Goal: Task Accomplishment & Management: Manage account settings

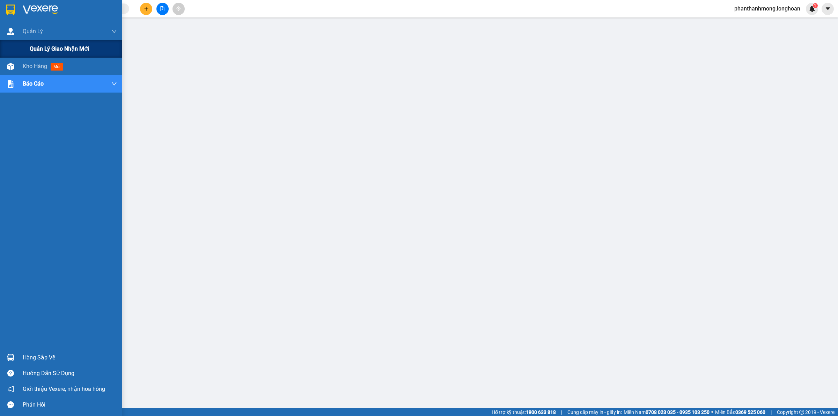
click at [35, 48] on span "Quản lý giao nhận mới" at bounding box center [59, 48] width 59 height 9
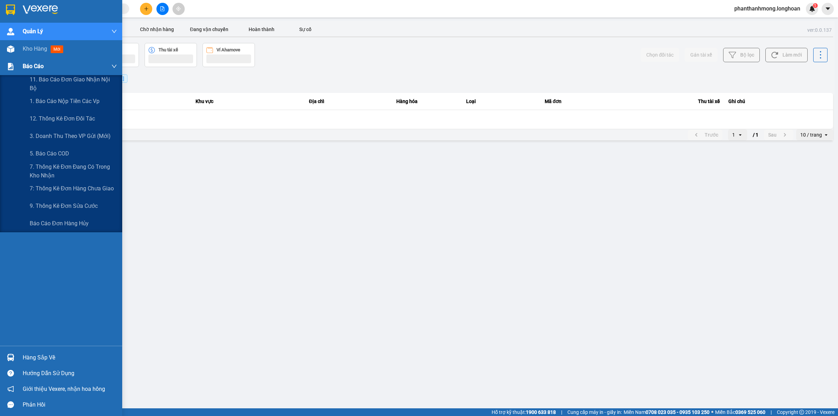
click at [37, 62] on span "Báo cáo" at bounding box center [33, 66] width 21 height 9
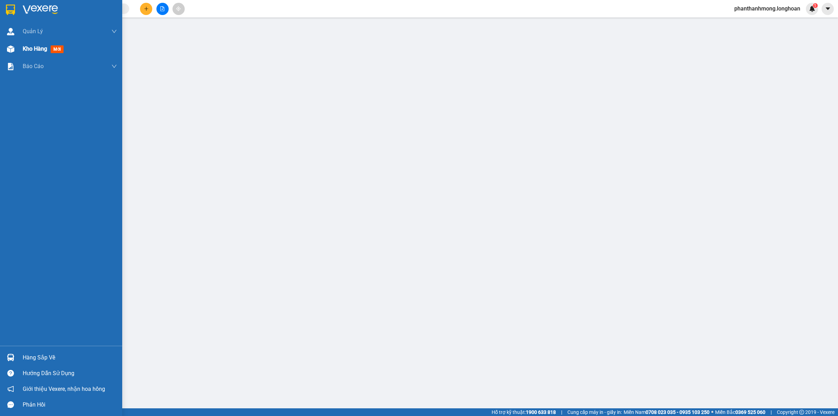
click at [35, 51] on span "Kho hàng" at bounding box center [35, 48] width 24 height 7
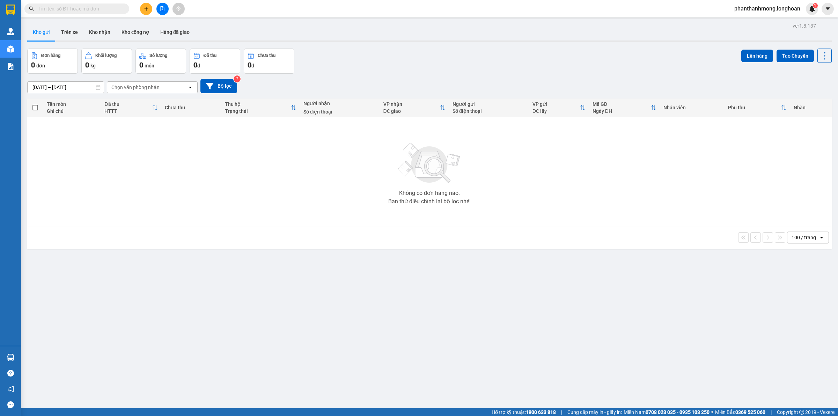
click at [85, 12] on input "text" at bounding box center [79, 9] width 82 height 8
paste input "0983901594"
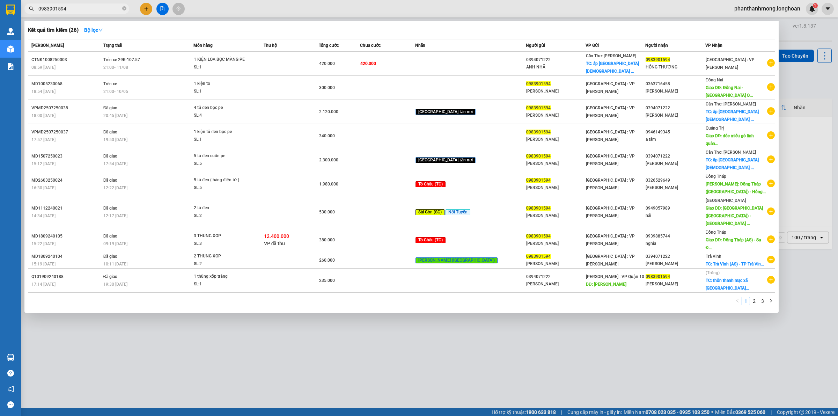
type input "0983901594"
click at [127, 10] on span "0983901594" at bounding box center [76, 8] width 105 height 10
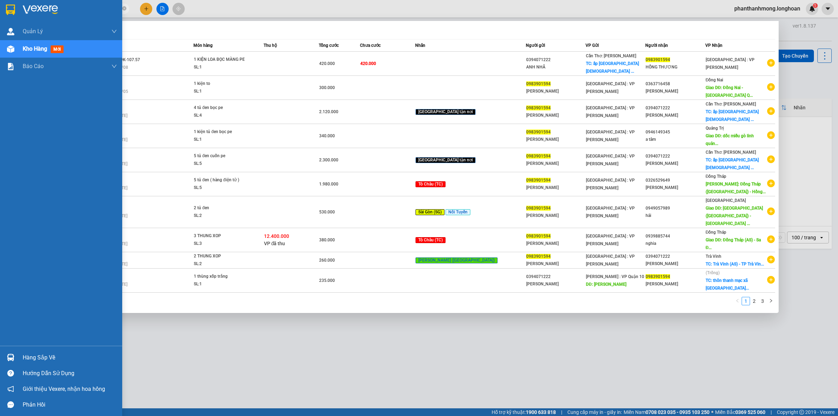
click at [13, 7] on img at bounding box center [10, 10] width 9 height 10
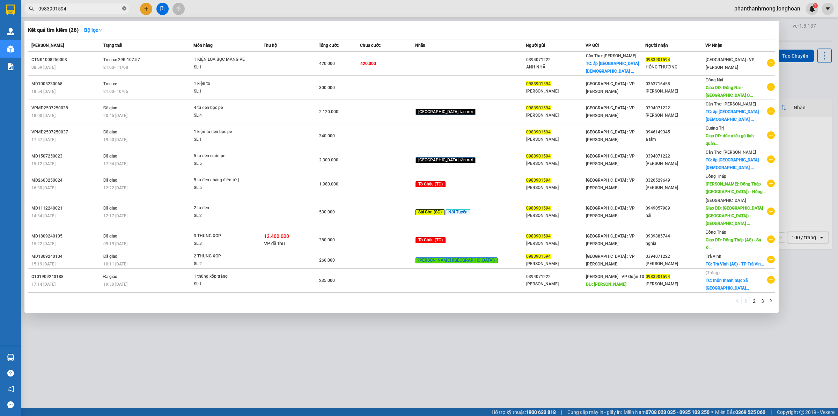
click at [126, 6] on span at bounding box center [124, 9] width 4 height 7
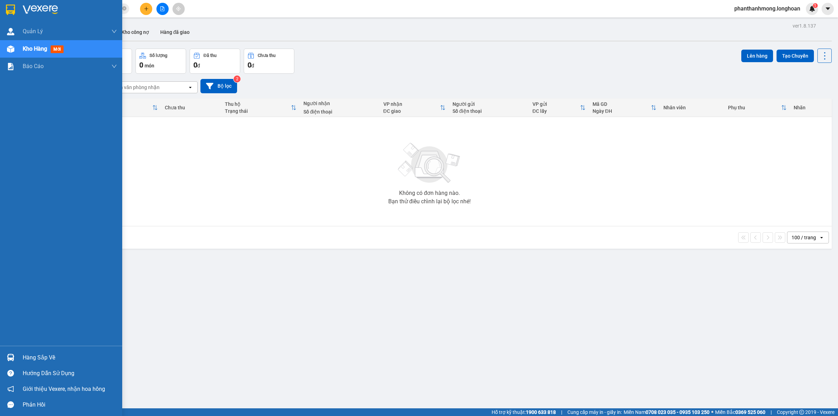
type input "2"
click at [7, 13] on img at bounding box center [10, 10] width 9 height 10
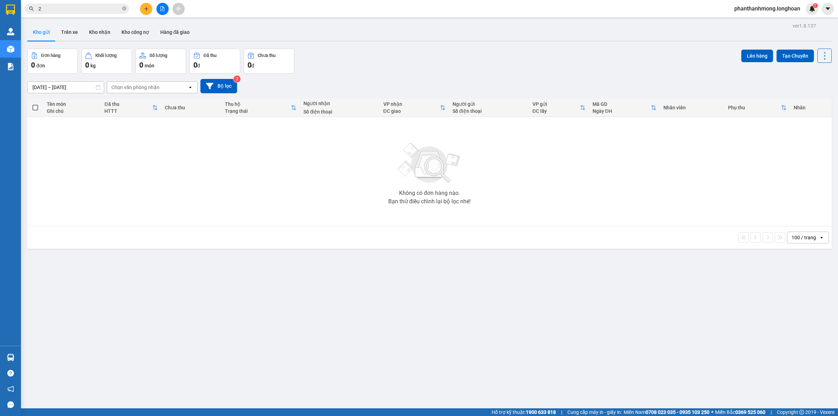
click at [128, 9] on span "2" at bounding box center [76, 8] width 105 height 10
click at [124, 9] on icon "close-circle" at bounding box center [124, 8] width 4 height 4
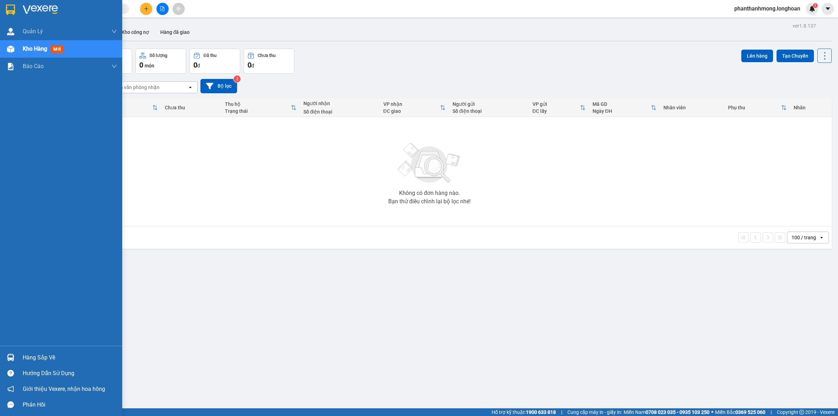
click at [8, 13] on img at bounding box center [10, 10] width 9 height 10
click at [16, 9] on div at bounding box center [11, 9] width 12 height 12
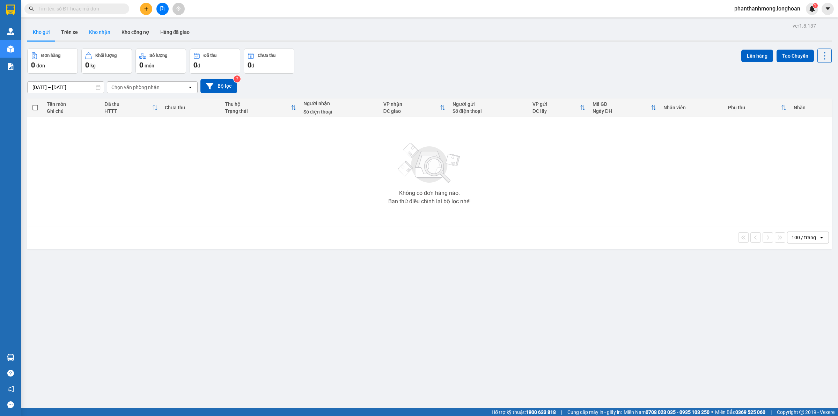
click at [105, 35] on button "Kho nhận" at bounding box center [99, 32] width 32 height 17
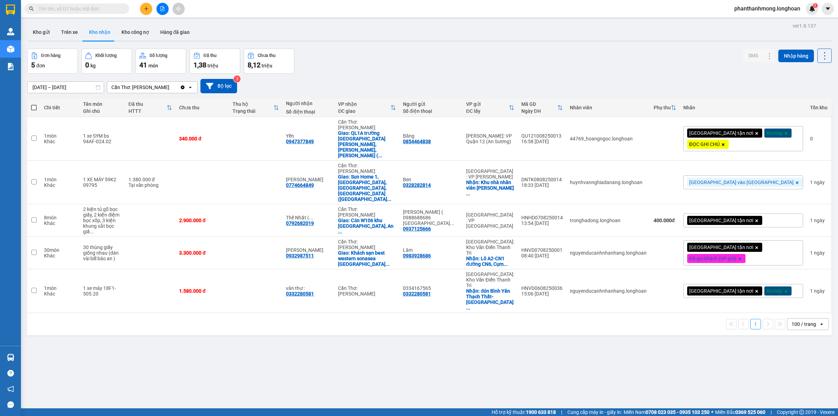
click at [119, 9] on input "text" at bounding box center [79, 9] width 82 height 8
click at [166, 10] on button at bounding box center [162, 9] width 12 height 12
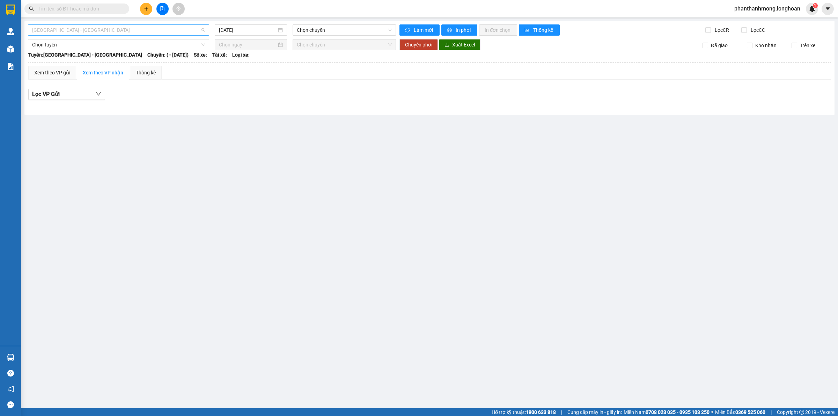
click at [196, 31] on span "Hải Phòng - Hà Nội" at bounding box center [118, 30] width 173 height 10
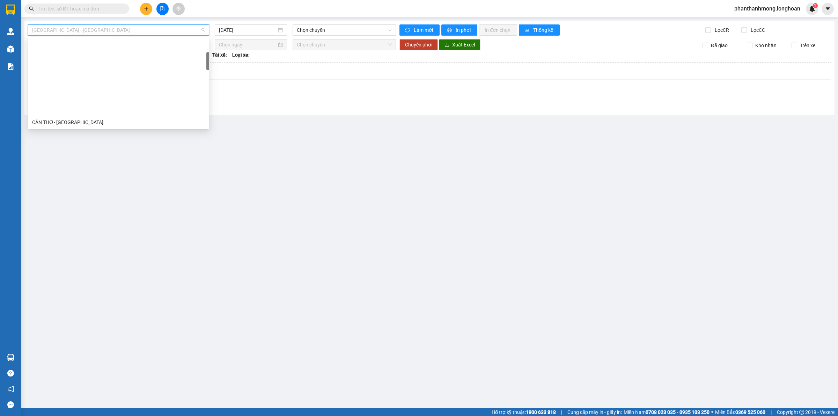
scroll to position [87, 0]
click at [74, 77] on div "Kho Cần Thơ - Kho HCM" at bounding box center [118, 80] width 173 height 8
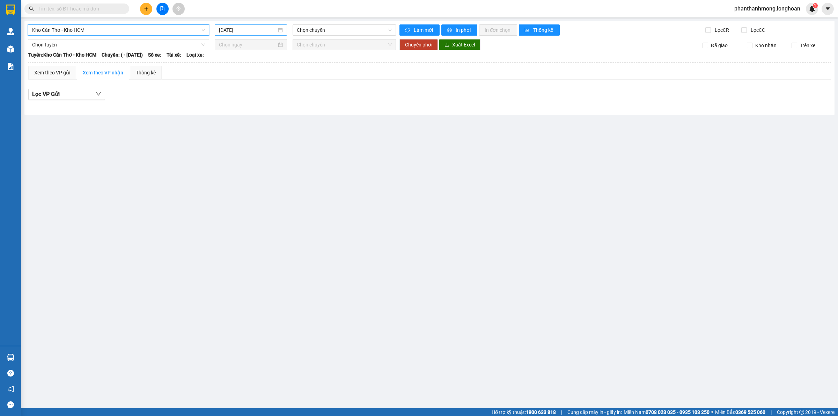
click at [259, 30] on input "11/08/2025" at bounding box center [248, 30] width 58 height 8
click at [301, 78] on div "9" at bounding box center [300, 81] width 8 height 8
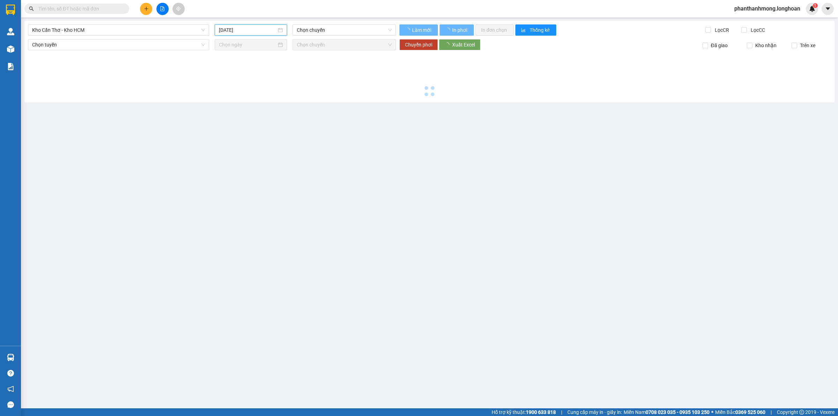
type input "[DATE]"
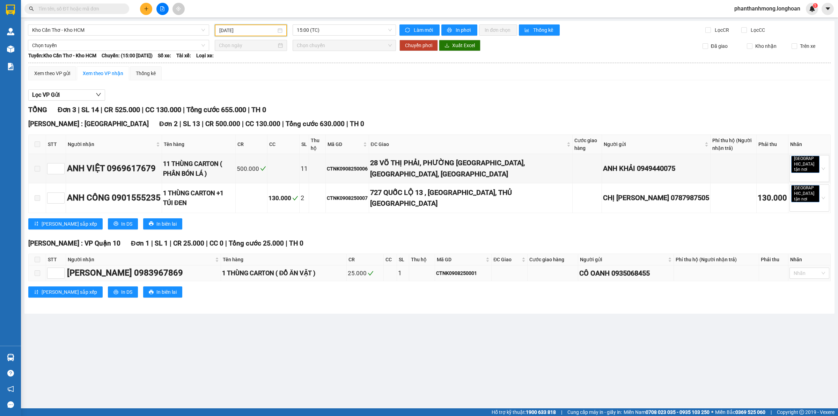
click at [436, 269] on div "CTNK0908250001" at bounding box center [463, 273] width 54 height 8
copy div "CTNK0908250001"
click at [58, 4] on span at bounding box center [76, 8] width 105 height 10
paste input "CTNK0908250001"
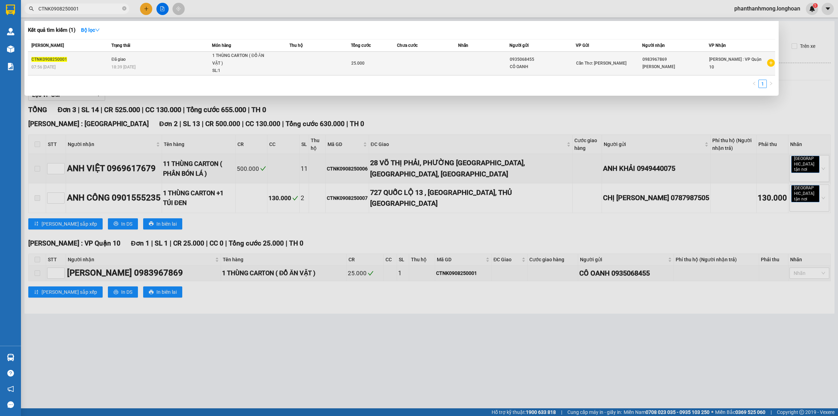
type input "CTNK0908250001"
click at [149, 66] on div "18:39 - 09/08" at bounding box center [161, 67] width 100 height 8
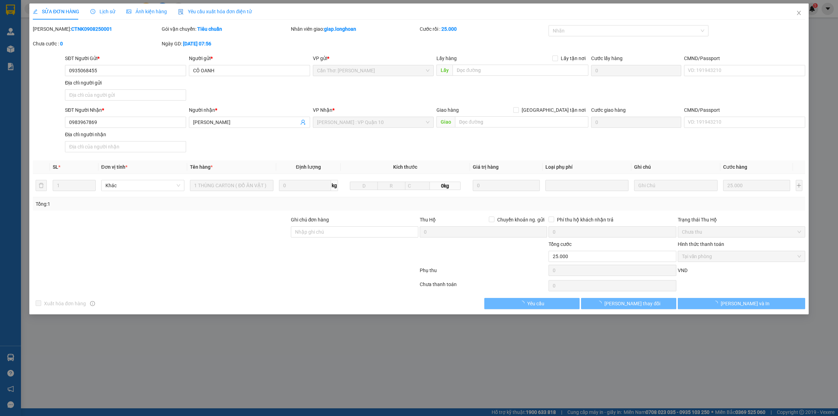
type input "0935068455"
type input "CÔ OANH"
type input "0983967869"
type input "MINH HIẾU"
type input "25.000"
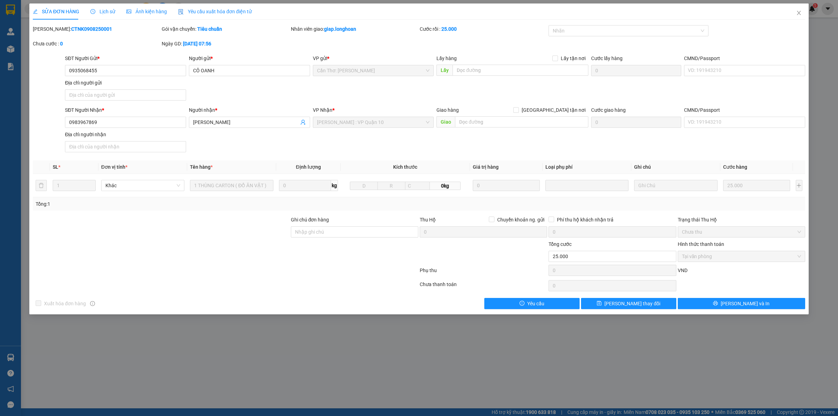
click at [104, 10] on span "Lịch sử" at bounding box center [102, 12] width 25 height 6
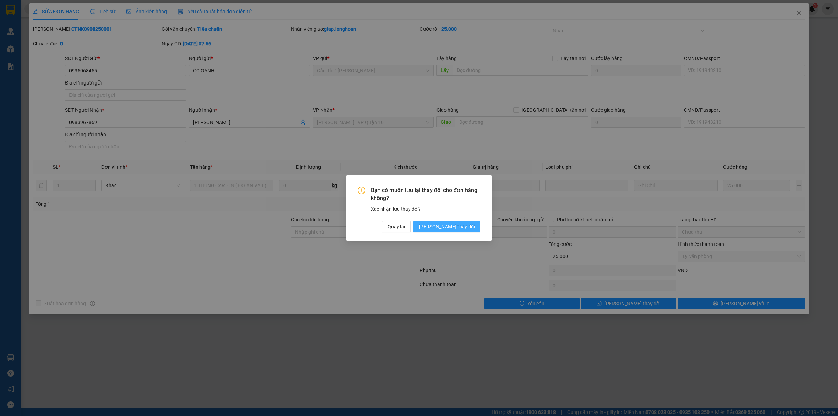
click at [451, 226] on span "[PERSON_NAME] thay đổi" at bounding box center [447, 227] width 56 height 8
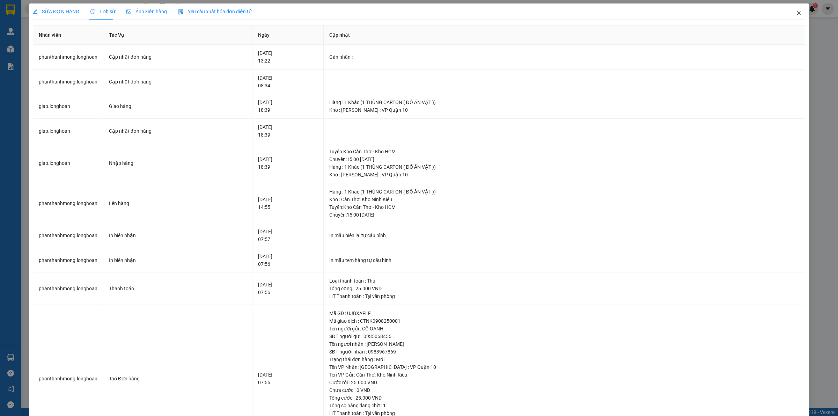
click at [796, 15] on icon "close" at bounding box center [799, 13] width 6 height 6
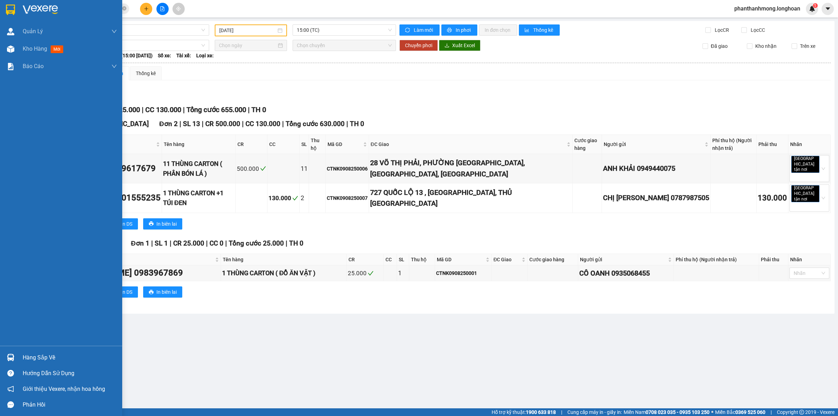
click at [2, 5] on div at bounding box center [61, 11] width 122 height 23
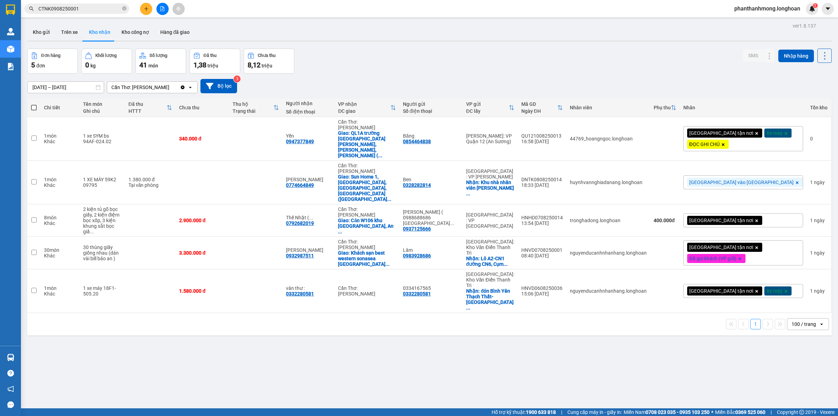
click at [81, 11] on input "CTNK0908250001" at bounding box center [79, 9] width 82 height 8
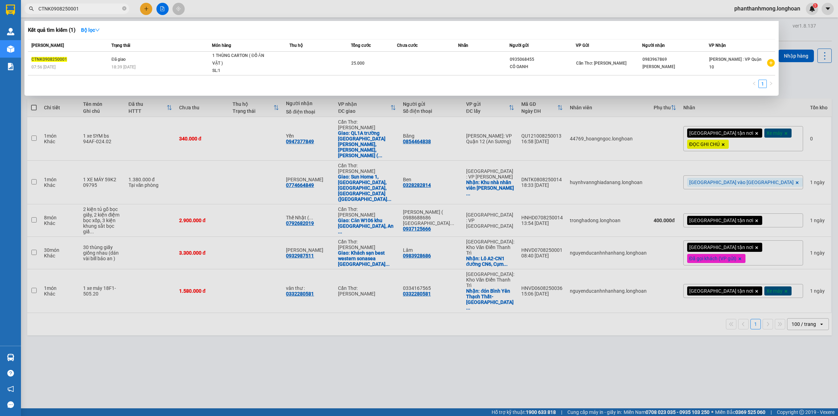
click at [81, 11] on input "CTNK0908250001" at bounding box center [79, 9] width 82 height 8
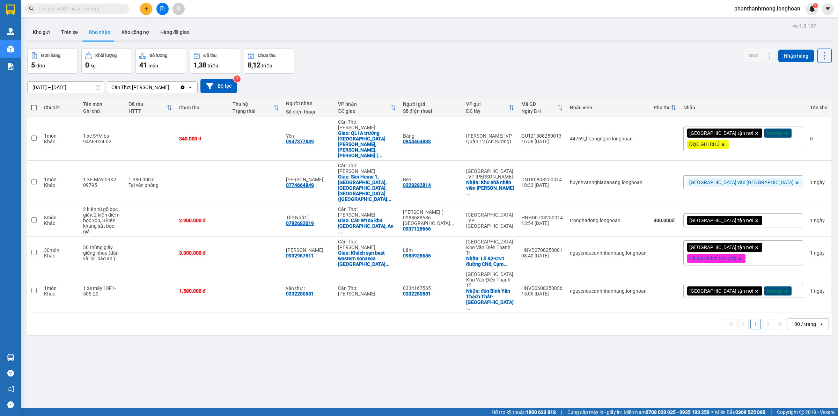
click at [112, 9] on input "text" at bounding box center [79, 9] width 82 height 8
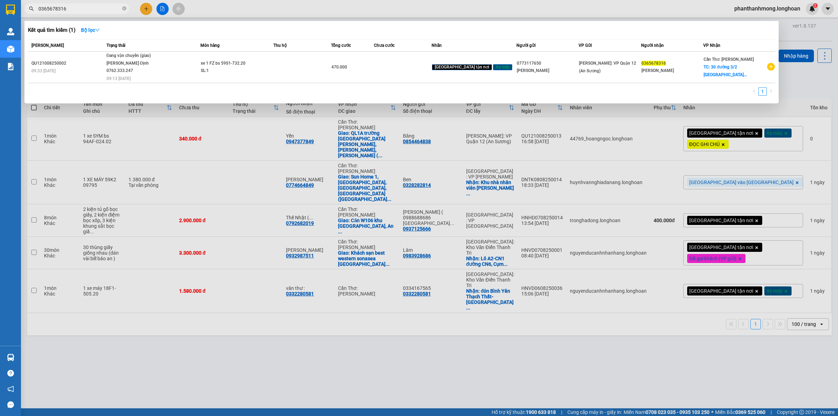
type input "0365678316"
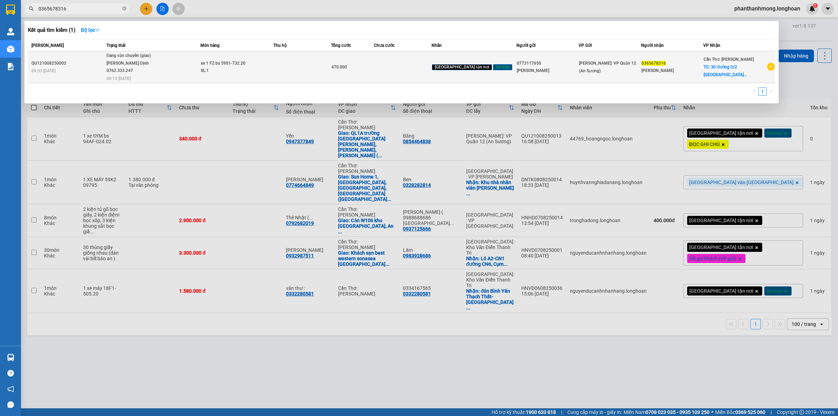
click at [668, 62] on div "0365678316" at bounding box center [671, 63] width 61 height 7
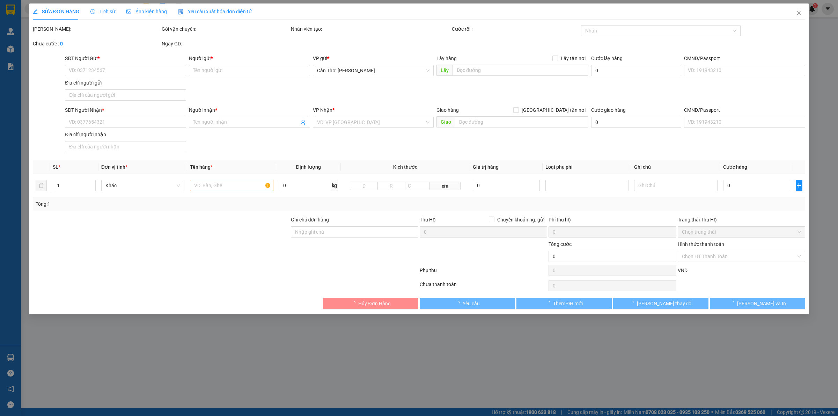
type input "0773117650"
type input "Nguyễn Sơn Ngọc"
type input "0365678316"
type input "Diệp Minh Huỳnh"
checkbox input "true"
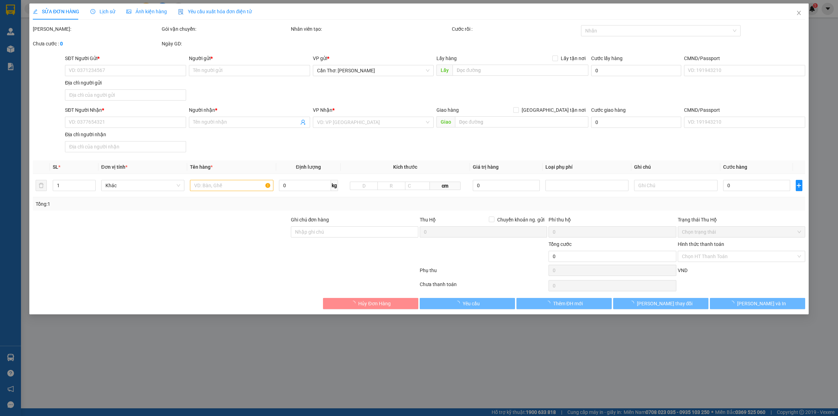
type input "30 đường 3/2 phường Vĩnh Lạc, Rạch Giá, Kiên Giang"
type input "chìa khóa + cavet quấn tay lái"
type input "470.000"
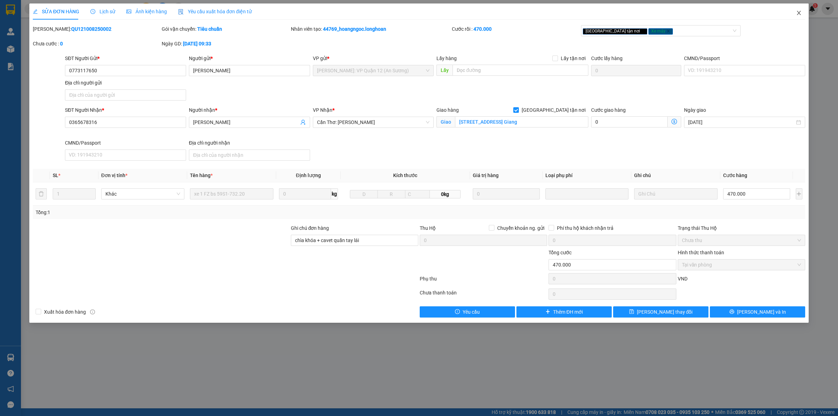
drag, startPoint x: 789, startPoint y: 14, endPoint x: 611, endPoint y: 3, distance: 178.4
click at [790, 14] on span "Close" at bounding box center [799, 13] width 20 height 20
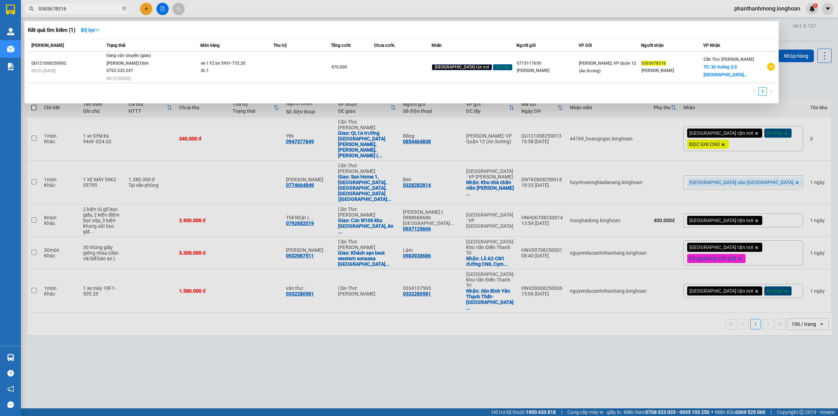
click at [91, 10] on input "0365678316" at bounding box center [79, 9] width 82 height 8
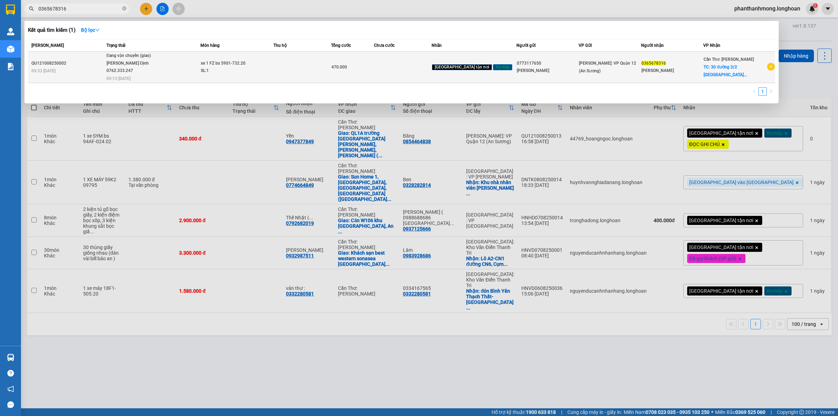
click at [331, 65] on td at bounding box center [302, 67] width 58 height 31
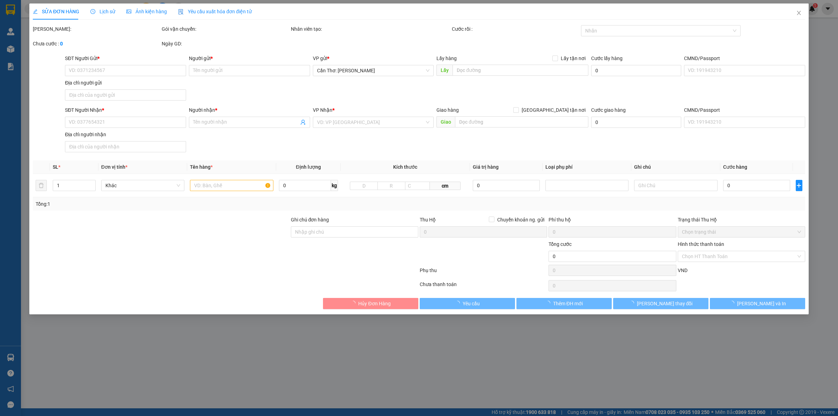
type input "0773117650"
type input "Nguyễn Sơn Ngọc"
type input "0365678316"
type input "Diệp Minh Huỳnh"
checkbox input "true"
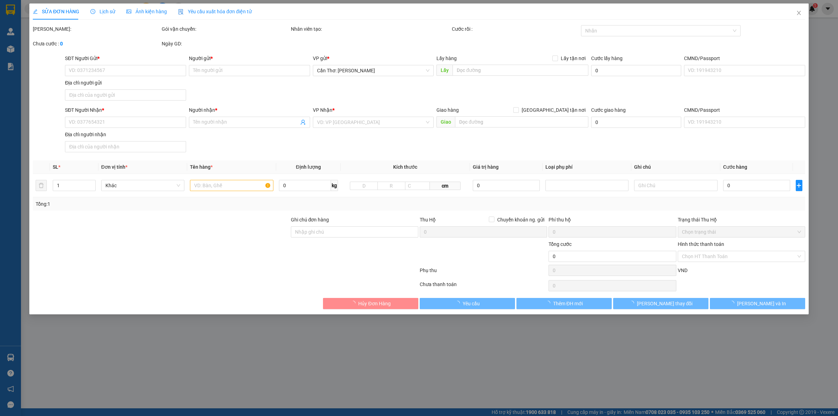
type input "30 đường 3/2 phường Vĩnh Lạc, Rạch Giá, Kiên Giang"
type input "chìa khóa + cavet quấn tay lái"
type input "470.000"
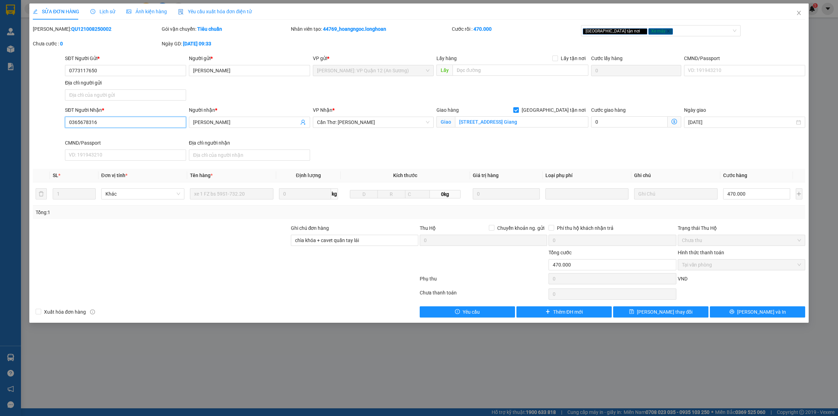
click at [157, 123] on input "0365678316" at bounding box center [125, 122] width 121 height 11
click at [803, 13] on span "Close" at bounding box center [799, 13] width 20 height 20
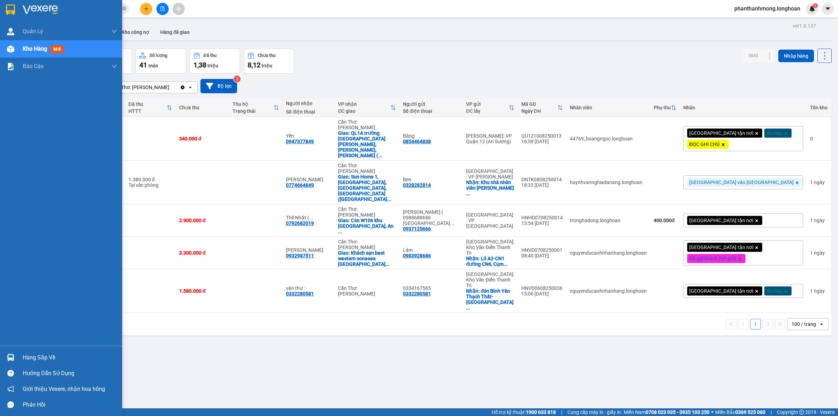
click at [10, 13] on img at bounding box center [10, 10] width 9 height 10
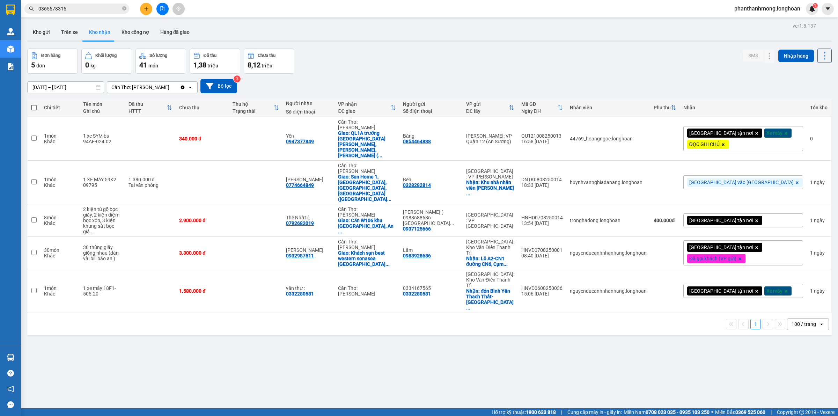
click at [330, 62] on div "Đơn hàng 5 đơn Khối lượng 0 kg Số lượng 41 món Đã thu 1,38 triệu Chưa thu 8,12 …" at bounding box center [429, 61] width 804 height 25
click at [31, 29] on button "Kho gửi" at bounding box center [41, 32] width 28 height 17
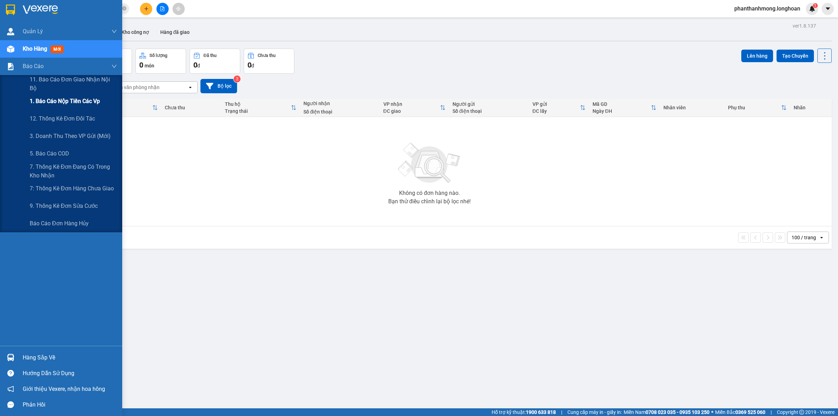
click at [66, 101] on span "1. Báo cáo nộp tiền các vp" at bounding box center [65, 101] width 70 height 9
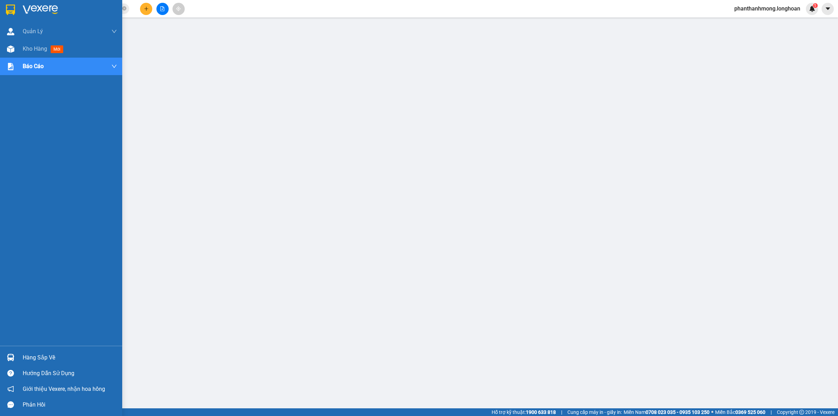
click at [13, 10] on img at bounding box center [10, 10] width 9 height 10
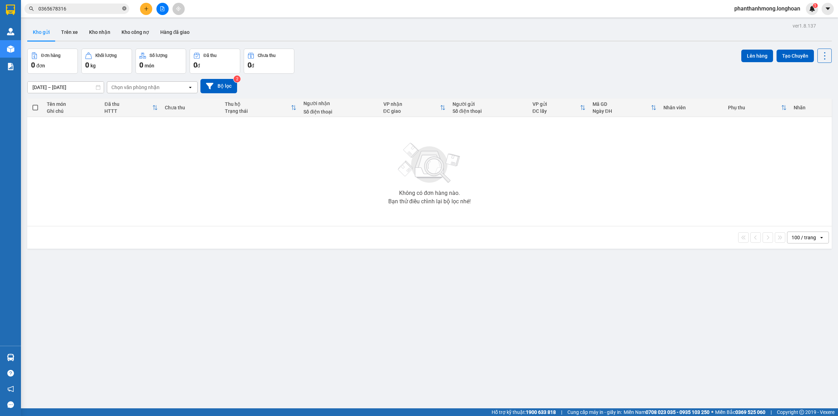
click at [123, 8] on icon "close-circle" at bounding box center [124, 8] width 4 height 4
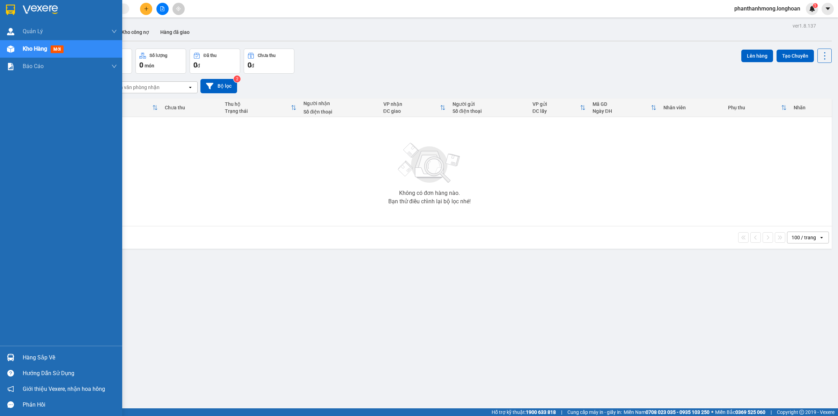
click at [2, 6] on div at bounding box center [61, 11] width 122 height 23
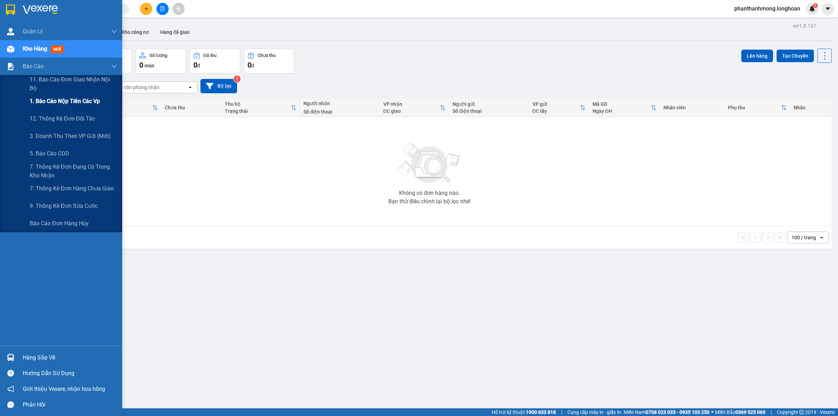
click at [53, 104] on span "1. Báo cáo nộp tiền các vp" at bounding box center [65, 101] width 70 height 9
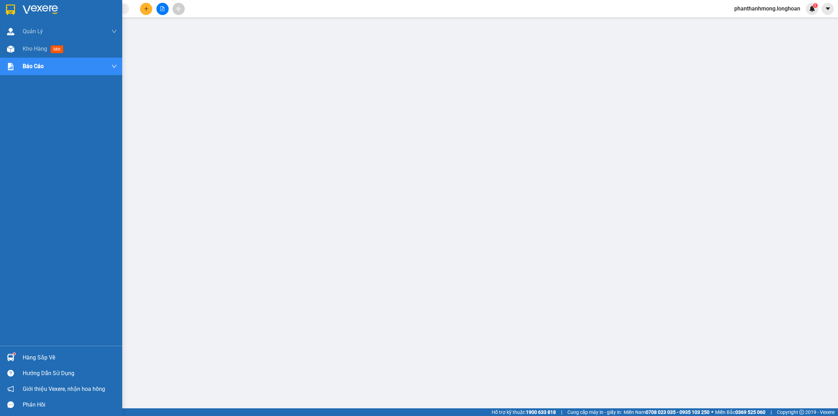
click at [11, 6] on img at bounding box center [10, 10] width 9 height 10
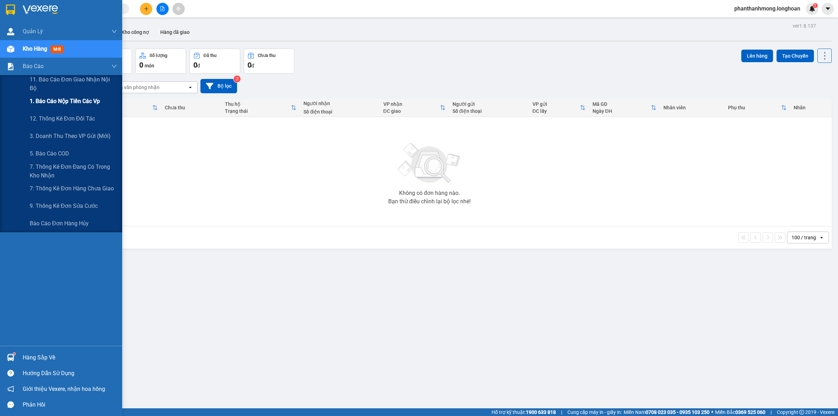
click at [50, 102] on span "1. Báo cáo nộp tiền các vp" at bounding box center [65, 101] width 70 height 9
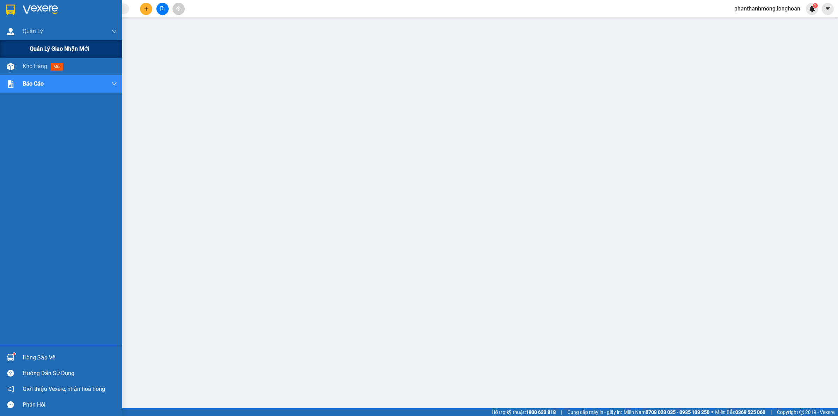
click at [68, 51] on span "Quản lý giao nhận mới" at bounding box center [59, 48] width 59 height 9
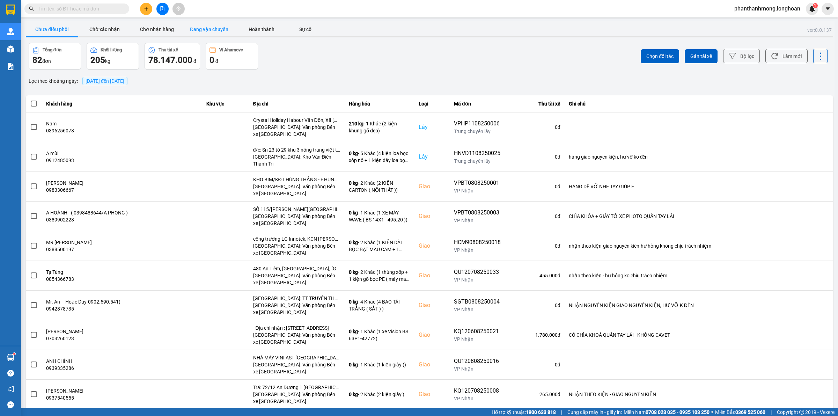
click at [203, 27] on button "Đang vận chuyển" at bounding box center [209, 29] width 52 height 14
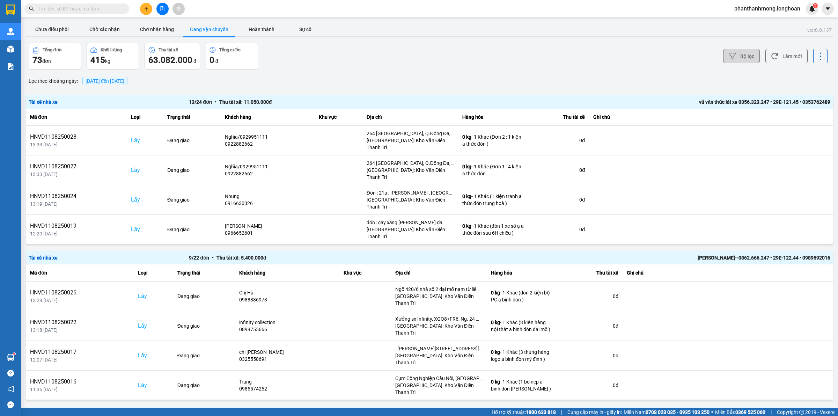
click at [742, 60] on button "Bộ lọc" at bounding box center [741, 56] width 37 height 14
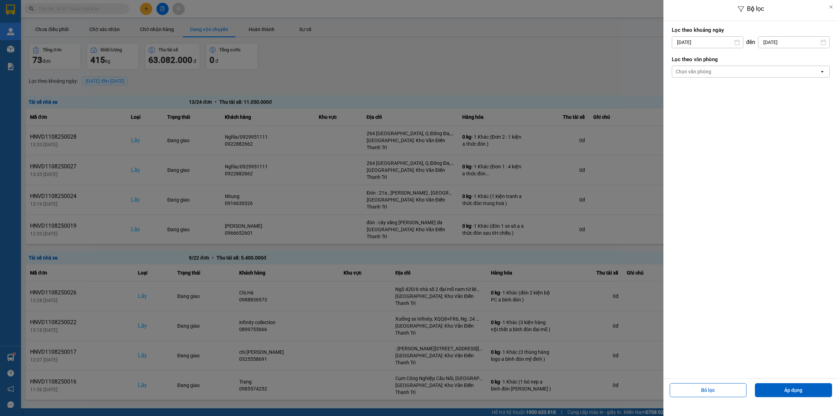
click at [708, 48] on div "Lọc theo khoảng ngày 11/08/2025 Press the down arrow key to interact with the c…" at bounding box center [751, 37] width 158 height 26
click at [730, 91] on div "1" at bounding box center [732, 93] width 10 height 8
type input "01/08/2025"
click at [744, 73] on div "Chọn văn phòng" at bounding box center [745, 71] width 147 height 11
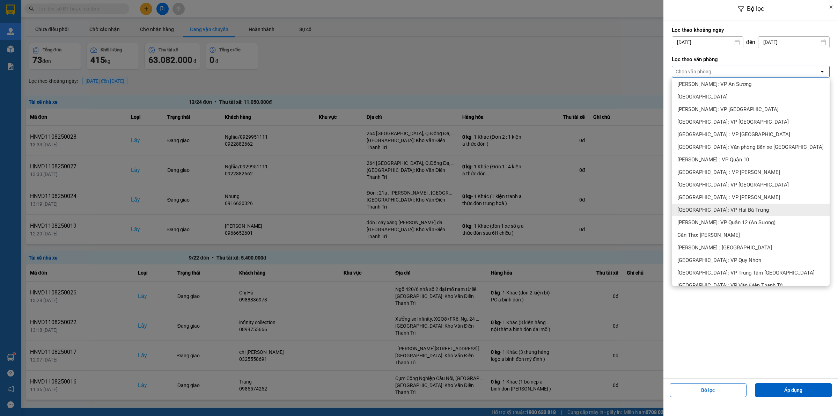
scroll to position [131, 0]
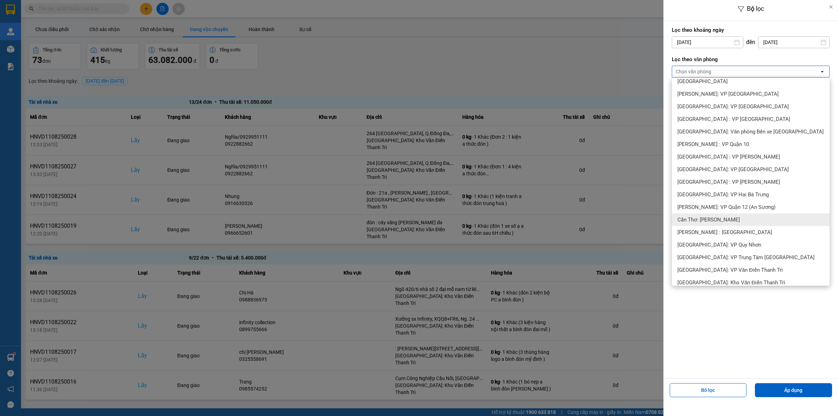
click at [732, 215] on div "Cần Thơ: [PERSON_NAME]" at bounding box center [751, 219] width 158 height 13
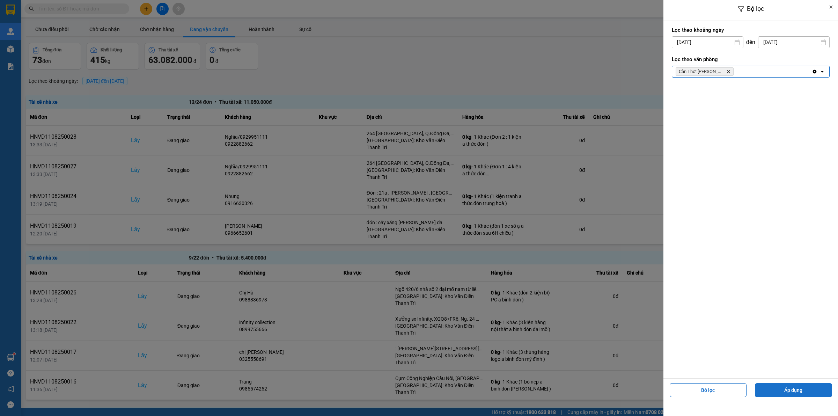
click at [815, 386] on button "Áp dụng" at bounding box center [793, 390] width 77 height 14
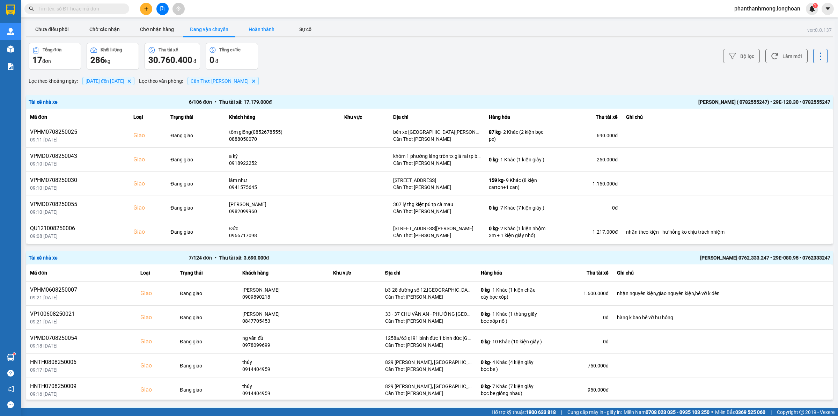
click at [255, 25] on button "Hoàn thành" at bounding box center [261, 29] width 52 height 14
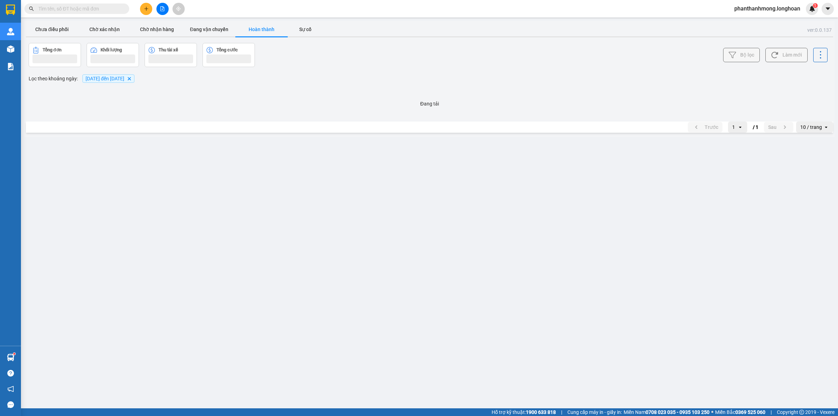
click at [212, 27] on button "Đang vận chuyển" at bounding box center [209, 29] width 52 height 14
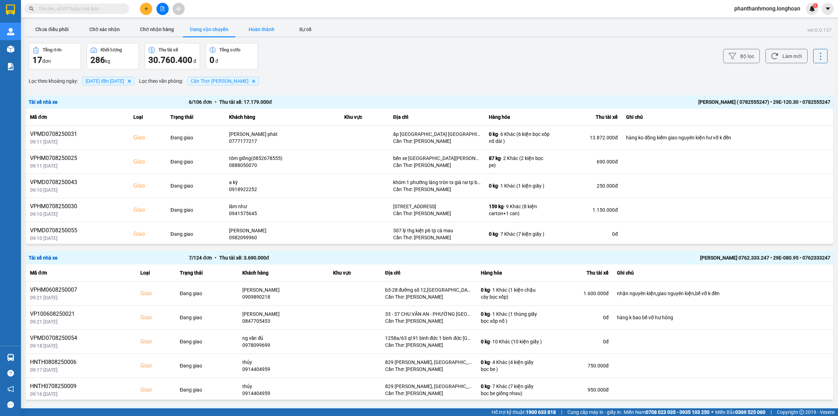
click at [265, 28] on button "Hoàn thành" at bounding box center [261, 29] width 52 height 14
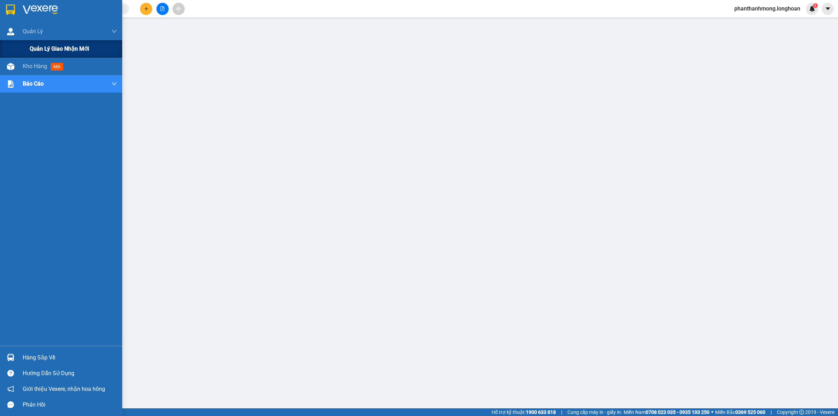
click at [42, 51] on span "Quản lý giao nhận mới" at bounding box center [59, 48] width 59 height 9
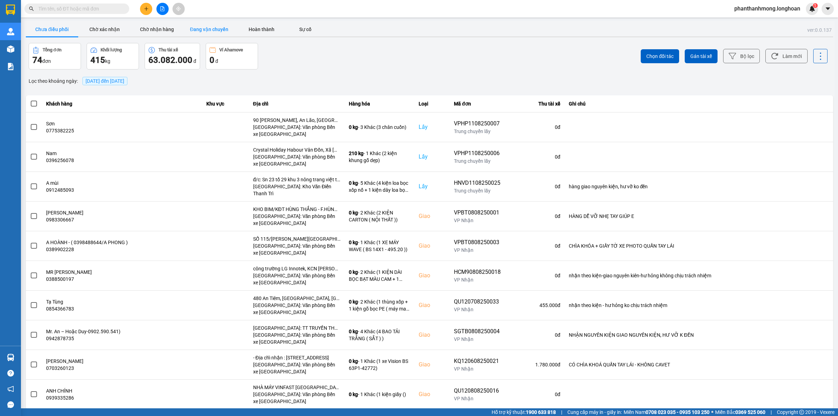
click at [222, 31] on button "Đang vận chuyển" at bounding box center [209, 29] width 52 height 14
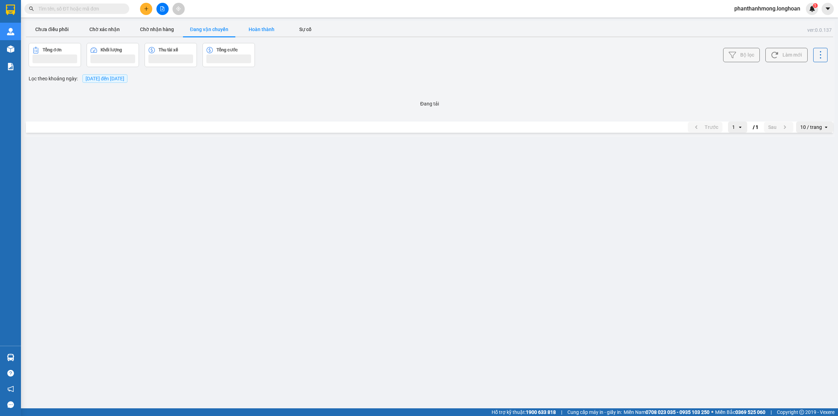
click at [267, 30] on button "Hoàn thành" at bounding box center [261, 29] width 52 height 14
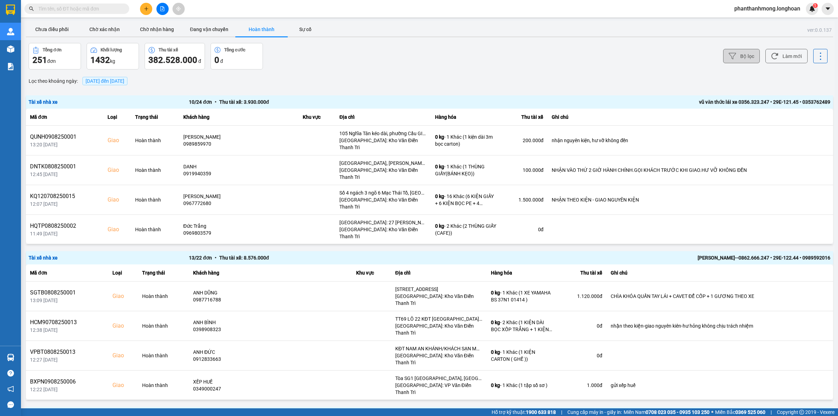
click at [740, 55] on button "Bộ lọc" at bounding box center [741, 56] width 37 height 14
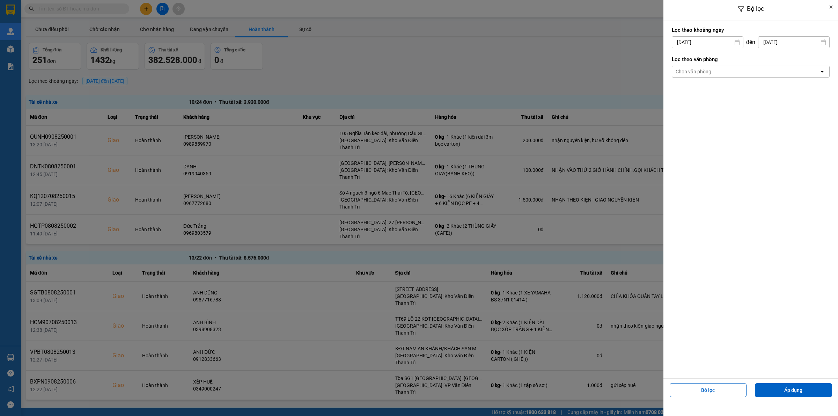
click at [720, 67] on div "Chọn văn phòng" at bounding box center [745, 71] width 147 height 11
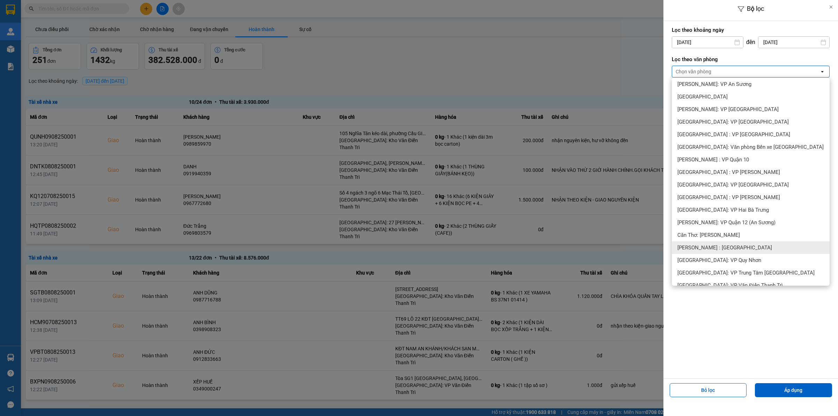
scroll to position [131, 0]
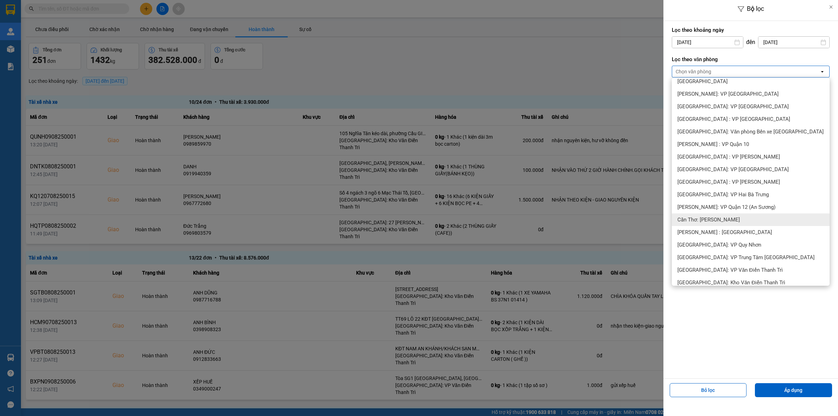
click at [728, 222] on span "Cần Thơ: [PERSON_NAME]" at bounding box center [708, 219] width 62 height 7
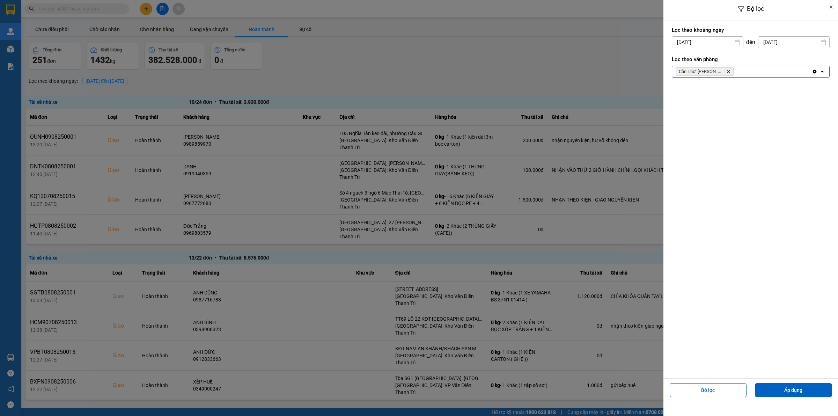
click at [767, 382] on div "Bỏ lọc Áp dụng" at bounding box center [750, 392] width 171 height 25
click at [760, 392] on button "Áp dụng" at bounding box center [793, 390] width 77 height 14
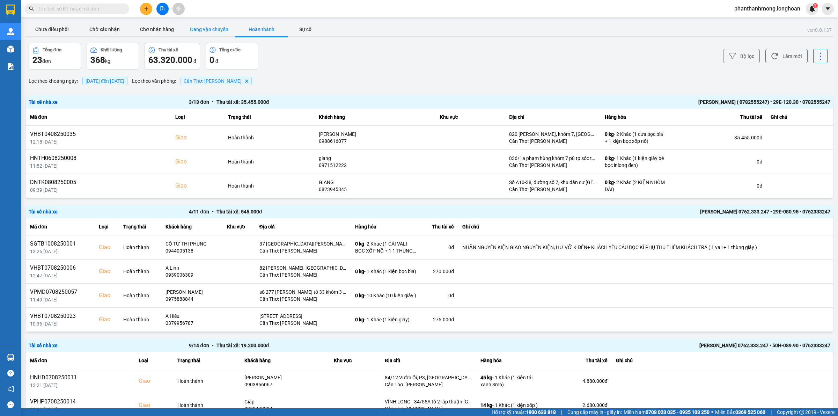
click at [193, 26] on button "Đang vận chuyển" at bounding box center [209, 29] width 52 height 14
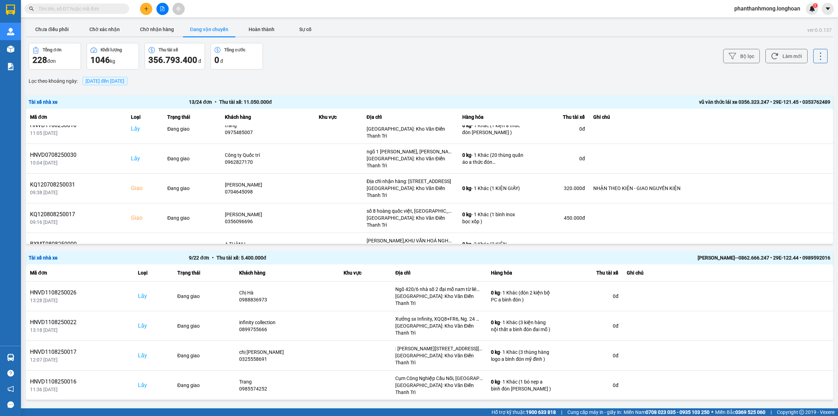
scroll to position [131, 0]
click at [729, 51] on button "Bộ lọc" at bounding box center [741, 56] width 37 height 14
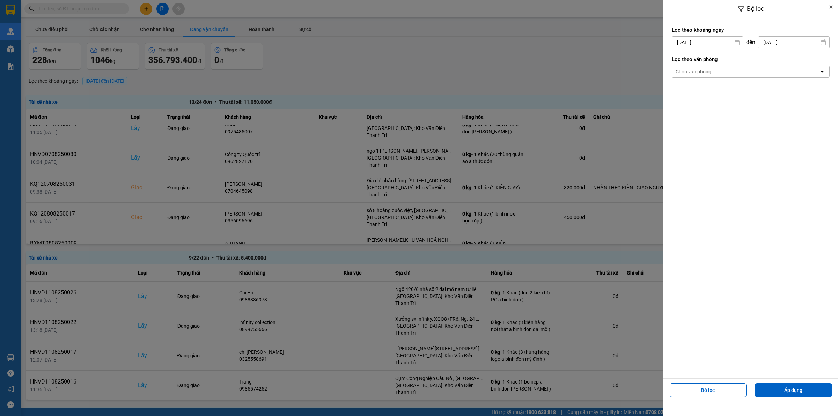
click at [701, 43] on input "11/08/2025" at bounding box center [707, 42] width 71 height 11
click at [787, 98] on div "Lọc theo khoảng ngày 11/08/2025 Press the down arrow key to interact with the c…" at bounding box center [750, 199] width 175 height 357
click at [721, 67] on div "Chọn văn phòng" at bounding box center [745, 71] width 147 height 11
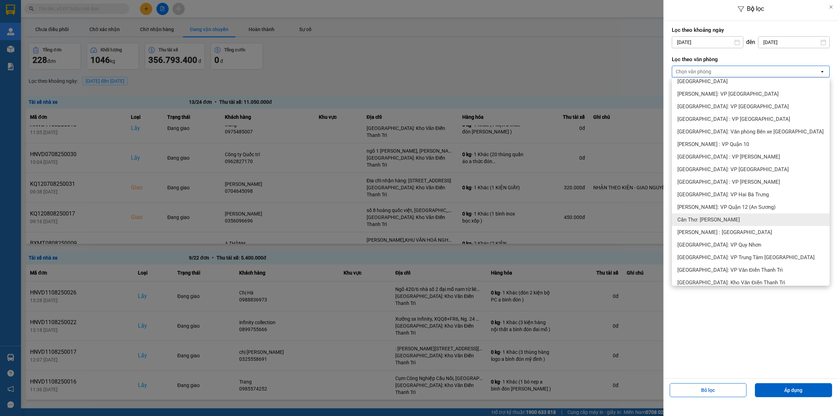
click at [709, 216] on span "Cần Thơ: [PERSON_NAME]" at bounding box center [708, 219] width 62 height 7
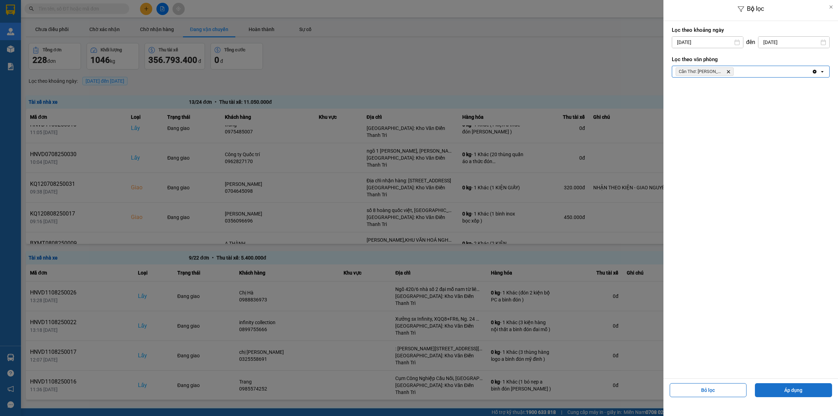
click at [801, 387] on button "Áp dụng" at bounding box center [793, 390] width 77 height 14
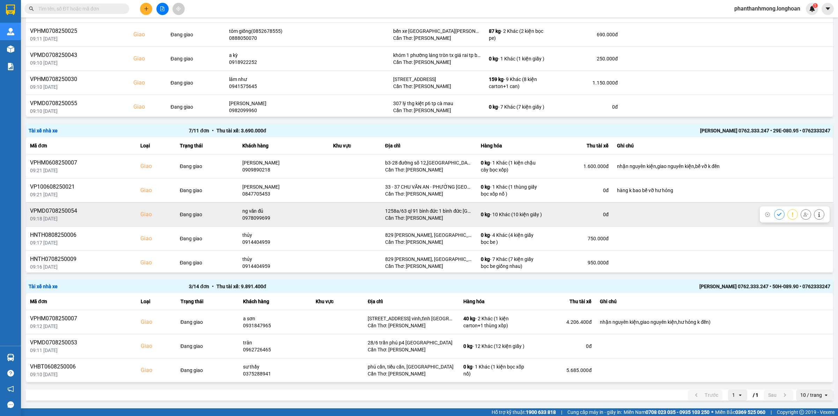
scroll to position [84, 0]
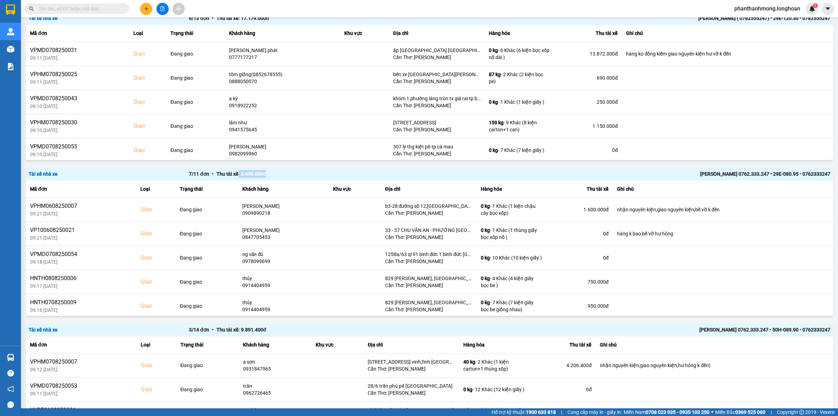
drag, startPoint x: 242, startPoint y: 176, endPoint x: 267, endPoint y: 176, distance: 25.1
click at [267, 176] on div "7 / 11 đơn • Thu tài xế: 3.690.000 đ" at bounding box center [349, 174] width 320 height 8
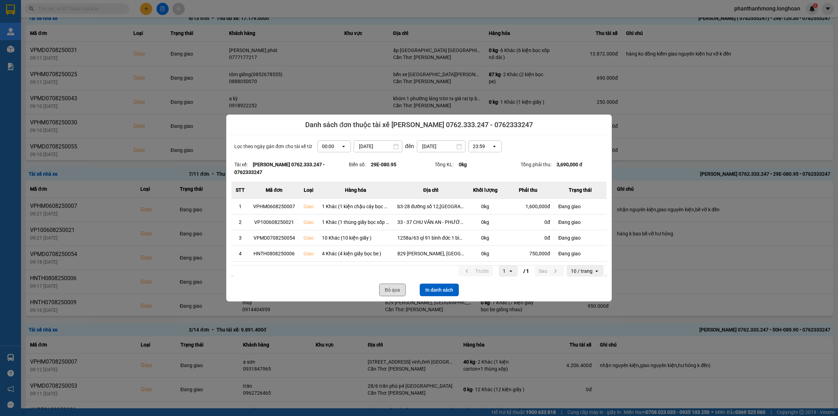
click at [387, 291] on button "Bỏ qua" at bounding box center [392, 289] width 27 height 13
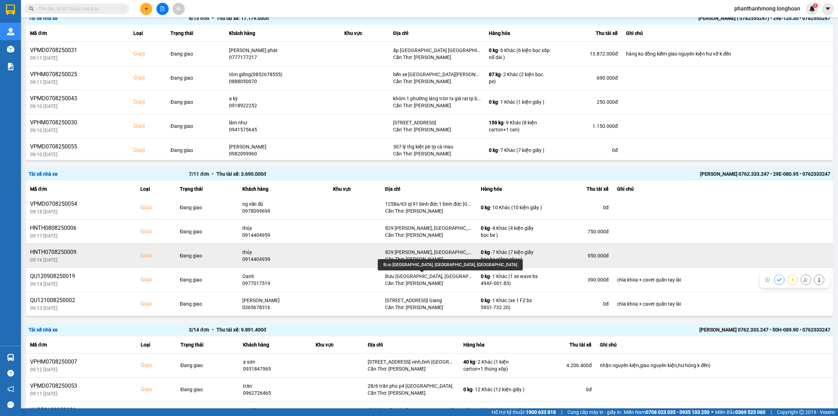
scroll to position [127, 0]
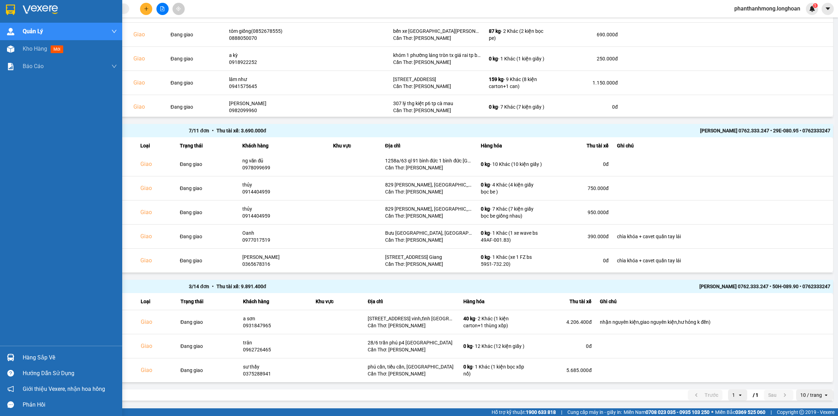
click at [2, 16] on div at bounding box center [61, 11] width 122 height 23
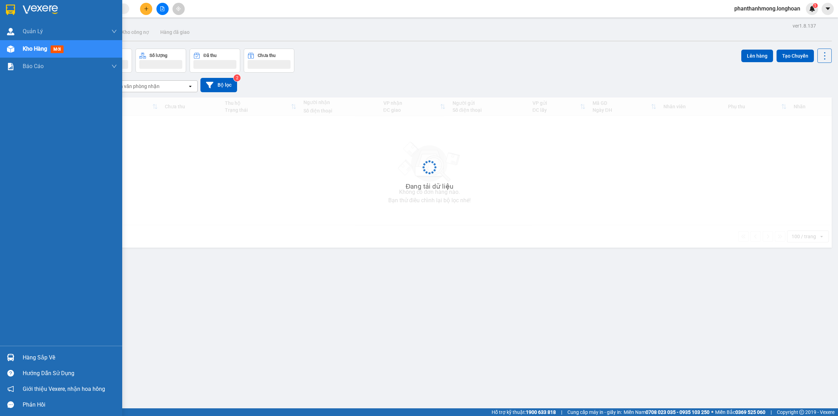
click at [29, 10] on img at bounding box center [40, 10] width 35 height 10
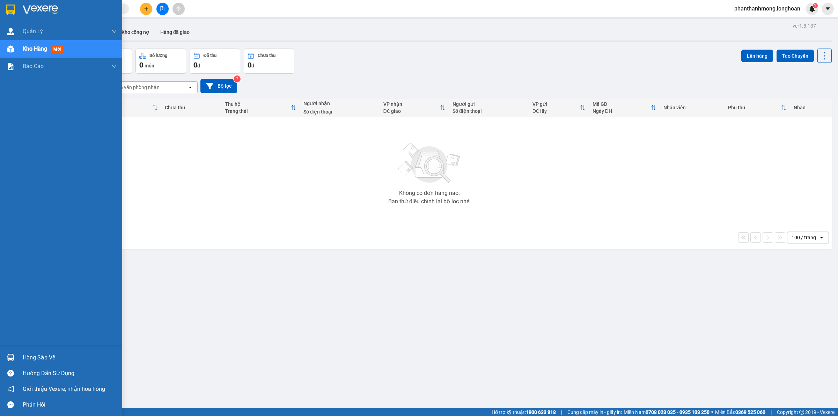
click at [42, 355] on div "Hàng sắp về" at bounding box center [70, 357] width 94 height 10
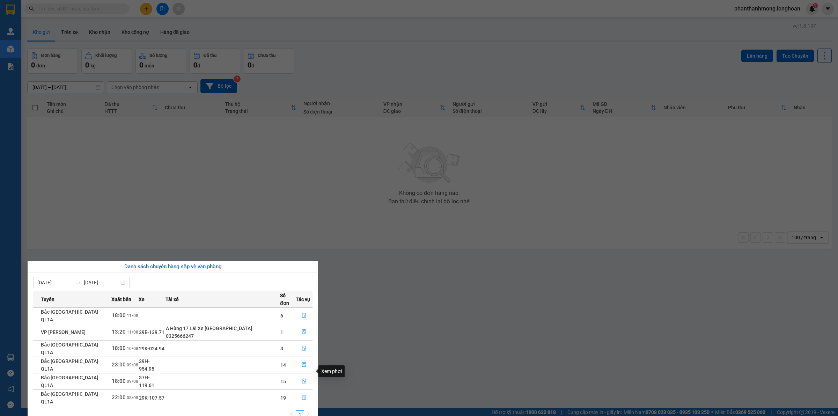
click at [302, 395] on icon "file-done" at bounding box center [304, 397] width 5 height 5
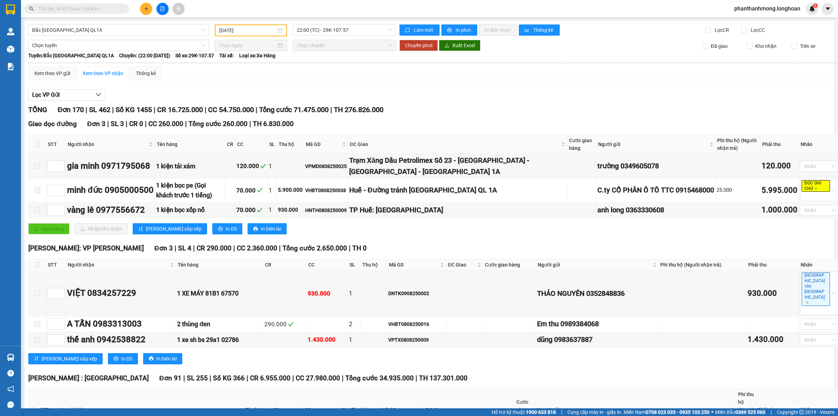
type input "[DATE]"
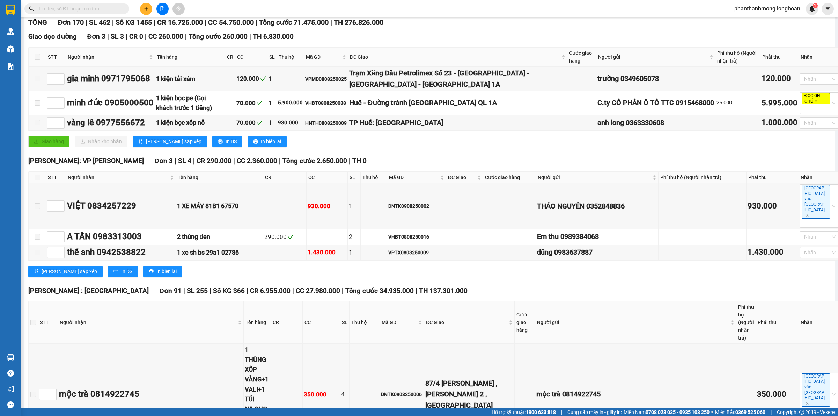
click at [636, 286] on div "Hồ Chí Minh : Kho Quận 12 Đơn 91 | SL 255 | Số KG 366 | CR 6.955.000 | CC 27.98…" at bounding box center [434, 291] width 813 height 10
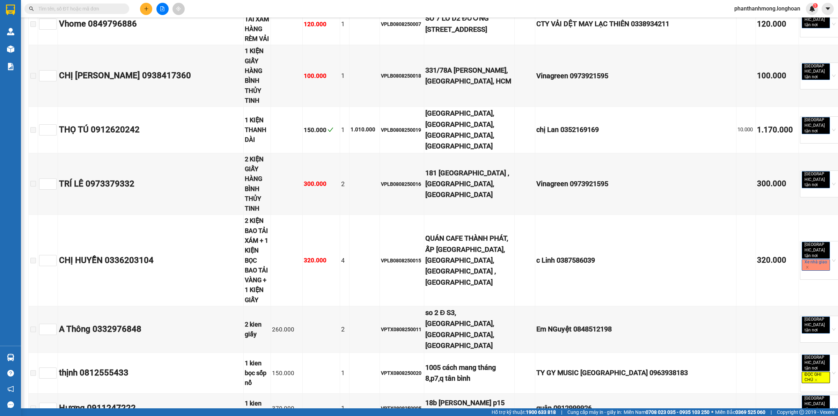
scroll to position [3709, 0]
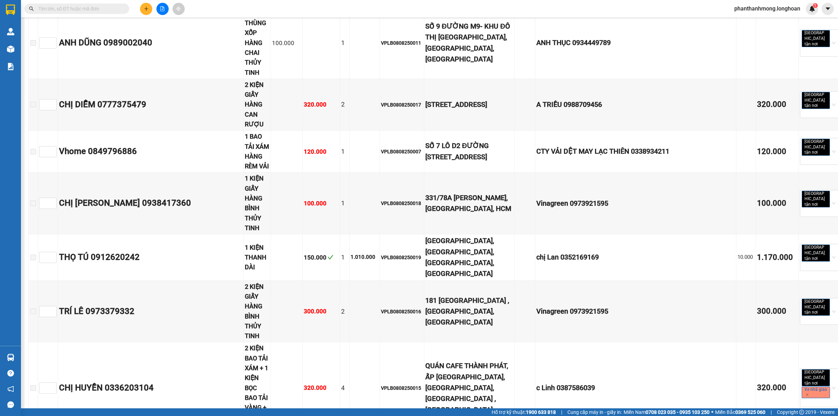
checkbox input "true"
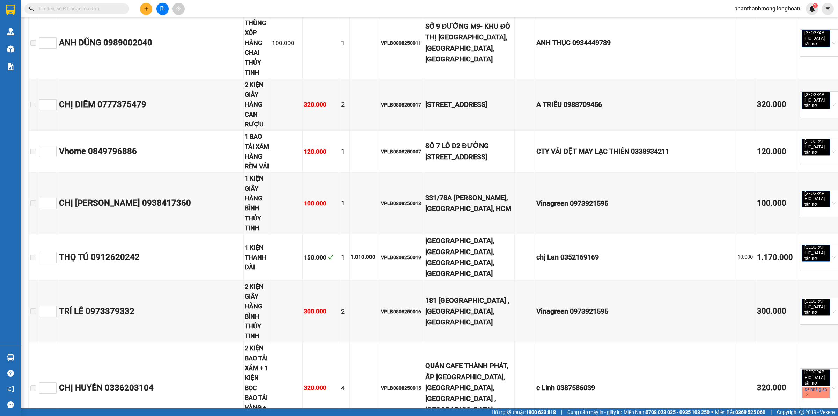
checkbox input "true"
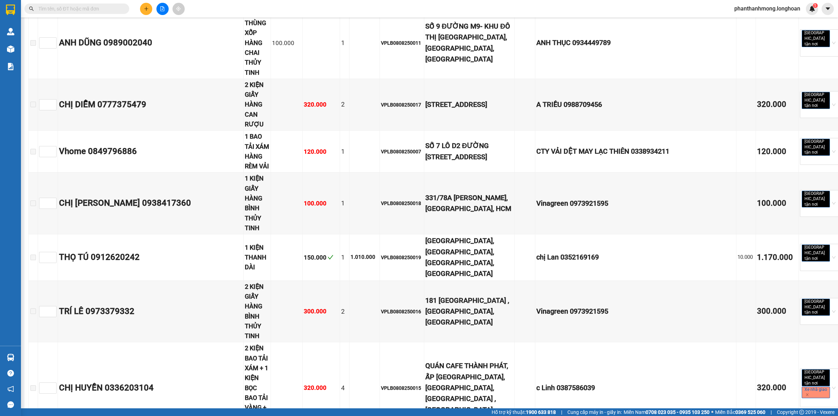
checkbox input "true"
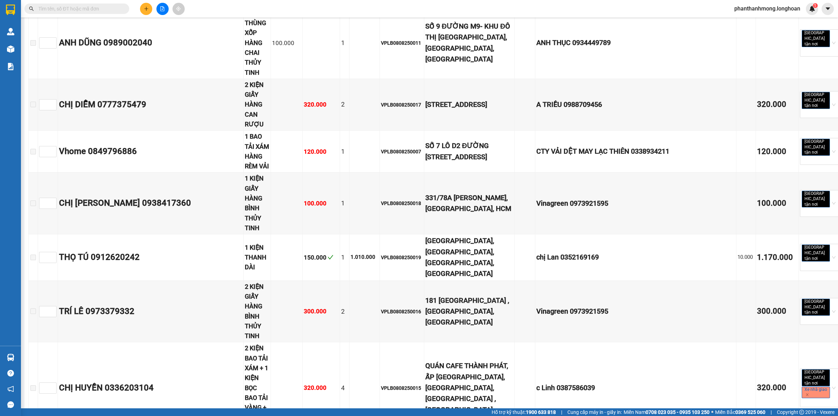
checkbox input "true"
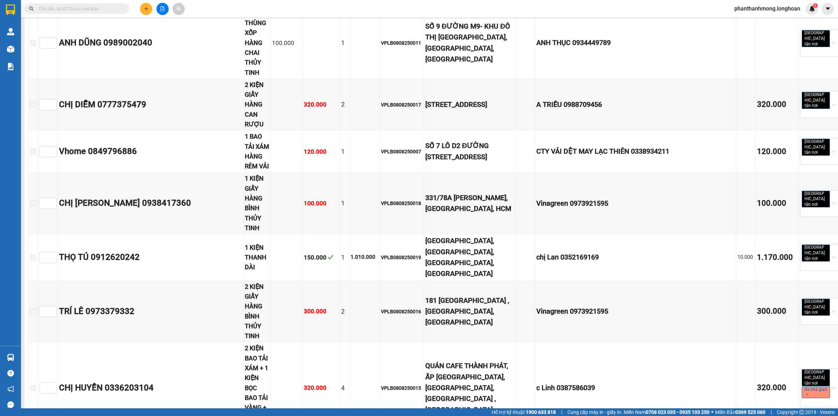
checkbox input "true"
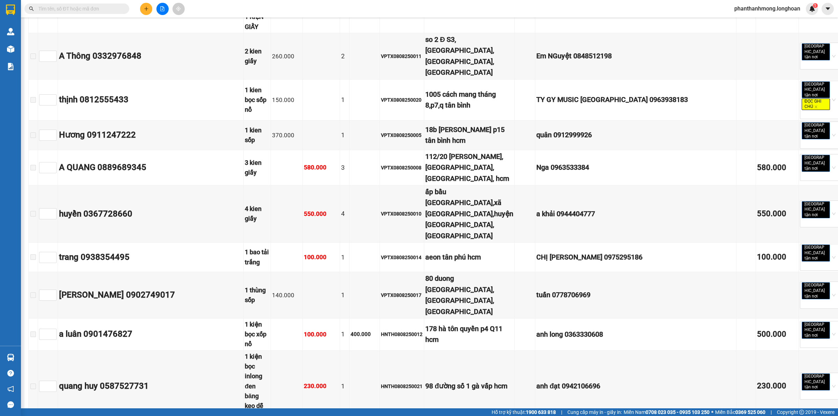
scroll to position [4189, 0]
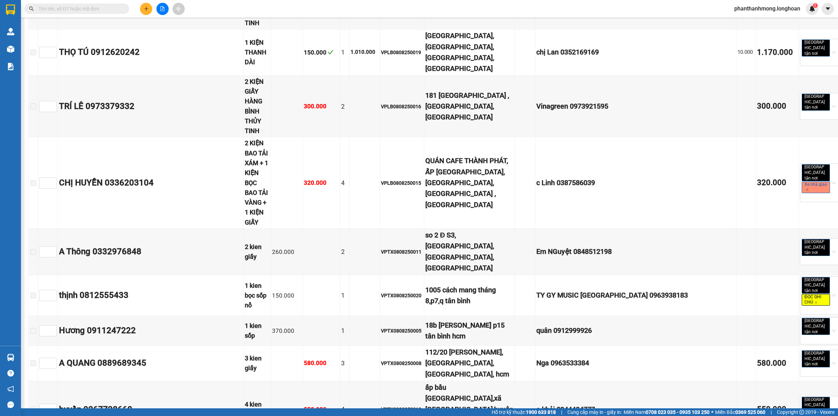
scroll to position [3839, 0]
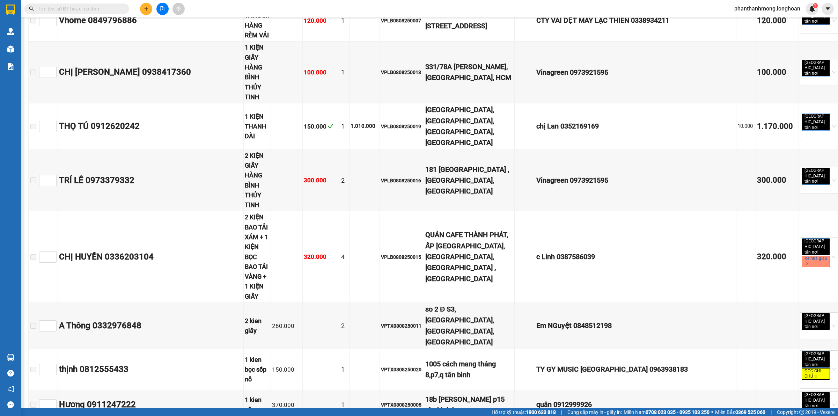
copy div "0913495956"
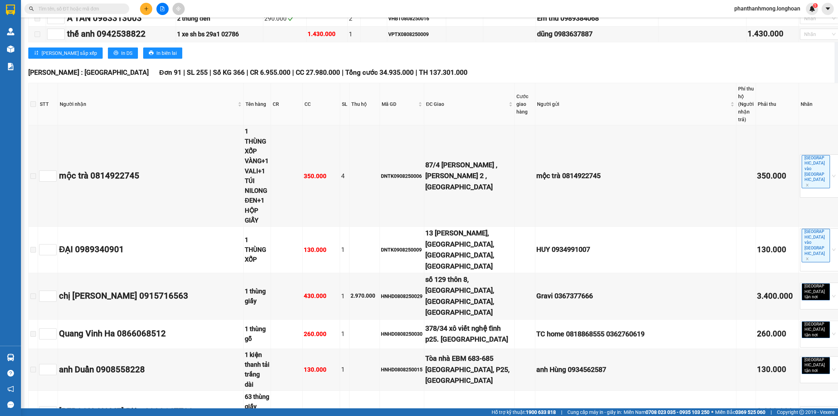
scroll to position [0, 0]
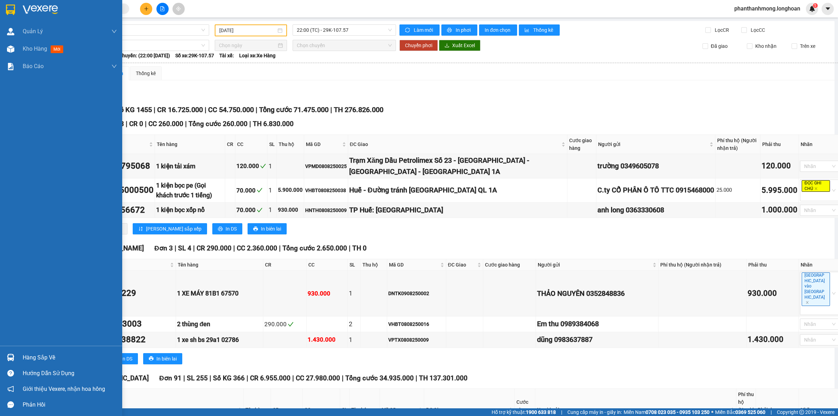
click at [46, 360] on div "Hàng sắp về" at bounding box center [70, 357] width 94 height 10
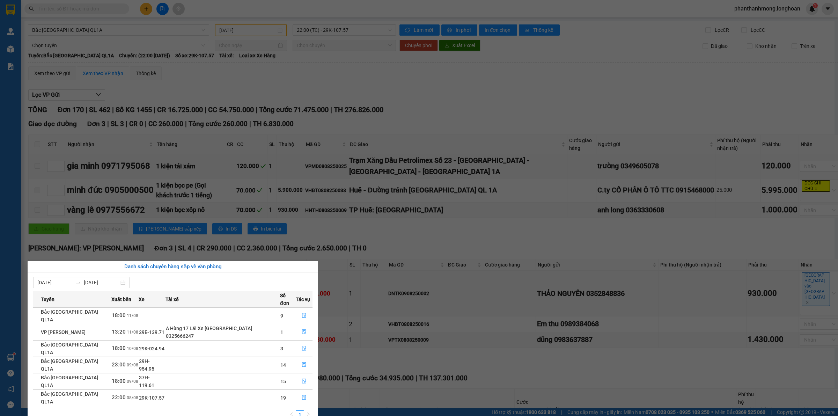
click at [101, 171] on section "Kết quả tìm kiếm ( 0 ) Bộ lọc No Data phanthanhmong.longhoan 1 Quản Lý Quản lý …" at bounding box center [419, 208] width 838 height 416
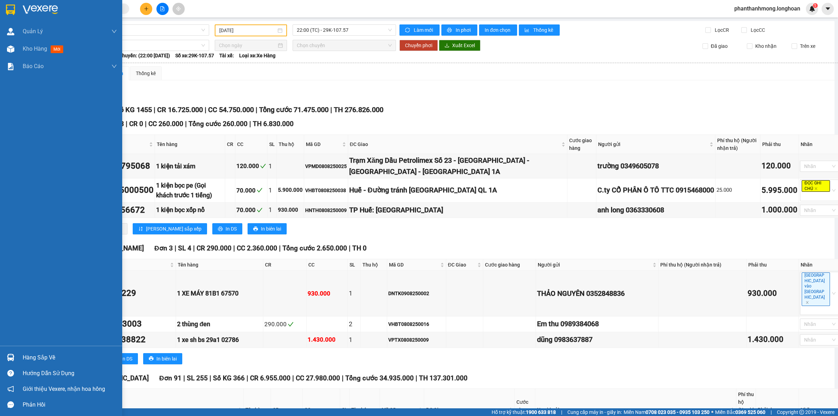
click at [12, 355] on img at bounding box center [10, 357] width 7 height 7
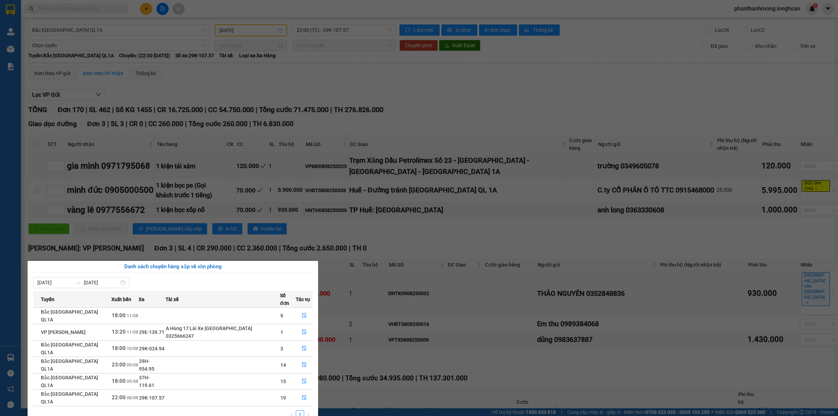
click at [157, 153] on section "Kết quả tìm kiếm ( 0 ) Bộ lọc No Data phanthanhmong.longhoan 1 Quản Lý Quản lý …" at bounding box center [419, 208] width 838 height 416
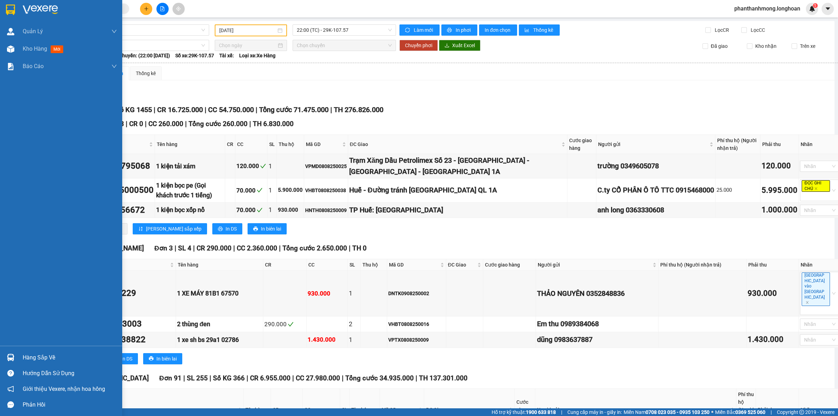
click at [14, 358] on div at bounding box center [11, 357] width 12 height 12
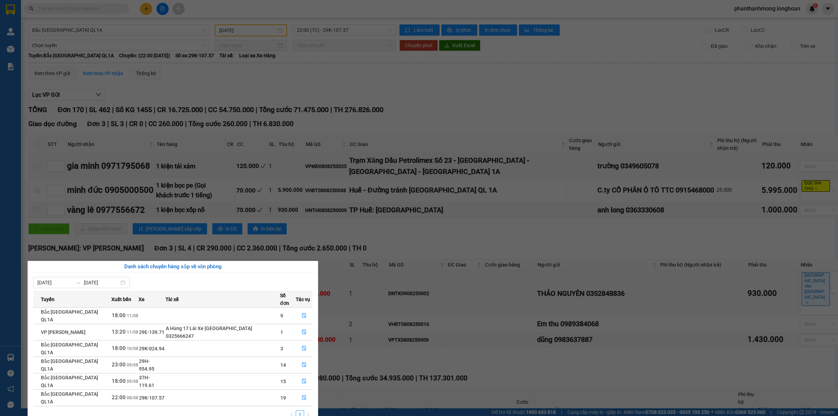
click at [13, 357] on div "Quản Lý Quản lý giao nhận mới Kho hàng mới Báo cáo 11. Báo cáo đơn giao nhận nộ…" at bounding box center [10, 208] width 21 height 416
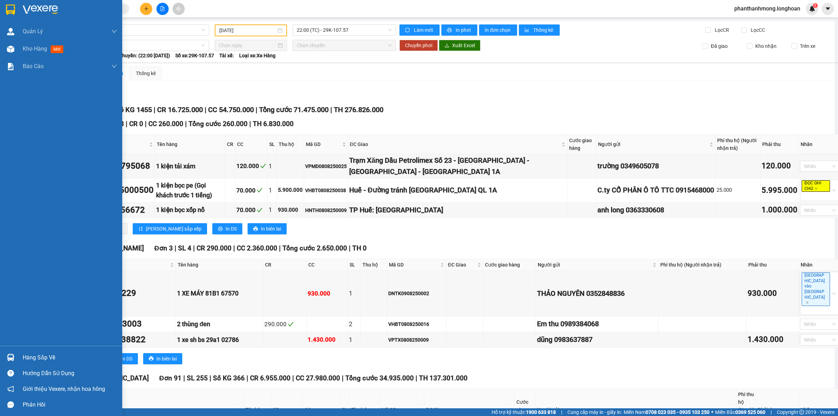
click at [28, 355] on div "Hàng sắp về" at bounding box center [70, 357] width 94 height 10
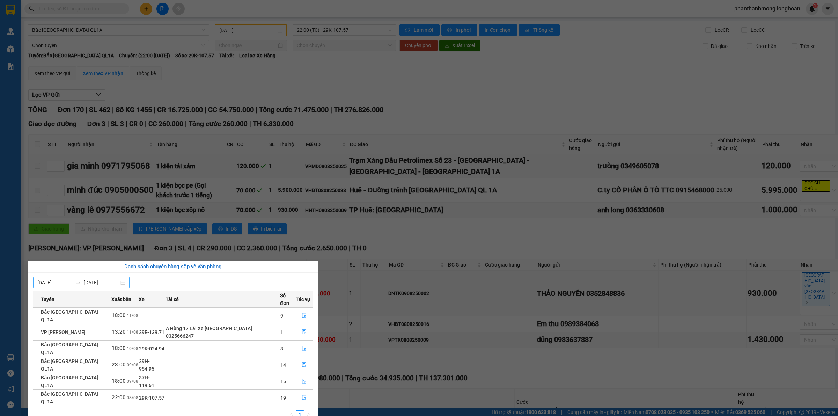
click at [128, 283] on div "05/08/2025 11/08/2025" at bounding box center [81, 282] width 96 height 11
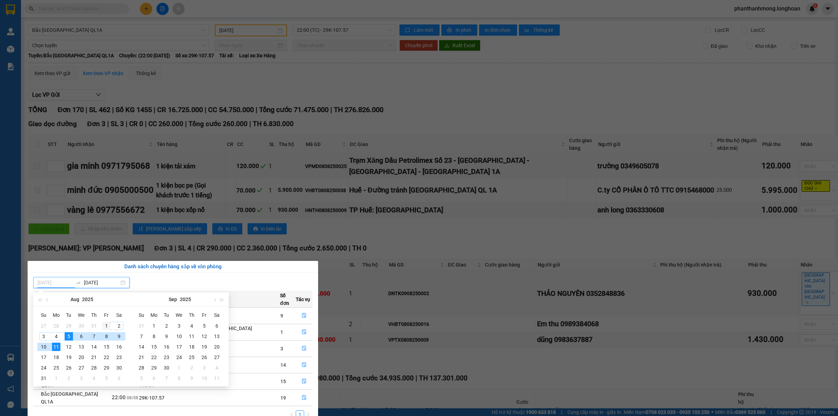
type input "[DATE]"
click at [101, 326] on td "1" at bounding box center [106, 325] width 13 height 10
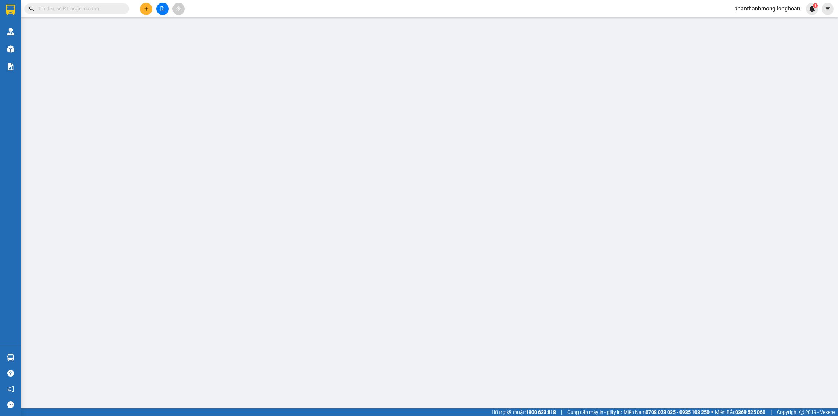
click at [101, 8] on input "text" at bounding box center [79, 9] width 82 height 8
paste input "0913495956"
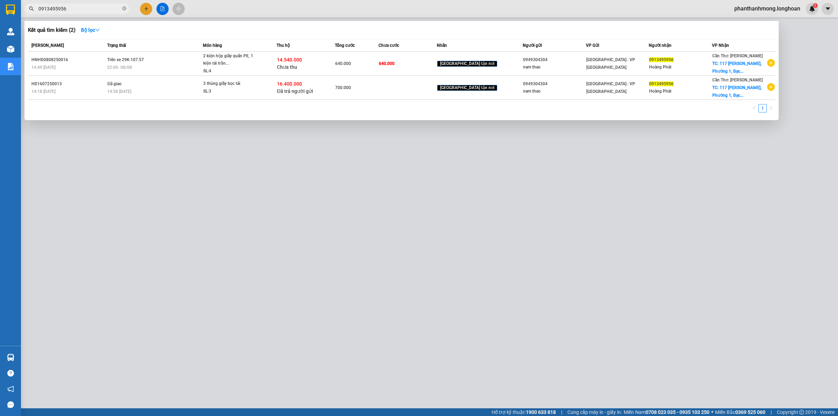
type input "0913495956"
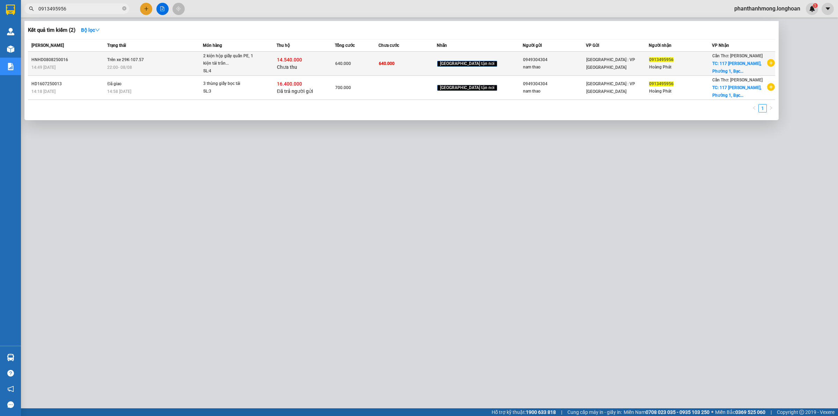
click at [129, 59] on span "Trên xe 29K-107.57" at bounding box center [125, 59] width 37 height 5
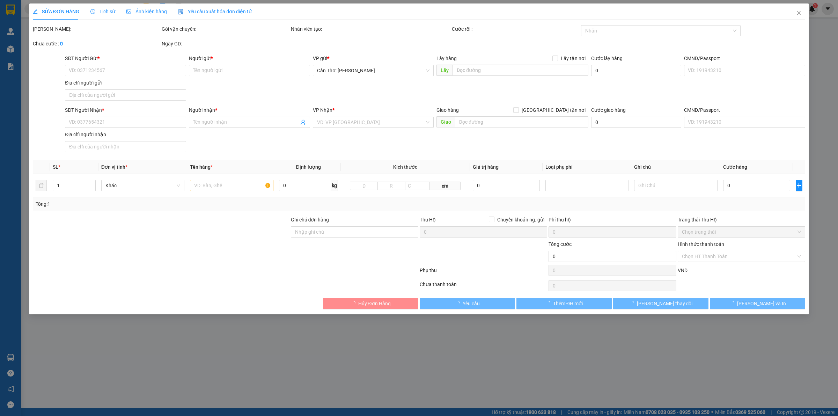
click at [109, 9] on span "Lịch sử" at bounding box center [102, 12] width 25 height 6
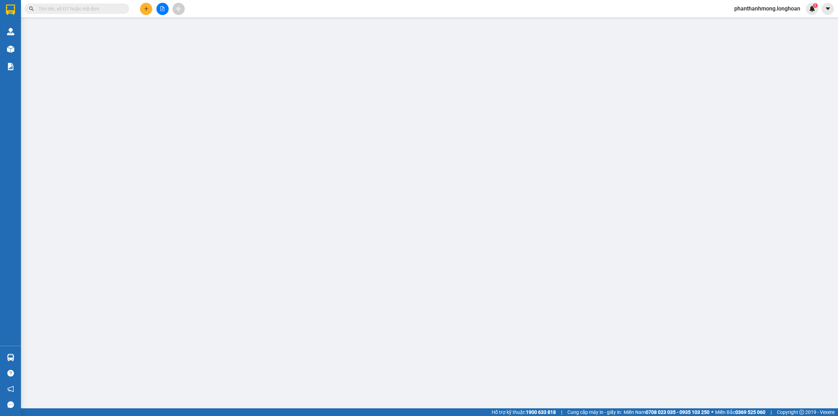
click at [70, 6] on input "text" at bounding box center [79, 9] width 82 height 8
paste input "0937031365"
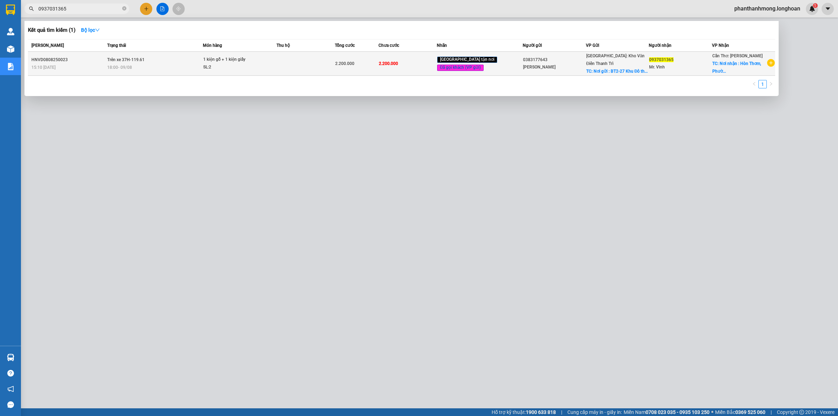
type input "0937031365"
click at [104, 56] on div "HNVD0808250023" at bounding box center [68, 59] width 74 height 7
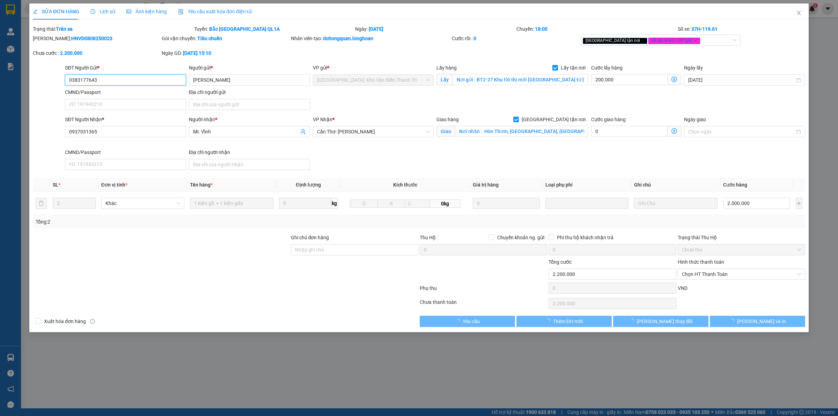
type input "0383177643"
type input "[PERSON_NAME]"
checkbox input "true"
type input "Nơi gửi : BT2-27 Khu Đô thị mới [GEOGRAPHIC_DATA] từ [GEOGRAPHIC_DATA]"
type input "0937031365"
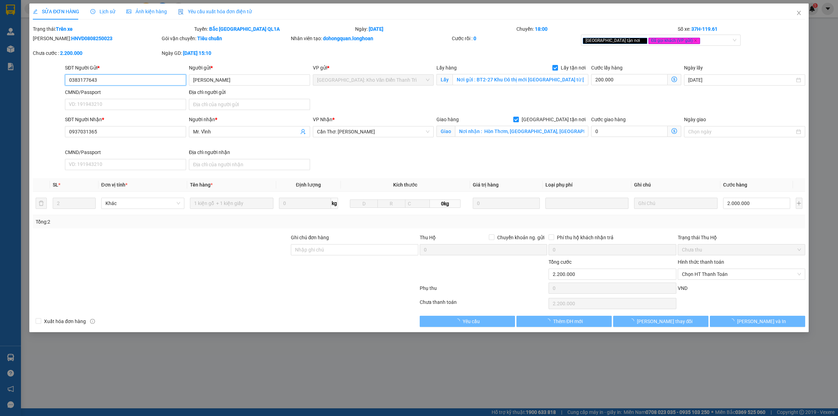
type input "Mr. Vĩnh"
checkbox input "true"
type input "Nơi nhận : Hòn Thơm, [GEOGRAPHIC_DATA], [GEOGRAPHIC_DATA]. [GEOGRAPHIC_DATA], T…"
type input "2.200.000"
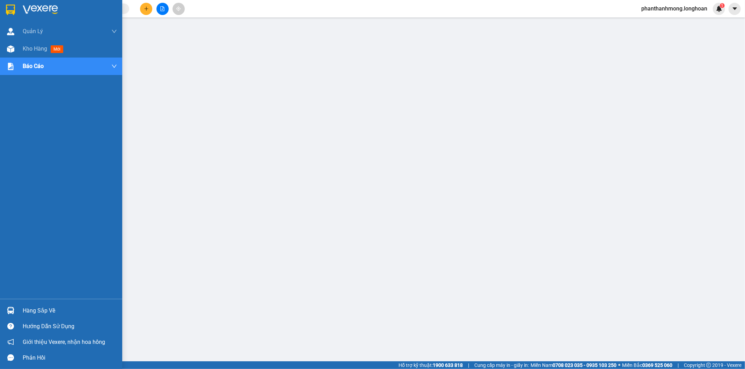
click at [51, 311] on div "Hàng sắp về" at bounding box center [70, 311] width 94 height 10
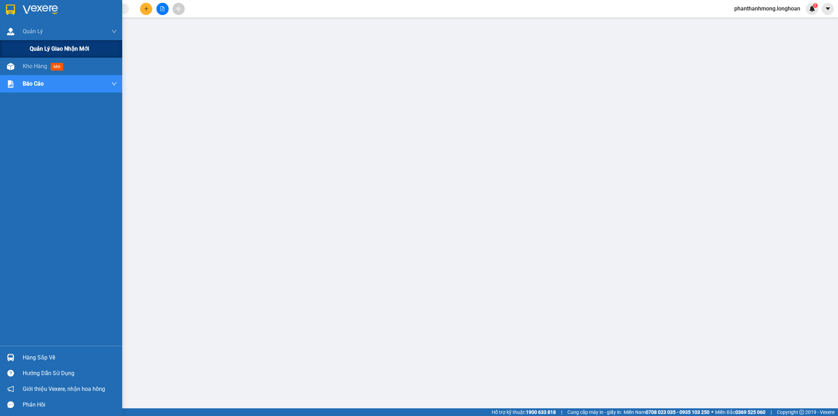
click at [51, 52] on span "Quản lý giao nhận mới" at bounding box center [59, 48] width 59 height 9
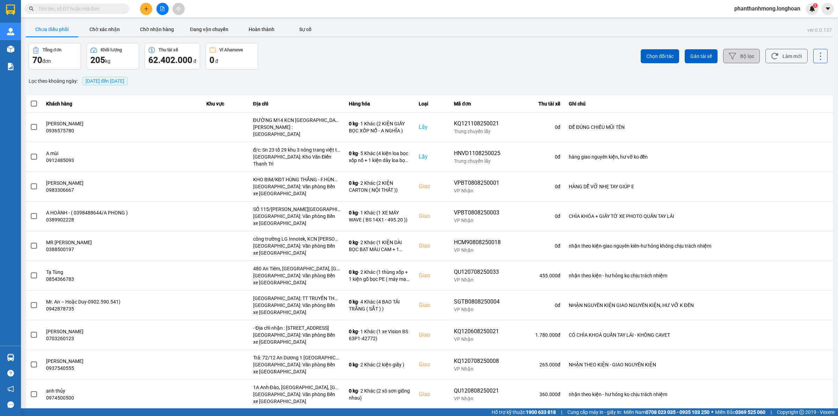
click at [728, 57] on icon at bounding box center [731, 56] width 7 height 6
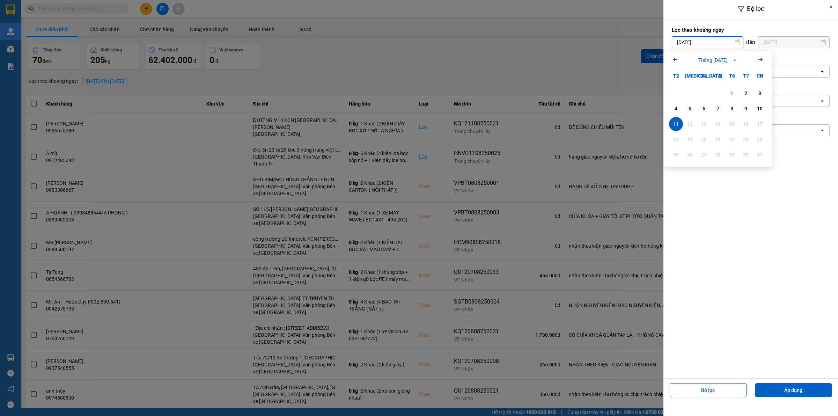
click at [706, 44] on input "[DATE]" at bounding box center [707, 42] width 71 height 11
click at [731, 91] on div "1" at bounding box center [732, 93] width 10 height 8
type input "01/08/2025"
click at [729, 77] on div "Chọn văn phòng" at bounding box center [745, 71] width 147 height 11
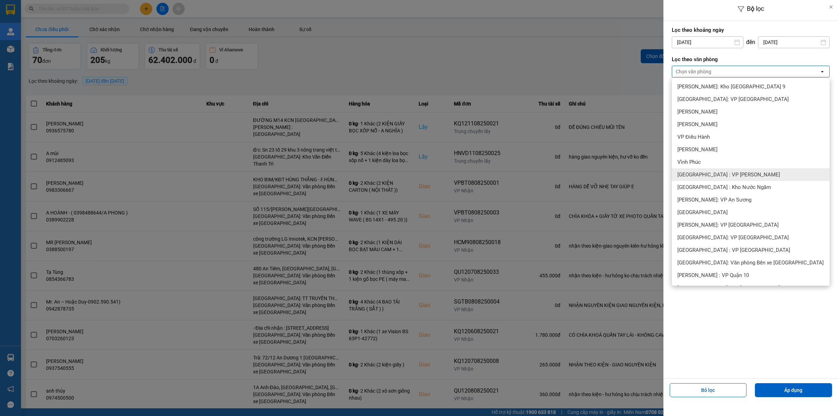
scroll to position [175, 0]
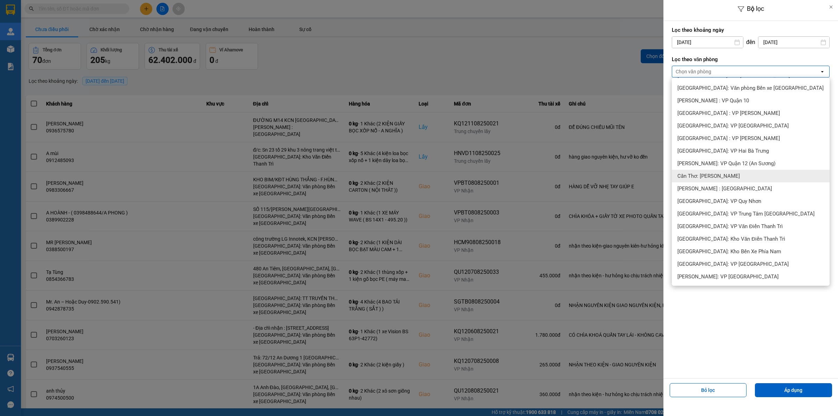
click at [721, 173] on span "Cần Thơ: [PERSON_NAME]" at bounding box center [708, 175] width 62 height 7
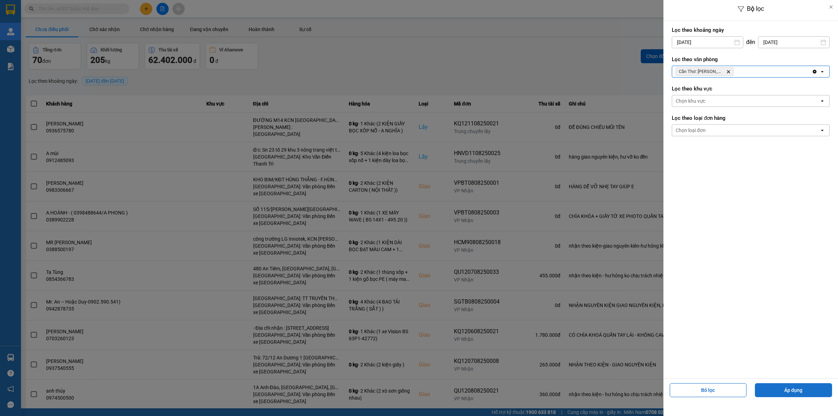
click at [744, 356] on button "Áp dụng" at bounding box center [793, 390] width 77 height 14
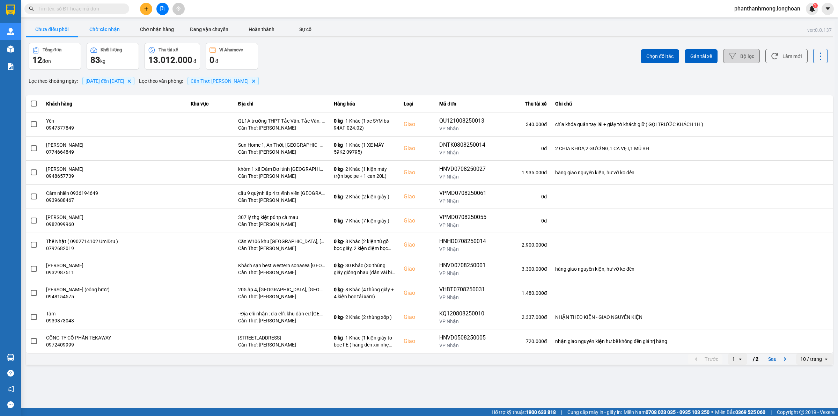
click at [106, 28] on button "Chờ xác nhận" at bounding box center [104, 29] width 52 height 14
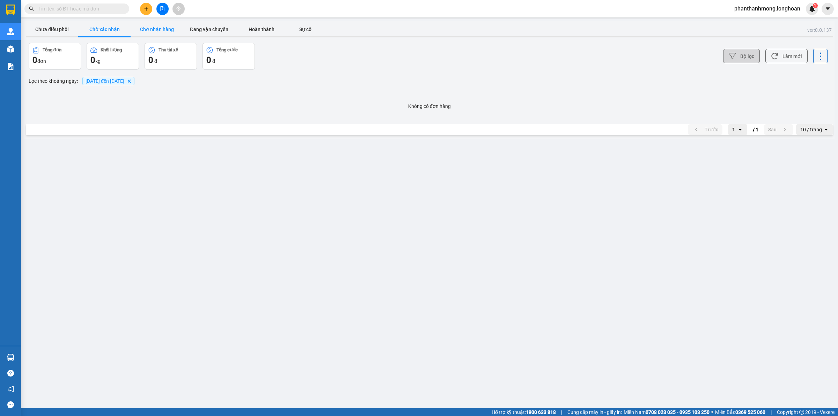
click at [141, 28] on button "Chờ nhận hàng" at bounding box center [157, 29] width 52 height 14
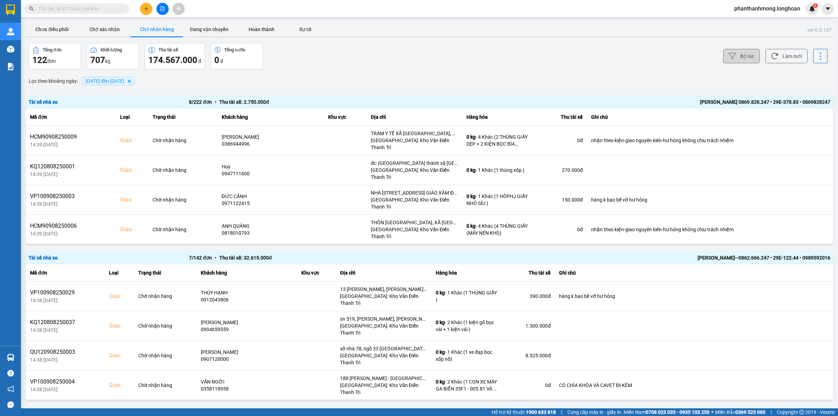
click at [744, 58] on button "Bộ lọc" at bounding box center [741, 56] width 37 height 14
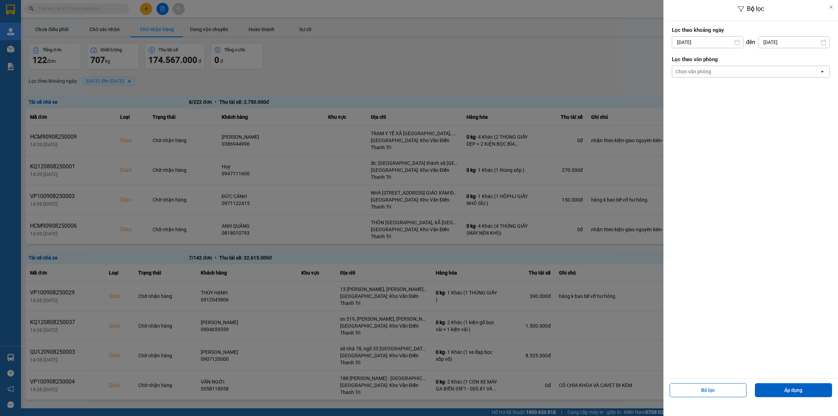
click at [705, 71] on div "Chọn văn phòng" at bounding box center [693, 71] width 36 height 7
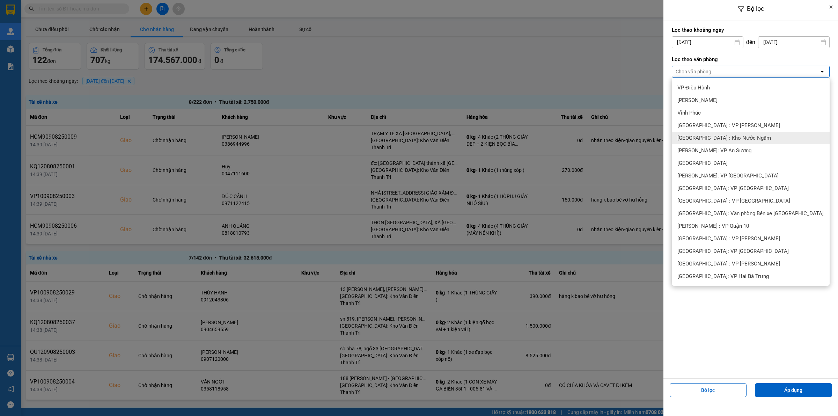
scroll to position [175, 0]
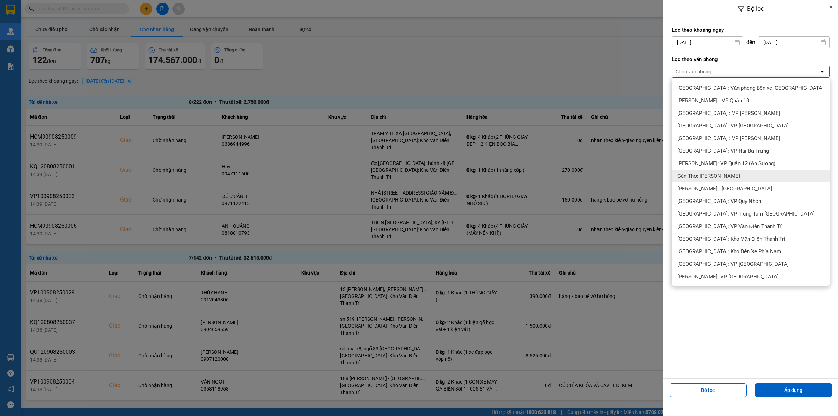
click at [714, 175] on span "Cần Thơ: [PERSON_NAME]" at bounding box center [708, 175] width 62 height 7
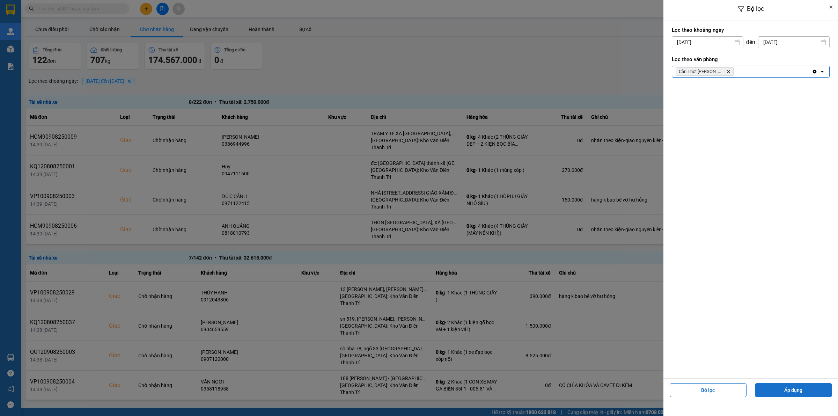
click at [744, 356] on button "Áp dụng" at bounding box center [793, 390] width 77 height 14
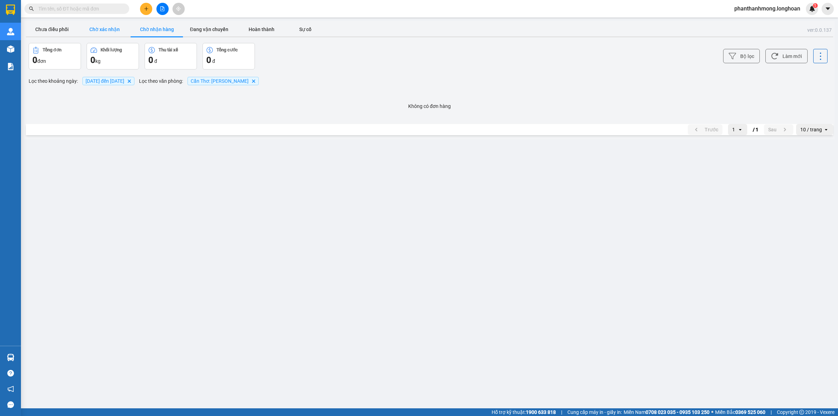
click at [117, 32] on button "Chờ xác nhận" at bounding box center [104, 29] width 52 height 14
click at [64, 25] on button "Chưa điều phối" at bounding box center [52, 29] width 52 height 14
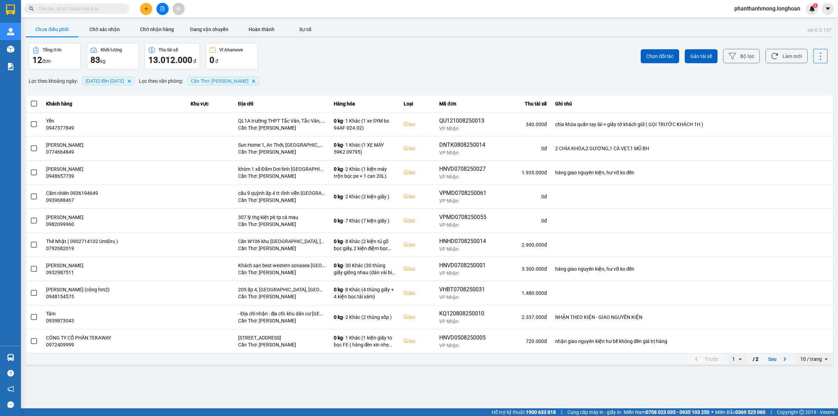
click at [744, 356] on div "10 / trang" at bounding box center [811, 358] width 22 height 7
click at [744, 343] on div "100 / trang" at bounding box center [814, 344] width 25 height 7
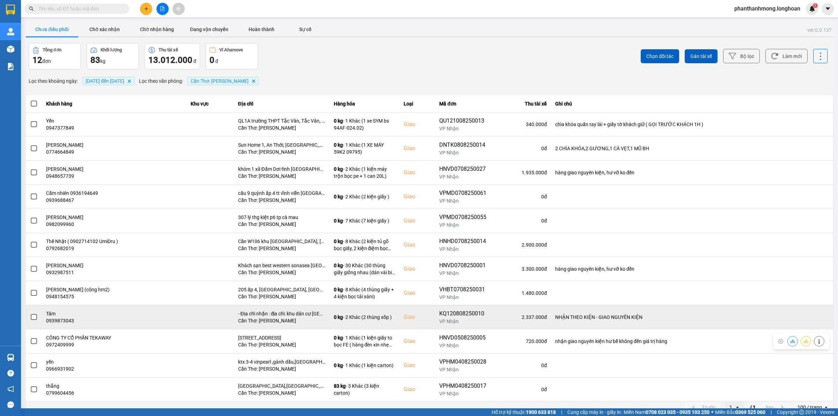
scroll to position [10, 0]
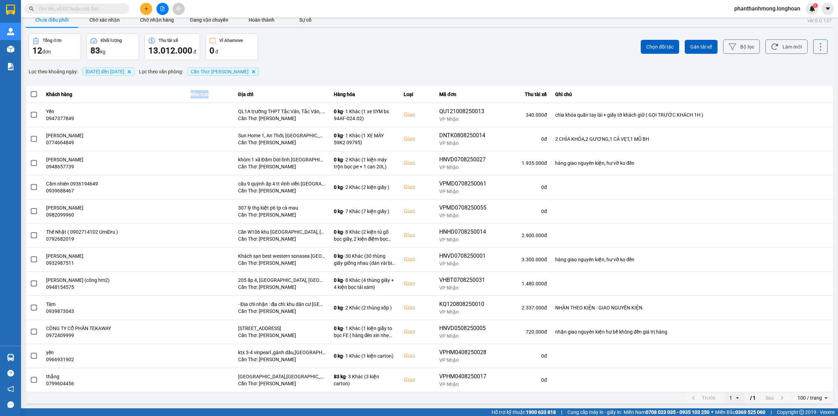
drag, startPoint x: 217, startPoint y: 94, endPoint x: 190, endPoint y: 96, distance: 27.3
click at [190, 96] on th "Khu vực" at bounding box center [209, 94] width 47 height 17
drag, startPoint x: 240, startPoint y: 95, endPoint x: 538, endPoint y: 97, distance: 298.1
click at [538, 97] on tr "Khách hàng Khu vực Địa chỉ Hàng hóa Loại Mã đơn Thu tài xế Ghi chú" at bounding box center [429, 94] width 807 height 17
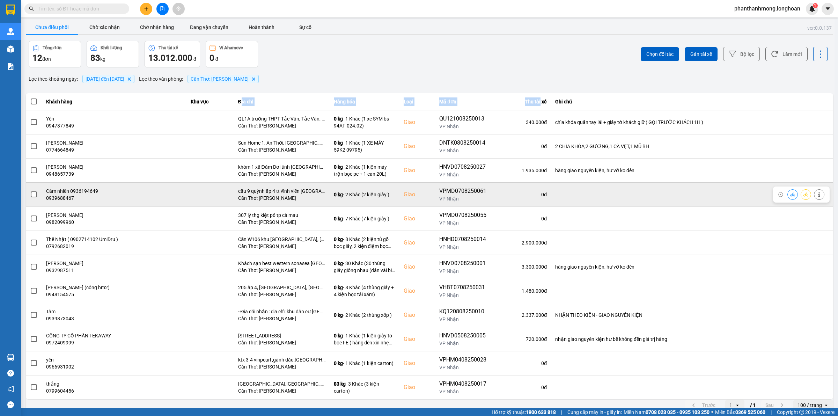
scroll to position [0, 0]
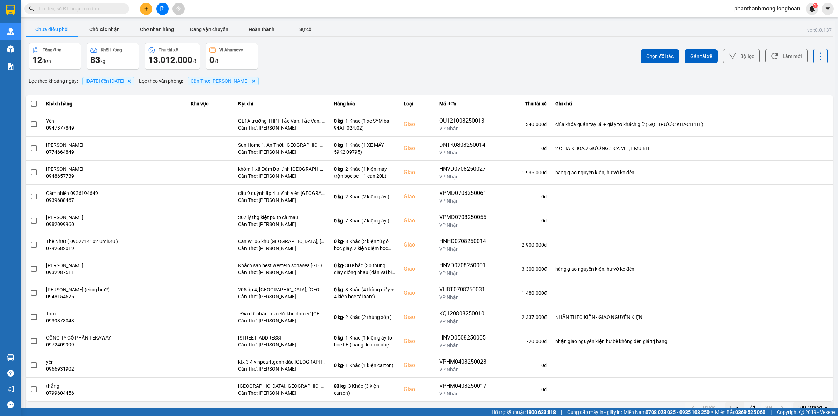
click at [499, 43] on div "Chọn đối tác Gán tài xế Bộ lọc Làm mới" at bounding box center [627, 56] width 399 height 27
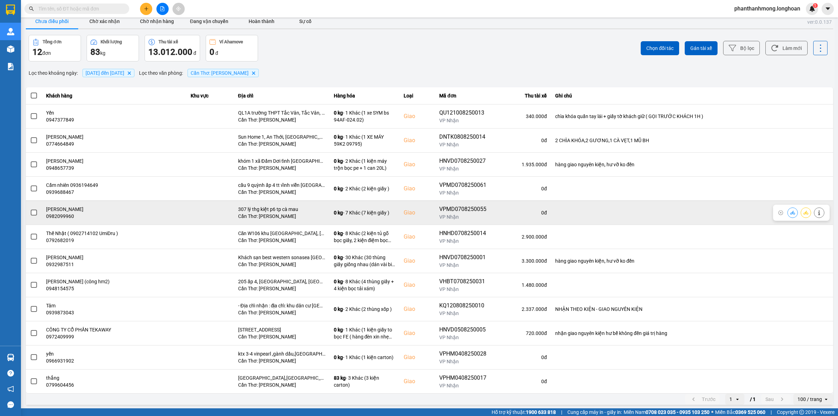
scroll to position [10, 0]
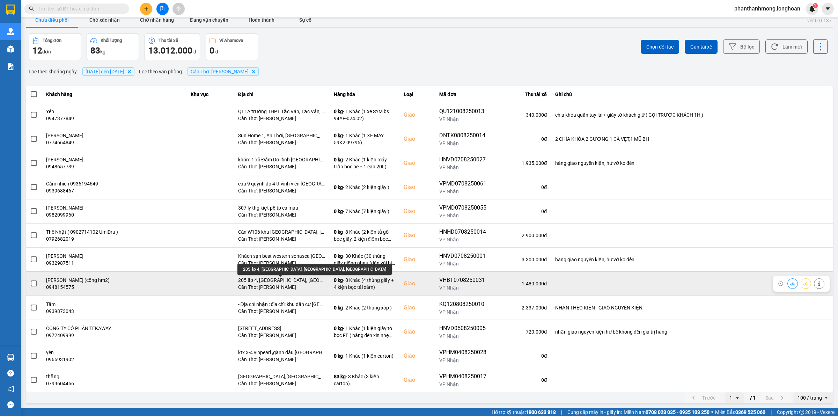
click at [298, 278] on div "205 ấp 4, thuận hoà, long mỹ, hậu giang" at bounding box center [281, 279] width 87 height 7
click at [91, 278] on div "Anh Nhân (công hm2)" at bounding box center [114, 279] width 136 height 7
click at [463, 277] on div "VHBT0708250031" at bounding box center [462, 280] width 47 height 8
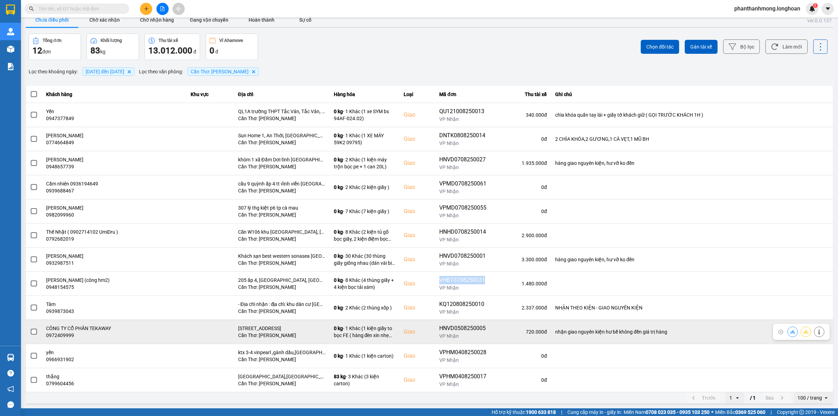
copy div "VHBT0708250031"
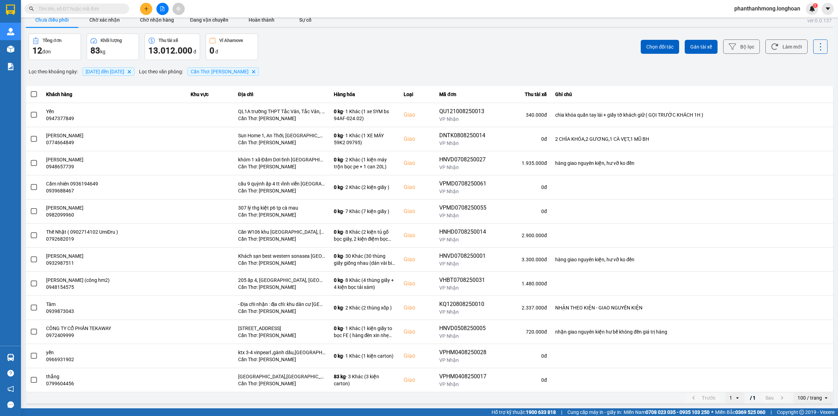
click at [91, 8] on input "text" at bounding box center [79, 9] width 82 height 8
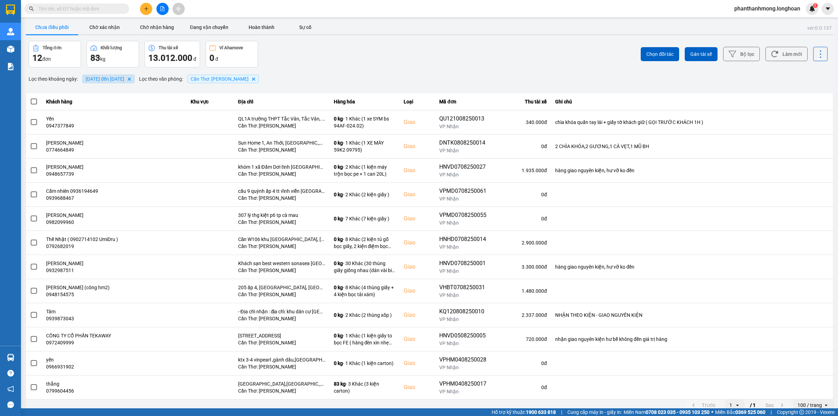
scroll to position [0, 0]
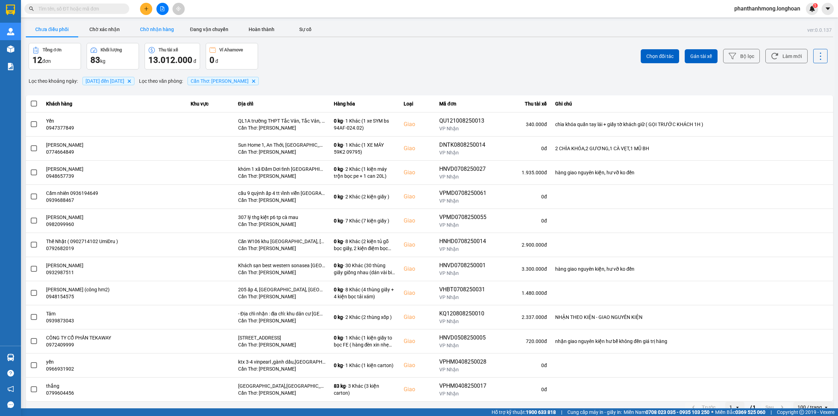
click at [159, 28] on button "Chờ nhận hàng" at bounding box center [157, 29] width 52 height 14
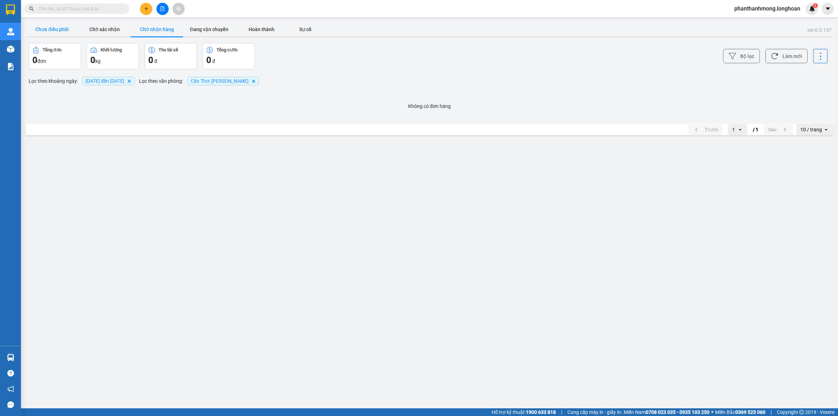
click at [56, 29] on button "Chưa điều phối" at bounding box center [52, 29] width 52 height 14
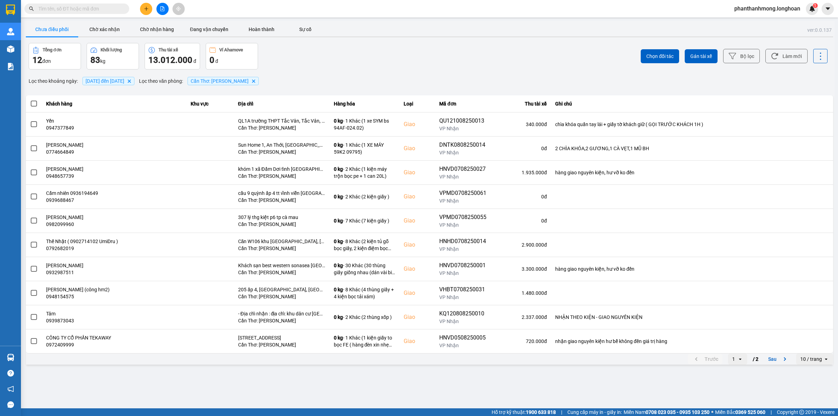
click at [735, 55] on icon at bounding box center [731, 56] width 7 height 6
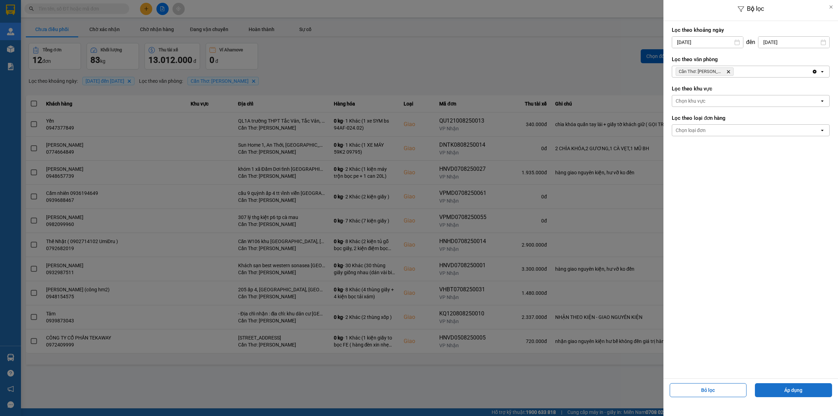
click at [744, 356] on button "Áp dụng" at bounding box center [793, 390] width 77 height 14
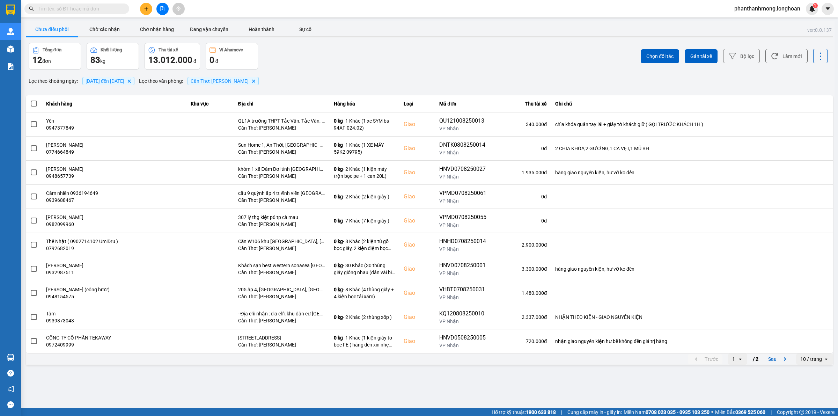
click at [744, 356] on div "10 / trang" at bounding box center [811, 358] width 22 height 7
click at [744, 348] on div "100 / trang" at bounding box center [814, 344] width 25 height 7
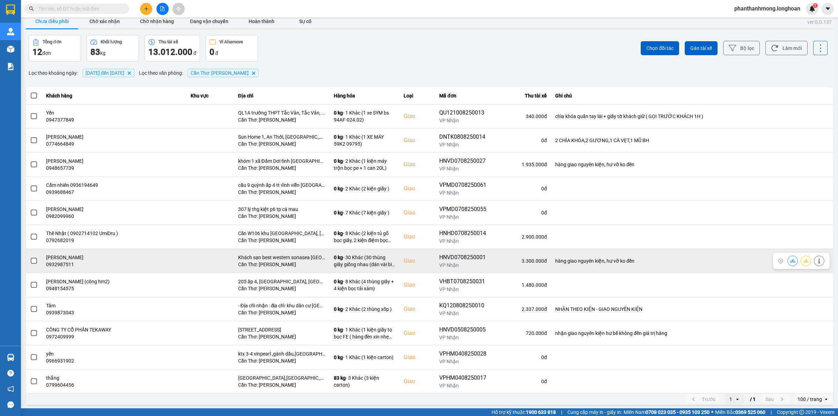
scroll to position [10, 0]
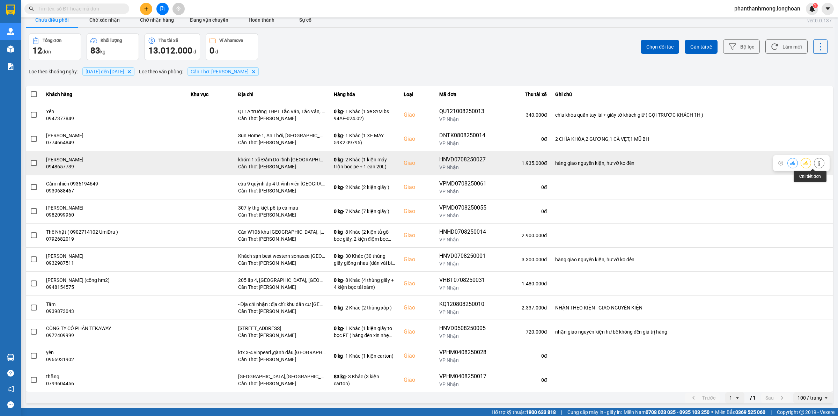
click at [744, 164] on button at bounding box center [819, 163] width 10 height 12
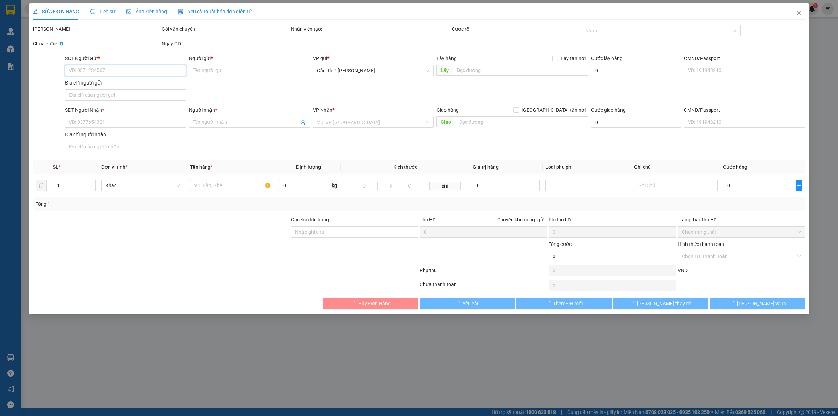
type input "0812723888"
type input "Nguyễn Văn Toản"
checkbox input "true"
type input "Liên Sơn, Tân yên, bắc giang"
type input "0948657739"
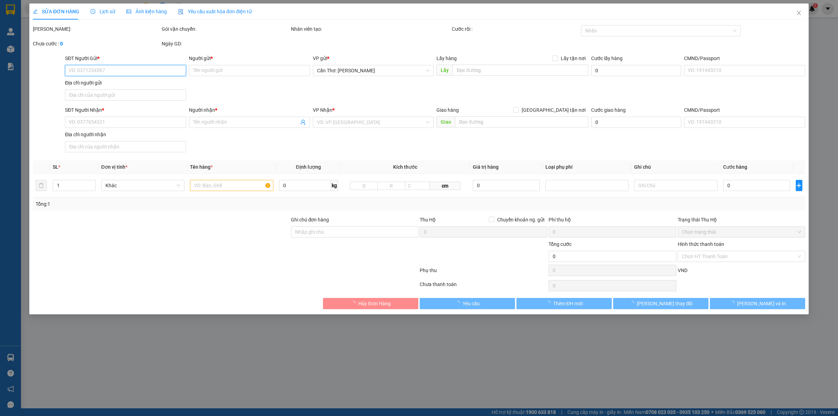
type input "Ngô Long"
checkbox input "true"
type input "khóm 1 xã Đầm Dơi tỉnh Cà Mau"
type input "hàng giao nguyên kiện, hư vỡ ko đền"
type input "1.935.000"
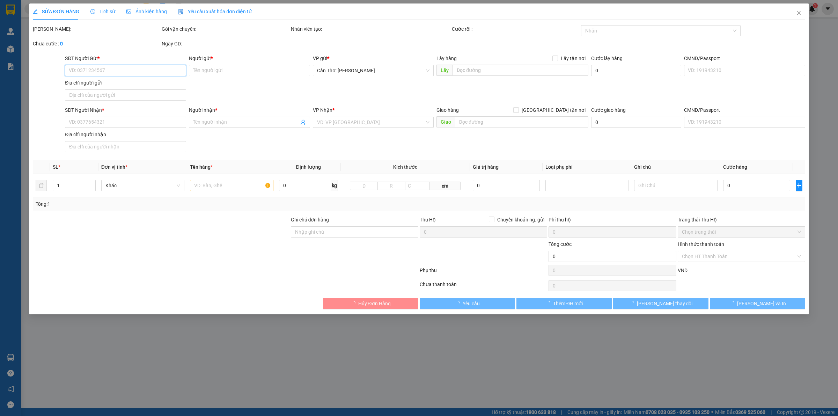
type input "1.935.000"
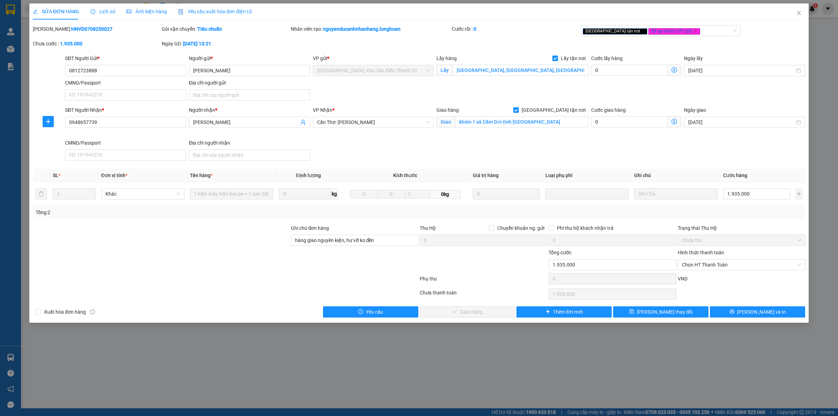
click at [113, 9] on div "SỬA ĐƠN HÀNG Lịch sử Ảnh kiện hàng Yêu cầu xuất hóa đơn điện tử" at bounding box center [142, 11] width 219 height 16
click at [108, 9] on span "Lịch sử" at bounding box center [102, 12] width 25 height 6
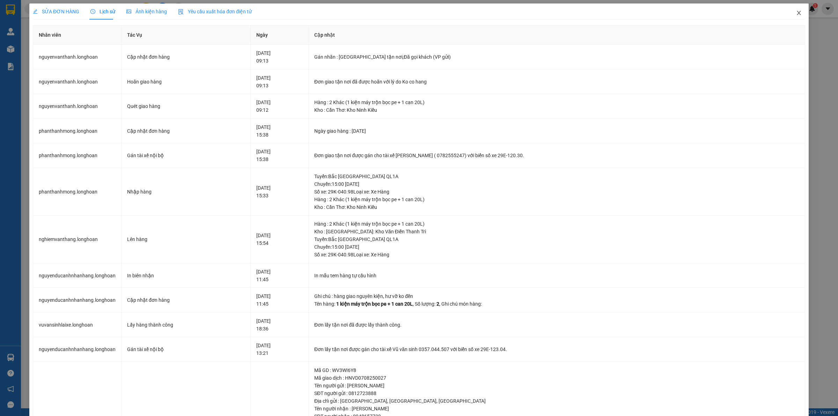
click at [744, 11] on icon "close" at bounding box center [799, 13] width 6 height 6
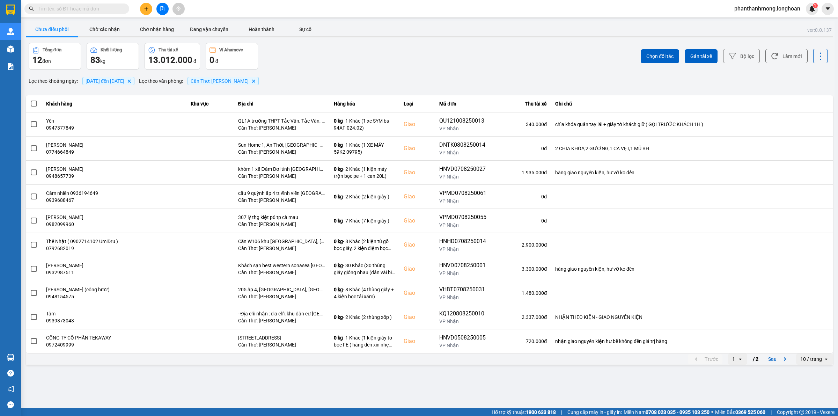
click at [744, 356] on div "10 / trang" at bounding box center [809, 358] width 27 height 11
click at [744, 346] on div "100 / trang" at bounding box center [814, 344] width 25 height 7
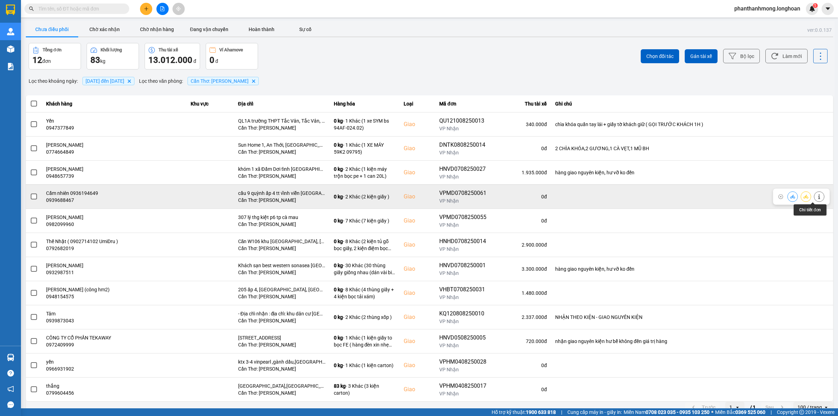
drag, startPoint x: 815, startPoint y: 198, endPoint x: 810, endPoint y: 194, distance: 6.2
click at [744, 194] on icon at bounding box center [818, 196] width 5 height 5
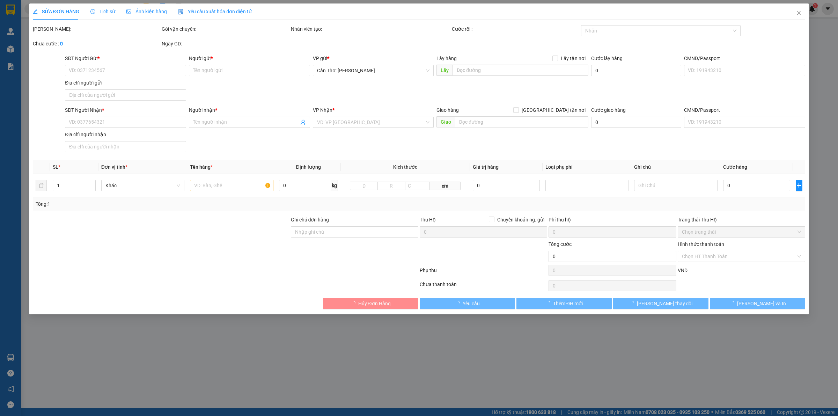
type input "0973645305"
type input "Dinh"
type input "0939688467"
type input "Cẩm nhiên 0936194649"
checkbox input "true"
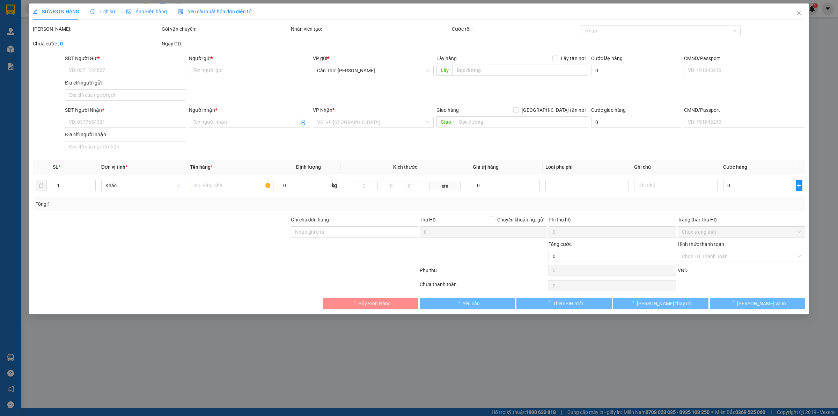
type input "cầu 9 quỳnh ấp 4 tt vĩnh viễn long mỹ hậu giang"
type input "300.000"
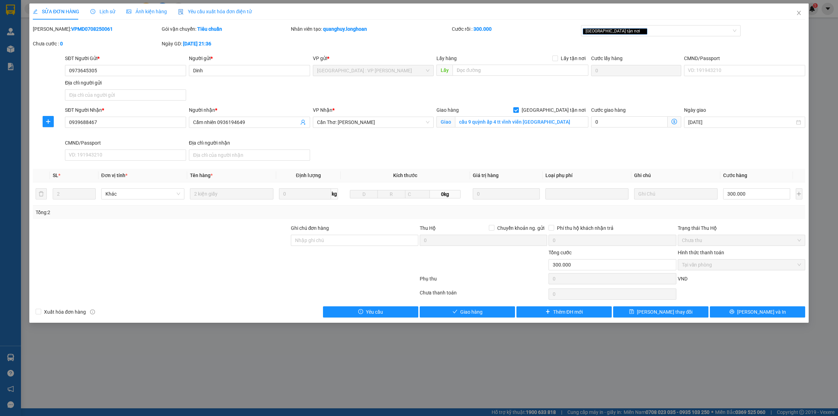
click at [92, 14] on span "Lịch sử" at bounding box center [102, 12] width 25 height 6
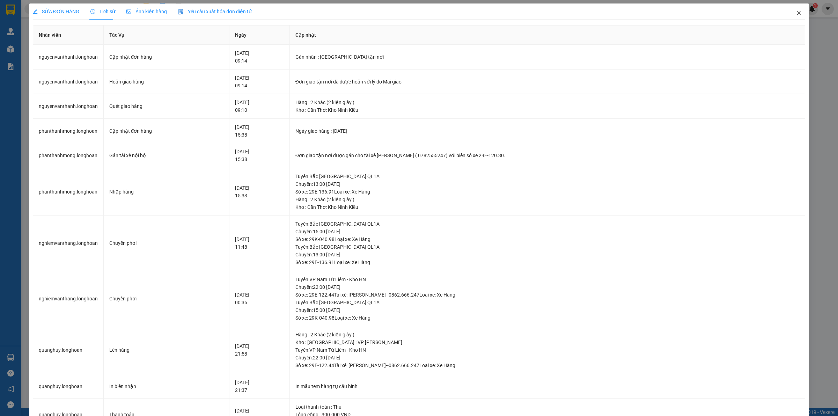
click at [744, 12] on icon "close" at bounding box center [799, 13] width 6 height 6
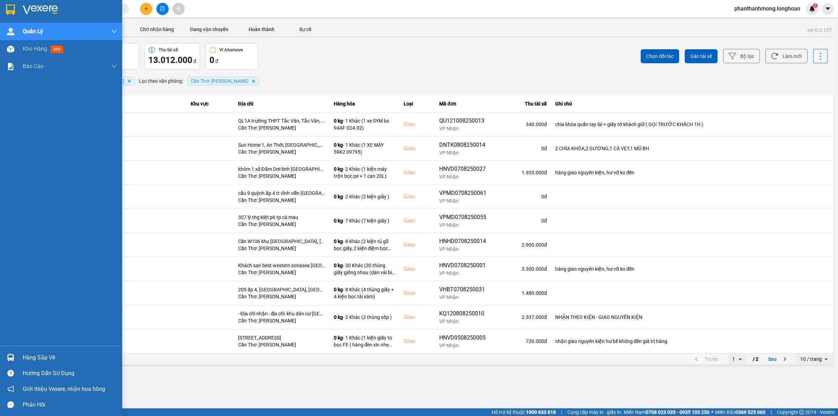
click at [49, 355] on div "Hàng sắp về" at bounding box center [70, 357] width 94 height 10
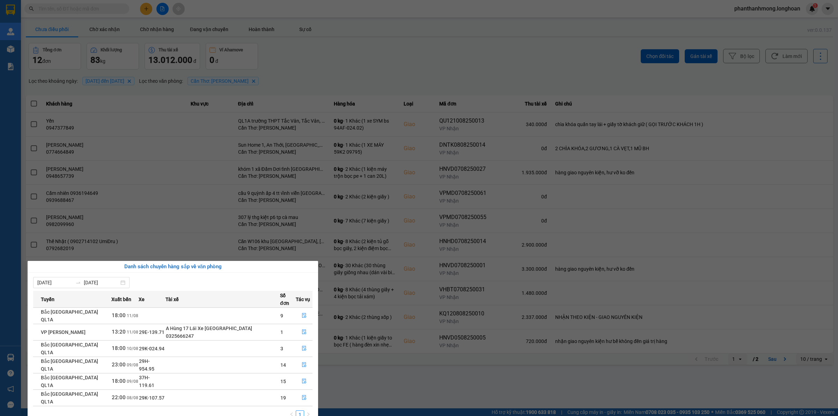
click at [308, 144] on section "Kết quả tìm kiếm ( 0 ) Bộ lọc No Data phanthanhmong.longhoan 1 Quản Lý Quản lý …" at bounding box center [419, 208] width 838 height 416
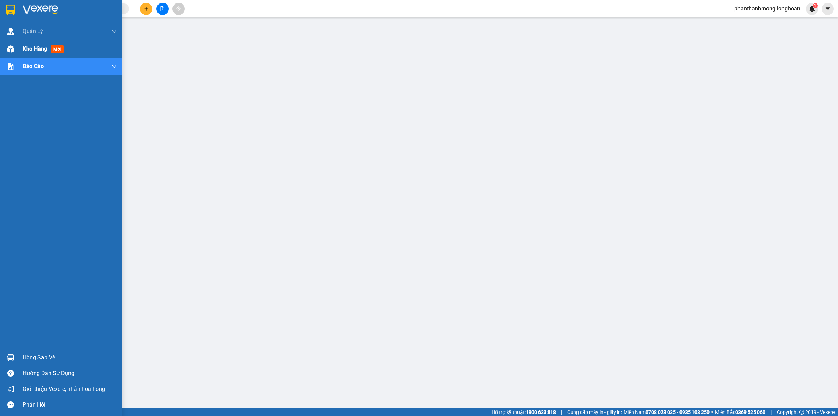
click at [39, 51] on span "Kho hàng" at bounding box center [35, 48] width 24 height 7
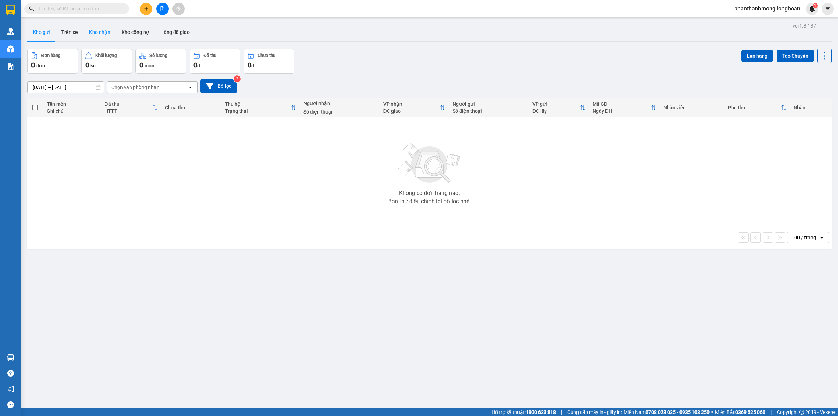
click at [95, 32] on button "Kho nhận" at bounding box center [99, 32] width 32 height 17
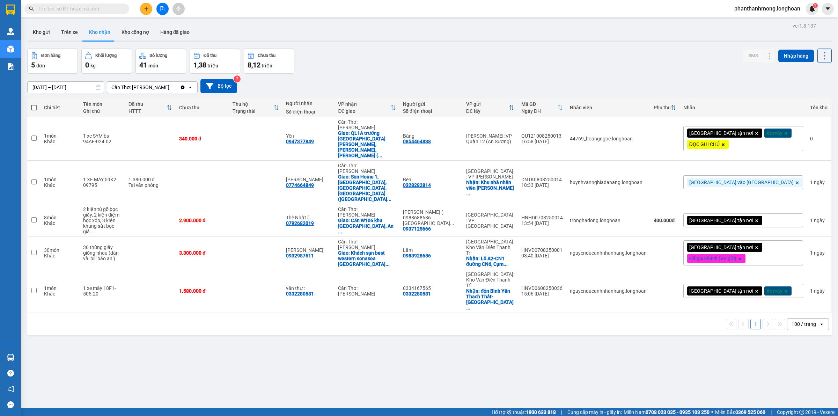
click at [106, 31] on button "Kho nhận" at bounding box center [99, 32] width 32 height 17
click at [223, 87] on button "Bộ lọc" at bounding box center [218, 86] width 37 height 14
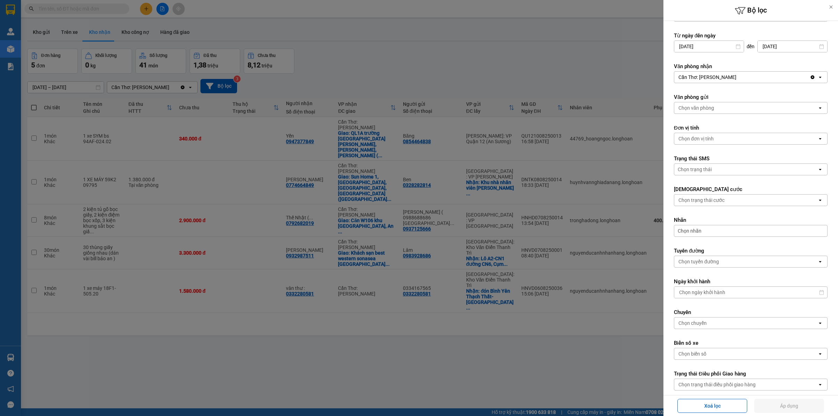
scroll to position [41, 0]
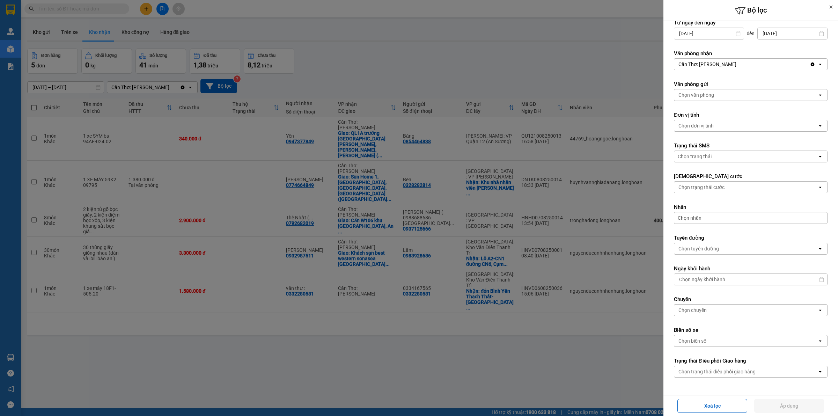
click at [526, 365] on div at bounding box center [419, 208] width 838 height 416
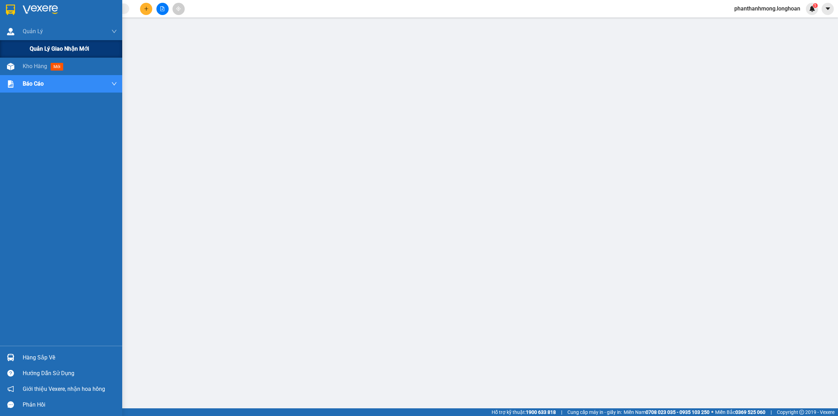
click at [16, 46] on div "Quản lý giao nhận mới" at bounding box center [61, 48] width 122 height 17
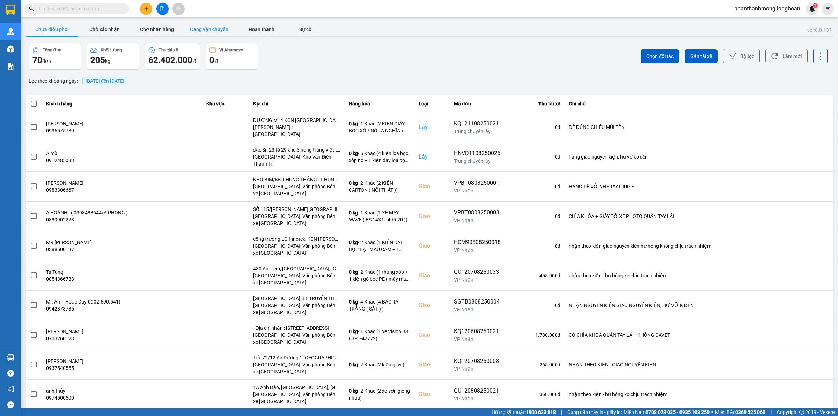
click at [221, 27] on button "Đang vận chuyển" at bounding box center [209, 29] width 52 height 14
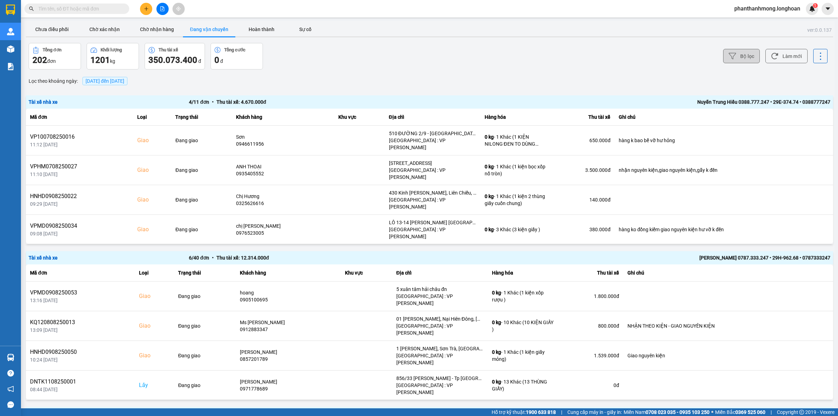
click at [728, 56] on icon at bounding box center [731, 56] width 7 height 6
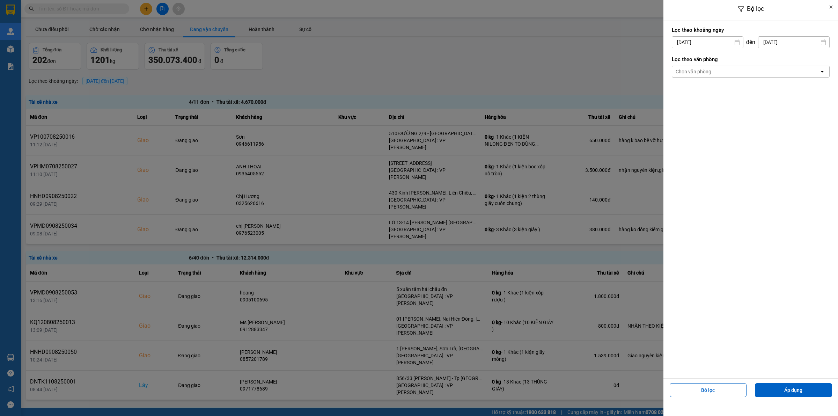
click at [716, 44] on input "[DATE]" at bounding box center [707, 42] width 71 height 11
click at [727, 93] on div "1" at bounding box center [732, 93] width 10 height 8
type input "01/08/2025"
click at [815, 388] on button "Áp dụng" at bounding box center [793, 390] width 77 height 14
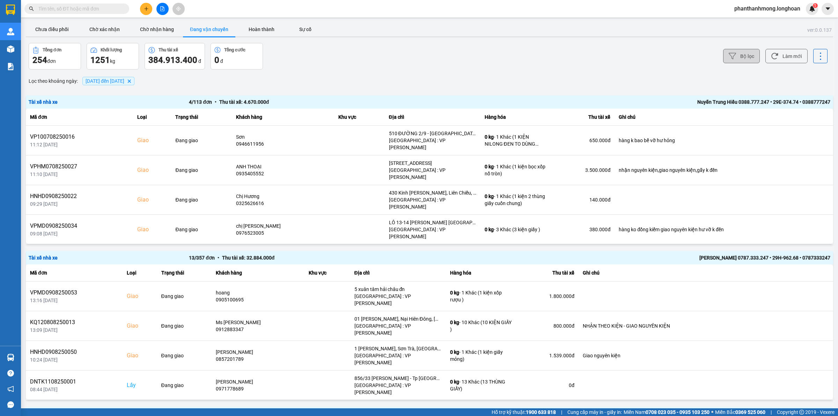
click at [735, 55] on button "Bộ lọc" at bounding box center [741, 56] width 37 height 14
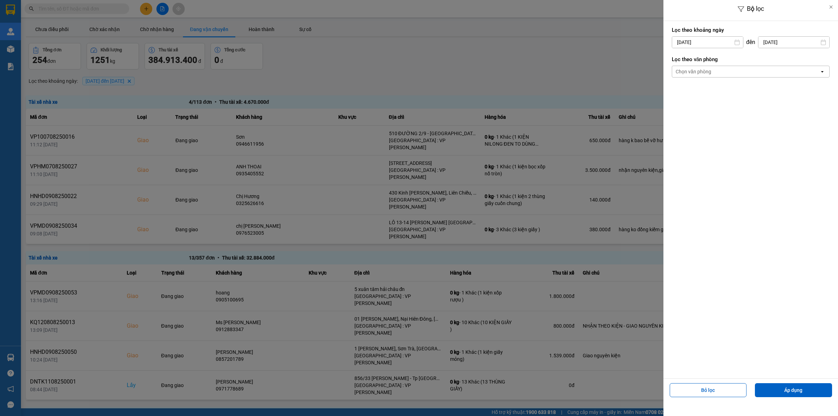
click at [731, 72] on div "Chọn văn phòng" at bounding box center [745, 71] width 147 height 11
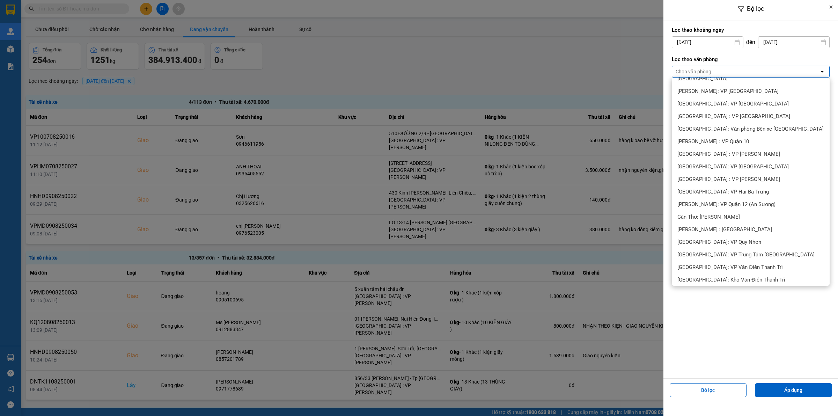
scroll to position [175, 0]
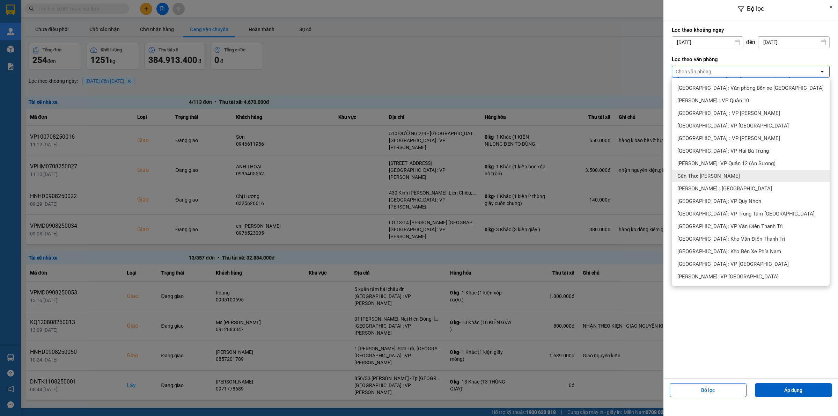
click at [702, 175] on span "Cần Thơ: [PERSON_NAME]" at bounding box center [708, 175] width 62 height 7
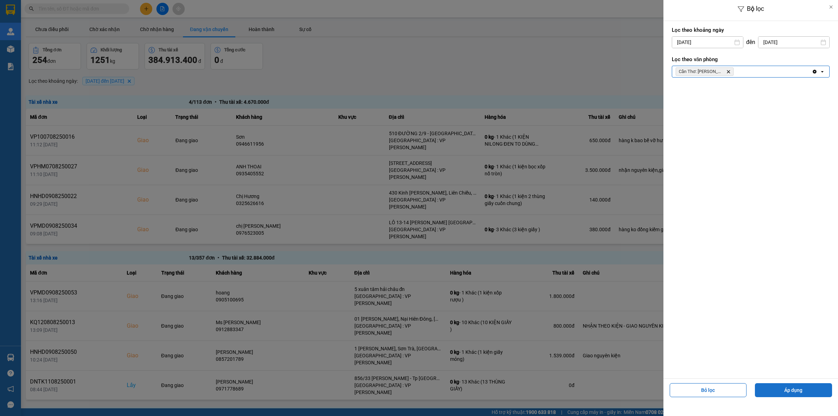
click at [783, 384] on button "Áp dụng" at bounding box center [793, 390] width 77 height 14
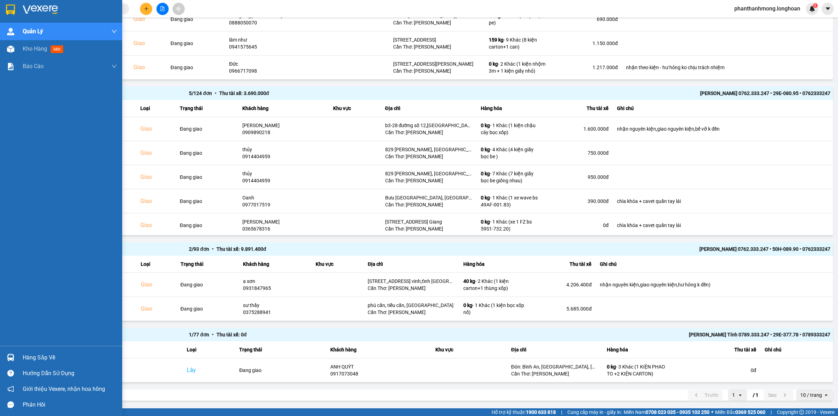
click at [7, 7] on img at bounding box center [10, 10] width 9 height 10
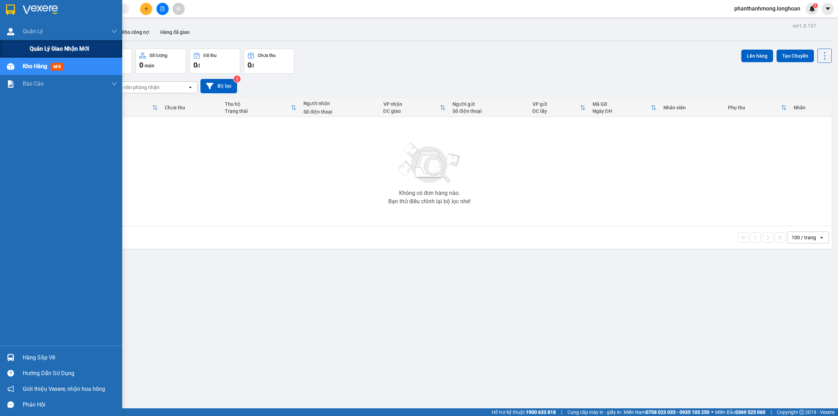
click at [44, 42] on div "Quản lý giao nhận mới" at bounding box center [73, 48] width 87 height 17
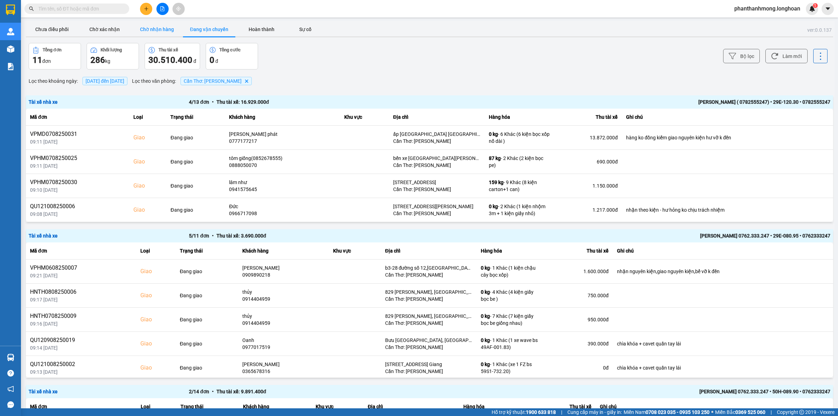
click at [161, 30] on button "Chờ nhận hàng" at bounding box center [157, 29] width 52 height 14
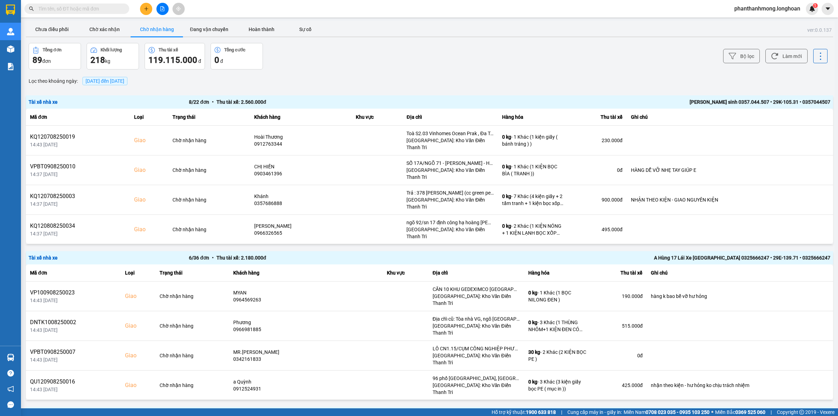
click at [709, 101] on div "Vũ văn sinh 0357.044.507 • 29K-105.31 • 0357044507" at bounding box center [670, 102] width 320 height 8
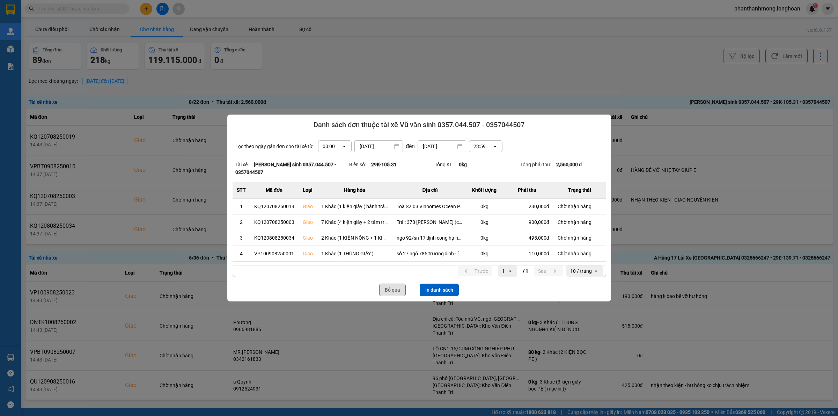
click at [381, 285] on button "Bỏ qua" at bounding box center [392, 289] width 27 height 13
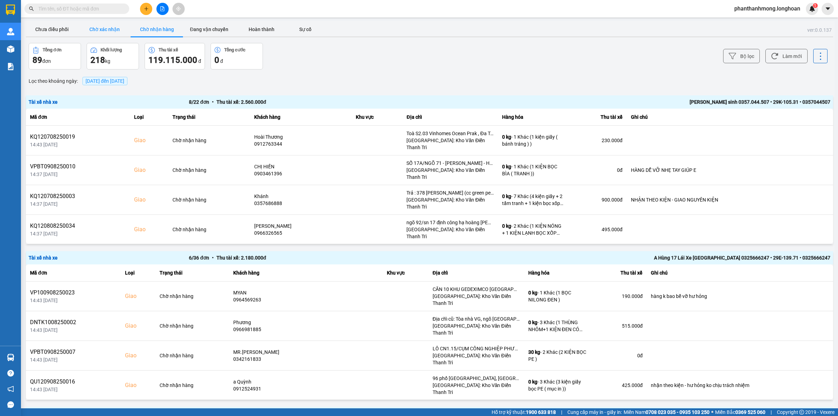
click at [106, 28] on button "Chờ xác nhận" at bounding box center [104, 29] width 52 height 14
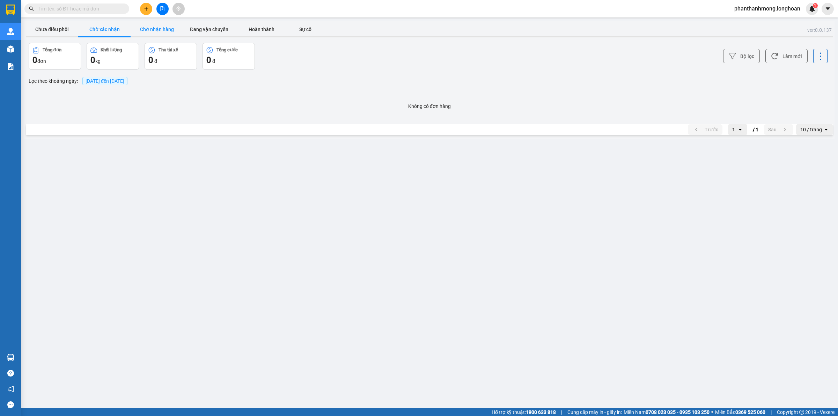
click at [149, 29] on button "Chờ nhận hàng" at bounding box center [157, 29] width 52 height 14
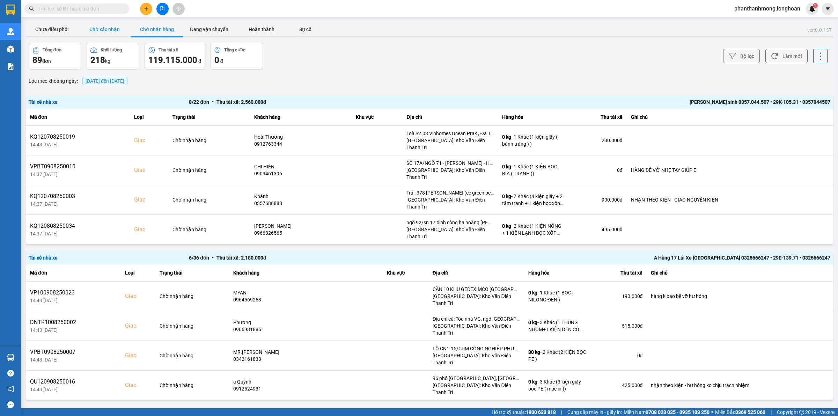
click at [109, 28] on button "Chờ xác nhận" at bounding box center [104, 29] width 52 height 14
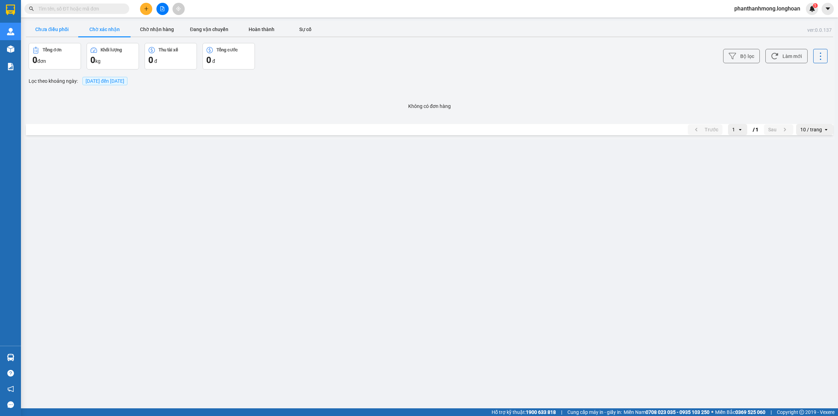
click at [67, 26] on button "Chưa điều phối" at bounding box center [52, 29] width 52 height 14
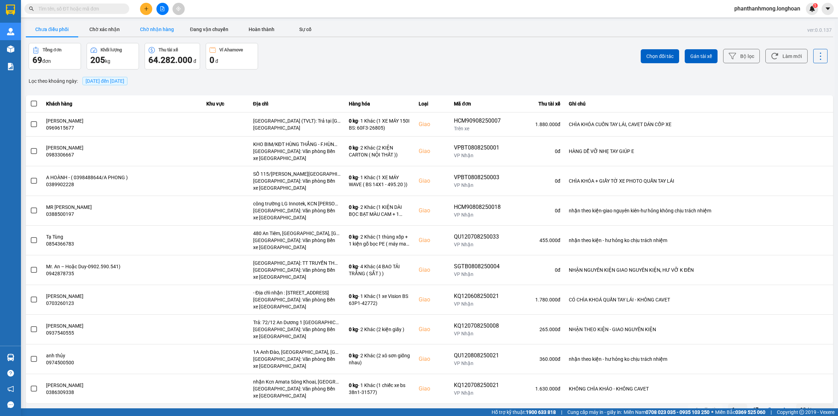
click at [168, 29] on button "Chờ nhận hàng" at bounding box center [157, 29] width 52 height 14
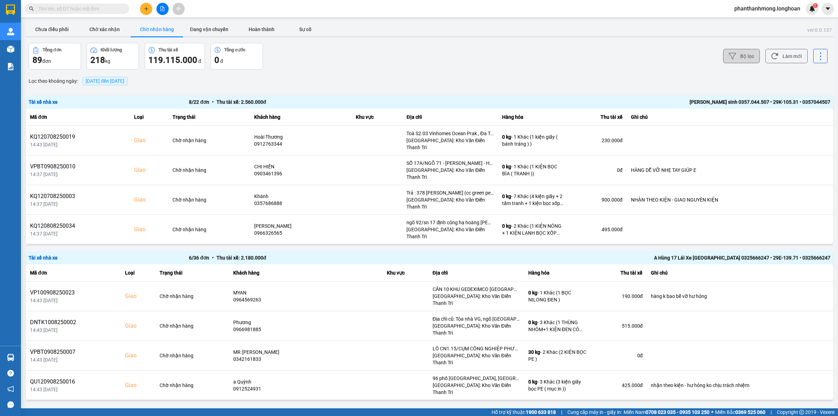
click at [735, 55] on button "Bộ lọc" at bounding box center [741, 56] width 37 height 14
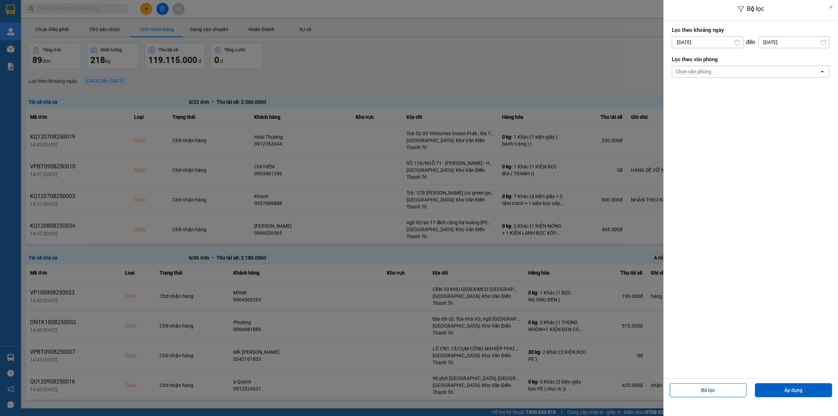
click at [710, 70] on div "Chọn văn phòng" at bounding box center [693, 71] width 36 height 7
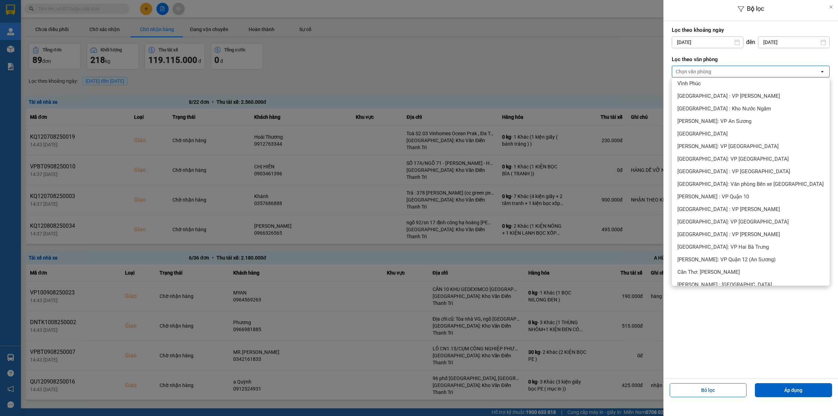
scroll to position [87, 0]
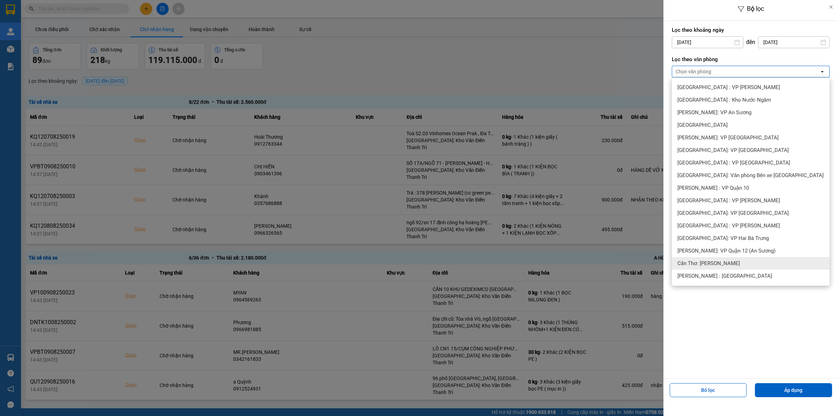
click at [730, 260] on span "Cần Thơ: [PERSON_NAME]" at bounding box center [708, 263] width 62 height 7
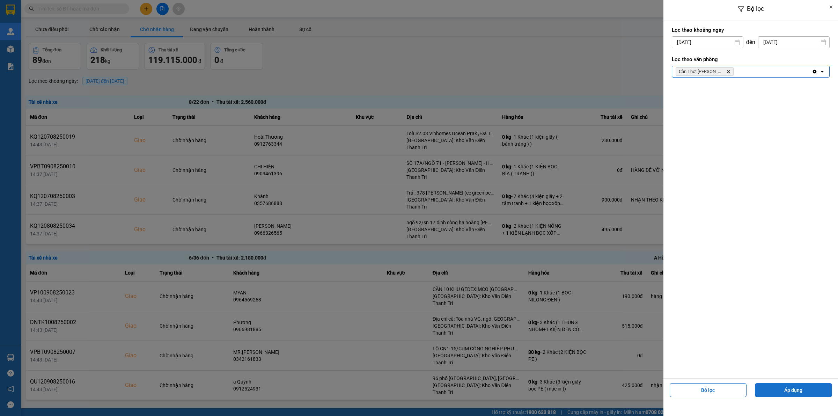
click at [780, 391] on button "Áp dụng" at bounding box center [793, 390] width 77 height 14
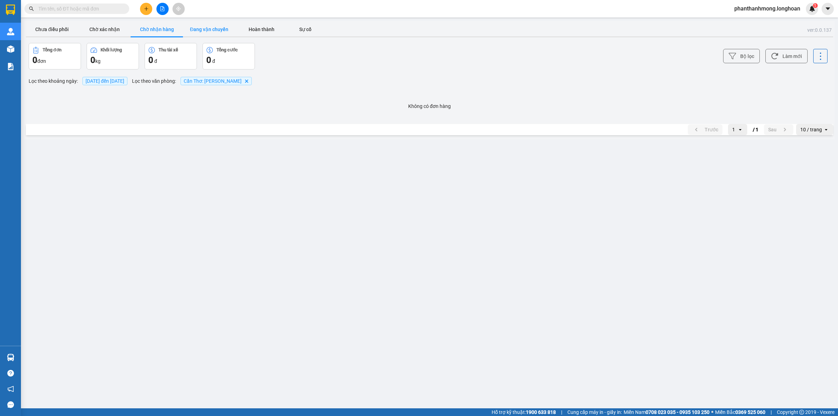
click at [207, 30] on button "Đang vận chuyển" at bounding box center [209, 29] width 52 height 14
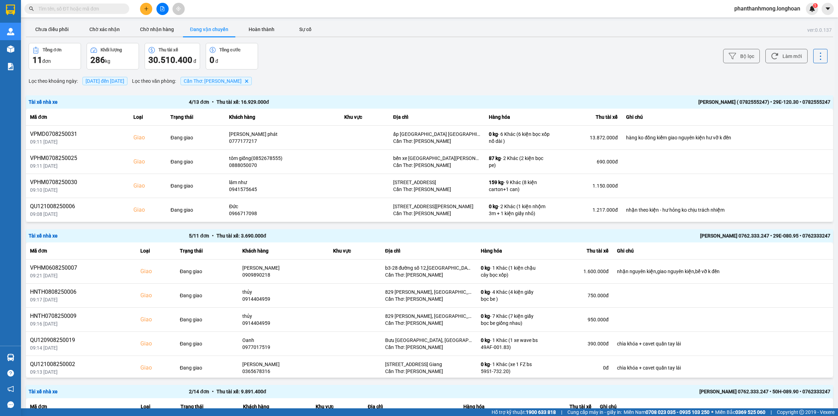
click at [701, 101] on div "NGUYỄN VĂN THANH ( 0782555247) • 29E-120.30 • 0782555247" at bounding box center [670, 102] width 320 height 8
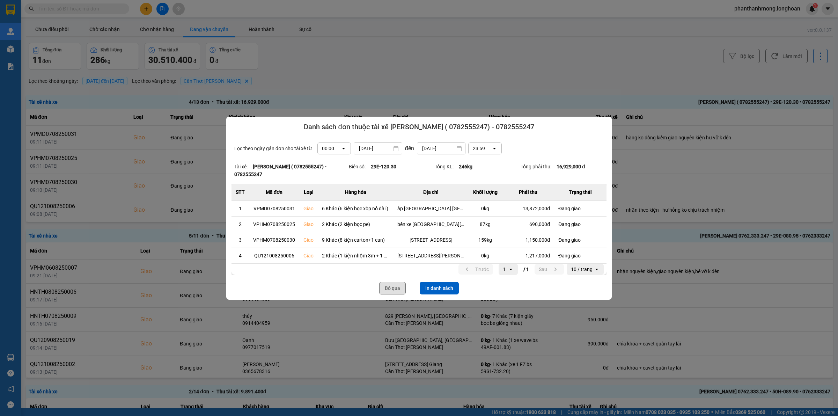
click at [389, 287] on button "Bỏ qua" at bounding box center [392, 288] width 27 height 13
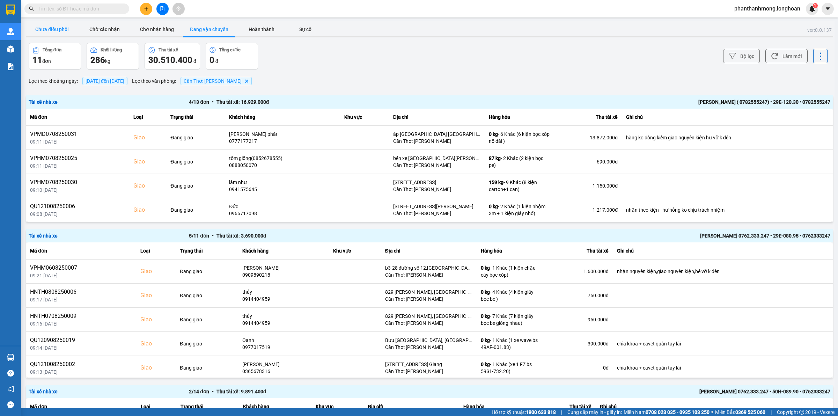
click at [67, 28] on button "Chưa điều phối" at bounding box center [52, 29] width 52 height 14
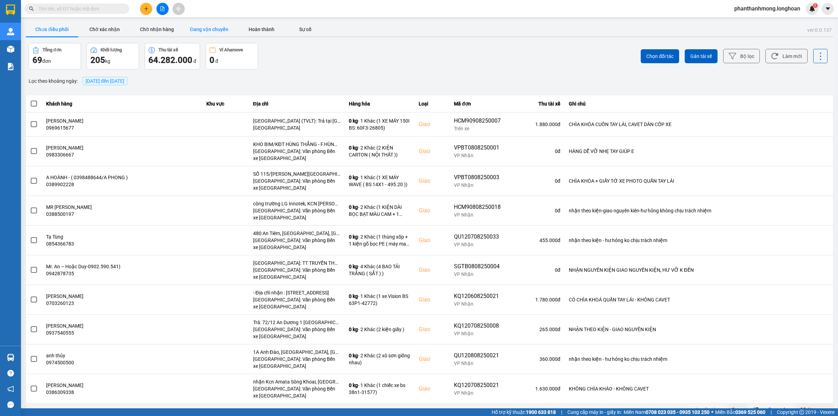
click at [224, 29] on button "Đang vận chuyển" at bounding box center [209, 29] width 52 height 14
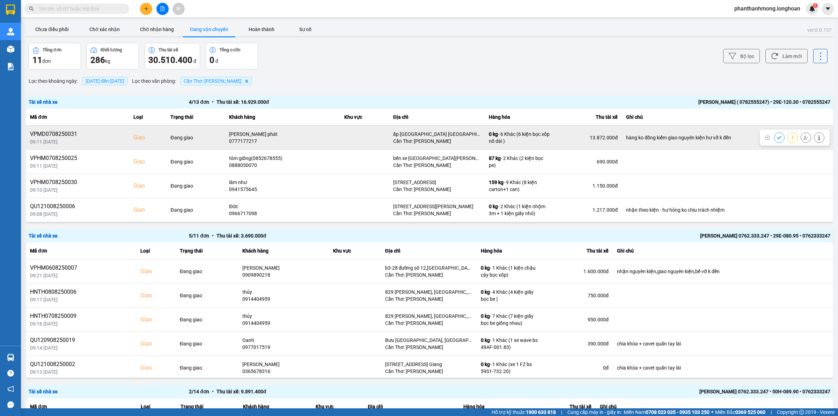
click at [64, 134] on div "VPMD0708250031" at bounding box center [77, 134] width 95 height 8
click at [165, 148] on tr "VPMD0708250031 09:11 11/08 Giao Đang giao hương thịnh phát 0777177217 ấp bình h…" at bounding box center [429, 137] width 807 height 24
click at [501, 146] on td "0 kg - 6 Khác (6 kiện bọc xốp nổ dài )" at bounding box center [519, 137] width 70 height 24
click at [816, 139] on icon at bounding box center [818, 137] width 5 height 5
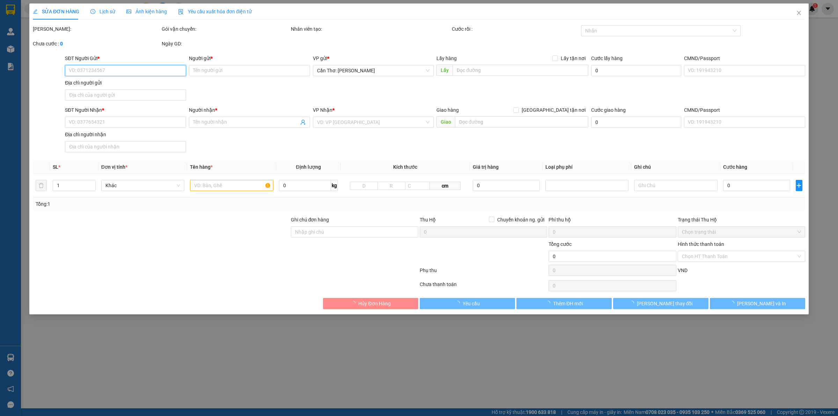
type input "0877856868"
type input "chiểu"
type input "0777177217"
type input "hương thịnh phát"
checkbox input "true"
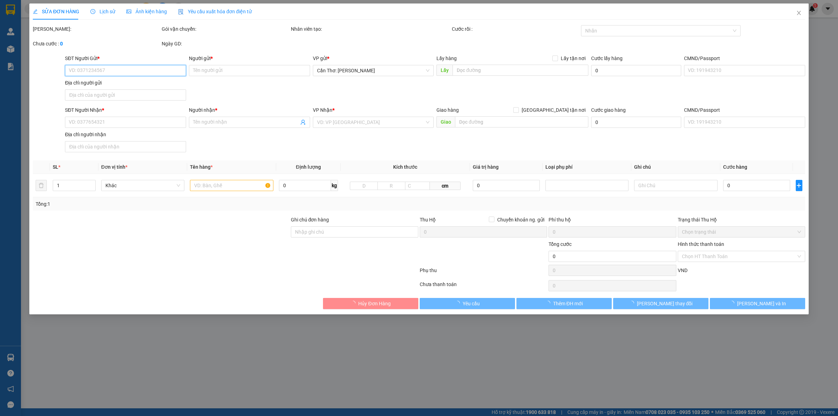
type input "ấp [GEOGRAPHIC_DATA] [GEOGRAPHIC_DATA] tây huyện [GEOGRAPHIC_DATA]"
type input "hàng ko đồng kiểm giao nguyên kiện hư vỡ k đền"
type input "1.800.000"
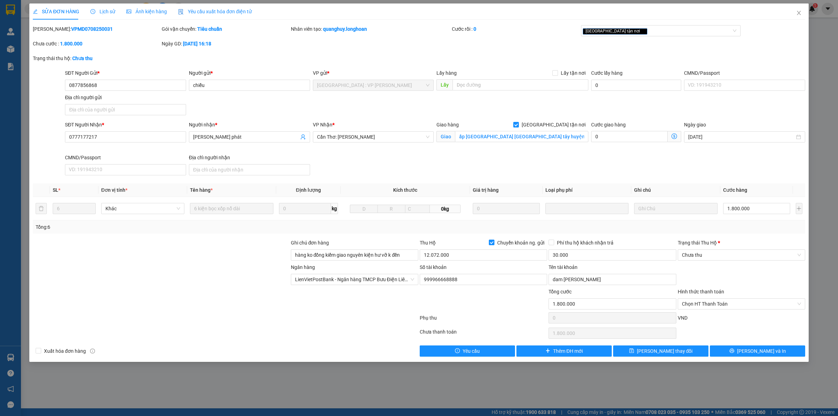
click at [110, 14] on span "Lịch sử" at bounding box center [102, 12] width 25 height 6
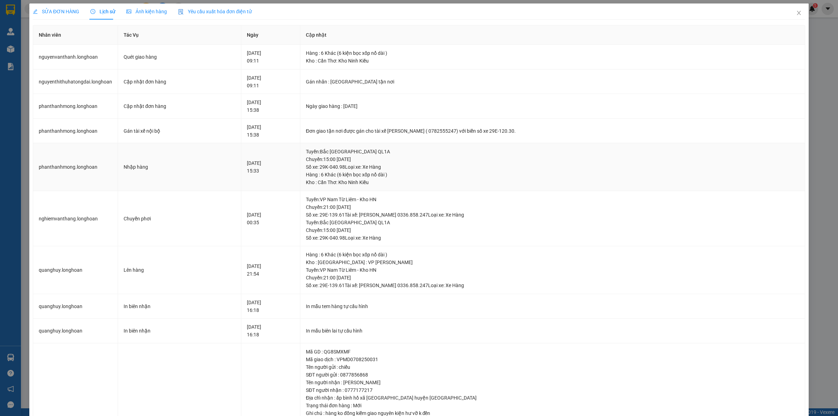
drag, startPoint x: 183, startPoint y: 154, endPoint x: 210, endPoint y: 158, distance: 27.9
click at [210, 158] on td "Nhập hàng" at bounding box center [179, 167] width 123 height 48
drag, startPoint x: 128, startPoint y: 167, endPoint x: 149, endPoint y: 167, distance: 20.6
click at [149, 167] on div "Nhập hàng" at bounding box center [180, 167] width 112 height 8
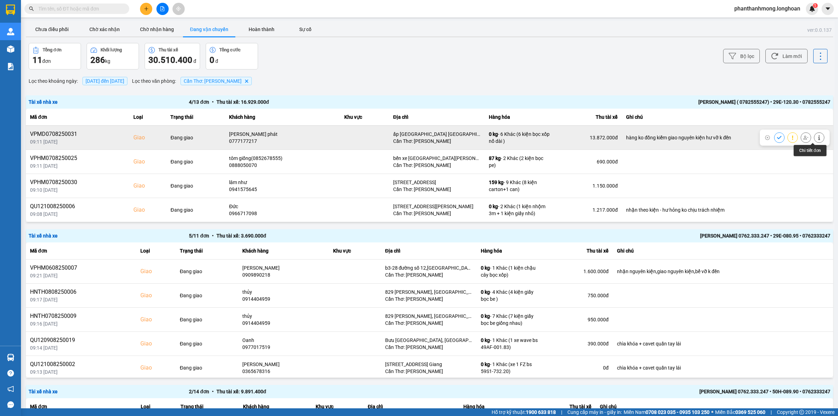
click at [816, 138] on icon at bounding box center [818, 137] width 5 height 5
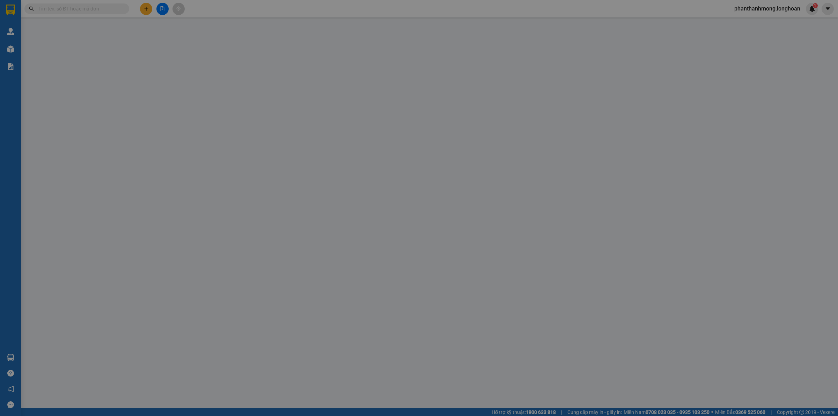
type input "0877856868"
type input "chiểu"
type input "0777177217"
type input "hương thịnh phát"
checkbox input "true"
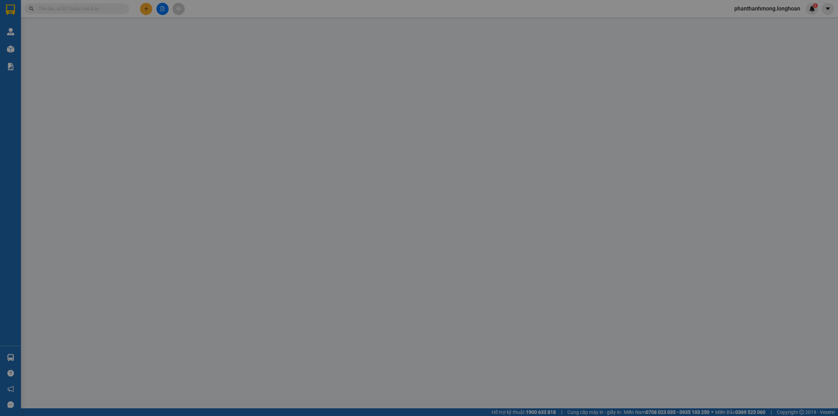
type input "ấp [GEOGRAPHIC_DATA] [GEOGRAPHIC_DATA] tây huyện [GEOGRAPHIC_DATA]"
type input "hàng ko đồng kiểm giao nguyên kiện hư vỡ k đền"
type input "1.800.000"
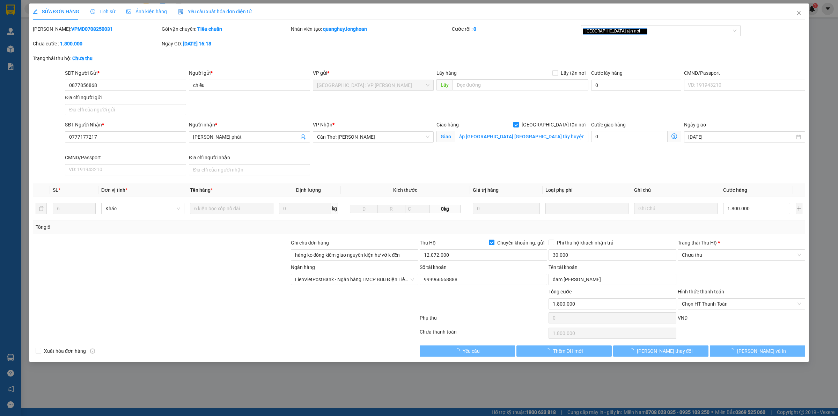
click at [820, 116] on div "SỬA ĐƠN HÀNG Lịch sử Ảnh kiện hàng Yêu cầu xuất hóa đơn điện tử Total Paid Fee …" at bounding box center [419, 208] width 838 height 416
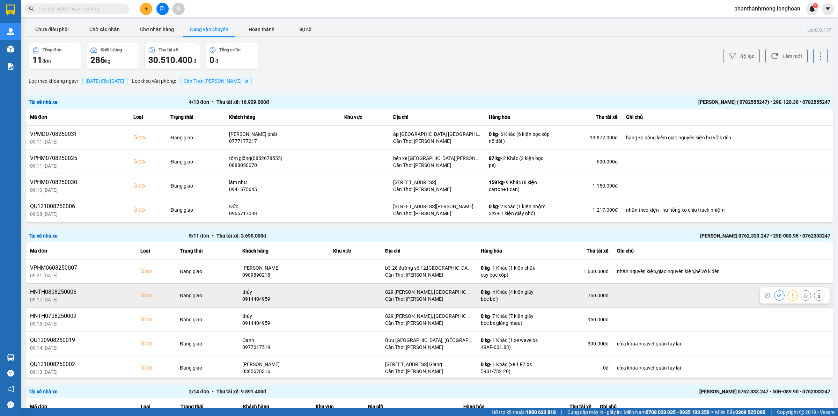
scroll to position [2, 0]
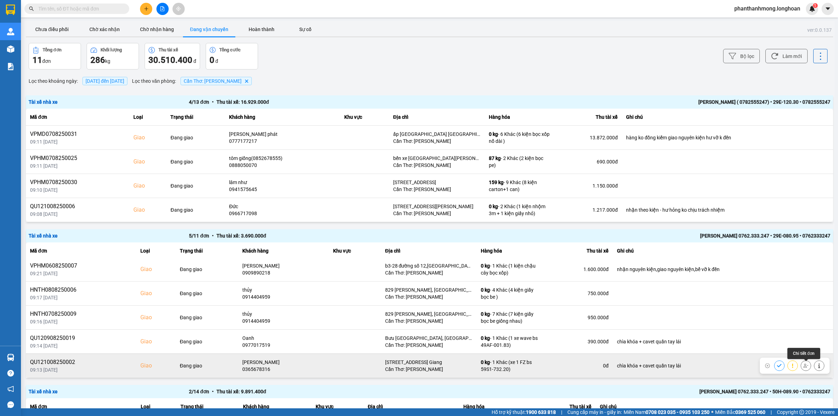
click at [814, 363] on button at bounding box center [819, 365] width 10 height 12
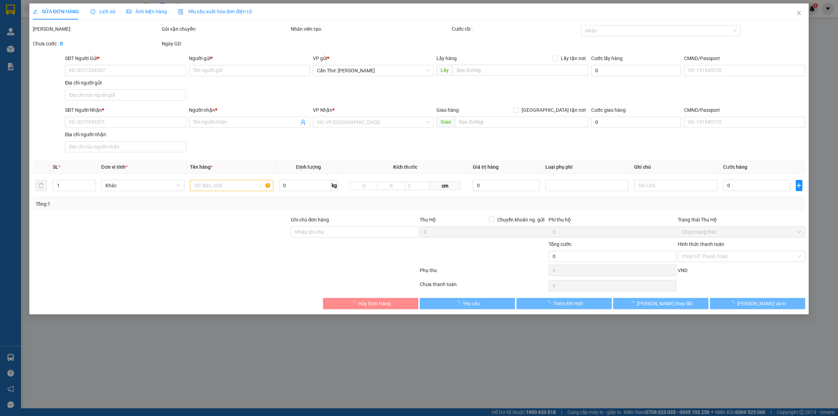
type input "0773117650"
type input "Nguyễn Sơn Ngọc"
type input "0365678316"
type input "Diệp Minh Huỳnh"
checkbox input "true"
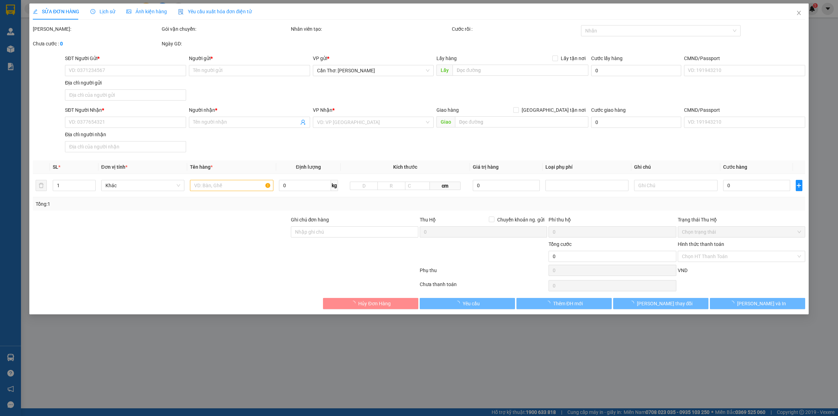
type input "30 đường 3/2 phường Vĩnh Lạc, Rạch Giá, Kiên Giang"
type input "chìa khóa + cavet quấn tay lái"
type input "470.000"
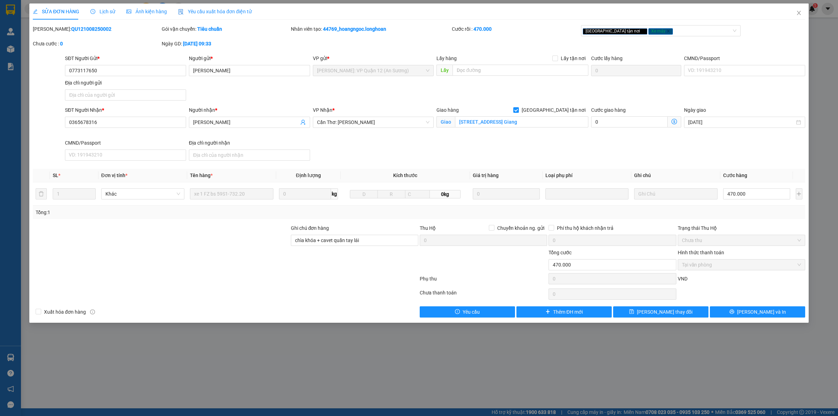
click at [98, 8] on div "Lịch sử" at bounding box center [102, 12] width 25 height 8
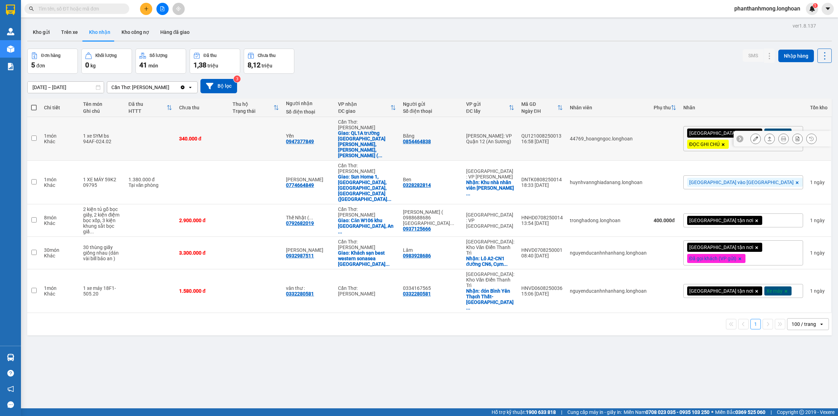
click at [563, 133] on div "QU121008250013" at bounding box center [542, 136] width 42 height 6
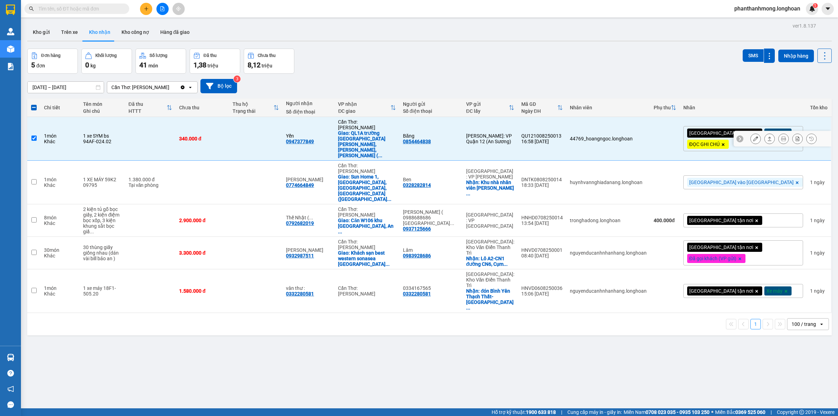
click at [563, 133] on div "QU121008250013" at bounding box center [542, 136] width 42 height 6
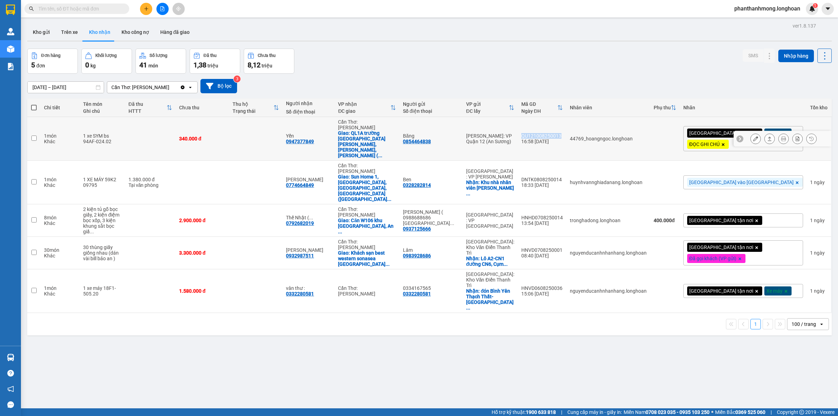
click at [563, 133] on div "QU121008250013" at bounding box center [542, 136] width 42 height 6
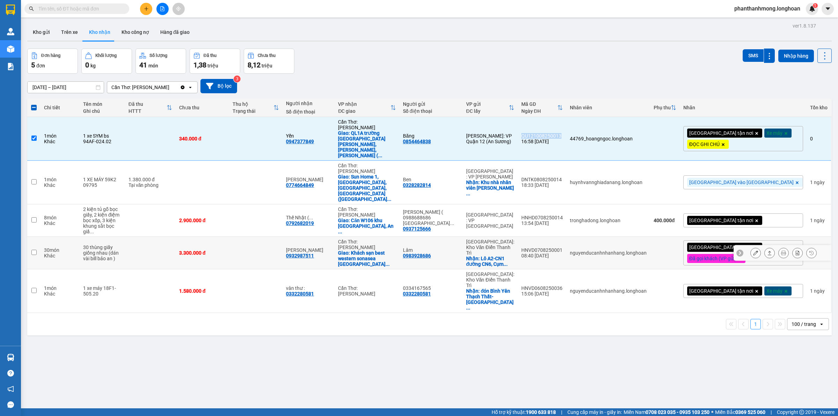
copy div "QU121008250013"
click at [37, 135] on td at bounding box center [33, 139] width 13 height 44
checkbox input "false"
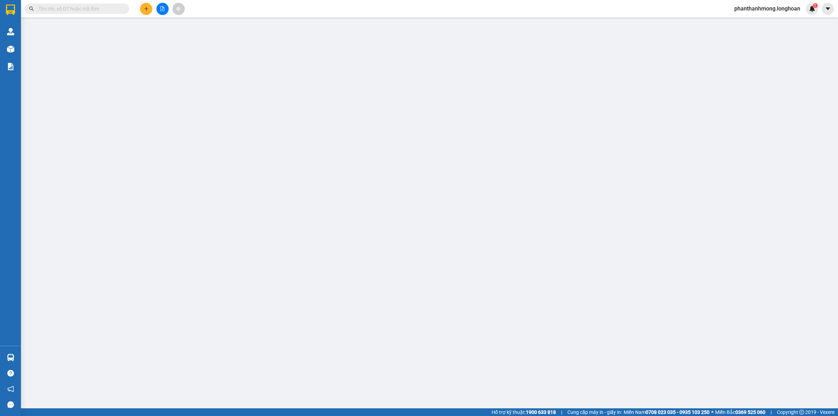
click at [71, 7] on input "text" at bounding box center [79, 9] width 82 height 8
paste input "QU121008250013"
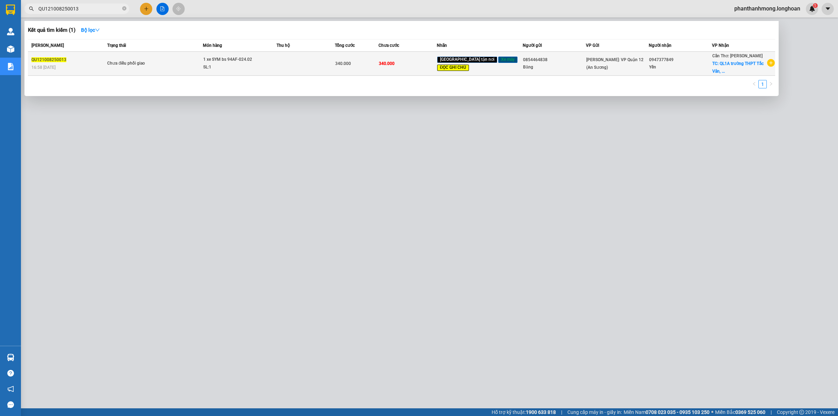
type input "QU121008250013"
click at [111, 59] on td "Chưa điều phối giao" at bounding box center [153, 64] width 97 height 24
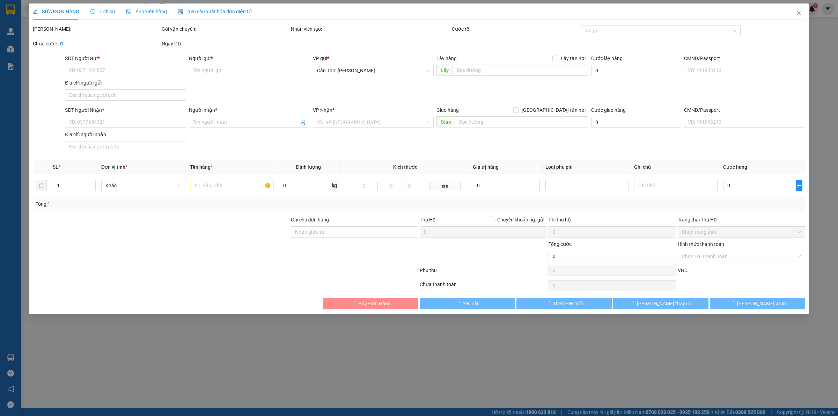
type input "0854464838"
type input "Băng"
type input "0947377849"
type input "Yến"
checkbox input "true"
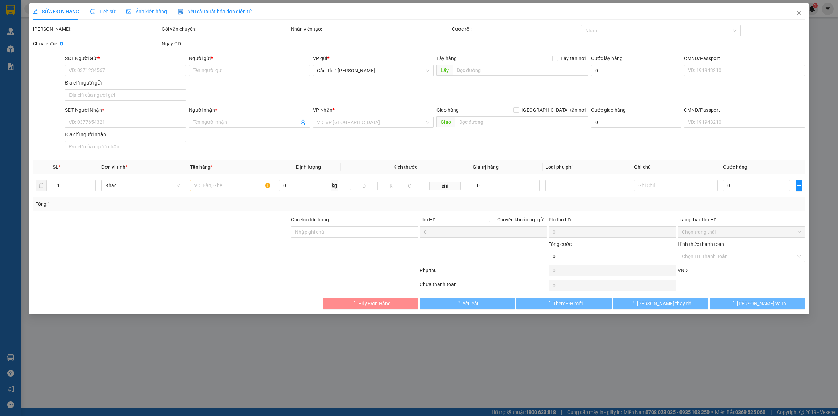
type input "QL1A trường THPT Tắc Vân, Tắc Vân, Cà Mau ( GỌI TRƯỚC KHÁCH 1H )"
type input "chìa khóa quấn tay lái + giấy tờ khách giữ ( GỌI TRƯỚC KHÁCH 1H )"
type input "340.000"
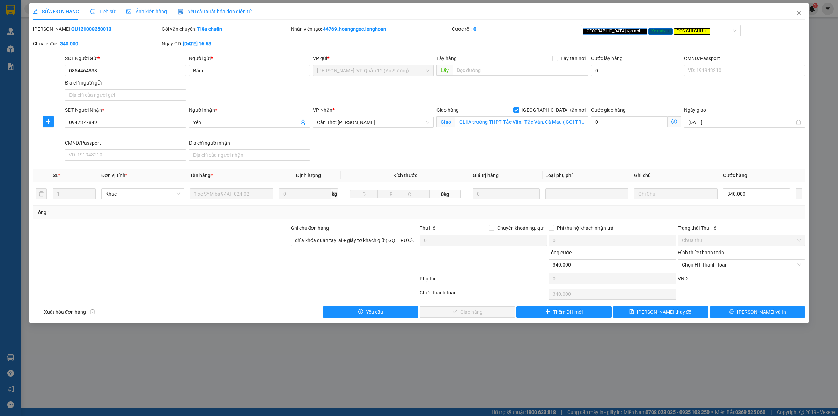
click at [101, 15] on div "Lịch sử" at bounding box center [102, 12] width 25 height 8
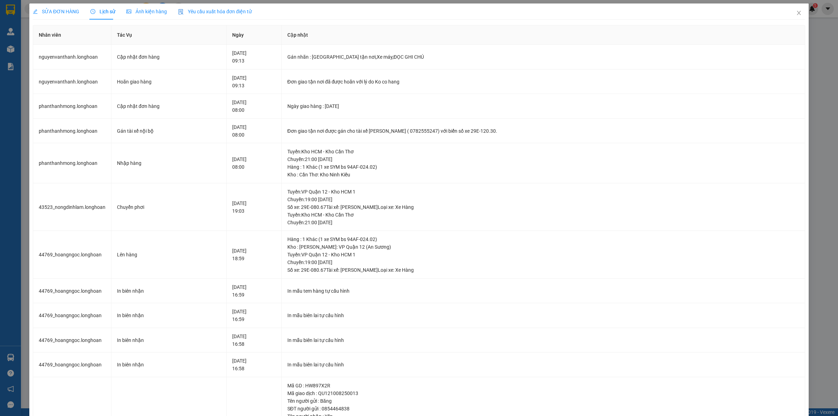
click at [25, 53] on div "SỬA ĐƠN HÀNG Lịch sử Ảnh kiện hàng Yêu cầu xuất hóa đơn điện tử Total Paid Fee …" at bounding box center [419, 208] width 838 height 416
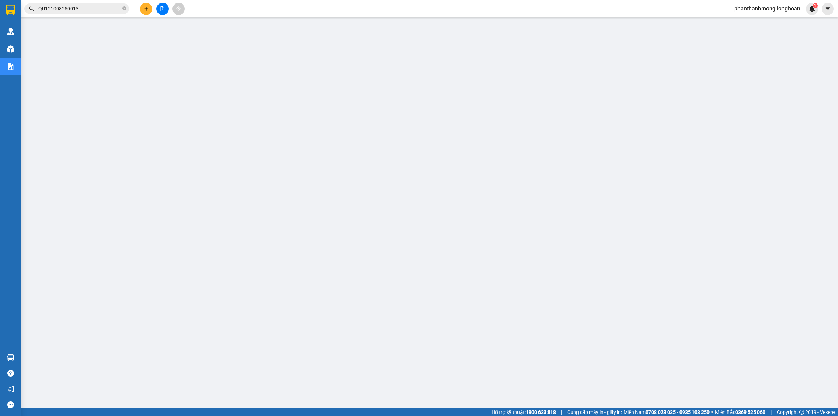
click at [108, 11] on input "QU121008250013" at bounding box center [79, 9] width 82 height 8
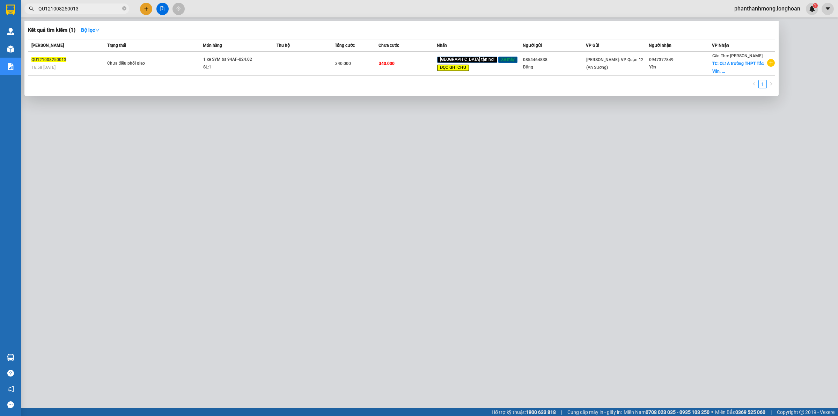
drag, startPoint x: 124, startPoint y: 12, endPoint x: 121, endPoint y: 9, distance: 4.5
click at [121, 10] on span "QU121008250013" at bounding box center [76, 8] width 105 height 10
click at [121, 9] on span "QU121008250013" at bounding box center [76, 8] width 105 height 10
click at [123, 9] on icon "close-circle" at bounding box center [124, 8] width 4 height 4
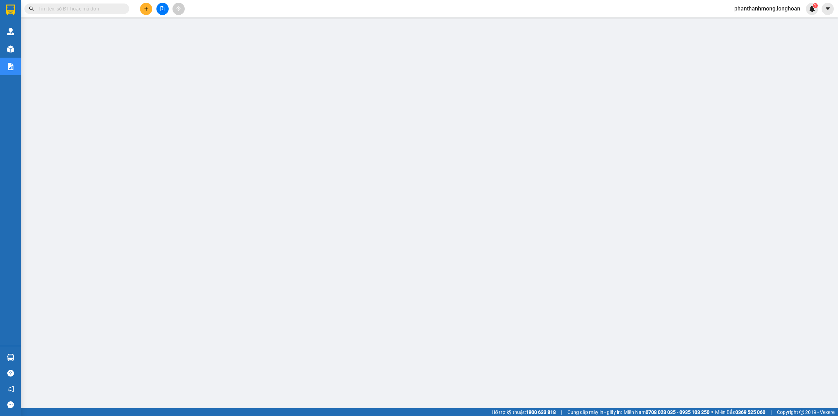
paste input "VHBT0708250031"
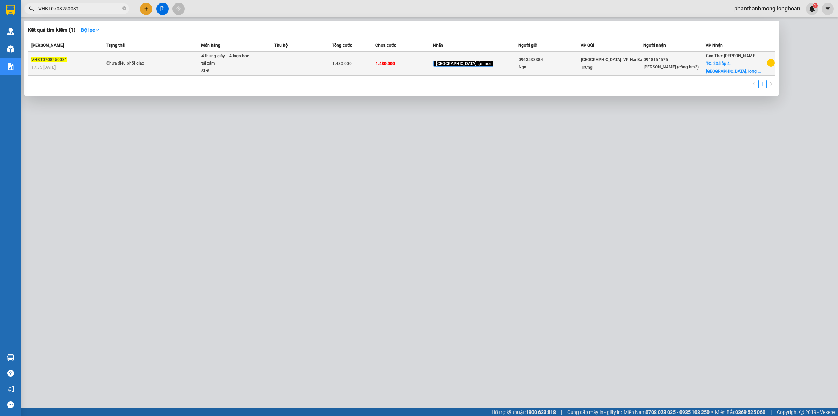
type input "VHBT0708250031"
click at [89, 64] on div "17:35 - 07/08" at bounding box center [67, 68] width 73 height 8
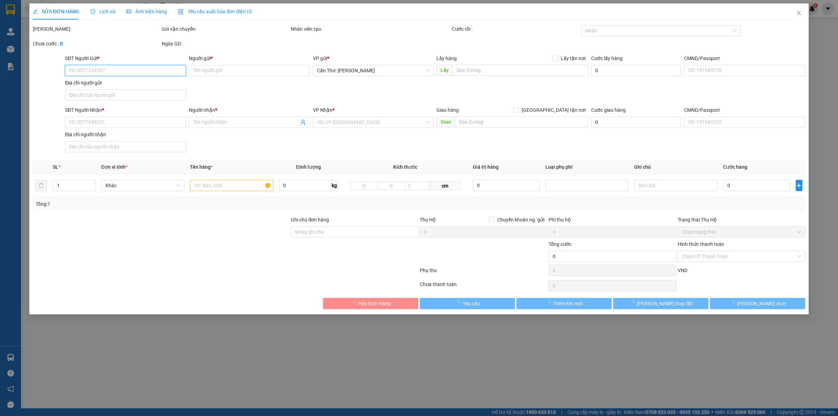
type input "0963533384"
type input "Nga"
type input "0948154575"
type input "Anh Nhân (công hm2)"
checkbox input "true"
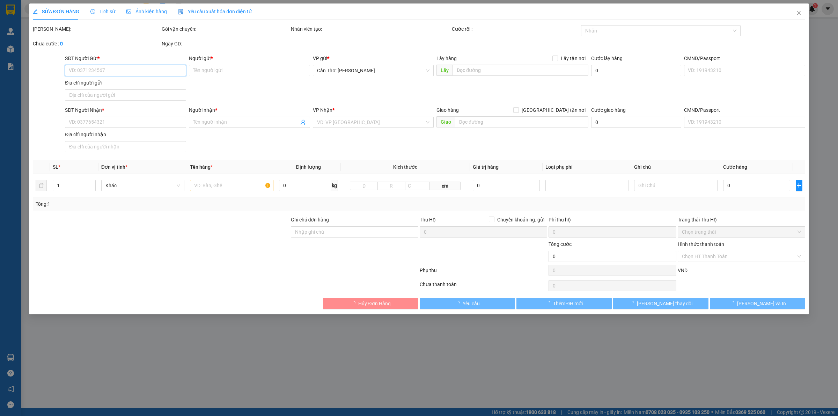
type input "205 ấp 4, thuận hoà, long mỹ, hậu giang"
type input "1.480.000"
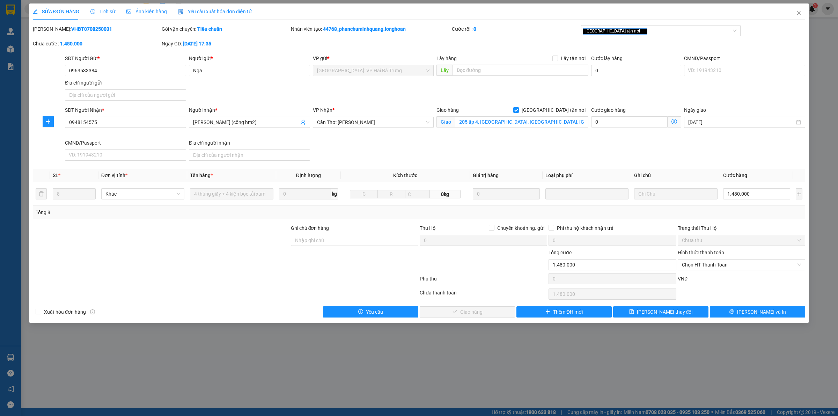
click at [104, 9] on span "Lịch sử" at bounding box center [102, 12] width 25 height 6
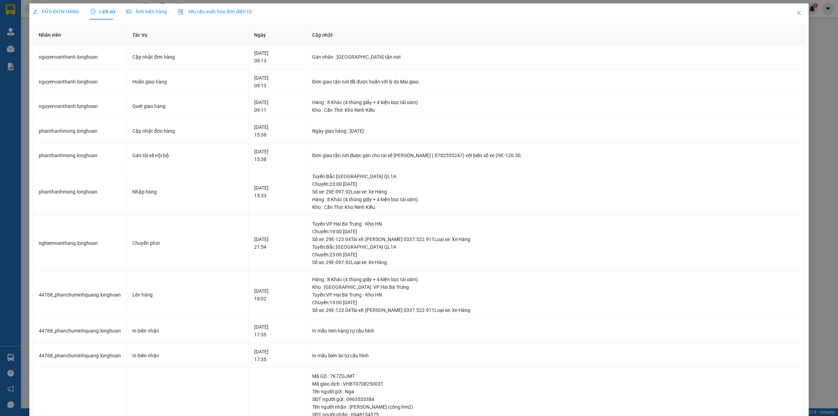
click at [25, 103] on div "SỬA ĐƠN HÀNG Lịch sử Ảnh kiện hàng Yêu cầu xuất hóa đơn điện tử Total Paid Fee …" at bounding box center [419, 208] width 838 height 416
click at [796, 16] on icon "close" at bounding box center [799, 13] width 6 height 6
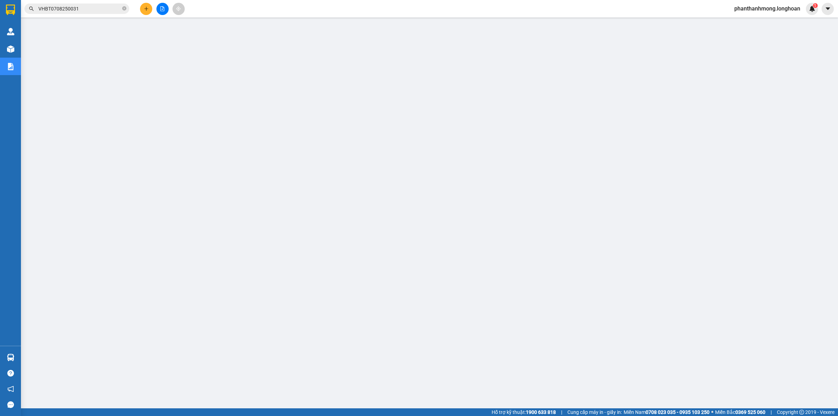
click at [77, 12] on input "VHBT0708250031" at bounding box center [79, 9] width 82 height 8
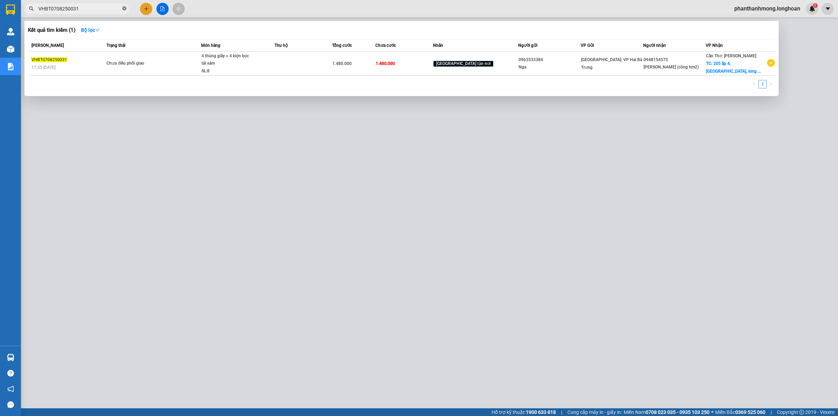
click at [123, 9] on icon "close-circle" at bounding box center [124, 8] width 4 height 4
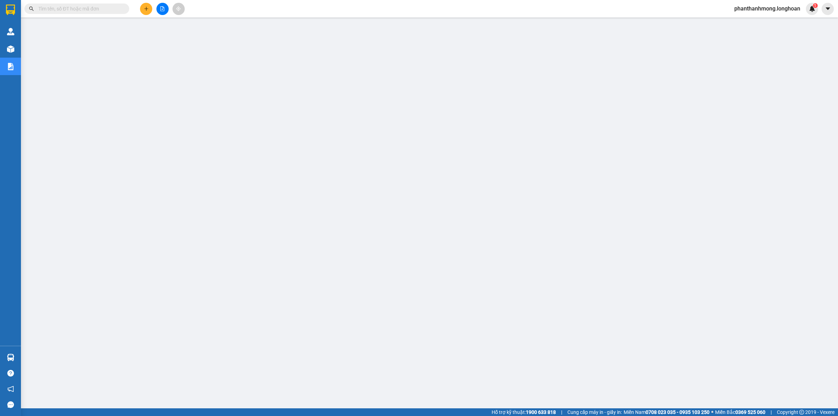
click at [98, 13] on span at bounding box center [76, 8] width 105 height 10
click at [102, 7] on input "text" at bounding box center [79, 9] width 82 height 8
paste input "0394071222"
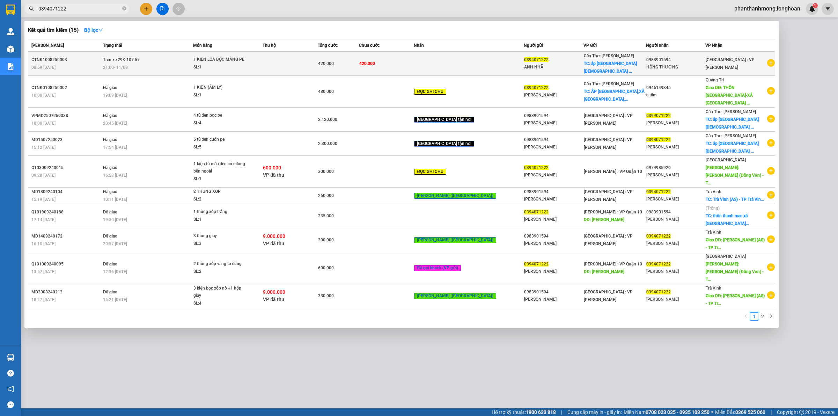
type input "0394071222"
click at [161, 65] on div "21:00 - 11/08" at bounding box center [148, 68] width 90 height 8
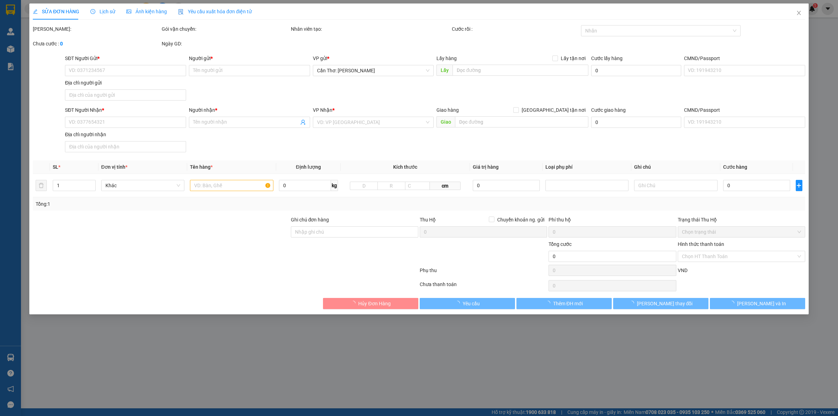
type input "0394071222"
type input "ANH NHÃ"
checkbox input "true"
type input "ấp bến chùa xã phước hưng trà cú trà vinh"
type input "0983901594"
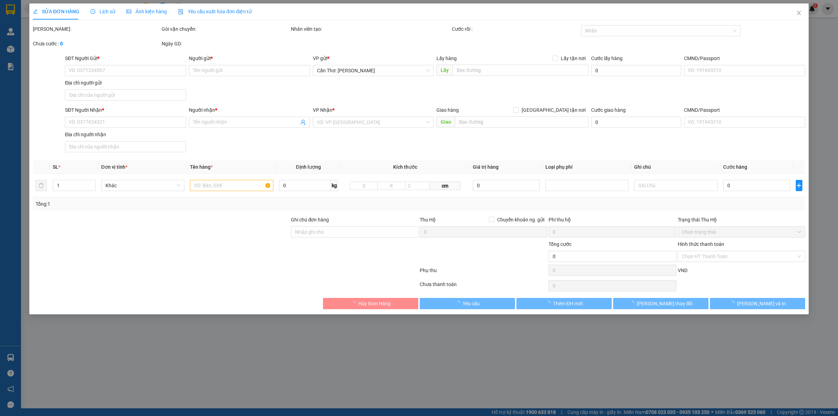
type input "HỒNG THƯƠNG"
type input "420.000"
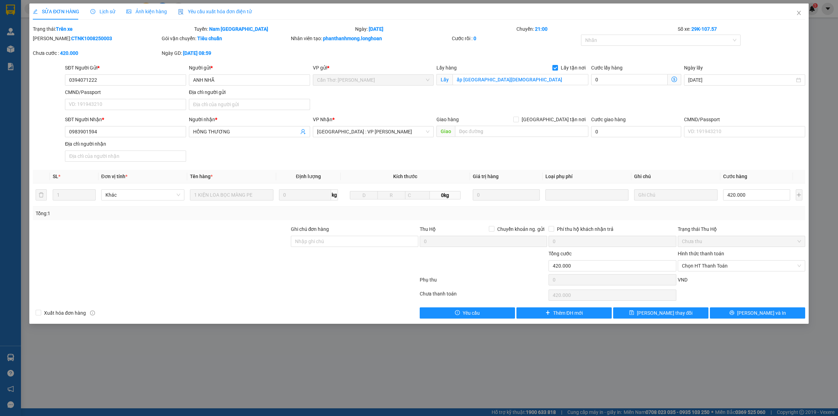
click at [109, 11] on span "Lịch sử" at bounding box center [102, 12] width 25 height 6
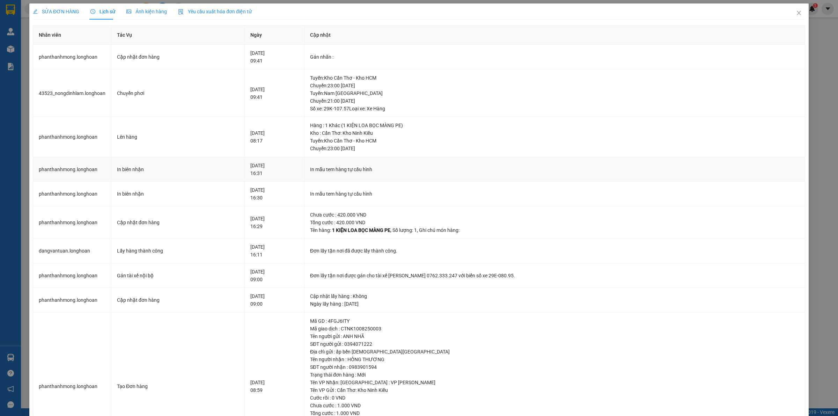
scroll to position [58, 0]
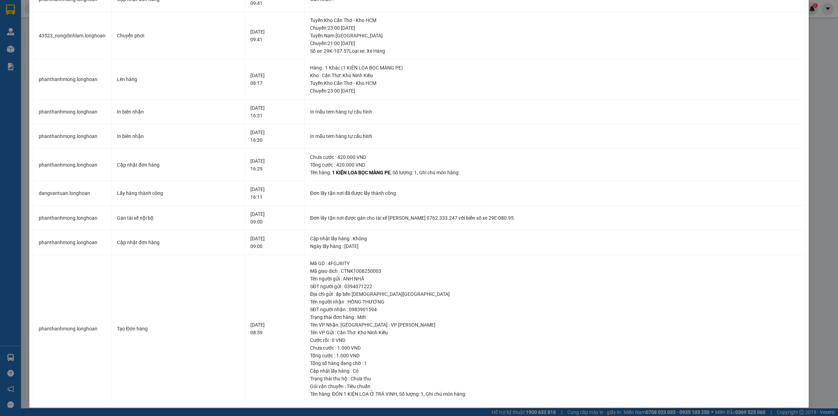
click at [25, 60] on div "SỬA ĐƠN HÀNG Lịch sử Ảnh kiện hàng Yêu cầu xuất hóa đơn điện tử Total Paid Fee …" at bounding box center [419, 208] width 838 height 416
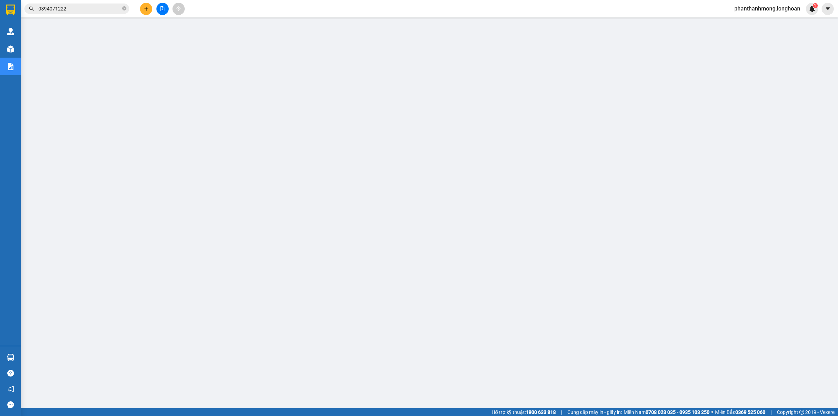
drag, startPoint x: 95, startPoint y: 3, endPoint x: 104, endPoint y: 8, distance: 10.5
click at [96, 3] on div "Kết quả tìm kiếm ( 15 ) Bộ lọc Mã ĐH Trạng thái Món hàng Thu hộ Tổng cước Chưa …" at bounding box center [68, 9] width 136 height 12
click at [110, 11] on input "0394071222" at bounding box center [79, 9] width 82 height 8
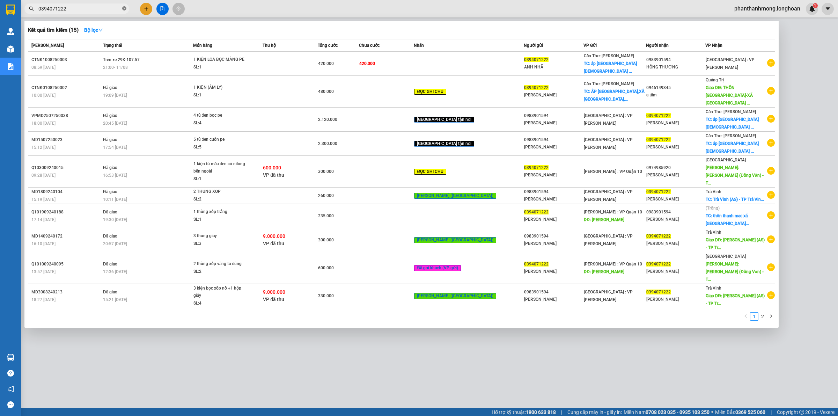
click at [126, 9] on icon "close-circle" at bounding box center [124, 8] width 4 height 4
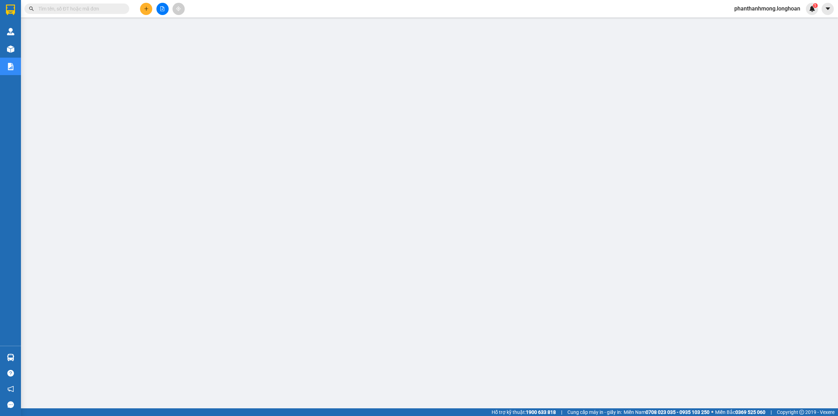
click at [120, 8] on input "text" at bounding box center [79, 9] width 82 height 8
paste input "0968924383"
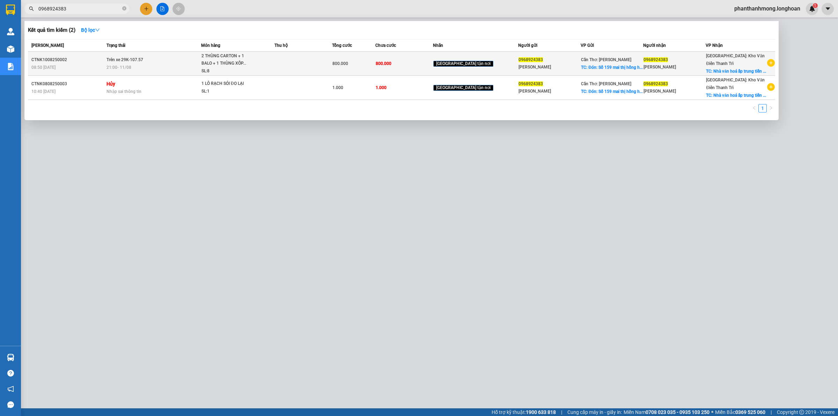
type input "0968924383"
click at [663, 62] on span "0968924383" at bounding box center [655, 59] width 24 height 5
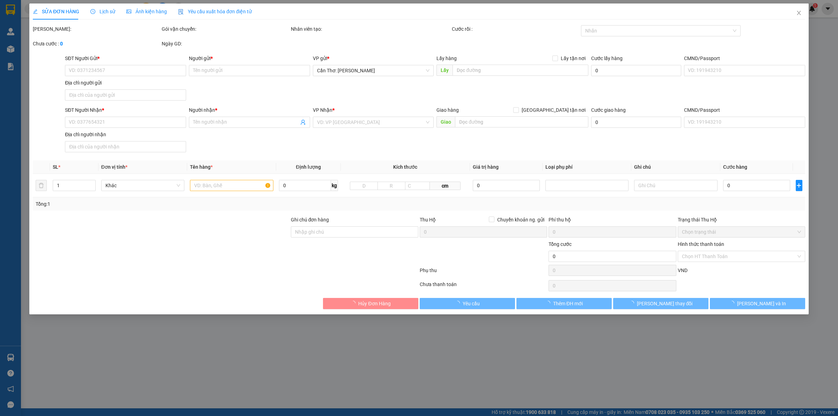
type input "0968924383"
type input "ANH QUANG"
checkbox input "true"
type input "Đón: Số 159 mai thị hồng hạnh rạch sỏi"
type input "0968924383"
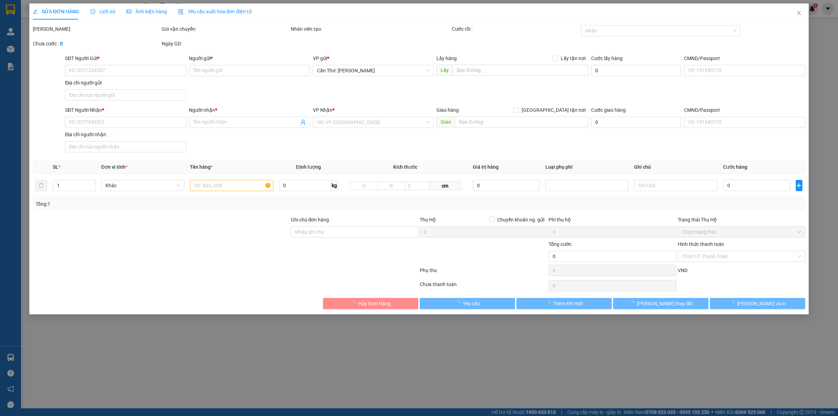
type input "ANH QUANG"
checkbox input "true"
type input "Nhà văn hoá ấp trung tiền phong mê linh hà nội"
type input "nhận nguyên kiện, giao nguyên kiện, bể vỡ không đền"
type input "800.000"
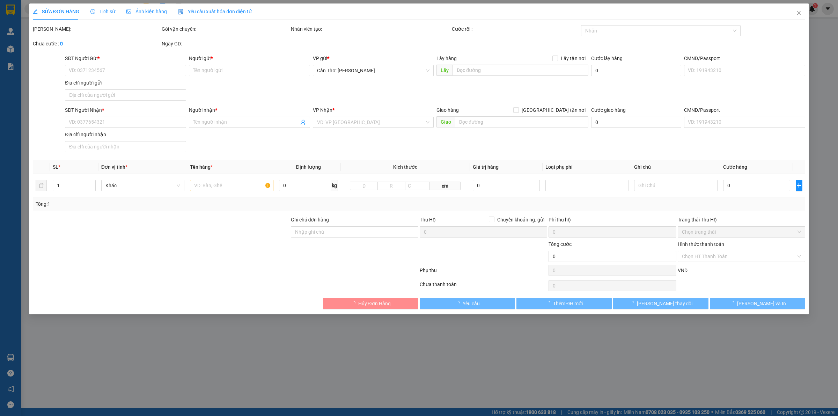
type input "50.000"
type input "800.000"
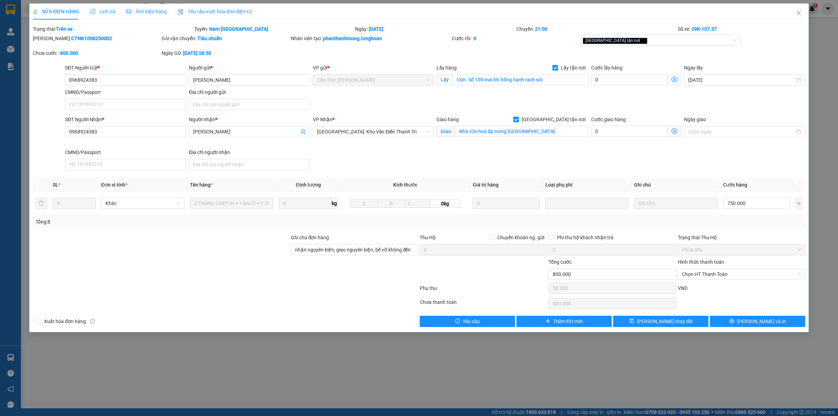
click at [105, 9] on span "Lịch sử" at bounding box center [102, 12] width 25 height 6
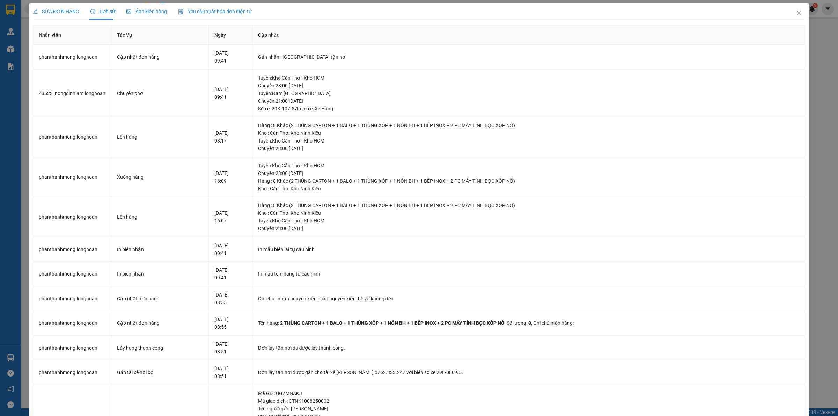
click at [75, 9] on span "SỬA ĐƠN HÀNG" at bounding box center [56, 12] width 46 height 6
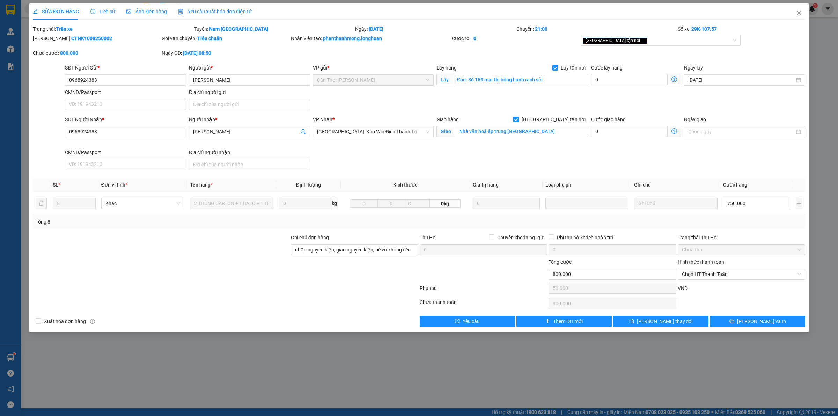
click at [23, 48] on div "SỬA ĐƠN HÀNG Lịch sử Ảnh kiện hàng Yêu cầu xuất hóa đơn điện tử Total Paid Fee …" at bounding box center [419, 208] width 838 height 416
click at [793, 14] on span "Close" at bounding box center [799, 13] width 20 height 20
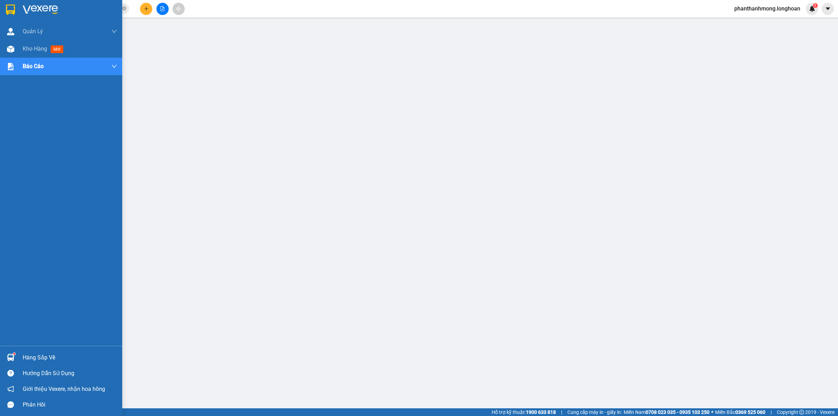
click at [14, 9] on img at bounding box center [10, 10] width 9 height 10
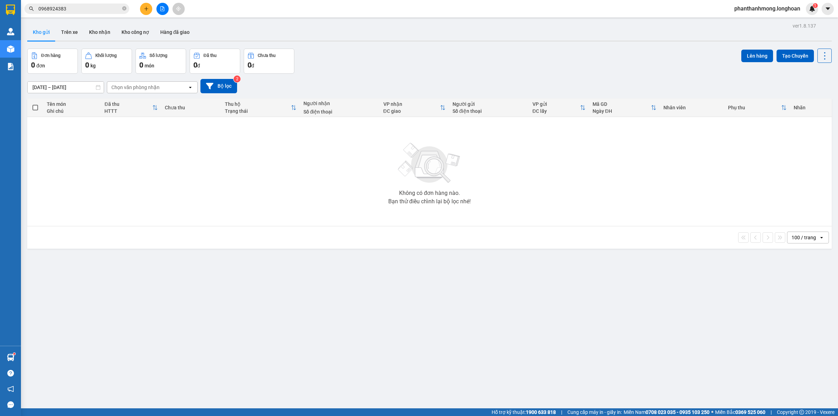
click at [74, 7] on input "0968924383" at bounding box center [79, 9] width 82 height 8
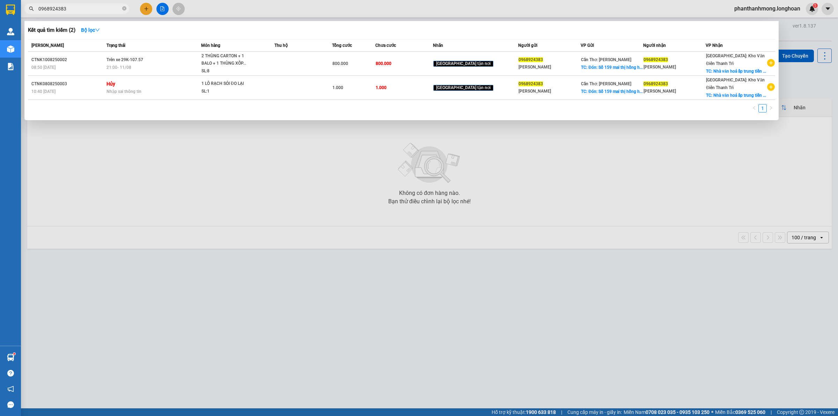
click at [74, 7] on input "0968924383" at bounding box center [79, 9] width 82 height 8
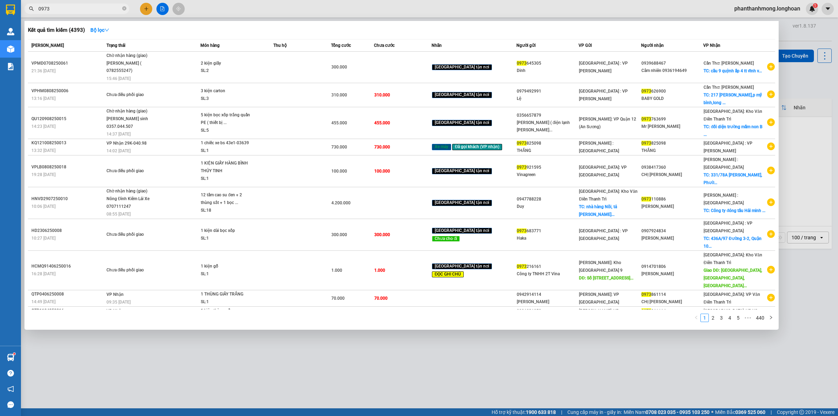
click at [79, 11] on input "0973" at bounding box center [79, 9] width 82 height 8
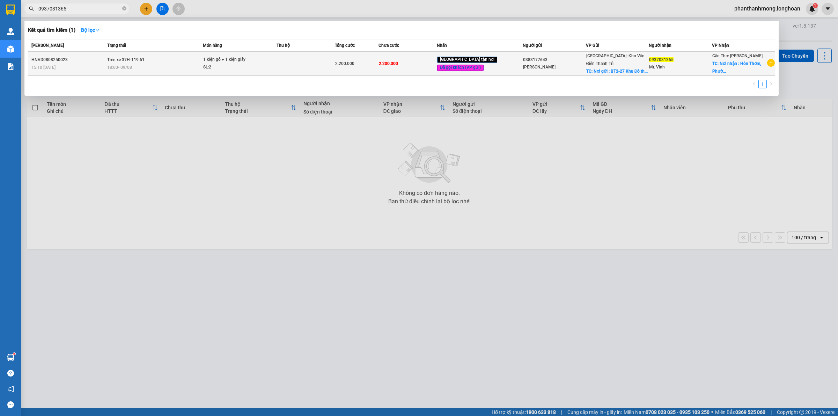
type input "0937031365"
click at [84, 59] on div "HNVD0808250023" at bounding box center [68, 59] width 74 height 7
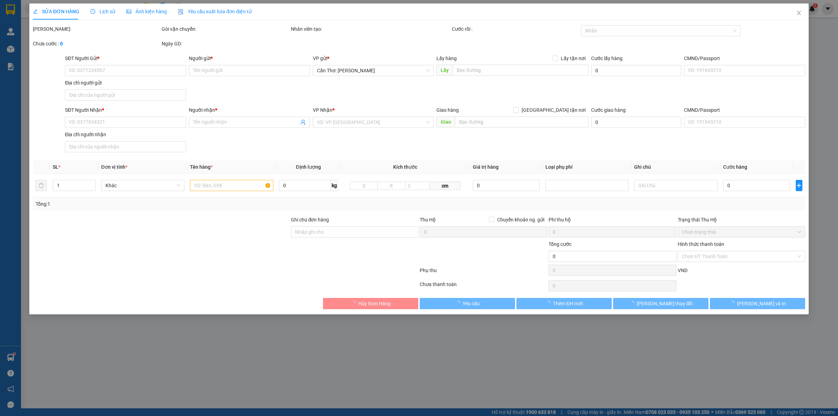
type input "0383177643"
type input "[PERSON_NAME]"
checkbox input "true"
type input "Nơi gửi : BT2-27 Khu Đô thị mới Trung Văn - Nam từ Liêm Hà Nội"
type input "0937031365"
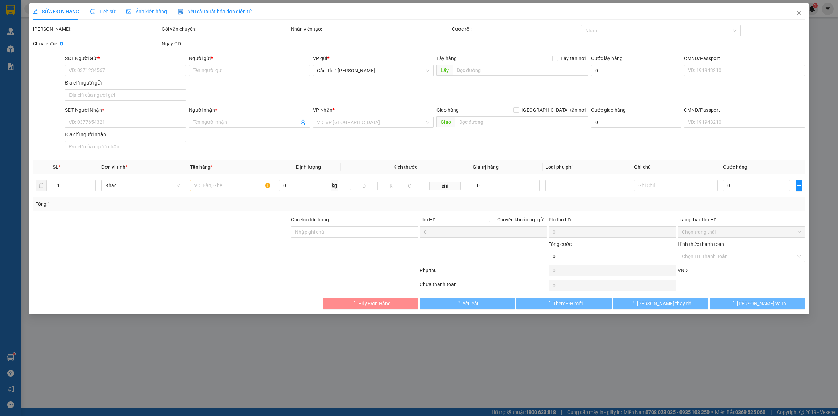
type input "Mr. Vĩnh"
checkbox input "true"
type input "Nơi nhận : Hòn Thơm, [GEOGRAPHIC_DATA], [GEOGRAPHIC_DATA]. [GEOGRAPHIC_DATA], T…"
type input "2.200.000"
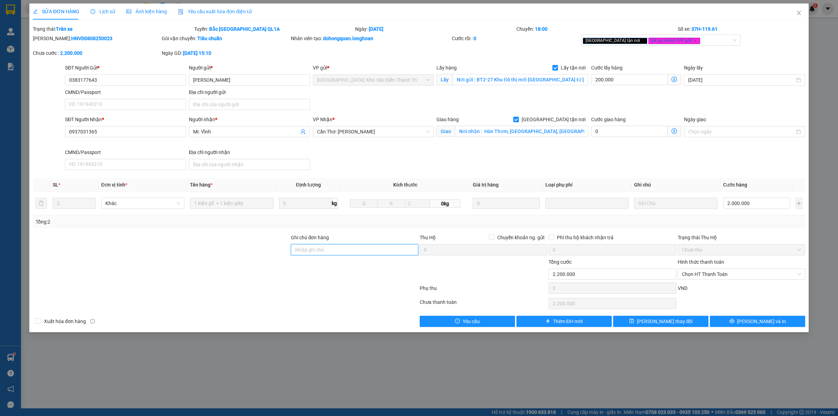
click at [346, 246] on input "Ghi chú đơn hàng" at bounding box center [354, 249] width 127 height 11
click at [700, 37] on div "Giao tận nơi Đã gọi khách (VP gửi)" at bounding box center [657, 40] width 149 height 8
type input "gọi trước 3 tiếng"
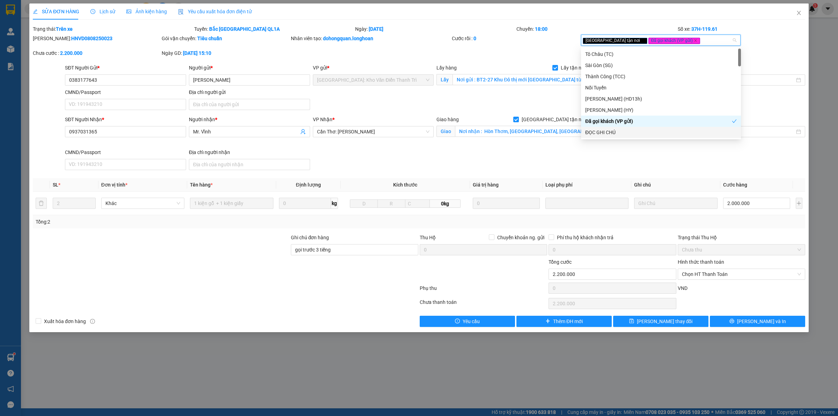
click at [619, 130] on div "ĐỌC GHI CHÚ" at bounding box center [660, 132] width 151 height 8
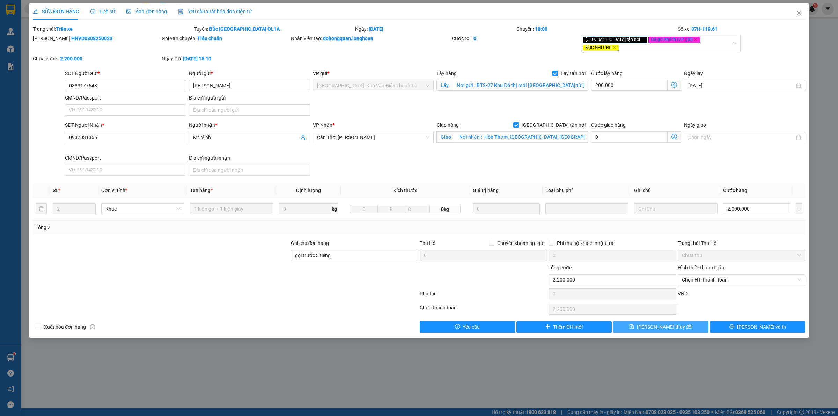
click at [678, 325] on button "[PERSON_NAME] thay đổi" at bounding box center [660, 326] width 95 height 11
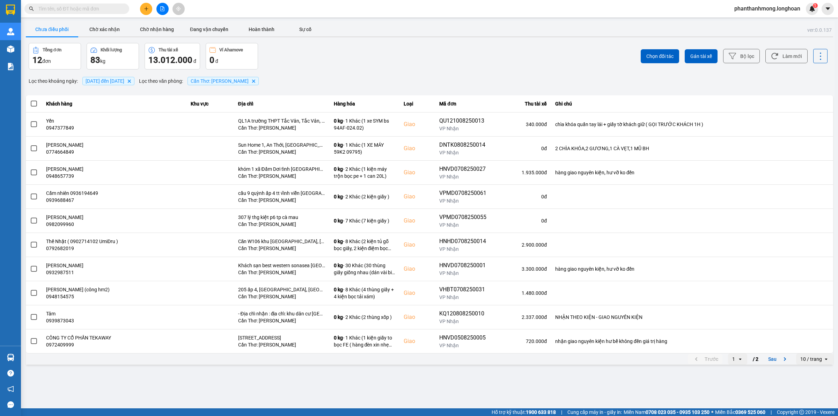
click at [819, 360] on div "10 / trang" at bounding box center [811, 358] width 22 height 7
click at [816, 339] on li "100 / trang" at bounding box center [814, 345] width 37 height 13
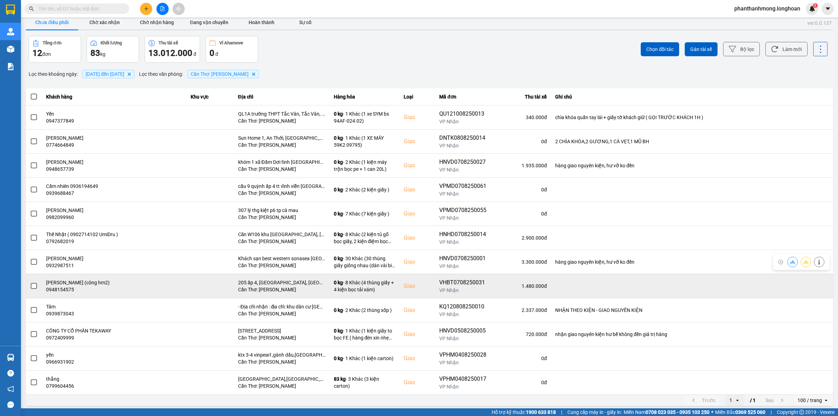
scroll to position [10, 0]
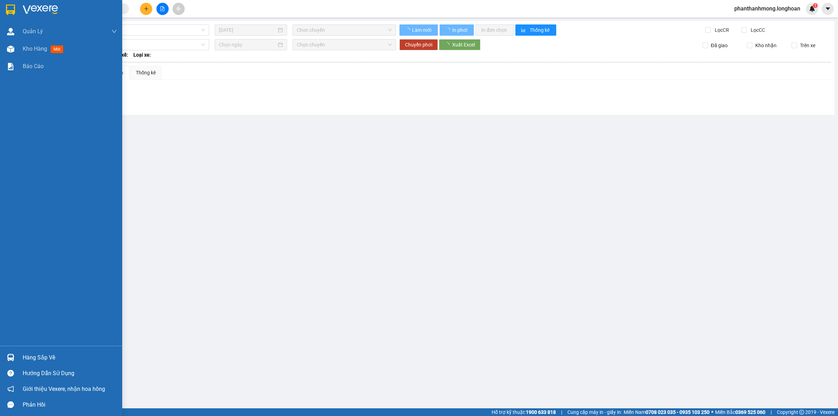
click at [15, 355] on div at bounding box center [11, 357] width 12 height 12
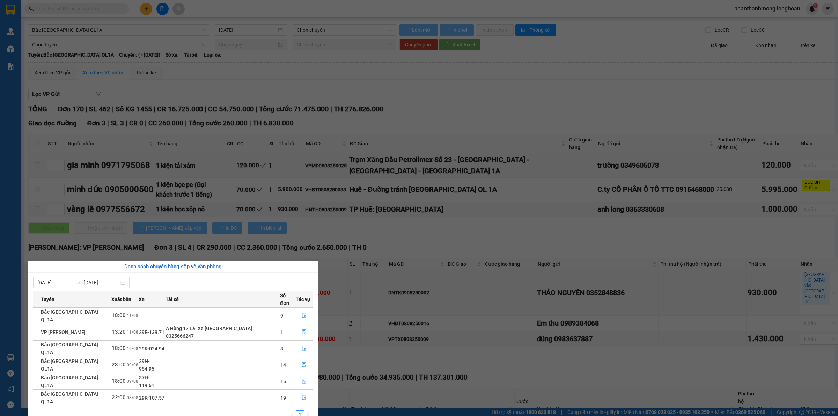
click at [142, 219] on section "Kết quả tìm kiếm ( 0 ) Bộ lọc No Data phanthanhmong.longhoan 1 Quản [PERSON_NAM…" at bounding box center [419, 208] width 838 height 416
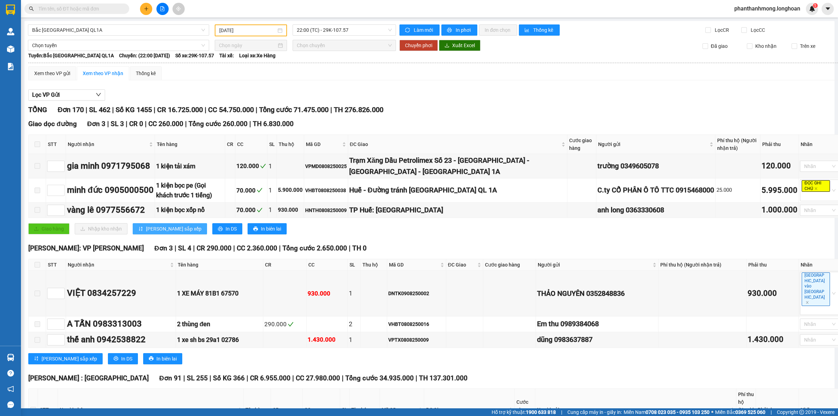
type input "[DATE]"
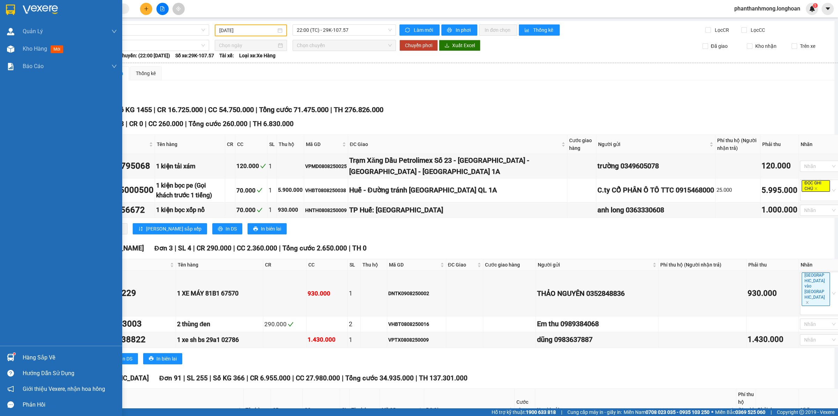
click at [30, 351] on div "Hàng sắp về" at bounding box center [61, 357] width 122 height 16
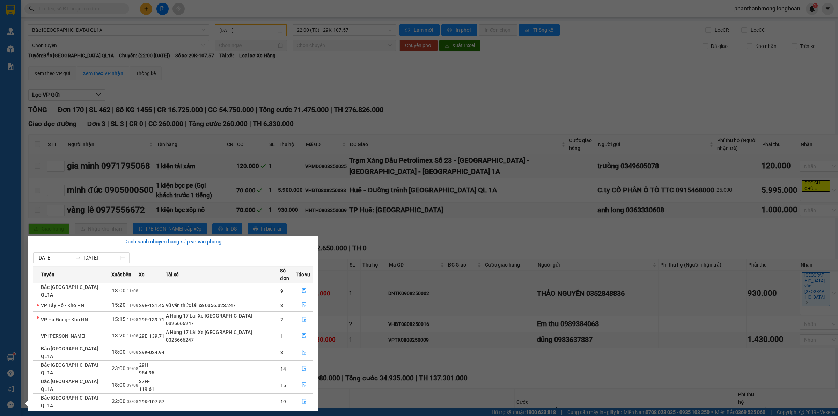
click at [154, 362] on span "29H-954.95" at bounding box center [146, 368] width 15 height 13
copy span "954.95"
click at [302, 399] on icon "file-done" at bounding box center [304, 401] width 5 height 5
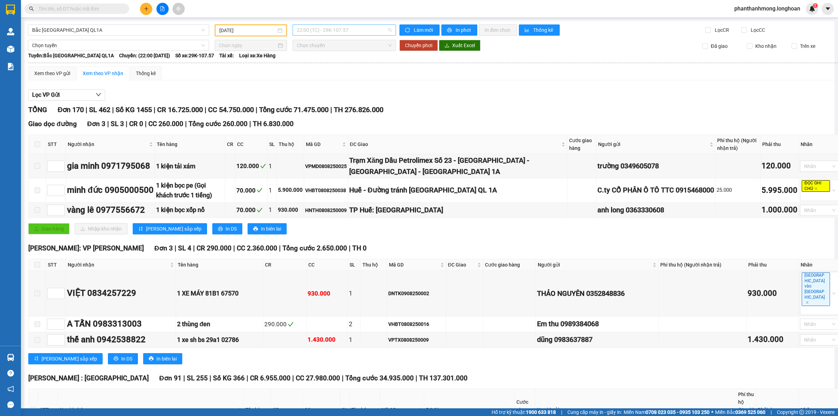
click at [303, 30] on span "22:00 (TC) - 29K-107.57" at bounding box center [344, 30] width 95 height 10
click at [316, 61] on div "15:00 (TC) - 29K-040.98" at bounding box center [321, 66] width 63 height 11
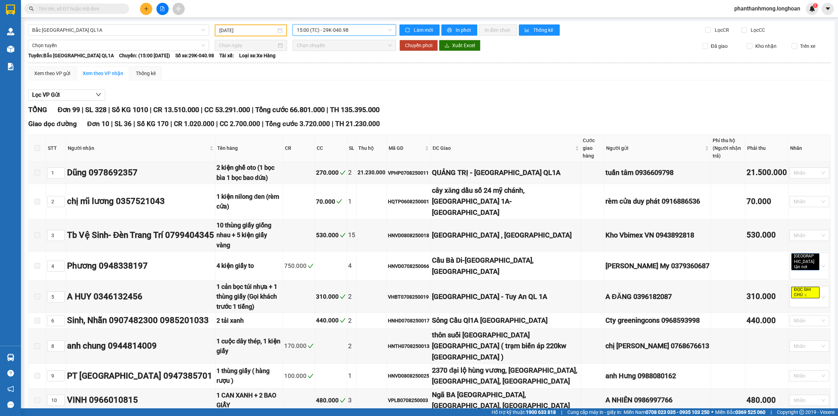
click at [315, 29] on span "15:00 (TC) - 29K-040.98" at bounding box center [344, 30] width 95 height 10
click at [321, 76] on div "22:00 (TC) - 29K-107.57" at bounding box center [322, 78] width 54 height 8
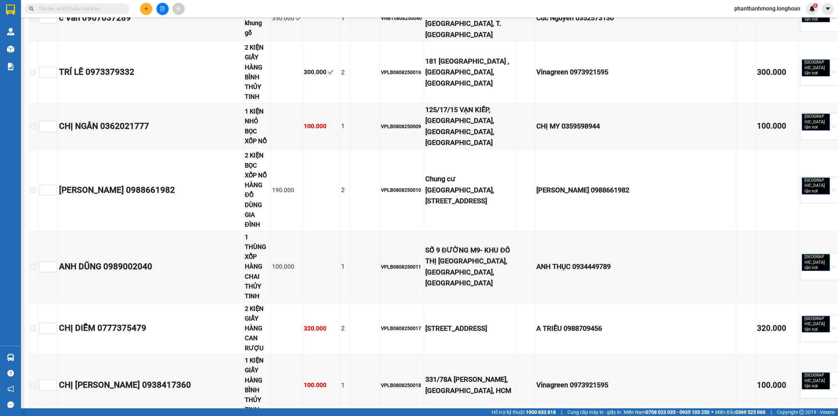
scroll to position [3709, 0]
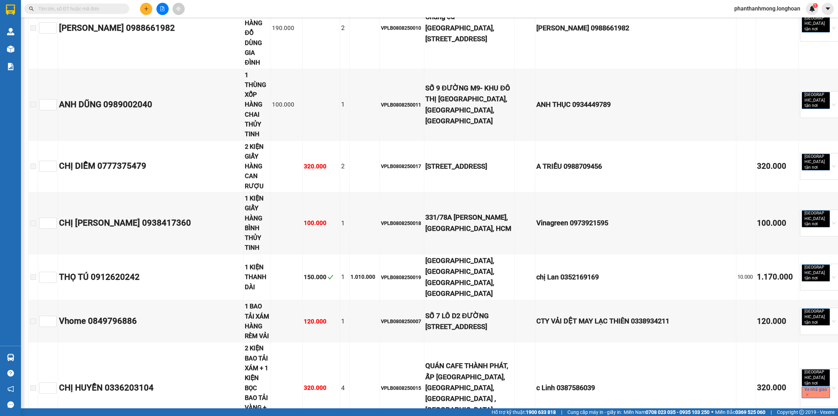
checkbox input "true"
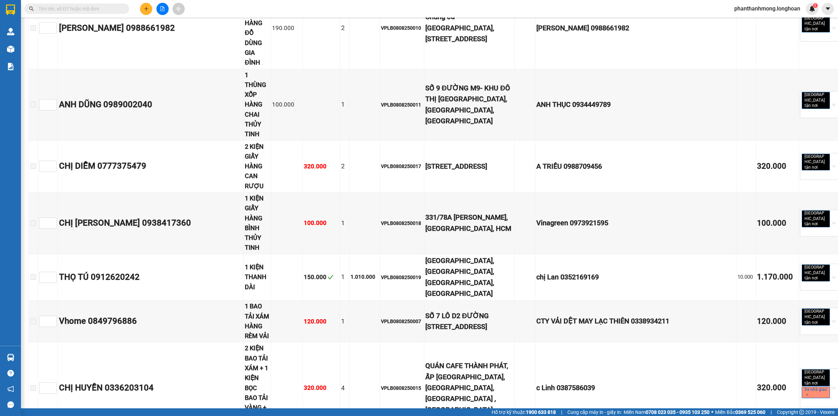
checkbox input "true"
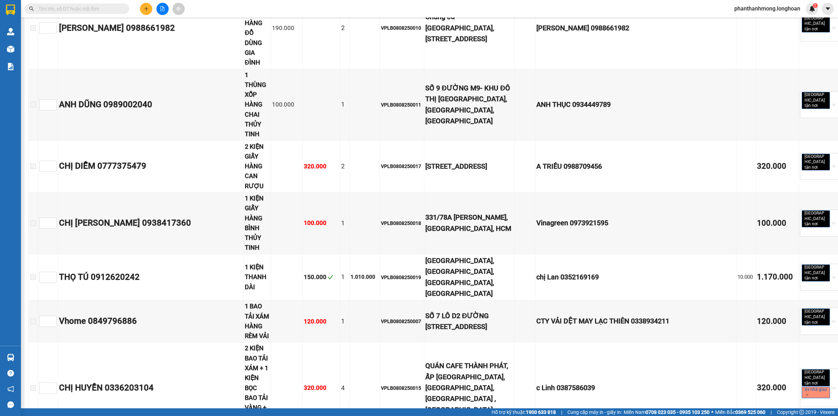
checkbox input "true"
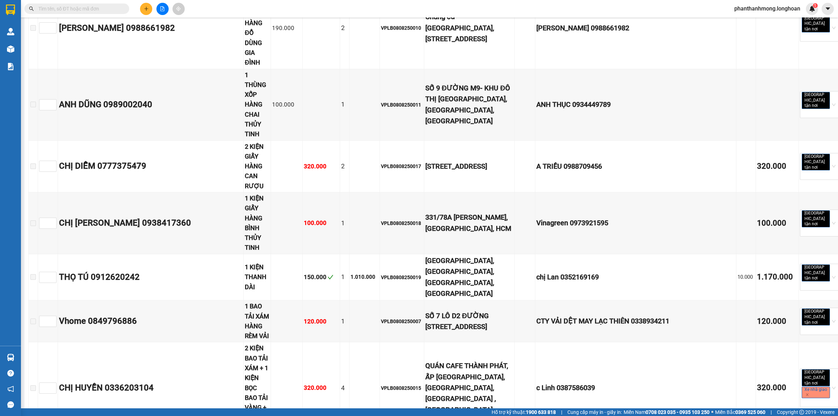
checkbox input "true"
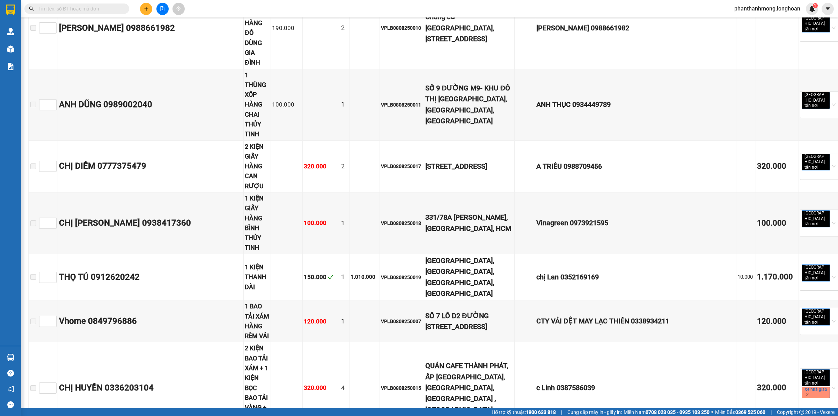
checkbox input "true"
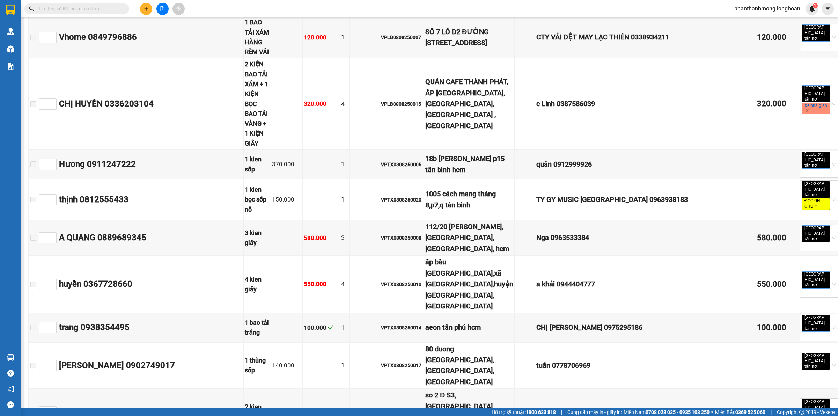
scroll to position [4058, 0]
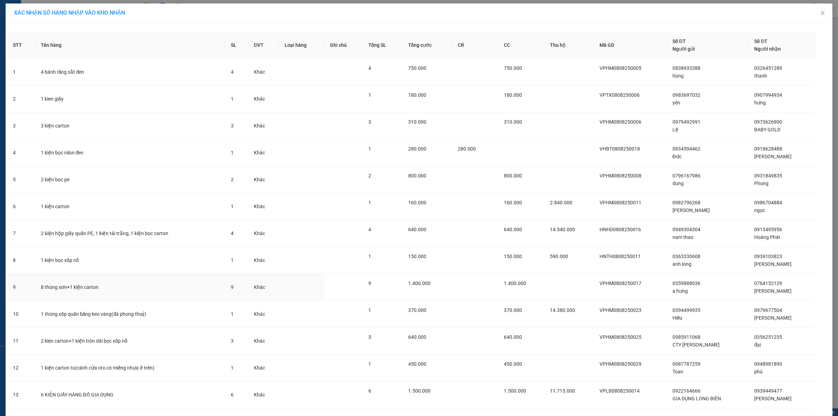
scroll to position [206, 0]
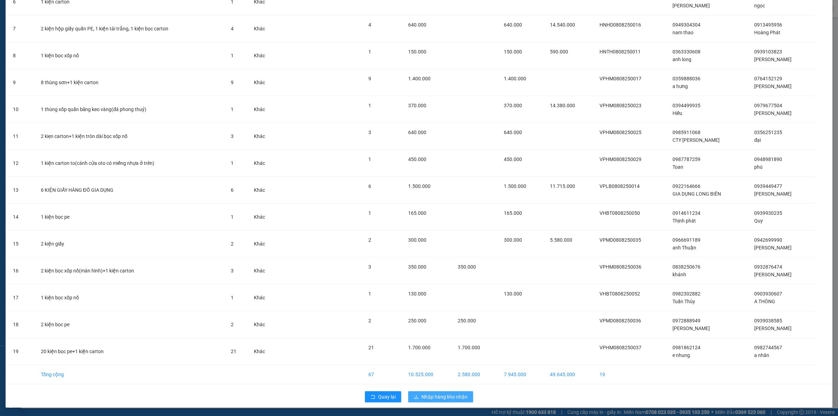
click at [434, 395] on span "Nhập hàng kho nhận" at bounding box center [444, 397] width 46 height 8
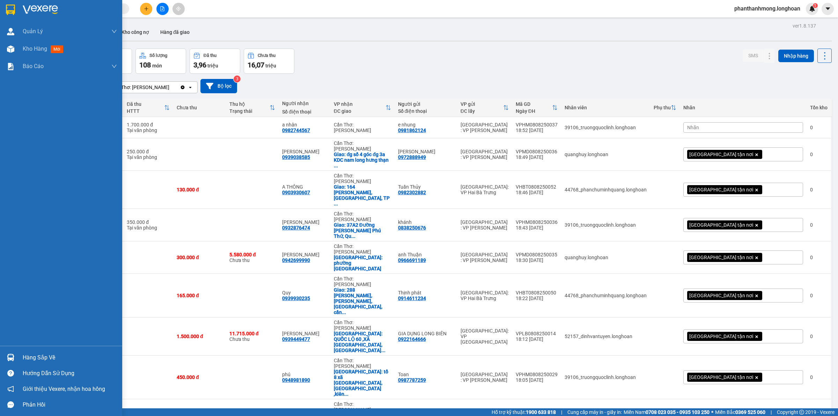
drag, startPoint x: 46, startPoint y: 355, endPoint x: 62, endPoint y: 355, distance: 16.4
click at [47, 355] on div "Hàng sắp về" at bounding box center [70, 357] width 94 height 10
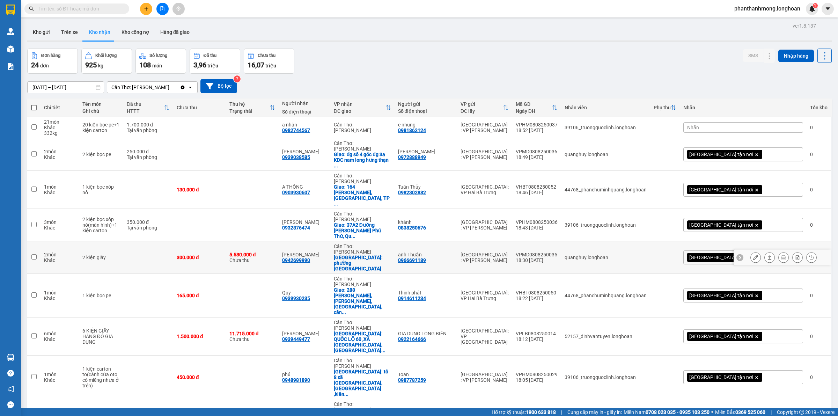
click at [453, 226] on section "Kết quả tìm kiếm ( 0 ) Bộ lọc No Data phanthanhmong.longhoan 1 Quản Lý Quản lý …" at bounding box center [419, 208] width 838 height 416
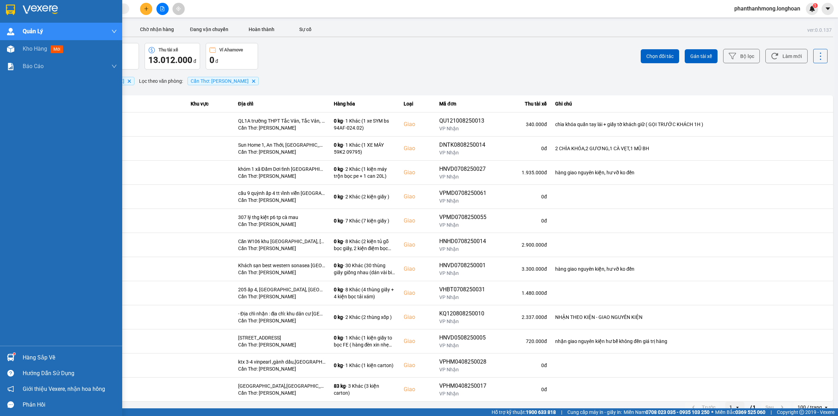
scroll to position [10, 0]
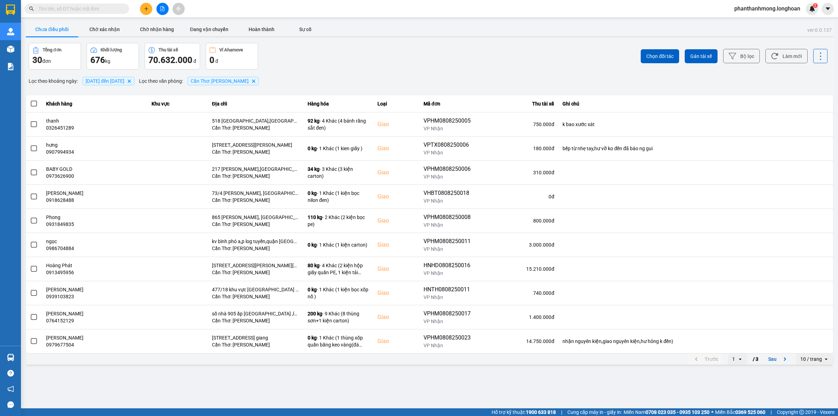
click at [814, 362] on div "10 / trang" at bounding box center [811, 358] width 22 height 7
click at [819, 346] on div "100 / trang" at bounding box center [814, 344] width 25 height 7
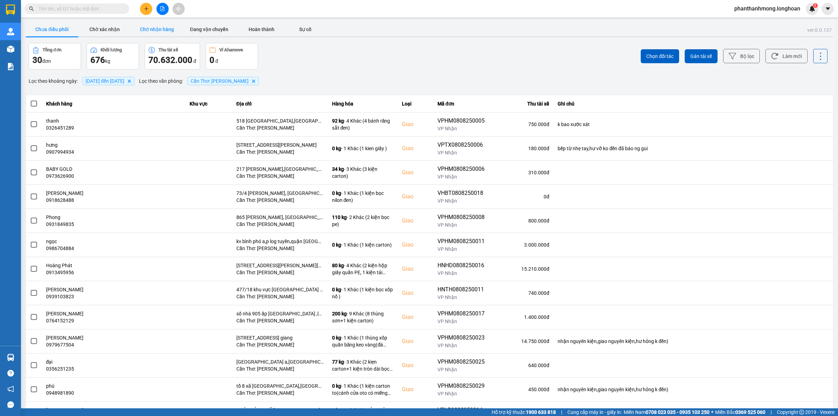
click at [157, 30] on button "Chờ nhận hàng" at bounding box center [157, 29] width 52 height 14
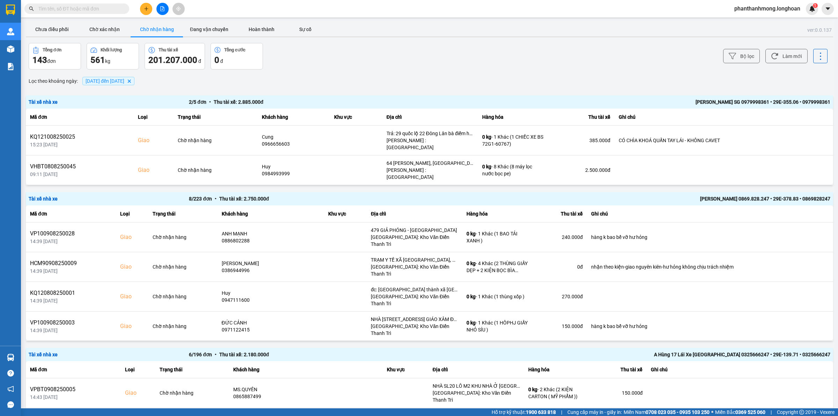
click at [756, 50] on div "Bộ lọc Làm mới" at bounding box center [627, 56] width 399 height 27
click at [736, 56] on button "Bộ lọc" at bounding box center [741, 56] width 37 height 14
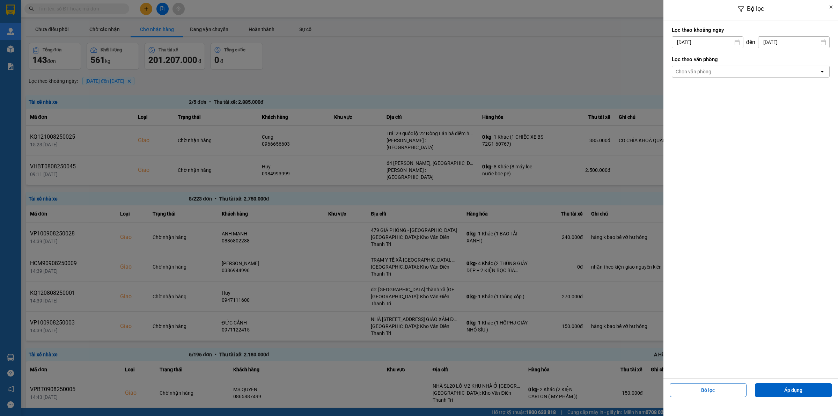
click at [711, 69] on div "Chọn văn phòng" at bounding box center [745, 71] width 147 height 11
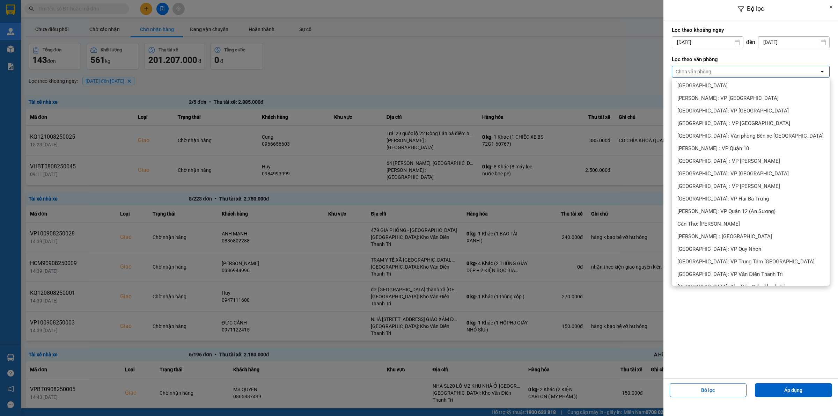
scroll to position [131, 0]
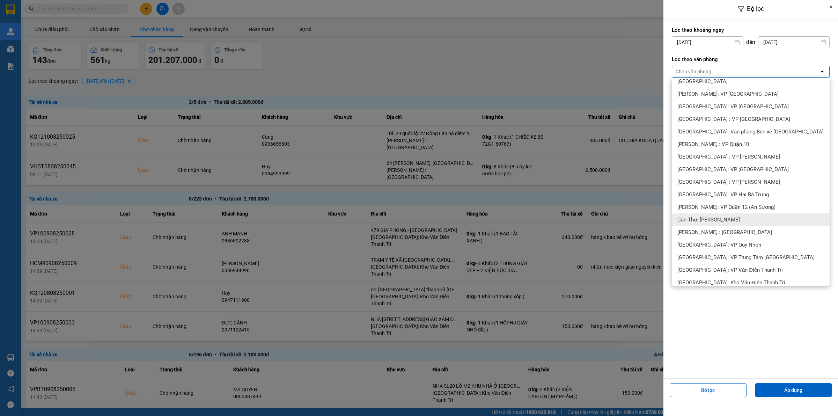
click at [724, 216] on span "Cần Thơ: [PERSON_NAME]" at bounding box center [708, 219] width 62 height 7
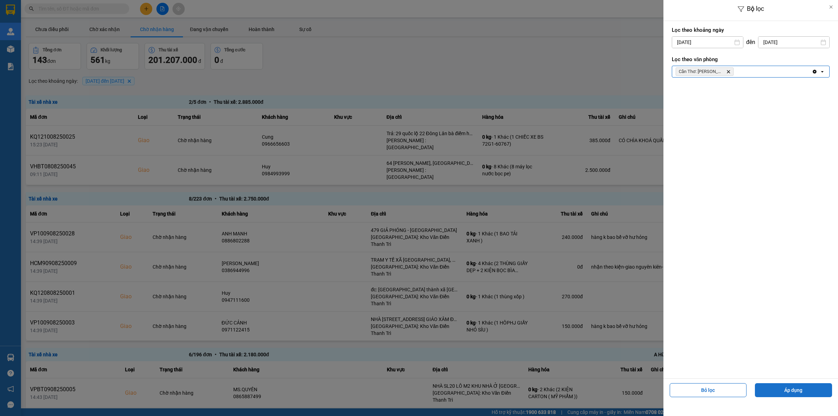
click at [799, 396] on button "Áp dụng" at bounding box center [793, 390] width 77 height 14
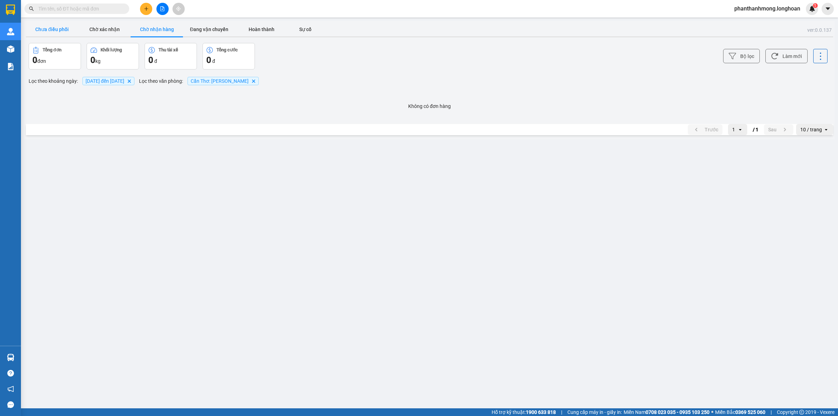
click at [47, 23] on button "Chưa điều phối" at bounding box center [52, 29] width 52 height 14
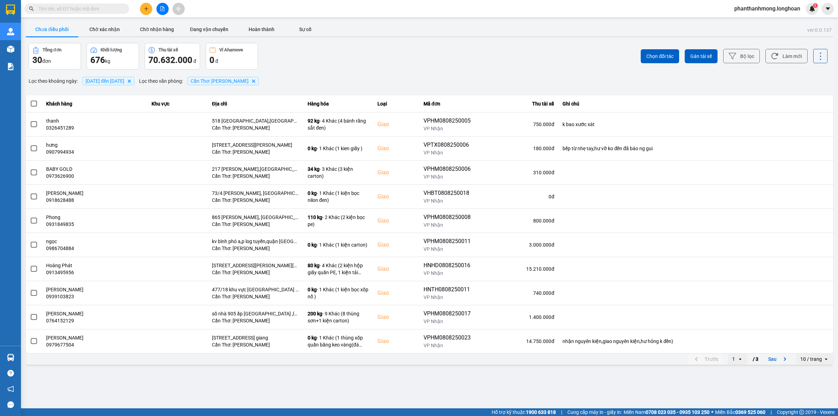
click at [805, 360] on div "10 / trang" at bounding box center [811, 358] width 22 height 7
click at [814, 349] on li "100 / trang" at bounding box center [814, 345] width 37 height 13
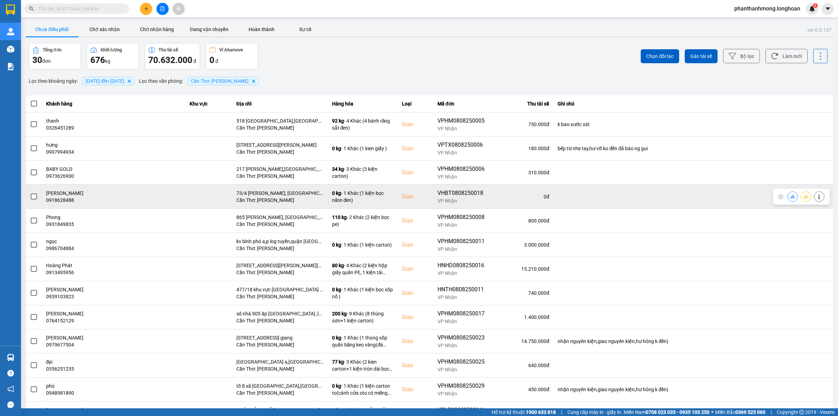
click at [32, 197] on span at bounding box center [34, 196] width 6 height 6
click at [30, 193] on input "checkbox" at bounding box center [30, 193] width 0 height 0
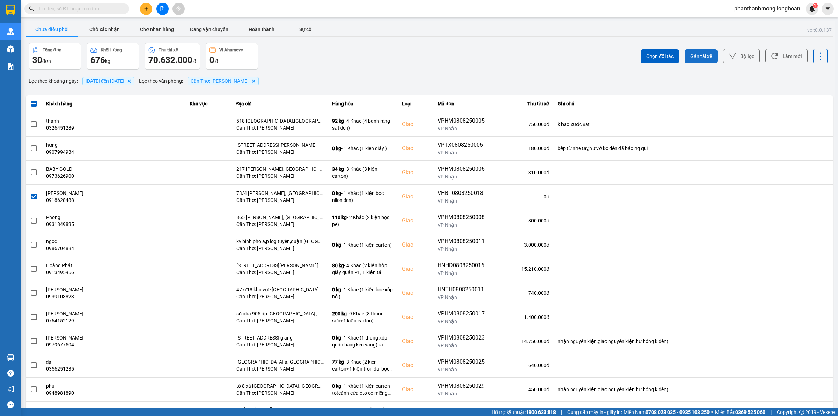
click at [698, 58] on span "Gán tài xế" at bounding box center [701, 56] width 22 height 7
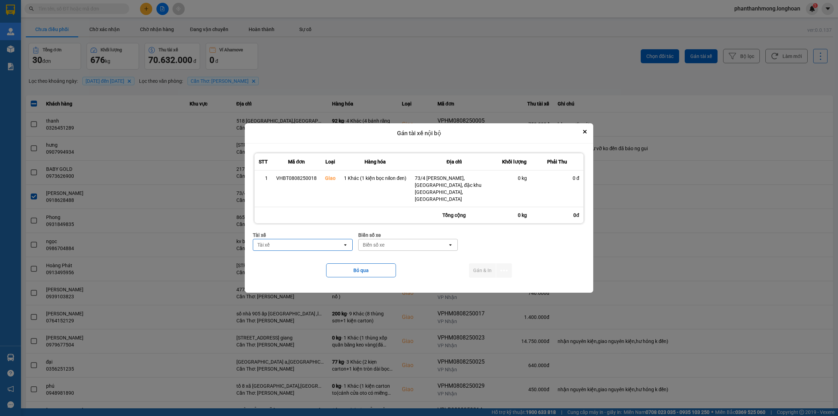
click at [297, 240] on div "Tài xế" at bounding box center [297, 244] width 89 height 11
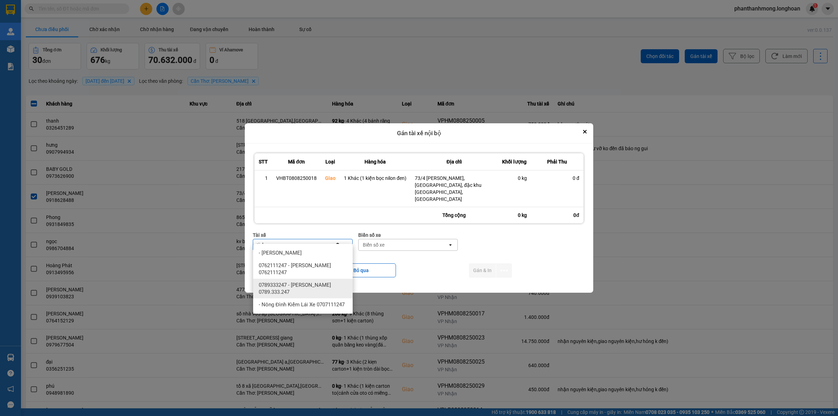
type input "tinh"
click at [306, 283] on span "0789333247 - [PERSON_NAME] 0789.333.247" at bounding box center [304, 288] width 91 height 14
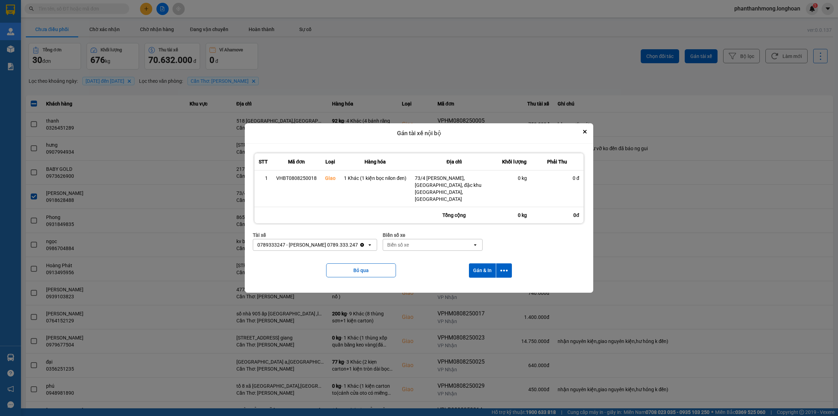
click at [416, 239] on div "Biển số xe" at bounding box center [427, 244] width 89 height 11
type input "37778"
click at [463, 252] on div "29E-377.78" at bounding box center [435, 252] width 99 height 13
click at [506, 268] on button "dialog" at bounding box center [504, 270] width 16 height 14
click at [501, 283] on div "Chỉ gán tài" at bounding box center [485, 282] width 41 height 7
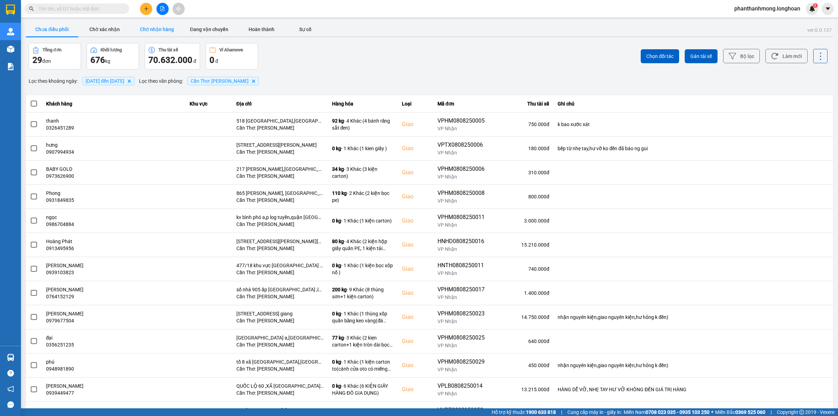
click at [170, 29] on button "Chờ nhận hàng" at bounding box center [157, 29] width 52 height 14
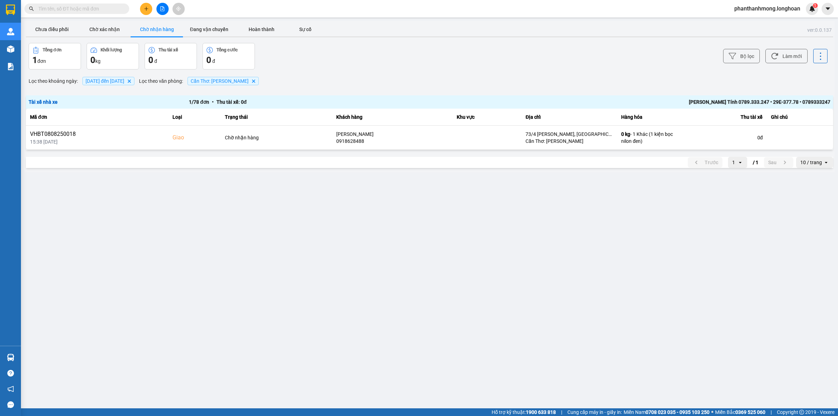
click at [53, 36] on div at bounding box center [429, 36] width 807 height 1
click at [53, 30] on button "Chưa điều phối" at bounding box center [52, 29] width 52 height 14
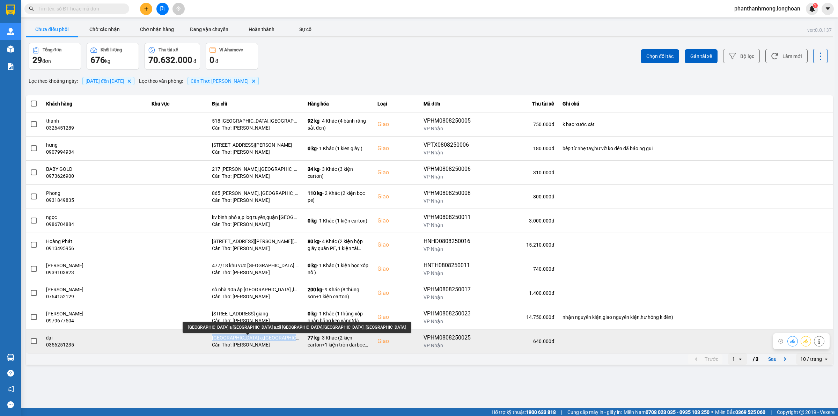
drag, startPoint x: 204, startPoint y: 339, endPoint x: 284, endPoint y: 335, distance: 79.7
click at [284, 335] on div "[GEOGRAPHIC_DATA] a,[GEOGRAPHIC_DATA] a,xã [GEOGRAPHIC_DATA],[GEOGRAPHIC_DATA] …" at bounding box center [255, 337] width 87 height 7
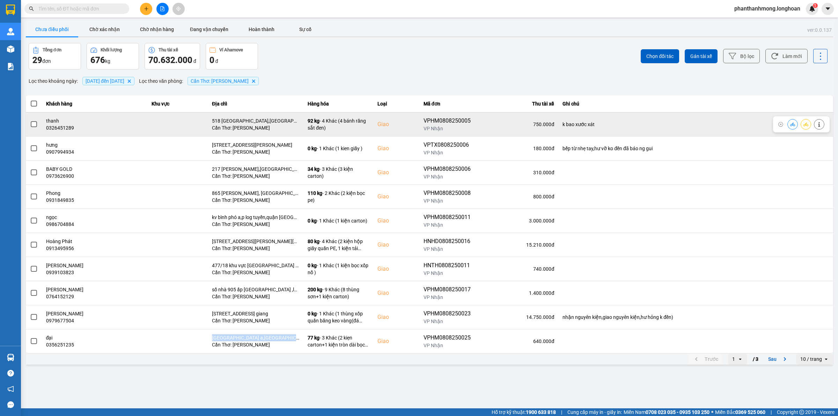
click at [36, 126] on span at bounding box center [34, 124] width 6 height 6
click at [30, 120] on input "checkbox" at bounding box center [30, 120] width 0 height 0
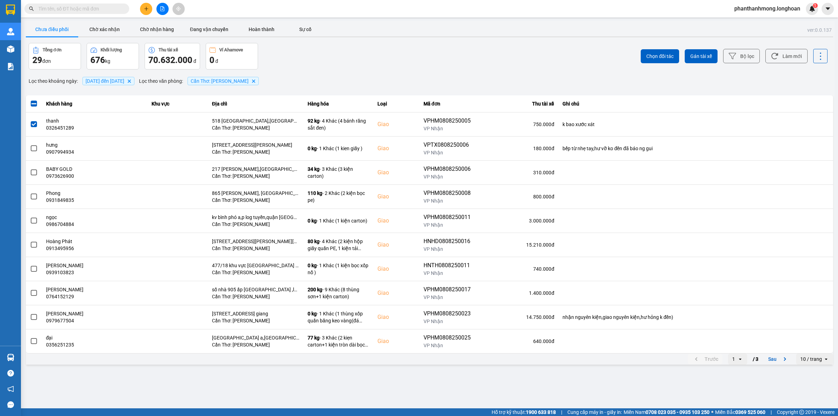
click at [813, 364] on div "10 / trang" at bounding box center [809, 358] width 27 height 11
click at [808, 343] on div "100 / trang" at bounding box center [814, 344] width 25 height 7
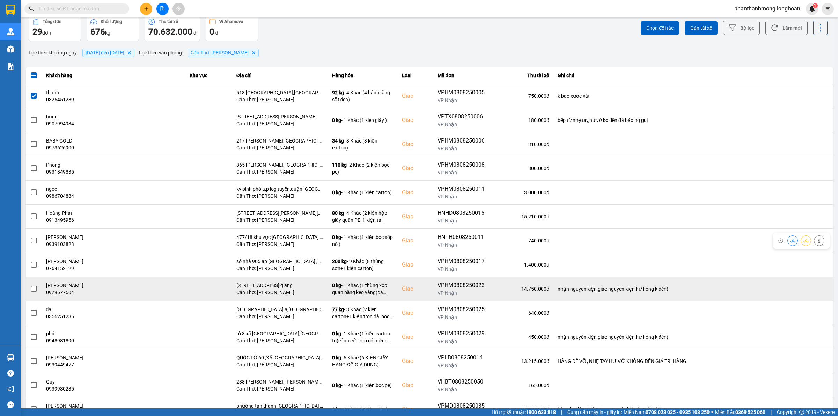
scroll to position [44, 0]
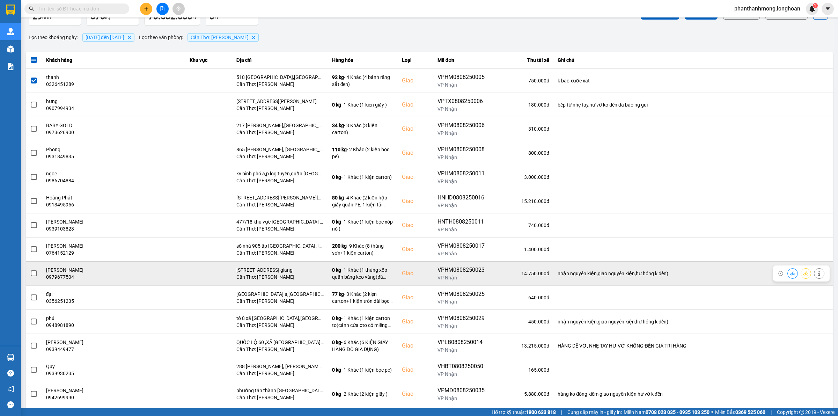
click at [34, 273] on span at bounding box center [34, 273] width 6 height 6
click at [30, 269] on input "checkbox" at bounding box center [30, 269] width 0 height 0
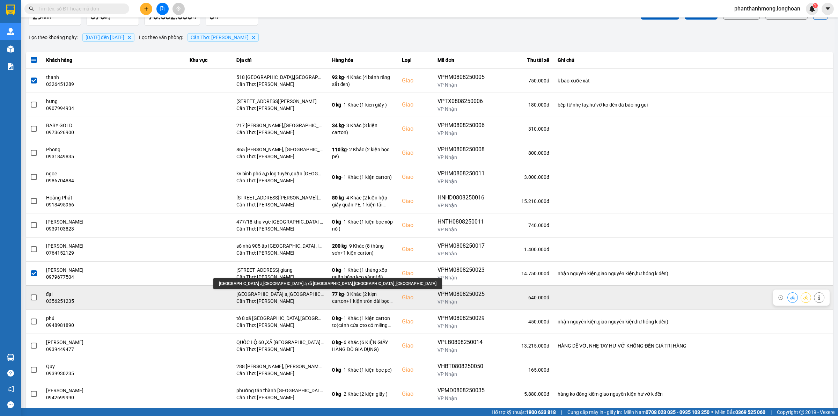
scroll to position [87, 0]
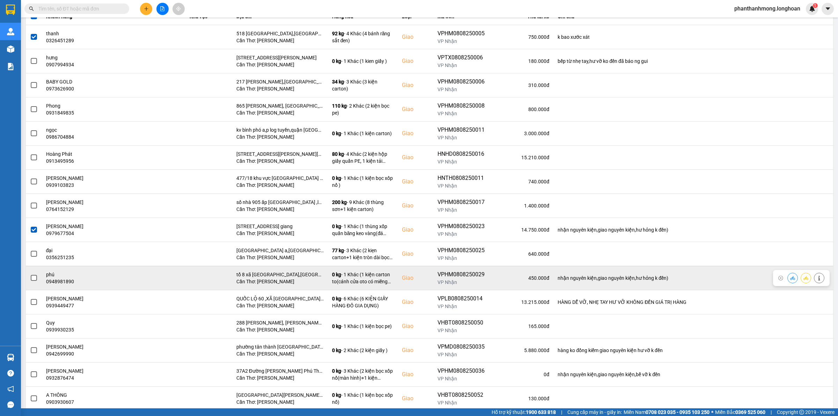
click at [36, 278] on span at bounding box center [34, 278] width 6 height 6
click at [30, 274] on input "checkbox" at bounding box center [30, 274] width 0 height 0
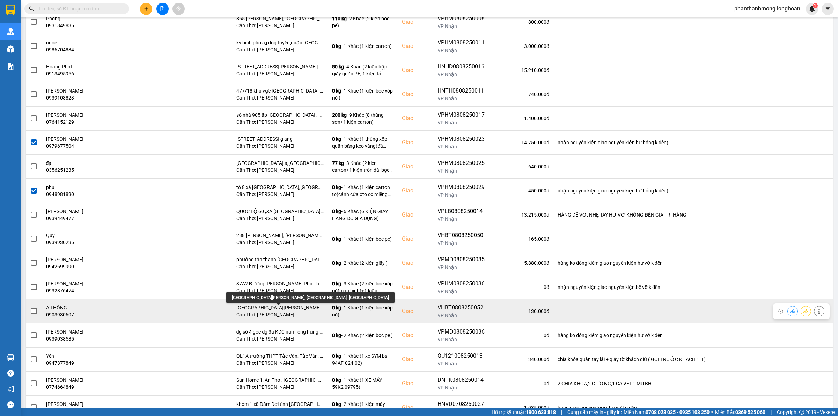
scroll to position [218, 0]
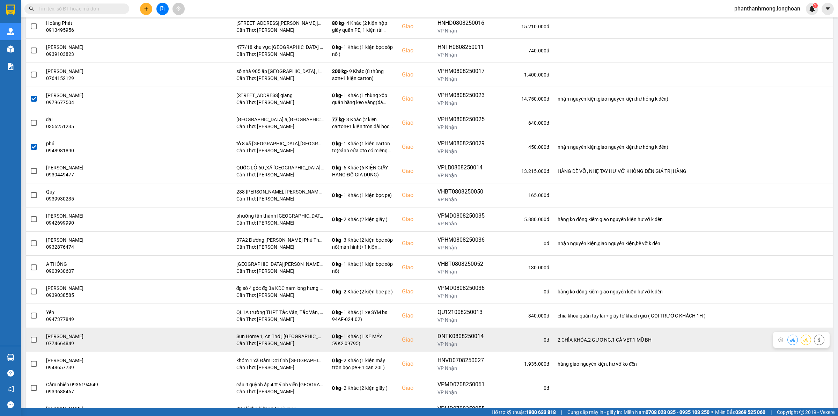
click at [33, 339] on span at bounding box center [34, 339] width 6 height 6
click at [30, 336] on input "checkbox" at bounding box center [30, 336] width 0 height 0
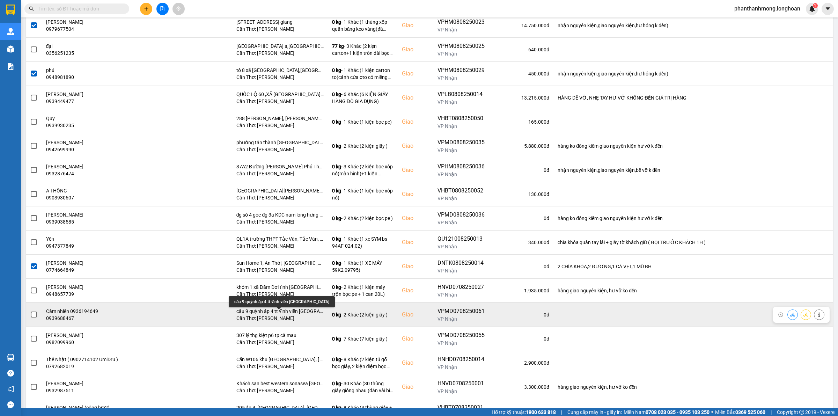
scroll to position [305, 0]
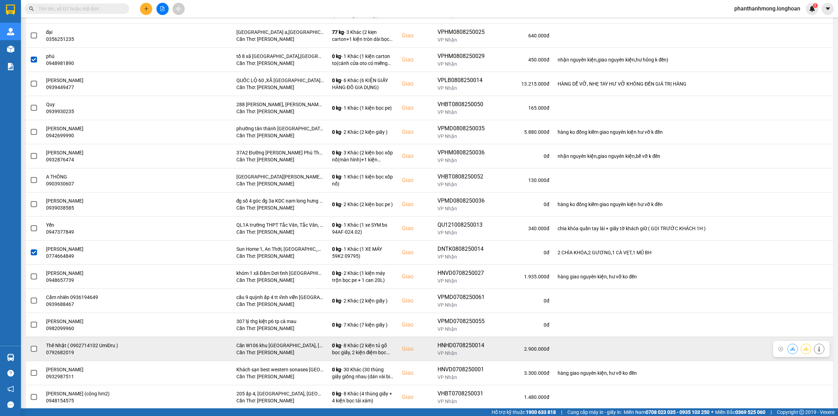
click at [34, 353] on label at bounding box center [34, 349] width 8 height 8
click at [30, 345] on input "checkbox" at bounding box center [30, 345] width 0 height 0
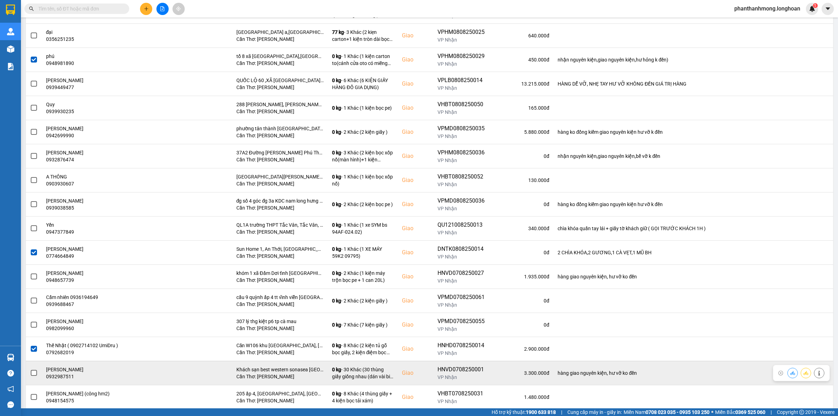
scroll to position [349, 0]
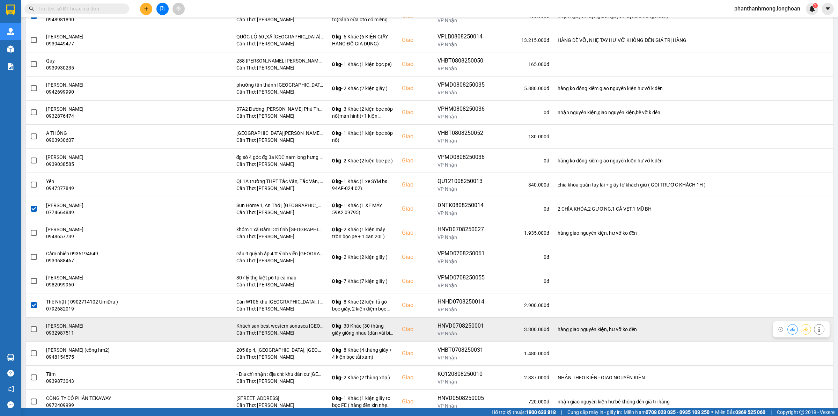
click at [35, 332] on span at bounding box center [34, 329] width 6 height 6
click at [30, 325] on input "checkbox" at bounding box center [30, 325] width 0 height 0
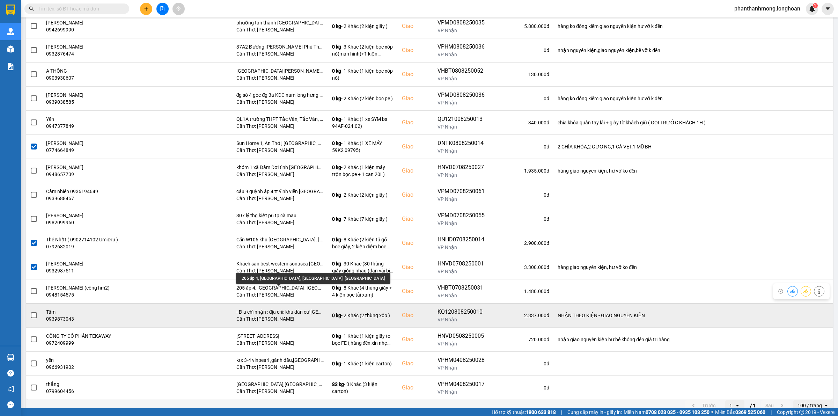
scroll to position [421, 0]
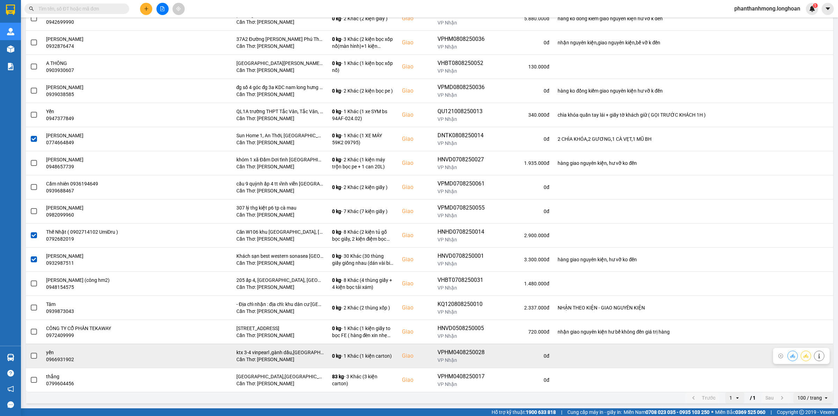
click at [35, 355] on span at bounding box center [34, 356] width 6 height 6
click at [30, 352] on input "checkbox" at bounding box center [30, 352] width 0 height 0
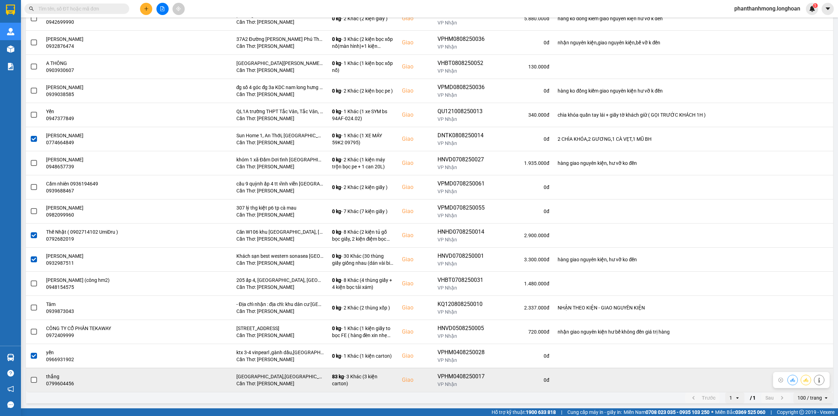
click at [32, 379] on span at bounding box center [34, 380] width 6 height 6
click at [30, 376] on input "checkbox" at bounding box center [30, 376] width 0 height 0
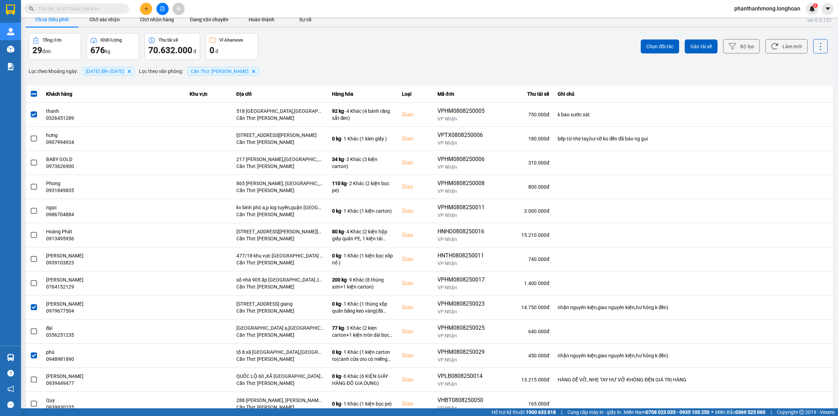
scroll to position [0, 0]
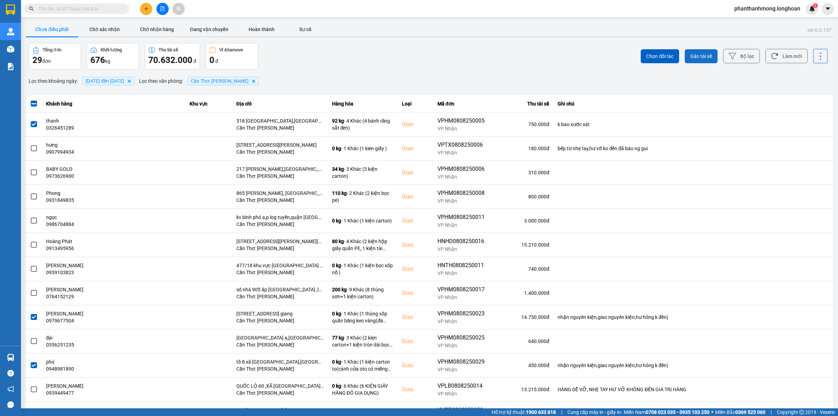
click at [693, 55] on span "Gán tài xế" at bounding box center [701, 56] width 22 height 7
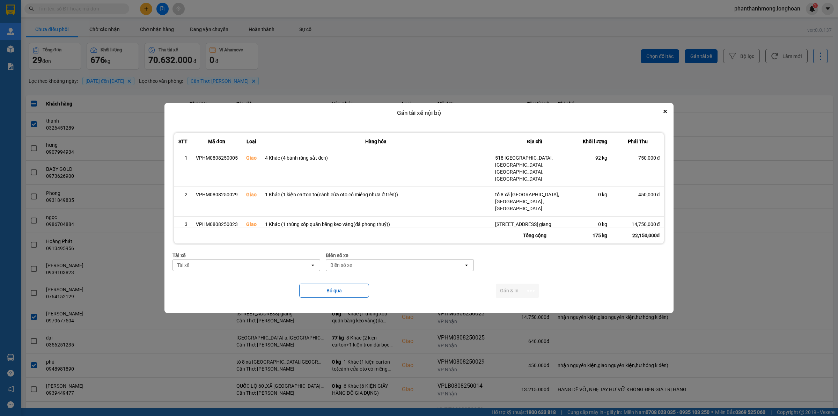
click at [228, 266] on div "Tài xế" at bounding box center [242, 264] width 138 height 11
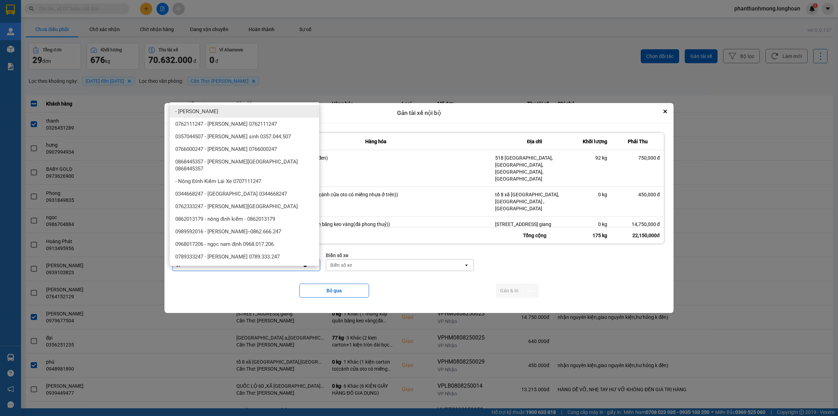
type input "i"
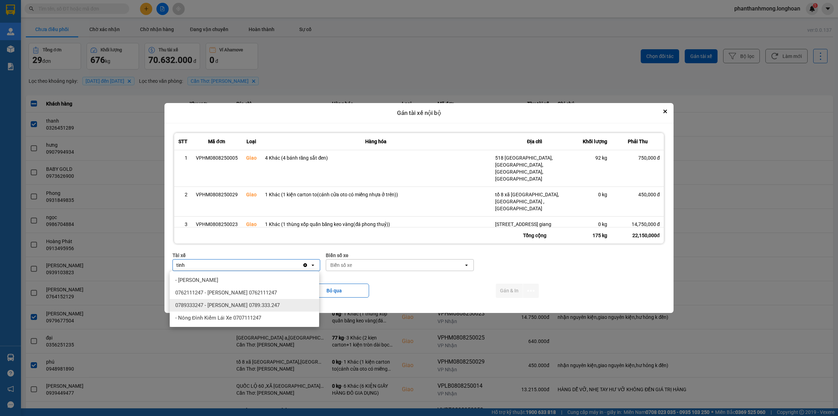
type input "tinh"
click at [265, 305] on span "0789333247 - Nguyễn Trung Tính 0789.333.247" at bounding box center [227, 305] width 104 height 7
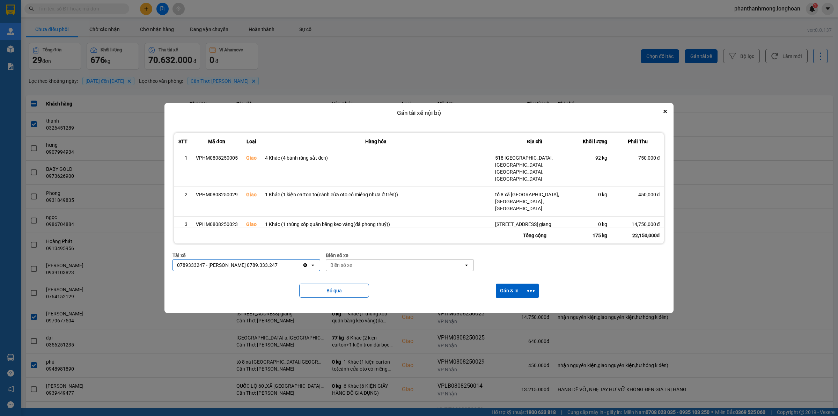
click at [395, 267] on div "Biển số xe" at bounding box center [395, 264] width 138 height 11
type input "78"
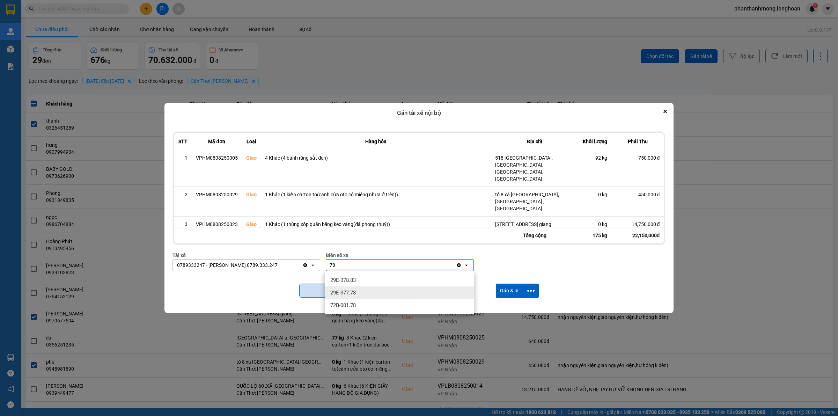
click at [360, 290] on div "29E-377.78" at bounding box center [399, 292] width 149 height 13
click at [533, 292] on icon "dialog" at bounding box center [530, 290] width 7 height 7
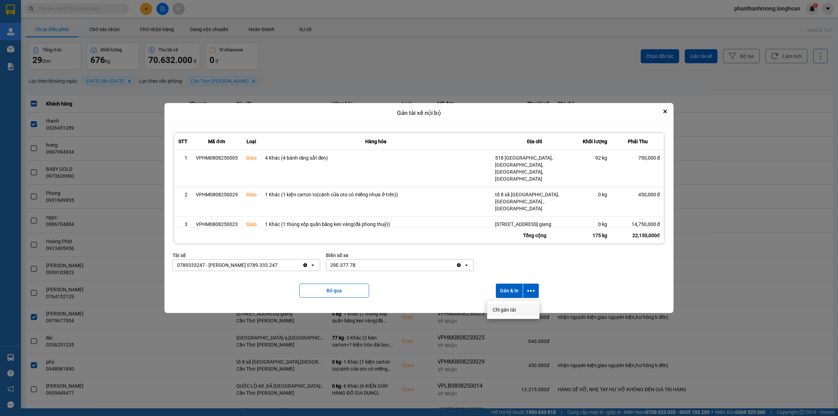
click at [516, 313] on li "Chỉ gán tài" at bounding box center [513, 309] width 52 height 13
click at [536, 291] on button "dialog" at bounding box center [531, 290] width 16 height 14
click at [503, 310] on span "Chỉ gán tài" at bounding box center [503, 309] width 23 height 7
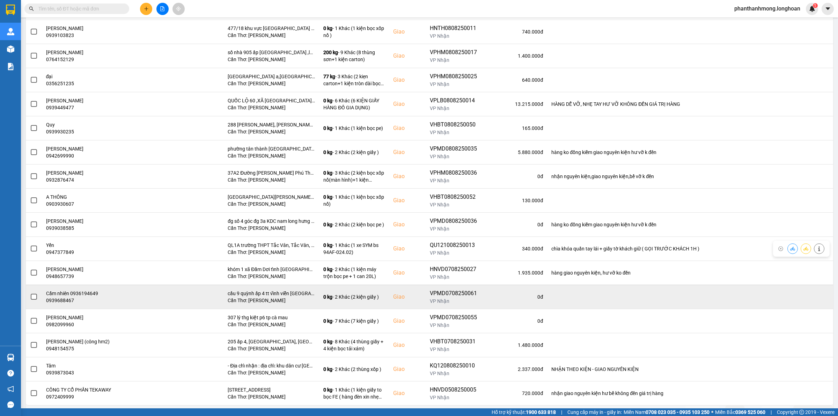
scroll to position [228, 0]
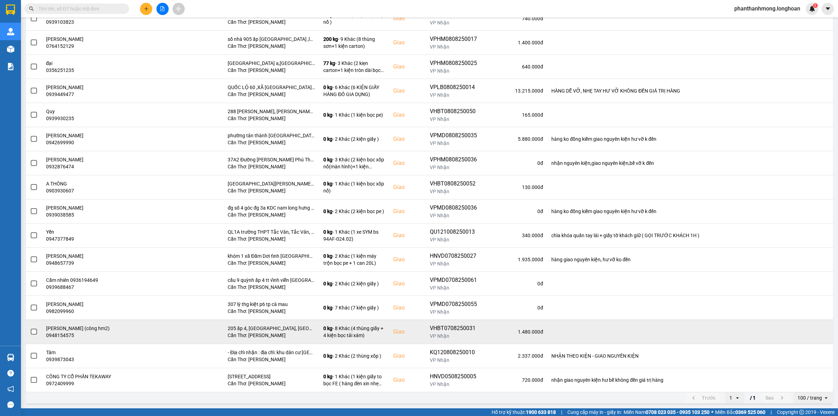
click at [36, 333] on span at bounding box center [34, 331] width 6 height 6
click at [30, 328] on input "checkbox" at bounding box center [30, 328] width 0 height 0
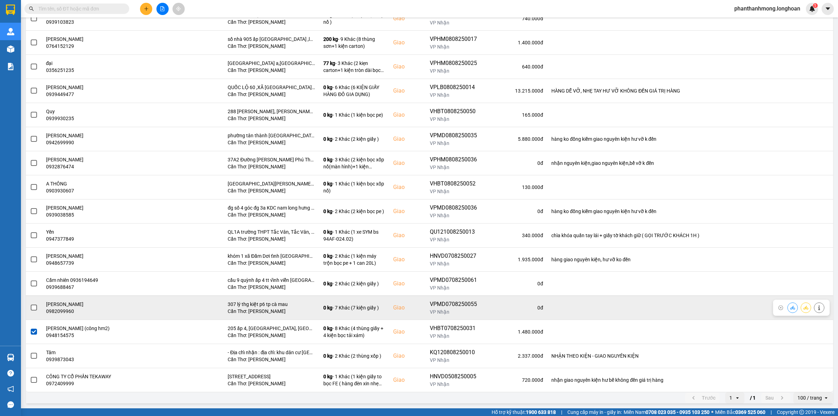
click at [34, 309] on span at bounding box center [34, 307] width 6 height 6
click at [30, 304] on input "checkbox" at bounding box center [30, 304] width 0 height 0
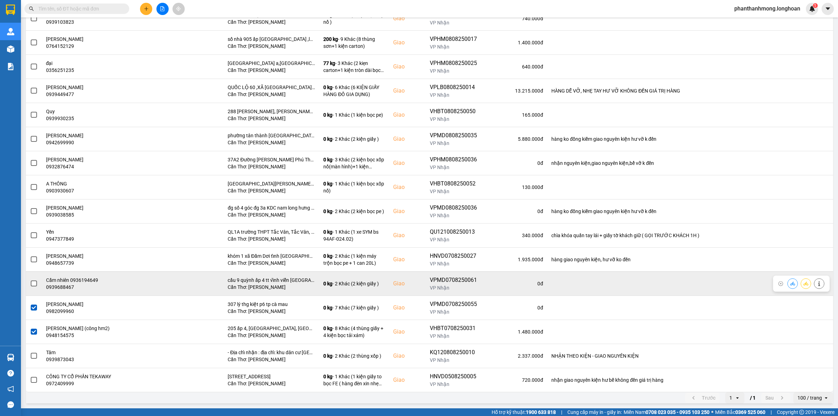
click at [35, 286] on span at bounding box center [34, 283] width 6 height 6
click at [30, 280] on input "checkbox" at bounding box center [30, 280] width 0 height 0
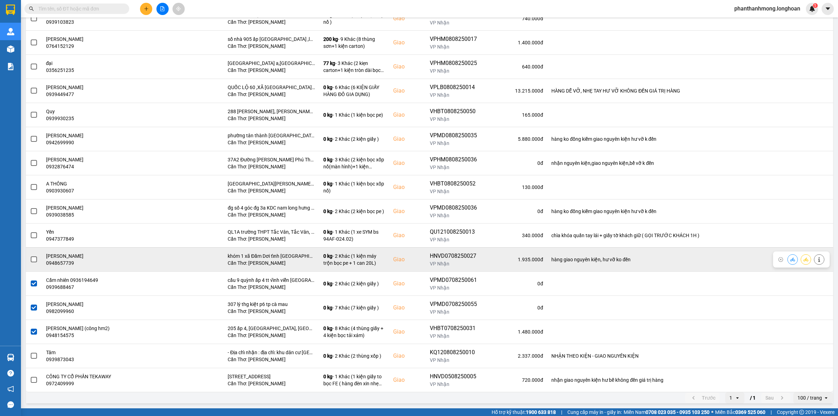
click at [32, 263] on div at bounding box center [34, 259] width 8 height 10
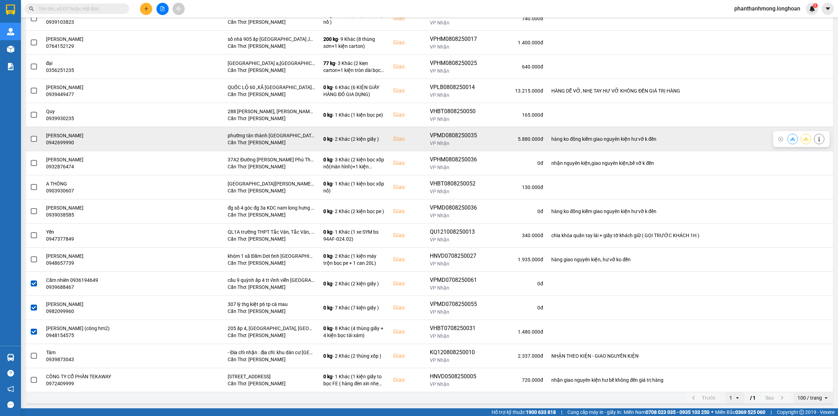
click at [31, 140] on span at bounding box center [34, 139] width 6 height 6
click at [30, 135] on input "checkbox" at bounding box center [30, 135] width 0 height 0
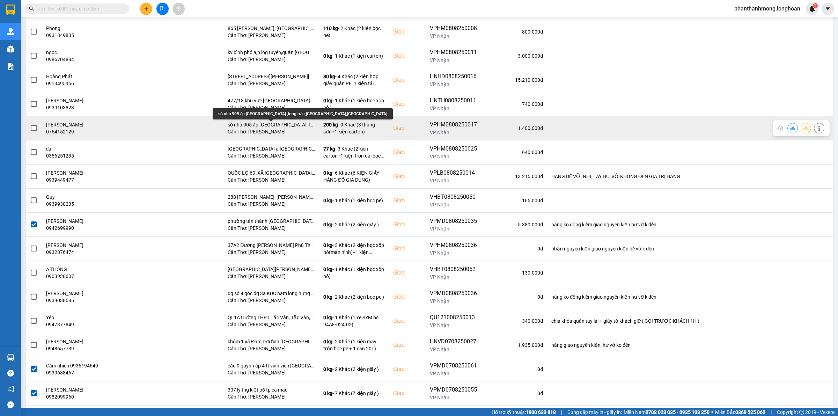
scroll to position [97, 0]
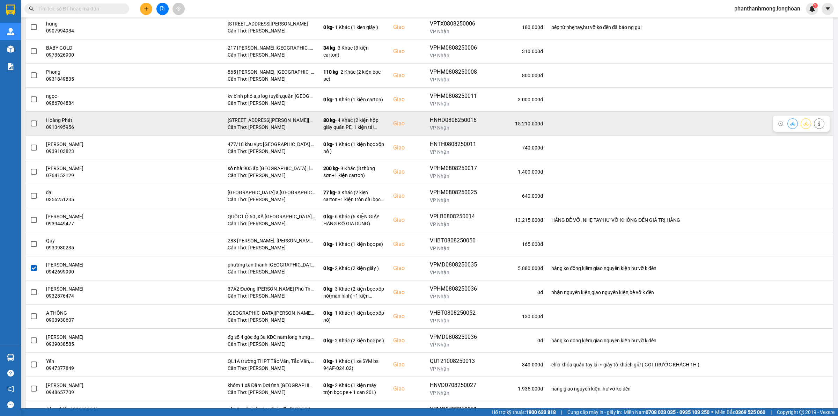
click at [36, 125] on span at bounding box center [34, 123] width 6 height 6
click at [30, 120] on input "checkbox" at bounding box center [30, 120] width 0 height 0
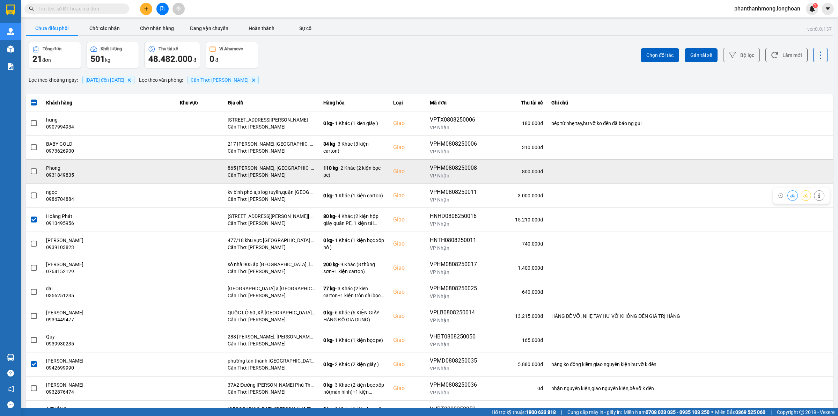
scroll to position [0, 0]
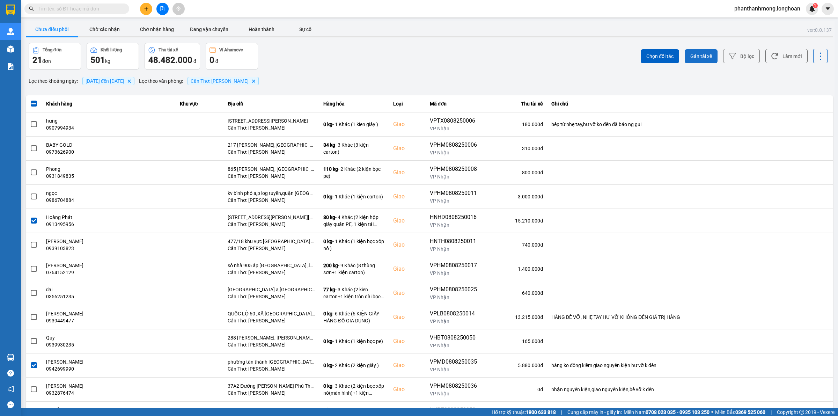
click at [706, 59] on button "Gán tài xế" at bounding box center [700, 56] width 33 height 14
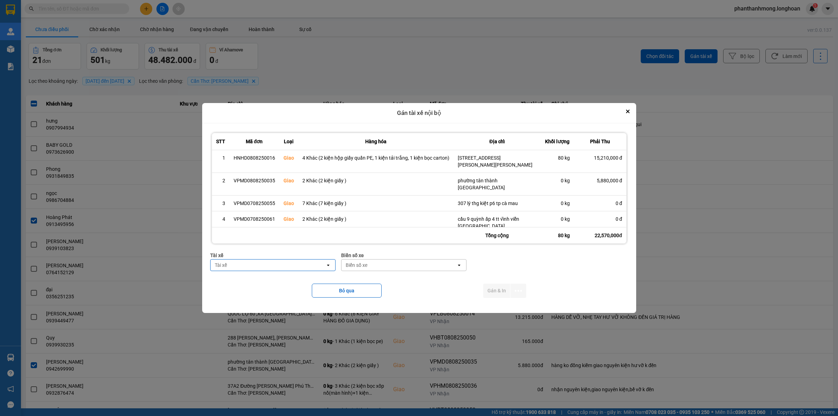
click at [276, 266] on div "Tài xế" at bounding box center [267, 264] width 115 height 11
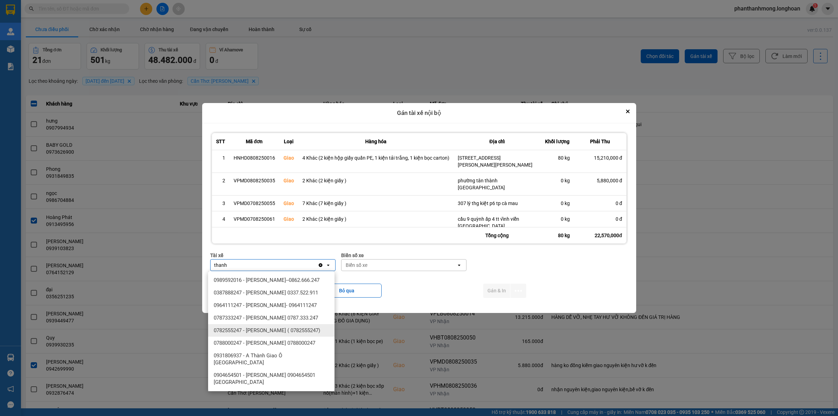
type input "thanh"
click at [297, 331] on span "0782555247 - [PERSON_NAME] ( 0782555247)" at bounding box center [267, 330] width 106 height 7
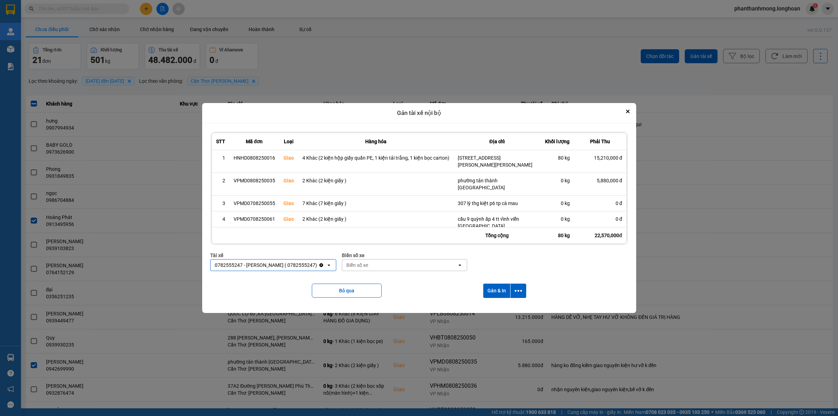
click at [414, 266] on div "Biển số xe" at bounding box center [399, 264] width 115 height 11
type input "2030"
click at [401, 278] on div "29E-120.30" at bounding box center [413, 280] width 126 height 13
click at [516, 287] on icon "dialog" at bounding box center [517, 290] width 7 height 7
click at [501, 309] on span "Chỉ gán tài" at bounding box center [491, 309] width 23 height 7
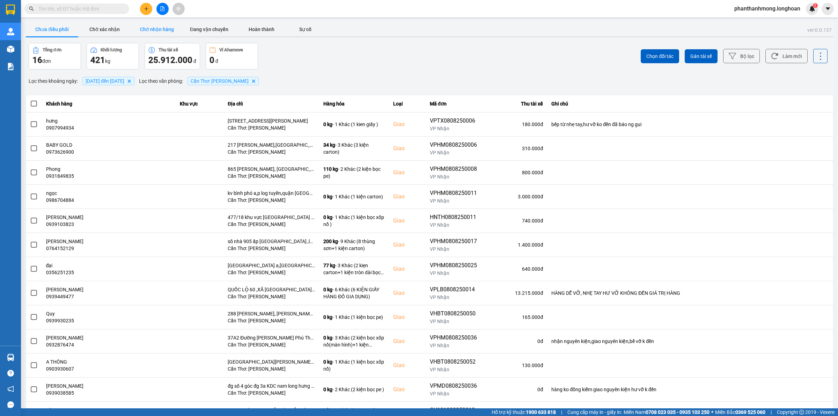
click at [168, 29] on button "Chờ nhận hàng" at bounding box center [157, 29] width 52 height 14
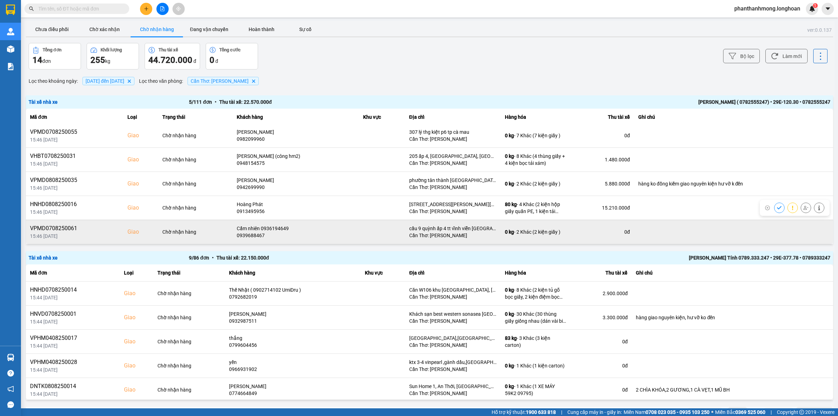
scroll to position [2, 0]
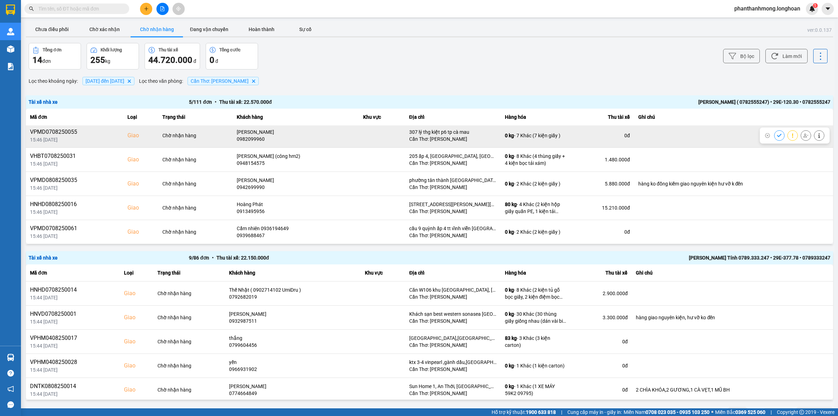
click at [814, 135] on button at bounding box center [819, 135] width 10 height 12
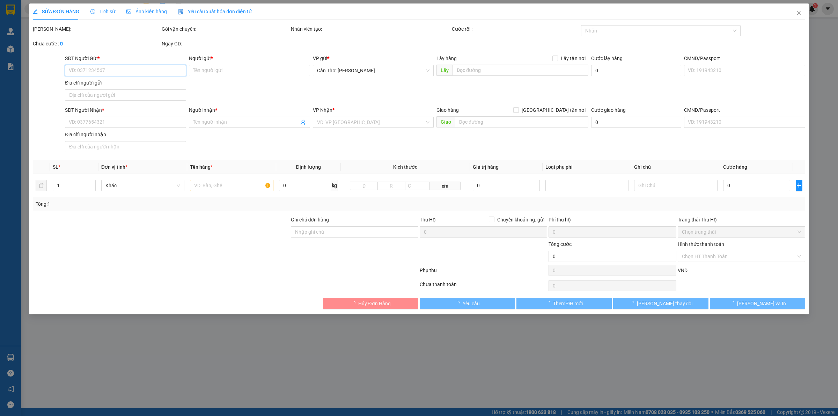
type input "0987863999"
type input "phong"
type input "0982099960"
type input "[PERSON_NAME]"
checkbox input "true"
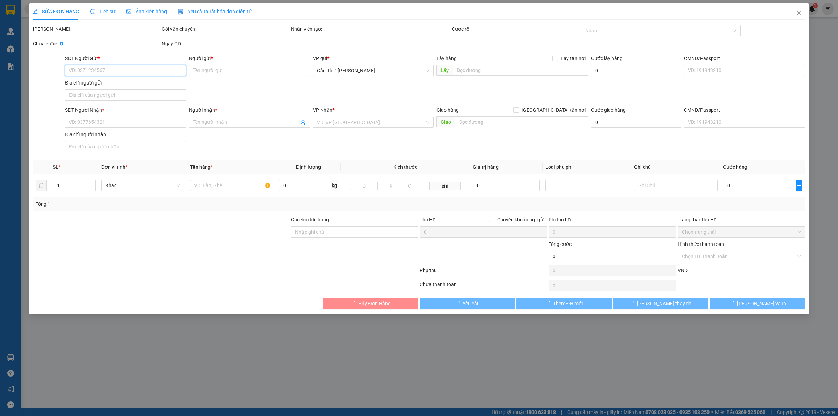
type input "307 lý thg kiệt p6 tp cà mau"
type input "1.000.000"
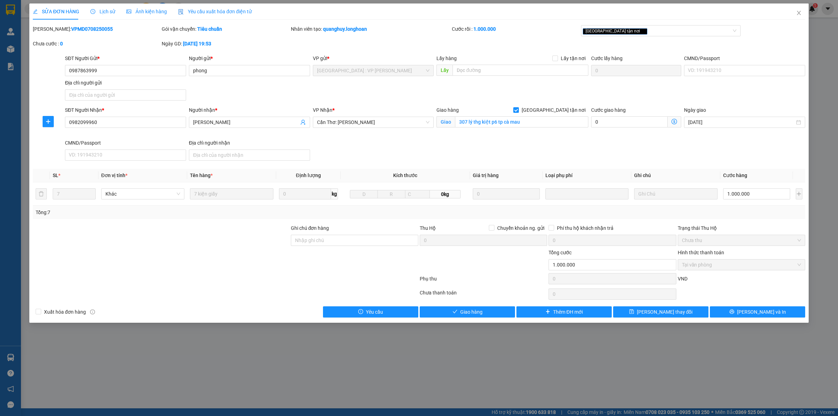
click at [103, 13] on span "Lịch sử" at bounding box center [102, 12] width 25 height 6
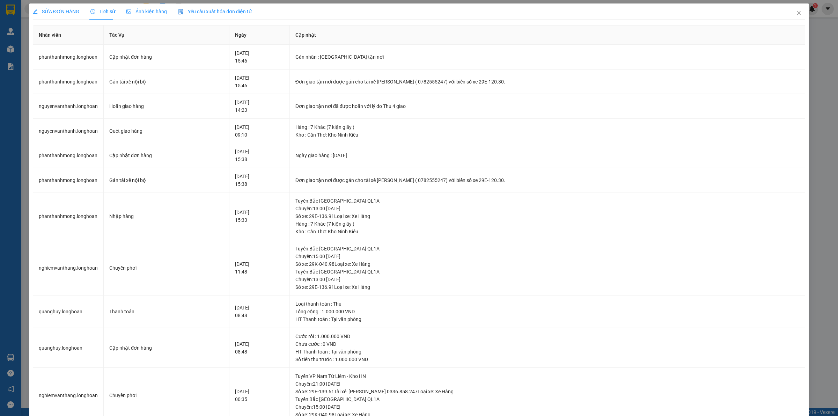
click at [56, 14] on span "SỬA ĐƠN HÀNG" at bounding box center [56, 12] width 46 height 6
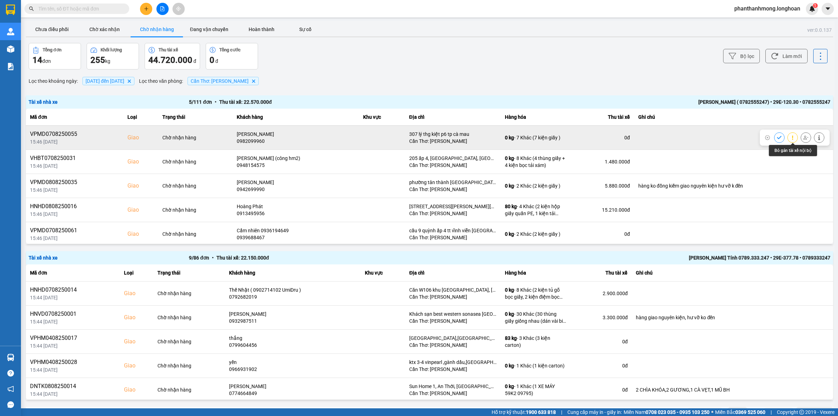
click at [803, 139] on icon at bounding box center [805, 137] width 5 height 5
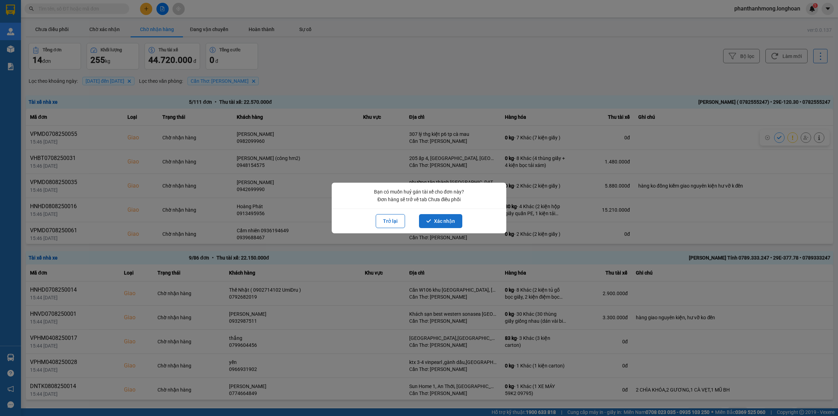
click at [440, 223] on button "Xác nhận" at bounding box center [440, 221] width 43 height 14
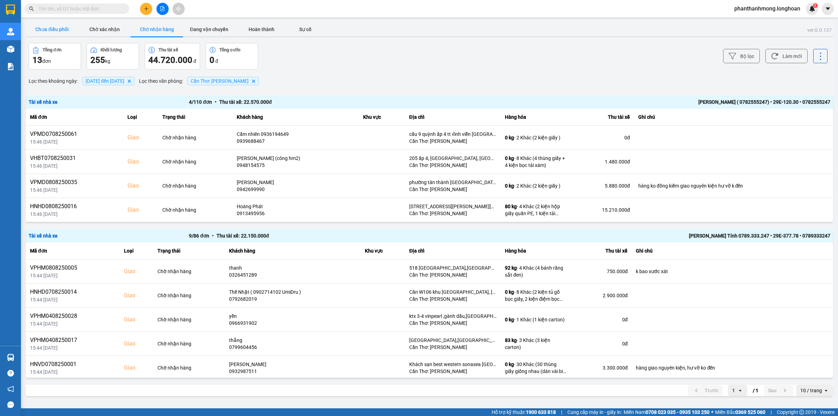
click at [54, 34] on button "Chưa điều phối" at bounding box center [52, 29] width 52 height 14
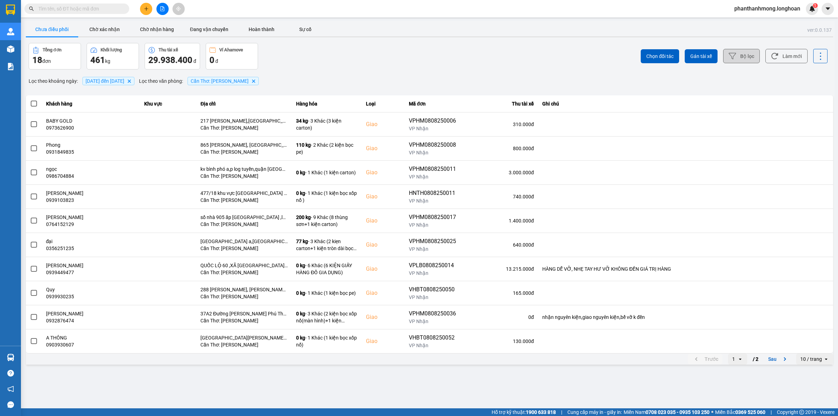
click at [731, 62] on button "Bộ lọc" at bounding box center [741, 56] width 37 height 14
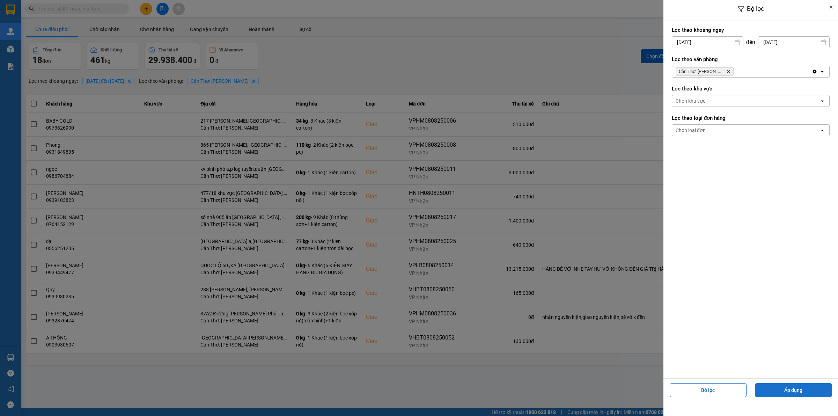
click at [776, 390] on button "Áp dụng" at bounding box center [793, 390] width 77 height 14
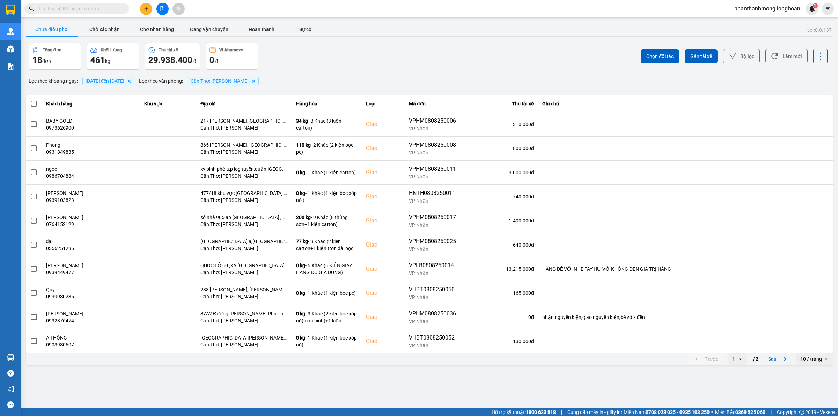
click at [820, 364] on div "10 / trang" at bounding box center [809, 358] width 27 height 11
click at [813, 360] on div "10 / trang" at bounding box center [811, 358] width 22 height 7
click at [813, 361] on div "10 / trang" at bounding box center [811, 358] width 22 height 7
click at [808, 347] on div "100 / trang" at bounding box center [814, 344] width 25 height 7
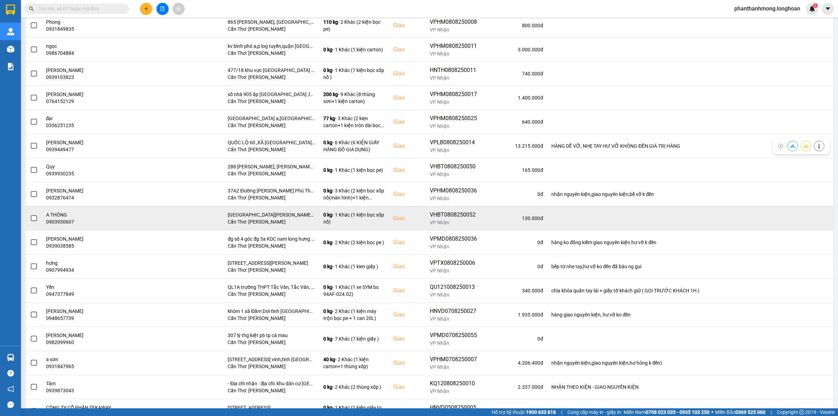
scroll to position [156, 0]
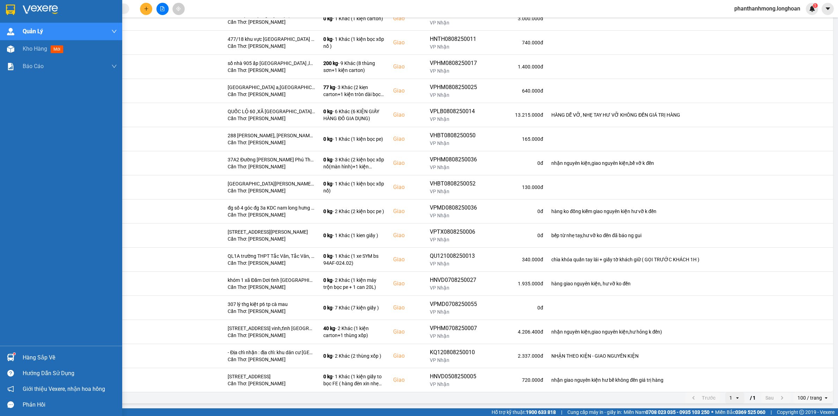
click at [34, 356] on div "Hàng sắp về" at bounding box center [70, 357] width 94 height 10
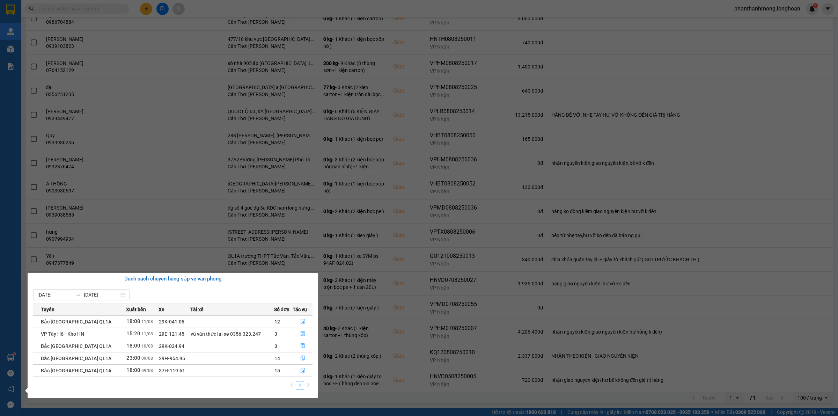
click at [295, 210] on section "Kết quả tìm kiếm ( 0 ) Bộ lọc No Data phanthanhmong.longhoan 1 Quản Lý Quản lý …" at bounding box center [419, 208] width 838 height 416
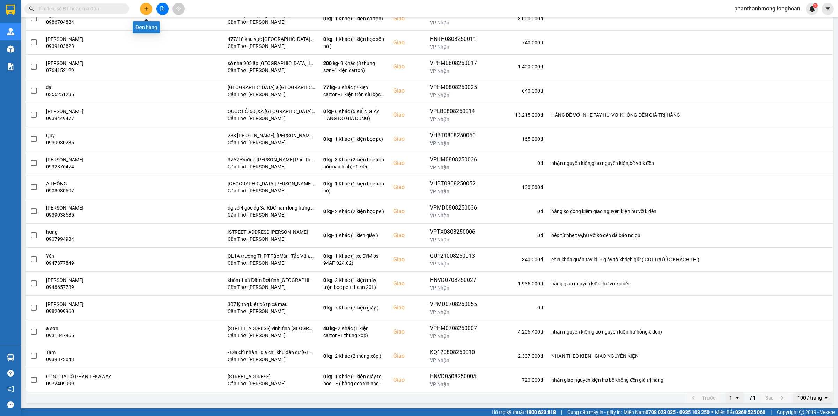
click at [140, 10] on button at bounding box center [146, 9] width 12 height 12
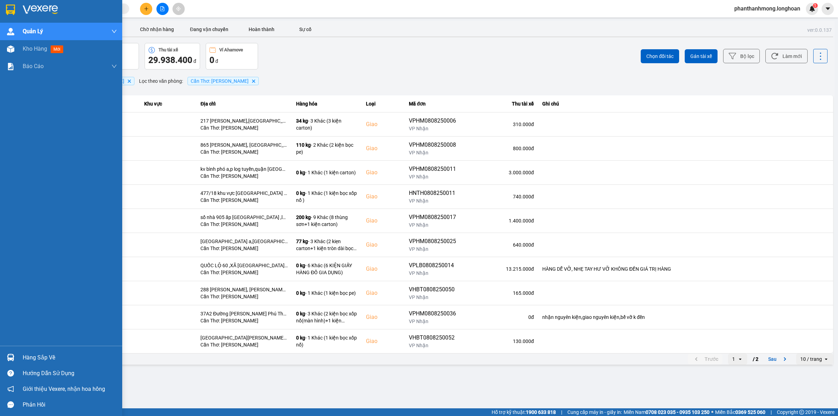
click at [44, 354] on div "Hàng sắp về" at bounding box center [70, 357] width 94 height 10
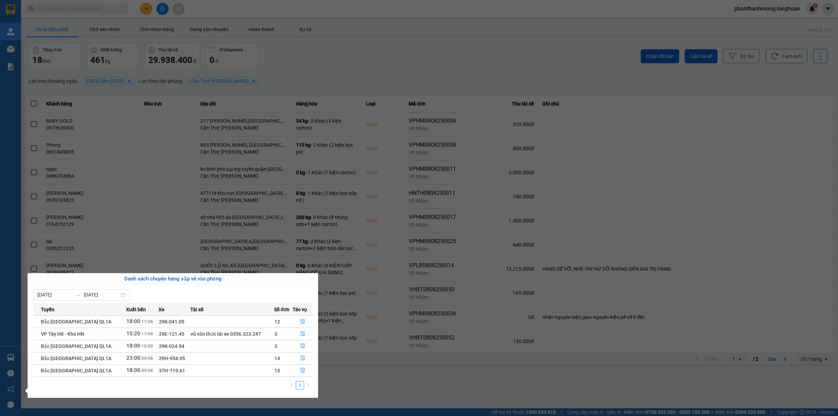
click at [159, 358] on span "29H-954.95" at bounding box center [172, 358] width 26 height 6
drag, startPoint x: 155, startPoint y: 358, endPoint x: 167, endPoint y: 358, distance: 11.5
click at [167, 358] on td "29H-954.95" at bounding box center [174, 358] width 32 height 12
click at [170, 384] on div "1" at bounding box center [172, 387] width 279 height 13
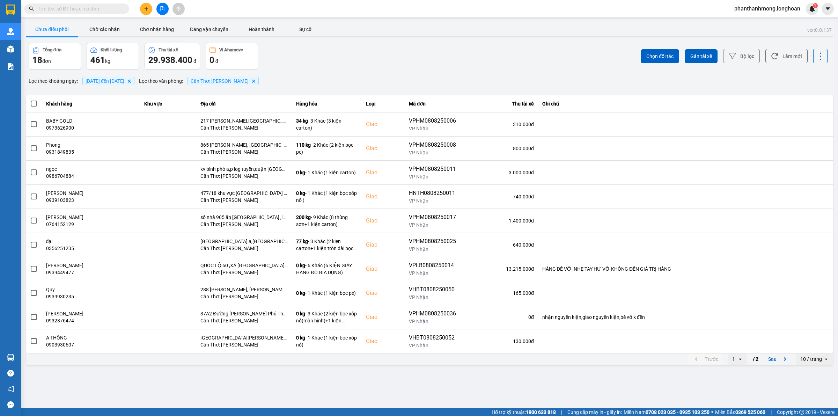
click at [393, 376] on section "Kết quả tìm kiếm ( 0 ) Bộ lọc No Data phanthanhmong.longhoan 1 Quản Lý Quản lý …" at bounding box center [419, 208] width 838 height 416
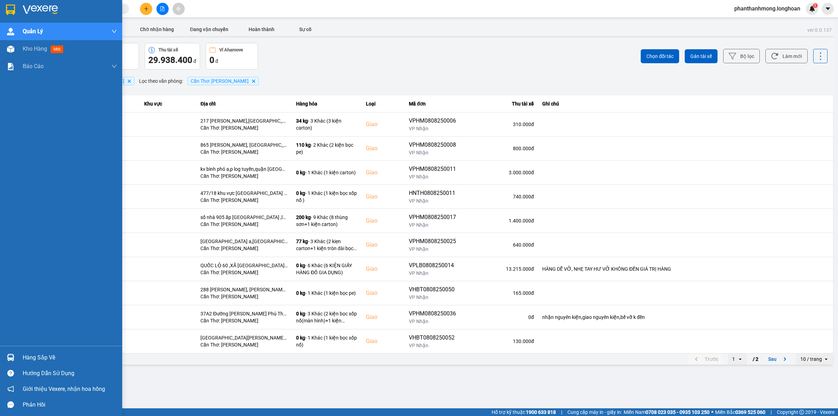
click at [7, 359] on img at bounding box center [10, 357] width 7 height 7
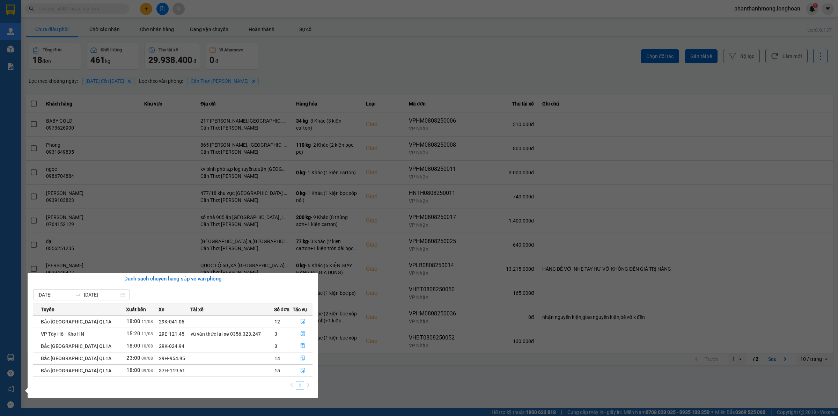
click at [69, 52] on section "Kết quả tìm kiếm ( 0 ) Bộ lọc No Data phanthanhmong.longhoan 1 Quản Lý Quản lý …" at bounding box center [419, 208] width 838 height 416
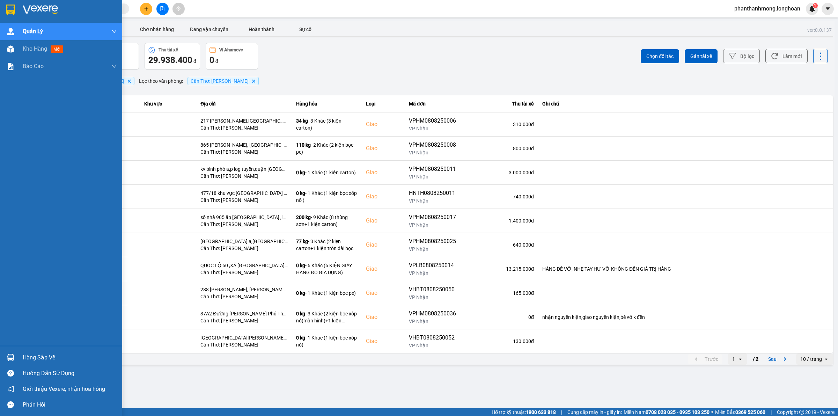
click at [6, 10] on img at bounding box center [10, 10] width 9 height 10
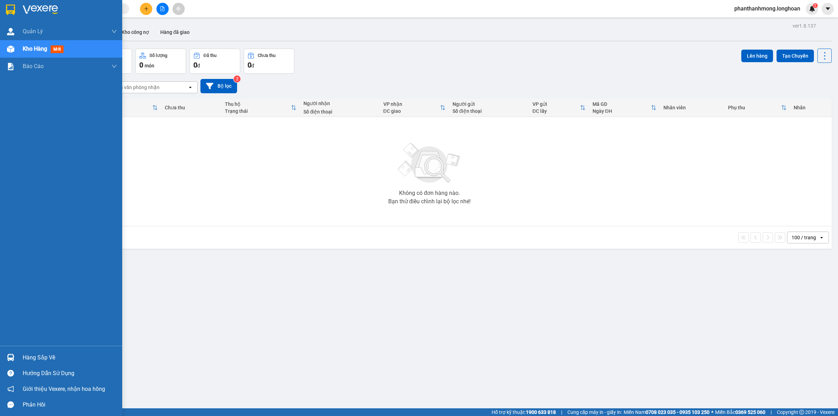
click at [48, 356] on div "Hàng sắp về" at bounding box center [70, 357] width 94 height 10
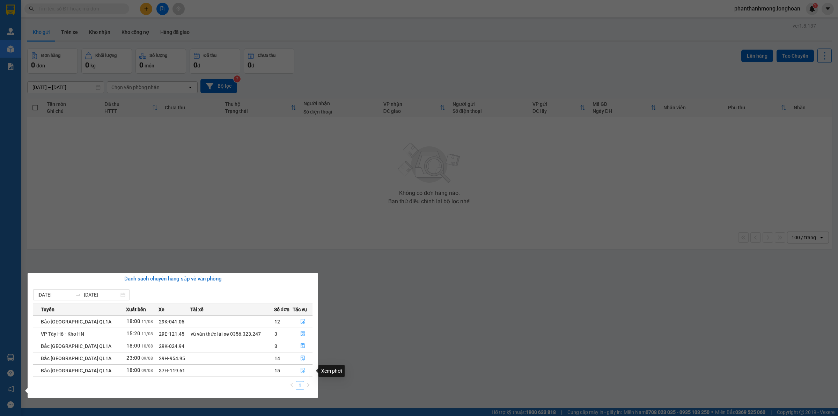
click at [301, 370] on icon "file-done" at bounding box center [303, 370] width 4 height 5
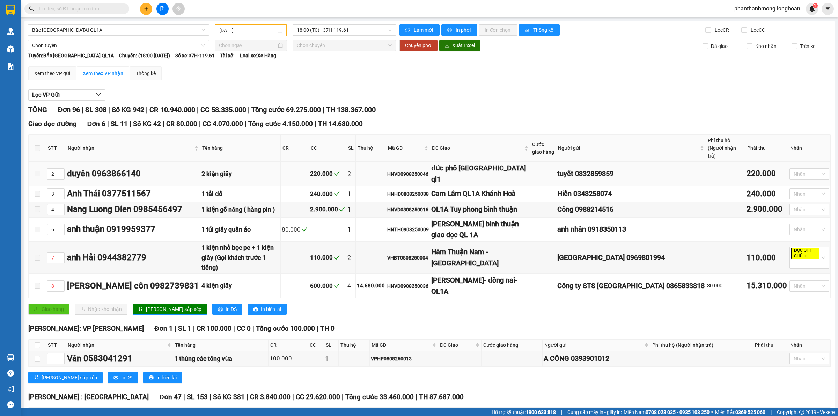
type input "[DATE]"
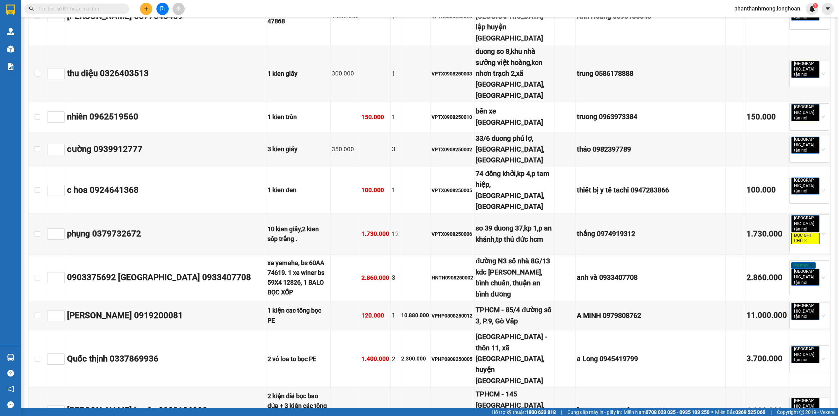
scroll to position [1876, 0]
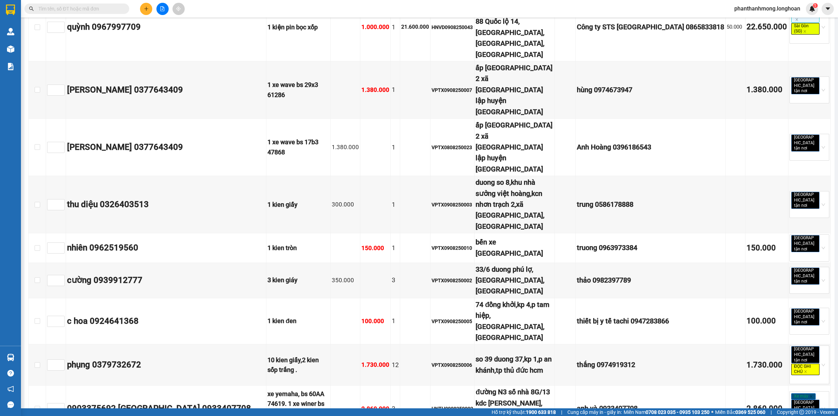
drag, startPoint x: 36, startPoint y: 269, endPoint x: 170, endPoint y: 256, distance: 135.0
checkbox input "true"
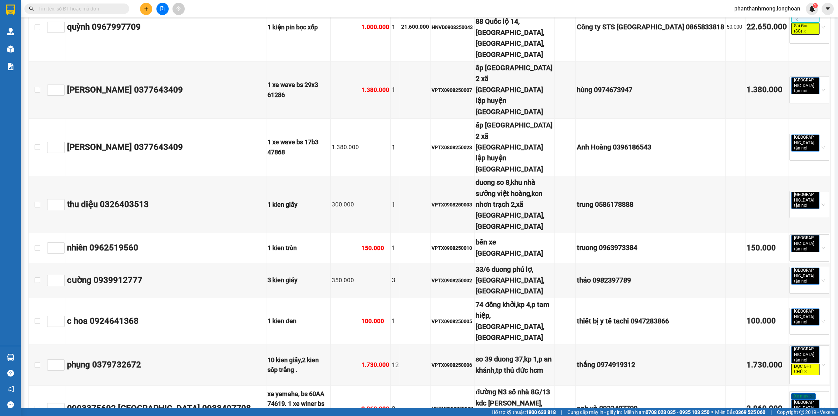
checkbox input "true"
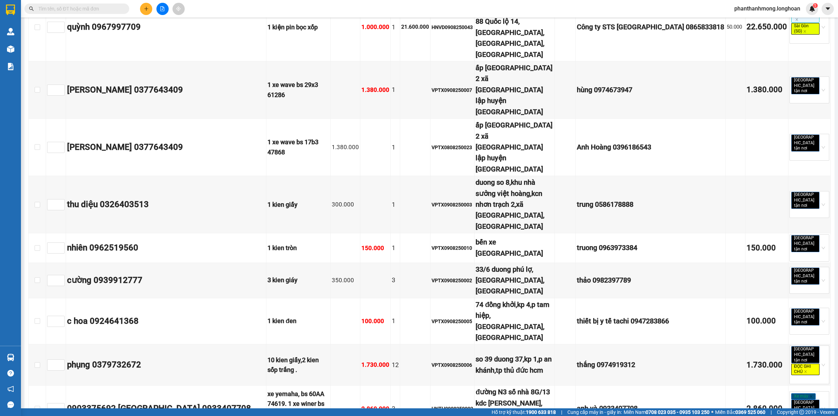
checkbox input "true"
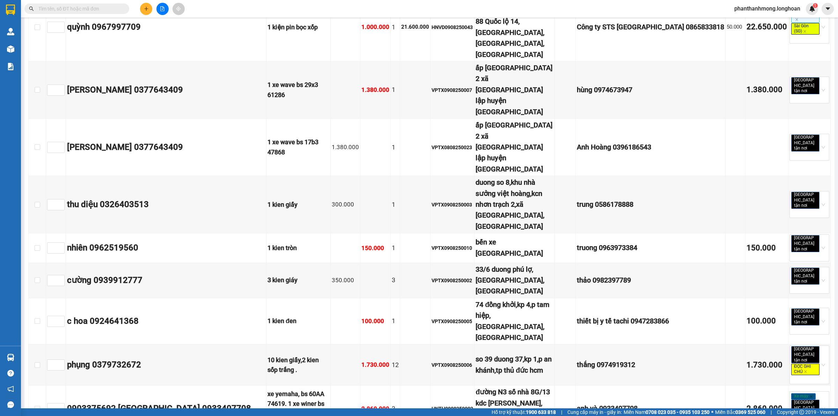
checkbox input "true"
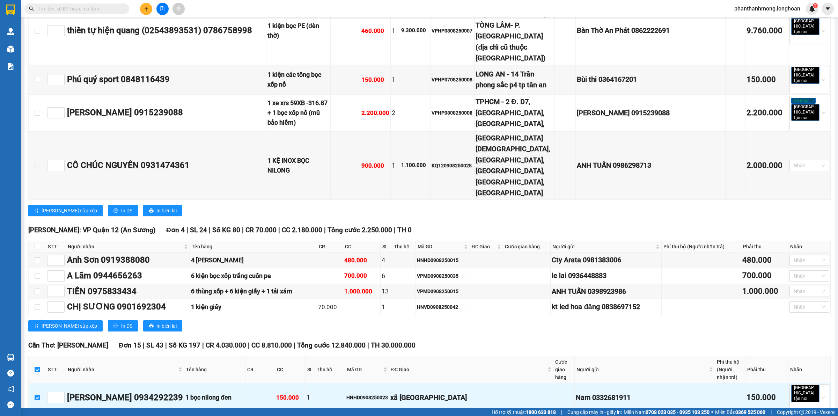
scroll to position [2487, 0]
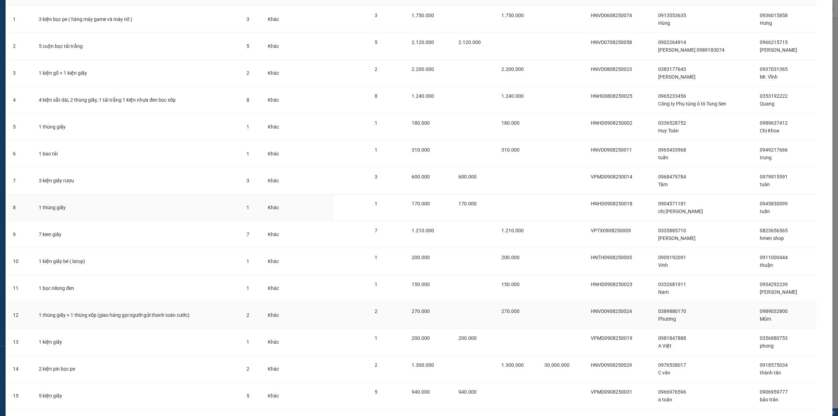
scroll to position [98, 0]
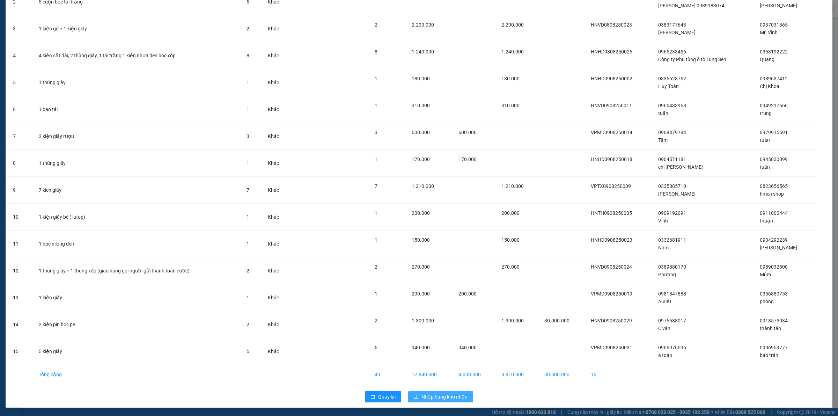
click at [444, 396] on span "Nhập hàng kho nhận" at bounding box center [444, 397] width 46 height 8
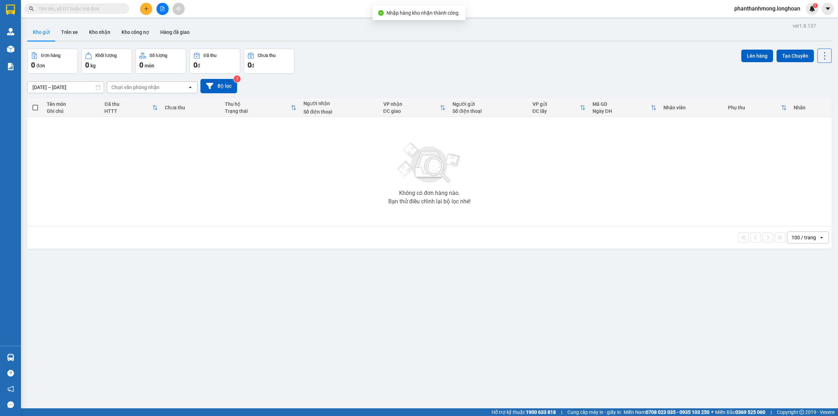
click at [27, 355] on div "ver 1.8.137 Kho gửi Trên xe Kho nhận Kho công nợ Hàng đã giao Đơn hàng 0 đơn Kh…" at bounding box center [429, 229] width 810 height 416
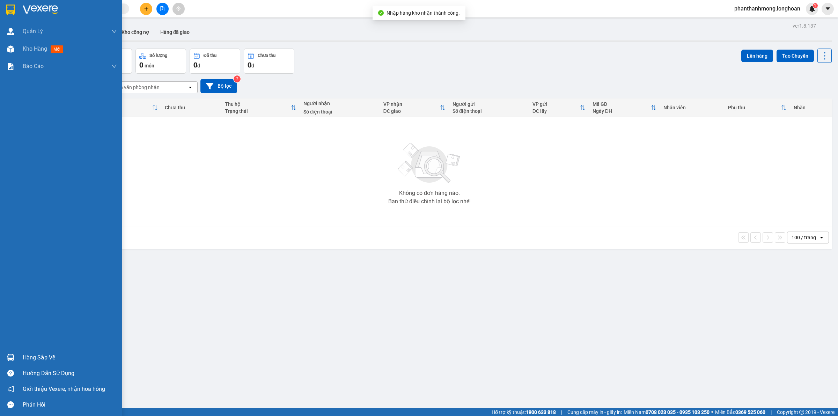
click at [6, 350] on div "Hàng sắp về" at bounding box center [61, 357] width 122 height 16
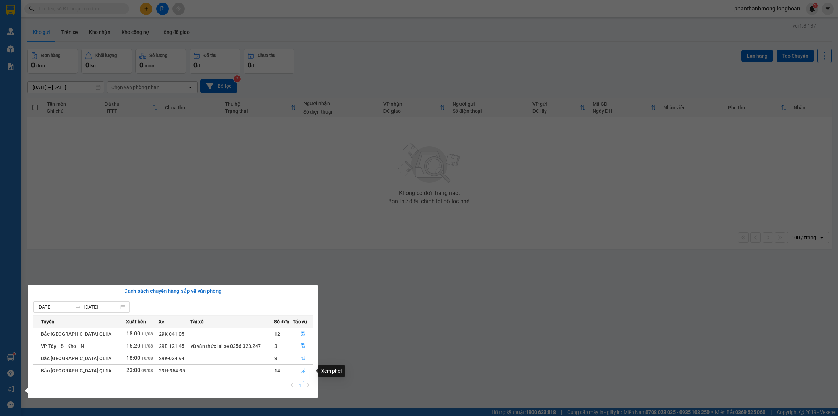
click at [300, 372] on icon "file-done" at bounding box center [302, 370] width 5 height 5
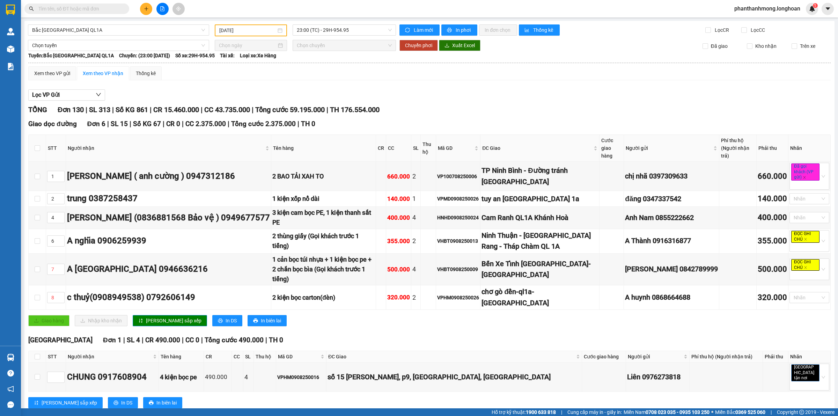
scroll to position [218, 0]
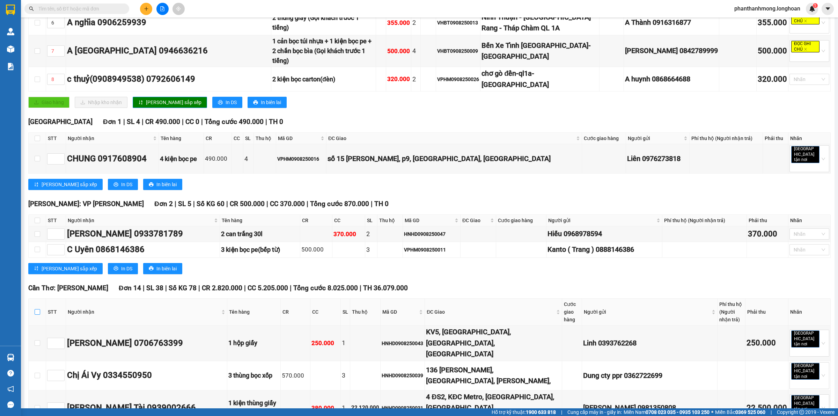
click at [36, 309] on input "checkbox" at bounding box center [38, 312] width 6 height 6
checkbox input "true"
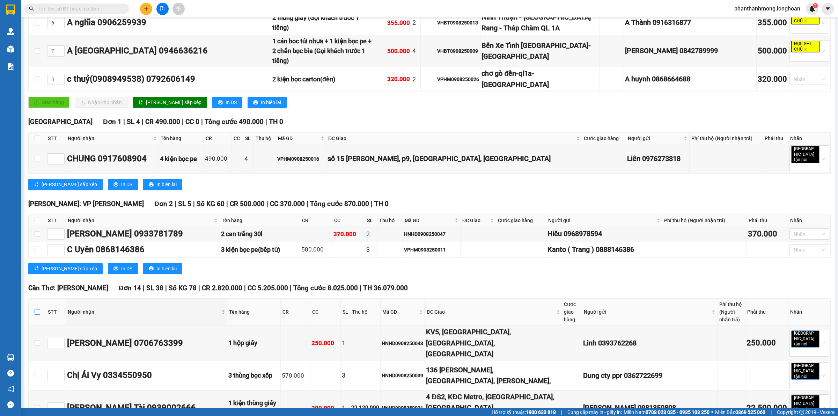
checkbox input "true"
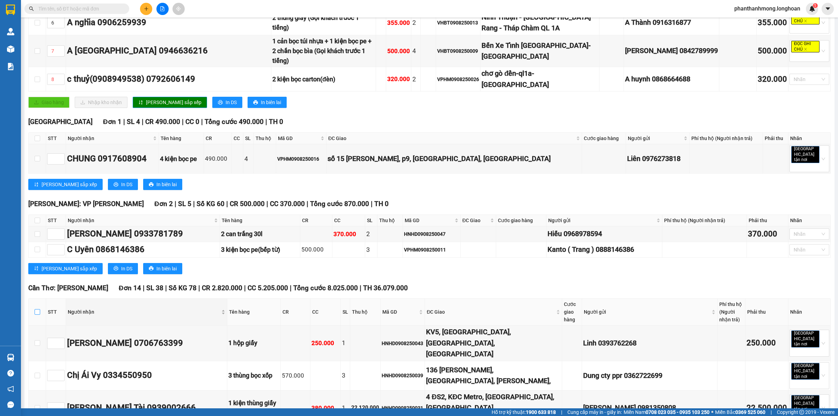
checkbox input "true"
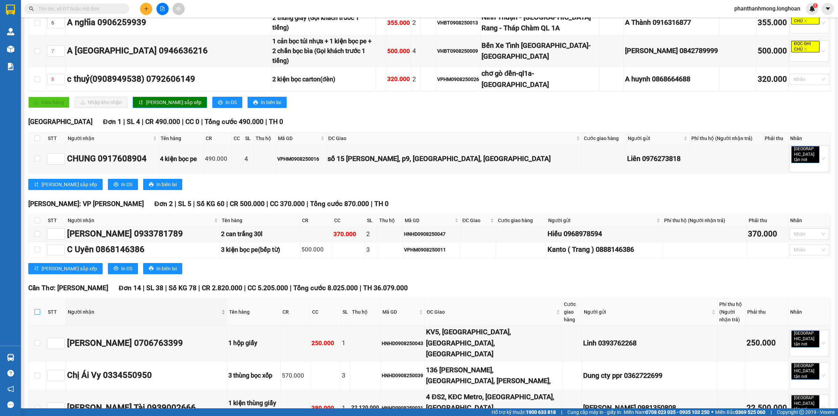
checkbox input "true"
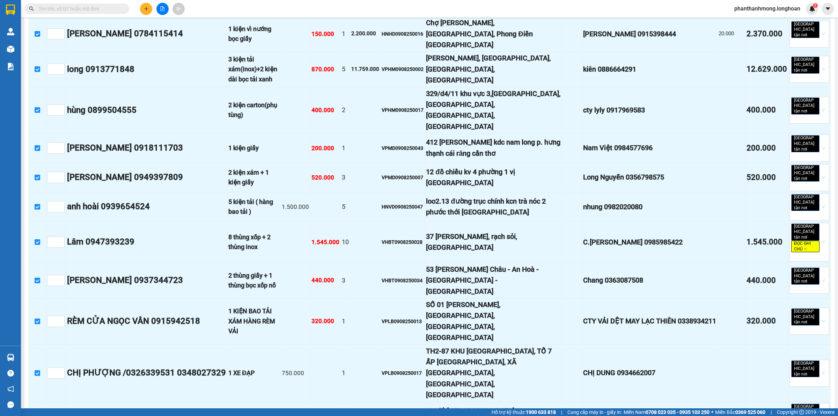
scroll to position [698, 0]
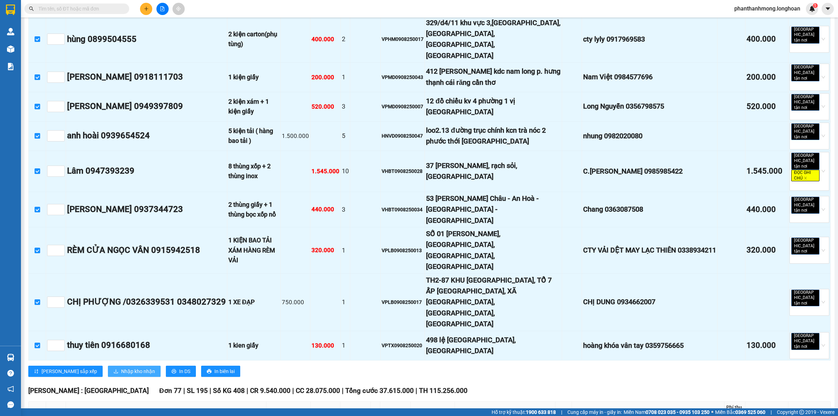
click at [121, 367] on span "Nhập kho nhận" at bounding box center [138, 371] width 34 height 8
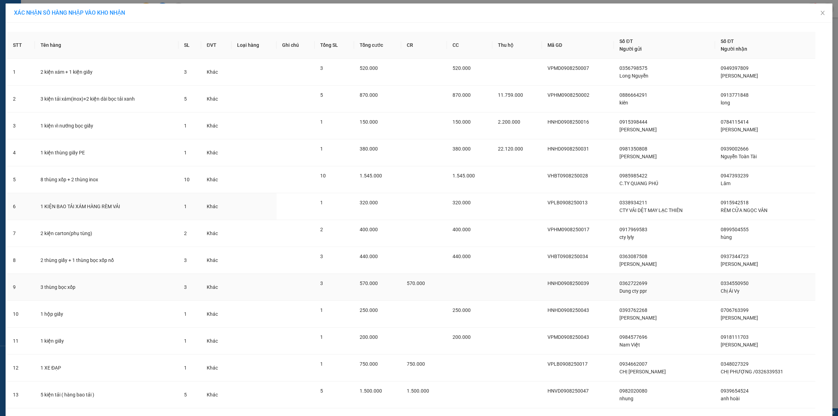
scroll to position [72, 0]
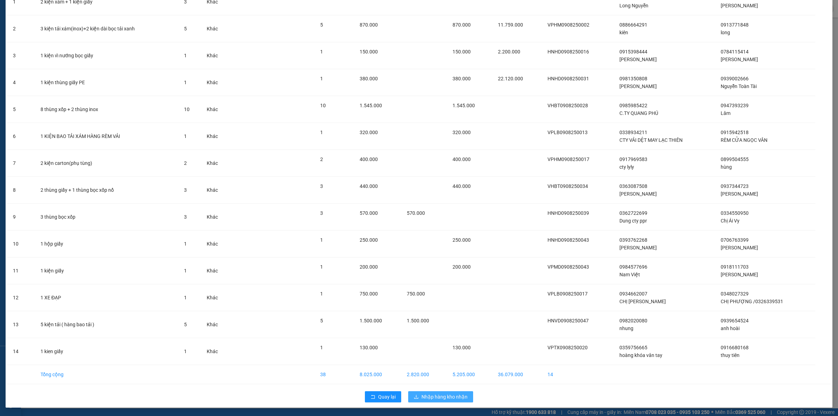
click at [434, 395] on span "Nhập hàng kho nhận" at bounding box center [444, 397] width 46 height 8
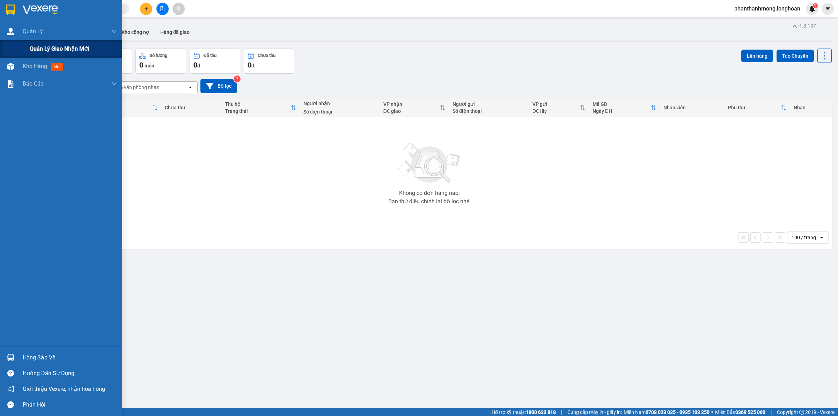
click at [33, 50] on span "Quản lý giao nhận mới" at bounding box center [59, 48] width 59 height 9
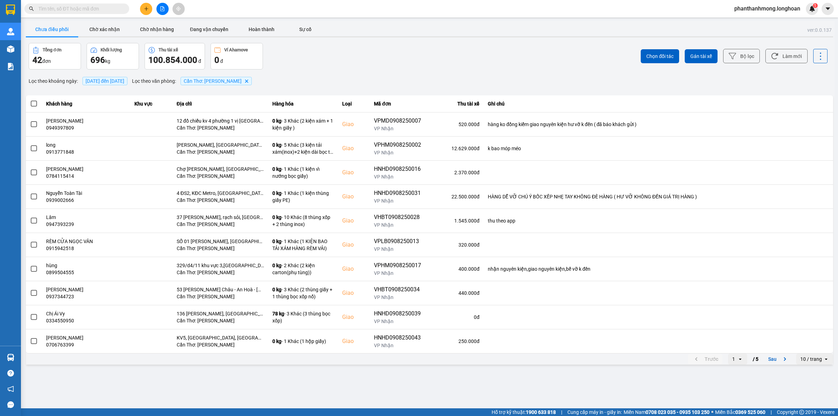
click at [808, 363] on div "10 / trang" at bounding box center [809, 358] width 27 height 11
click at [808, 343] on div "100 / trang" at bounding box center [814, 344] width 25 height 7
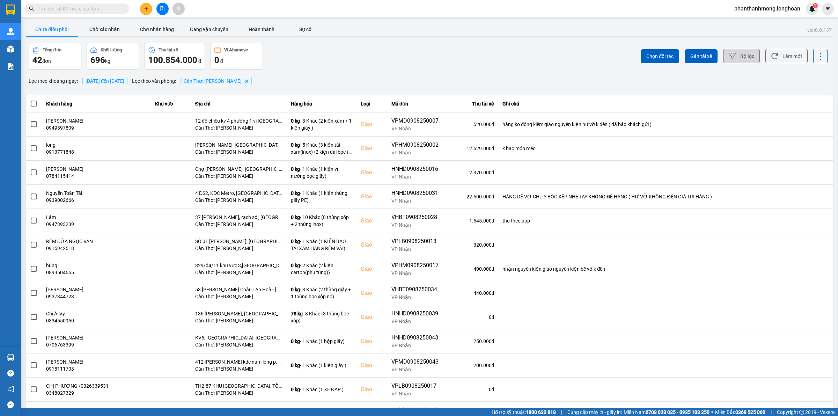
click at [741, 52] on button "Bộ lọc" at bounding box center [741, 56] width 37 height 14
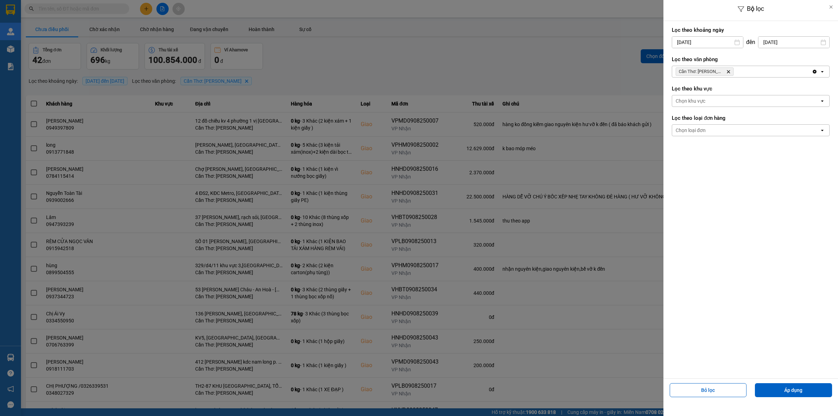
click at [693, 42] on input "[DATE]" at bounding box center [707, 42] width 71 height 11
click at [730, 95] on div "1" at bounding box center [732, 93] width 10 height 8
type input "01/08/2025"
click at [790, 393] on button "Áp dụng" at bounding box center [793, 390] width 77 height 14
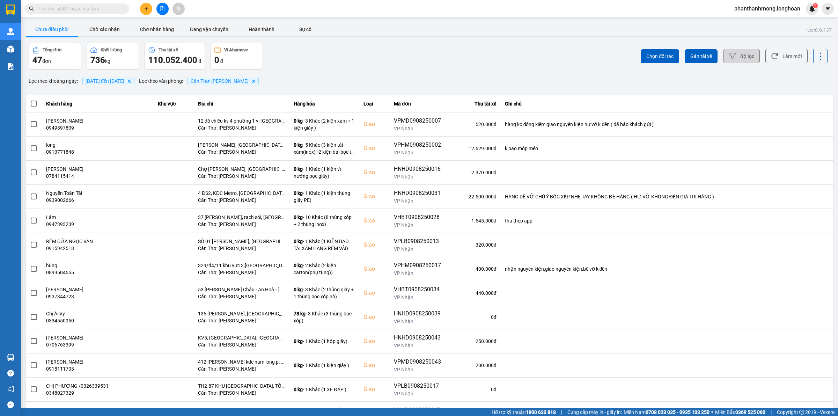
click at [730, 60] on button "Bộ lọc" at bounding box center [741, 56] width 37 height 14
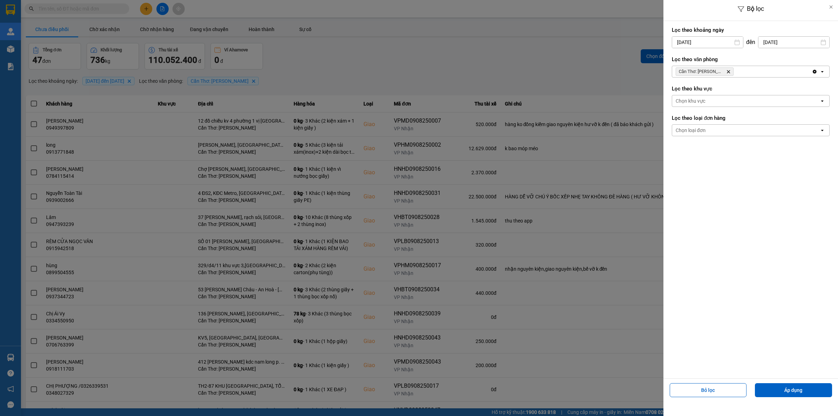
click at [694, 36] on div "01/08/2025" at bounding box center [708, 42] width 72 height 12
click at [698, 44] on input "01/08/2025" at bounding box center [707, 42] width 71 height 11
click at [677, 122] on div "11" at bounding box center [676, 124] width 10 height 8
type input "[DATE]"
click at [800, 394] on button "Áp dụng" at bounding box center [793, 390] width 77 height 14
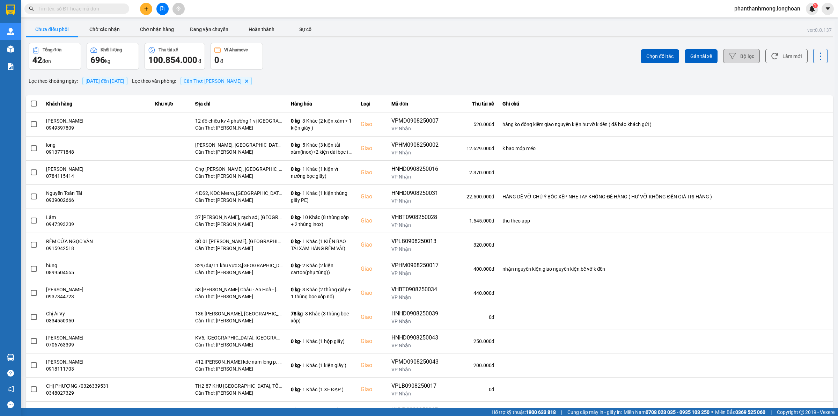
click at [723, 53] on button "Bộ lọc" at bounding box center [741, 56] width 37 height 14
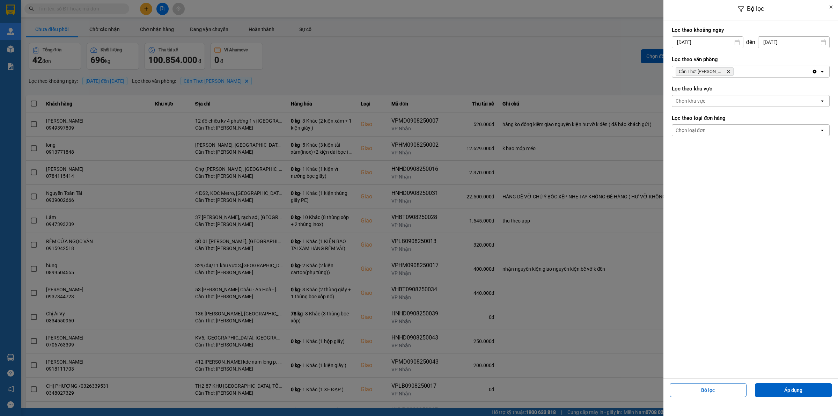
click at [700, 44] on input "[DATE]" at bounding box center [707, 42] width 71 height 11
click at [731, 89] on div "1" at bounding box center [732, 93] width 10 height 8
type input "01/08/2025"
click at [805, 394] on button "Áp dụng" at bounding box center [793, 390] width 77 height 14
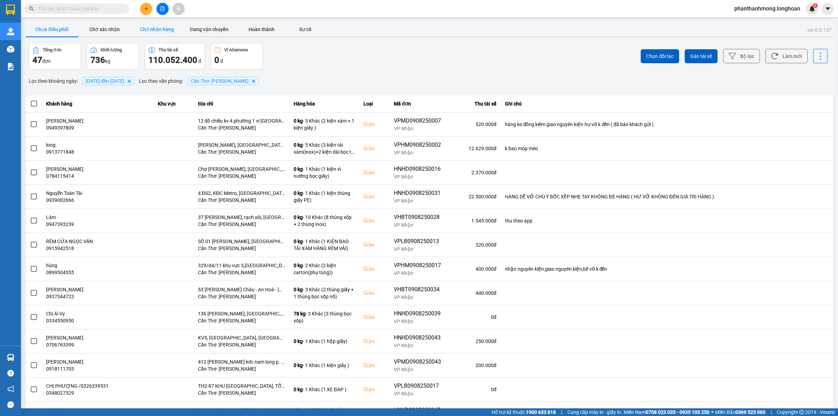
click at [160, 28] on button "Chờ nhận hàng" at bounding box center [157, 29] width 52 height 14
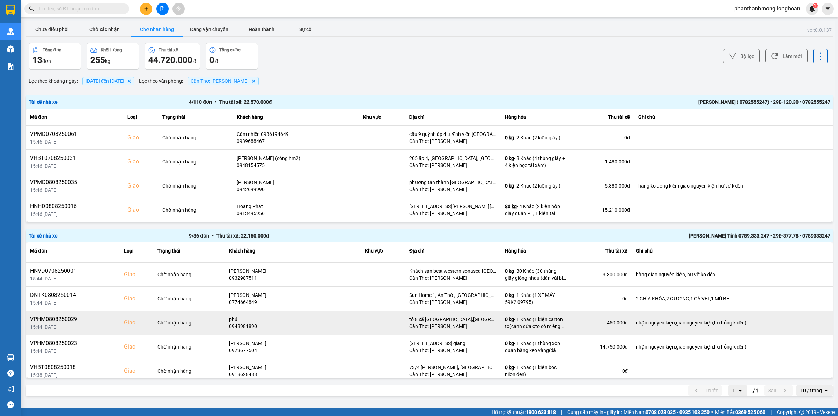
scroll to position [99, 0]
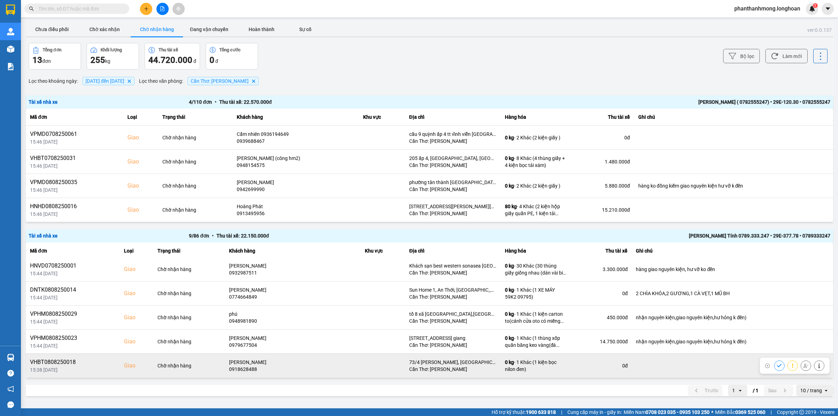
click at [803, 366] on icon at bounding box center [805, 365] width 5 height 5
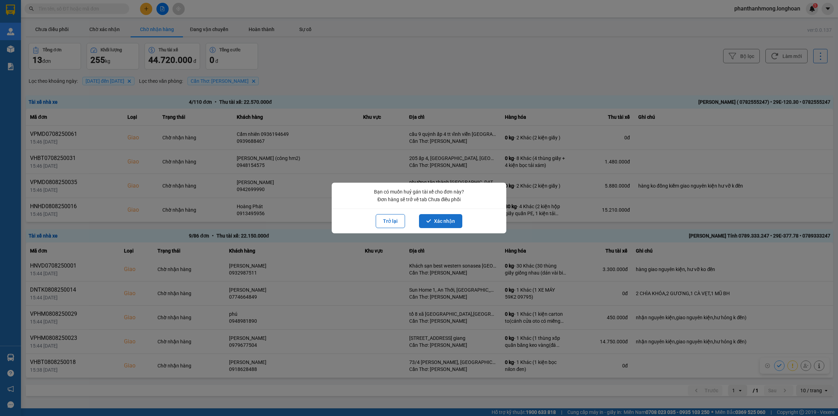
click at [437, 219] on button "Xác nhận" at bounding box center [440, 221] width 43 height 14
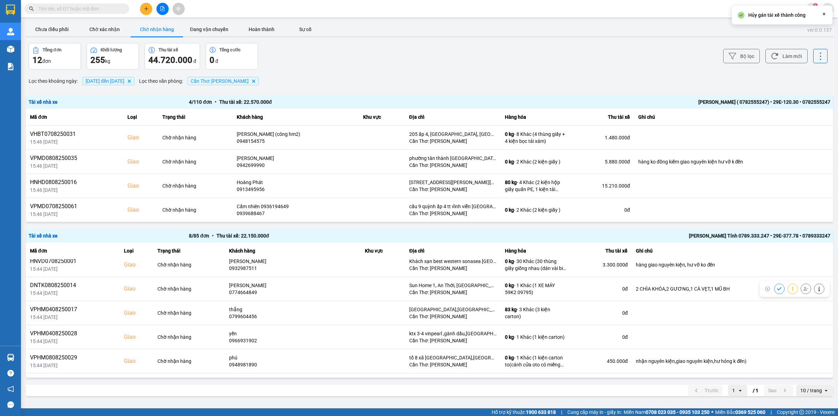
scroll to position [75, 0]
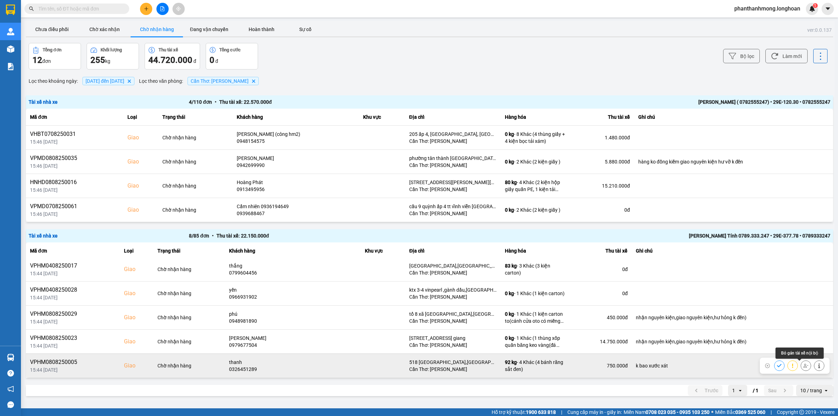
click at [803, 365] on icon at bounding box center [805, 365] width 5 height 4
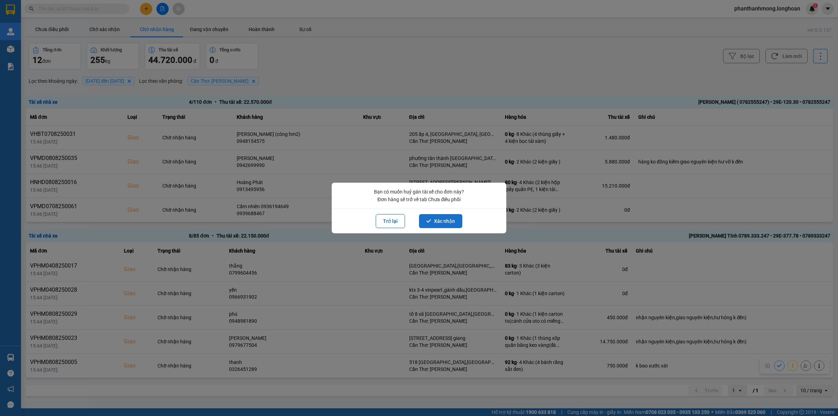
click at [448, 219] on button "Xác nhận" at bounding box center [440, 221] width 43 height 14
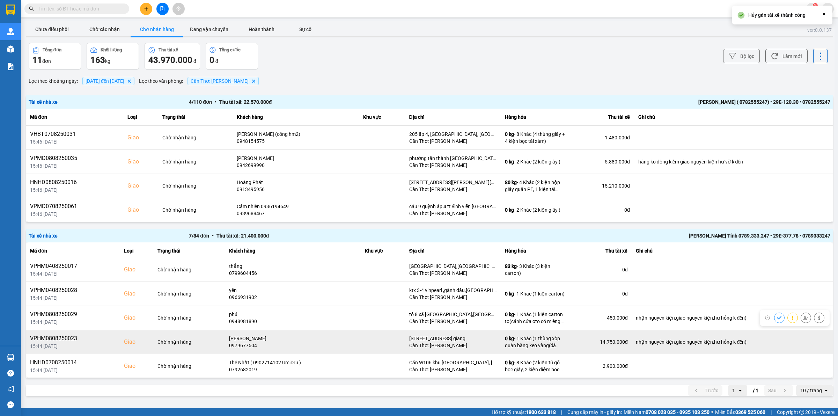
scroll to position [51, 0]
click at [801, 342] on button at bounding box center [806, 341] width 10 height 12
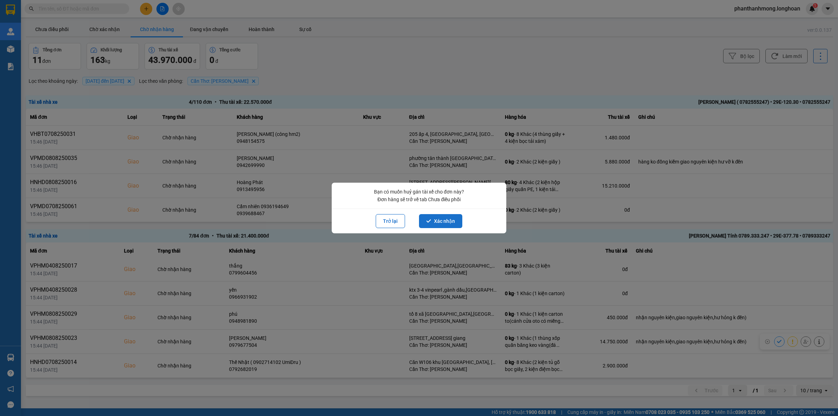
click at [449, 222] on button "Xác nhận" at bounding box center [440, 221] width 43 height 14
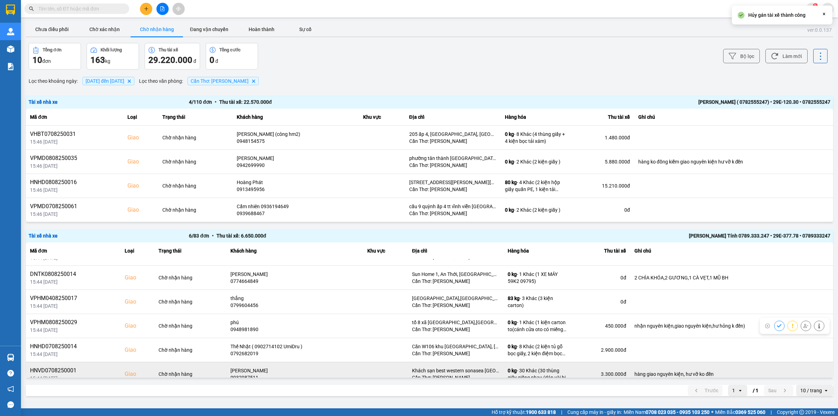
scroll to position [27, 0]
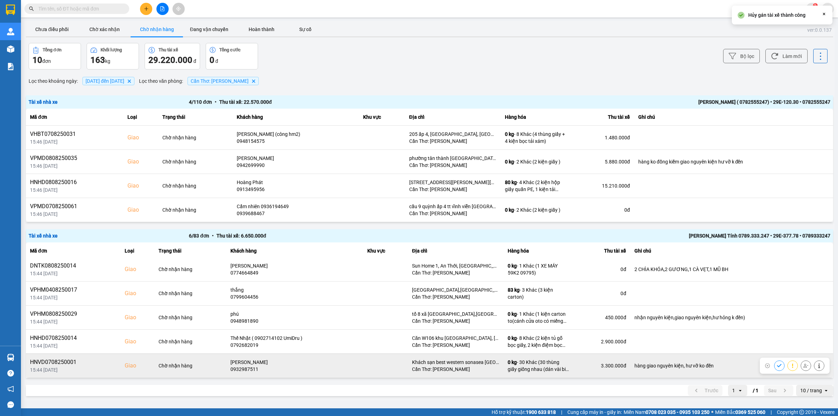
click at [803, 366] on icon at bounding box center [805, 365] width 5 height 5
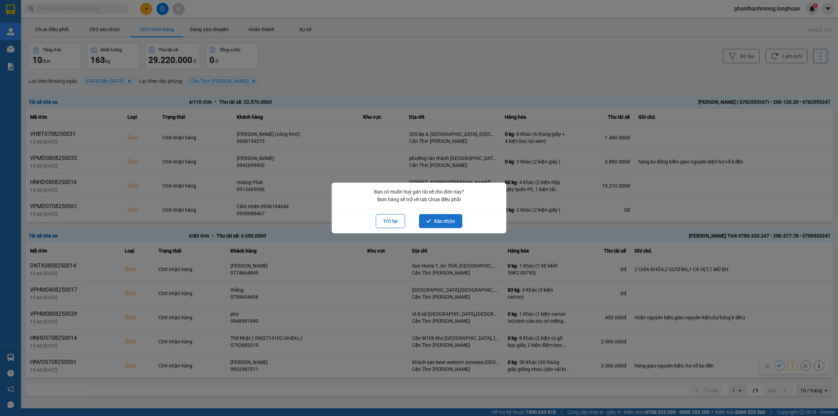
click at [443, 222] on button "Xác nhận" at bounding box center [440, 221] width 43 height 14
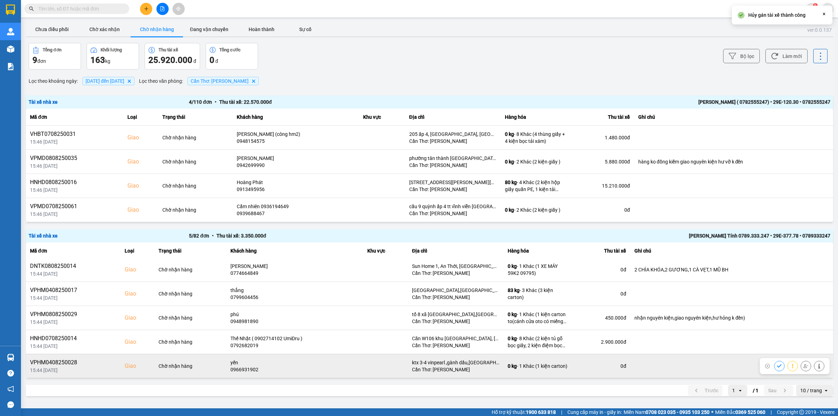
scroll to position [2, 0]
click at [803, 365] on button at bounding box center [806, 365] width 10 height 12
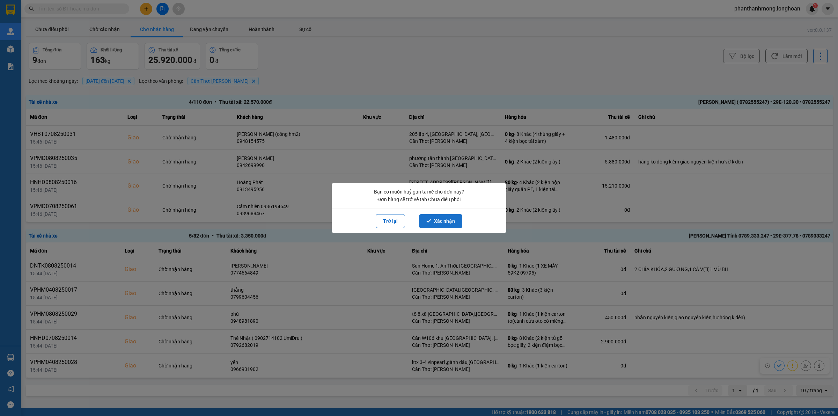
click at [447, 220] on button "Xác nhận" at bounding box center [440, 221] width 43 height 14
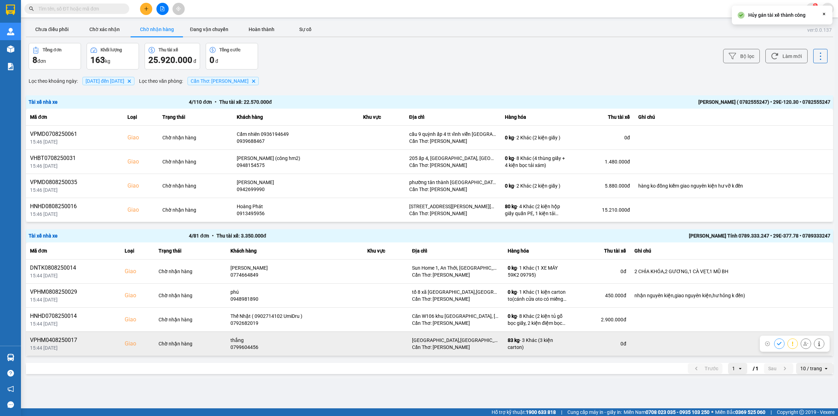
click at [806, 345] on icon at bounding box center [805, 343] width 5 height 5
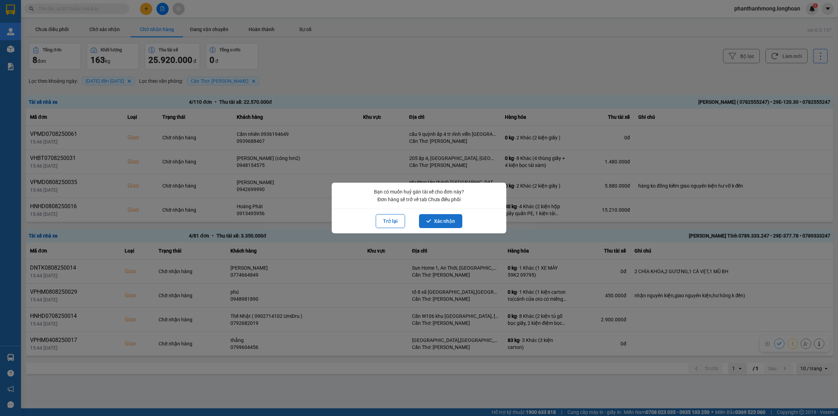
click at [443, 224] on button "Xác nhận" at bounding box center [440, 221] width 43 height 14
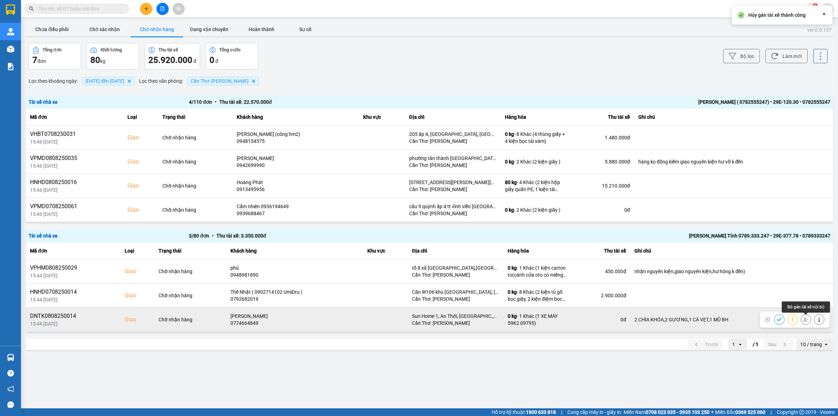
click at [803, 320] on icon at bounding box center [805, 319] width 5 height 5
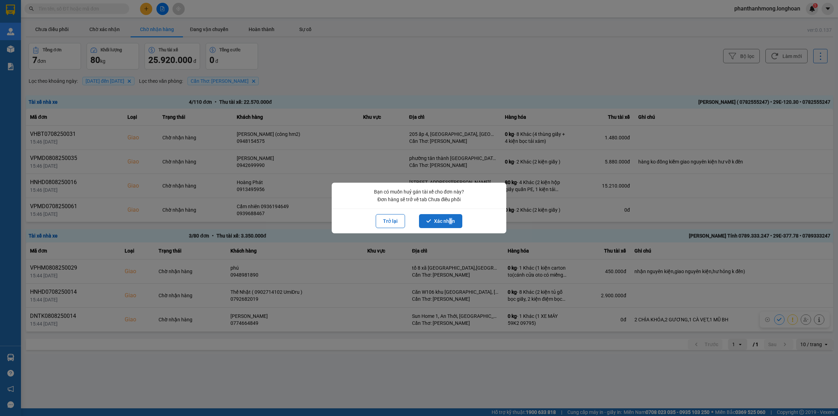
click at [450, 220] on button "Xác nhận" at bounding box center [440, 221] width 43 height 14
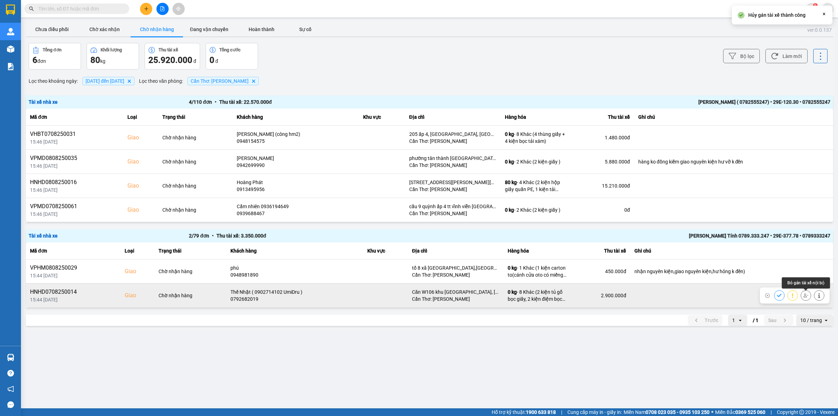
click at [805, 298] on icon at bounding box center [805, 295] width 5 height 5
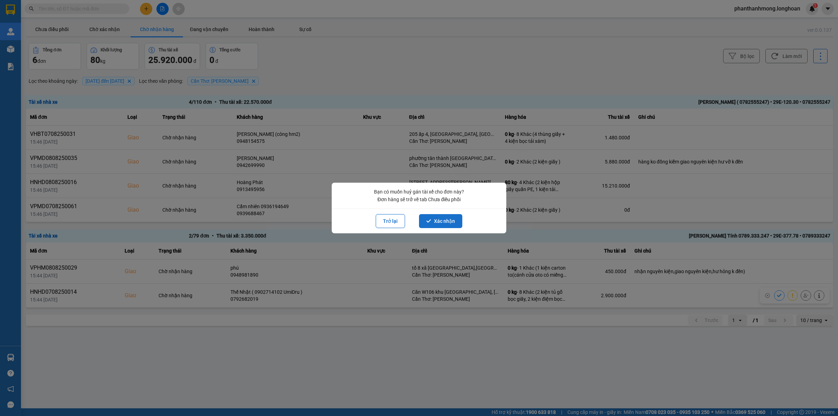
click at [458, 219] on button "Xác nhận" at bounding box center [440, 221] width 43 height 14
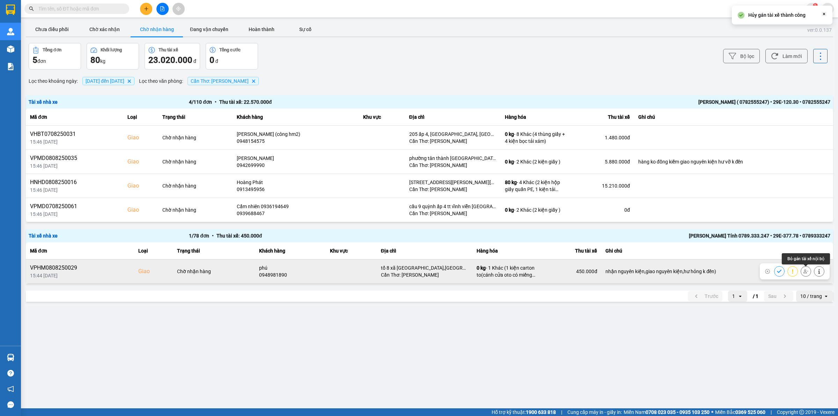
click at [805, 274] on button at bounding box center [806, 271] width 10 height 12
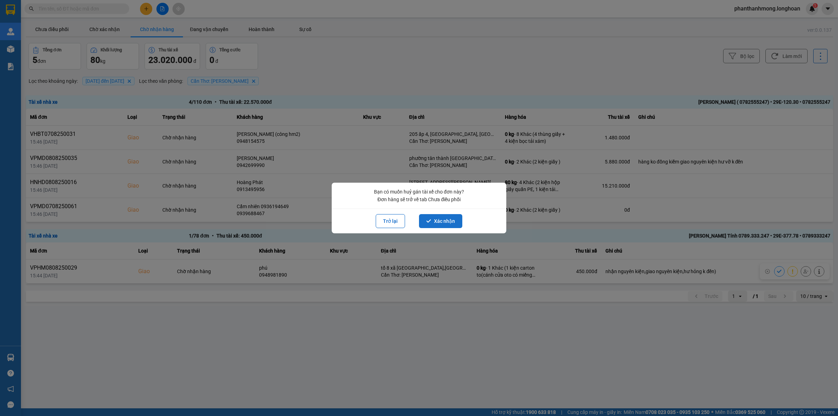
click at [441, 222] on button "Xác nhận" at bounding box center [440, 221] width 43 height 14
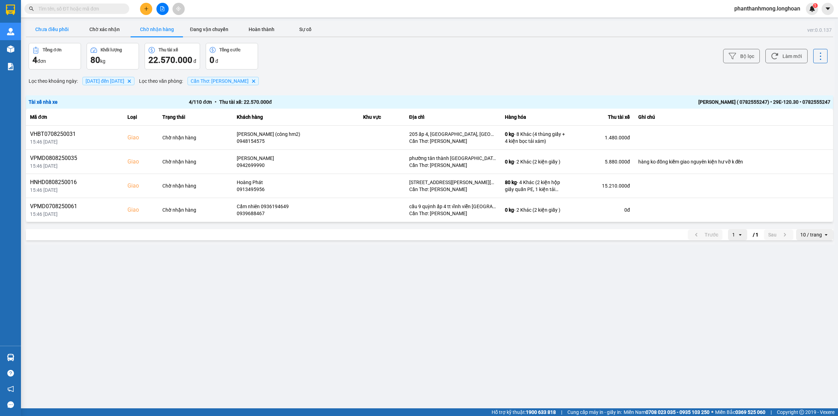
click at [49, 24] on button "Chưa điều phối" at bounding box center [52, 29] width 52 height 14
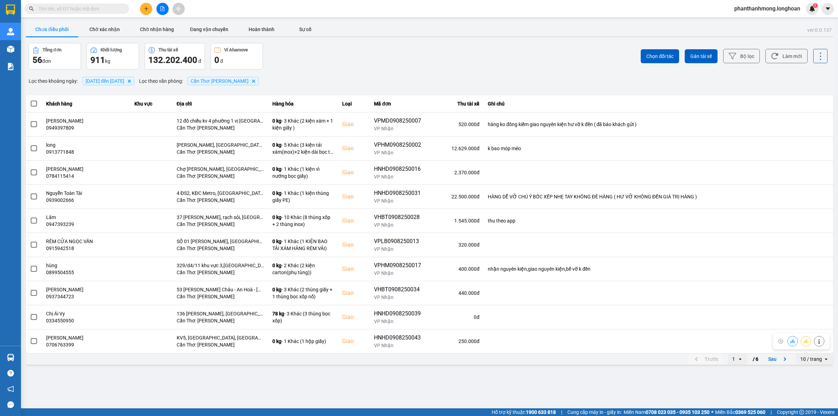
click at [821, 366] on div "ver: 0.0.137 Chưa điều phối Chờ xác nhận Chờ nhận hàng Đang vận chuyển Hoàn thà…" at bounding box center [429, 193] width 810 height 345
click at [816, 362] on div "10 / trang" at bounding box center [811, 358] width 22 height 7
click at [814, 343] on div "100 / trang" at bounding box center [814, 344] width 25 height 7
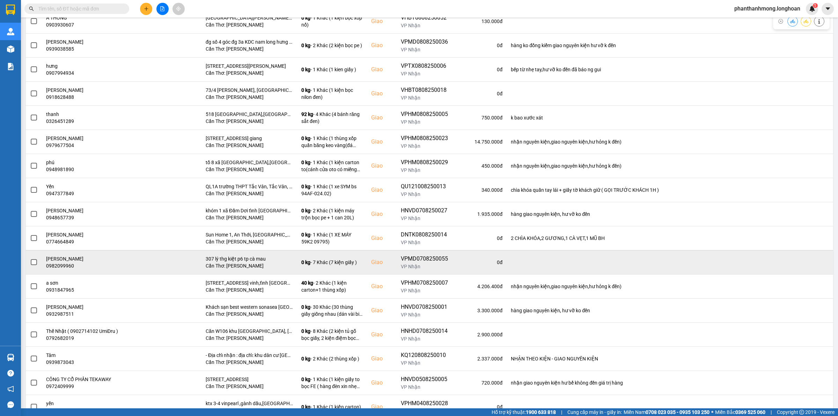
scroll to position [1074, 0]
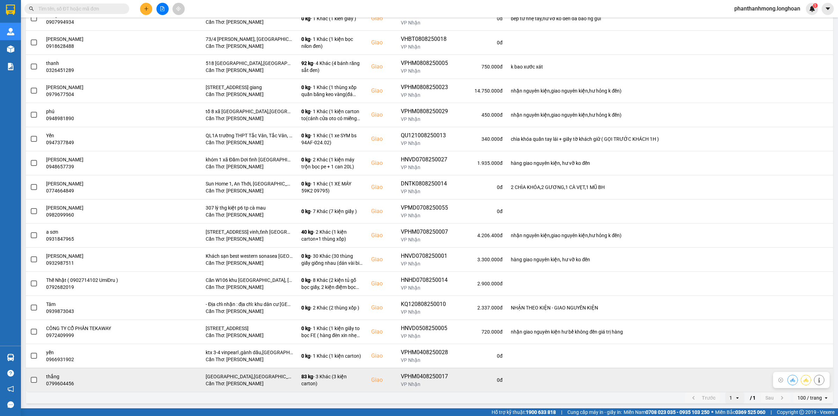
click at [34, 381] on span at bounding box center [34, 380] width 6 height 6
click at [30, 376] on input "checkbox" at bounding box center [30, 376] width 0 height 0
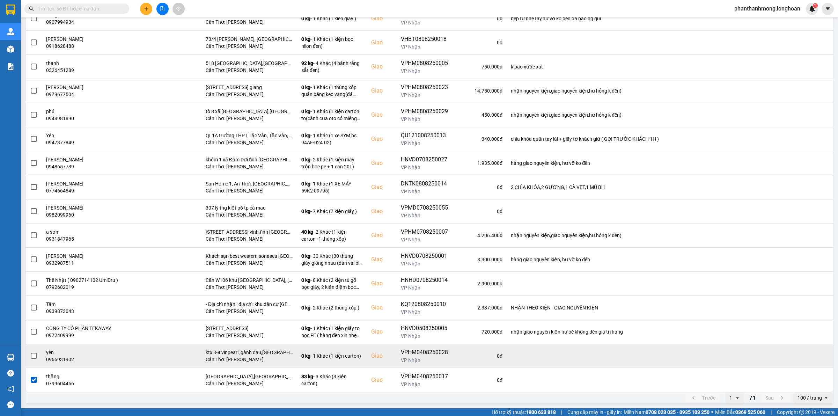
click at [36, 356] on span at bounding box center [34, 356] width 6 height 6
click at [30, 352] on input "checkbox" at bounding box center [30, 352] width 0 height 0
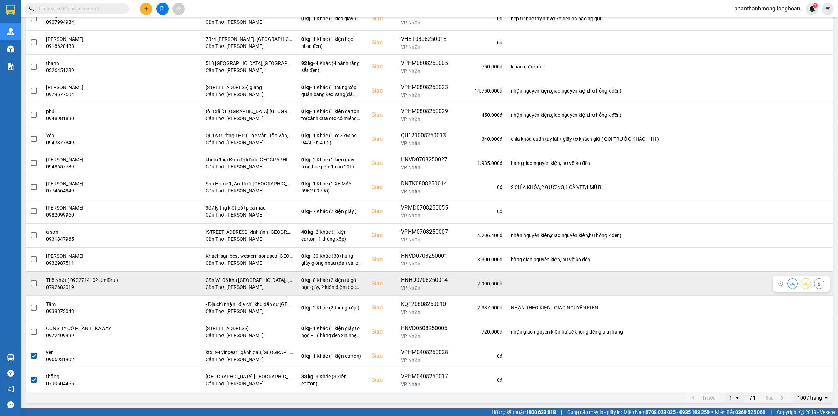
click at [32, 283] on span at bounding box center [34, 283] width 6 height 6
click at [30, 280] on input "checkbox" at bounding box center [30, 280] width 0 height 0
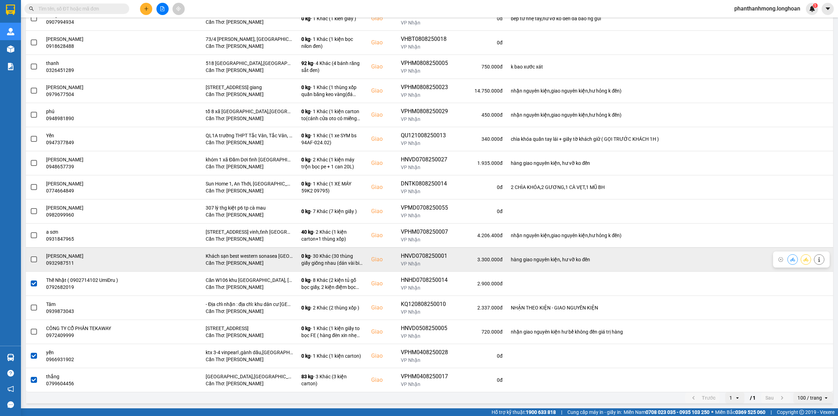
click at [31, 261] on span at bounding box center [34, 259] width 6 height 6
click at [30, 255] on input "checkbox" at bounding box center [30, 255] width 0 height 0
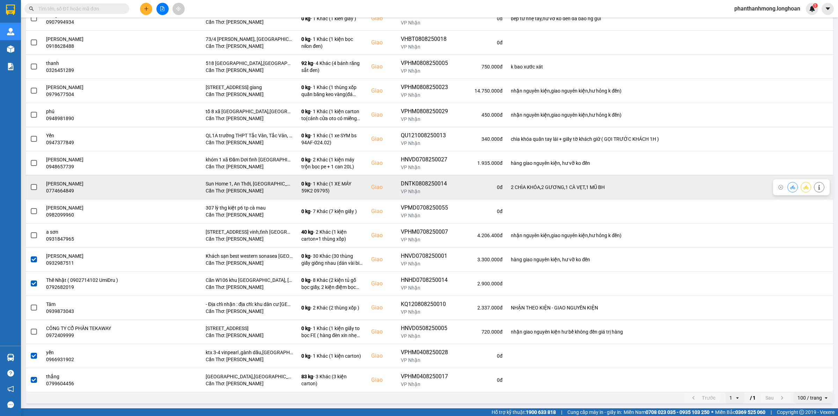
click at [35, 188] on span at bounding box center [34, 187] width 6 height 6
click at [30, 183] on input "checkbox" at bounding box center [30, 183] width 0 height 0
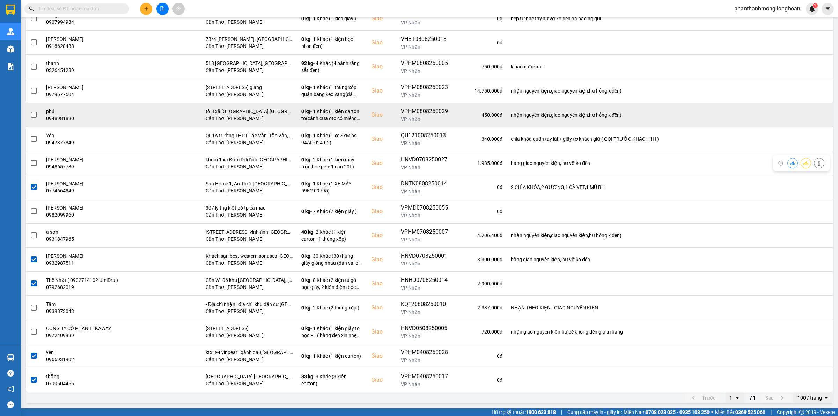
scroll to position [1030, 0]
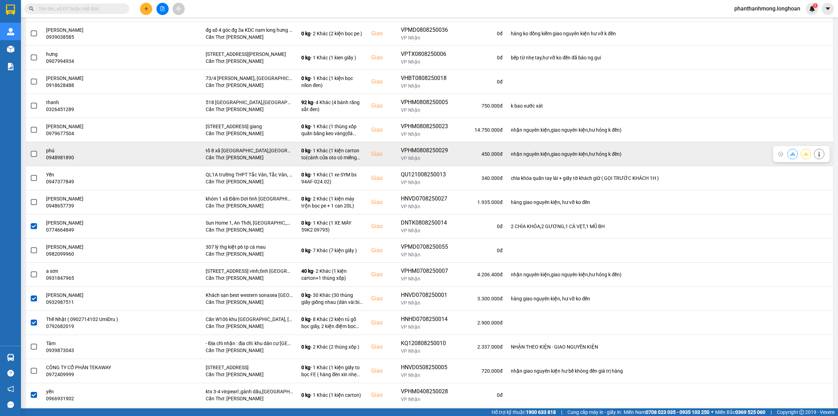
click at [35, 156] on span at bounding box center [34, 154] width 6 height 6
click at [30, 150] on input "checkbox" at bounding box center [30, 150] width 0 height 0
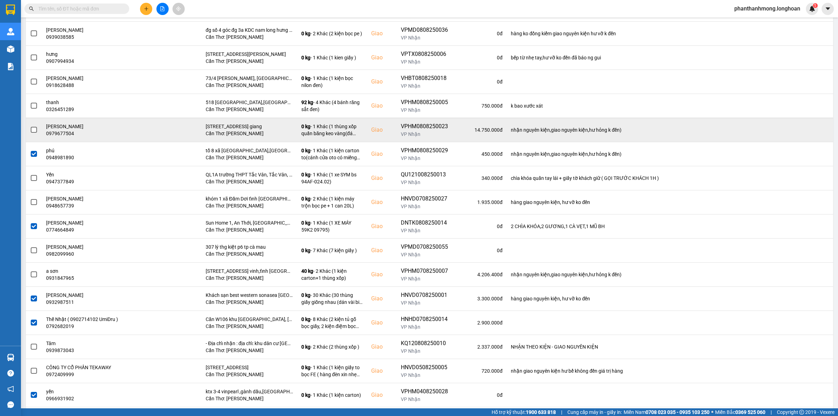
click at [34, 135] on div at bounding box center [34, 130] width 8 height 10
click at [36, 133] on span at bounding box center [34, 130] width 6 height 6
click at [30, 126] on input "checkbox" at bounding box center [30, 126] width 0 height 0
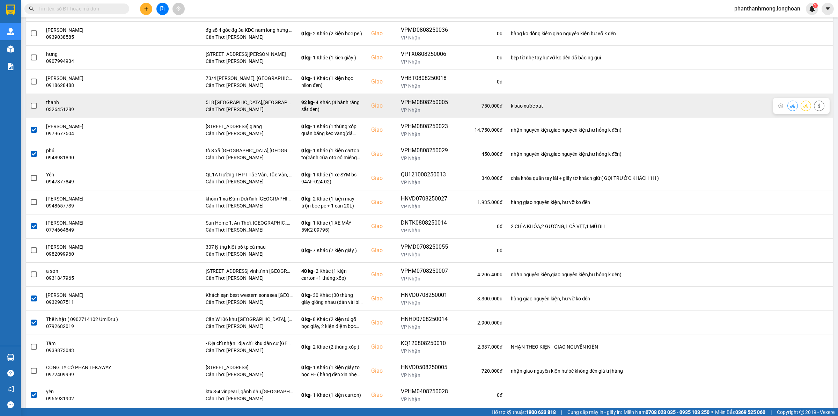
click at [34, 109] on span at bounding box center [34, 106] width 6 height 6
click at [30, 102] on input "checkbox" at bounding box center [30, 102] width 0 height 0
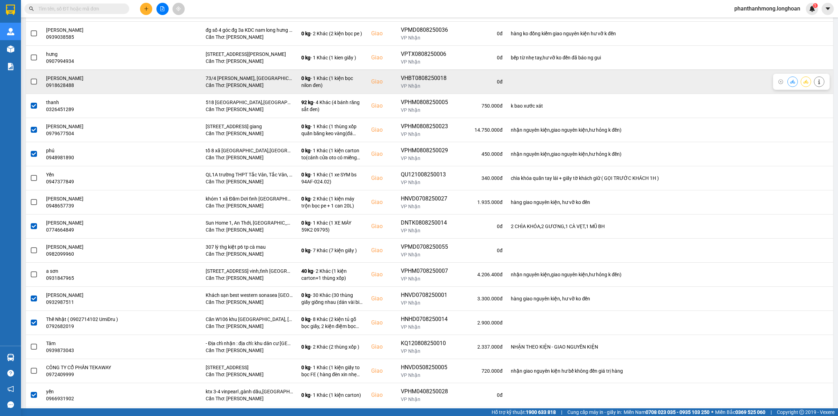
click at [31, 83] on span at bounding box center [34, 82] width 6 height 6
click at [30, 78] on input "checkbox" at bounding box center [30, 78] width 0 height 0
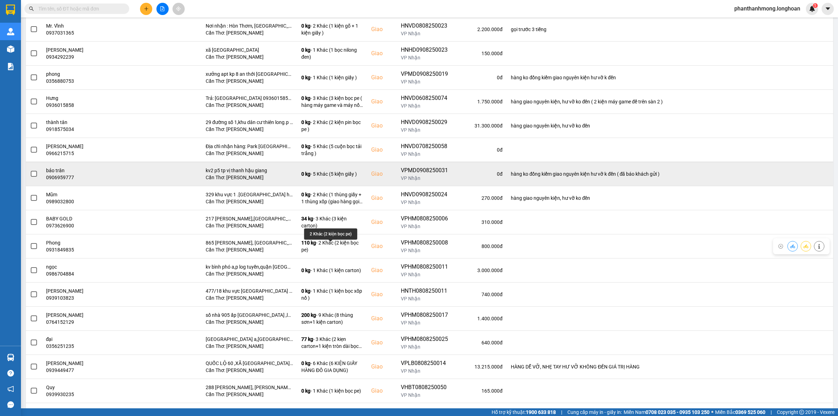
scroll to position [594, 0]
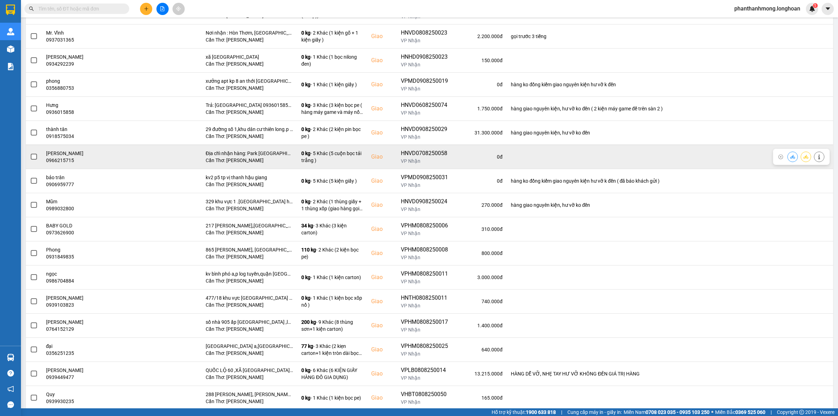
click at [35, 161] on label at bounding box center [34, 157] width 8 height 8
click at [30, 153] on input "checkbox" at bounding box center [30, 153] width 0 height 0
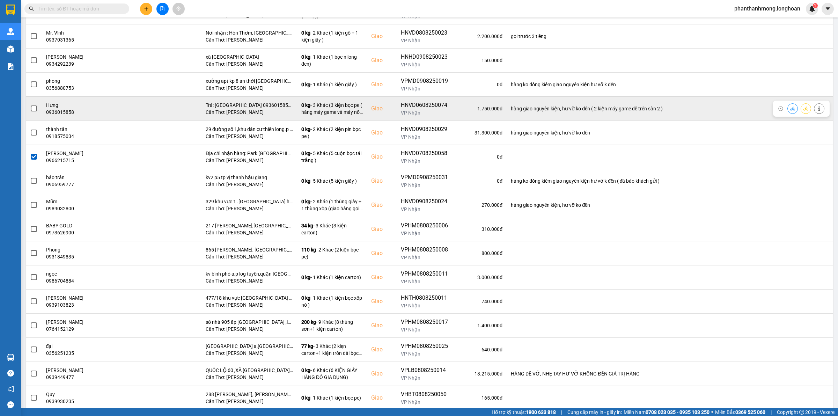
click at [35, 111] on span at bounding box center [34, 108] width 6 height 6
click at [30, 105] on input "checkbox" at bounding box center [30, 105] width 0 height 0
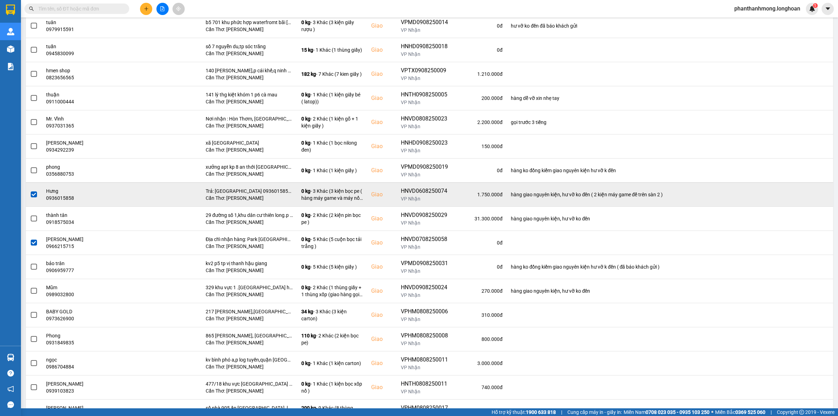
scroll to position [506, 0]
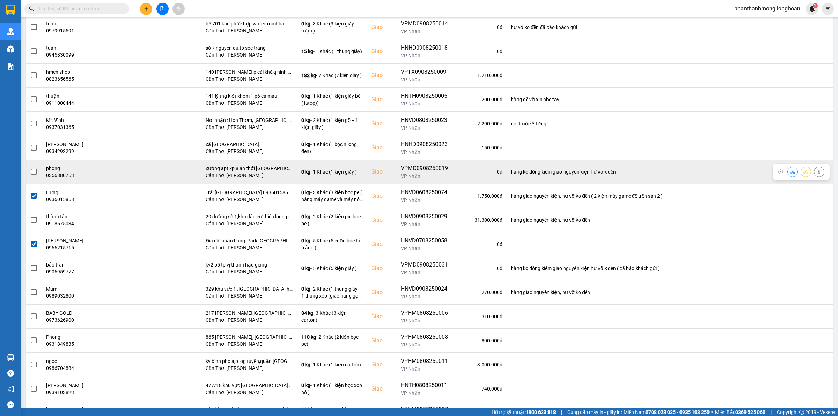
click at [35, 175] on span at bounding box center [34, 172] width 6 height 6
click at [30, 168] on input "checkbox" at bounding box center [30, 168] width 0 height 0
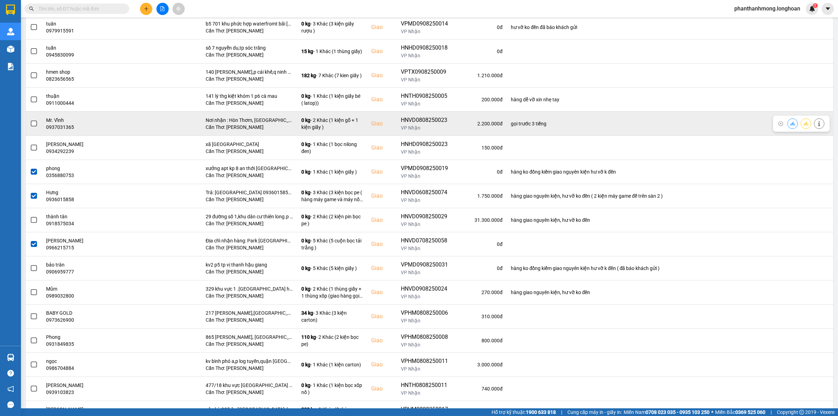
click at [34, 127] on span at bounding box center [34, 123] width 6 height 6
click at [30, 120] on input "checkbox" at bounding box center [30, 120] width 0 height 0
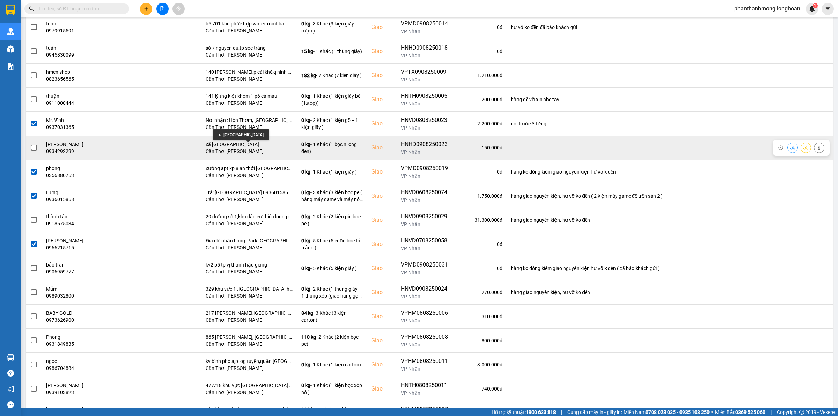
scroll to position [463, 0]
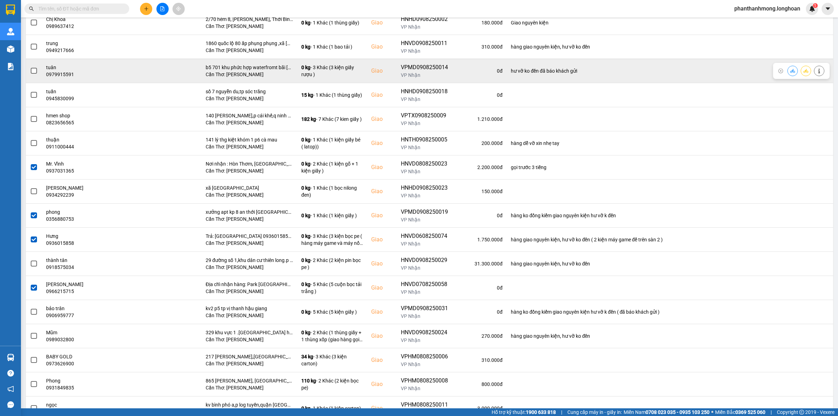
click at [34, 74] on span at bounding box center [34, 71] width 6 height 6
click at [30, 67] on input "checkbox" at bounding box center [30, 67] width 0 height 0
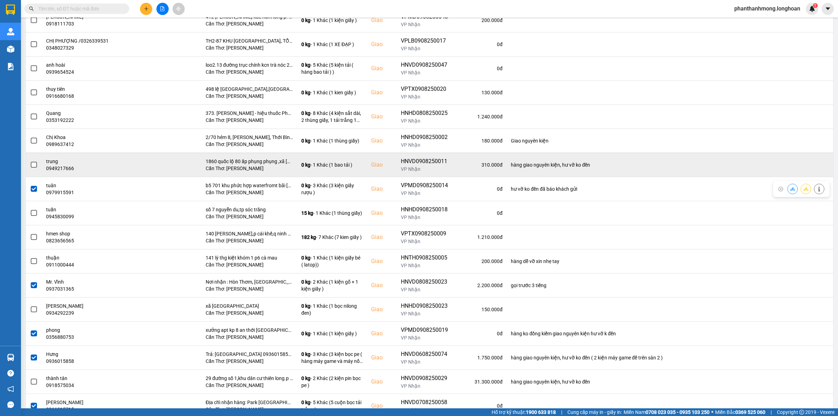
scroll to position [332, 0]
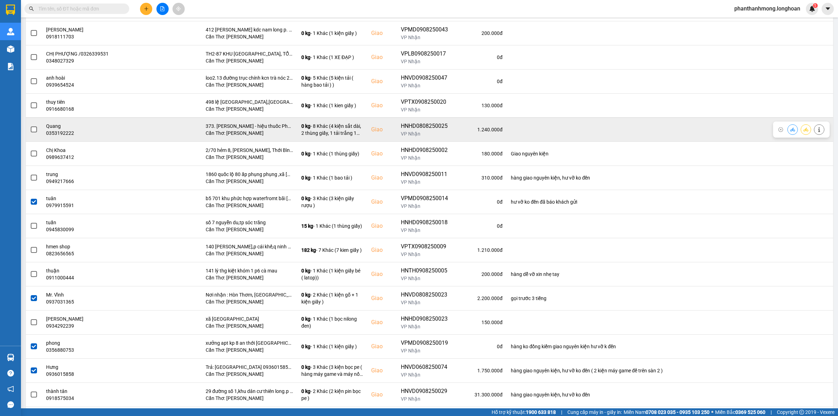
click at [33, 128] on span at bounding box center [34, 129] width 6 height 6
click at [30, 126] on input "checkbox" at bounding box center [30, 126] width 0 height 0
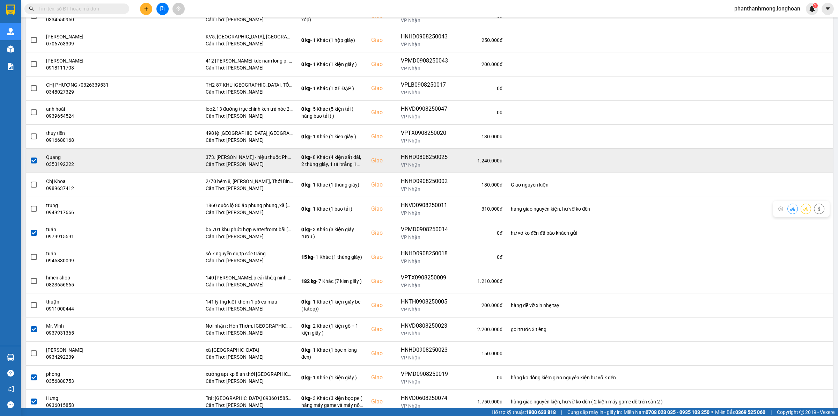
scroll to position [288, 0]
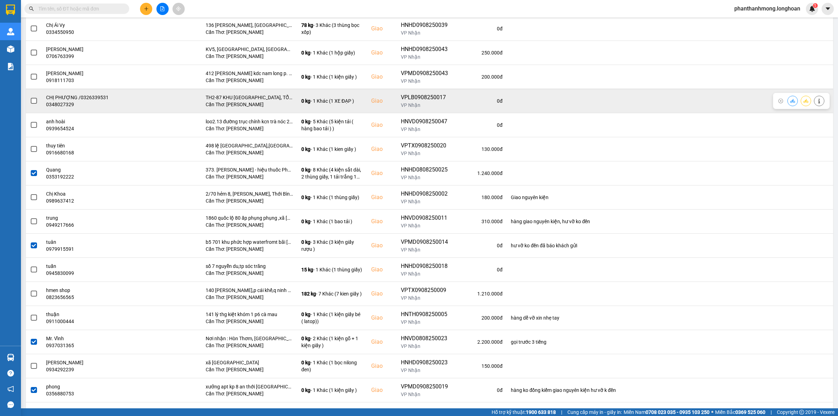
click at [35, 101] on span at bounding box center [34, 101] width 6 height 6
click at [30, 97] on input "checkbox" at bounding box center [30, 97] width 0 height 0
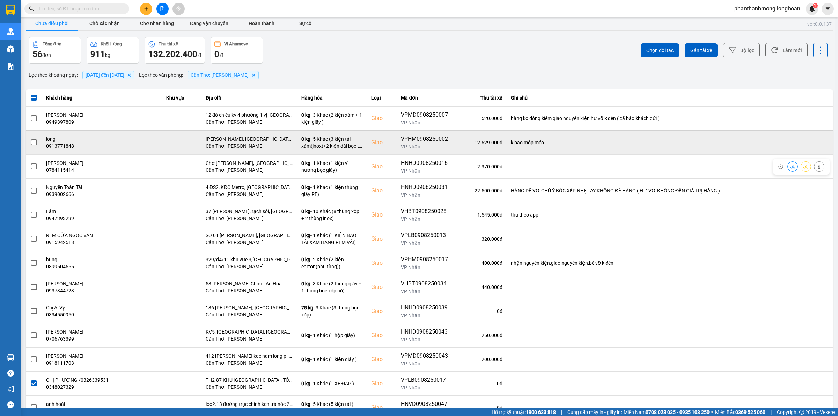
scroll to position [0, 0]
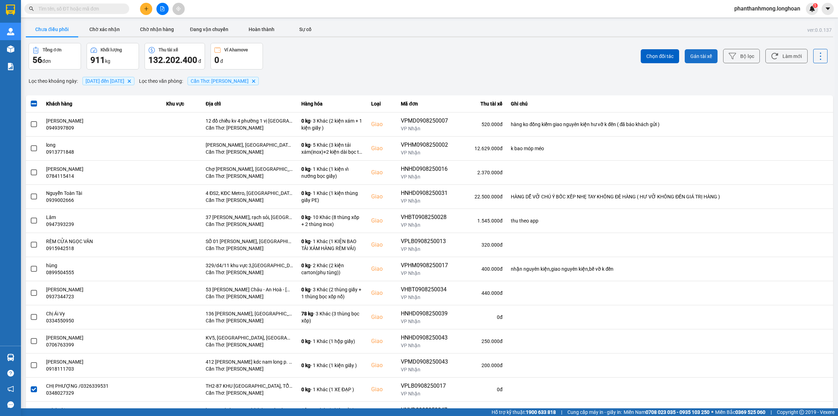
click at [699, 55] on span "Gán tài xế" at bounding box center [701, 56] width 22 height 7
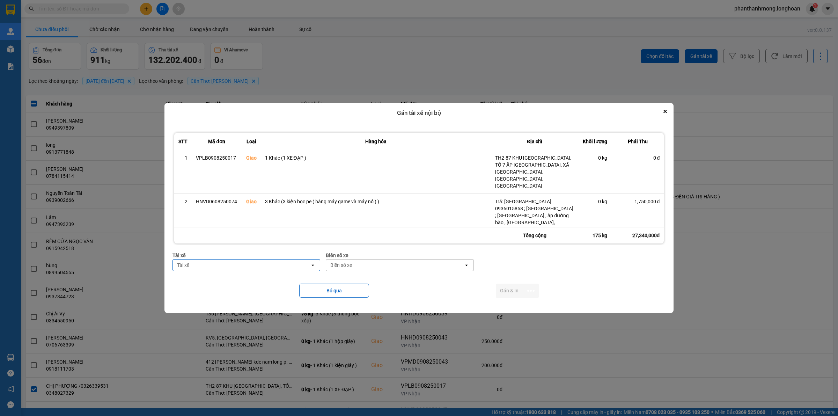
click at [219, 269] on div "Tài xế" at bounding box center [242, 264] width 138 height 11
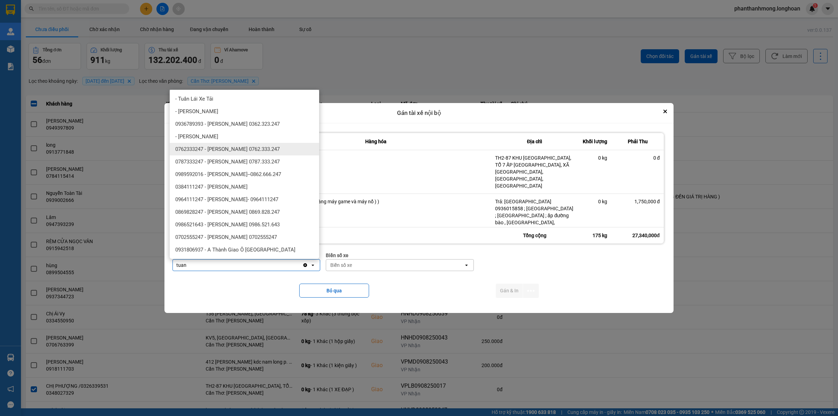
type input "tuan"
click at [245, 150] on span "0762333247 - Đặng Văn Tuấn 0762.333.247" at bounding box center [227, 149] width 104 height 7
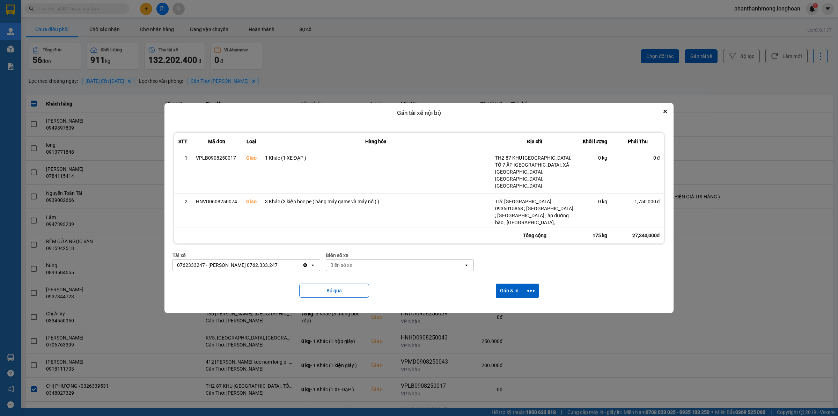
click at [402, 267] on div "Biển số xe" at bounding box center [395, 264] width 138 height 11
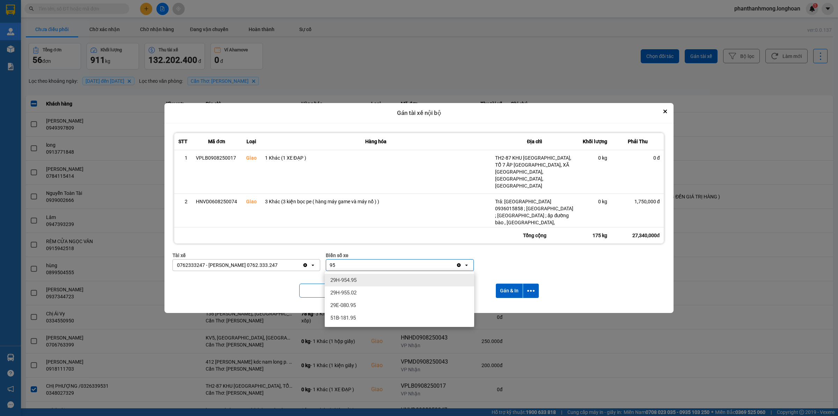
type input "95"
click at [362, 279] on div "29H-954.95" at bounding box center [399, 280] width 149 height 13
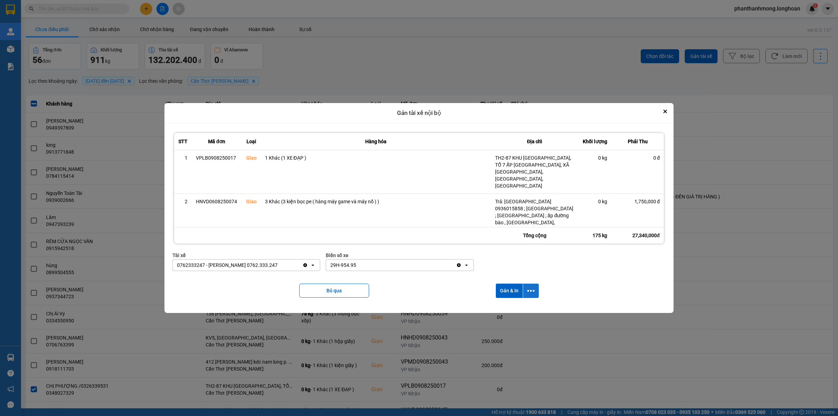
click at [533, 289] on icon "dialog" at bounding box center [530, 290] width 7 height 7
click at [405, 265] on div "29H-954.95" at bounding box center [391, 264] width 130 height 11
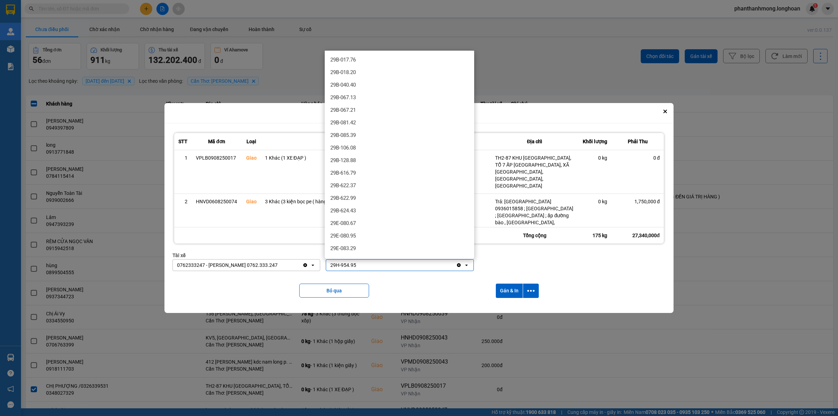
scroll to position [395, 0]
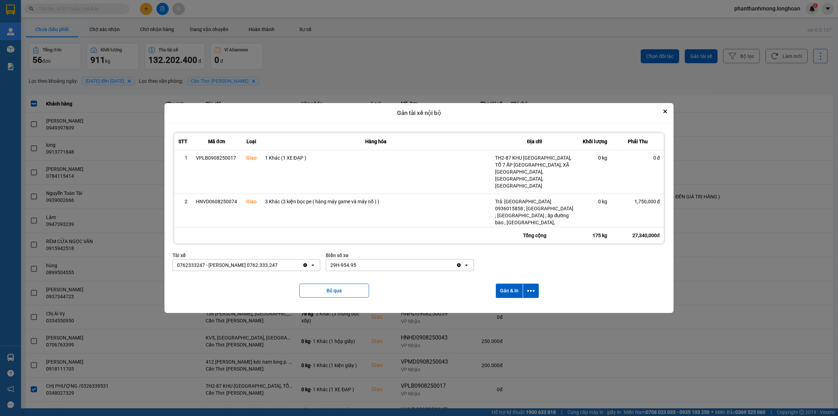
click at [405, 265] on div "29H-954.95" at bounding box center [391, 264] width 130 height 11
drag, startPoint x: 391, startPoint y: 267, endPoint x: 273, endPoint y: 267, distance: 118.0
click at [273, 267] on div "Tài xế 0762333247 - Đặng Văn Tuấn 0762.333.247 Clear value open Biển số xe 29H-…" at bounding box center [418, 263] width 493 height 25
click at [376, 269] on div "29H-954.95" at bounding box center [391, 264] width 130 height 11
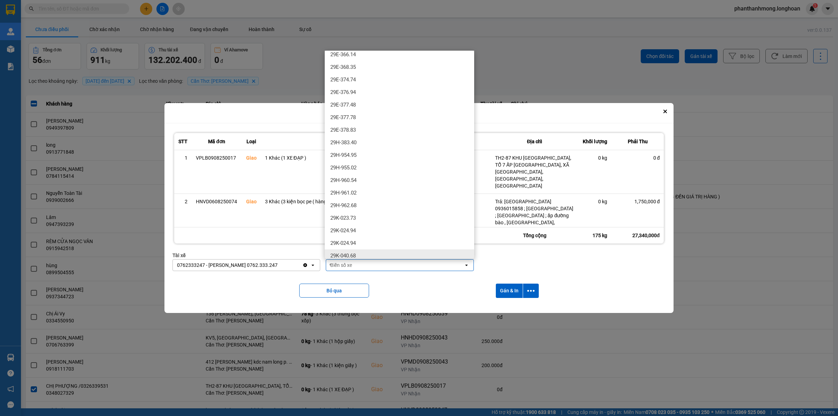
scroll to position [0, 0]
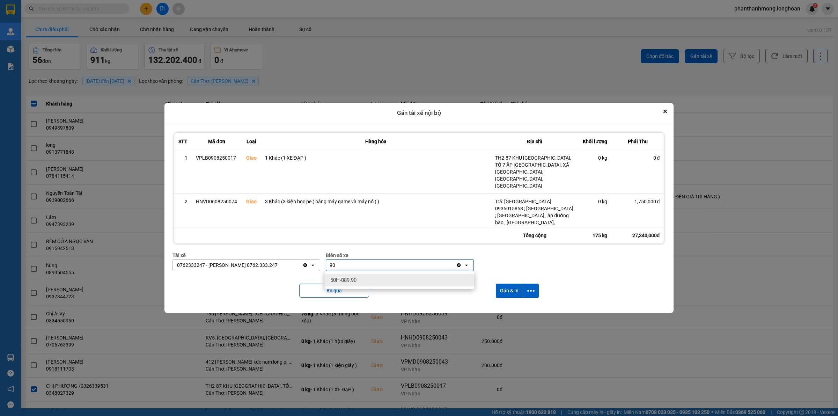
type input "90"
click at [356, 281] on span "50H-089.90" at bounding box center [343, 279] width 26 height 7
click at [531, 291] on icon "dialog" at bounding box center [530, 291] width 7 height 2
click at [512, 309] on span "Chỉ gán tài" at bounding box center [503, 309] width 23 height 7
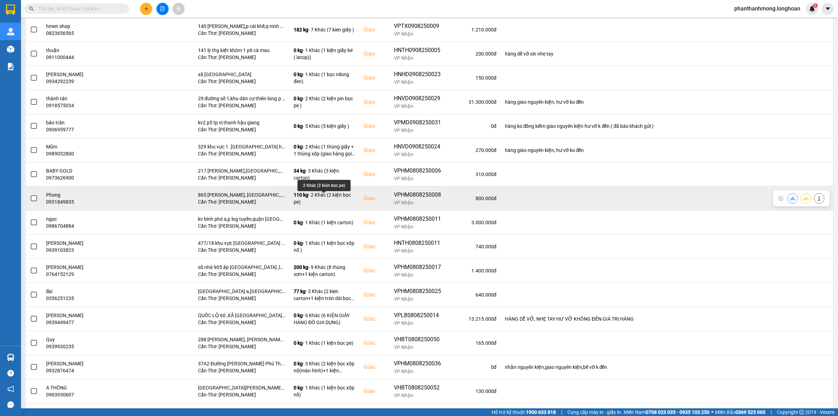
scroll to position [687, 0]
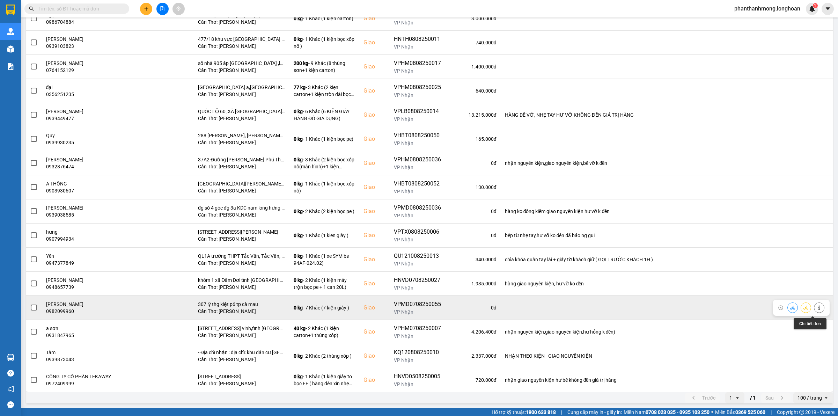
click at [816, 306] on icon at bounding box center [818, 307] width 5 height 5
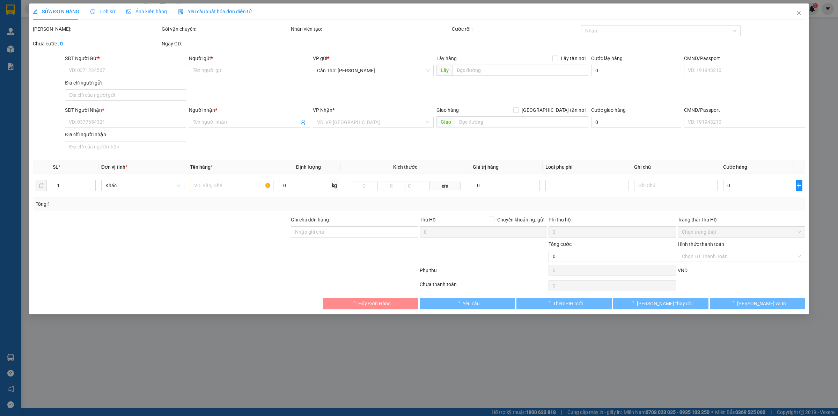
type input "0987863999"
type input "phong"
type input "0982099960"
type input "minh dương"
checkbox input "true"
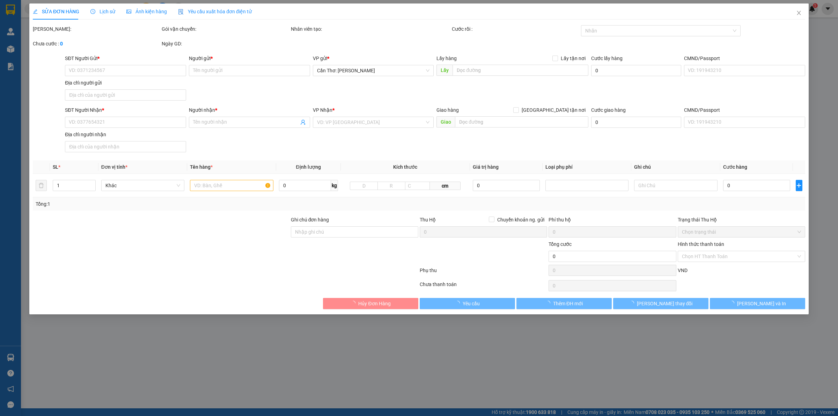
type input "307 lý thg kiệt p6 tp cà mau"
type input "1.000.000"
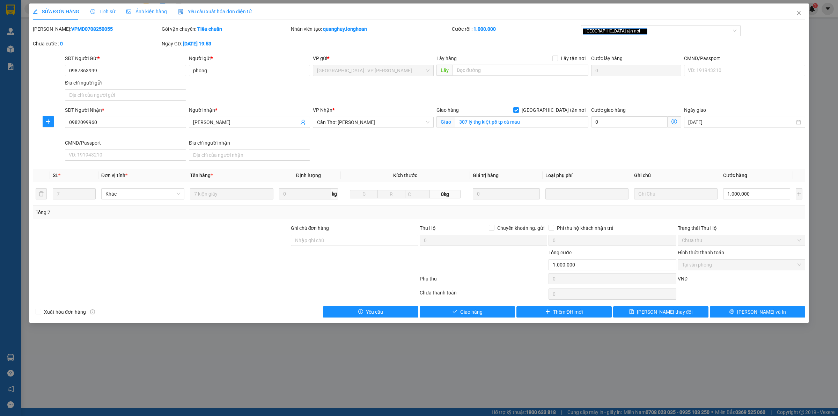
click at [108, 9] on span "Lịch sử" at bounding box center [102, 12] width 25 height 6
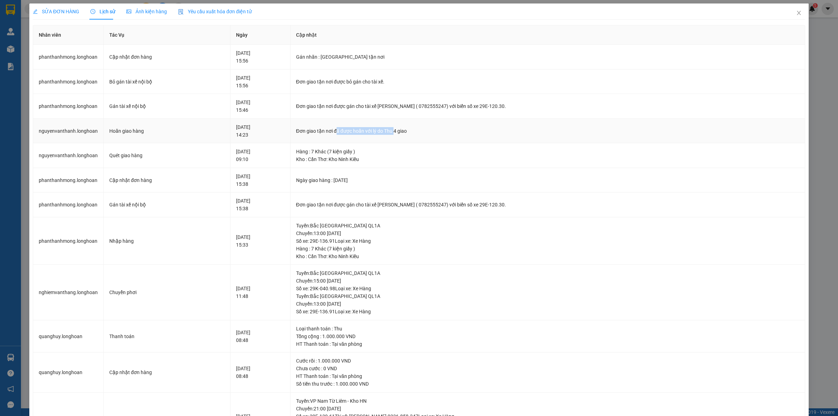
drag, startPoint x: 348, startPoint y: 131, endPoint x: 404, endPoint y: 133, distance: 56.6
click at [404, 133] on div "Đơn giao tận nơi đã được hoãn với lý do Thu 4 giao" at bounding box center [547, 131] width 503 height 8
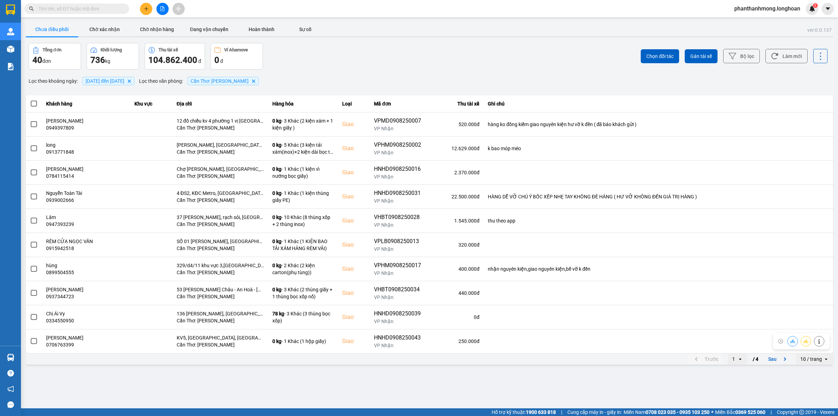
click at [814, 364] on div "10 / trang" at bounding box center [809, 358] width 27 height 11
click at [819, 343] on div "100 / trang" at bounding box center [814, 344] width 25 height 7
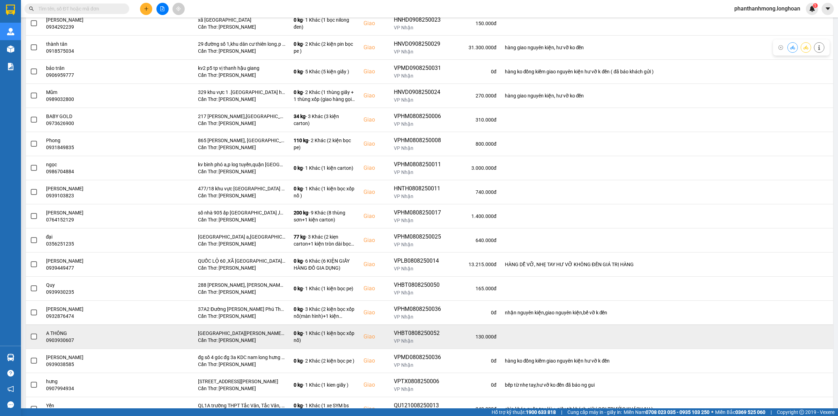
scroll to position [687, 0]
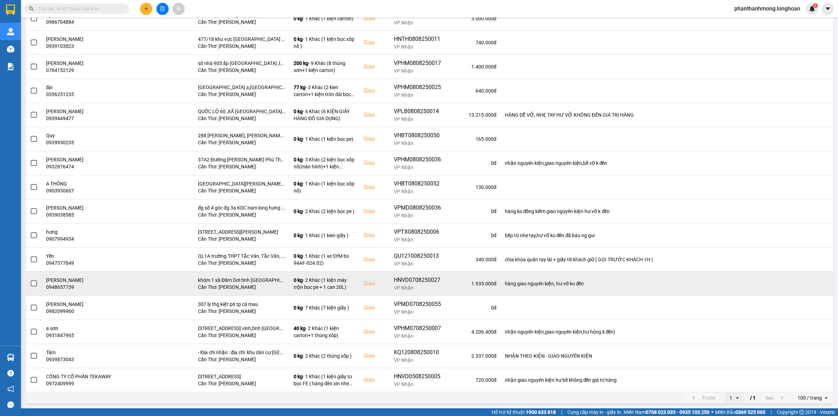
click at [33, 282] on span at bounding box center [34, 283] width 6 height 6
click at [30, 280] on input "checkbox" at bounding box center [30, 280] width 0 height 0
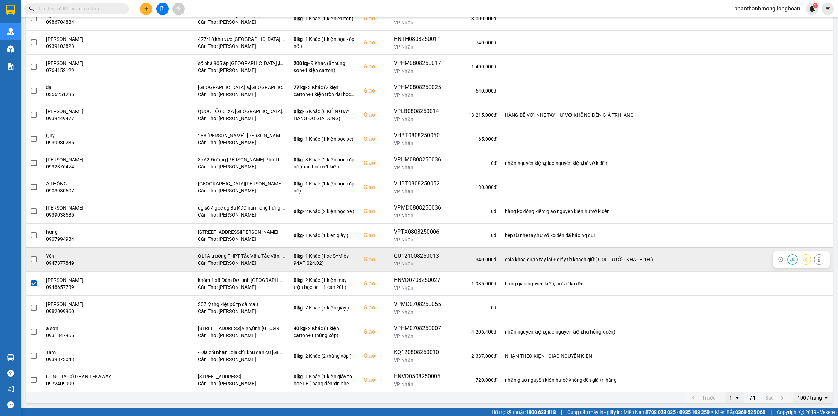
click at [36, 259] on span at bounding box center [34, 259] width 6 height 6
click at [30, 255] on input "checkbox" at bounding box center [30, 255] width 0 height 0
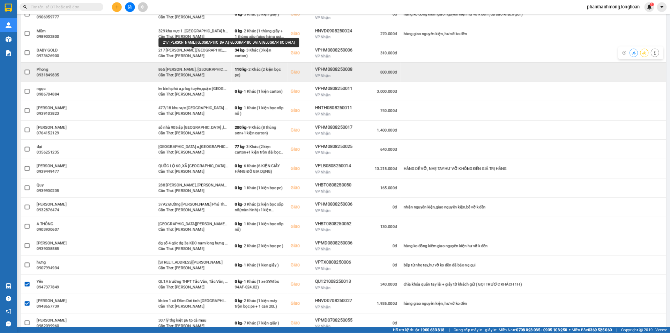
scroll to position [556, 0]
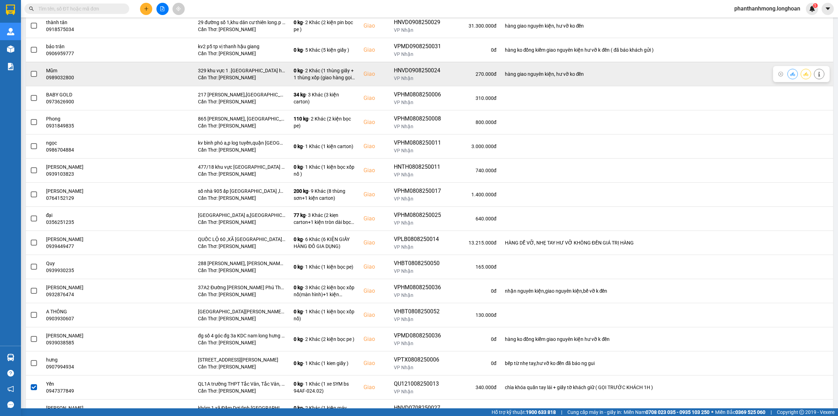
click at [36, 77] on span at bounding box center [34, 74] width 6 height 6
click at [30, 70] on input "checkbox" at bounding box center [30, 70] width 0 height 0
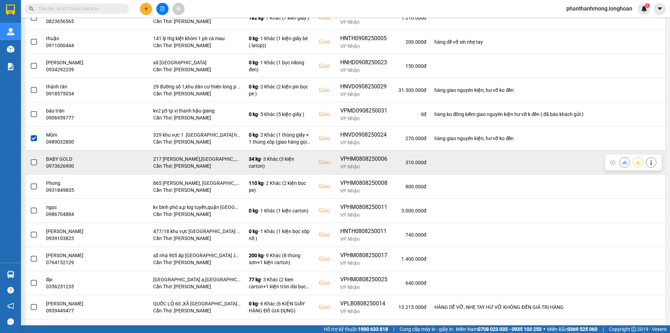
scroll to position [486, 0]
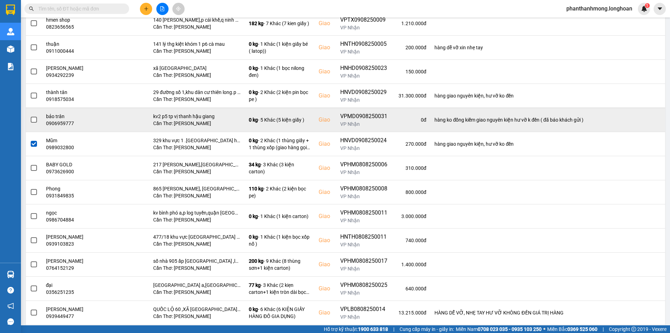
click at [35, 121] on span at bounding box center [34, 120] width 6 height 6
click at [30, 116] on input "checkbox" at bounding box center [30, 116] width 0 height 0
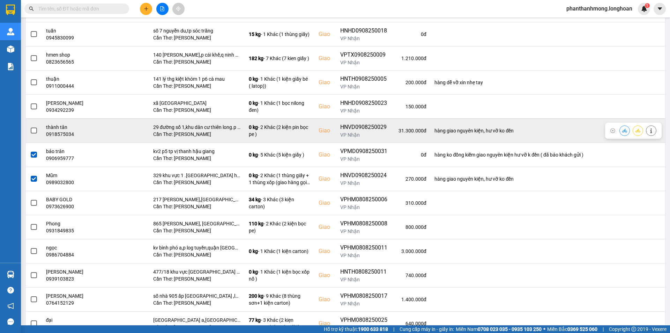
scroll to position [416, 0]
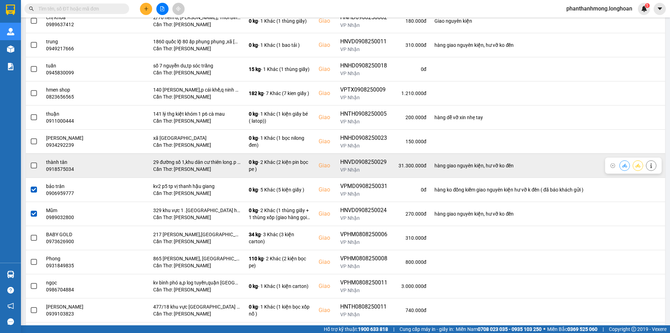
click at [31, 168] on span at bounding box center [34, 165] width 6 height 6
click at [30, 162] on input "checkbox" at bounding box center [30, 162] width 0 height 0
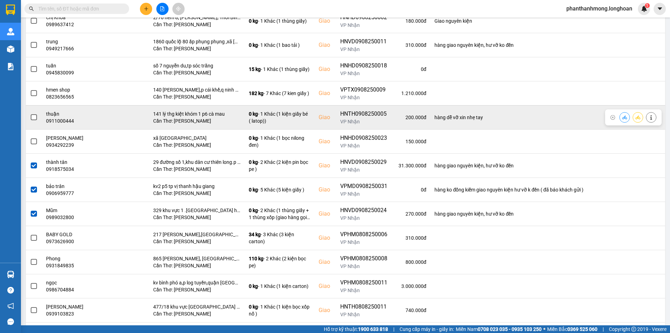
click at [32, 118] on span at bounding box center [34, 117] width 6 height 6
click at [30, 113] on input "checkbox" at bounding box center [30, 113] width 0 height 0
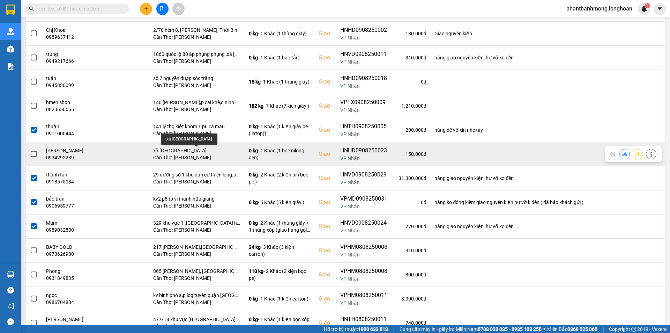
scroll to position [382, 0]
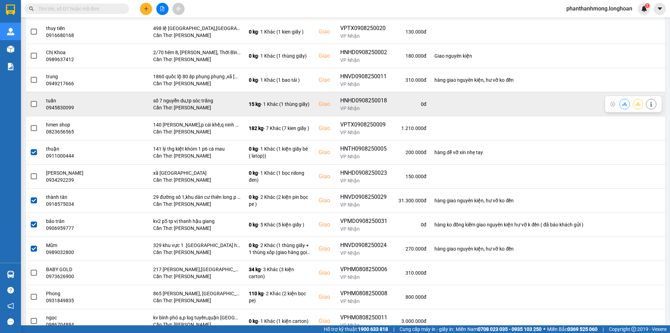
click at [30, 104] on label at bounding box center [34, 104] width 8 height 8
click at [30, 100] on input "checkbox" at bounding box center [30, 100] width 0 height 0
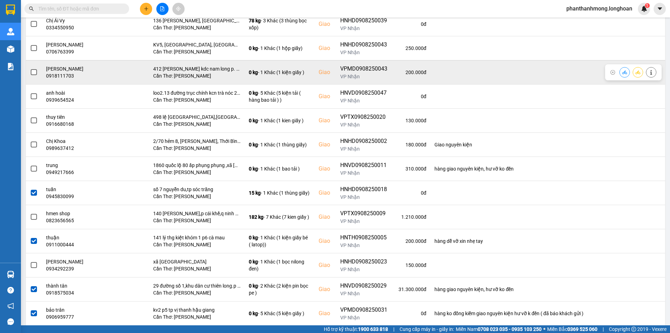
scroll to position [277, 0]
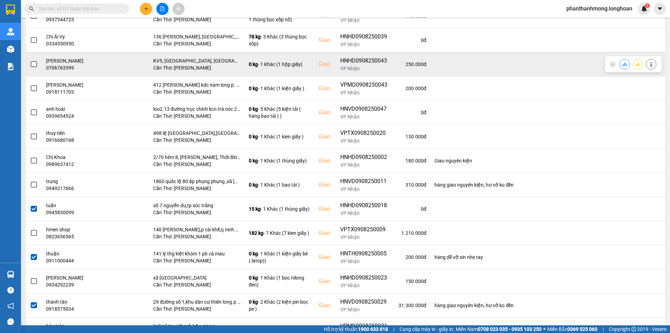
click at [35, 64] on span at bounding box center [34, 64] width 6 height 6
click at [30, 60] on input "checkbox" at bounding box center [30, 60] width 0 height 0
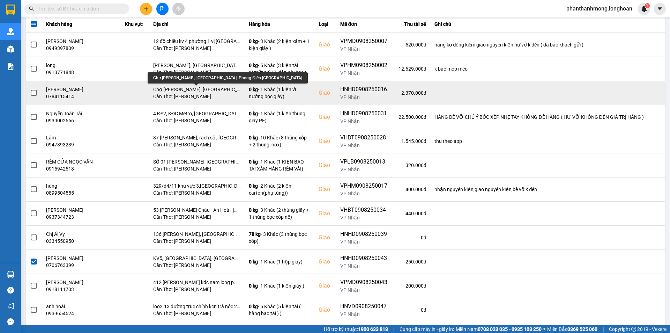
scroll to position [67, 0]
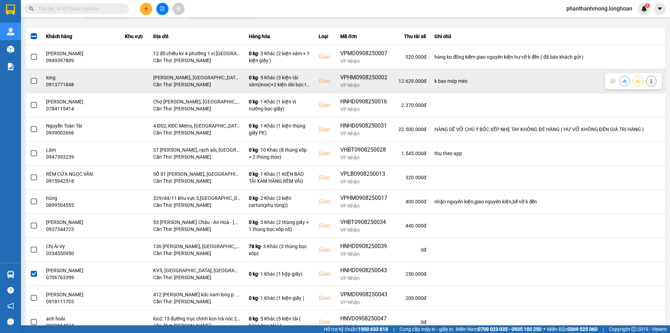
click at [34, 81] on span at bounding box center [34, 81] width 6 height 6
click at [30, 77] on input "checkbox" at bounding box center [30, 77] width 0 height 0
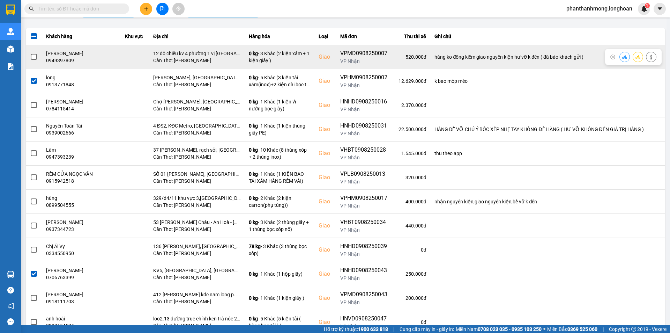
click at [34, 59] on span at bounding box center [34, 57] width 6 height 6
click at [30, 53] on input "checkbox" at bounding box center [30, 53] width 0 height 0
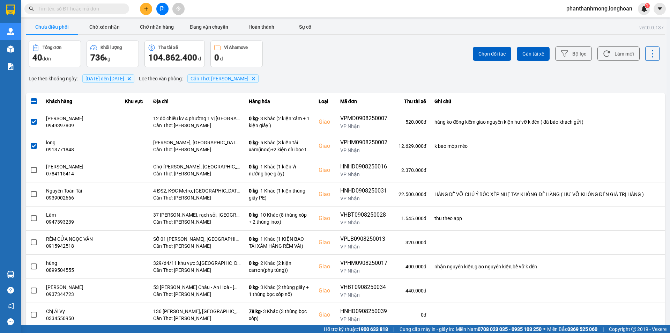
scroll to position [0, 0]
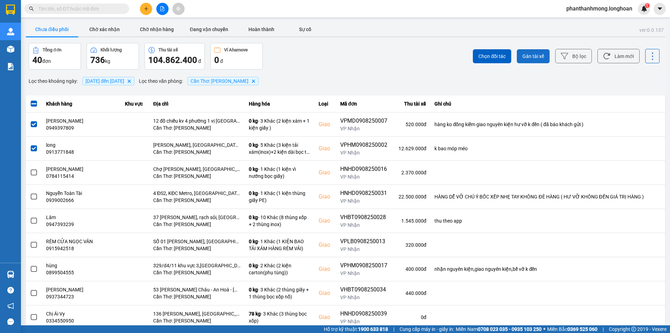
click at [534, 55] on span "Gán tài xế" at bounding box center [534, 56] width 22 height 7
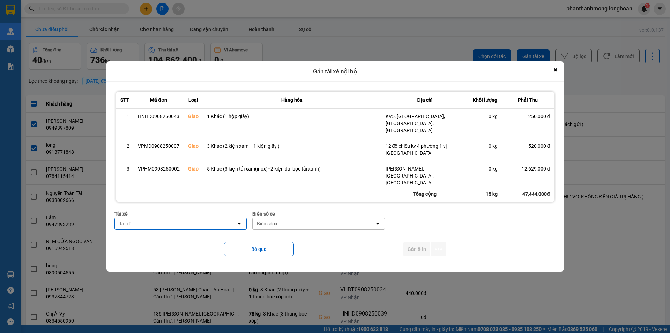
click at [208, 225] on div "Tài xế" at bounding box center [176, 223] width 122 height 11
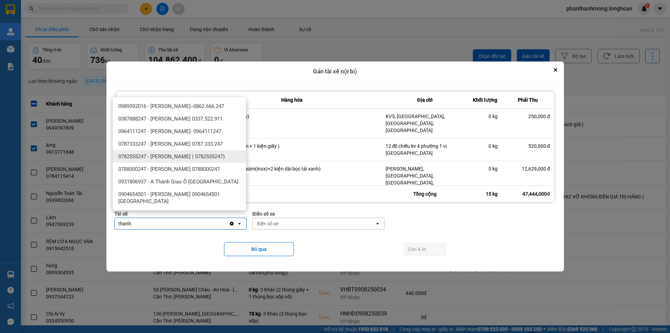
type input "thanh"
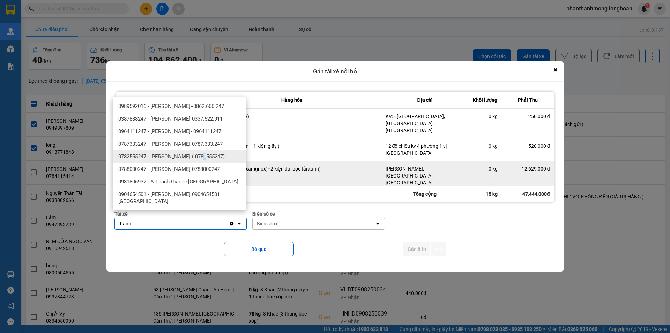
click at [209, 155] on span "0782555247 - NGUYỄN VĂN THANH ( 0782555247)" at bounding box center [171, 156] width 106 height 7
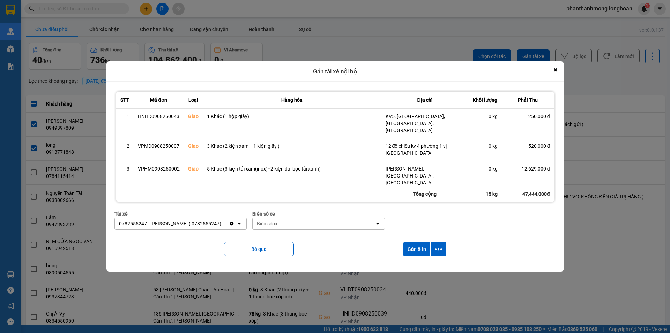
click at [278, 224] on div "Biển số xe" at bounding box center [268, 223] width 22 height 7
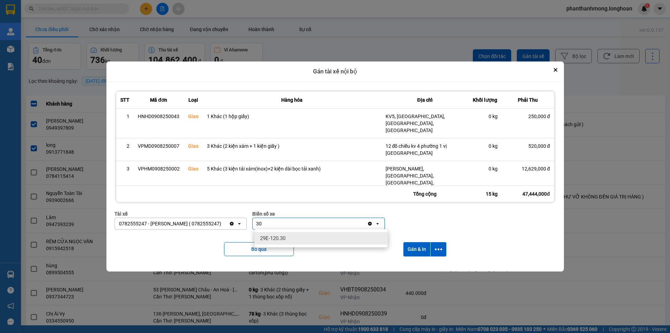
type input "30"
click at [279, 237] on span "29E-120.30" at bounding box center [272, 238] width 25 height 7
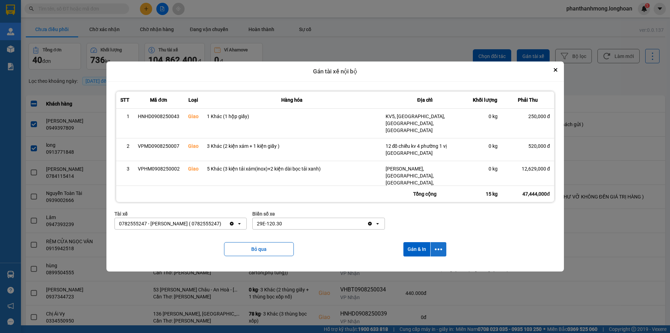
click at [443, 253] on button "dialog" at bounding box center [439, 249] width 16 height 14
click at [413, 267] on span "Chỉ gán tài" at bounding box center [411, 267] width 23 height 7
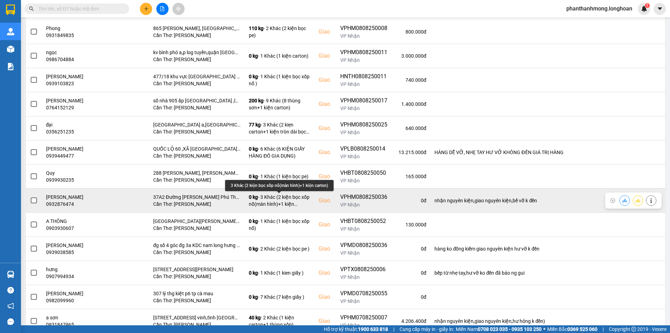
scroll to position [526, 0]
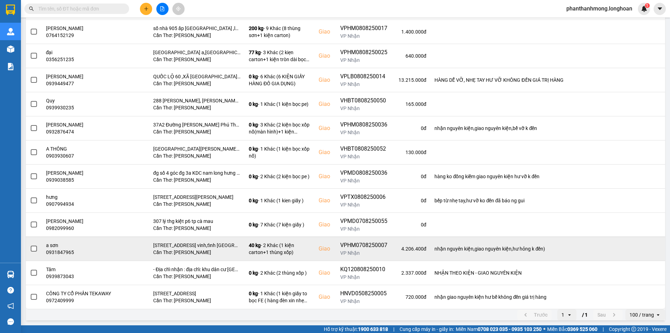
click at [34, 250] on span at bounding box center [34, 248] width 6 height 6
click at [30, 245] on input "checkbox" at bounding box center [30, 245] width 0 height 0
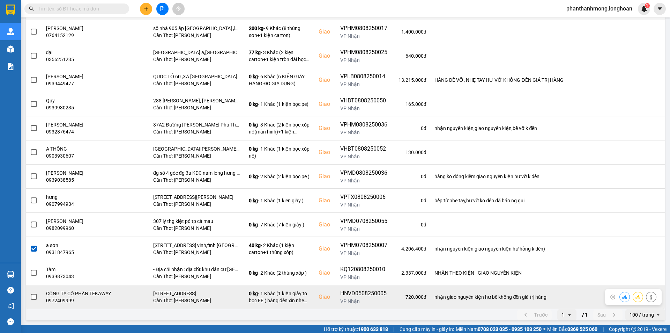
click at [33, 295] on span at bounding box center [34, 297] width 6 height 6
click at [30, 293] on input "checkbox" at bounding box center [30, 293] width 0 height 0
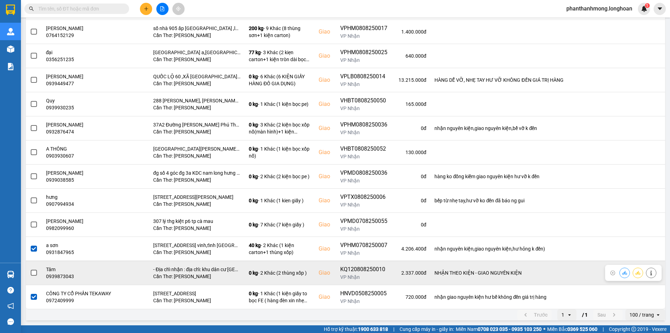
click at [35, 274] on span at bounding box center [34, 272] width 6 height 6
click at [30, 269] on input "checkbox" at bounding box center [30, 269] width 0 height 0
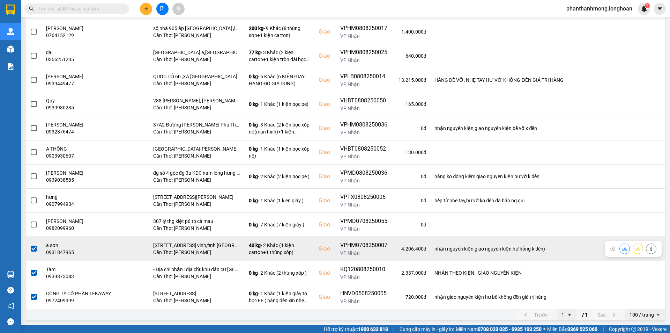
scroll to position [491, 0]
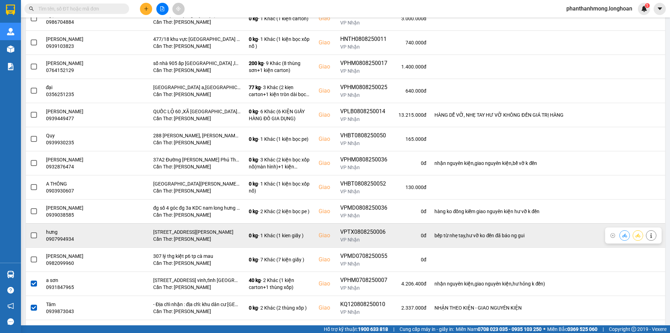
click at [32, 234] on span at bounding box center [34, 235] width 6 height 6
click at [30, 231] on input "checkbox" at bounding box center [30, 231] width 0 height 0
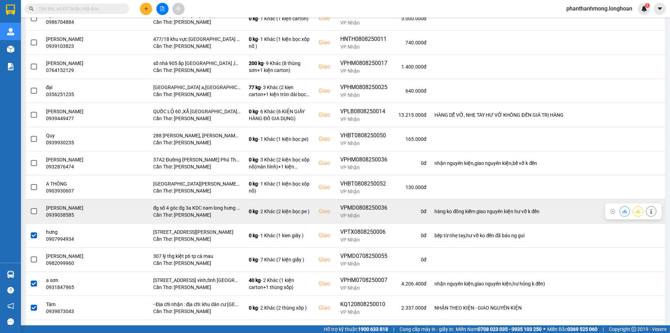
click at [33, 211] on span at bounding box center [34, 211] width 6 height 6
click at [30, 207] on input "checkbox" at bounding box center [30, 207] width 0 height 0
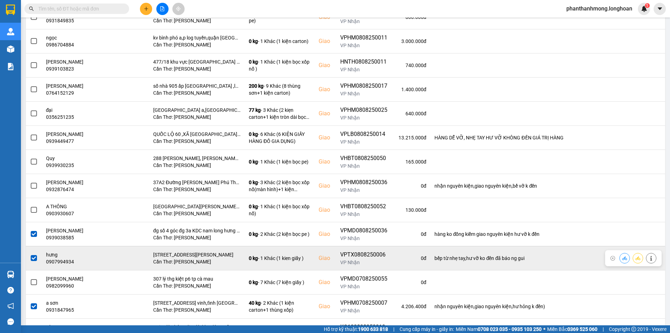
scroll to position [456, 0]
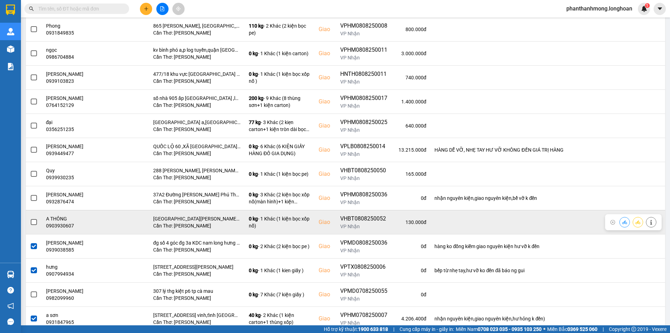
click at [36, 222] on span at bounding box center [34, 222] width 6 height 6
click at [30, 218] on input "checkbox" at bounding box center [30, 218] width 0 height 0
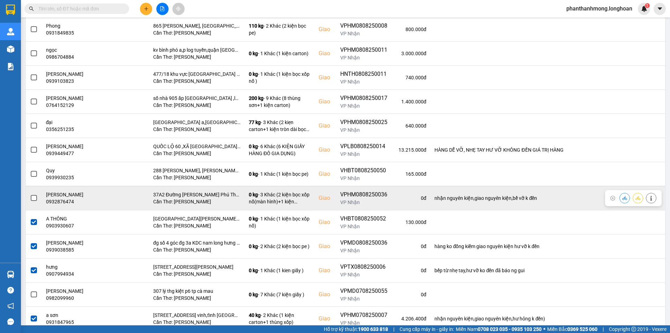
click at [34, 198] on span at bounding box center [34, 198] width 6 height 6
click at [30, 194] on input "checkbox" at bounding box center [30, 194] width 0 height 0
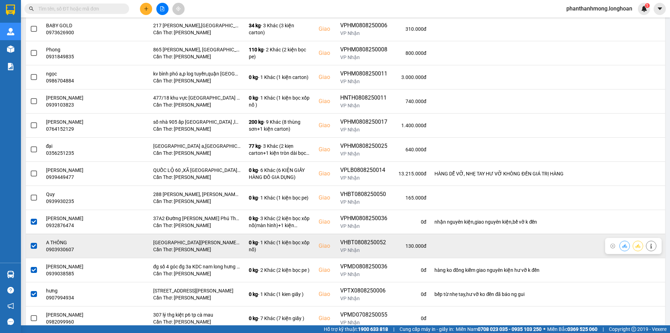
scroll to position [421, 0]
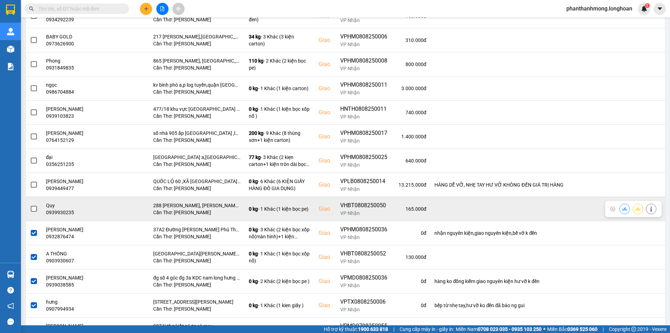
click at [34, 208] on span at bounding box center [34, 209] width 6 height 6
click at [30, 205] on input "checkbox" at bounding box center [30, 205] width 0 height 0
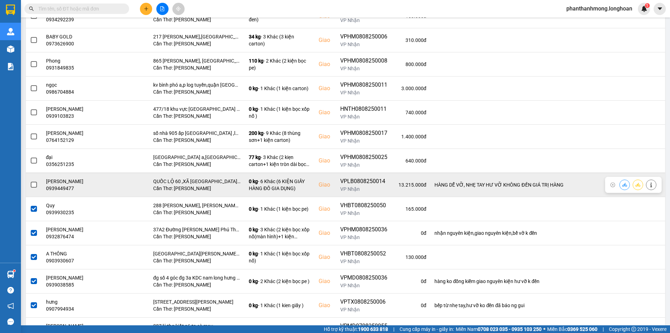
click at [35, 185] on span at bounding box center [34, 185] width 6 height 6
click at [30, 181] on input "checkbox" at bounding box center [30, 181] width 0 height 0
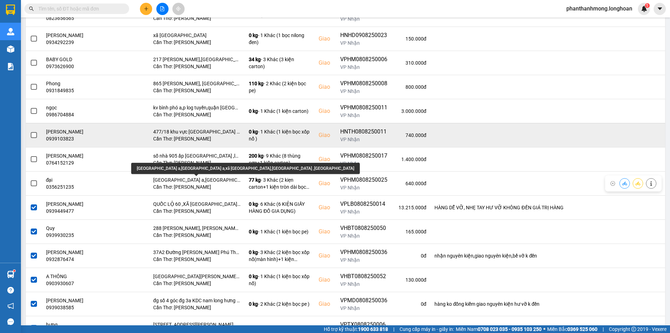
scroll to position [386, 0]
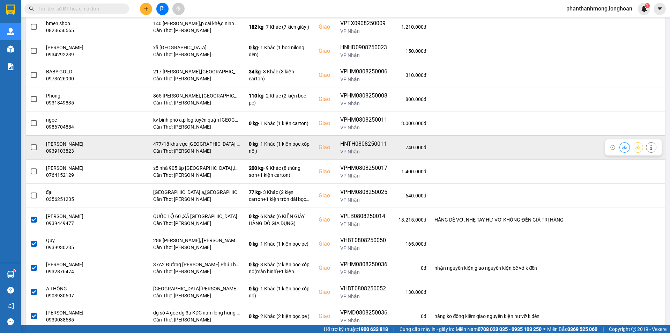
click at [34, 146] on span at bounding box center [34, 147] width 6 height 6
click at [30, 143] on input "checkbox" at bounding box center [30, 143] width 0 height 0
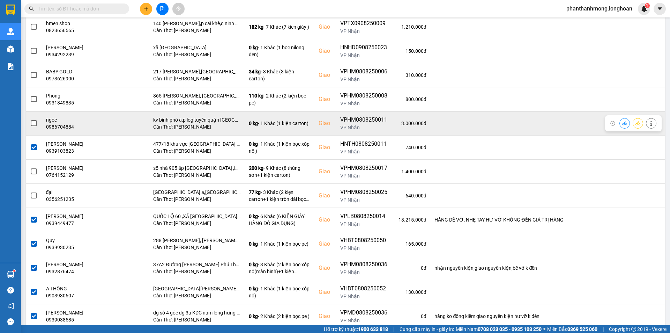
click at [34, 123] on span at bounding box center [34, 123] width 6 height 6
click at [30, 119] on input "checkbox" at bounding box center [30, 119] width 0 height 0
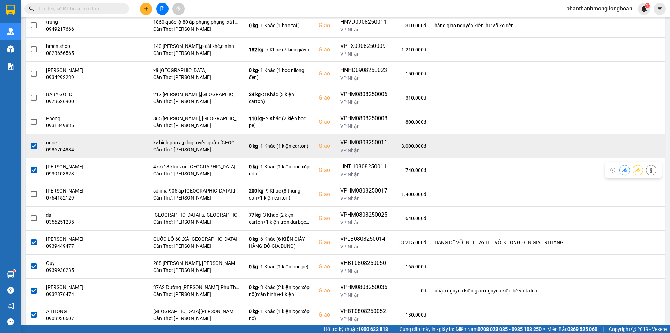
scroll to position [351, 0]
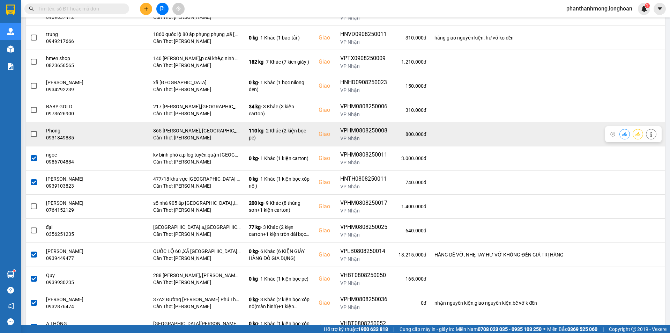
click at [33, 133] on span at bounding box center [34, 134] width 6 height 6
click at [30, 130] on input "checkbox" at bounding box center [30, 130] width 0 height 0
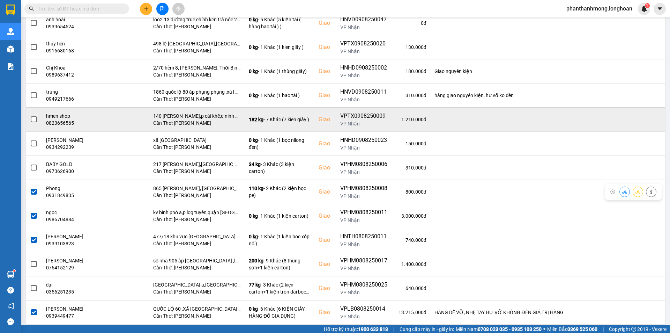
scroll to position [282, 0]
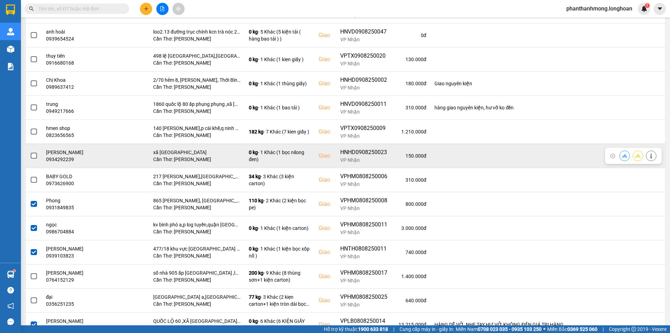
click at [33, 154] on span at bounding box center [34, 156] width 6 height 6
click at [30, 152] on input "checkbox" at bounding box center [30, 152] width 0 height 0
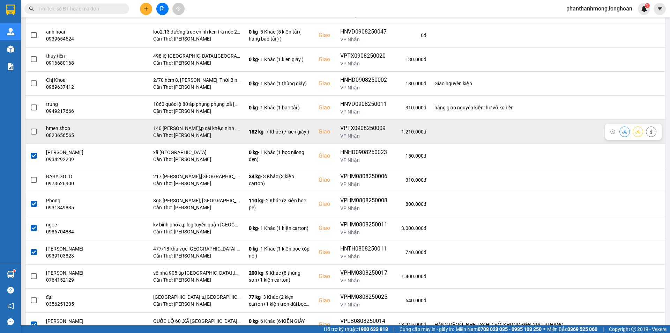
click at [36, 133] on span at bounding box center [34, 131] width 6 height 6
click at [30, 128] on input "checkbox" at bounding box center [30, 128] width 0 height 0
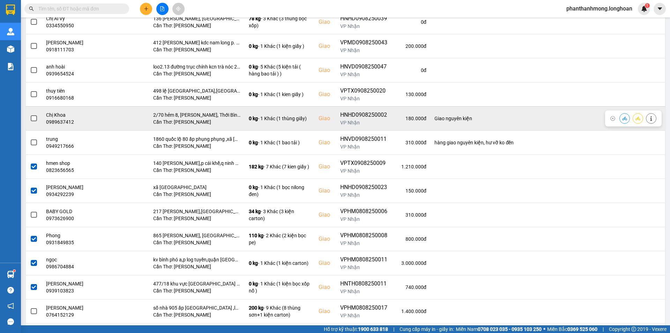
click at [35, 118] on span at bounding box center [34, 118] width 6 height 6
click at [30, 114] on input "checkbox" at bounding box center [30, 114] width 0 height 0
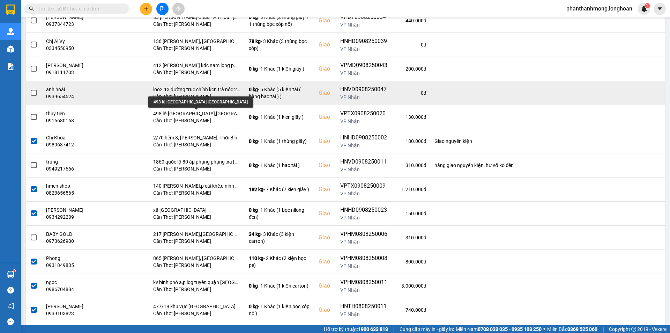
scroll to position [212, 0]
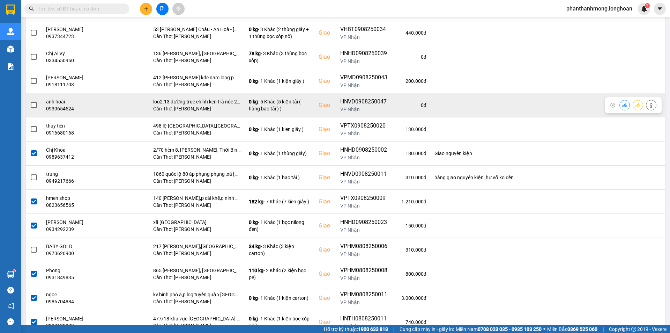
click at [31, 104] on span at bounding box center [34, 105] width 6 height 6
click at [30, 101] on input "checkbox" at bounding box center [30, 101] width 0 height 0
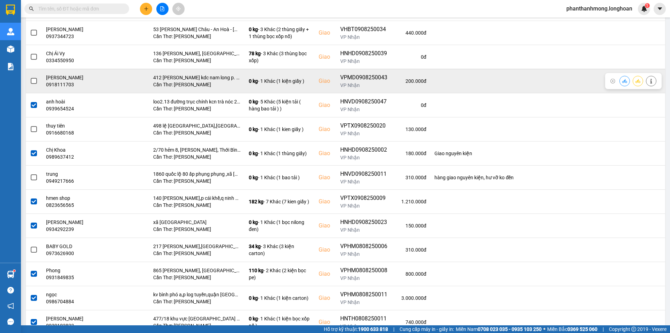
click at [35, 82] on span at bounding box center [34, 81] width 6 height 6
click at [30, 77] on input "checkbox" at bounding box center [30, 77] width 0 height 0
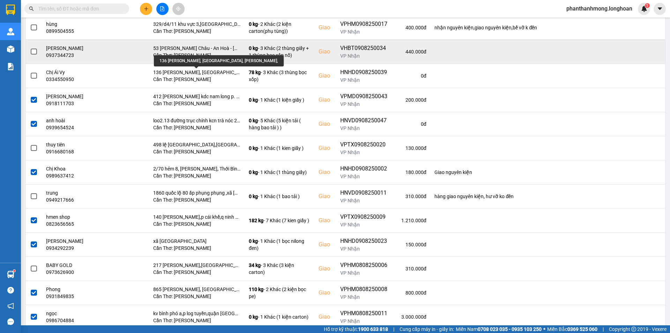
scroll to position [177, 0]
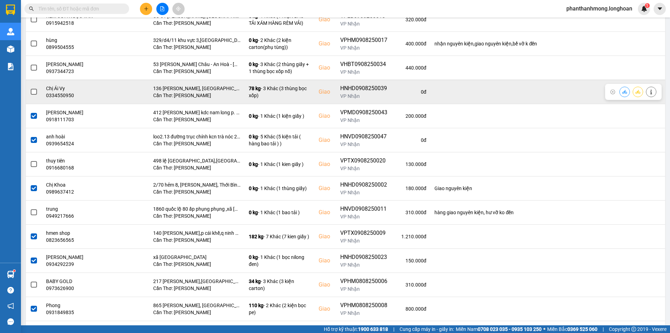
click at [34, 91] on span at bounding box center [34, 92] width 6 height 6
click at [30, 88] on input "checkbox" at bounding box center [30, 88] width 0 height 0
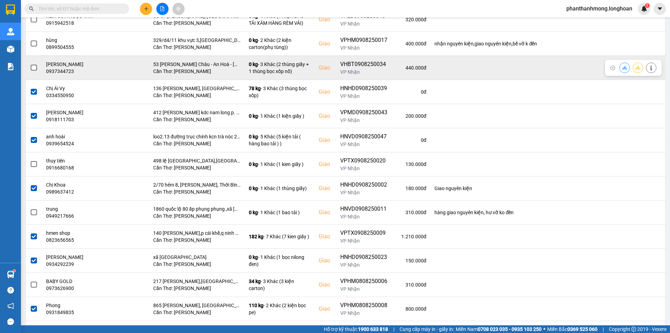
click at [34, 68] on span at bounding box center [34, 68] width 6 height 6
click at [30, 64] on input "checkbox" at bounding box center [30, 64] width 0 height 0
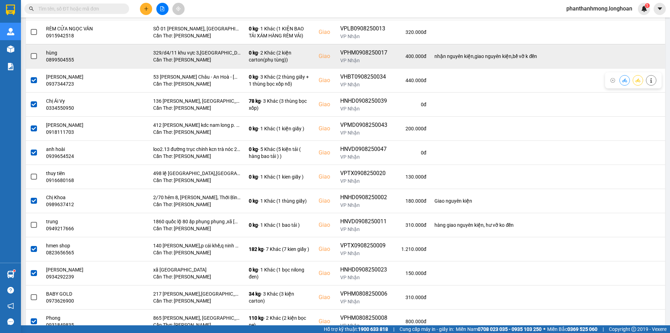
scroll to position [142, 0]
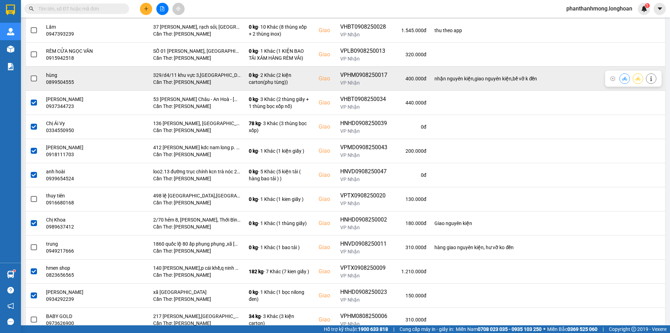
click at [35, 80] on span at bounding box center [34, 78] width 6 height 6
click at [30, 75] on input "checkbox" at bounding box center [30, 75] width 0 height 0
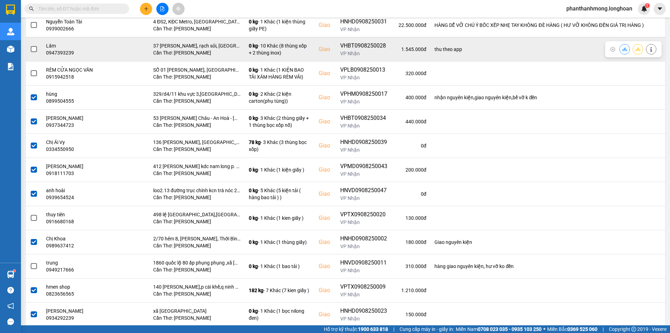
scroll to position [107, 0]
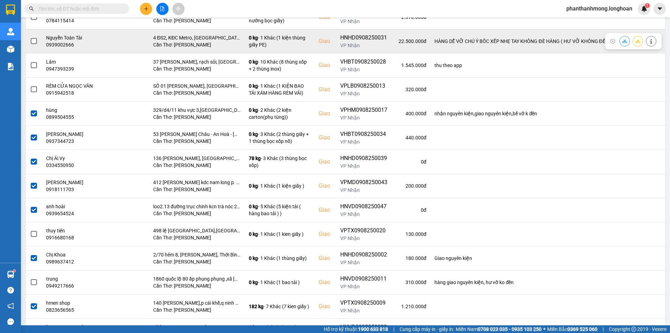
click at [36, 42] on span at bounding box center [34, 41] width 6 height 6
click at [30, 37] on input "checkbox" at bounding box center [30, 37] width 0 height 0
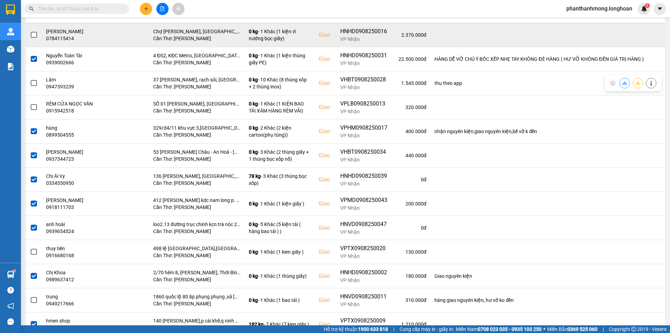
scroll to position [72, 0]
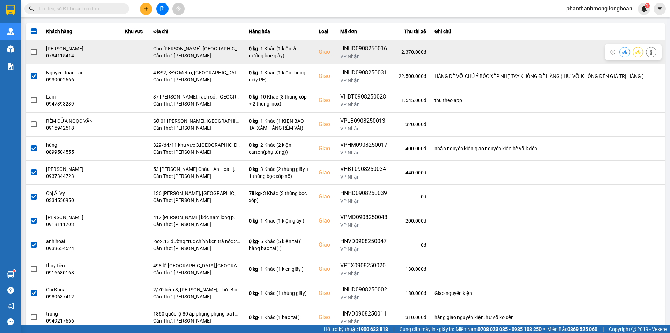
click at [34, 52] on span at bounding box center [34, 52] width 6 height 6
click at [30, 48] on input "checkbox" at bounding box center [30, 48] width 0 height 0
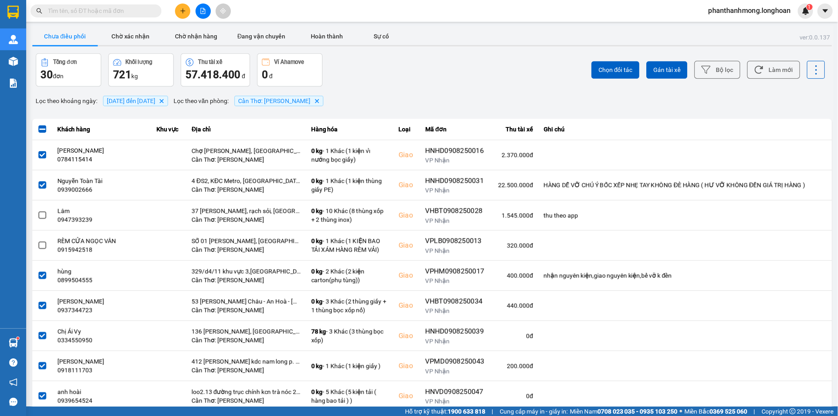
scroll to position [0, 0]
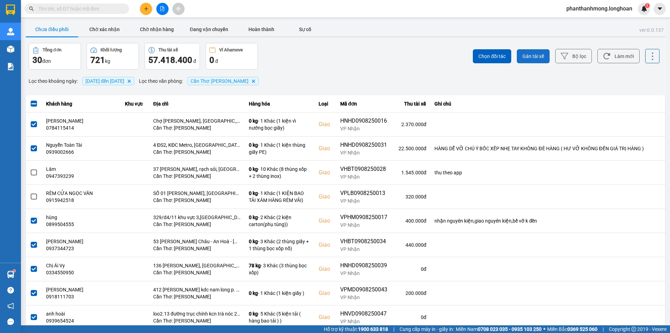
click at [530, 55] on span "Gán tài xế" at bounding box center [534, 56] width 22 height 7
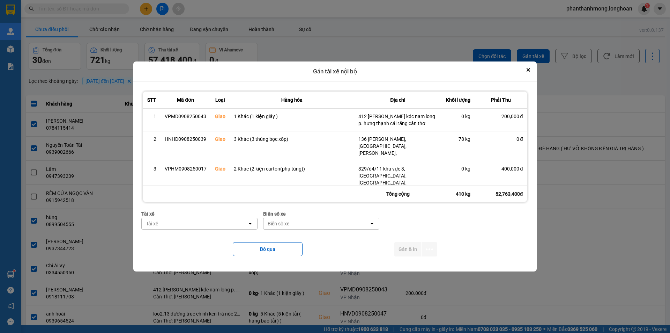
click at [221, 225] on div "Tài xế" at bounding box center [195, 223] width 106 height 11
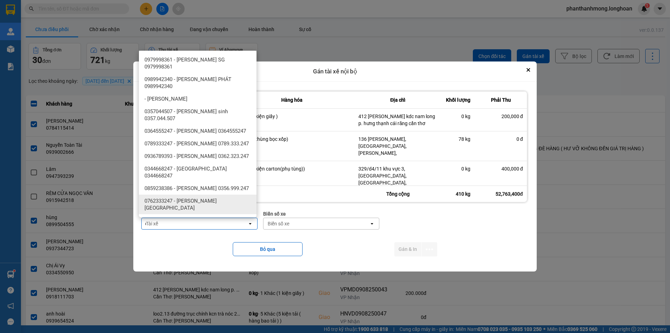
type input "d"
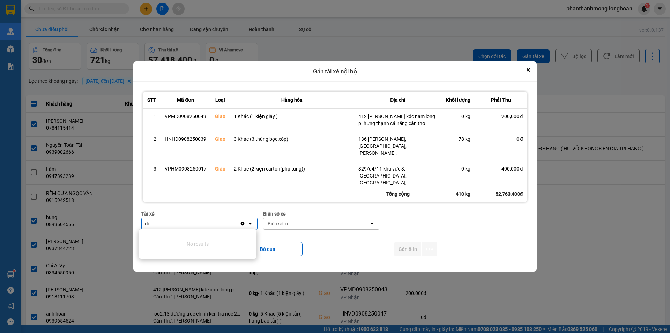
type input "đ"
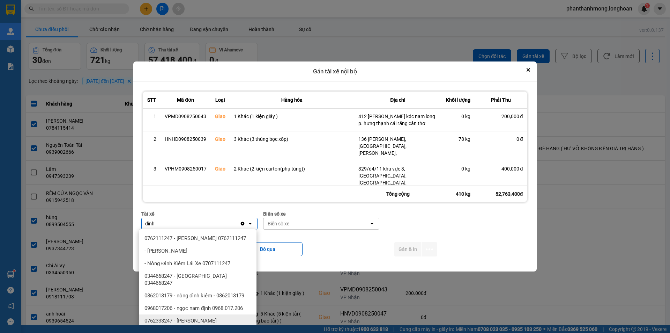
type input "dinh"
click at [228, 317] on span "0762333247 - Nguyễn Bình Định 0762.333.247" at bounding box center [199, 324] width 109 height 14
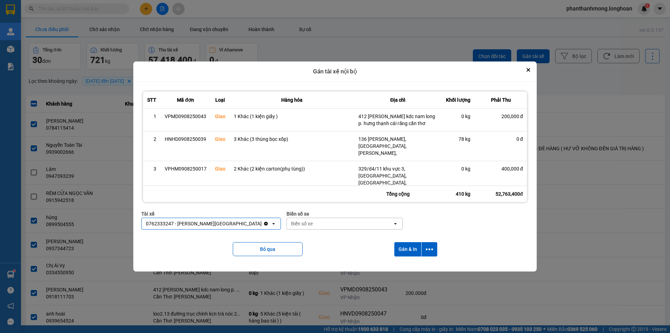
click at [310, 223] on div "Biển số xe" at bounding box center [340, 223] width 106 height 11
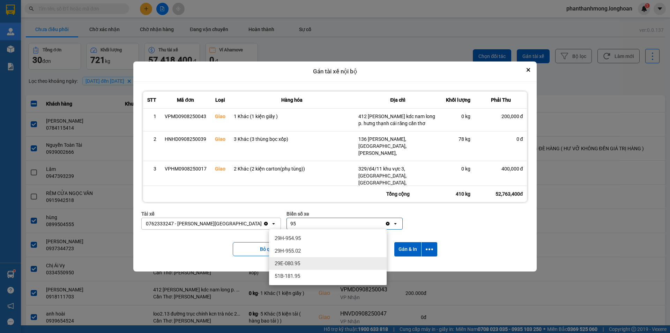
type input "95"
click at [310, 266] on div "29E-080.95" at bounding box center [328, 263] width 118 height 13
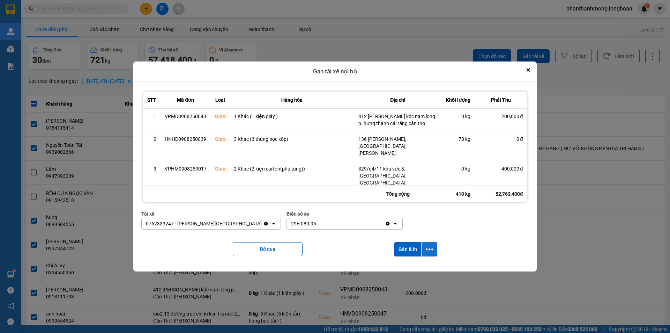
click at [434, 248] on button "dialog" at bounding box center [430, 249] width 16 height 14
click at [409, 269] on span "Chỉ gán tài" at bounding box center [402, 267] width 23 height 7
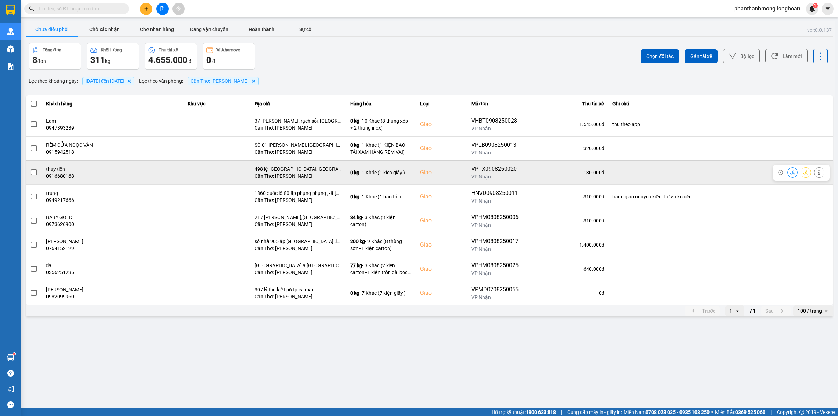
click at [30, 173] on label at bounding box center [34, 173] width 8 height 8
click at [30, 169] on input "checkbox" at bounding box center [30, 169] width 0 height 0
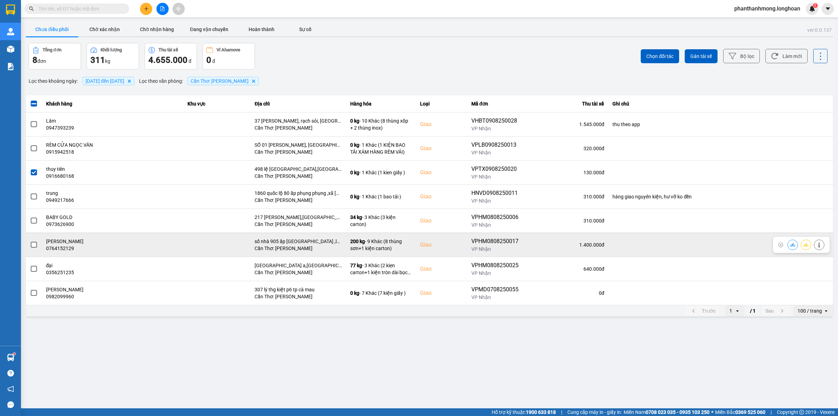
click at [31, 245] on span at bounding box center [34, 245] width 6 height 6
click at [30, 241] on input "checkbox" at bounding box center [30, 241] width 0 height 0
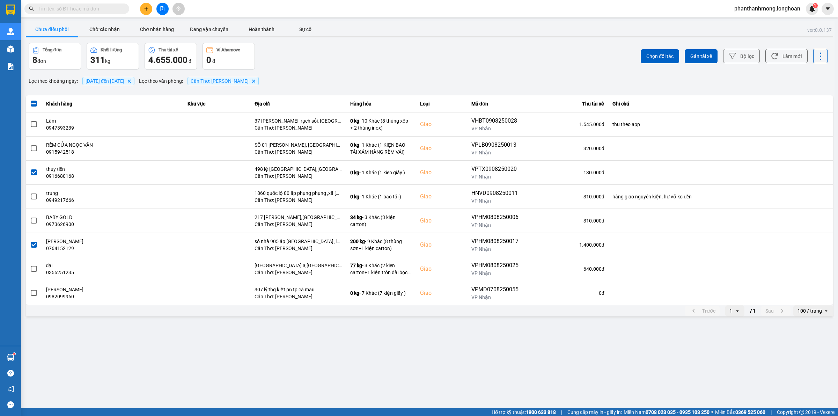
click at [691, 47] on div "Chọn đối tác Gán tài xế Bộ lọc Làm mới" at bounding box center [627, 56] width 399 height 27
click at [693, 57] on span "Gán tài xế" at bounding box center [701, 56] width 22 height 7
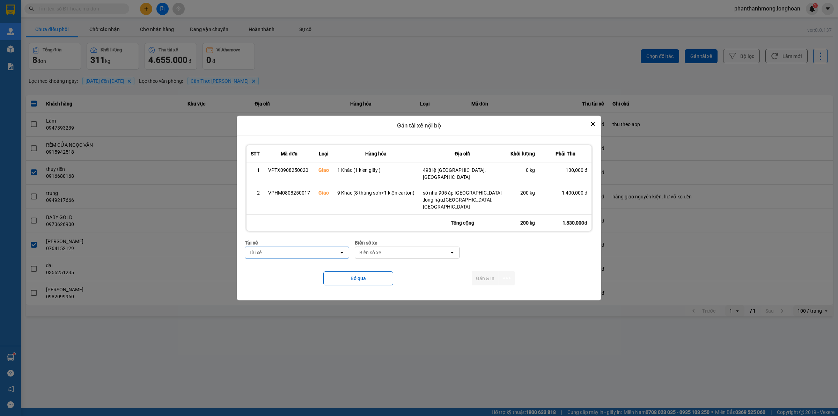
click at [324, 249] on div "Tài xế" at bounding box center [292, 252] width 94 height 11
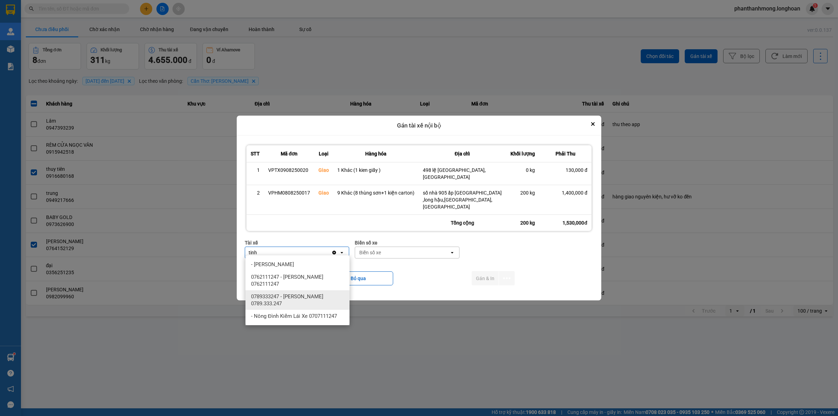
type input "tinh"
click at [316, 301] on span "0789333247 - Nguyễn Trung Tính 0789.333.247" at bounding box center [299, 300] width 96 height 14
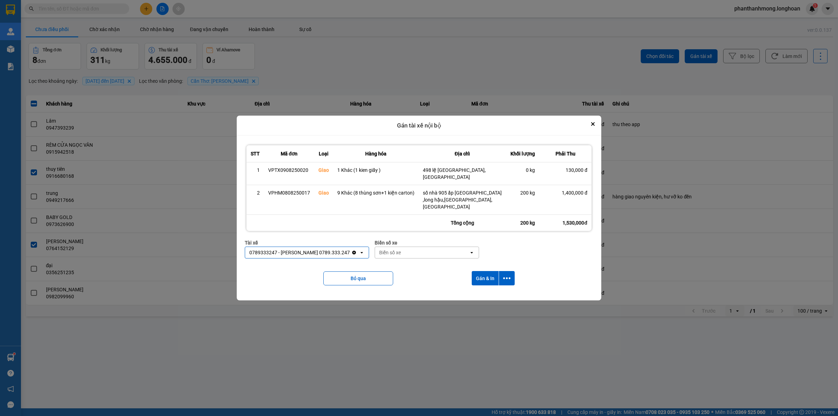
click at [413, 252] on div "Biển số xe" at bounding box center [422, 252] width 94 height 11
type input "778"
click at [421, 292] on div "29E-377.78" at bounding box center [430, 289] width 104 height 13
click at [503, 277] on icon "dialog" at bounding box center [506, 277] width 7 height 7
click at [479, 290] on li "Chỉ gán tài" at bounding box center [487, 294] width 52 height 13
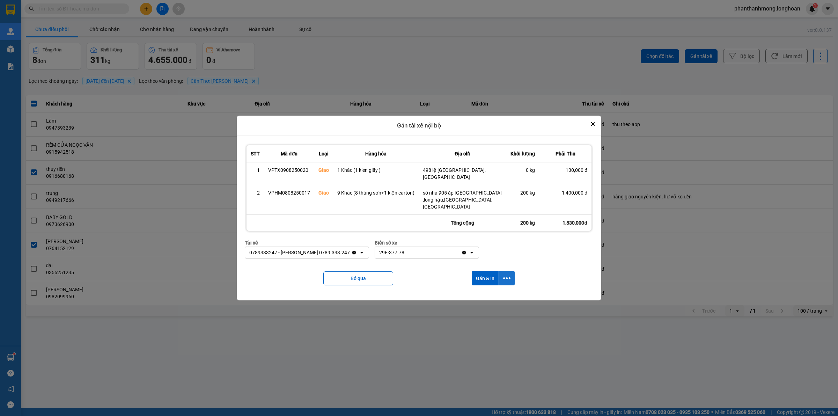
click at [503, 276] on icon "dialog" at bounding box center [506, 277] width 7 height 7
click at [484, 292] on span "Chỉ gán tài" at bounding box center [478, 293] width 23 height 7
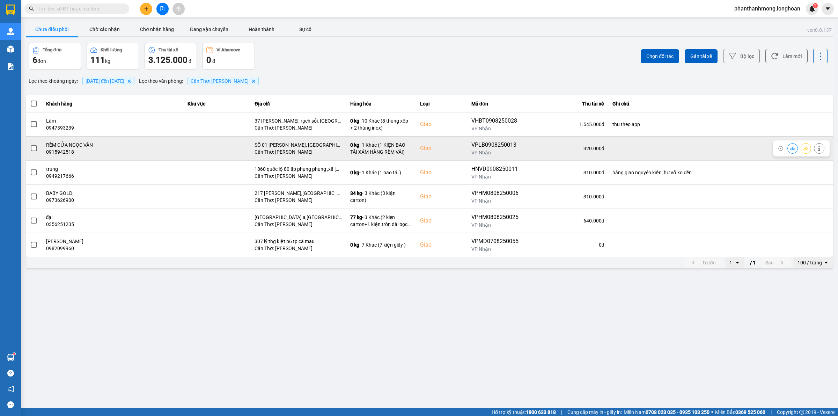
click at [34, 149] on span at bounding box center [34, 148] width 6 height 6
click at [30, 145] on input "checkbox" at bounding box center [30, 145] width 0 height 0
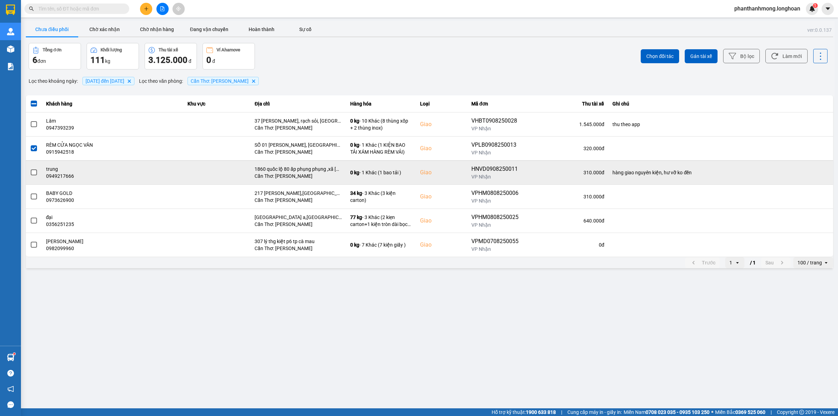
click at [34, 173] on span at bounding box center [34, 172] width 6 height 6
click at [30, 169] on input "checkbox" at bounding box center [30, 169] width 0 height 0
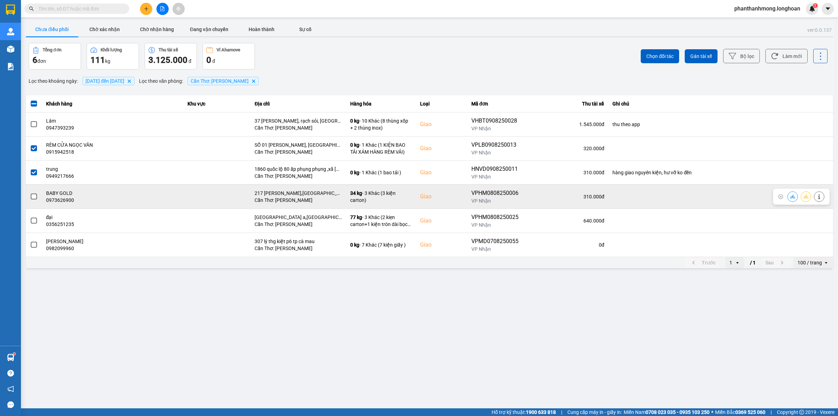
click at [36, 195] on label at bounding box center [34, 197] width 8 height 8
click at [30, 193] on input "checkbox" at bounding box center [30, 193] width 0 height 0
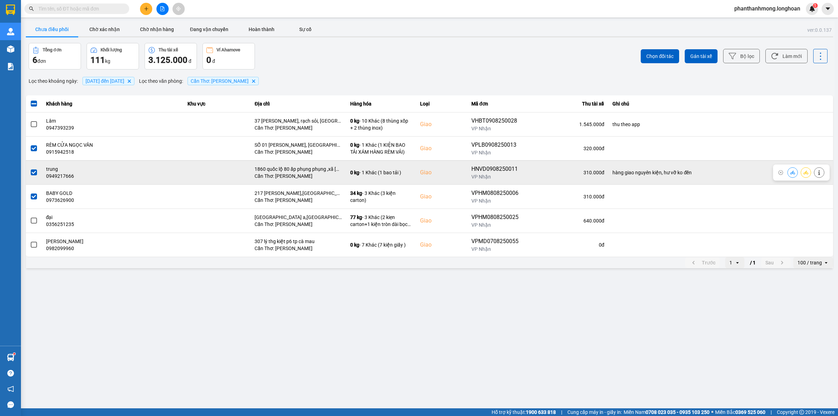
click at [36, 175] on label at bounding box center [34, 173] width 8 height 8
click at [30, 169] on input "checkbox" at bounding box center [30, 169] width 0 height 0
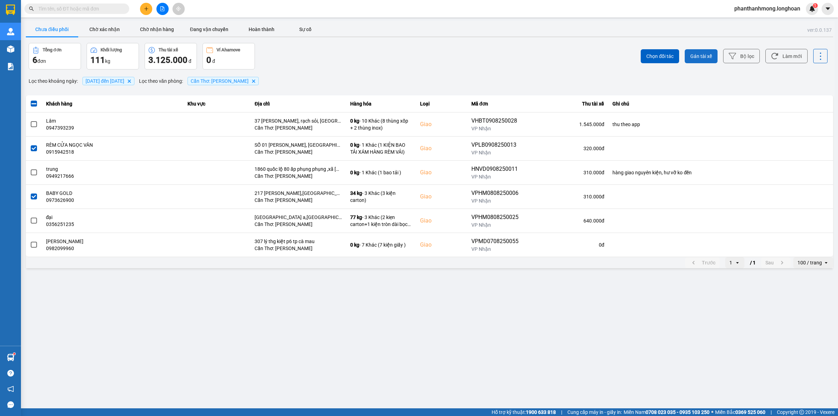
drag, startPoint x: 696, startPoint y: 61, endPoint x: 697, endPoint y: 58, distance: 4.0
click at [696, 60] on button "Gán tài xế" at bounding box center [700, 56] width 33 height 14
click at [699, 51] on button "Gán tài xế" at bounding box center [700, 56] width 33 height 14
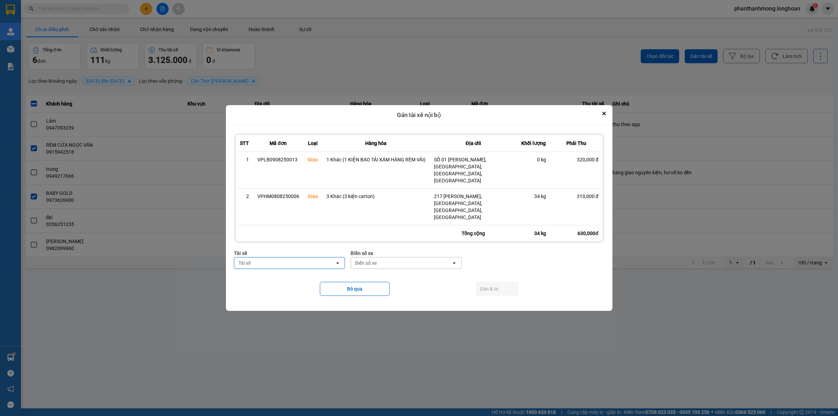
click at [327, 257] on div "Tài xế" at bounding box center [284, 262] width 101 height 11
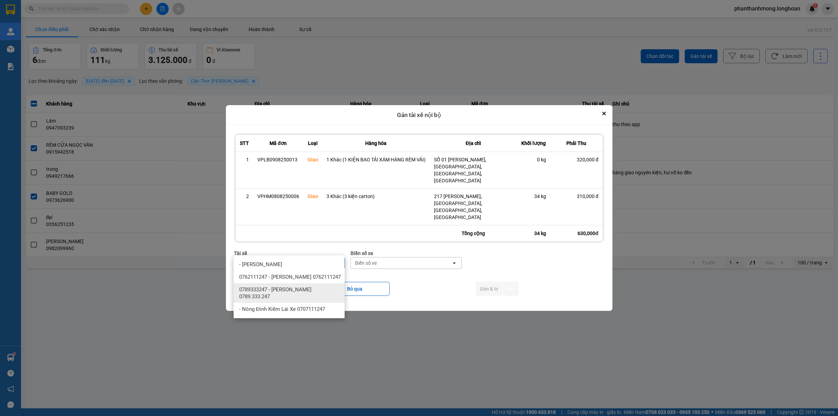
type input "tinh"
click at [314, 294] on span "0789333247 - Nguyễn Trung Tính 0789.333.247" at bounding box center [290, 293] width 103 height 14
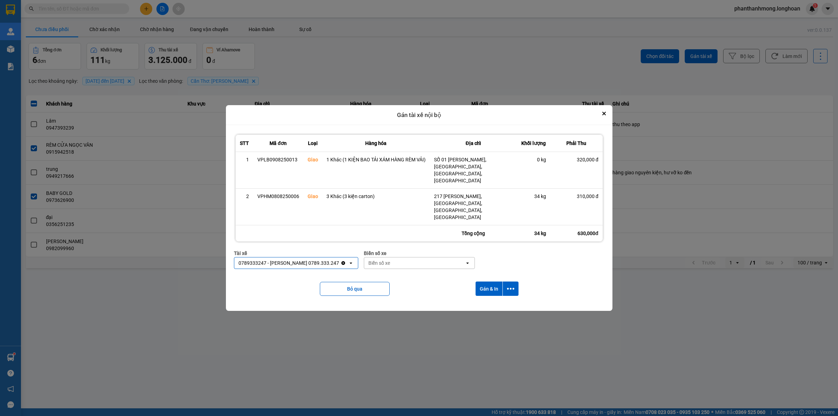
click at [384, 259] on div "Biển số xe" at bounding box center [379, 262] width 22 height 7
type input "778"
click at [408, 284] on div "29E-377.78" at bounding box center [421, 289] width 111 height 13
click at [511, 285] on icon "dialog" at bounding box center [510, 288] width 7 height 7
click at [480, 290] on span "Chỉ gán tài" at bounding box center [482, 293] width 23 height 7
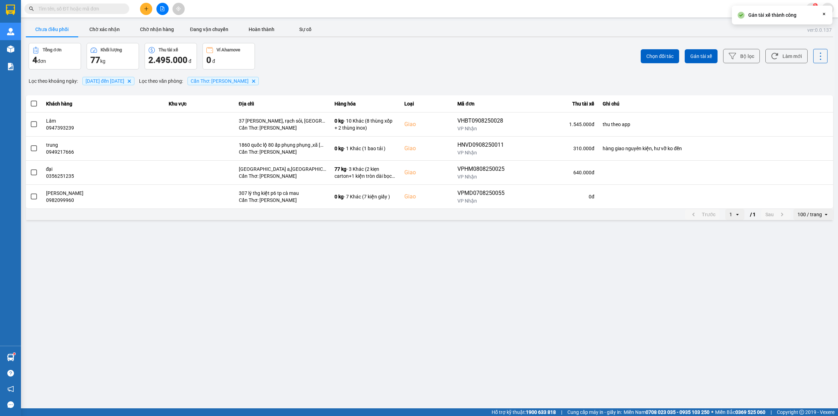
click at [30, 102] on label at bounding box center [34, 104] width 8 height 8
click at [30, 100] on input "checkbox" at bounding box center [30, 100] width 0 height 0
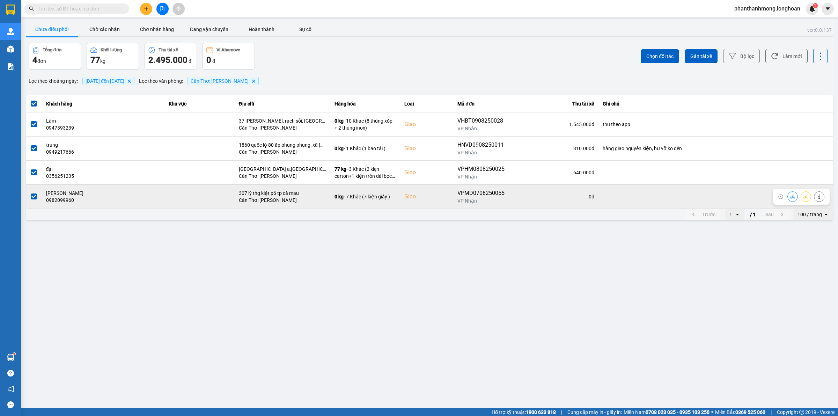
click at [31, 194] on span at bounding box center [34, 196] width 6 height 6
click at [30, 193] on input "checkbox" at bounding box center [30, 193] width 0 height 0
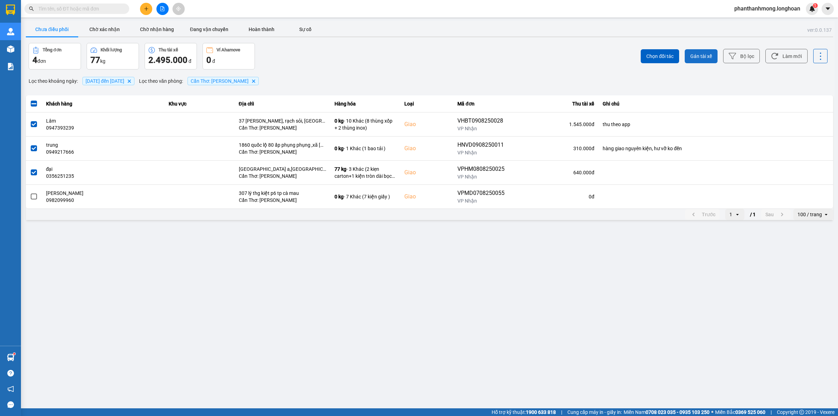
click at [705, 55] on span "Gán tài xế" at bounding box center [701, 56] width 22 height 7
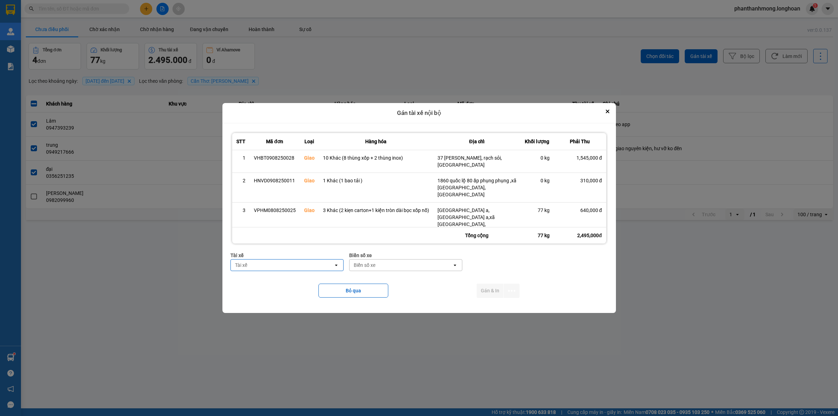
click at [320, 254] on div "Tài xế" at bounding box center [286, 255] width 113 height 8
click at [320, 259] on div "Tài xế" at bounding box center [282, 264] width 103 height 11
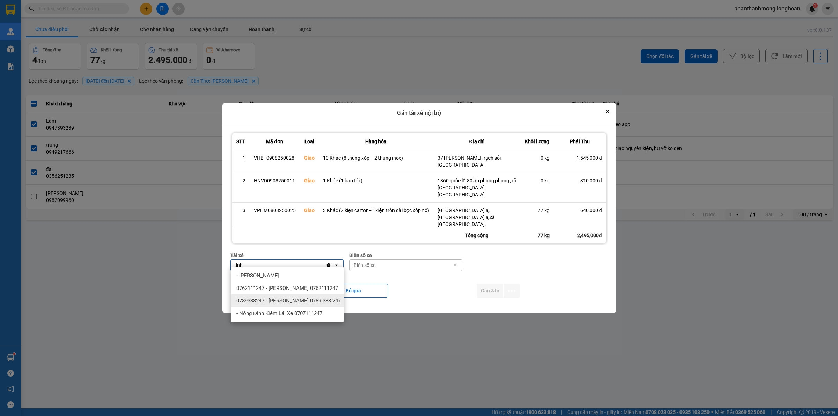
type input "tinh"
click at [316, 303] on span "0789333247 - Nguyễn Trung Tính 0789.333.247" at bounding box center [288, 300] width 104 height 7
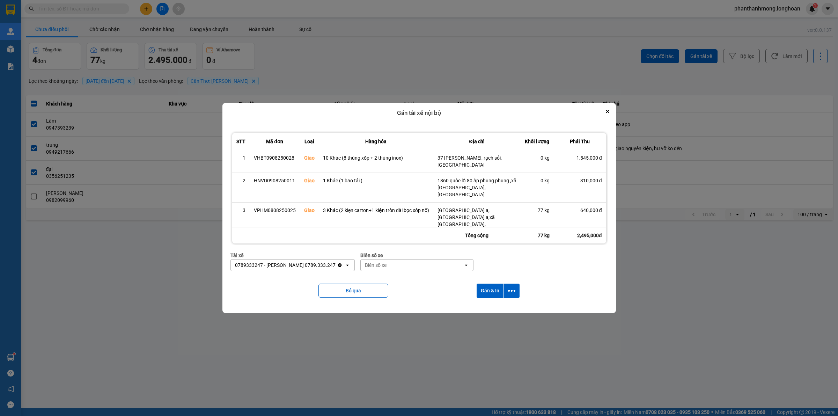
click at [395, 264] on div "Biển số xe" at bounding box center [412, 264] width 103 height 11
type input "778"
click at [397, 297] on div "29E-377.78" at bounding box center [419, 300] width 113 height 13
click at [506, 284] on button "dialog" at bounding box center [512, 290] width 16 height 14
click at [479, 304] on span "Chỉ gán tài" at bounding box center [483, 305] width 23 height 7
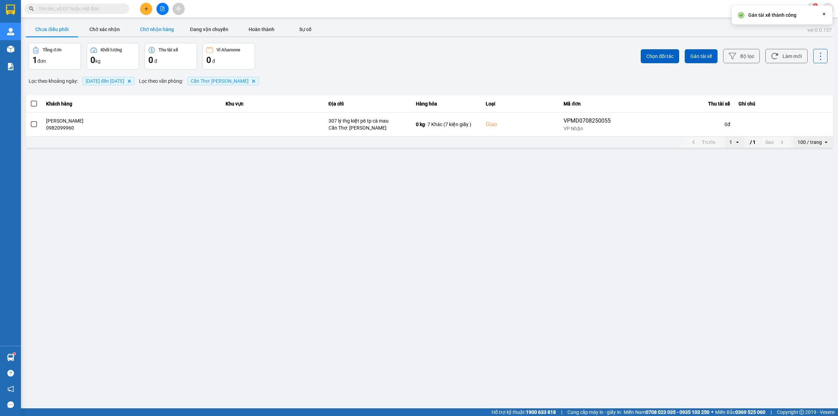
click at [170, 27] on button "Chờ nhận hàng" at bounding box center [157, 29] width 52 height 14
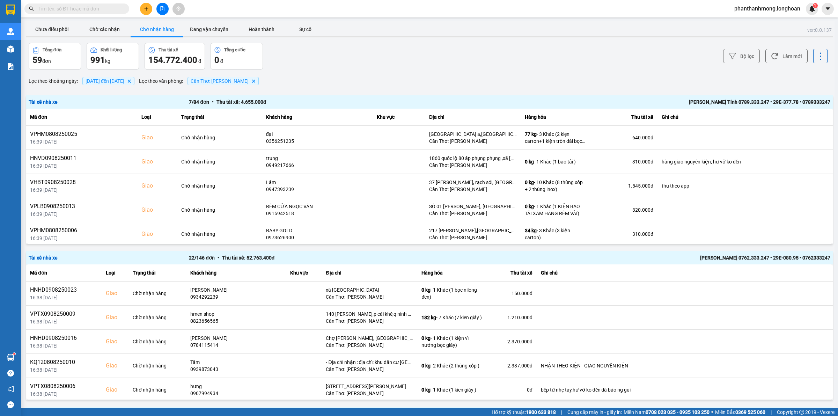
click at [236, 104] on div "7 / 84 đơn • Thu tài xế: 4.655.000 đ" at bounding box center [349, 102] width 320 height 8
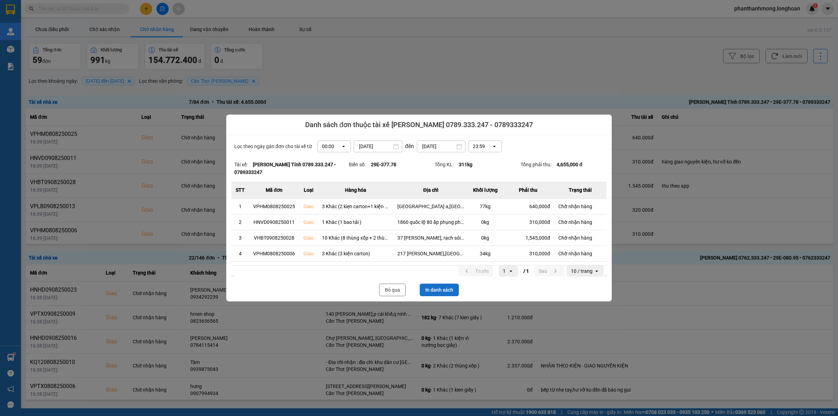
click at [423, 287] on button "In danh sách" at bounding box center [439, 289] width 39 height 13
click at [404, 294] on button "Bỏ qua" at bounding box center [392, 289] width 27 height 13
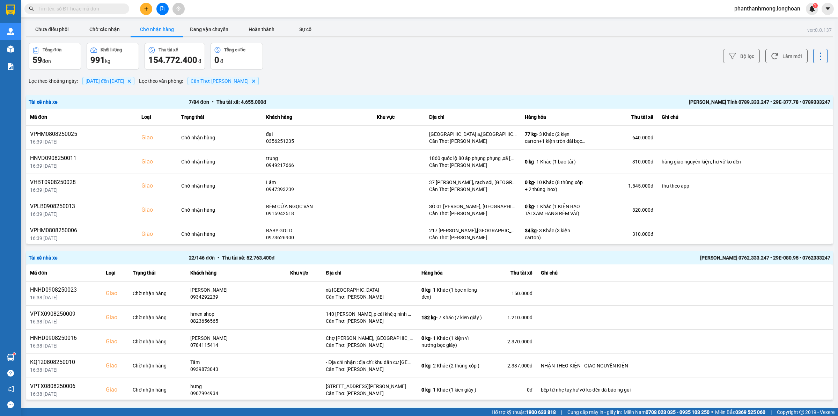
click at [99, 12] on span at bounding box center [76, 8] width 105 height 10
click at [104, 3] on div "Kết quả tìm kiếm ( 0 ) Bộ lọc No Data" at bounding box center [68, 9] width 136 height 12
click at [93, 7] on input "text" at bounding box center [79, 9] width 82 height 8
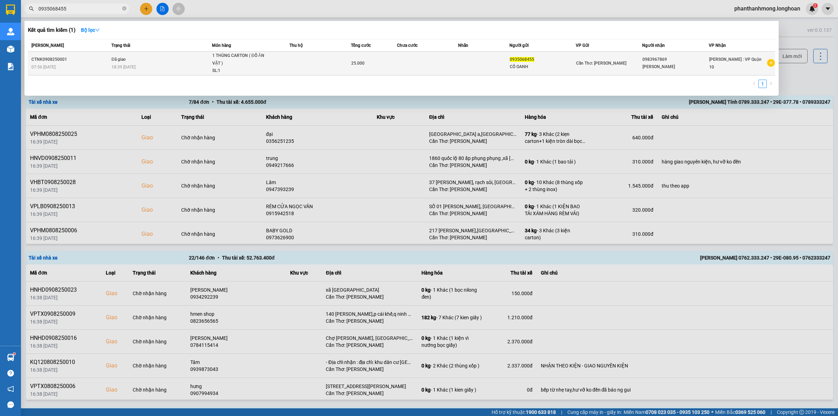
type input "0935068455"
click at [289, 66] on td at bounding box center [319, 64] width 61 height 24
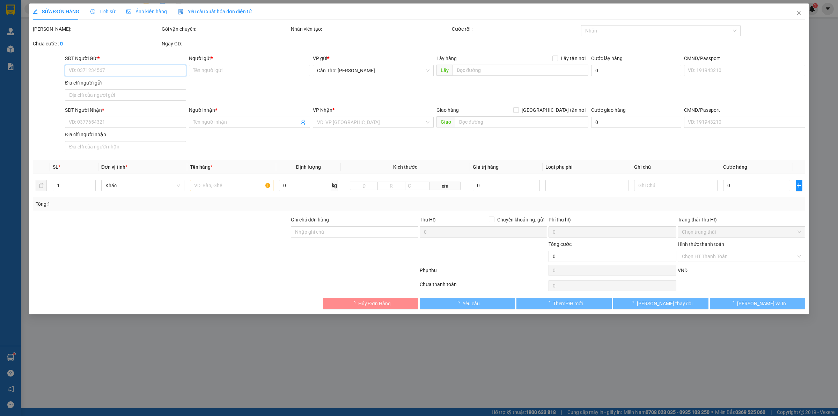
type input "0935068455"
type input "CÔ OANH"
type input "0983967869"
type input "MINH HIẾU"
type input "25.000"
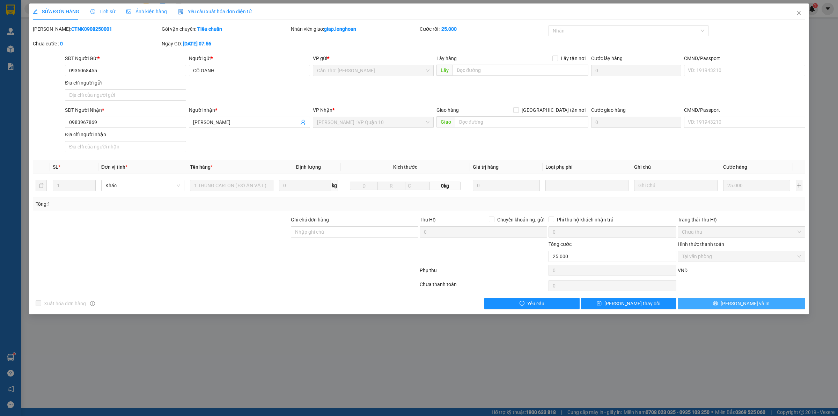
click at [718, 305] on icon "printer" at bounding box center [715, 303] width 5 height 5
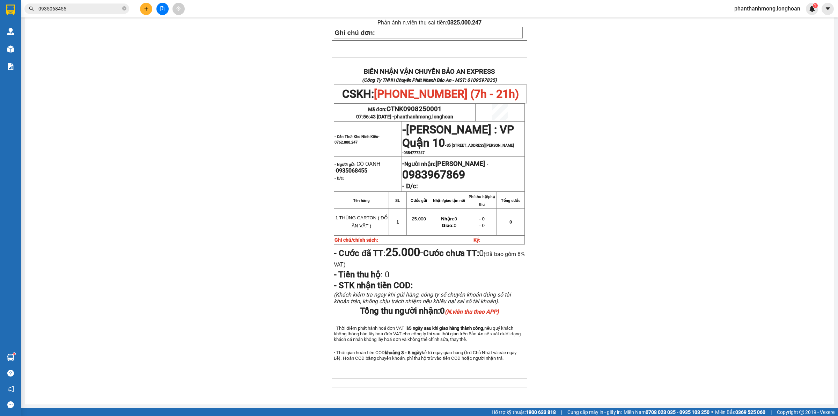
scroll to position [251, 0]
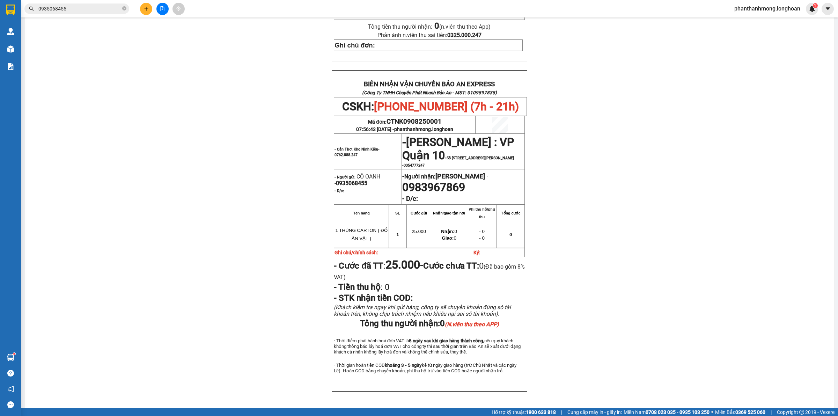
click at [408, 168] on span "0354777247" at bounding box center [413, 165] width 21 height 5
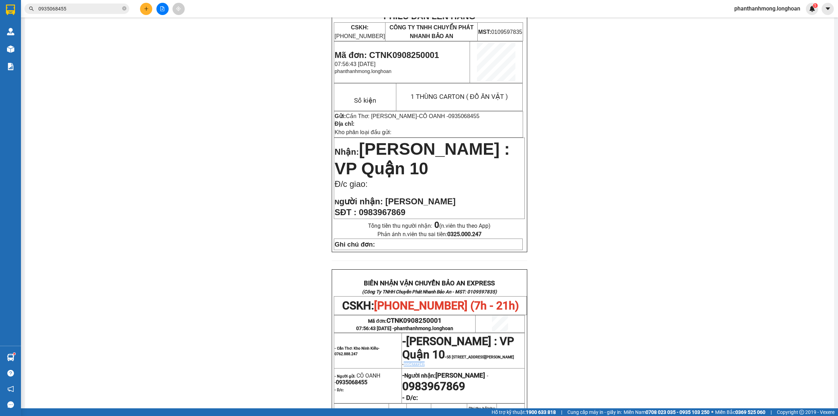
scroll to position [0, 0]
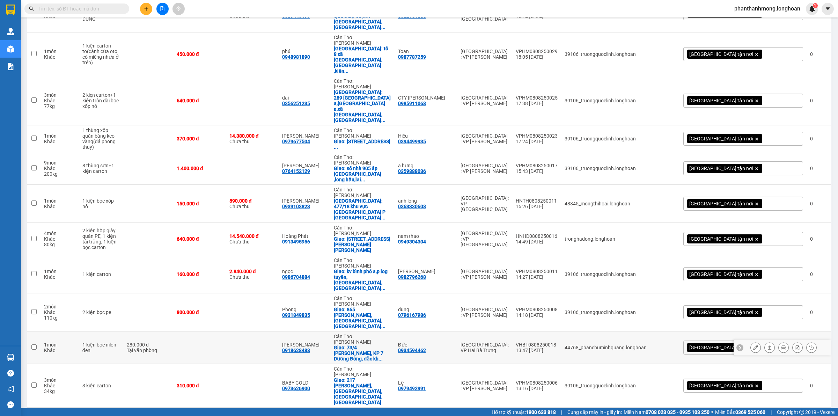
scroll to position [332, 0]
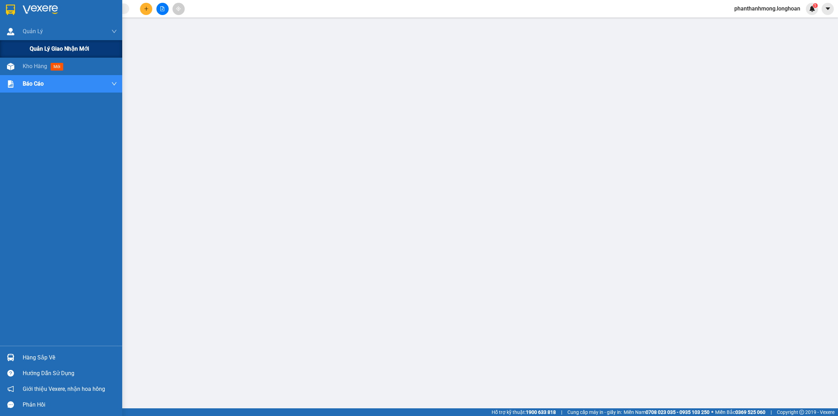
click at [42, 48] on span "Quản lý giao nhận mới" at bounding box center [59, 48] width 59 height 9
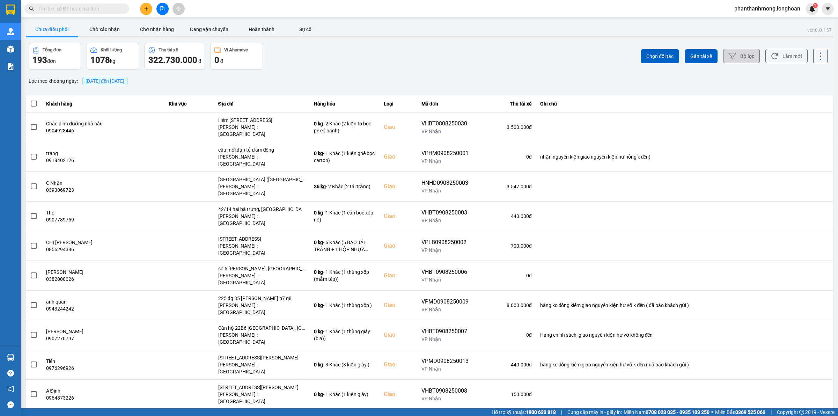
click at [735, 55] on icon at bounding box center [731, 55] width 7 height 7
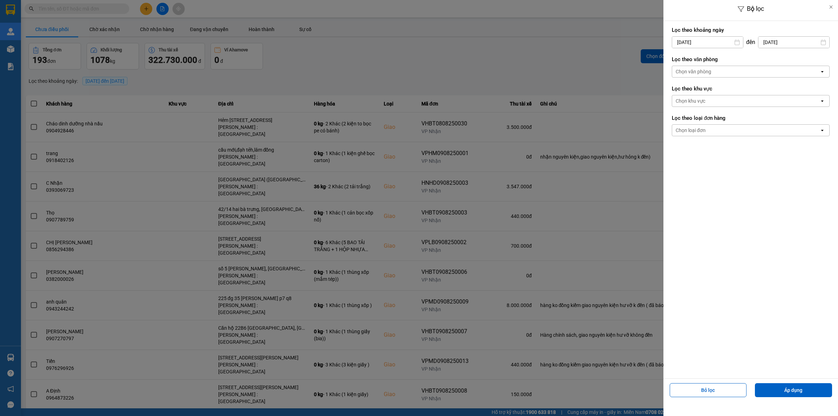
click at [707, 75] on div "Chọn văn phòng" at bounding box center [745, 71] width 147 height 11
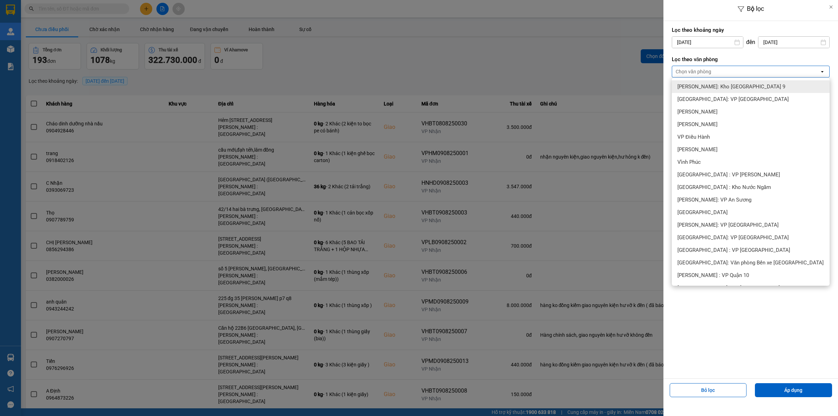
click at [695, 39] on input "[DATE]" at bounding box center [707, 42] width 71 height 11
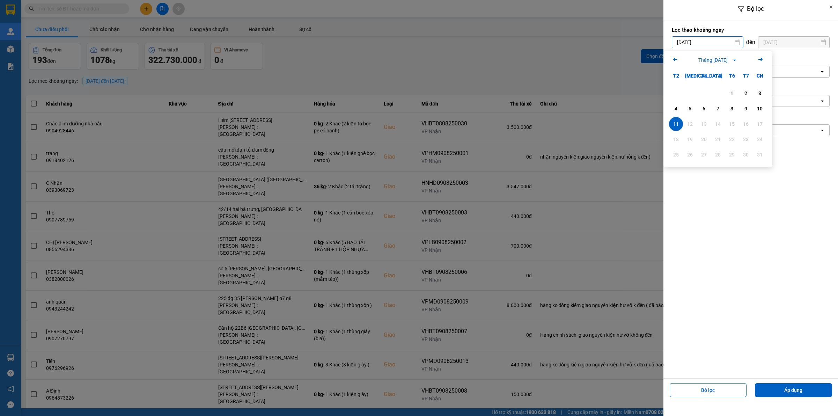
click at [274, 34] on div at bounding box center [419, 208] width 838 height 416
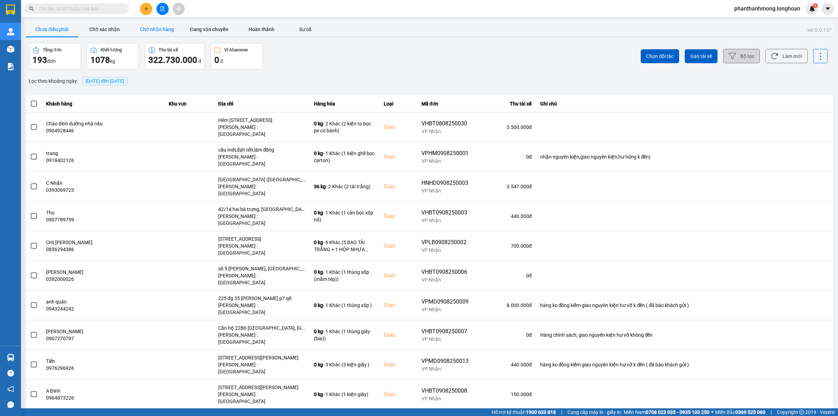
click at [157, 27] on button "Chờ nhận hàng" at bounding box center [157, 29] width 52 height 14
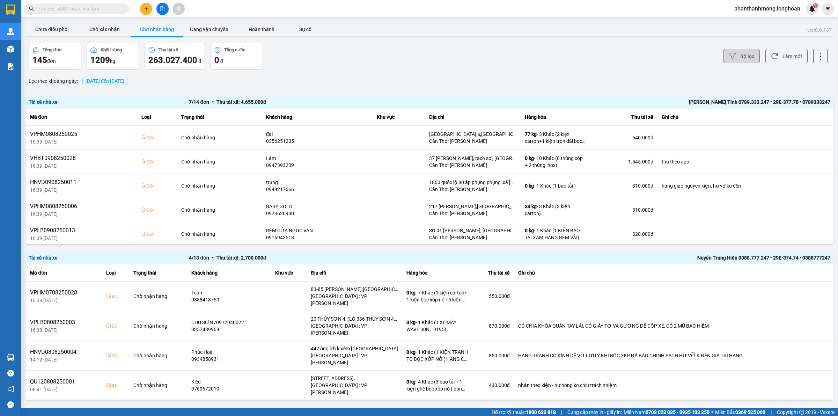
click at [731, 58] on button "Bộ lọc" at bounding box center [741, 56] width 37 height 14
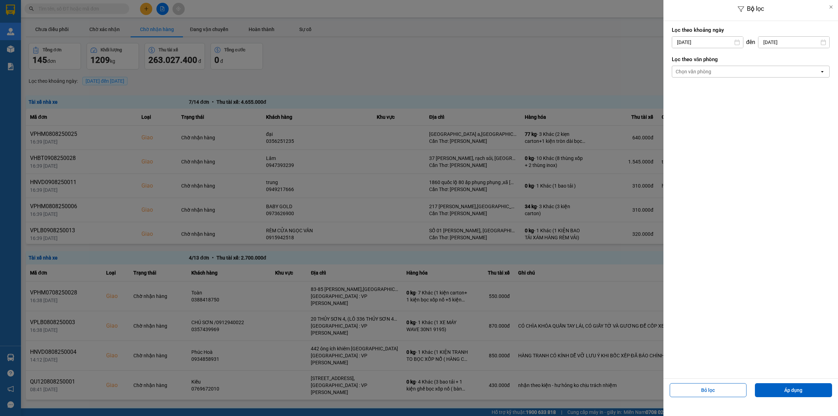
click at [730, 69] on div "Chọn văn phòng" at bounding box center [745, 71] width 147 height 11
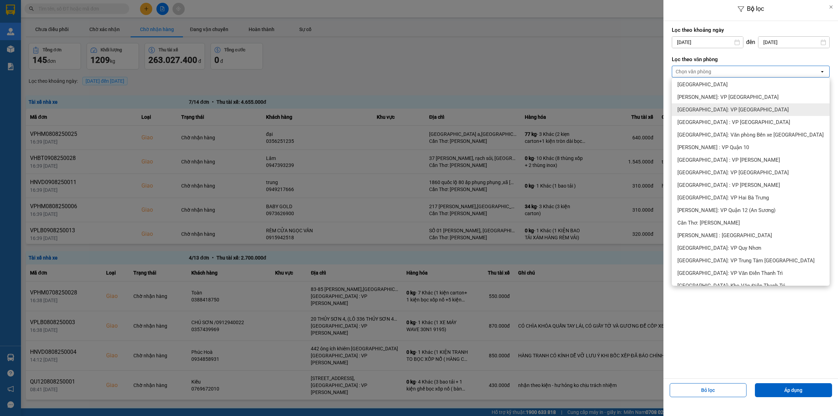
scroll to position [131, 0]
click at [709, 216] on span "Cần Thơ: [PERSON_NAME]" at bounding box center [708, 219] width 62 height 7
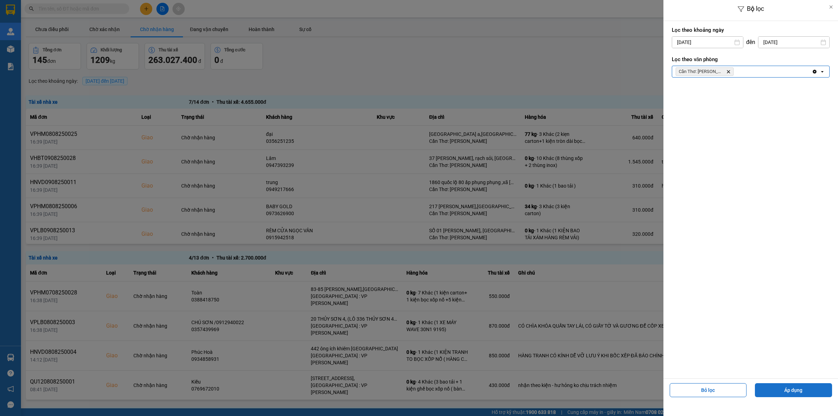
click at [794, 390] on button "Áp dụng" at bounding box center [793, 390] width 77 height 14
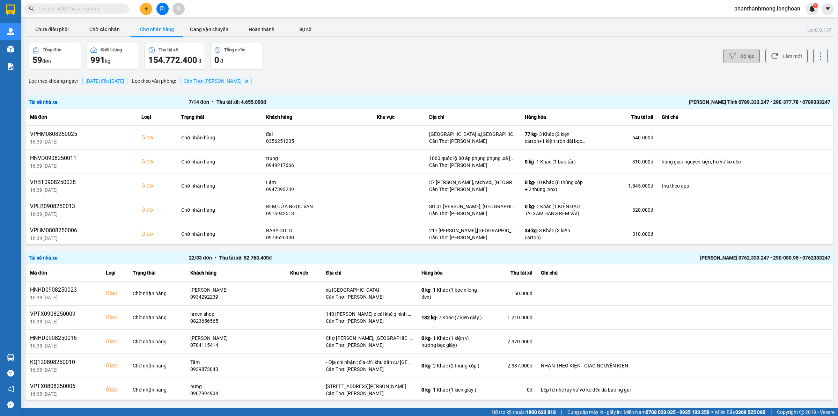
click at [733, 55] on button "Bộ lọc" at bounding box center [741, 56] width 37 height 14
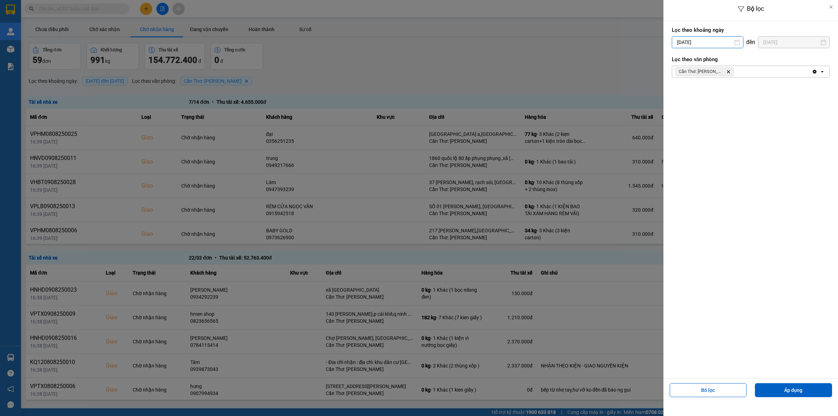
click at [723, 44] on input "[DATE]" at bounding box center [707, 42] width 71 height 11
click at [733, 93] on div "1" at bounding box center [732, 93] width 10 height 8
type input "[DATE]"
click at [805, 392] on button "Áp dụng" at bounding box center [793, 390] width 77 height 14
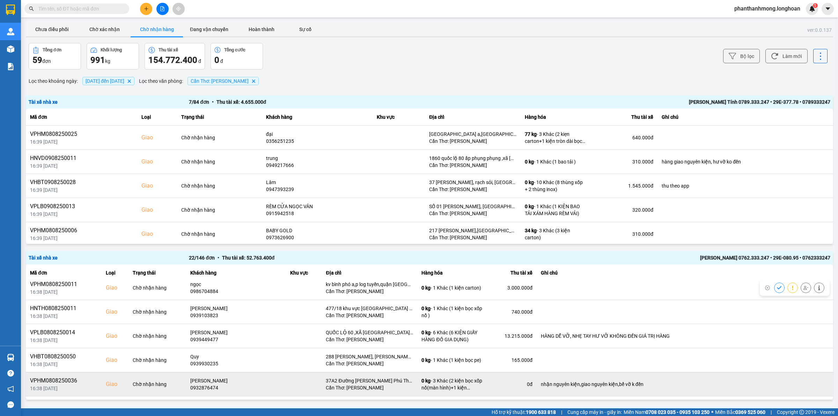
scroll to position [175, 0]
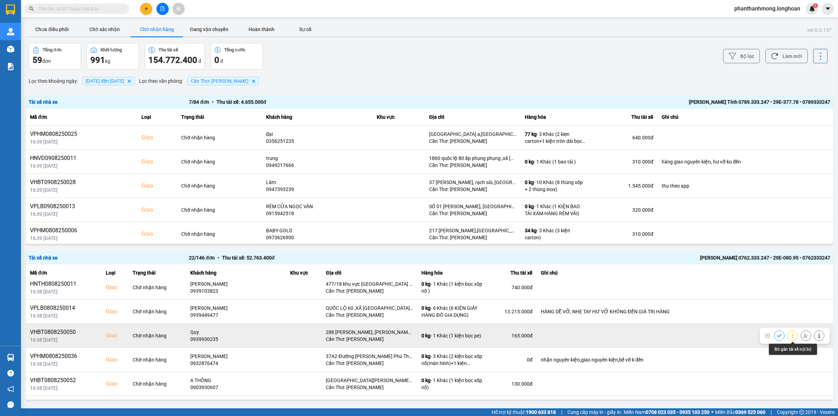
click at [803, 337] on icon at bounding box center [805, 335] width 5 height 4
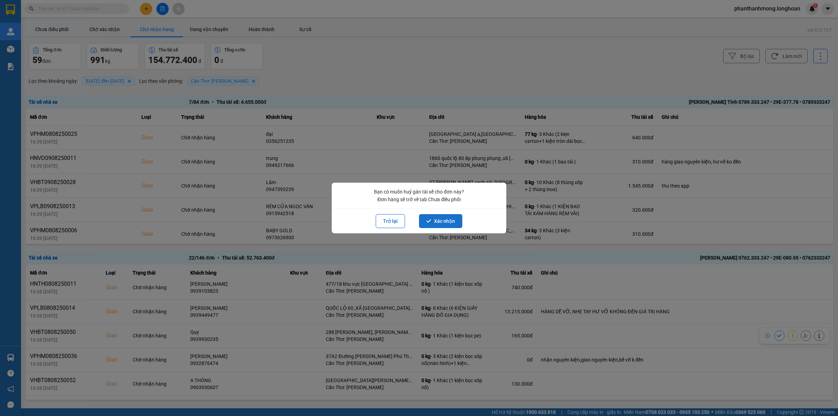
click at [445, 224] on button "Xác nhận" at bounding box center [440, 221] width 43 height 14
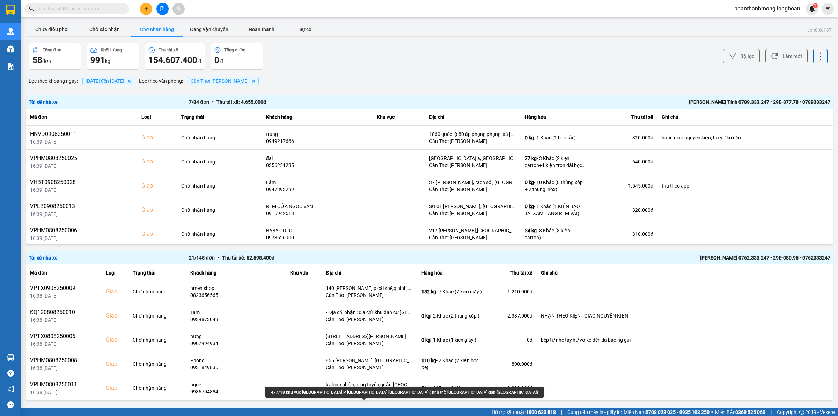
scroll to position [0, 0]
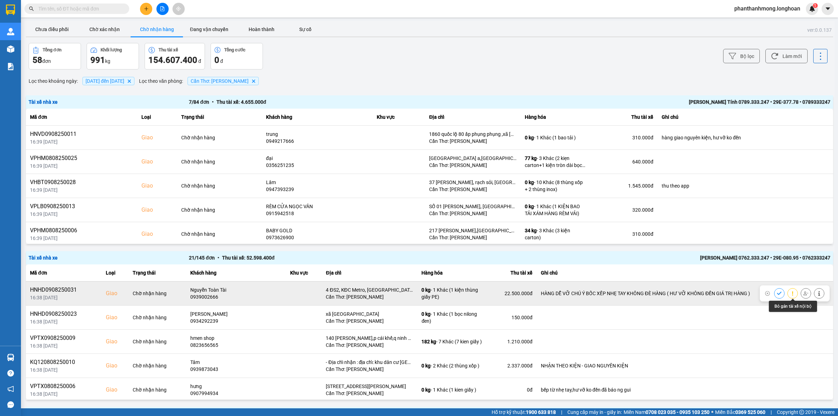
click at [801, 295] on button at bounding box center [806, 293] width 10 height 12
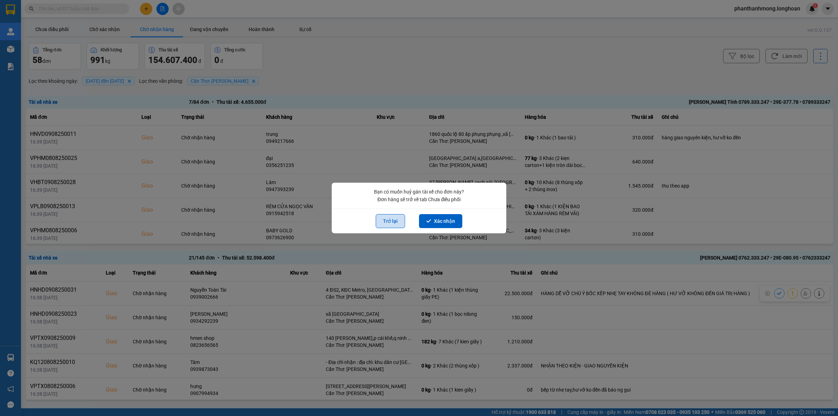
click at [391, 224] on button "Trở lại" at bounding box center [390, 221] width 29 height 14
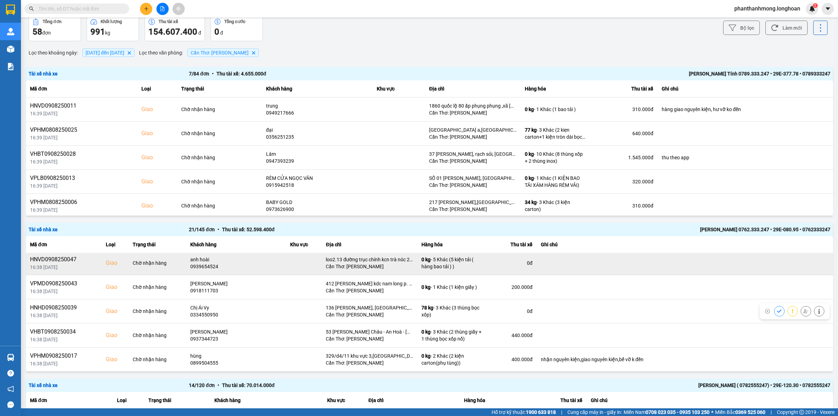
scroll to position [44, 0]
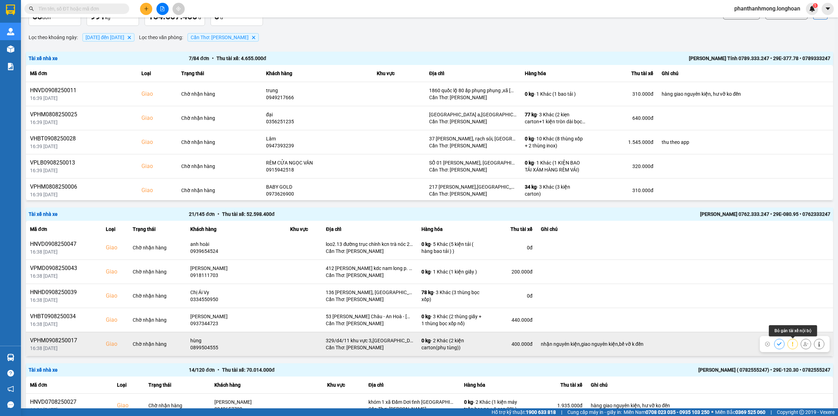
click at [801, 346] on button at bounding box center [806, 344] width 10 height 12
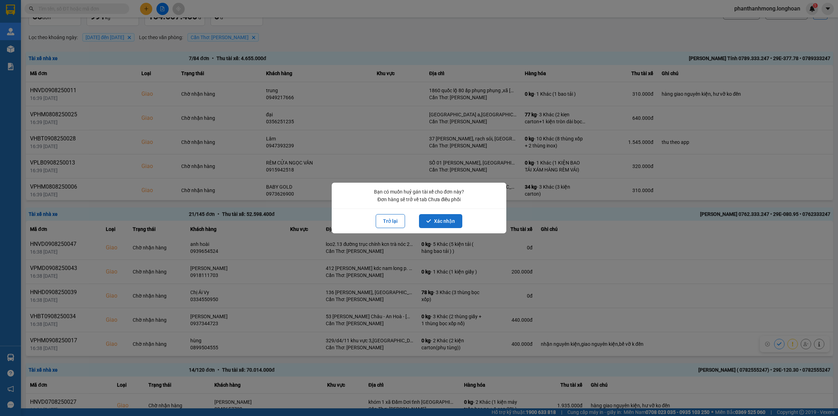
click at [442, 220] on button "Xác nhận" at bounding box center [440, 221] width 43 height 14
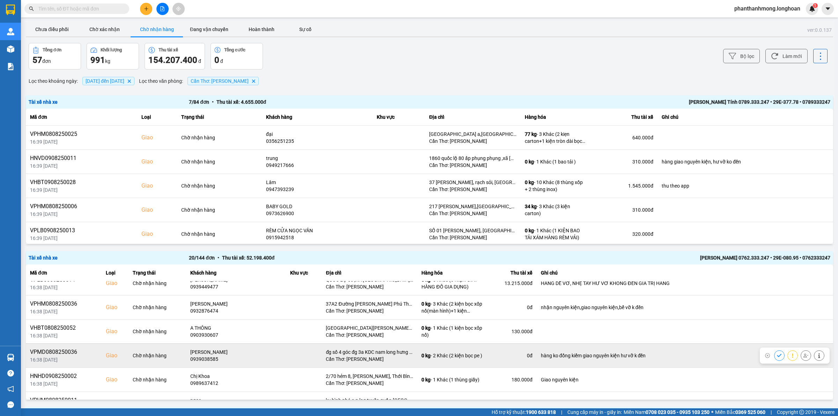
scroll to position [218, 0]
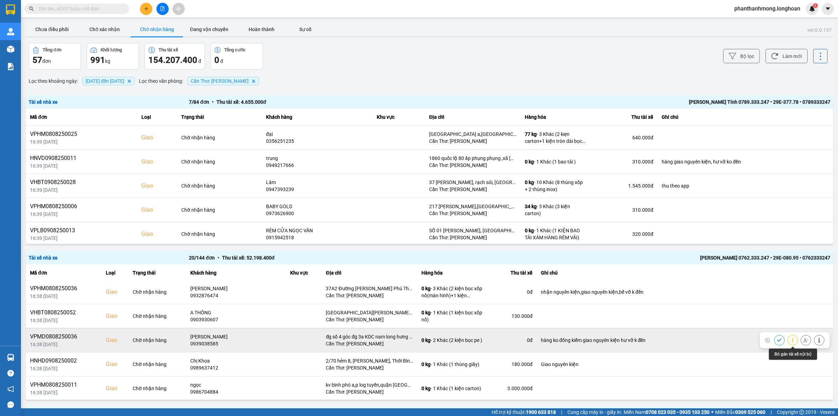
click at [803, 341] on icon at bounding box center [805, 340] width 5 height 4
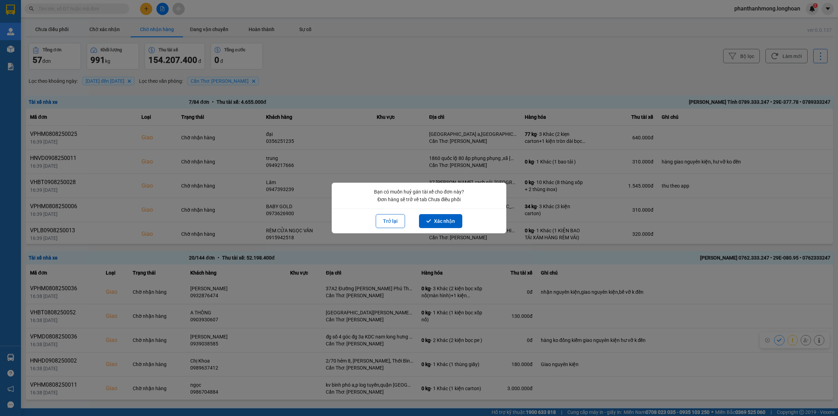
click at [445, 223] on button "Xác nhận" at bounding box center [440, 221] width 43 height 14
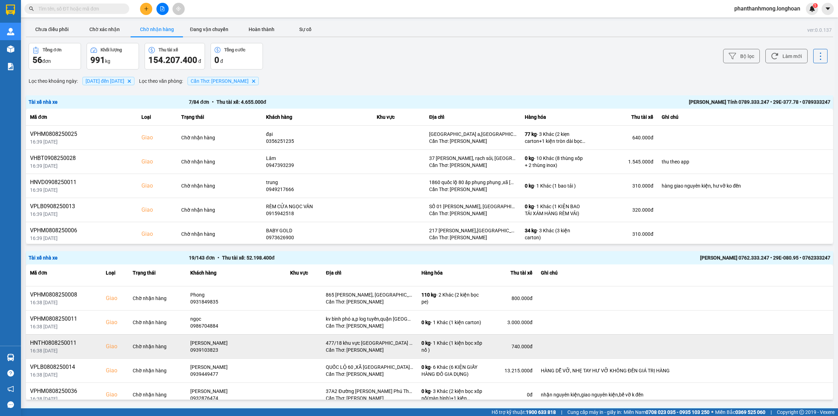
scroll to position [131, 0]
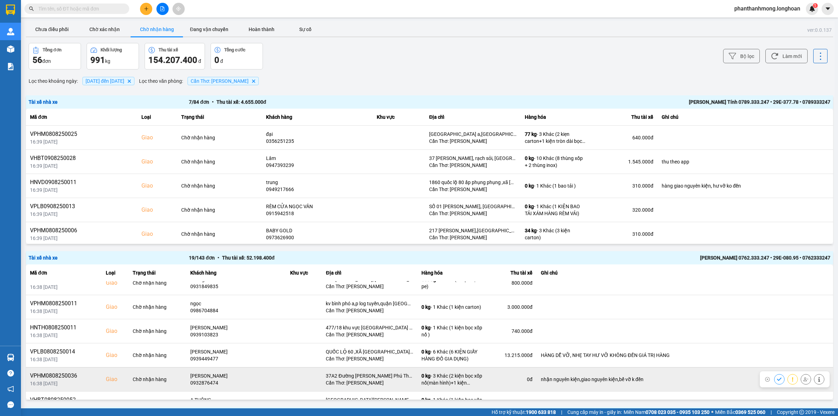
click at [803, 379] on icon at bounding box center [805, 379] width 5 height 5
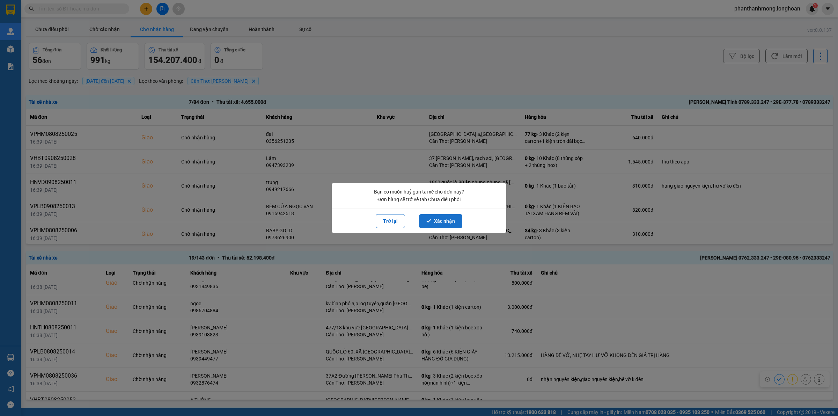
click at [450, 220] on button "Xác nhận" at bounding box center [440, 221] width 43 height 14
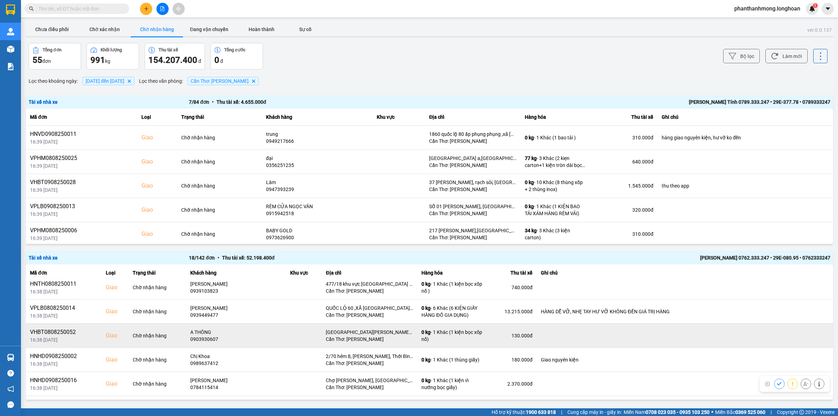
scroll to position [218, 0]
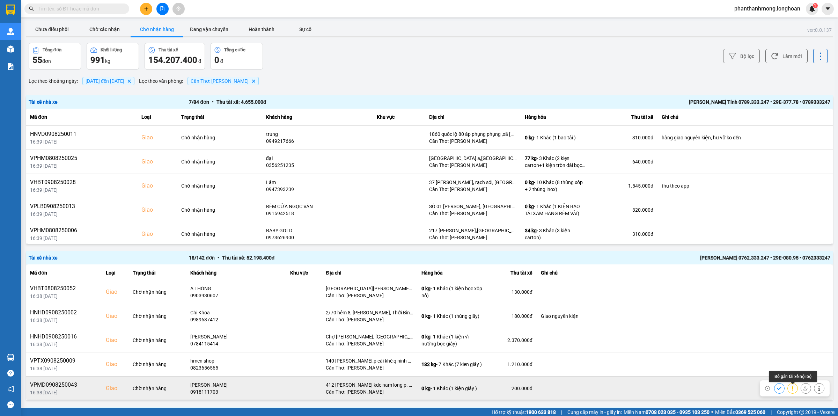
click at [801, 393] on button at bounding box center [806, 388] width 10 height 12
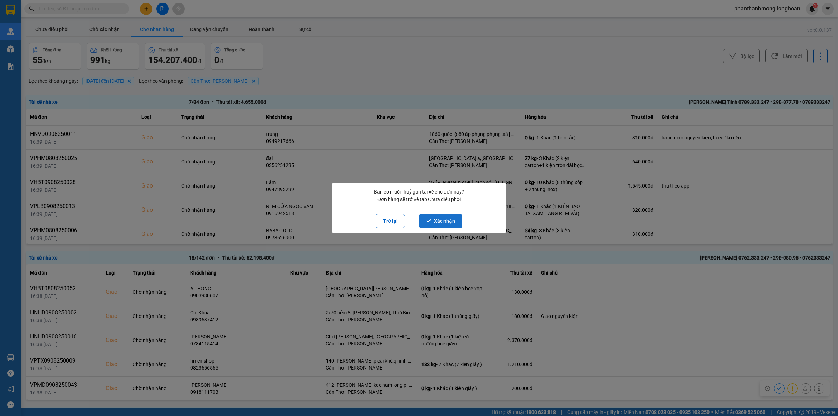
click at [447, 215] on button "Xác nhận" at bounding box center [440, 221] width 43 height 14
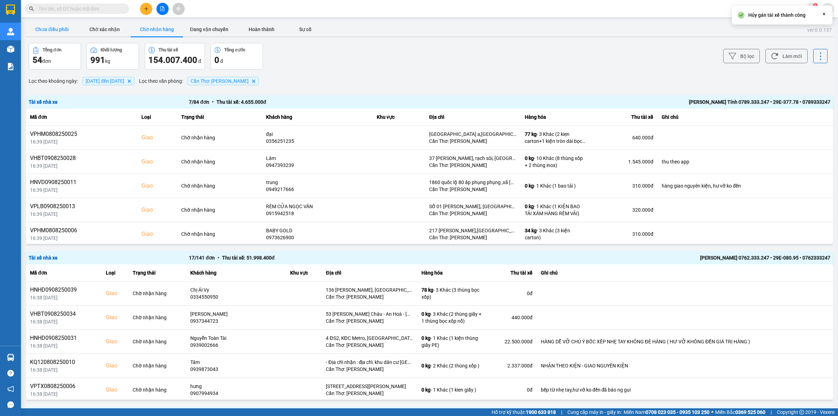
click at [51, 30] on button "Chưa điều phối" at bounding box center [52, 29] width 52 height 14
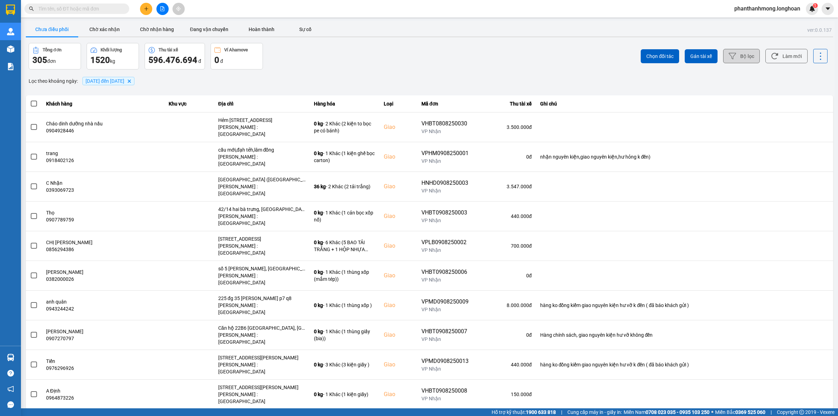
click at [731, 52] on button "Bộ lọc" at bounding box center [741, 56] width 37 height 14
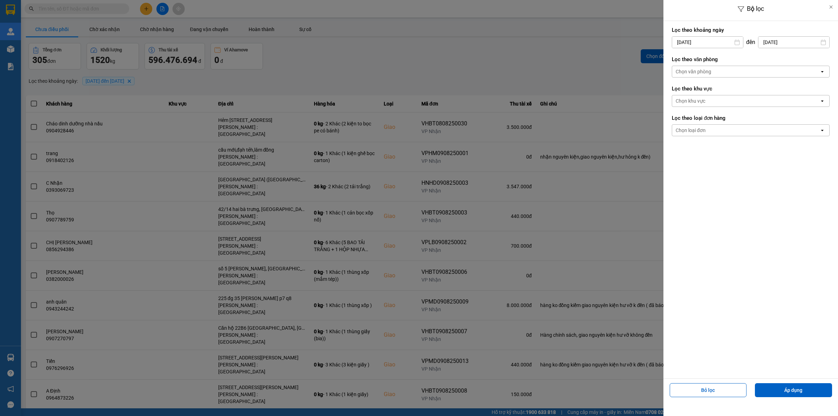
click at [717, 72] on div "Chọn văn phòng" at bounding box center [745, 71] width 147 height 11
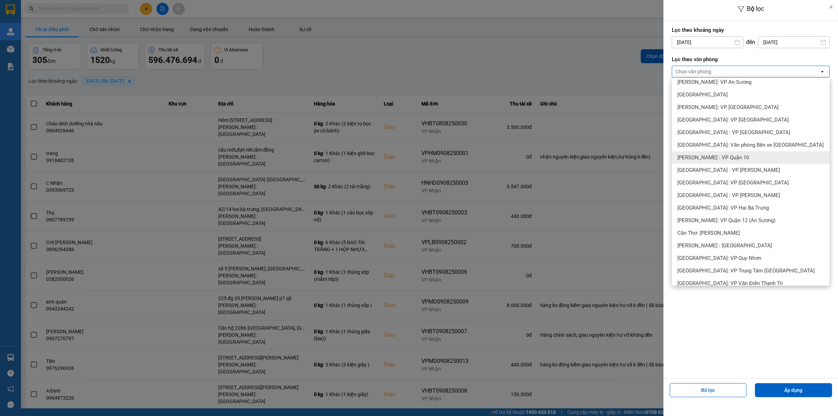
scroll to position [175, 0]
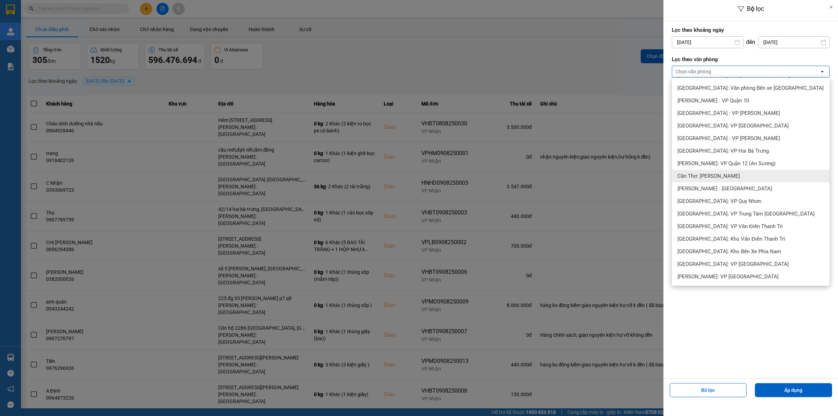
click at [728, 175] on span "Cần Thơ: [PERSON_NAME]" at bounding box center [708, 175] width 62 height 7
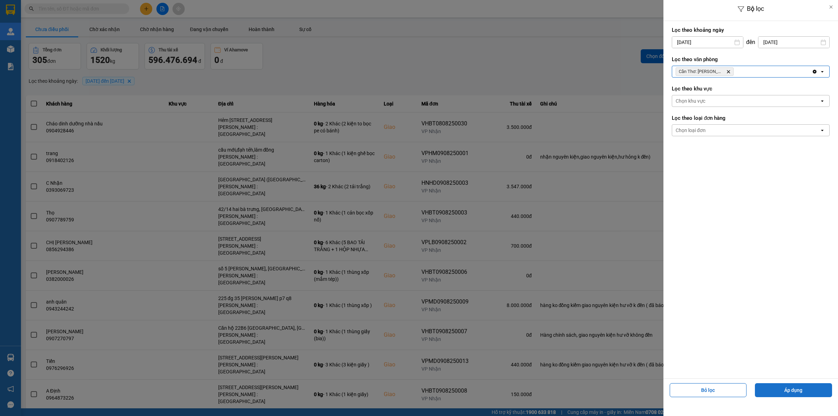
click at [784, 391] on button "Áp dụng" at bounding box center [793, 390] width 77 height 14
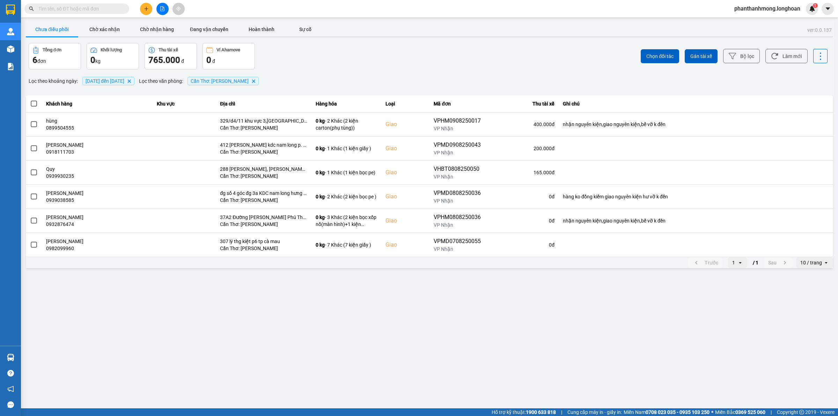
click at [33, 104] on span at bounding box center [34, 104] width 6 height 6
click at [30, 100] on input "checkbox" at bounding box center [30, 100] width 0 height 0
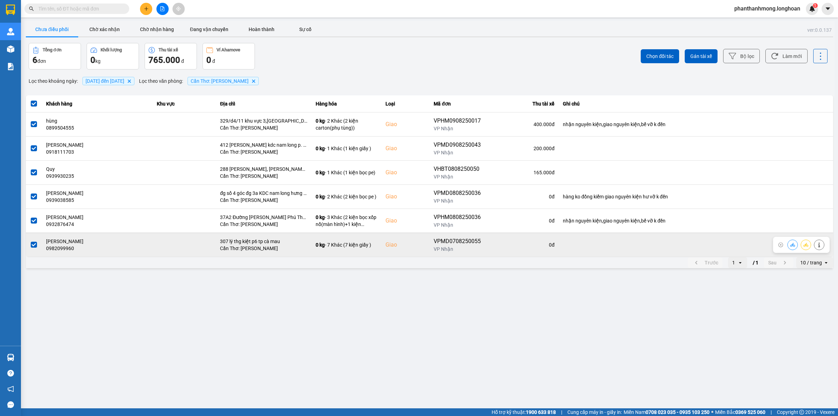
click at [34, 248] on label at bounding box center [34, 245] width 8 height 8
click at [30, 241] on input "checkbox" at bounding box center [30, 241] width 0 height 0
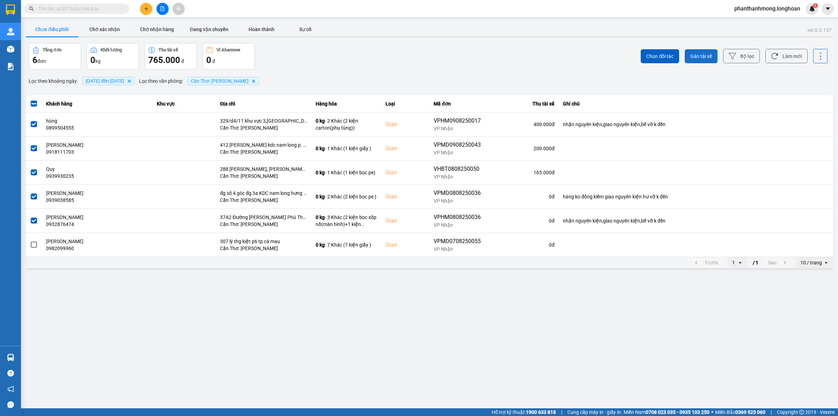
click at [706, 58] on span "Gán tài xế" at bounding box center [701, 56] width 22 height 7
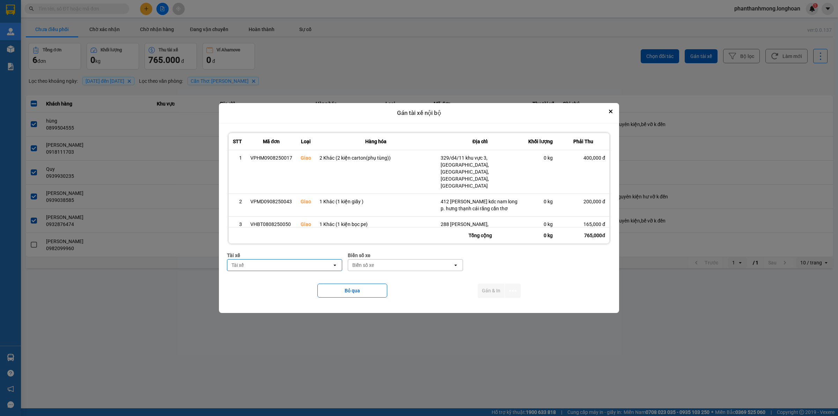
click at [321, 265] on div "Tài xế" at bounding box center [279, 264] width 105 height 11
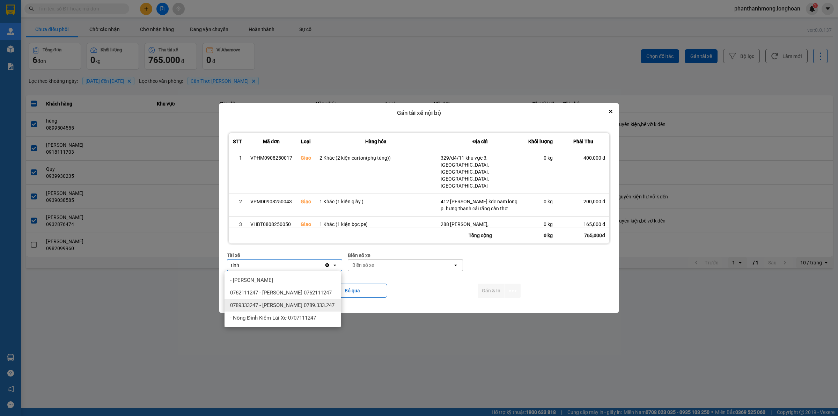
type input "tinh"
click at [273, 306] on span "0789333247 - [PERSON_NAME] 0789.333.247" at bounding box center [282, 305] width 104 height 7
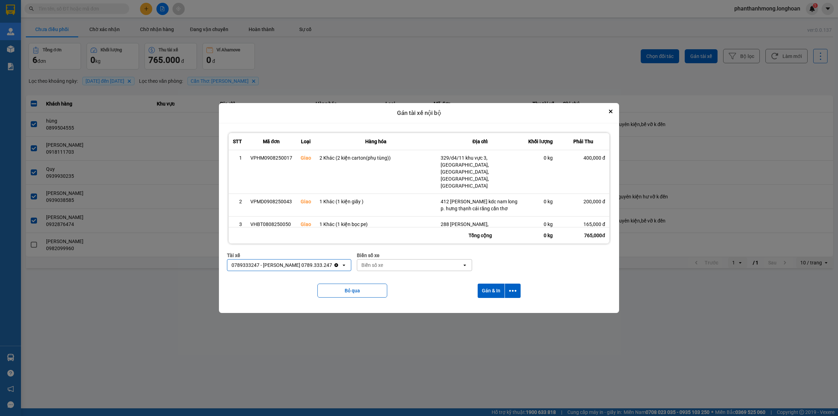
click at [379, 266] on div "Biển số xe" at bounding box center [372, 264] width 22 height 7
type input "78"
click at [398, 289] on div "29E-377.78" at bounding box center [415, 292] width 117 height 13
click at [515, 295] on button "dialog" at bounding box center [513, 290] width 16 height 14
click at [489, 310] on span "Chỉ gán tài" at bounding box center [485, 309] width 23 height 7
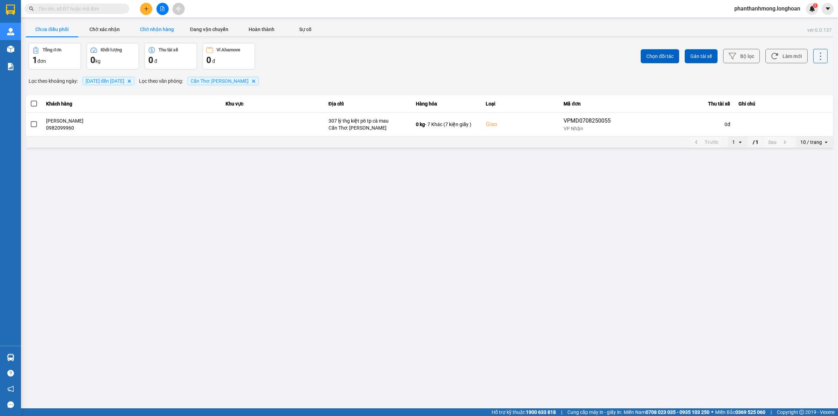
click at [166, 28] on button "Chờ nhận hàng" at bounding box center [157, 29] width 52 height 14
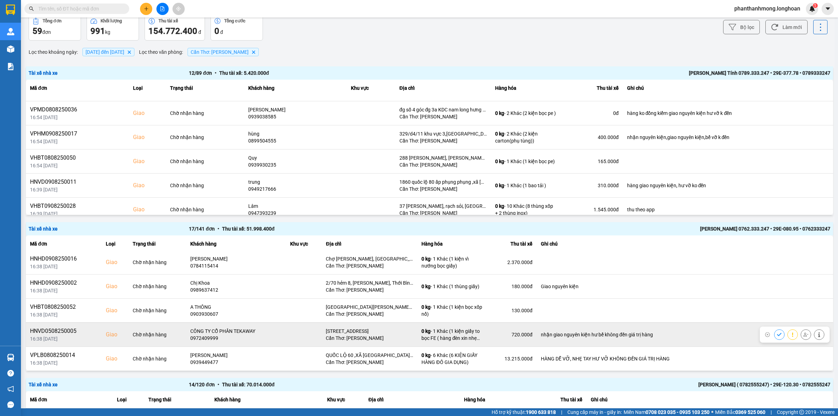
scroll to position [44, 0]
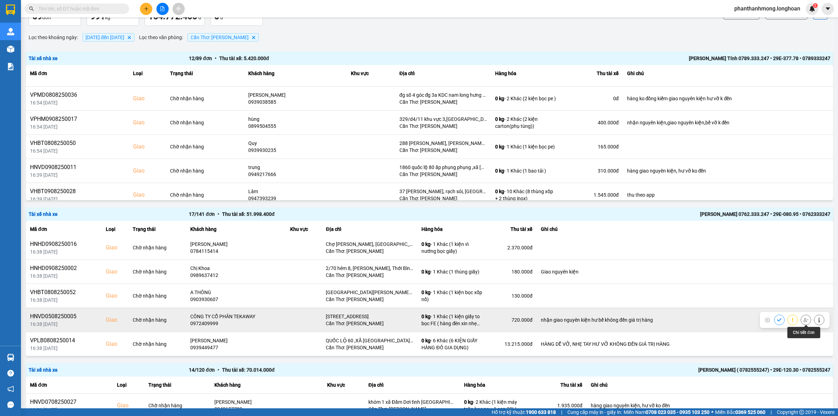
click at [816, 318] on icon at bounding box center [818, 319] width 5 height 5
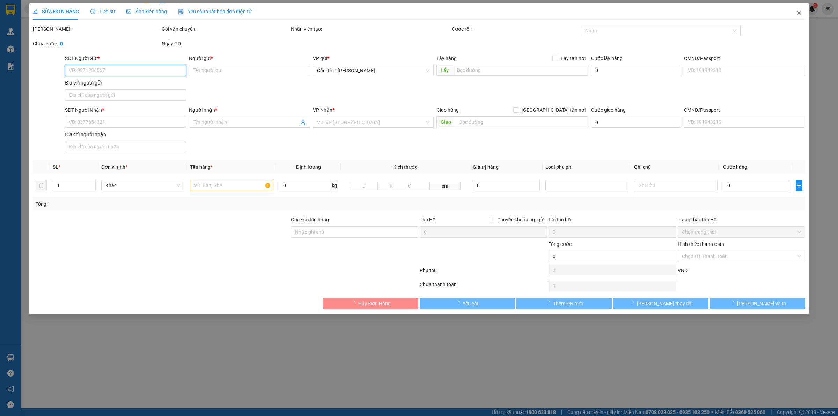
type input "0972409999"
type input "Cty QC SLED"
checkbox input "true"
type input "635 nguyễn văn cừ xuân ổ B. TP bắc ninh"
type input "0972409999"
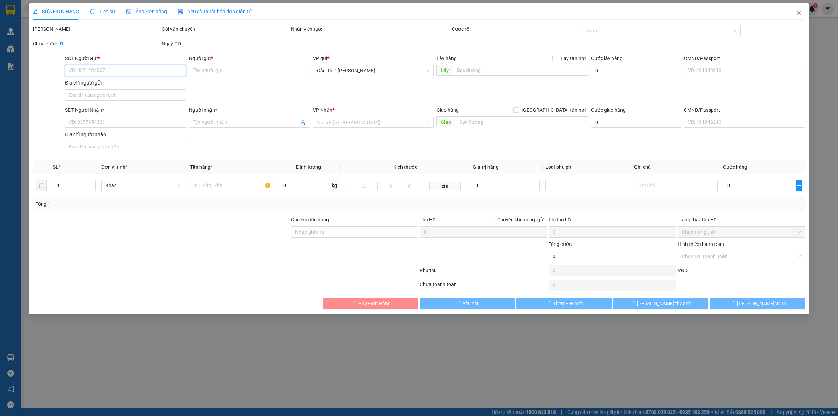
type input "CÔNG TY CỔ PHẦN TEKAWAY"
checkbox input "true"
type input "[STREET_ADDRESS]"
type input "nhận giao nguyên kiện hư bể không đền giá trị hàng"
type input "720.000"
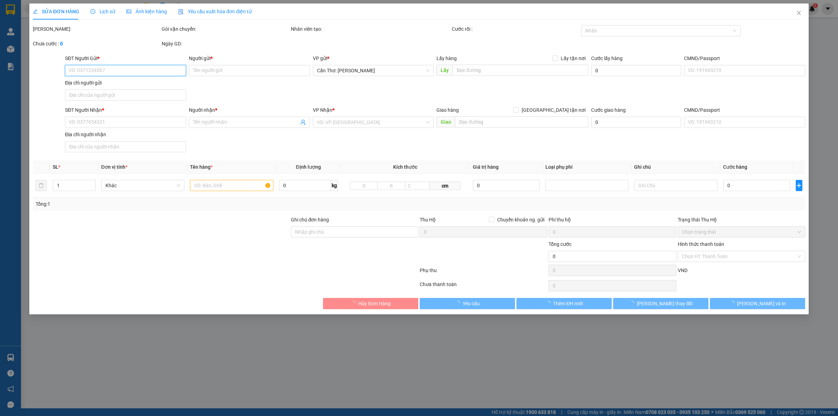
type input "720.000"
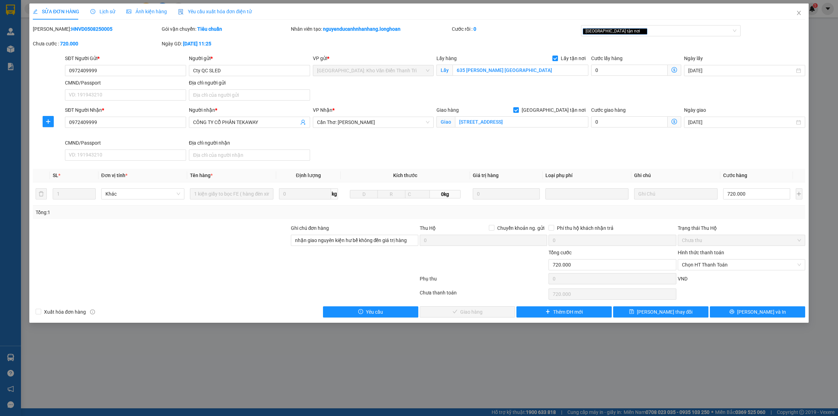
click at [111, 4] on div "Lịch sử" at bounding box center [102, 11] width 25 height 16
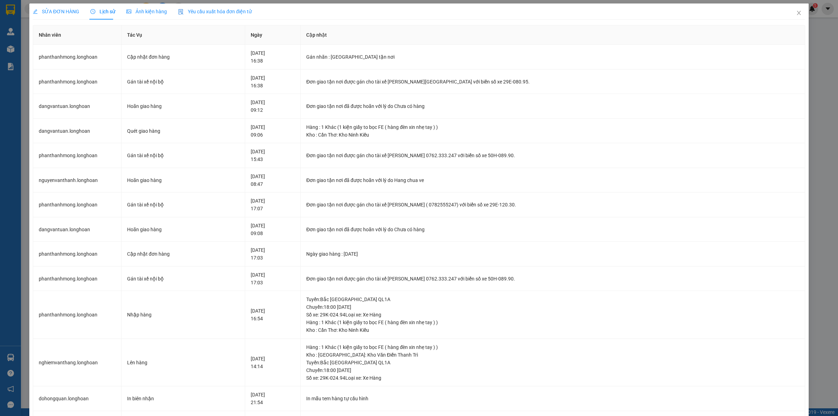
click at [110, 8] on div "Lịch sử" at bounding box center [102, 12] width 25 height 8
click at [792, 9] on span "Close" at bounding box center [799, 13] width 20 height 20
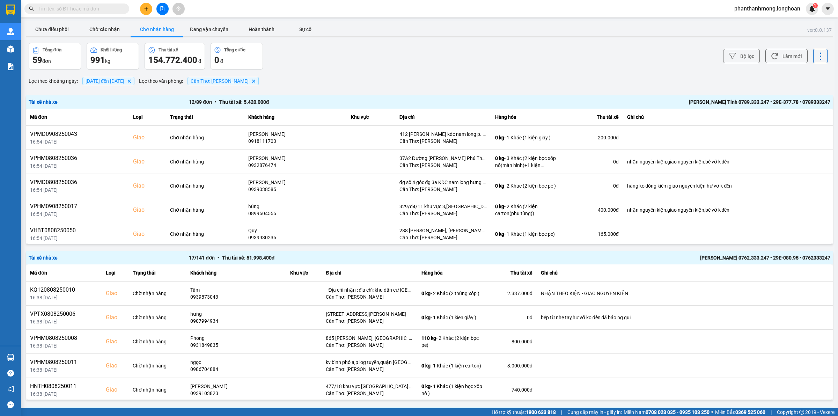
click at [148, 29] on button "Chờ nhận hàng" at bounding box center [157, 29] width 52 height 14
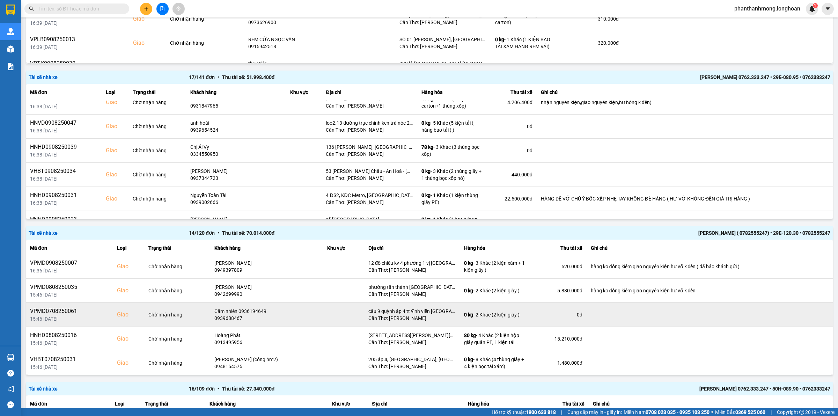
scroll to position [285, 0]
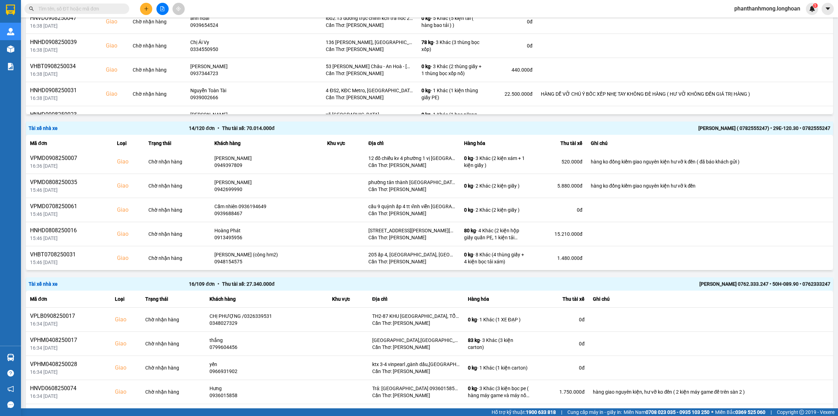
click at [717, 273] on div "Tài xế nhà xe 12 / 89 đơn • Thu tài xế: 5.420.000 đ Nguyễn Trung Tính 0789.333.…" at bounding box center [429, 118] width 807 height 616
click at [725, 282] on div "[PERSON_NAME] 0762.333.247 • 50H-089.90 • 0762333247" at bounding box center [670, 284] width 320 height 8
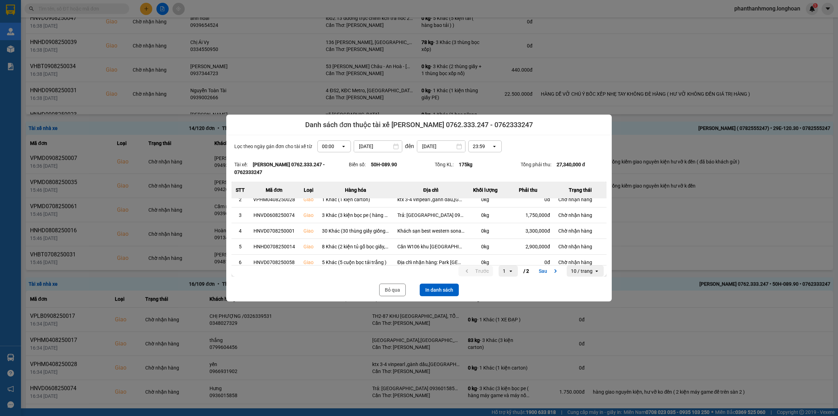
scroll to position [91, 0]
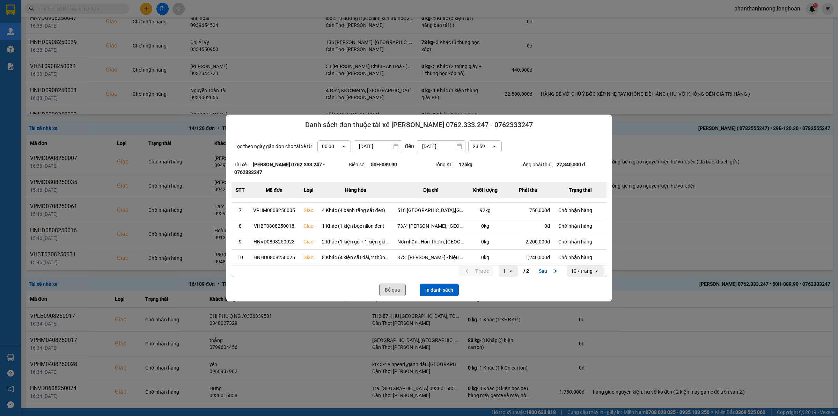
click at [391, 287] on button "Bỏ qua" at bounding box center [392, 289] width 27 height 13
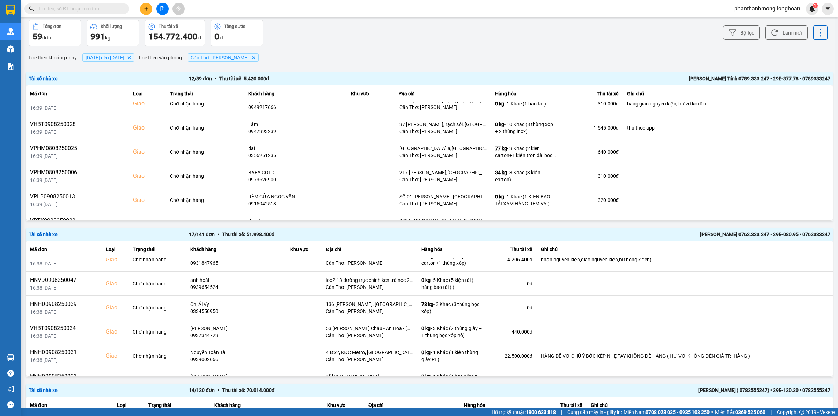
scroll to position [0, 0]
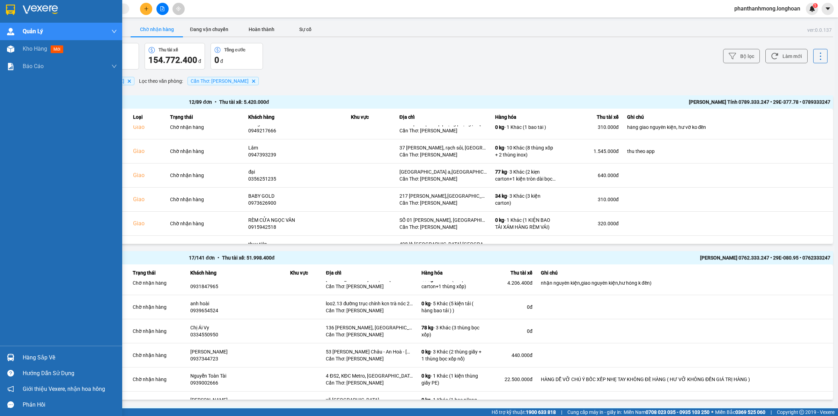
click at [11, 12] on img at bounding box center [10, 10] width 9 height 10
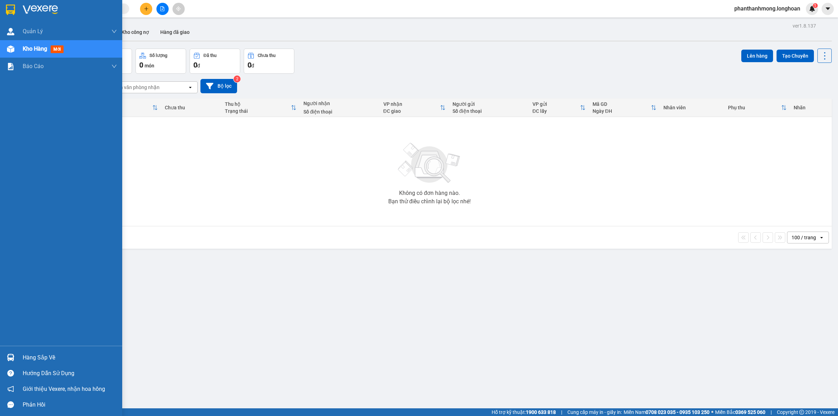
click at [28, 355] on div "Hàng sắp về" at bounding box center [70, 357] width 94 height 10
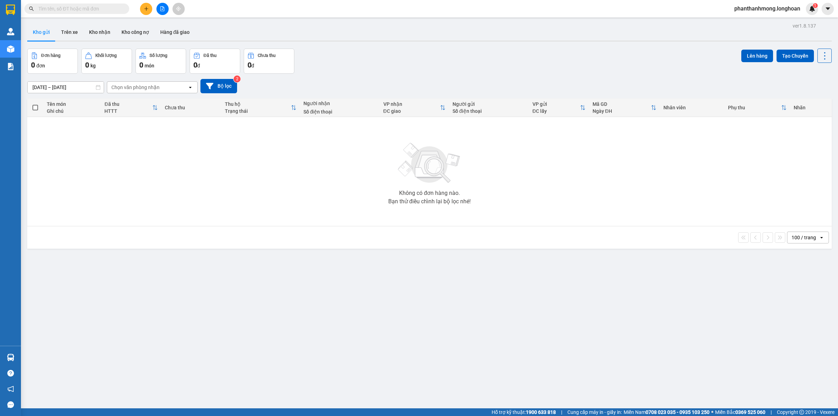
click at [135, 16] on section "Kết quả tìm kiếm ( 0 ) Bộ lọc No Data phanthanhmong.longhoan 1 Quản Lý Quản lý …" at bounding box center [419, 208] width 838 height 416
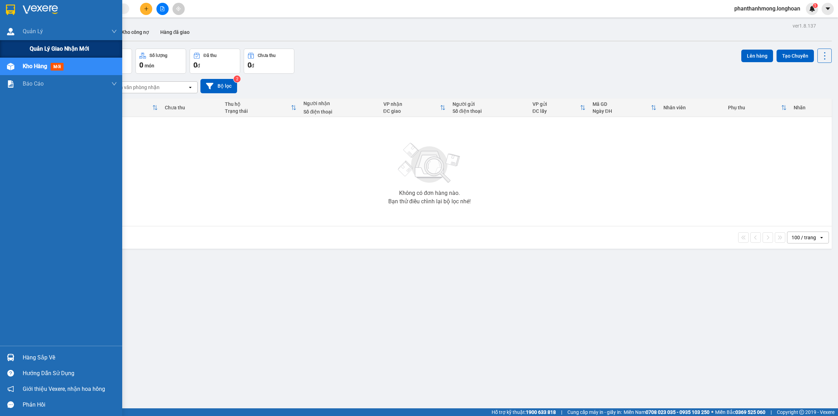
click at [34, 53] on div "Quản lý giao nhận mới" at bounding box center [73, 48] width 87 height 17
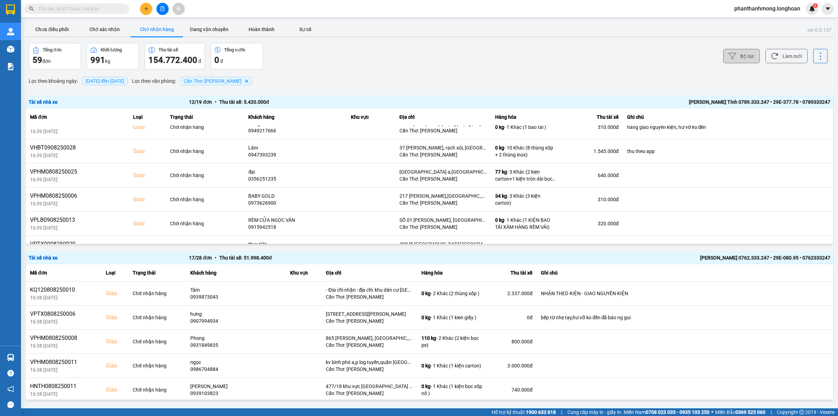
click at [742, 56] on button "Bộ lọc" at bounding box center [741, 56] width 37 height 14
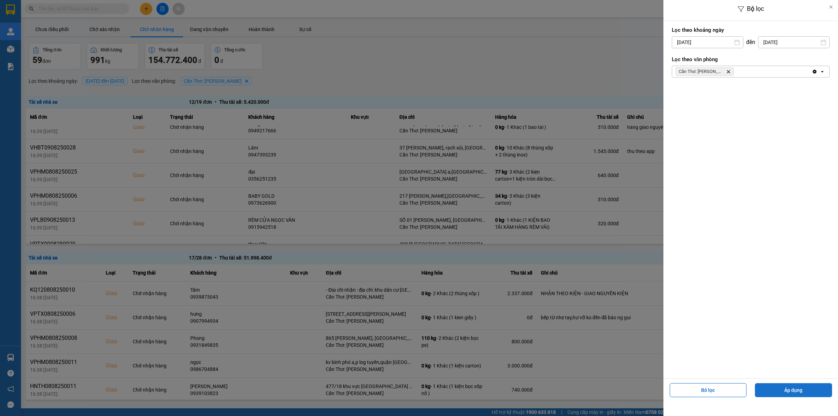
click at [802, 395] on button "Áp dụng" at bounding box center [793, 390] width 77 height 14
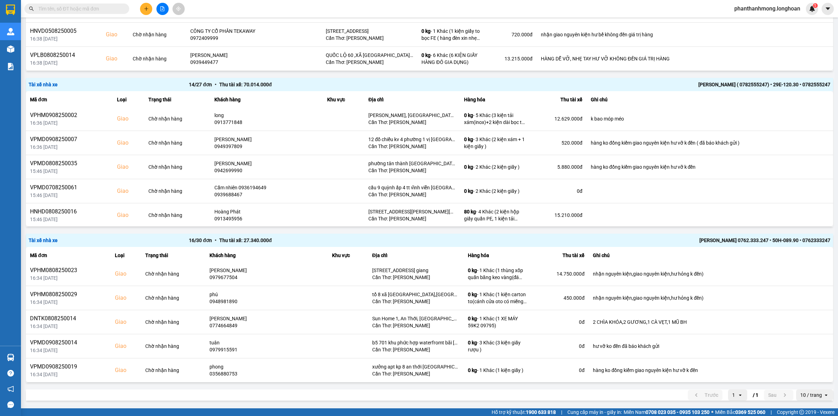
scroll to position [220, 0]
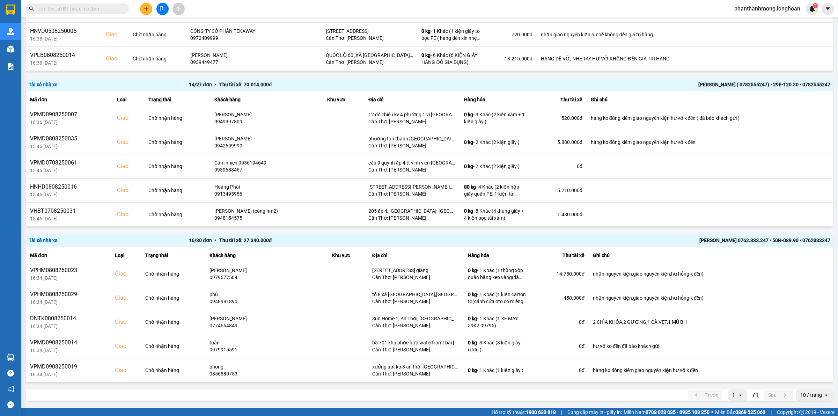
click at [70, 13] on span at bounding box center [76, 8] width 105 height 10
paste input "0937031365"
click at [70, 9] on input "text" at bounding box center [79, 9] width 82 height 8
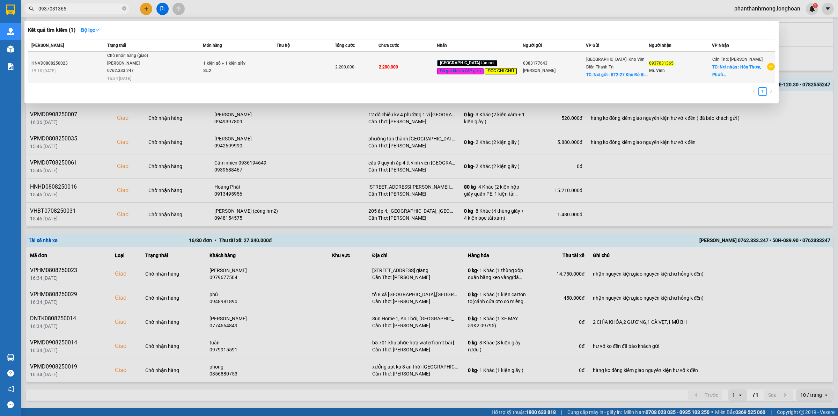
type input "0937031365"
click at [354, 66] on span "2.200.000" at bounding box center [344, 67] width 19 height 5
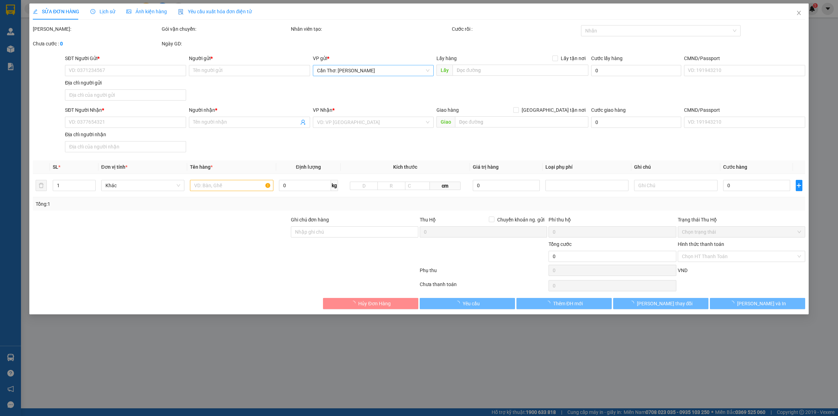
type input "0383177643"
type input "Phương Anh"
checkbox input "true"
type input "Nơi gửi : BT2-27 Khu Đô thị mới Trung Văn - Nam từ Liêm Hà Nội"
type input "0937031365"
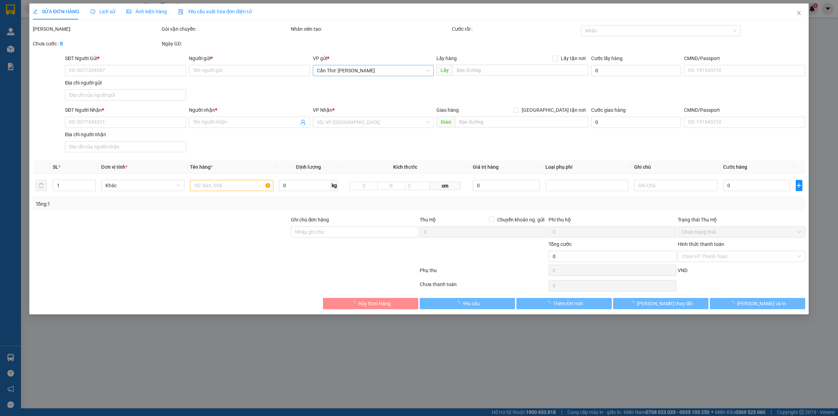
type input "Mr. Vĩnh"
checkbox input "true"
type input "Nơi nhận : Hòn Thơm, [GEOGRAPHIC_DATA], [GEOGRAPHIC_DATA]. [GEOGRAPHIC_DATA], T…"
type input "gọi trước 3 tiếng"
type input "2.200.000"
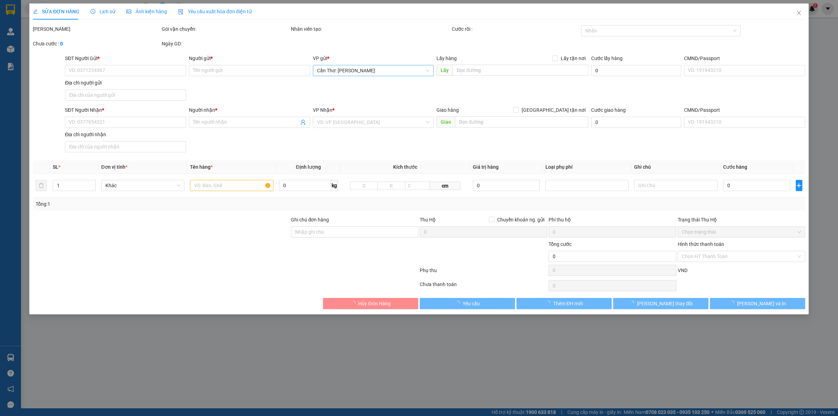
type input "2.200.000"
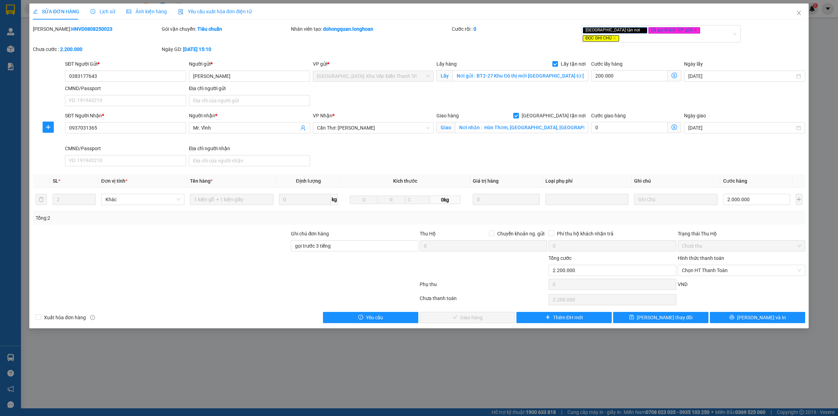
click at [80, 29] on b "HNVD0808250023" at bounding box center [91, 29] width 41 height 6
copy b "HNVD0808250023"
drag, startPoint x: 799, startPoint y: 10, endPoint x: 790, endPoint y: 14, distance: 10.1
click at [799, 11] on icon "close" at bounding box center [799, 13] width 6 height 6
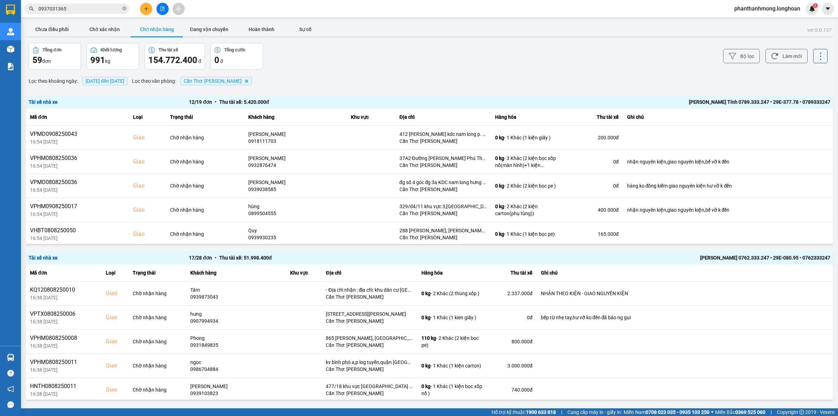
click at [154, 9] on div at bounding box center [162, 9] width 52 height 12
click at [149, 11] on button at bounding box center [146, 9] width 12 height 12
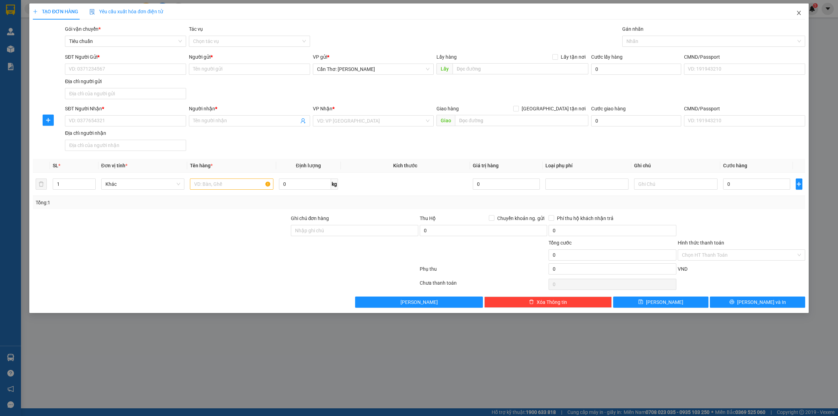
click at [799, 15] on icon "close" at bounding box center [799, 13] width 6 height 6
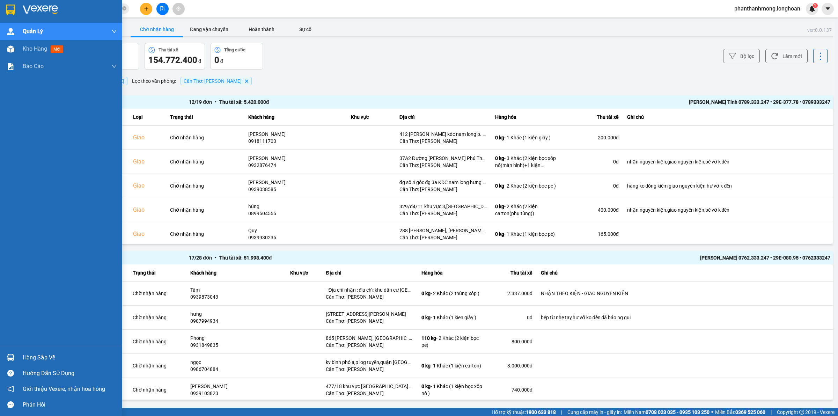
click at [10, 9] on img at bounding box center [10, 10] width 9 height 10
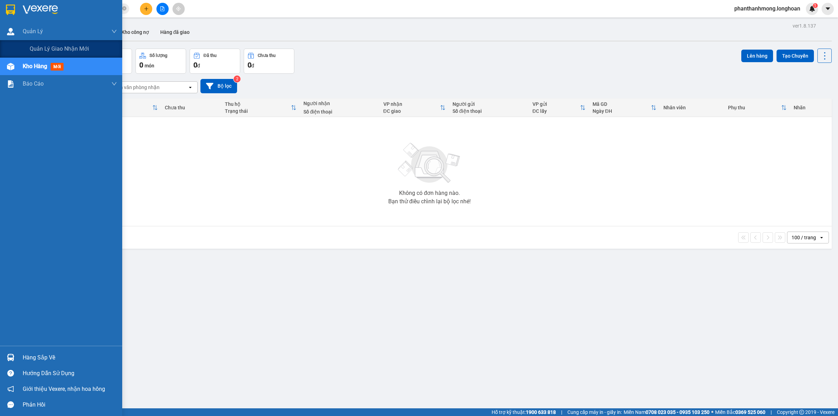
click at [46, 46] on div "ver 1.8.137 Kho gửi Trên xe Kho nhận Kho công nợ Hàng đã giao Đơn hàng 0 đơn Kh…" at bounding box center [429, 229] width 810 height 416
click at [41, 49] on span "Quản lý giao nhận mới" at bounding box center [59, 48] width 59 height 9
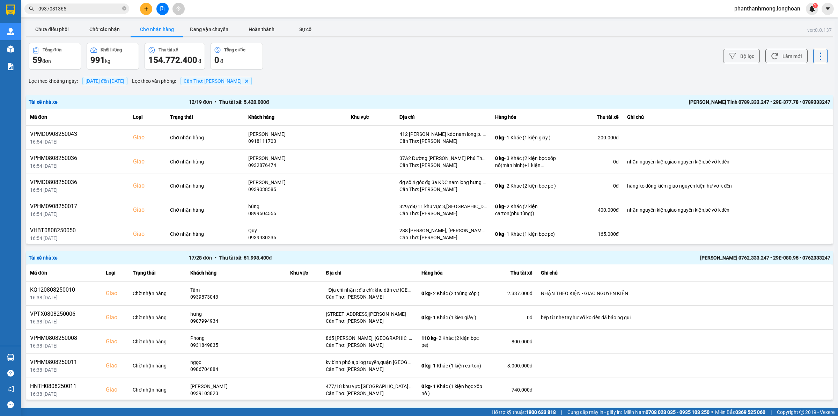
click at [25, 34] on div "ver: 0.0.137 Chưa điều phối Chờ xác nhận Chờ nhận hàng Đang vận chuyển Hoàn thà…" at bounding box center [429, 377] width 810 height 712
click at [37, 30] on button "Chưa điều phối" at bounding box center [52, 29] width 52 height 14
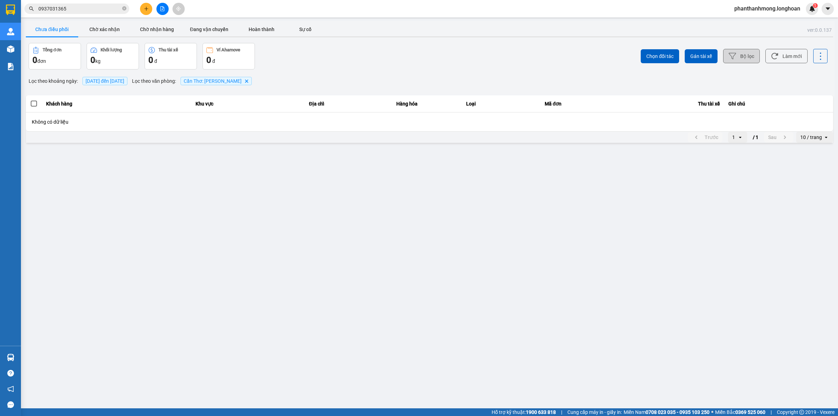
click at [726, 54] on button "Bộ lọc" at bounding box center [741, 56] width 37 height 14
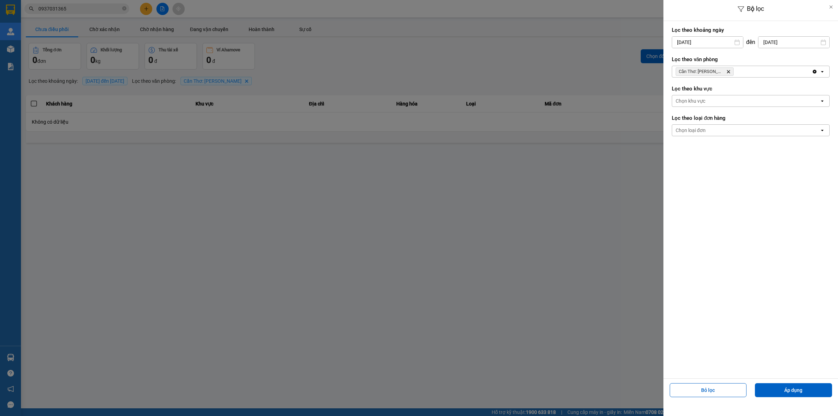
click at [706, 43] on input "[DATE]" at bounding box center [707, 42] width 71 height 11
click at [730, 92] on div "1" at bounding box center [732, 93] width 10 height 8
type input "[DATE]"
click at [784, 385] on button "Áp dụng" at bounding box center [793, 390] width 77 height 14
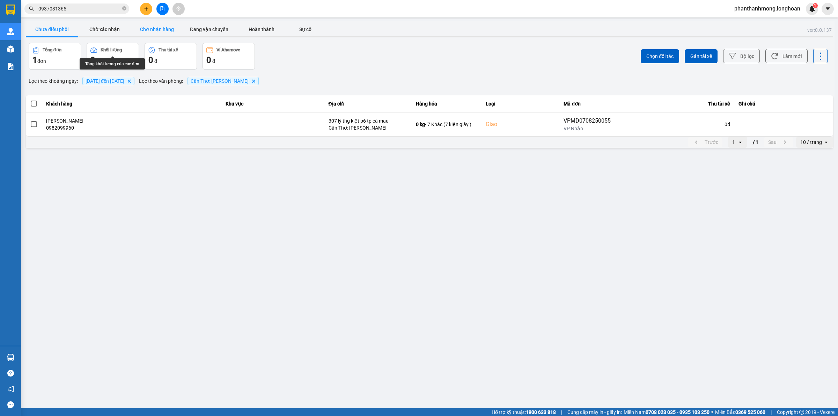
click at [152, 35] on button "Chờ nhận hàng" at bounding box center [157, 29] width 52 height 14
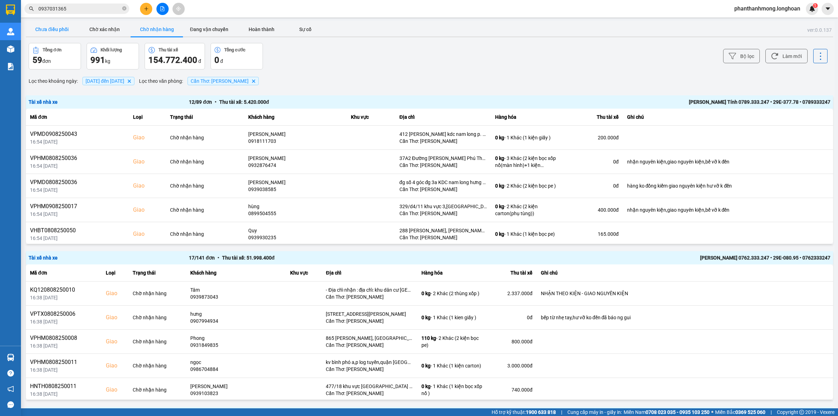
click at [51, 29] on button "Chưa điều phối" at bounding box center [52, 29] width 52 height 14
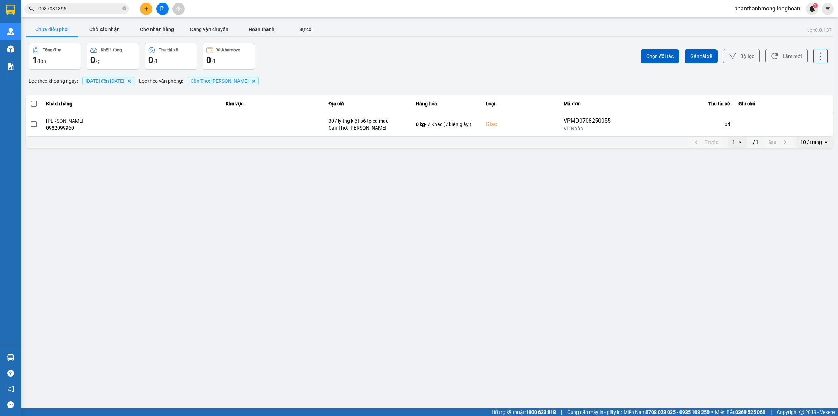
click at [79, 11] on input "0937031365" at bounding box center [79, 9] width 82 height 8
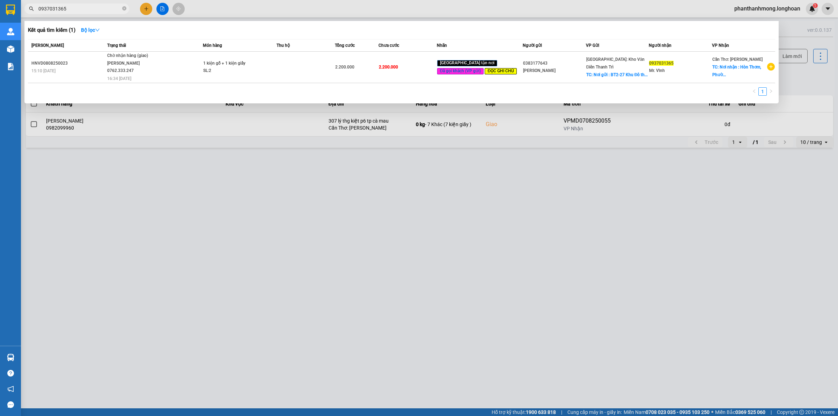
click at [79, 11] on input "0937031365" at bounding box center [79, 9] width 82 height 8
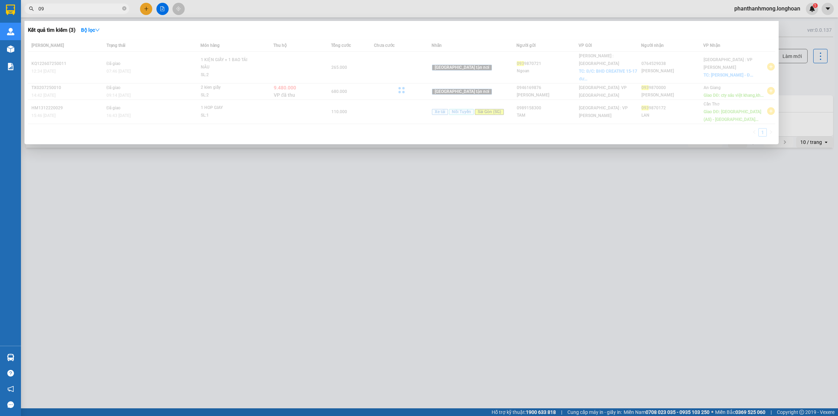
type input "0"
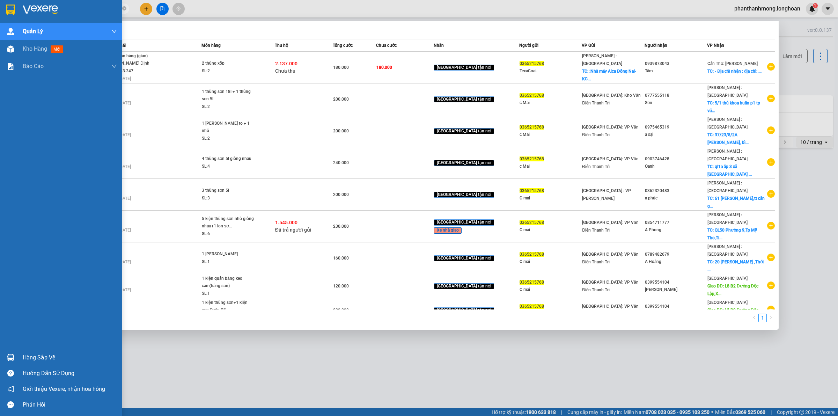
type input "0365215768"
click at [3, 11] on div at bounding box center [61, 11] width 122 height 23
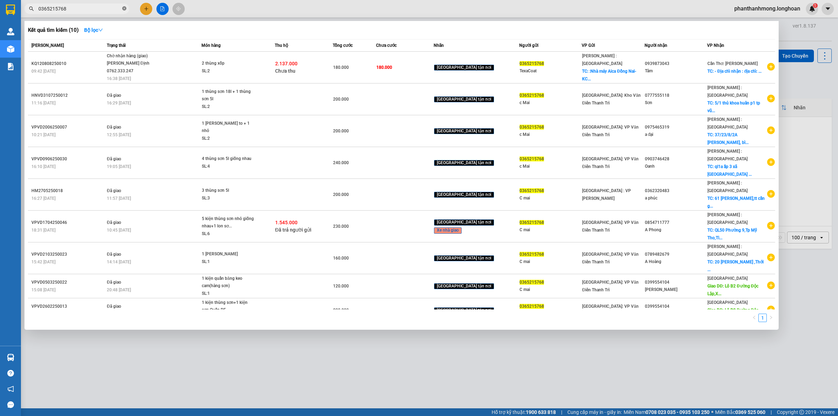
click at [125, 6] on span at bounding box center [124, 9] width 4 height 7
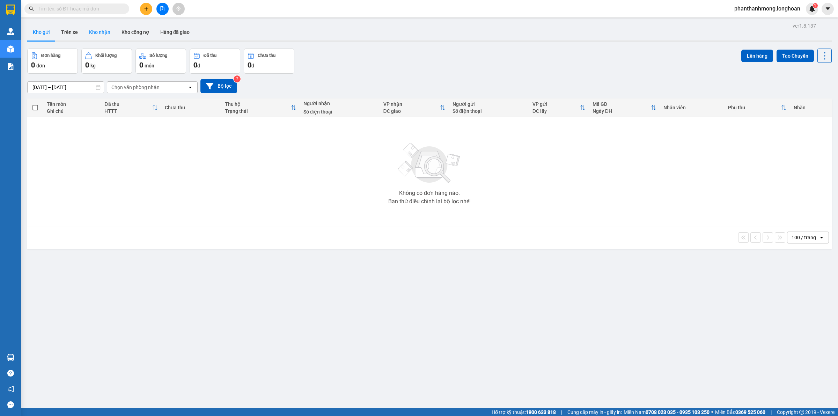
click at [103, 34] on button "Kho nhận" at bounding box center [99, 32] width 32 height 17
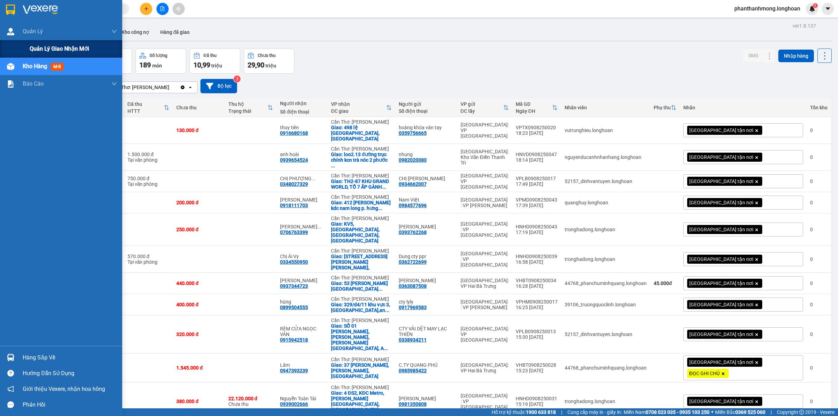
click at [41, 42] on div "Quản lý giao nhận mới" at bounding box center [73, 48] width 87 height 17
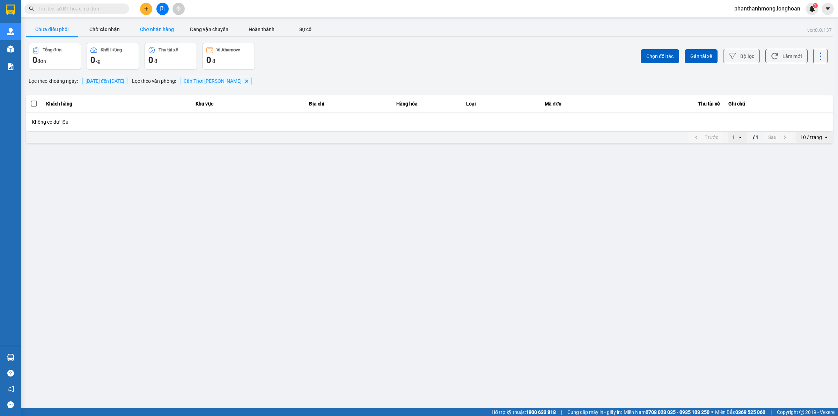
click at [172, 28] on button "Chờ nhận hàng" at bounding box center [157, 29] width 52 height 14
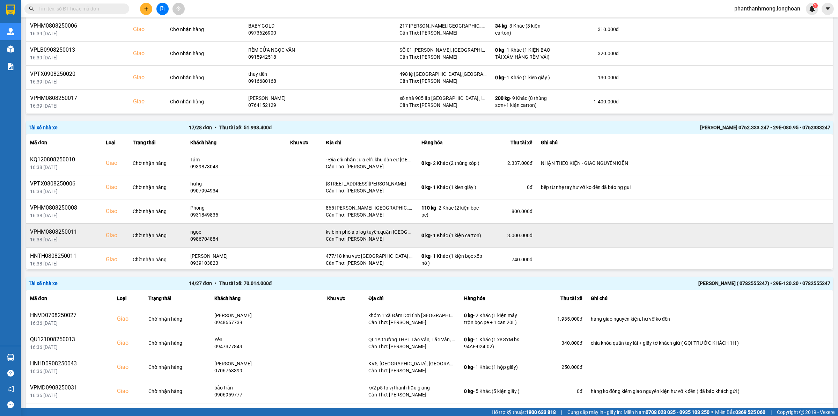
scroll to position [131, 0]
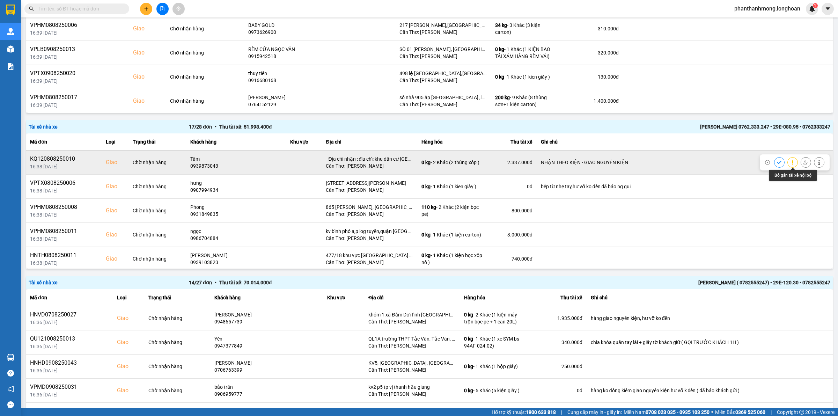
click at [803, 161] on icon at bounding box center [805, 162] width 5 height 4
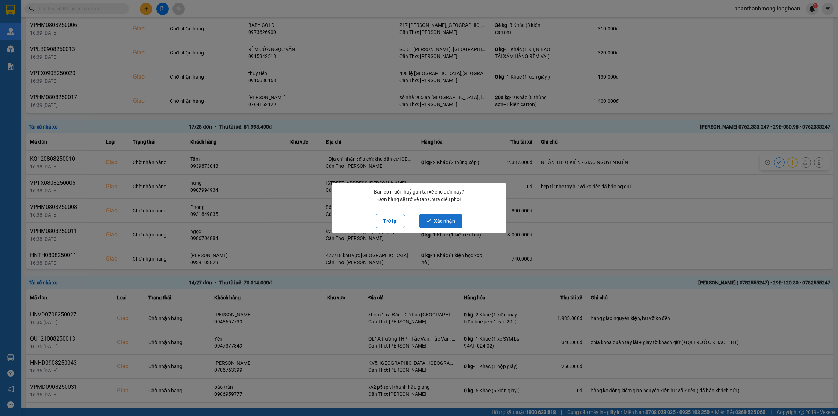
click at [429, 222] on icon "dialog" at bounding box center [428, 221] width 5 height 5
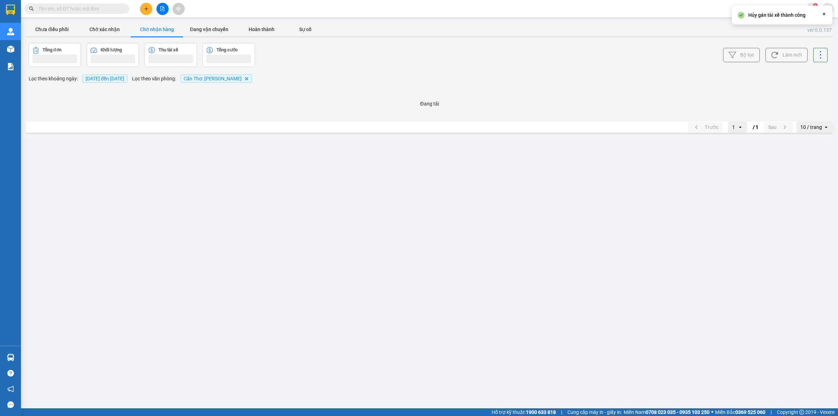
scroll to position [0, 0]
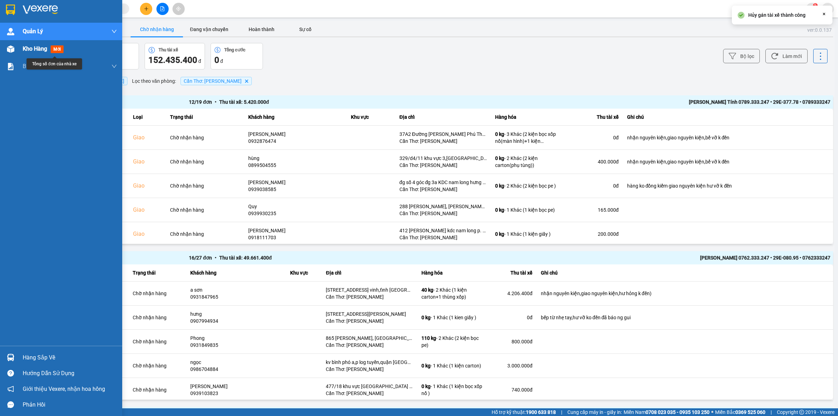
click at [11, 13] on img at bounding box center [10, 10] width 9 height 10
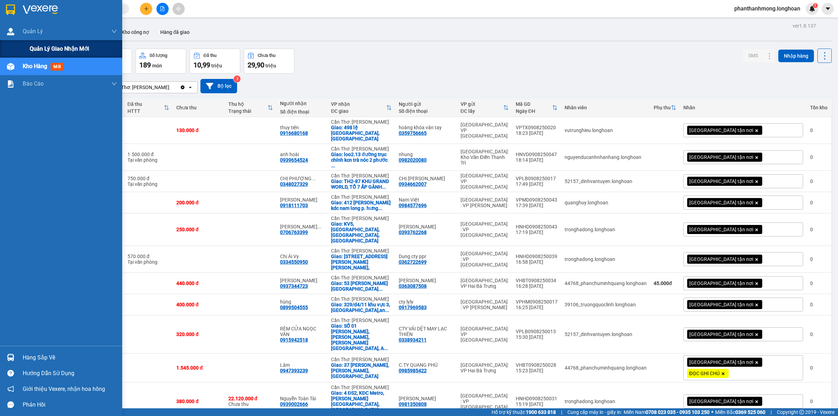
click at [41, 49] on span "Quản lý giao nhận mới" at bounding box center [59, 48] width 59 height 9
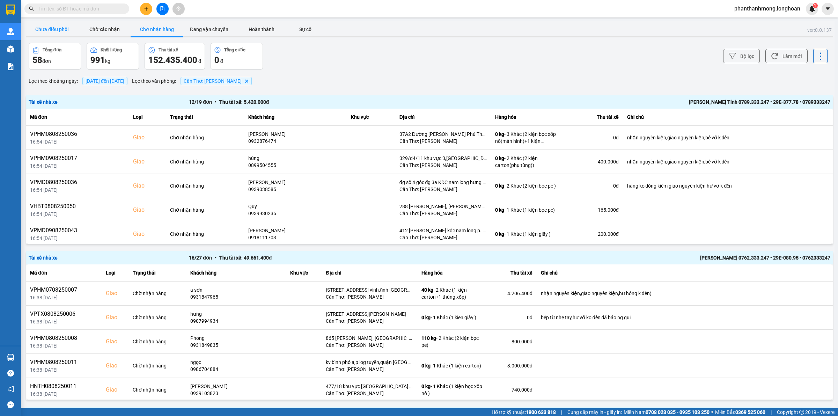
click at [60, 27] on button "Chưa điều phối" at bounding box center [52, 29] width 52 height 14
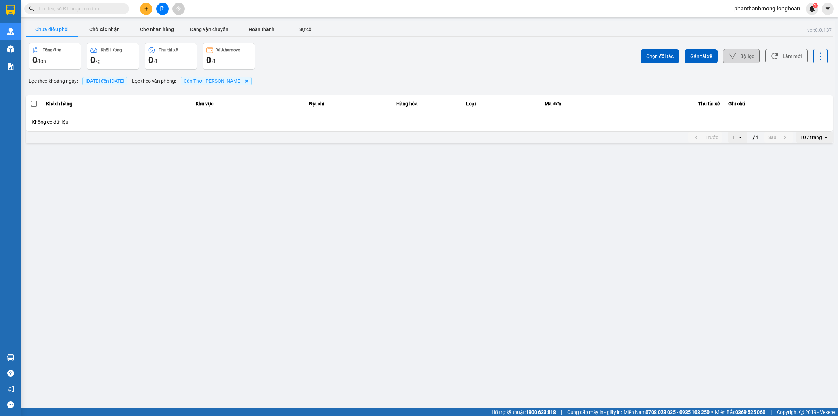
click at [735, 56] on icon at bounding box center [731, 55] width 7 height 7
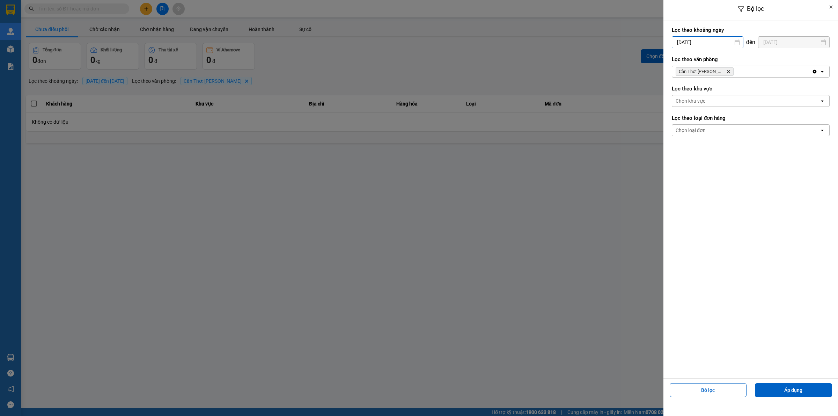
click at [716, 144] on div "Bộ lọc Lọc theo khoảng ngày 11/08/2025 Press the down arrow key to interact wit…" at bounding box center [429, 144] width 810 height 0
click at [731, 92] on div "1" at bounding box center [732, 93] width 10 height 8
type input "[DATE]"
click at [763, 387] on button "Áp dụng" at bounding box center [793, 390] width 77 height 14
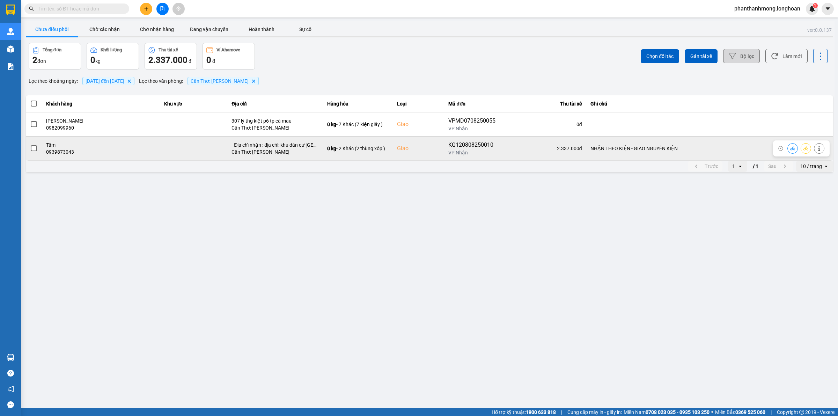
click at [35, 148] on span at bounding box center [34, 148] width 6 height 6
click at [30, 145] on input "checkbox" at bounding box center [30, 145] width 0 height 0
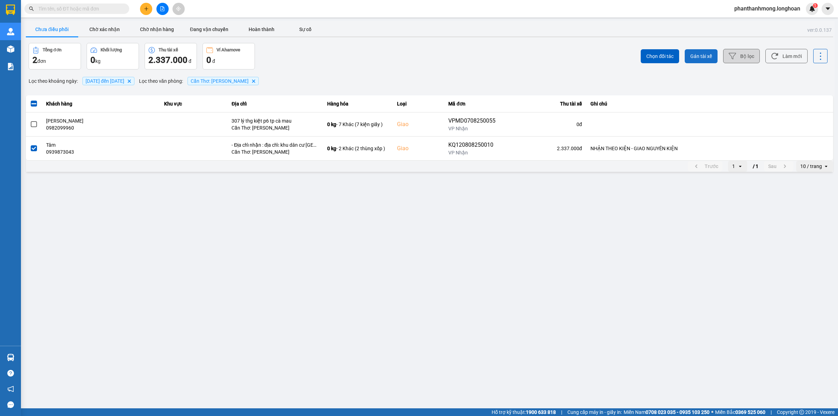
click at [704, 56] on span "Gán tài xế" at bounding box center [701, 56] width 22 height 7
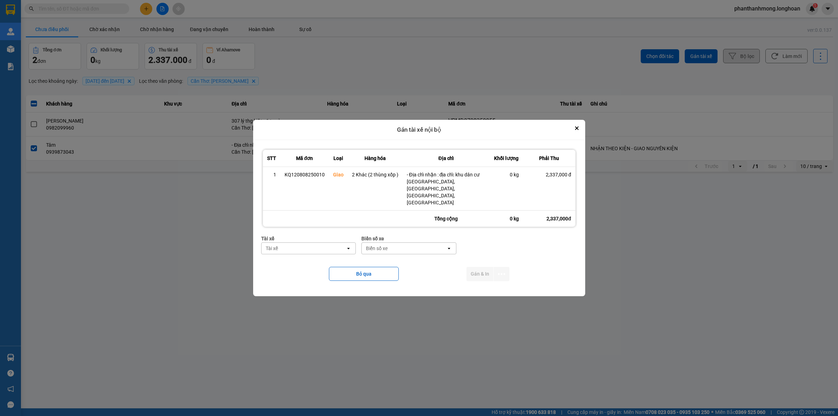
click at [336, 243] on div "Tài xế" at bounding box center [303, 248] width 84 height 11
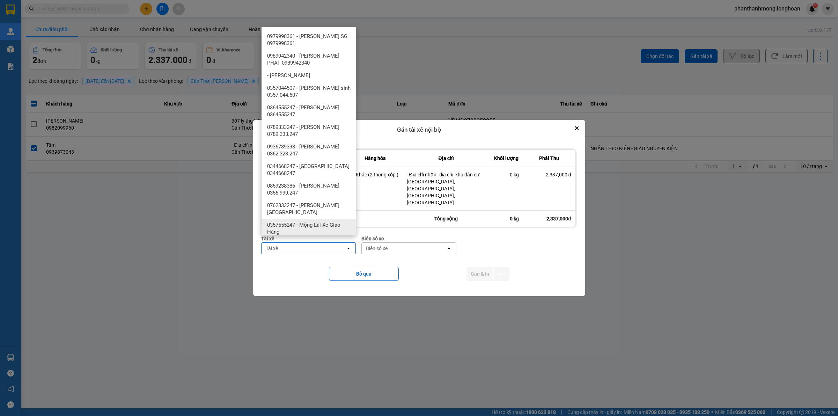
type input "d"
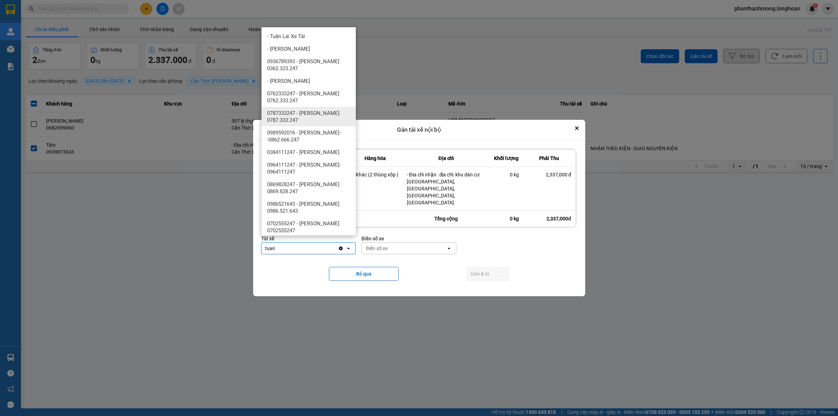
type input "tuan"
click at [323, 100] on span "0762333247 - Đặng Văn Tuấn 0762.333.247" at bounding box center [310, 97] width 86 height 14
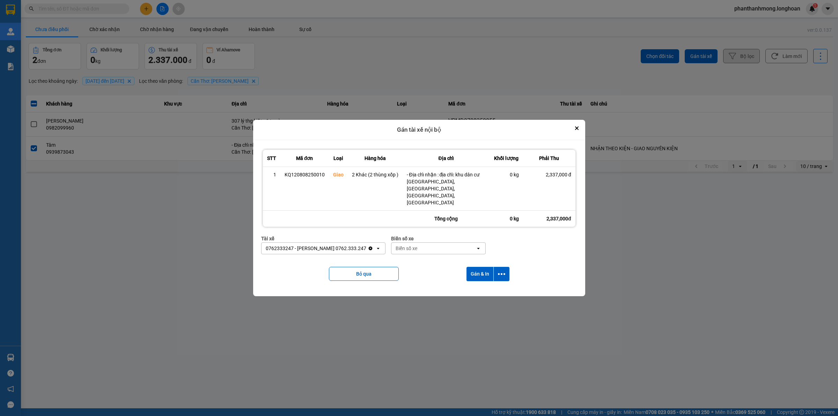
click at [455, 243] on div "Biển số xe" at bounding box center [433, 248] width 84 height 11
type input "90"
click at [428, 257] on div "50H-089.90" at bounding box center [433, 256] width 94 height 13
click at [501, 270] on icon "dialog" at bounding box center [501, 273] width 7 height 7
click at [479, 288] on span "Chỉ gán tài" at bounding box center [473, 285] width 23 height 7
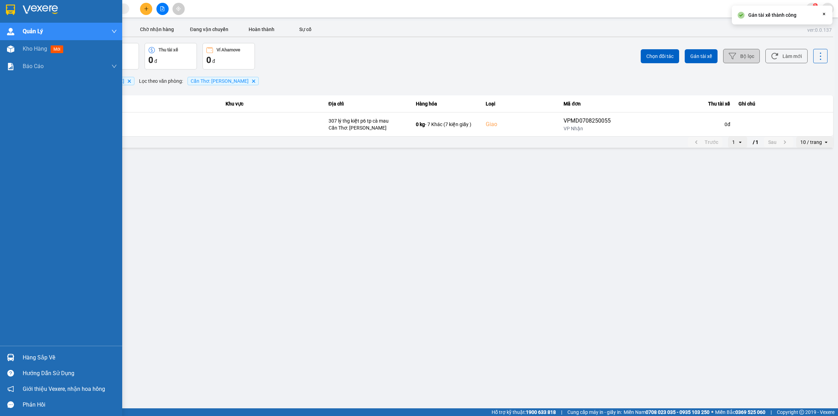
click at [9, 13] on img at bounding box center [10, 10] width 9 height 10
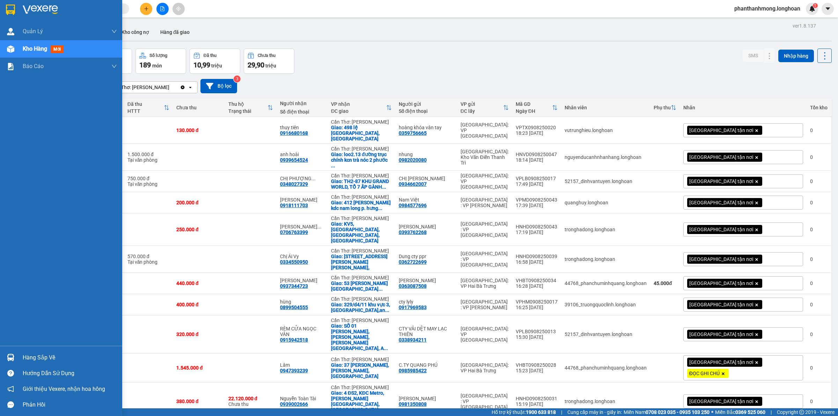
drag, startPoint x: 13, startPoint y: 4, endPoint x: 72, endPoint y: 0, distance: 59.5
click at [13, 5] on div at bounding box center [11, 9] width 12 height 12
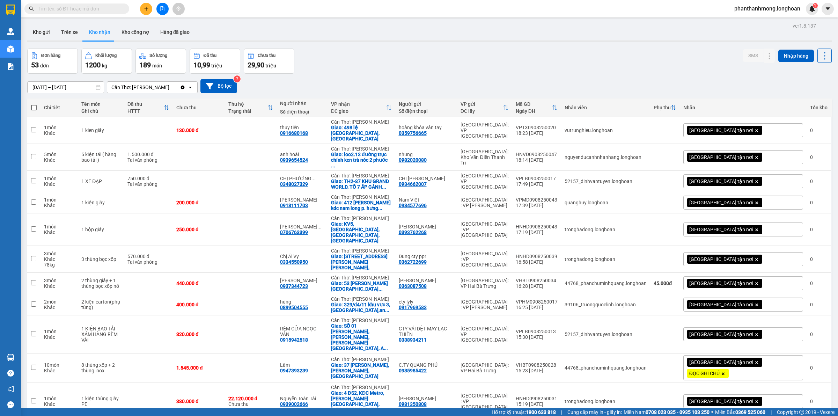
click at [82, 9] on input "text" at bounding box center [79, 9] width 82 height 8
drag, startPoint x: 170, startPoint y: 6, endPoint x: 166, endPoint y: 8, distance: 4.4
click at [169, 6] on div at bounding box center [162, 9] width 52 height 12
click at [166, 8] on button at bounding box center [162, 9] width 12 height 12
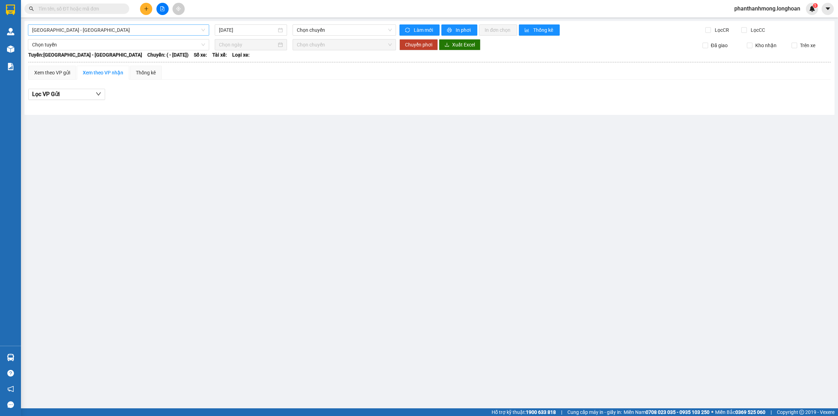
click at [118, 32] on span "Hải Phòng - Hà Nội" at bounding box center [118, 30] width 173 height 10
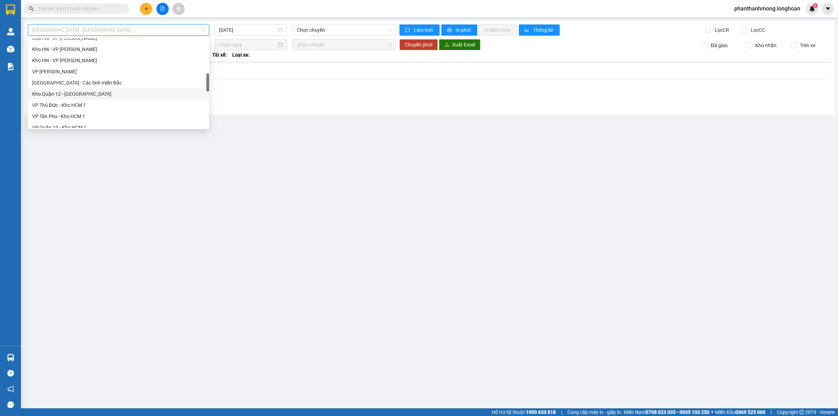
scroll to position [87, 0]
click at [89, 82] on div "Kho Cần Thơ - Kho HCM" at bounding box center [118, 80] width 173 height 8
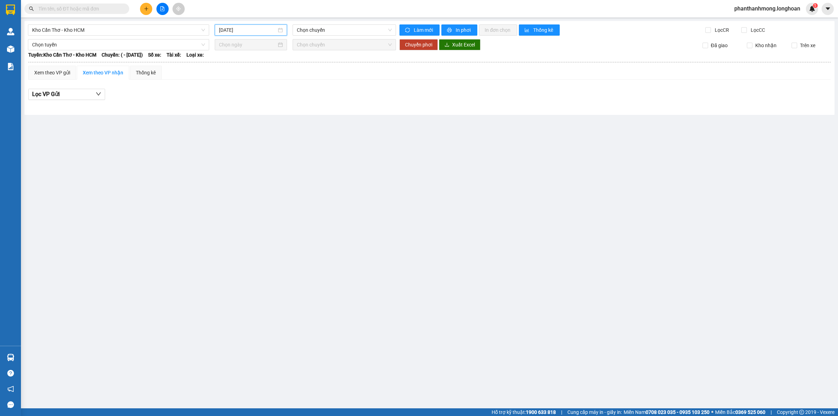
click at [264, 30] on input "[DATE]" at bounding box center [248, 30] width 58 height 8
click at [227, 91] on div "10" at bounding box center [225, 91] width 8 height 8
click at [265, 32] on input "10/08/2025" at bounding box center [247, 31] width 57 height 8
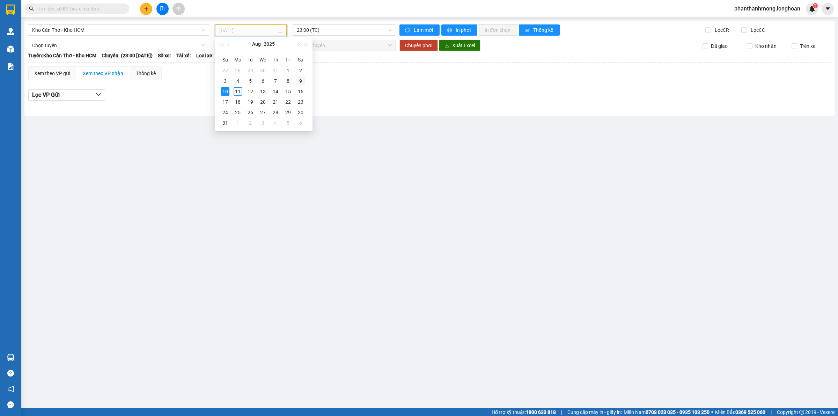
click at [298, 80] on div "9" at bounding box center [300, 81] width 8 height 8
type input "09/08/2025"
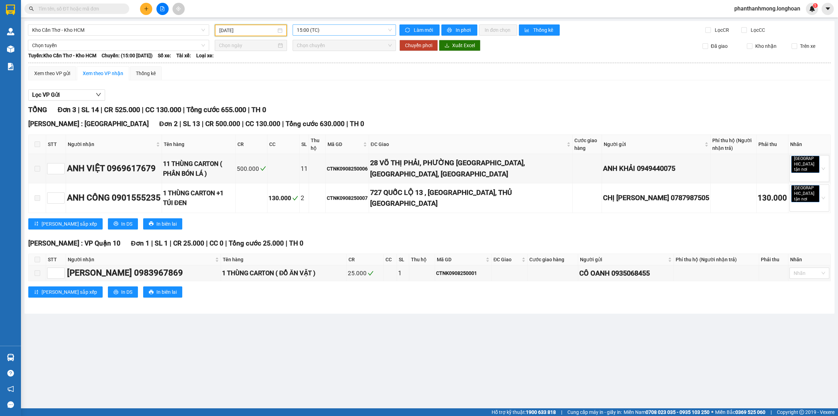
click at [321, 32] on span "15:00 (TC)" at bounding box center [344, 30] width 95 height 10
click at [317, 56] on div "15:00 (TC)" at bounding box center [324, 55] width 54 height 8
click at [436, 269] on div "CTNK0908250001" at bounding box center [463, 273] width 54 height 8
copy div "CTNK0908250001"
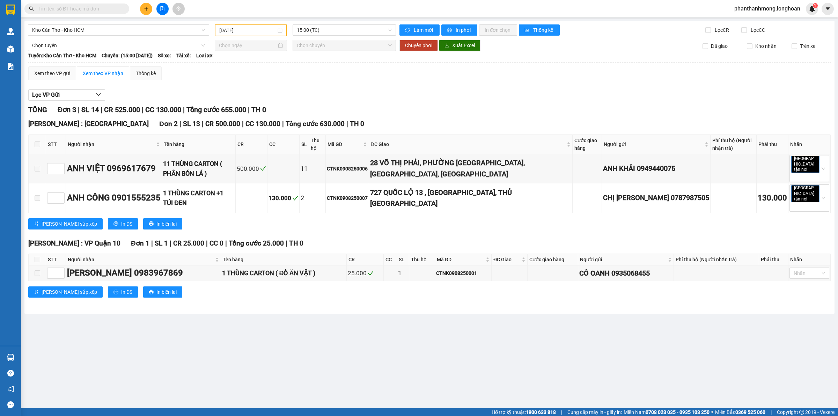
click at [102, 10] on input "text" at bounding box center [79, 9] width 82 height 8
paste input "CTNK0908250001"
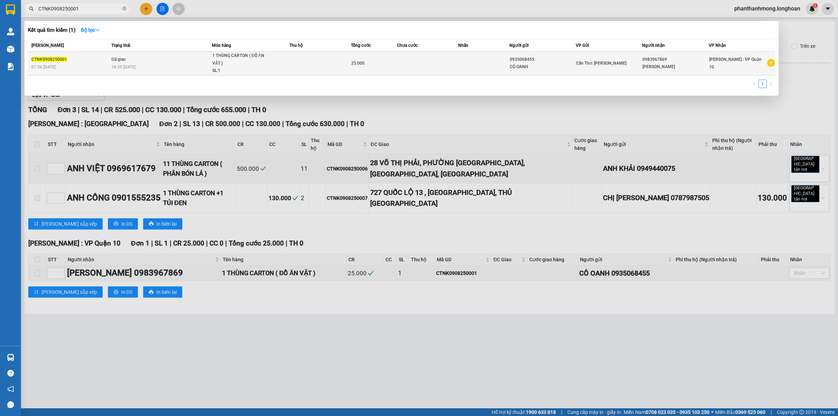
type input "CTNK0908250001"
click at [242, 69] on div "SL: 1" at bounding box center [238, 71] width 52 height 8
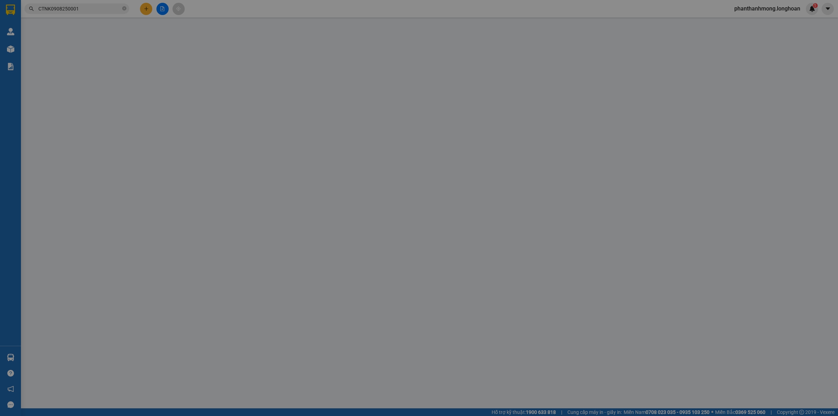
type input "0935068455"
type input "CÔ OANH"
type input "0983967869"
type input "MINH HIẾU"
type input "25.000"
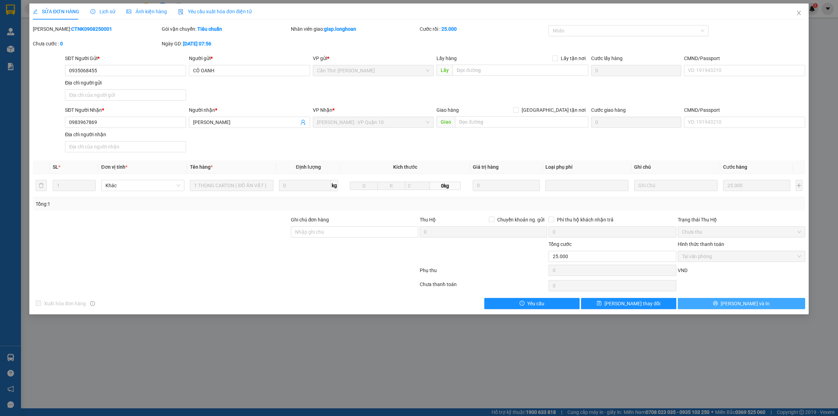
click at [738, 307] on span "Lưu và In" at bounding box center [744, 303] width 49 height 8
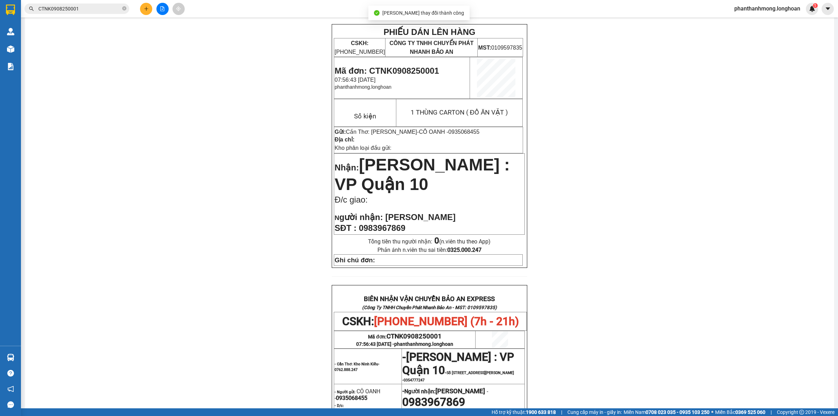
click at [827, 166] on div "In mẫu biên lai tự cấu hình In mẫu tem hàng tự cấu hình theo số lượng (1) PHIẾU…" at bounding box center [429, 307] width 810 height 647
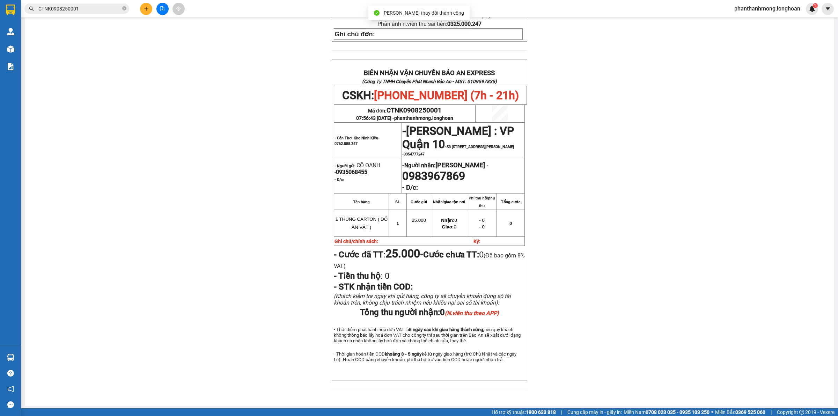
scroll to position [264, 0]
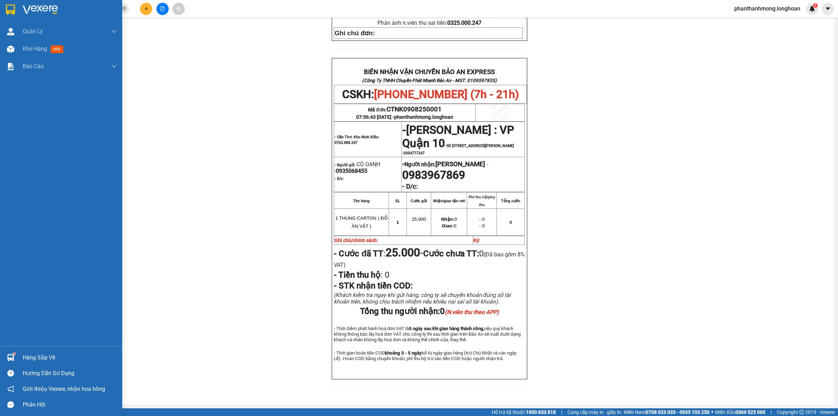
click at [11, 6] on img at bounding box center [10, 10] width 9 height 10
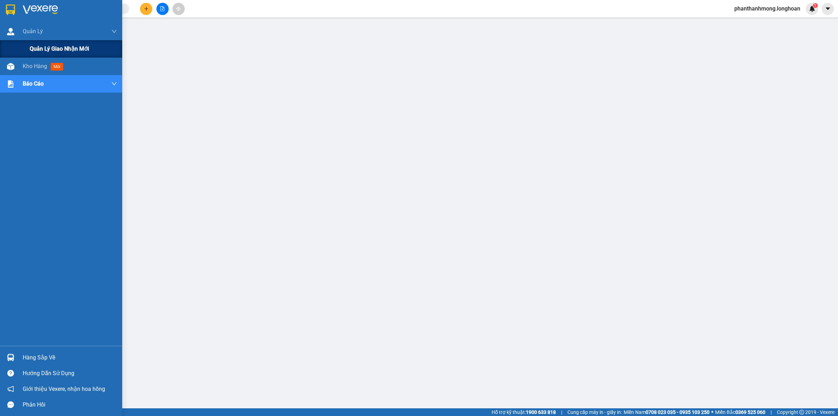
click at [62, 51] on span "Quản lý giao nhận mới" at bounding box center [59, 48] width 59 height 9
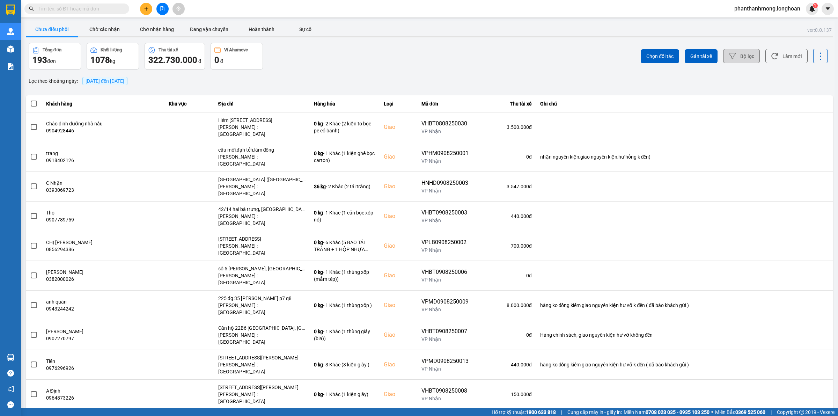
click at [741, 54] on button "Bộ lọc" at bounding box center [741, 56] width 37 height 14
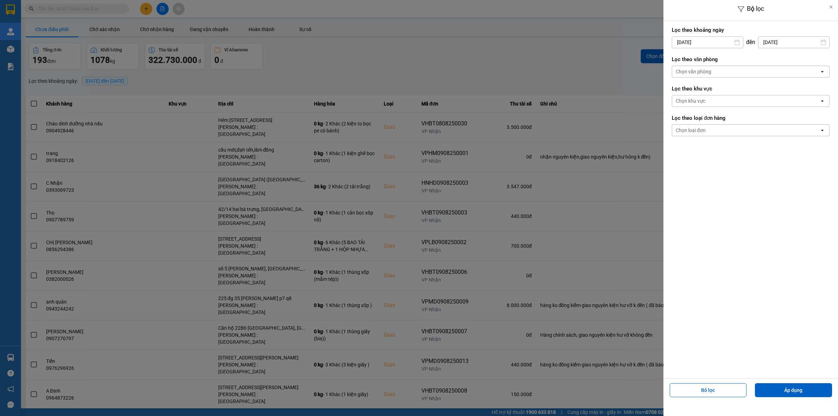
click at [699, 34] on div "Lọc theo khoảng [DATE] Press the down arrow key to interact with the calendar a…" at bounding box center [751, 37] width 158 height 26
click at [698, 40] on input "[DATE]" at bounding box center [707, 42] width 71 height 11
click at [728, 92] on div "1" at bounding box center [732, 93] width 10 height 8
type input "[DATE]"
click at [757, 69] on div "Chọn văn phòng" at bounding box center [745, 71] width 147 height 11
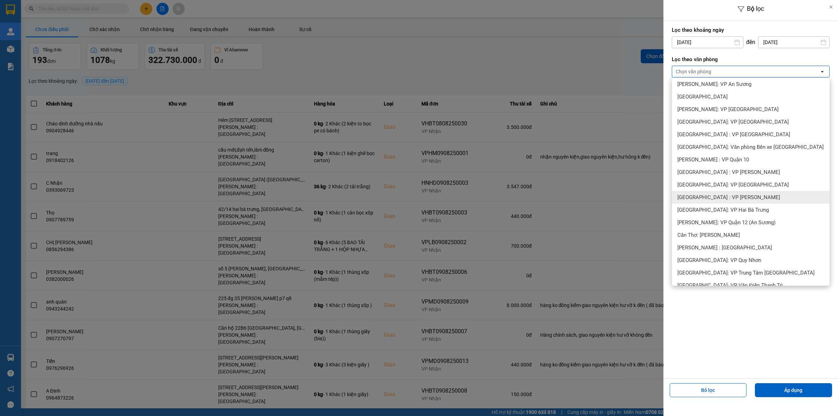
scroll to position [131, 0]
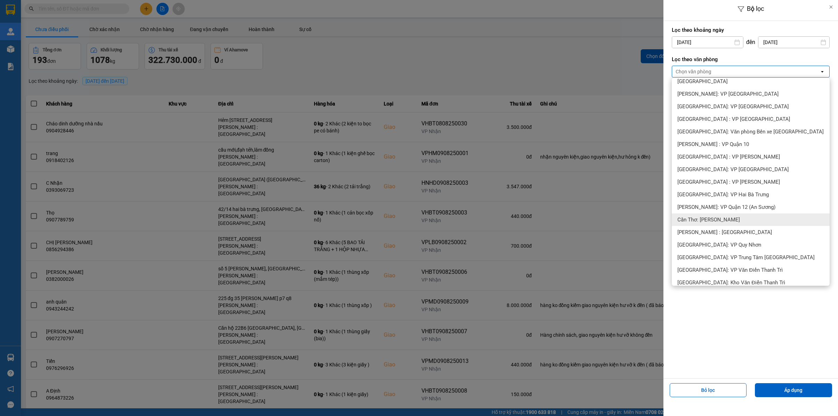
click at [723, 219] on span "Cần Thơ: [PERSON_NAME]" at bounding box center [708, 219] width 62 height 7
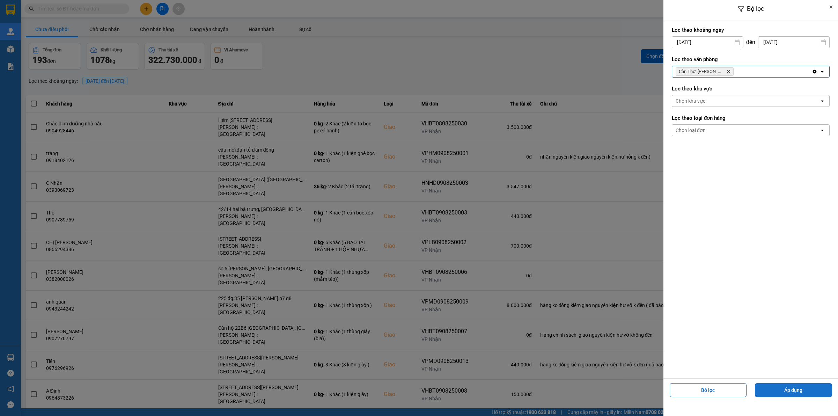
click at [795, 388] on button "Áp dụng" at bounding box center [793, 390] width 77 height 14
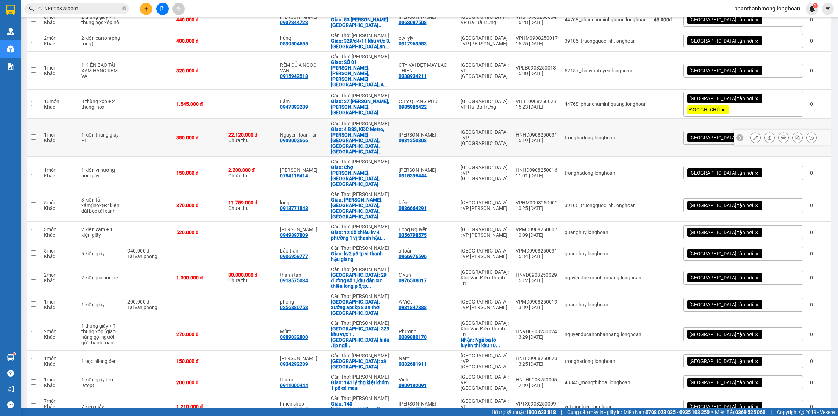
scroll to position [133, 0]
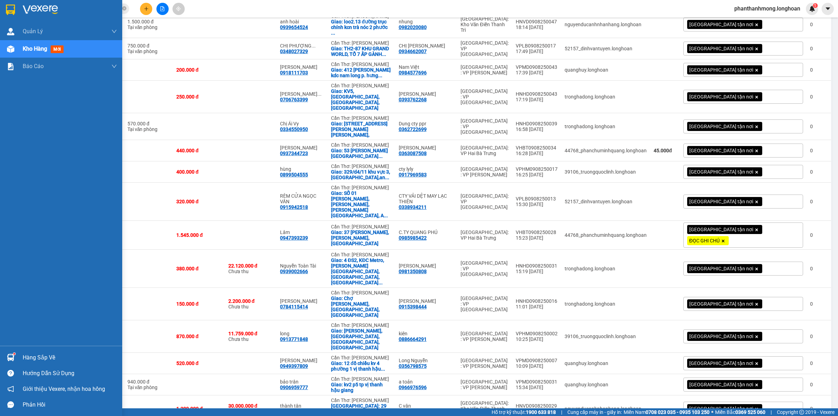
click at [6, 9] on img at bounding box center [10, 10] width 9 height 10
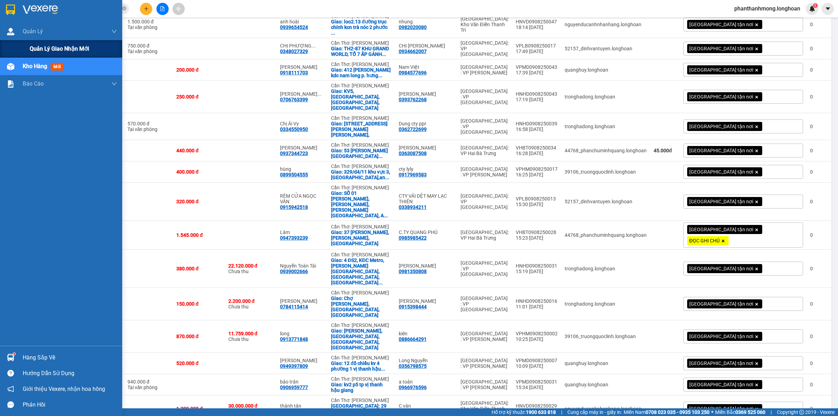
click at [55, 48] on span "Quản lý giao nhận mới" at bounding box center [59, 48] width 59 height 9
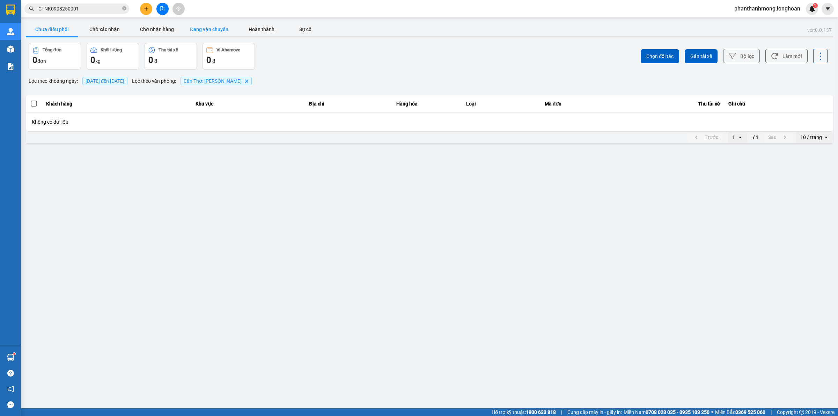
click at [191, 27] on button "Đang vận chuyển" at bounding box center [209, 29] width 52 height 14
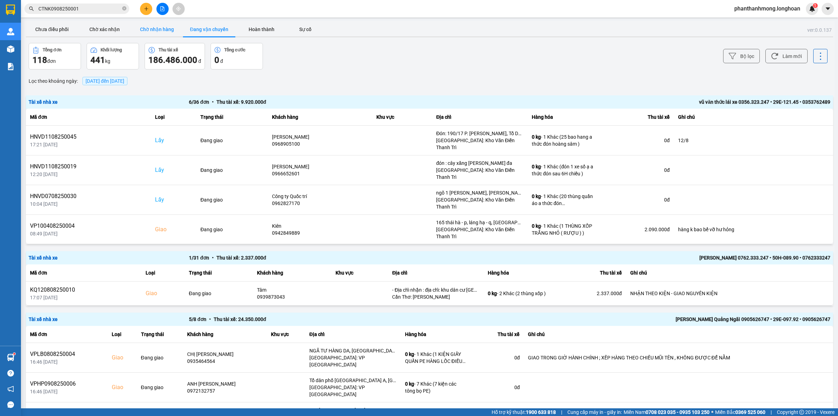
click at [163, 30] on button "Chờ nhận hàng" at bounding box center [157, 29] width 52 height 14
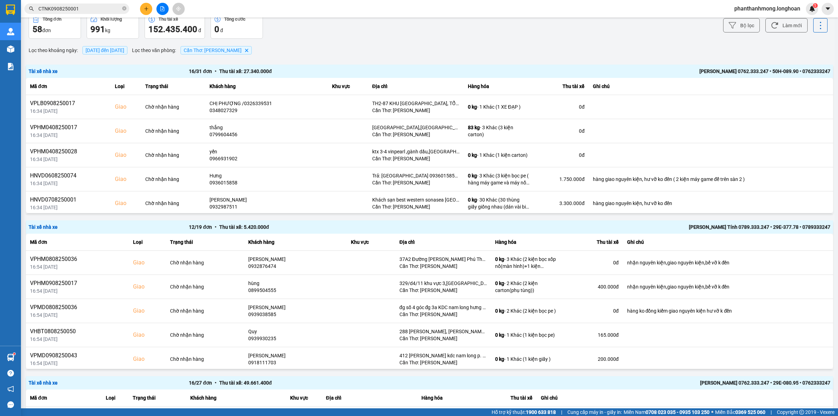
scroll to position [56, 0]
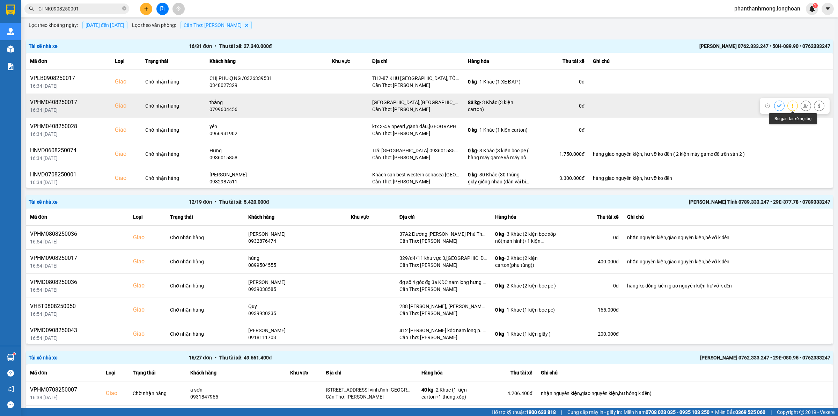
click at [803, 107] on icon at bounding box center [805, 105] width 5 height 5
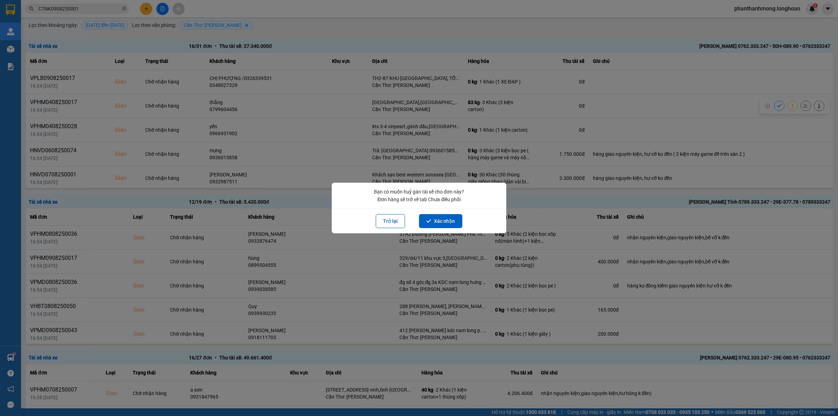
click at [400, 224] on button "Trở lại" at bounding box center [390, 221] width 29 height 14
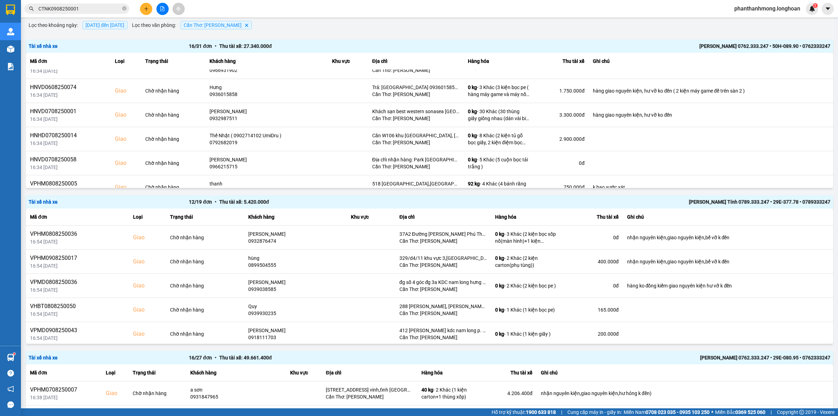
scroll to position [50, 0]
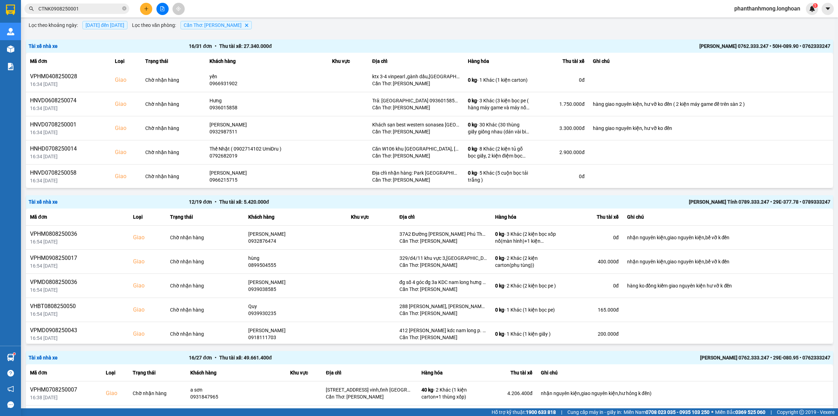
click at [737, 46] on div "[PERSON_NAME] 0762.333.247 • 50H-089.90 • 0762333247" at bounding box center [670, 46] width 320 height 8
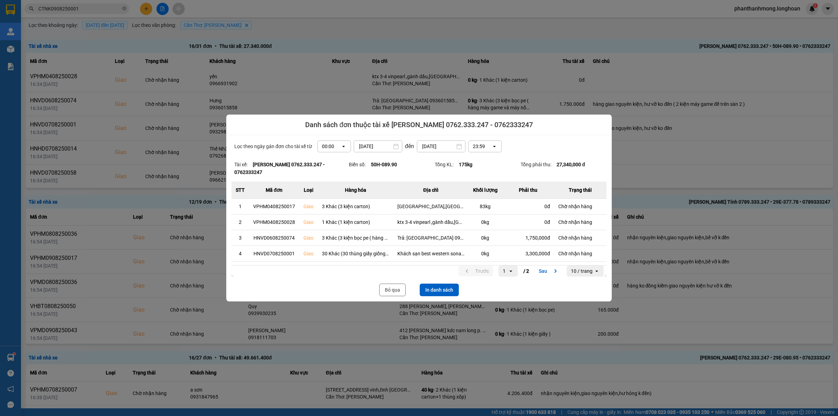
click at [444, 288] on button "In danh sách" at bounding box center [439, 289] width 39 height 13
click at [391, 292] on button "Bỏ qua" at bounding box center [392, 289] width 27 height 13
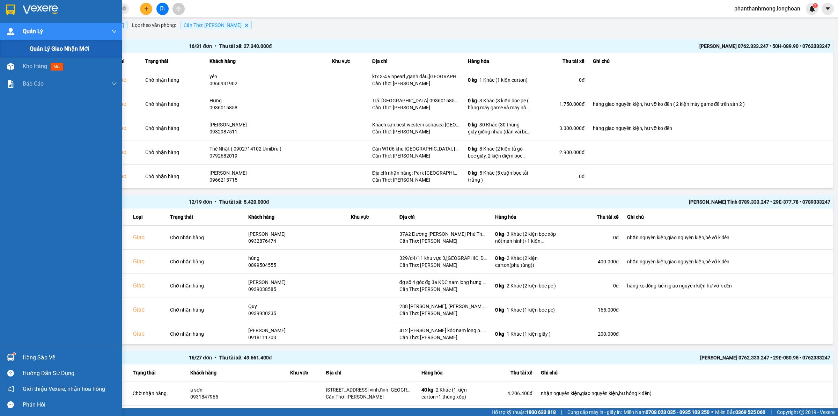
click at [15, 23] on div "Quản Lý" at bounding box center [61, 31] width 122 height 17
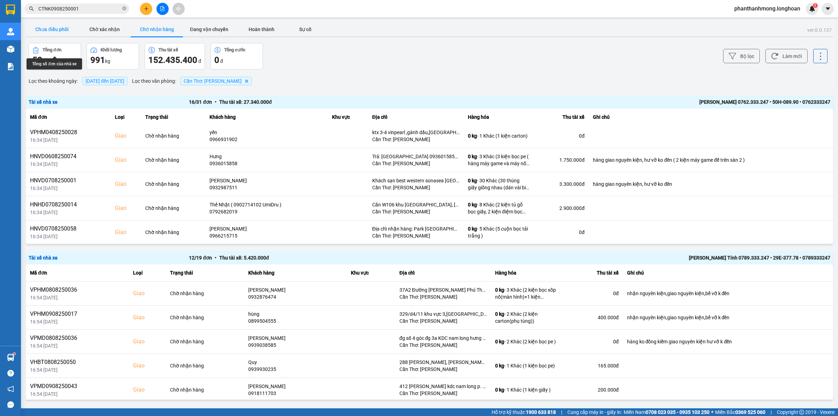
click at [47, 30] on button "Chưa điều phối" at bounding box center [52, 29] width 52 height 14
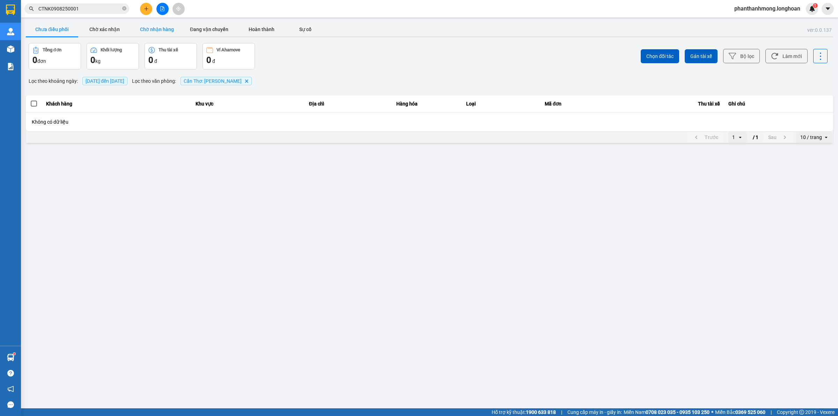
click at [143, 29] on button "Chờ nhận hàng" at bounding box center [157, 29] width 52 height 14
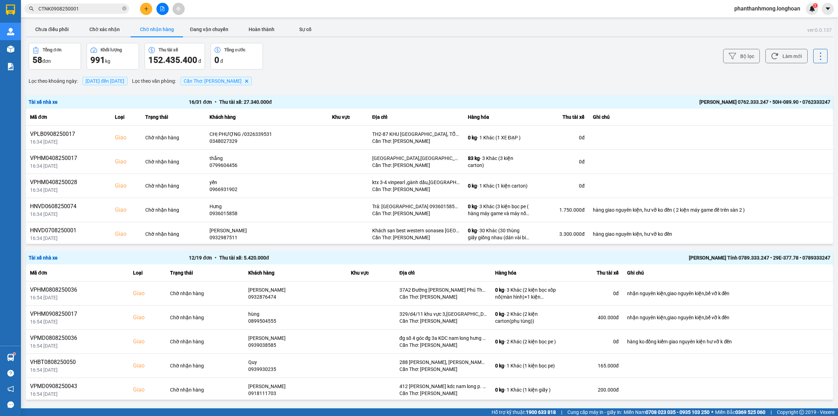
click at [64, 20] on main "ver: 0.0.137 Chưa điều phối Chờ xác nhận Chờ nhận hàng Đang vận chuyển Hoàn thà…" at bounding box center [419, 204] width 838 height 408
click at [60, 32] on button "Chưa điều phối" at bounding box center [52, 29] width 52 height 14
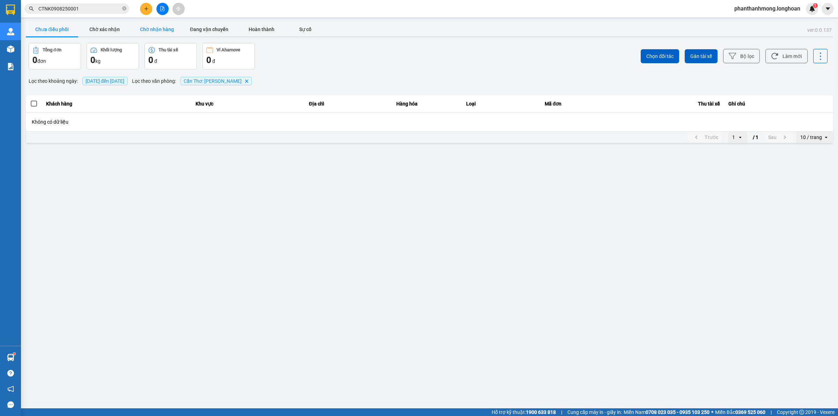
click at [155, 32] on button "Chờ nhận hàng" at bounding box center [157, 29] width 52 height 14
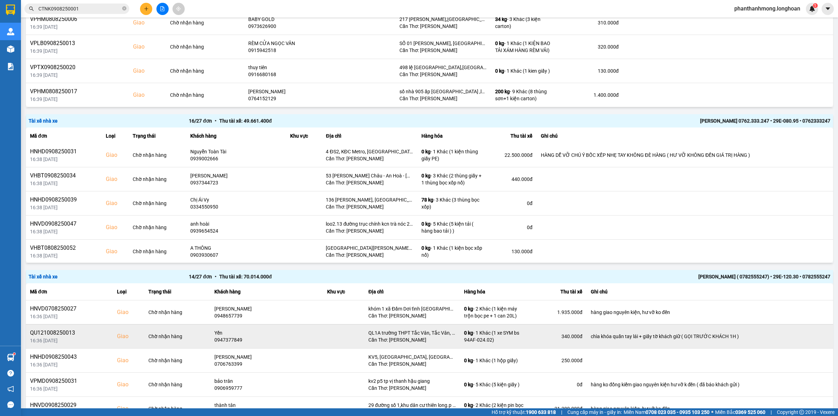
scroll to position [329, 0]
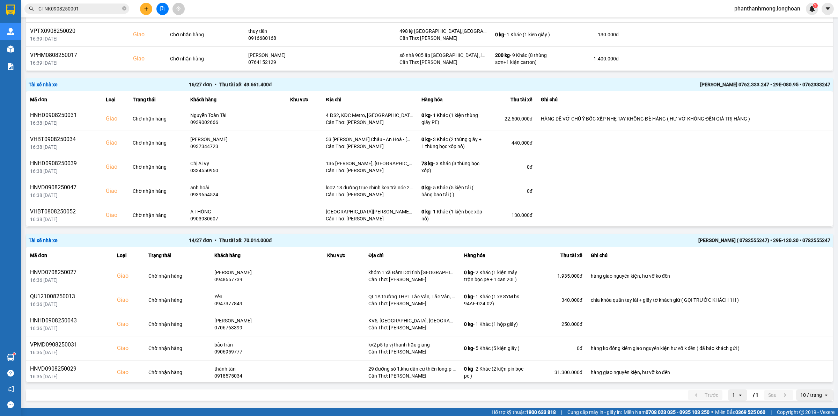
click at [802, 391] on div "10 / trang" at bounding box center [811, 394] width 22 height 7
click at [805, 381] on div "100 / trang" at bounding box center [807, 379] width 25 height 7
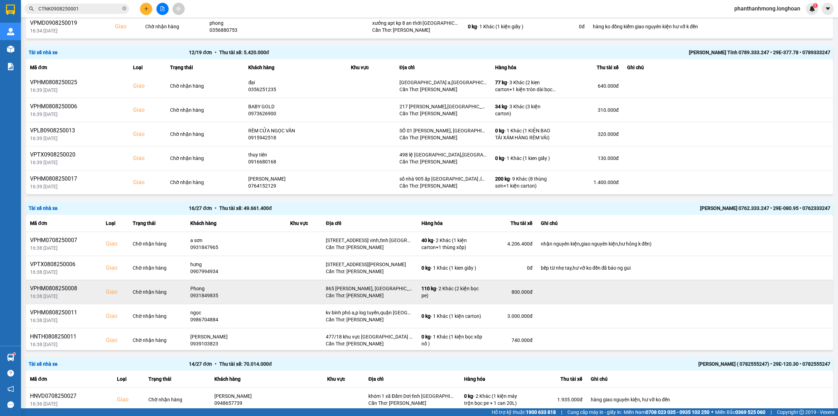
scroll to position [244, 0]
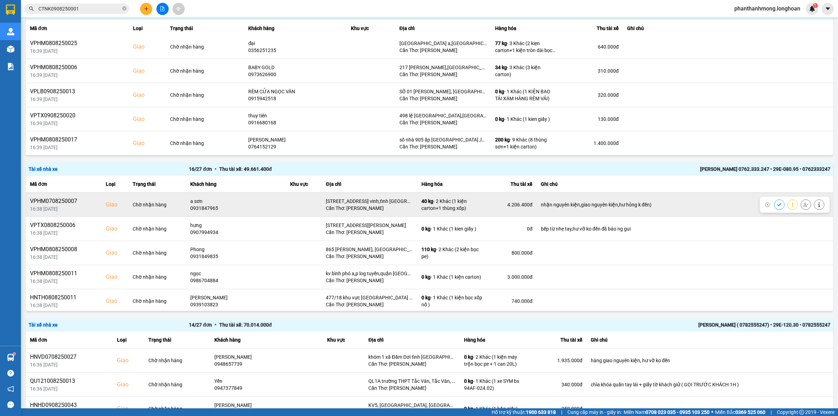
click at [803, 205] on icon at bounding box center [805, 204] width 5 height 5
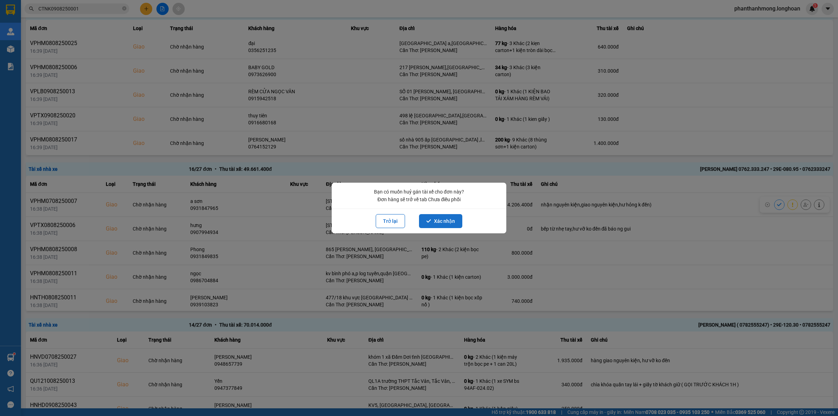
click at [446, 222] on button "Xác nhận" at bounding box center [440, 221] width 43 height 14
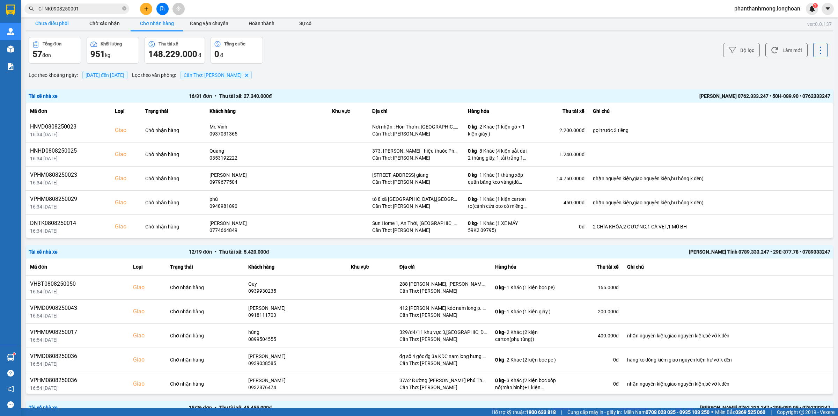
scroll to position [0, 0]
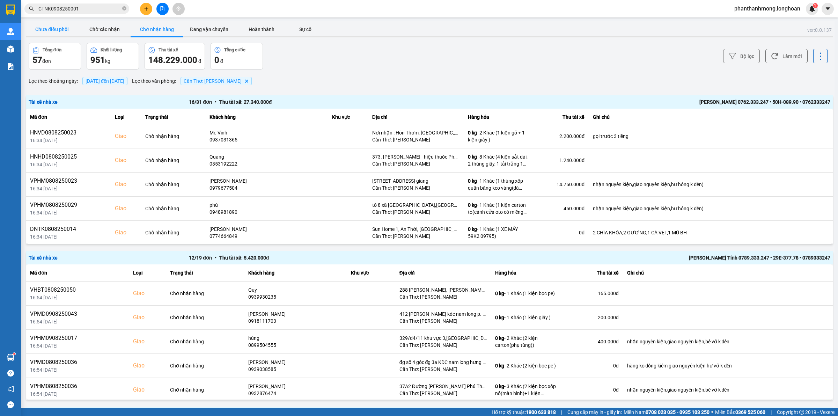
click at [49, 32] on button "Chưa điều phối" at bounding box center [52, 29] width 52 height 14
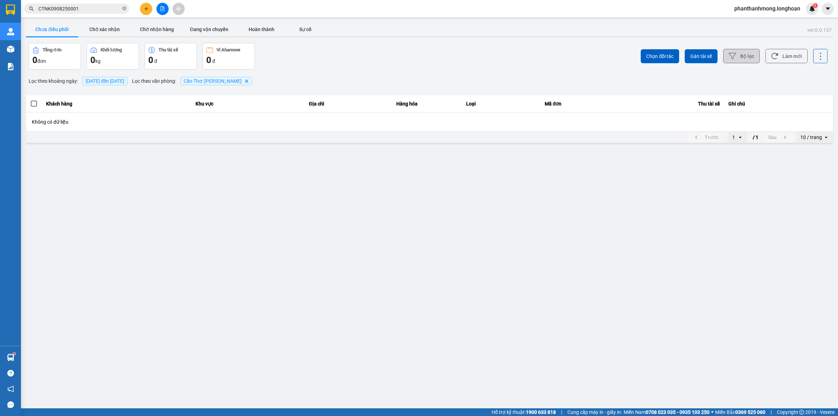
click at [730, 51] on button "Bộ lọc" at bounding box center [741, 56] width 37 height 14
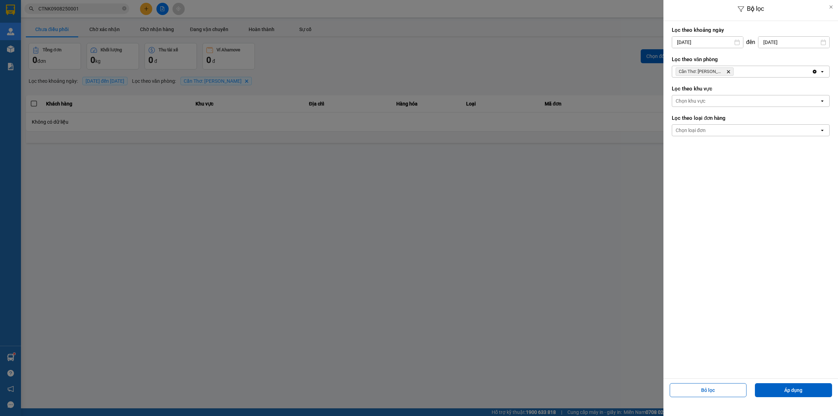
click at [723, 43] on input "[DATE]" at bounding box center [707, 42] width 71 height 11
drag, startPoint x: 730, startPoint y: 92, endPoint x: 736, endPoint y: 88, distance: 6.9
click at [730, 91] on div "1" at bounding box center [732, 93] width 10 height 8
type input "[DATE]"
click at [767, 393] on button "Áp dụng" at bounding box center [793, 390] width 77 height 14
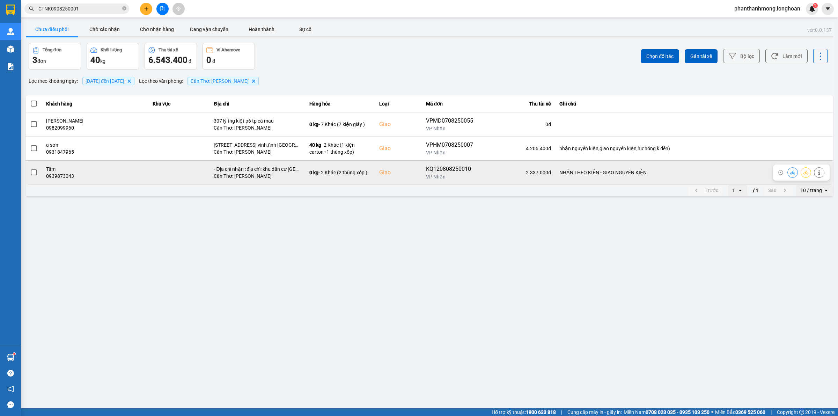
click at [26, 171] on td at bounding box center [34, 172] width 16 height 24
click at [30, 170] on label at bounding box center [34, 173] width 8 height 8
click at [30, 169] on input "checkbox" at bounding box center [30, 169] width 0 height 0
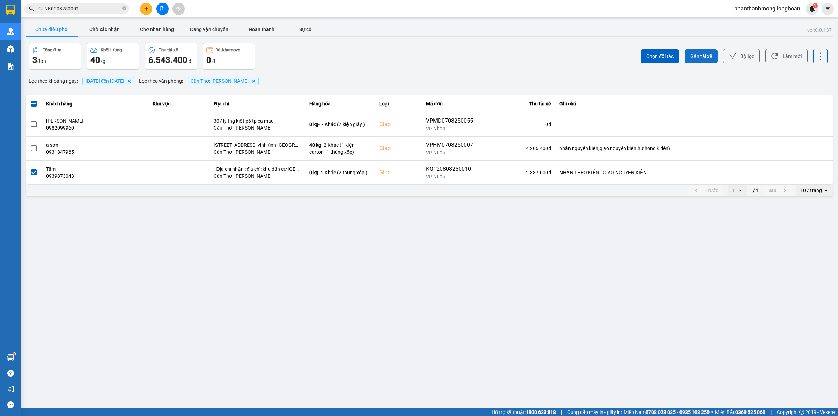
click at [693, 53] on span "Gán tài xế" at bounding box center [701, 56] width 22 height 7
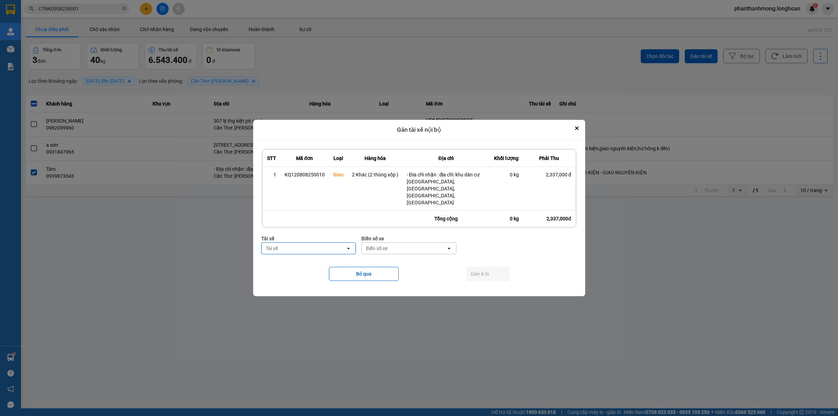
click at [326, 243] on div "Tài xế" at bounding box center [303, 248] width 84 height 11
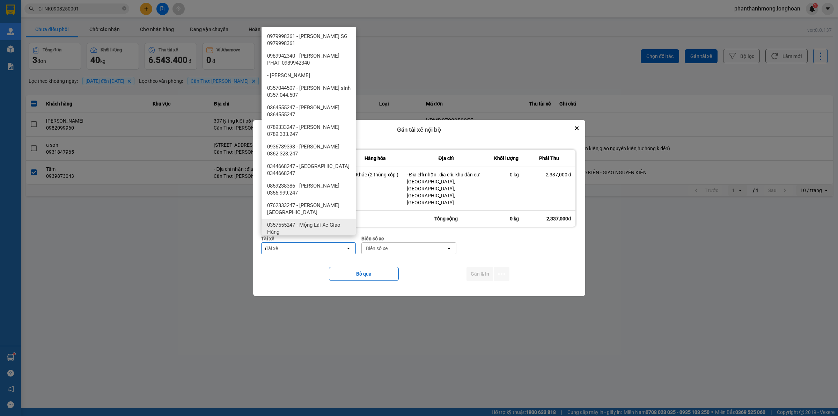
type input "d"
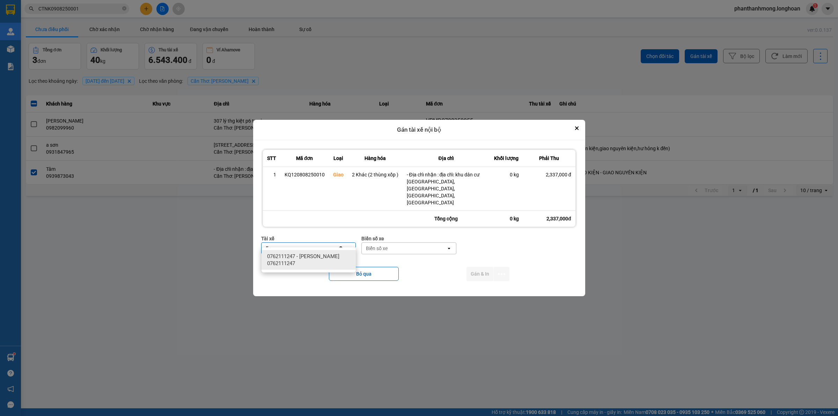
type input "đ"
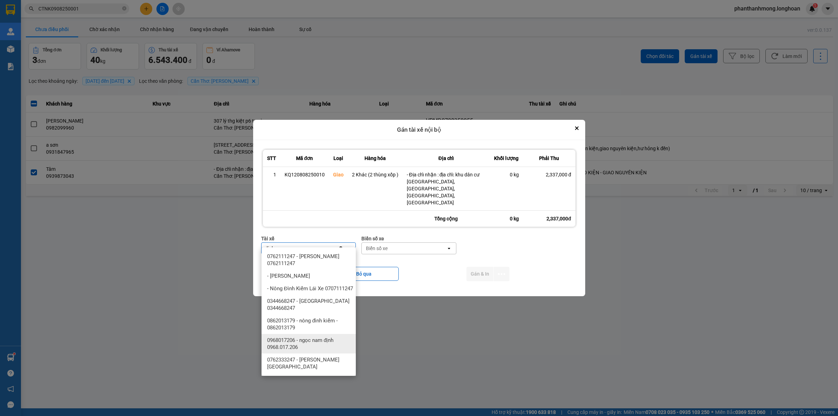
type input "dinh"
click at [327, 365] on span "0762333247 - Nguyễn Bình Định 0762.333.247" at bounding box center [310, 363] width 86 height 14
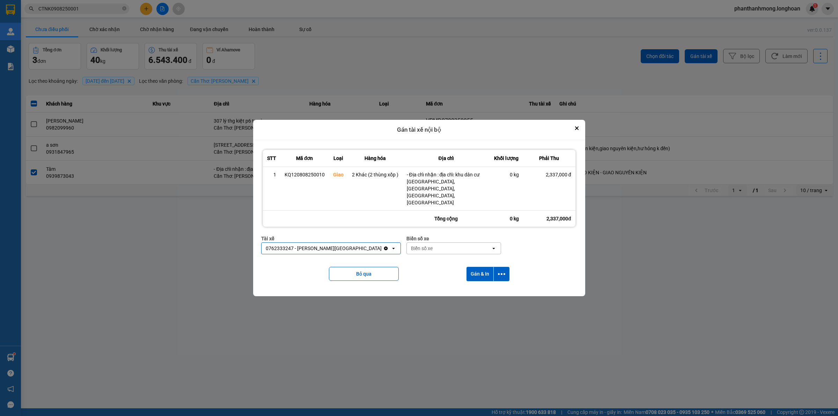
click at [426, 244] on div "Biển số xe" at bounding box center [449, 248] width 84 height 11
type input "95"
click at [420, 279] on span "29E-080.95" at bounding box center [410, 281] width 25 height 7
click at [500, 271] on icon "dialog" at bounding box center [501, 273] width 7 height 7
click at [477, 284] on span "Chỉ gán tài" at bounding box center [473, 285] width 23 height 7
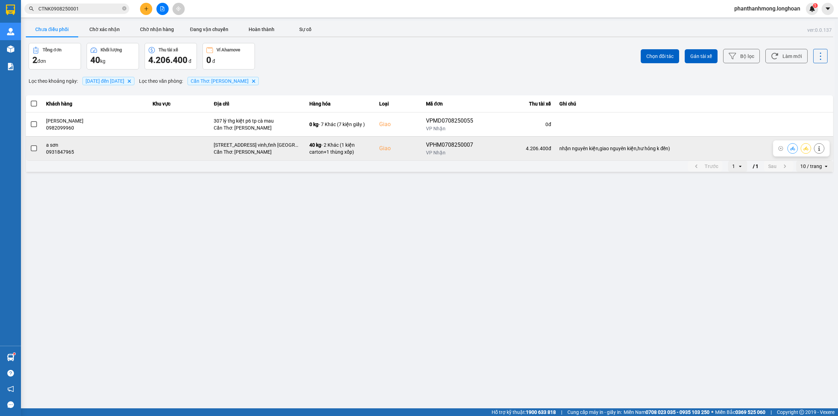
click at [428, 147] on div "VPHM0708250007" at bounding box center [449, 145] width 47 height 8
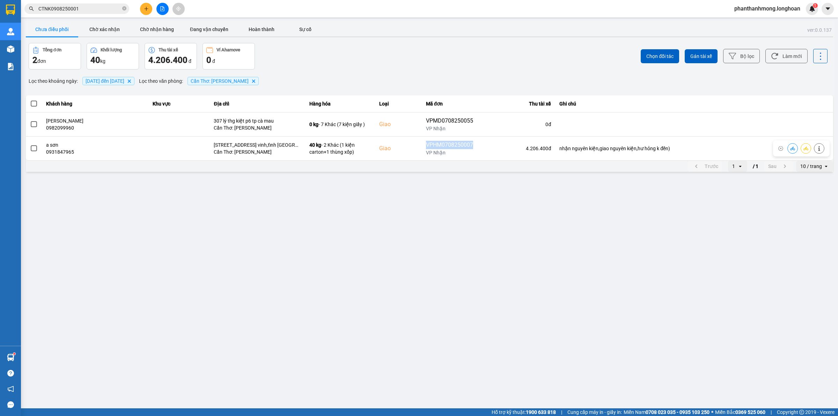
copy div "VPHM0708250007"
click at [90, 12] on span "CTNK0908250001" at bounding box center [76, 8] width 105 height 10
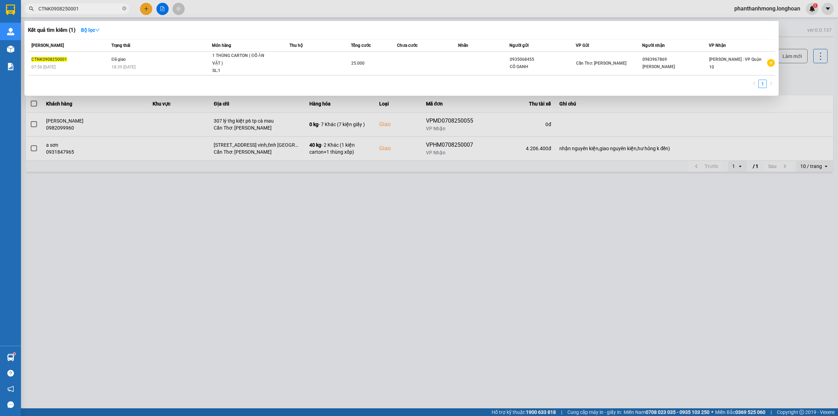
click at [89, 12] on input "CTNK0908250001" at bounding box center [79, 9] width 82 height 8
paste input "VPHM0708250007"
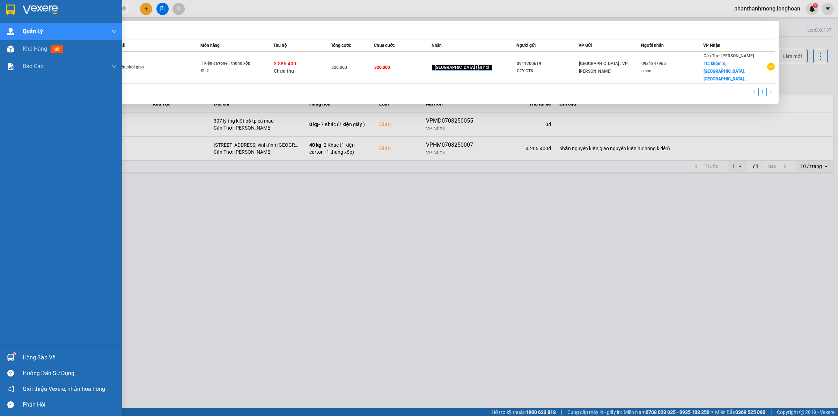
type input "VPHM0708250007"
click at [8, 6] on img at bounding box center [10, 10] width 9 height 10
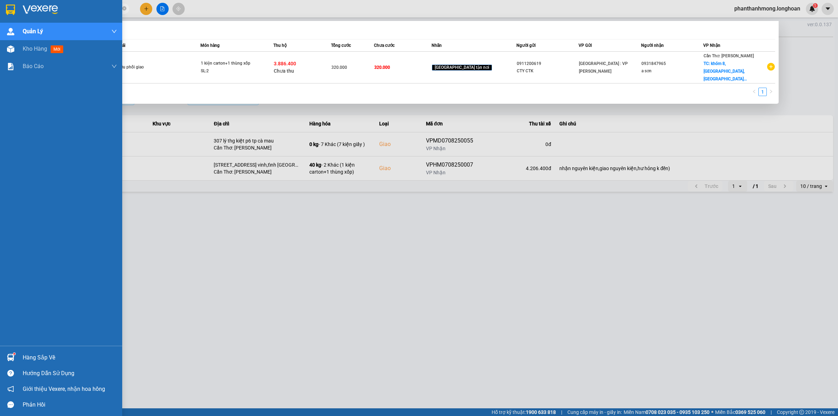
click at [126, 6] on span "VPHM0708250007" at bounding box center [76, 8] width 105 height 10
click at [125, 9] on icon "close-circle" at bounding box center [124, 8] width 4 height 4
click at [143, 238] on section "Kết quả tìm kiếm ( 1 ) Bộ lọc Mã ĐH Trạng thái Món hàng Thu hộ Tổng cước Chưa c…" at bounding box center [419, 208] width 838 height 416
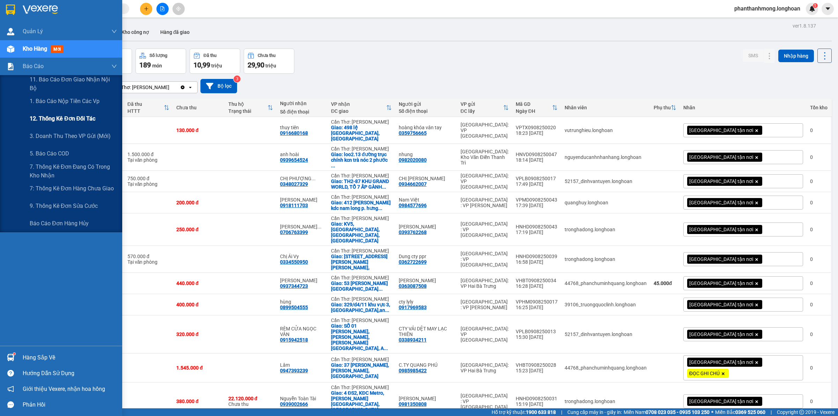
drag, startPoint x: 60, startPoint y: 104, endPoint x: 73, endPoint y: 118, distance: 19.3
click at [61, 103] on span "1. Báo cáo nộp tiền các vp" at bounding box center [65, 101] width 70 height 9
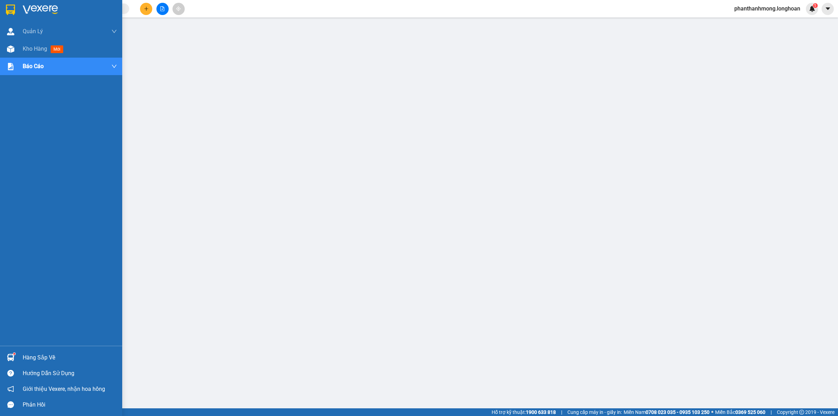
click at [10, 9] on img at bounding box center [10, 10] width 9 height 10
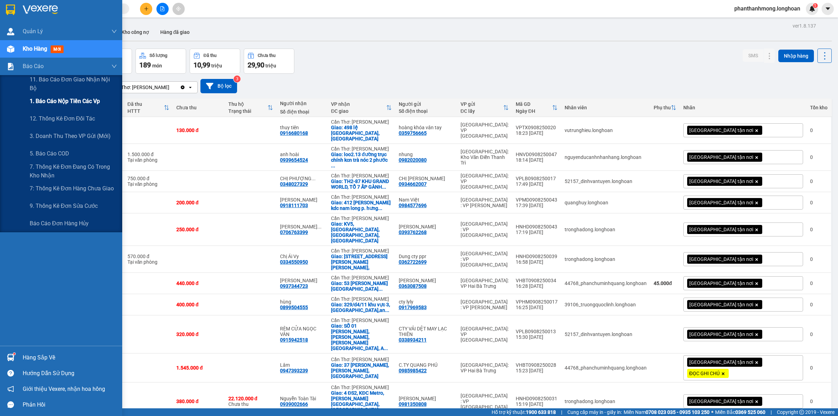
click at [82, 105] on span "1. Báo cáo nộp tiền các vp" at bounding box center [65, 101] width 70 height 9
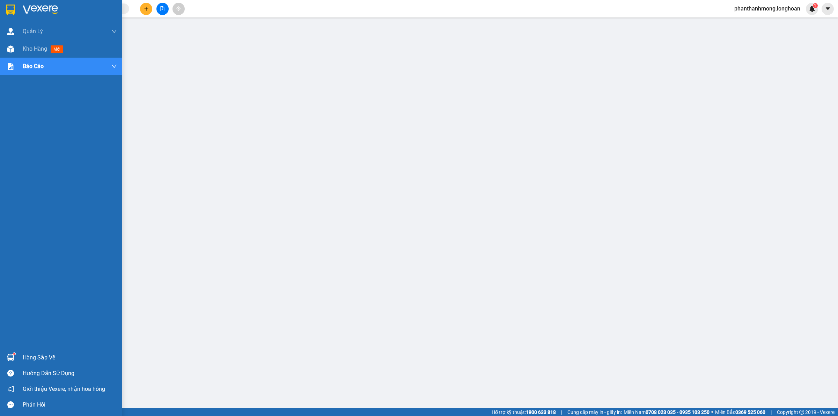
click at [11, 6] on img at bounding box center [10, 10] width 9 height 10
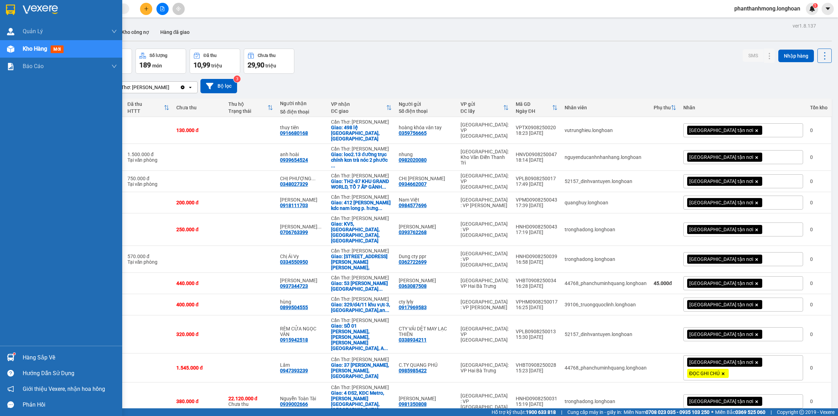
click at [9, 8] on img at bounding box center [10, 10] width 9 height 10
click at [48, 4] on div at bounding box center [61, 11] width 122 height 23
click at [283, 11] on div "Kết quả tìm kiếm ( 1 ) Bộ lọc Mã ĐH Trạng thái Món hàng Thu hộ Tổng cước Chưa c…" at bounding box center [419, 8] width 838 height 17
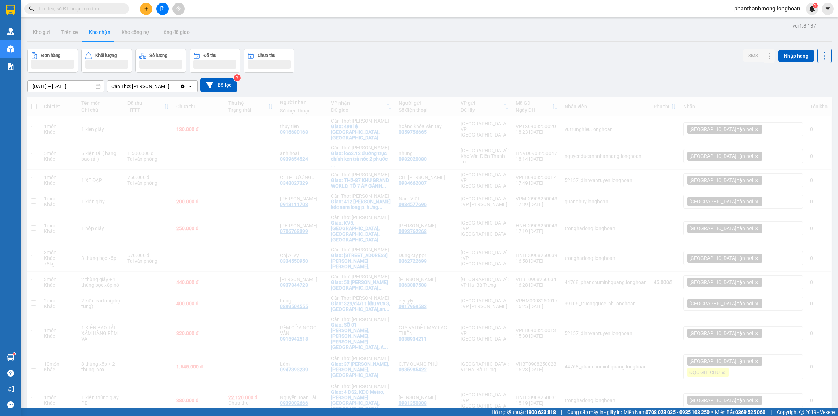
click at [109, 10] on input "text" at bounding box center [79, 9] width 82 height 8
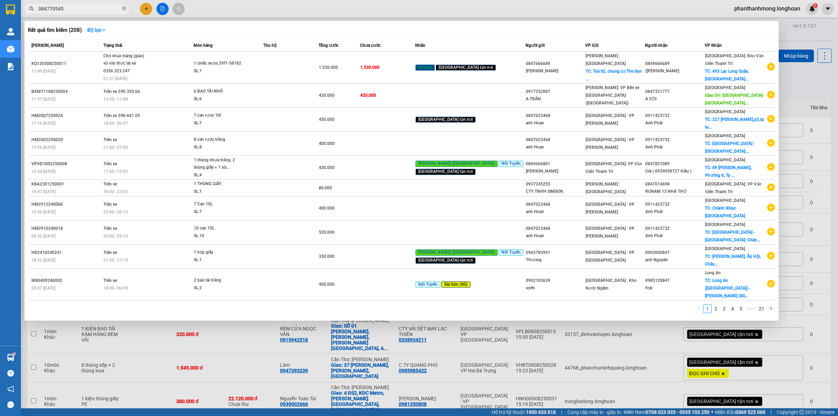
type input "0847705453"
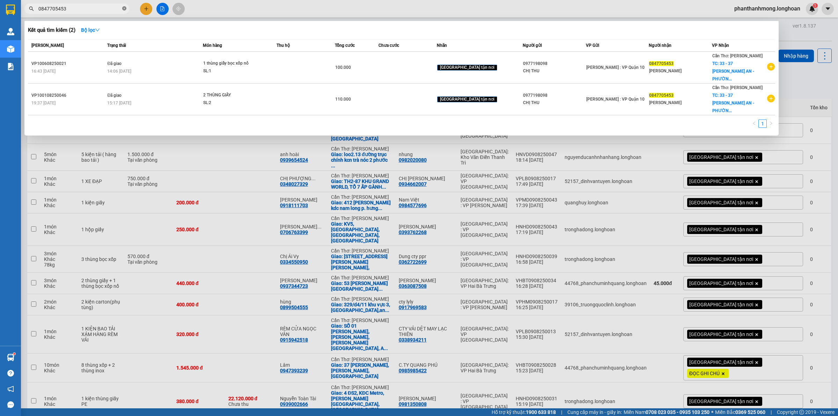
click at [123, 9] on icon "close-circle" at bounding box center [124, 8] width 4 height 4
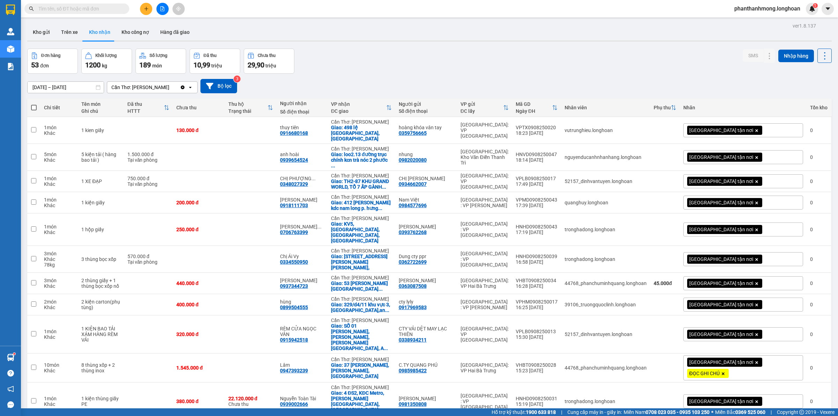
click at [221, 6] on div "Kết quả tìm kiếm ( 2 ) Bộ lọc Mã ĐH Trạng thái Món hàng Thu hộ Tổng cước Chưa c…" at bounding box center [419, 8] width 838 height 17
click at [116, 30] on button "Kho công nợ" at bounding box center [135, 32] width 39 height 17
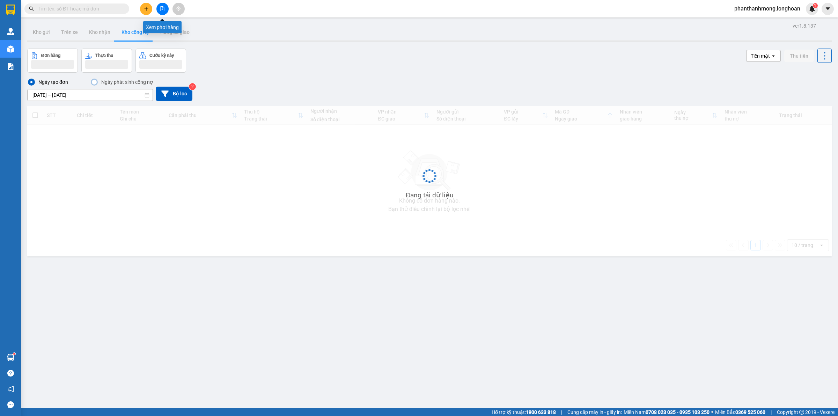
click at [163, 13] on button at bounding box center [162, 9] width 12 height 12
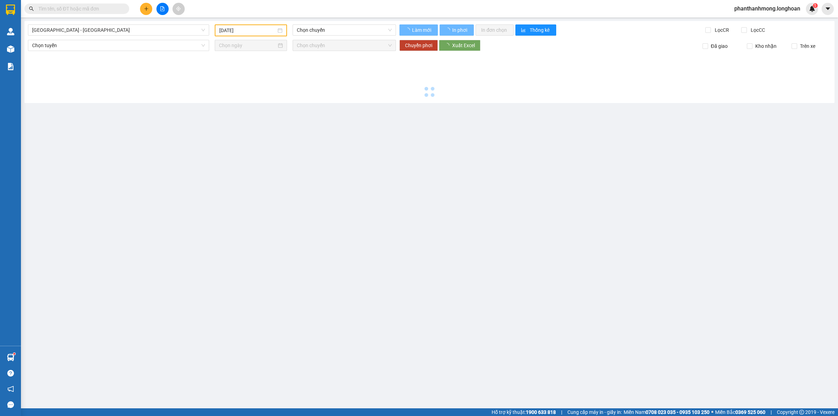
type input "[DATE]"
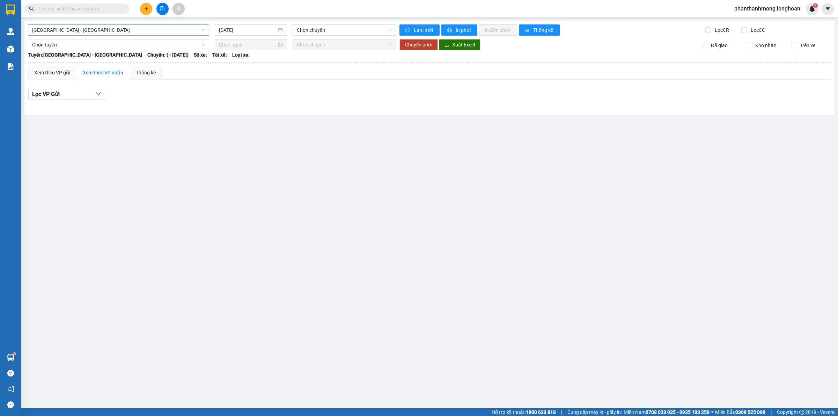
click at [148, 28] on span "Hải Phòng - Hà Nội" at bounding box center [118, 30] width 173 height 10
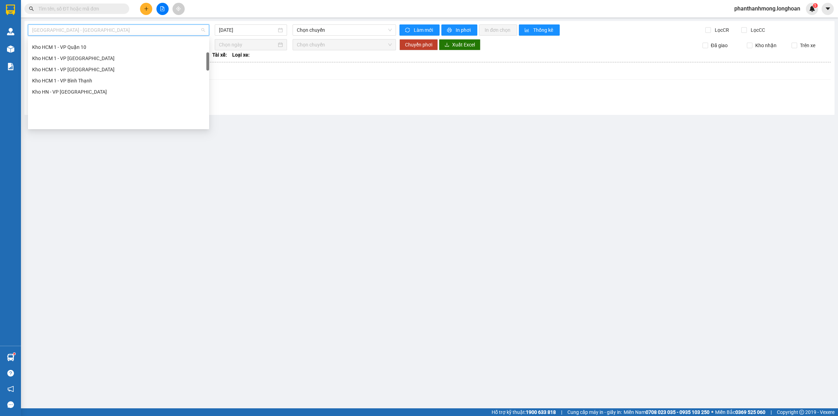
scroll to position [87, 0]
click at [93, 81] on div "Kho Cần Thơ - Kho HCM" at bounding box center [118, 80] width 173 height 8
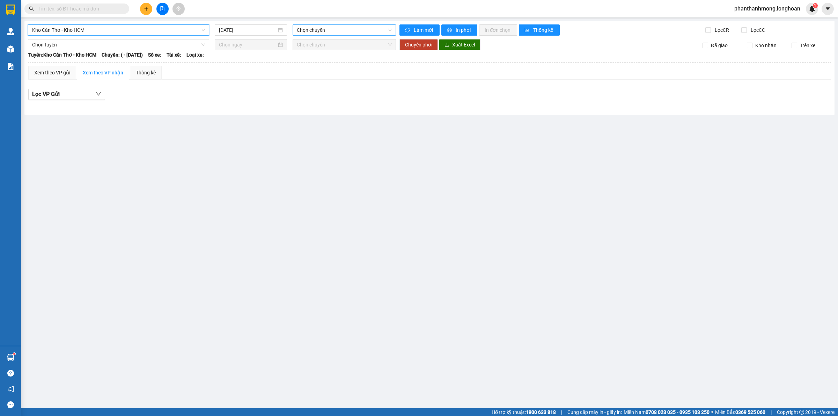
click at [308, 30] on span "Chọn chuyến" at bounding box center [344, 30] width 95 height 10
click at [254, 22] on div "Kho Cần Thơ - Kho HCM 11/08/2025 Chọn chuyến Làm mới In phơi In đơn chọn Thống …" at bounding box center [429, 68] width 810 height 94
click at [252, 28] on input "[DATE]" at bounding box center [248, 30] width 58 height 8
click at [300, 81] on div "9" at bounding box center [300, 81] width 8 height 8
type input "09/08/2025"
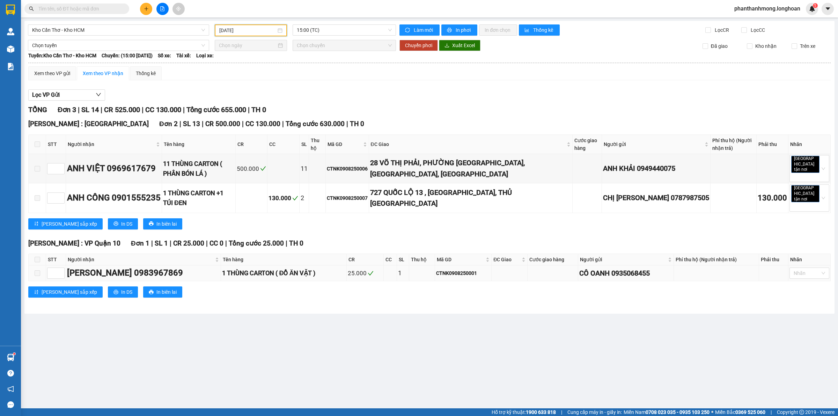
click at [443, 265] on td "CTNK0908250001" at bounding box center [463, 273] width 57 height 16
click at [443, 269] on div "CTNK0908250001" at bounding box center [463, 273] width 54 height 8
copy div "CTNK0908250001"
click at [98, 6] on input "text" at bounding box center [79, 9] width 82 height 8
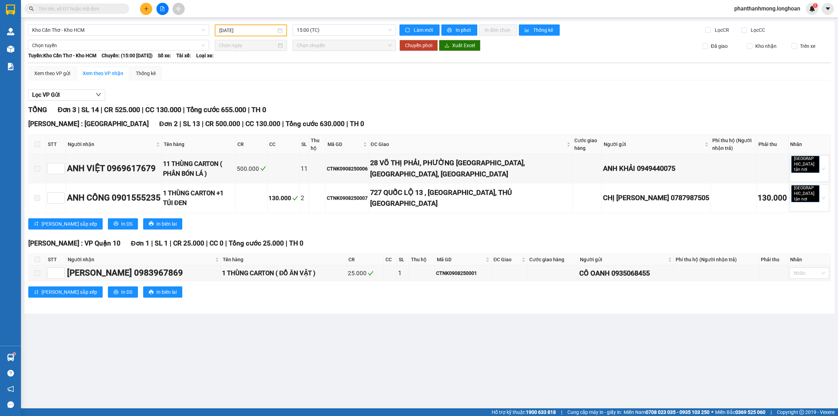
paste input "CTNK0908250001"
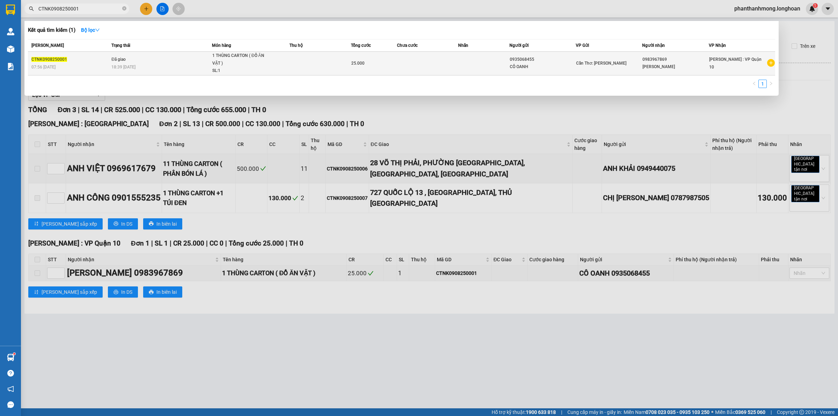
type input "CTNK0908250001"
click at [253, 66] on div "1 THÙNG CARTON ( ĐỒ ĂN VẶT )" at bounding box center [238, 59] width 52 height 15
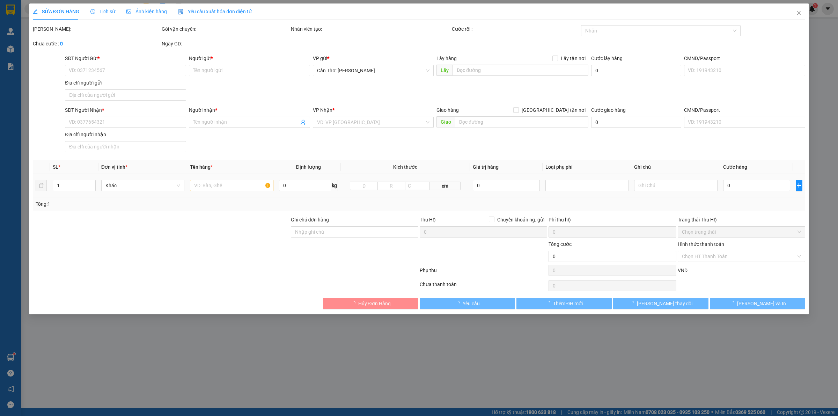
type input "0935068455"
type input "CÔ OANH"
type input "0983967869"
type input "MINH HIẾU"
type input "25.000"
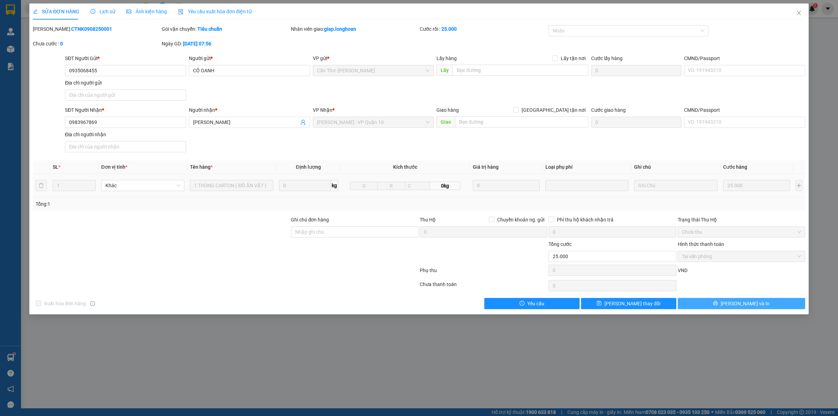
click at [761, 306] on button "Lưu và In" at bounding box center [740, 303] width 127 height 11
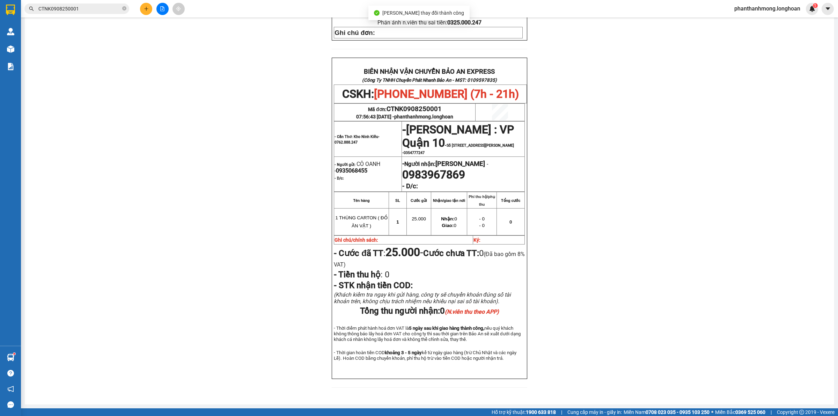
scroll to position [289, 0]
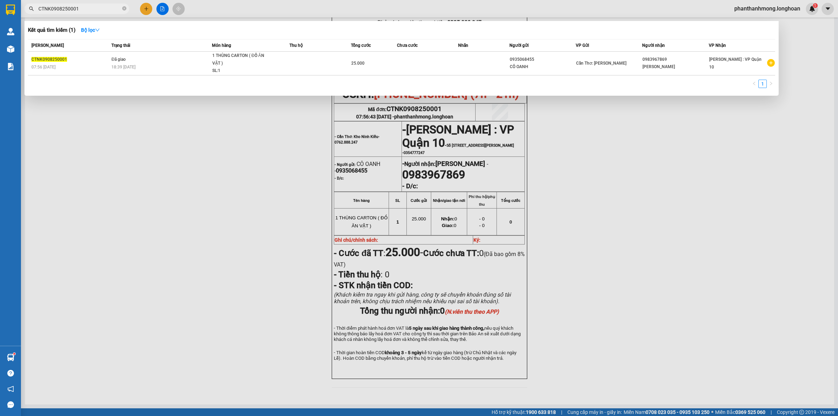
click at [95, 9] on input "CTNK0908250001" at bounding box center [79, 9] width 82 height 8
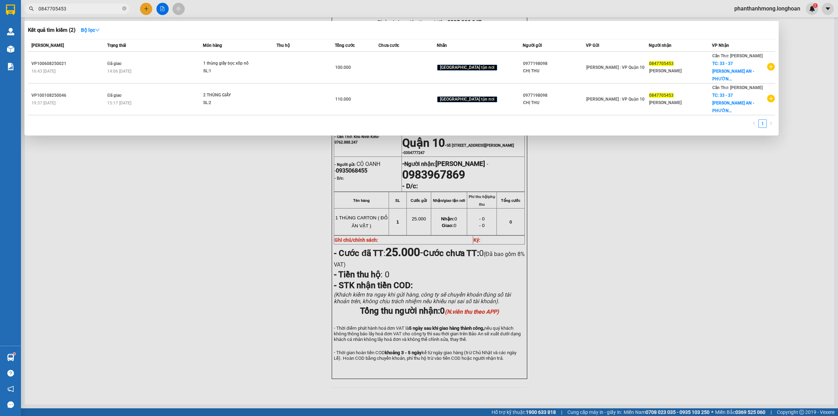
type input "0847705453"
click at [142, 196] on div at bounding box center [419, 208] width 838 height 416
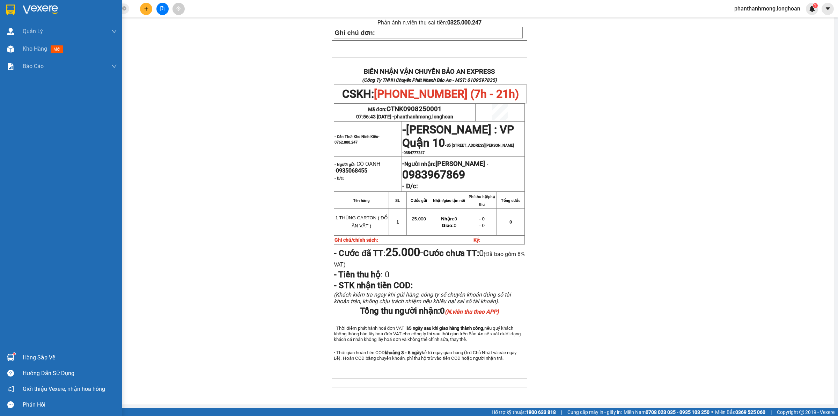
click at [10, 10] on img at bounding box center [10, 10] width 9 height 10
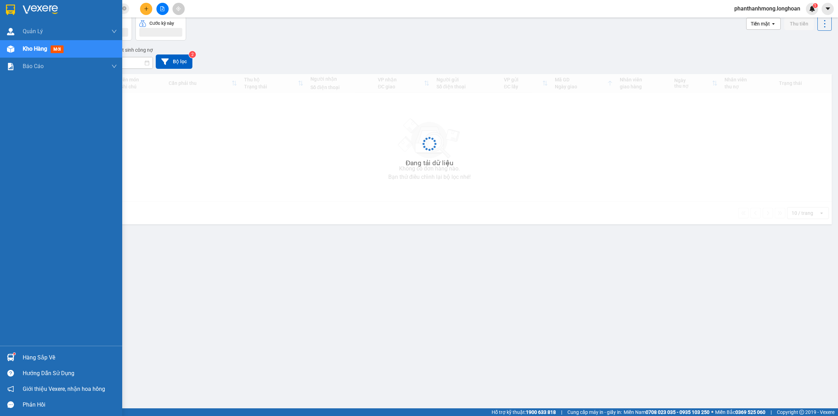
scroll to position [32, 0]
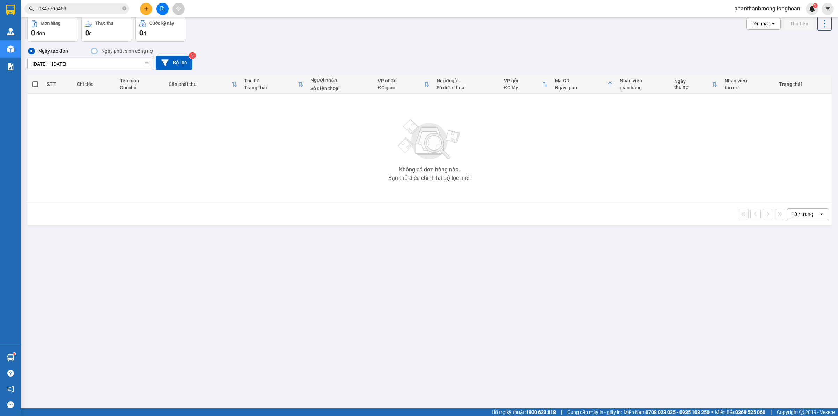
click at [75, 14] on div "Kết quả tìm kiếm ( 2 ) Bộ lọc Mã ĐH Trạng thái Món hàng Thu hộ Tổng cước Chưa c…" at bounding box center [68, 9] width 136 height 12
click at [76, 11] on input "0847705453" at bounding box center [79, 9] width 82 height 8
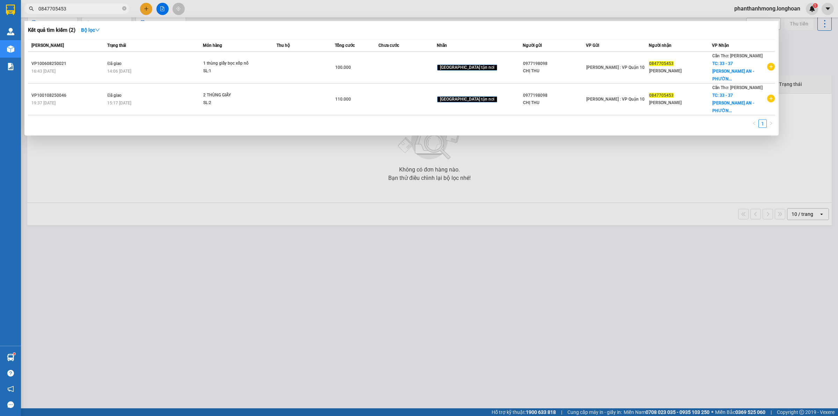
click at [163, 8] on div at bounding box center [419, 208] width 838 height 416
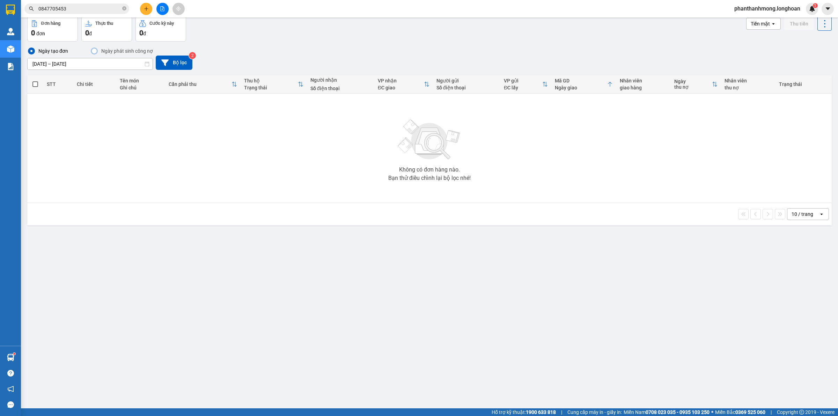
click at [164, 12] on button at bounding box center [162, 9] width 12 height 12
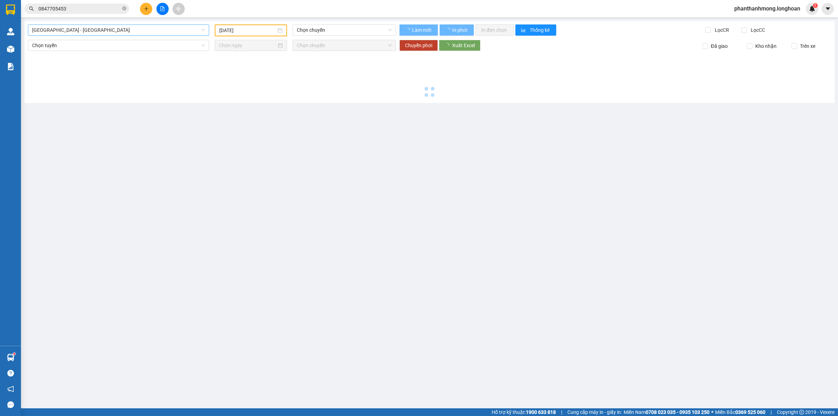
type input "[DATE]"
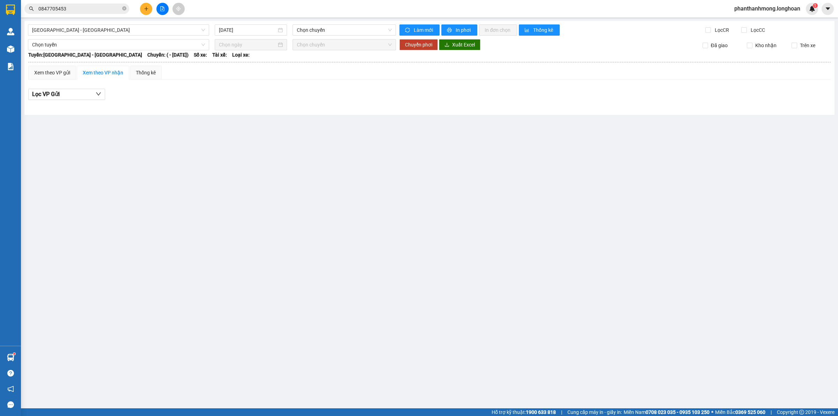
drag, startPoint x: 151, startPoint y: 23, endPoint x: 136, endPoint y: 36, distance: 19.0
click at [150, 23] on div "Hải Phòng - Hà Nội 11/08/2025 Chọn chuyến Làm mới In phơi In đơn chọn Thống kê …" at bounding box center [429, 68] width 810 height 94
click at [132, 35] on div "Hải Phòng - Hà Nội" at bounding box center [118, 29] width 181 height 11
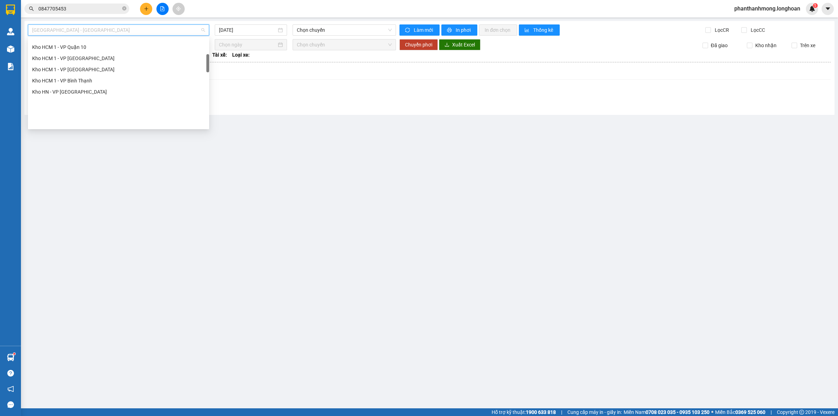
scroll to position [87, 0]
click at [92, 77] on div "Kho Cần Thơ - Kho HCM" at bounding box center [118, 80] width 173 height 8
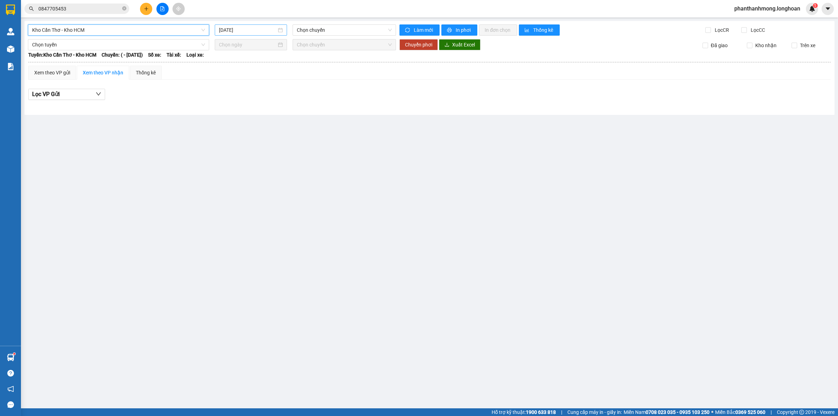
click at [257, 28] on input "[DATE]" at bounding box center [248, 30] width 58 height 8
click at [297, 81] on div "9" at bounding box center [300, 81] width 8 height 8
type input "09/08/2025"
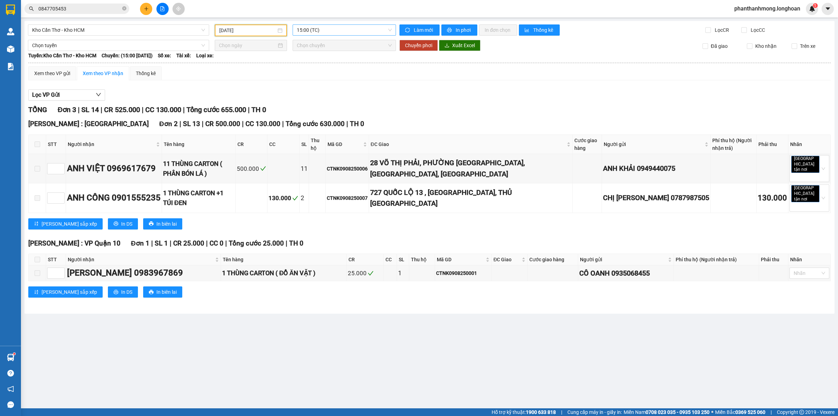
click at [319, 31] on span "15:00 (TC)" at bounding box center [344, 30] width 95 height 10
click at [320, 54] on div "15:00 (TC)" at bounding box center [324, 55] width 54 height 8
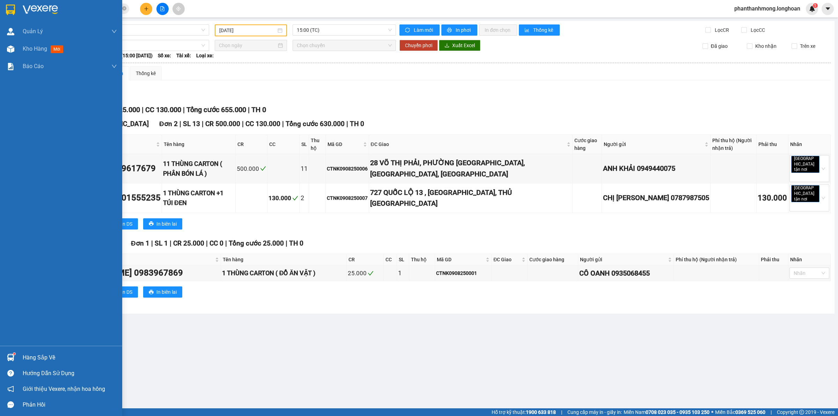
click at [15, 7] on div at bounding box center [11, 9] width 12 height 12
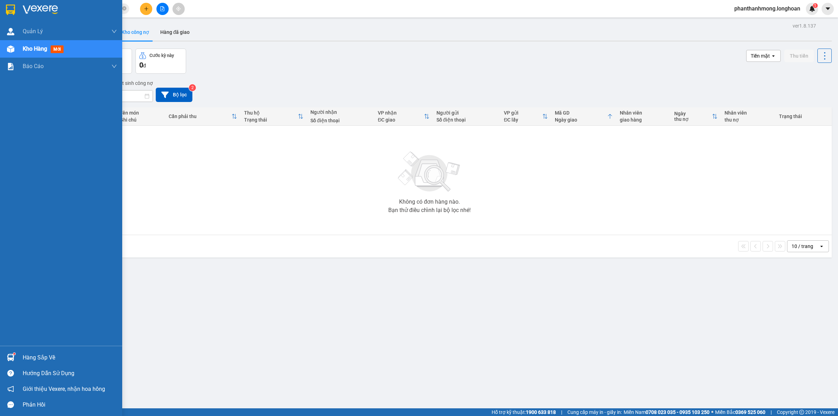
click at [14, 8] on img at bounding box center [10, 10] width 9 height 10
click at [13, 2] on div at bounding box center [61, 11] width 122 height 23
click at [9, 5] on img at bounding box center [10, 10] width 9 height 10
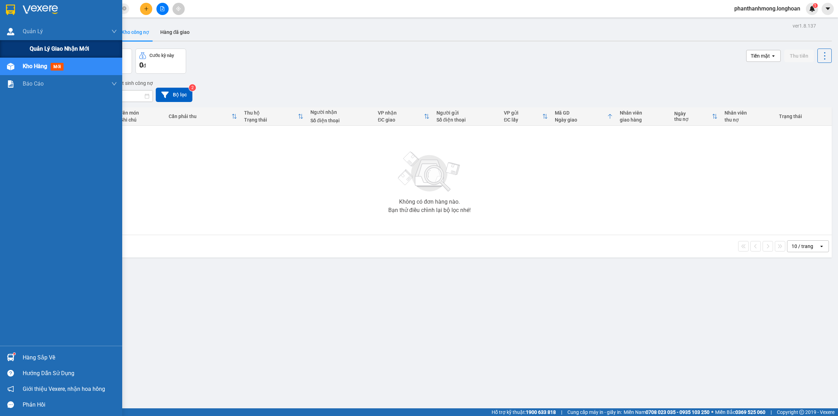
click at [59, 48] on div "ver 1.8.137 Kho gửi Trên xe Kho nhận Kho công nợ Hàng đã giao Đơn hàng 0 đơn Th…" at bounding box center [429, 229] width 810 height 416
click at [46, 47] on span "Quản lý giao nhận mới" at bounding box center [59, 48] width 59 height 9
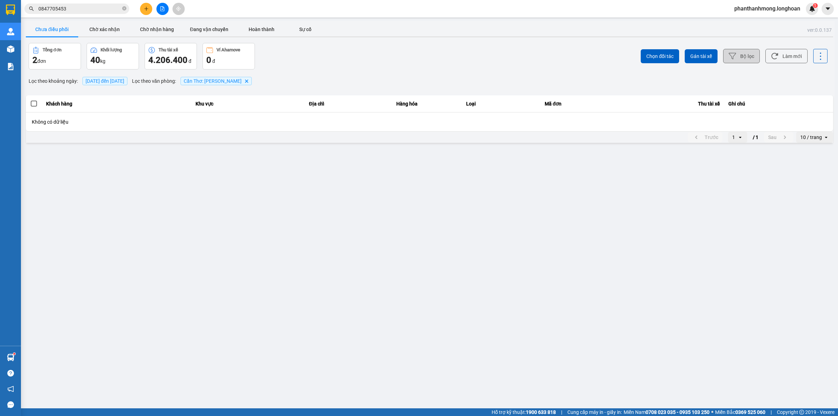
click at [733, 51] on button "Bộ lọc" at bounding box center [741, 56] width 37 height 14
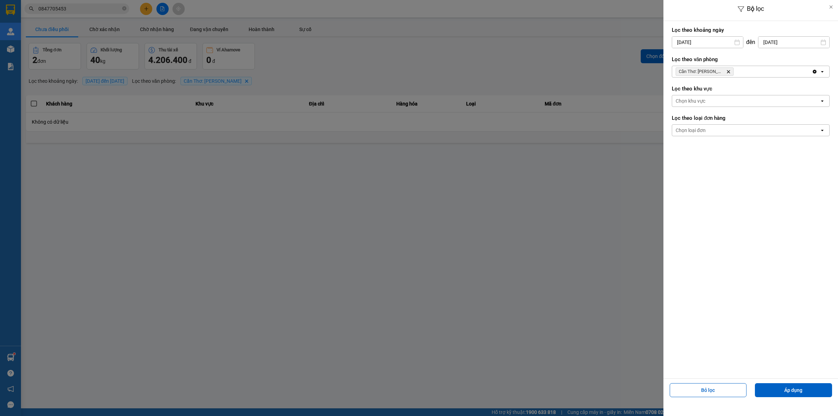
click at [704, 44] on input "[DATE]" at bounding box center [707, 42] width 71 height 11
click at [730, 94] on div "1" at bounding box center [732, 93] width 10 height 8
type input "[DATE]"
click at [746, 64] on div "Lọc theo văn phòng Cần Thơ: Kho Ninh Kiều Delete Clear all open" at bounding box center [751, 67] width 158 height 26
click at [777, 396] on button "Áp dụng" at bounding box center [793, 390] width 77 height 14
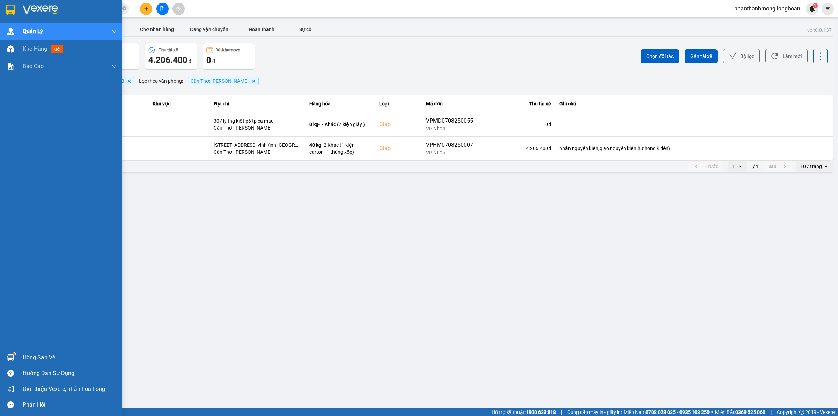
click at [6, 11] on img at bounding box center [10, 10] width 9 height 10
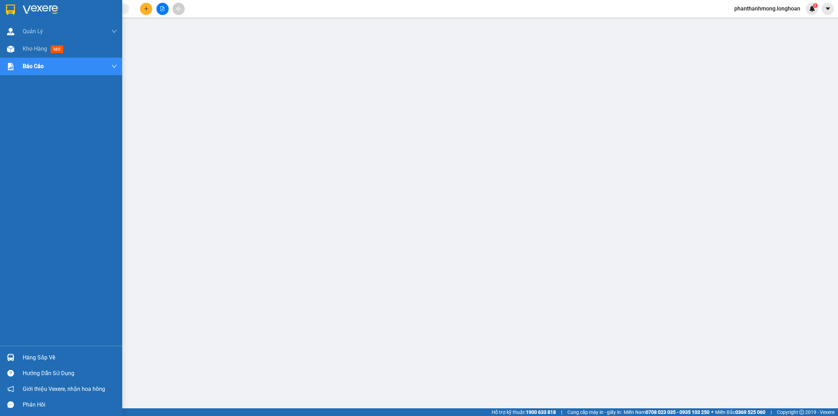
click at [9, 6] on img at bounding box center [10, 10] width 9 height 10
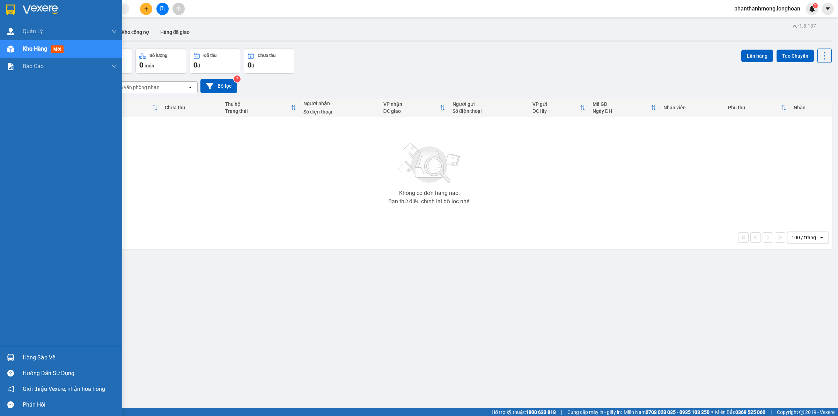
click at [13, 7] on img at bounding box center [10, 10] width 9 height 10
drag, startPoint x: 26, startPoint y: 353, endPoint x: 21, endPoint y: 358, distance: 7.7
click at [25, 353] on div "Hàng sắp về" at bounding box center [70, 357] width 94 height 10
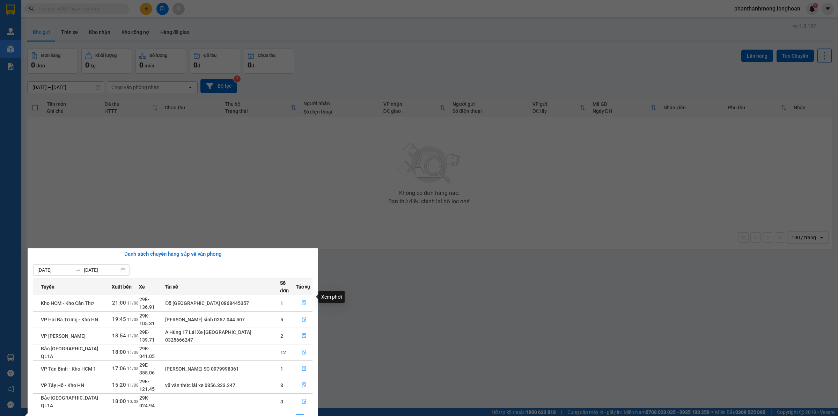
click at [304, 300] on icon "file-done" at bounding box center [304, 302] width 5 height 5
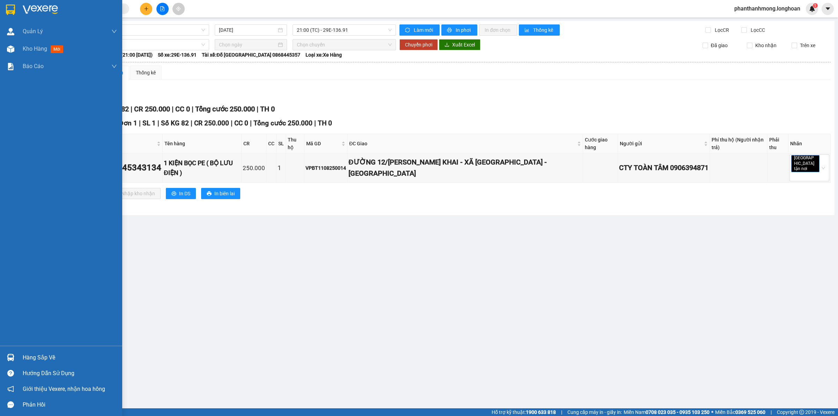
drag, startPoint x: 13, startPoint y: 360, endPoint x: 12, endPoint y: 357, distance: 3.6
click at [13, 360] on img at bounding box center [10, 357] width 7 height 7
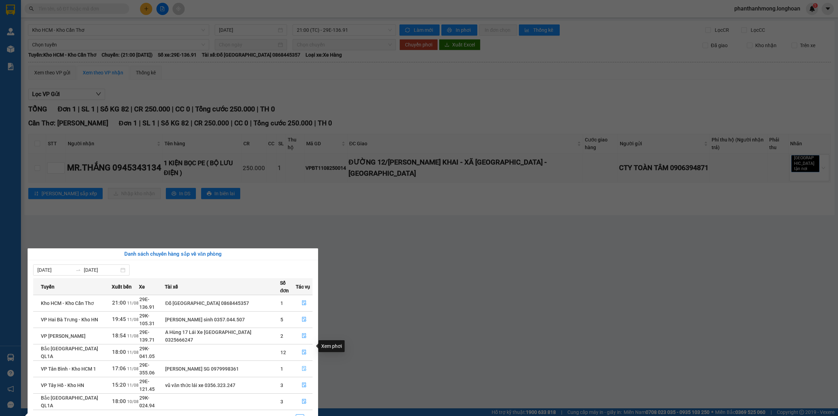
click at [303, 366] on icon "file-done" at bounding box center [304, 368] width 5 height 5
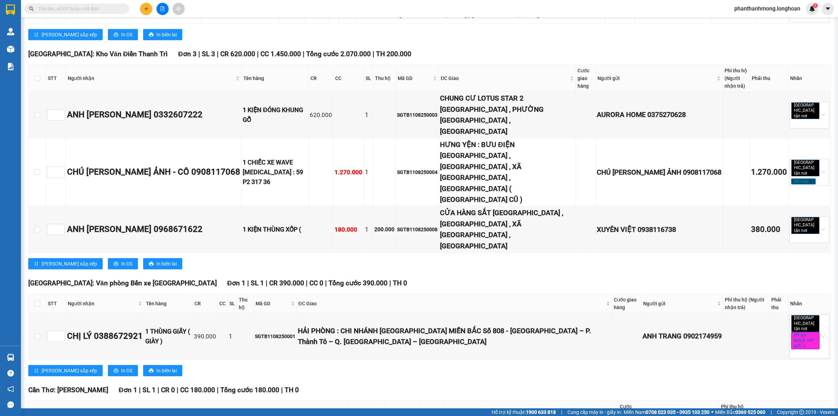
scroll to position [220, 0]
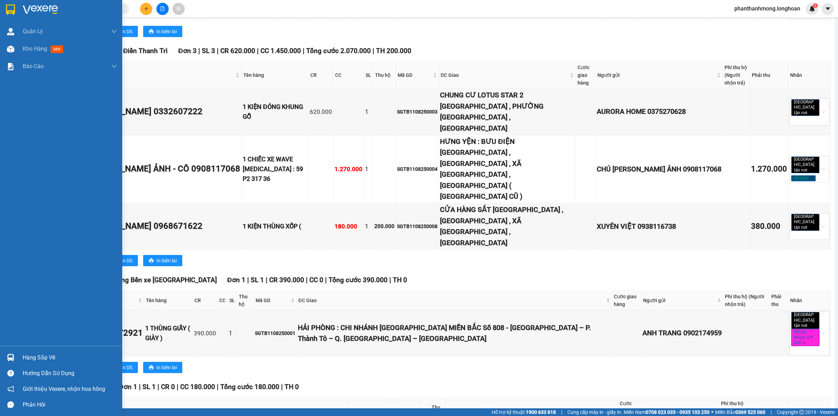
click at [13, 4] on div at bounding box center [11, 9] width 12 height 12
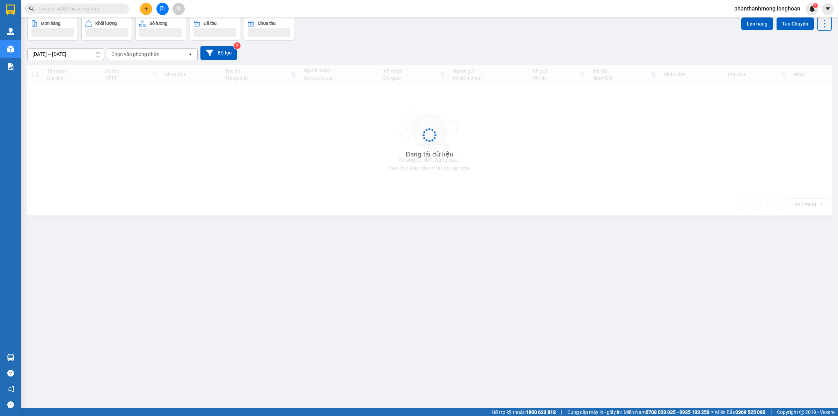
scroll to position [32, 0]
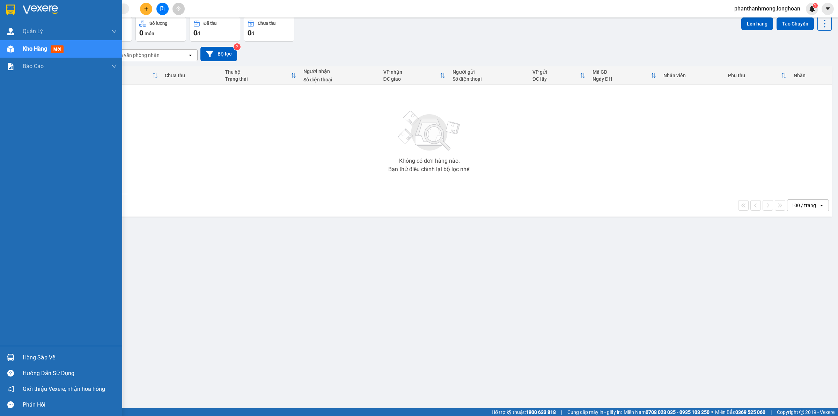
click at [13, 12] on img at bounding box center [10, 10] width 9 height 10
click at [14, 1] on div at bounding box center [61, 11] width 122 height 23
click at [19, 7] on div at bounding box center [61, 11] width 122 height 23
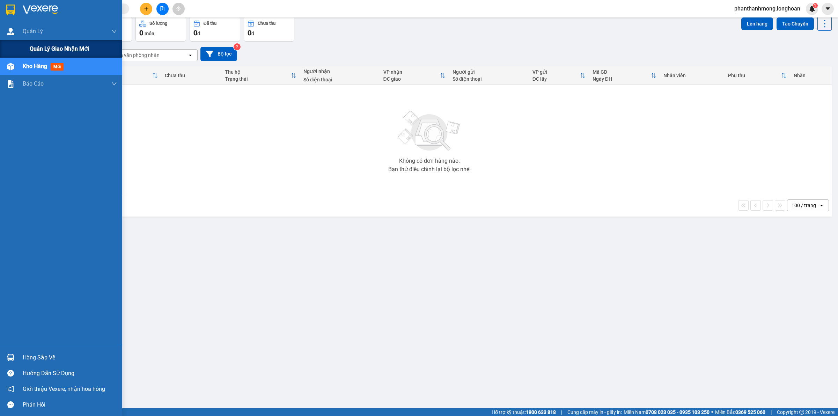
drag, startPoint x: 53, startPoint y: 45, endPoint x: 57, endPoint y: 44, distance: 3.5
click at [53, 45] on span "Quản lý giao nhận mới" at bounding box center [59, 48] width 59 height 9
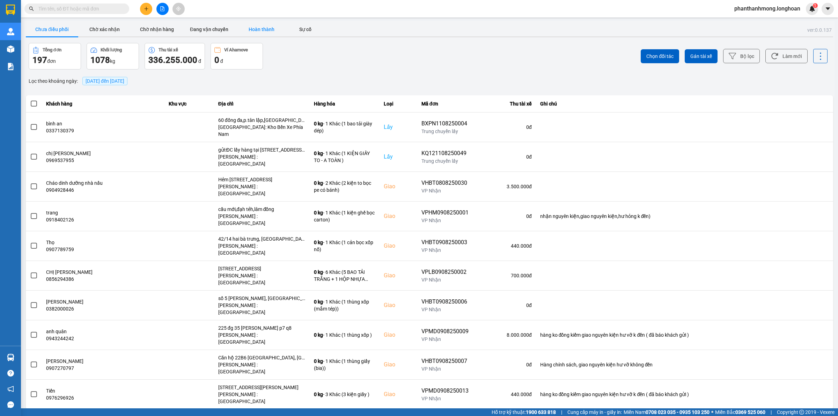
click at [252, 25] on button "Hoàn thành" at bounding box center [261, 29] width 52 height 14
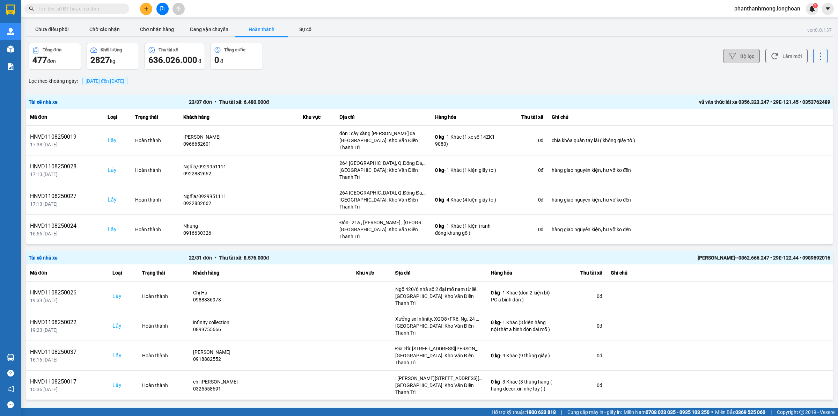
click at [745, 53] on button "Bộ lọc" at bounding box center [741, 56] width 37 height 14
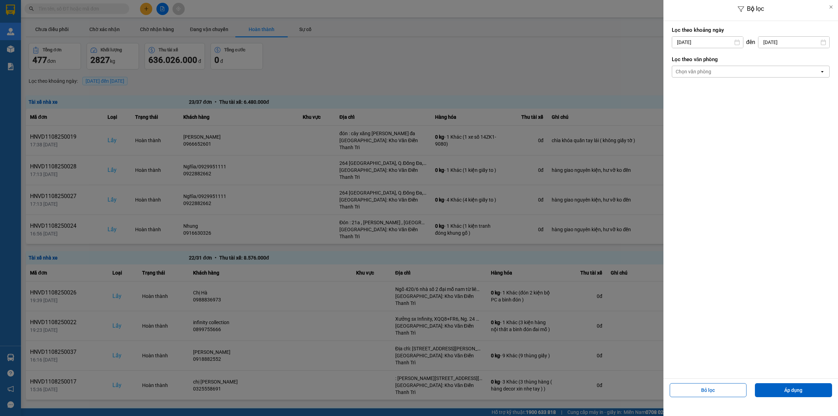
drag, startPoint x: 824, startPoint y: 126, endPoint x: 805, endPoint y: 105, distance: 28.9
click at [824, 125] on div "Lọc theo khoảng [DATE] Press the down arrow key to interact with the calendar a…" at bounding box center [750, 199] width 175 height 357
click at [749, 58] on label "Lọc theo văn phòng" at bounding box center [751, 59] width 158 height 7
click at [742, 70] on div "Chọn văn phòng" at bounding box center [745, 71] width 147 height 11
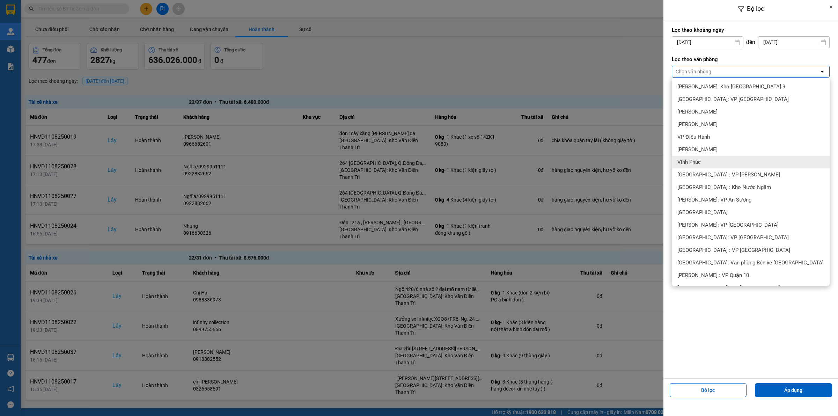
scroll to position [131, 0]
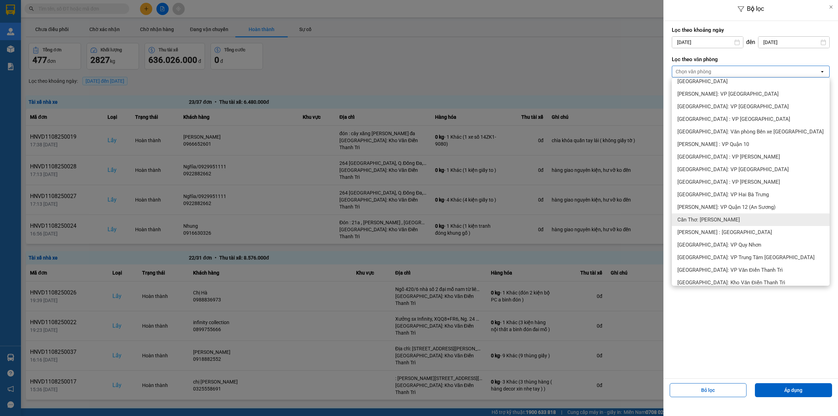
click at [719, 216] on span "Cần Thơ: [PERSON_NAME]" at bounding box center [708, 219] width 62 height 7
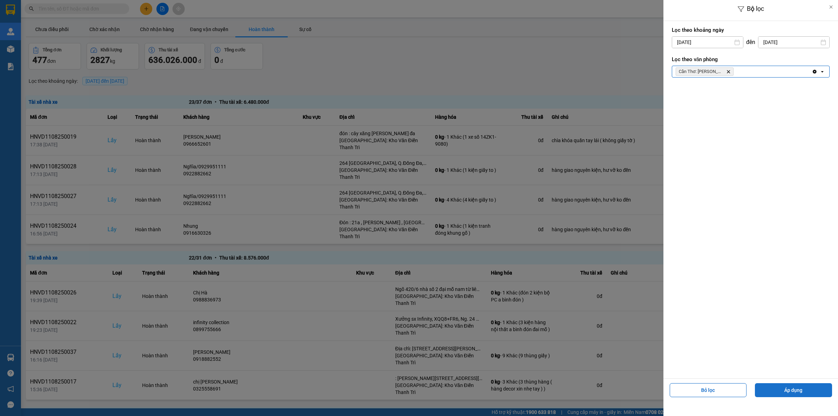
click at [777, 384] on button "Áp dụng" at bounding box center [793, 390] width 77 height 14
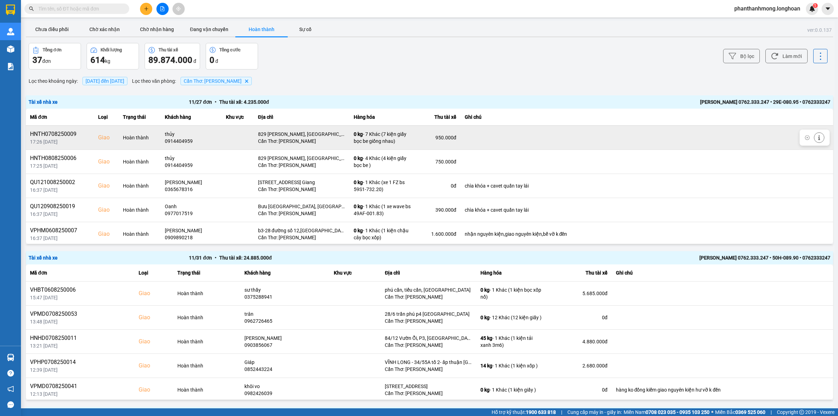
click at [57, 133] on div "HNTH0708250009" at bounding box center [60, 134] width 60 height 8
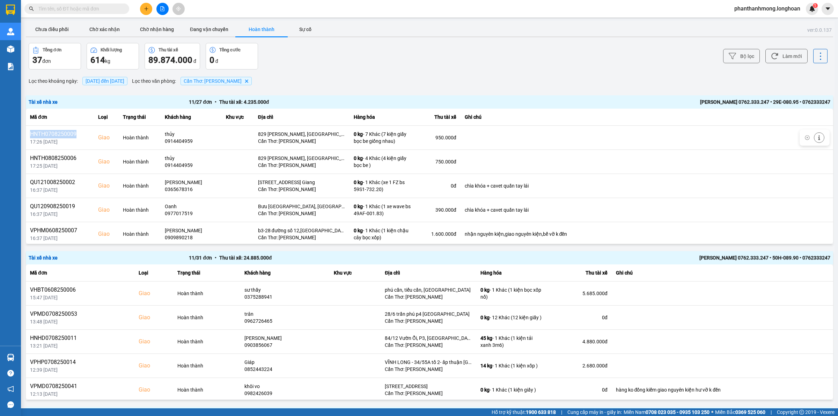
copy div "HNTH0708250009"
click at [68, 4] on span at bounding box center [76, 8] width 105 height 10
click at [68, 9] on input "text" at bounding box center [79, 9] width 82 height 8
paste input "HNTH0708250009"
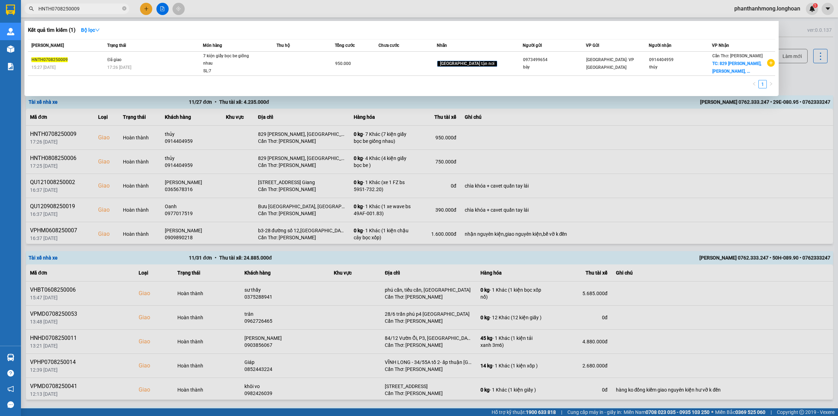
click at [191, 168] on div at bounding box center [419, 208] width 838 height 416
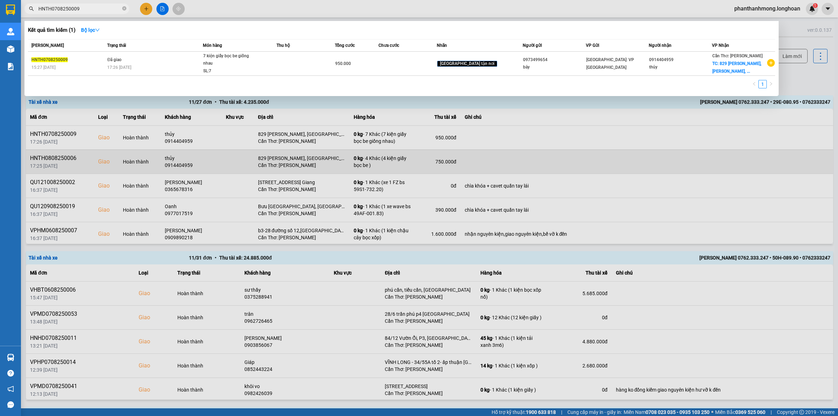
click at [188, 168] on div "0914404959" at bounding box center [191, 165] width 53 height 7
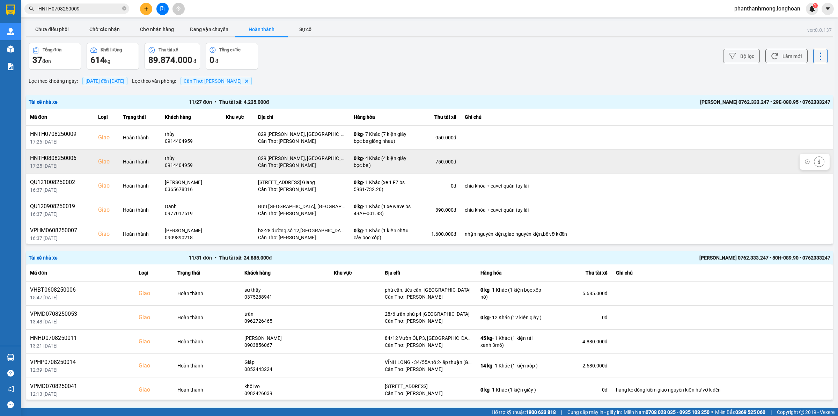
click at [186, 166] on div "0914404959" at bounding box center [191, 165] width 53 height 7
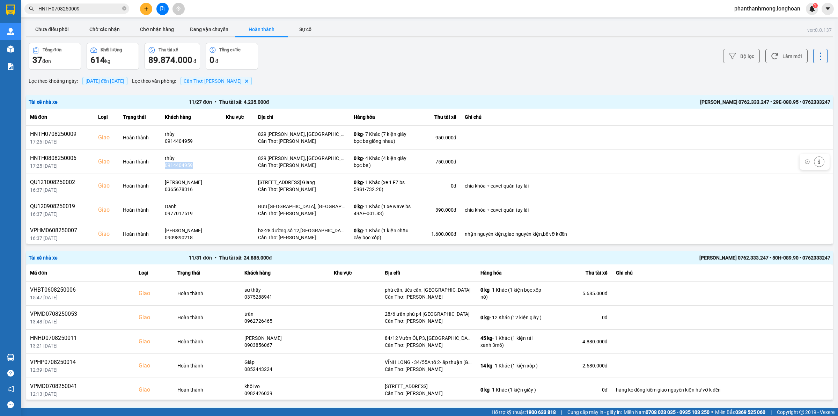
copy div "0914404959"
click at [91, 9] on input "HNTH0708250009" at bounding box center [79, 9] width 82 height 8
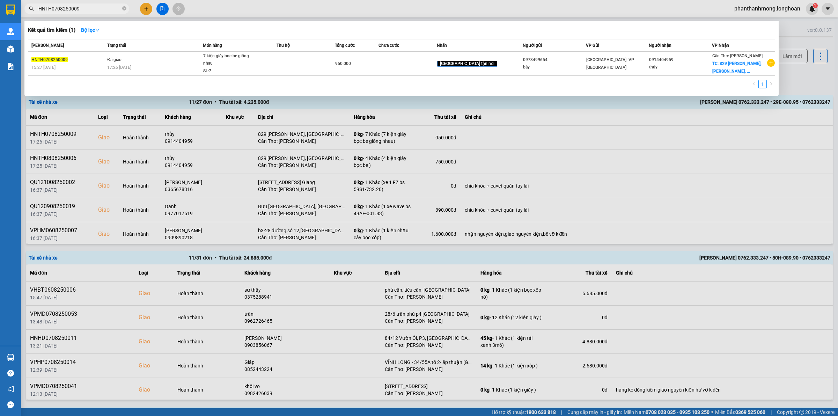
click at [91, 9] on input "HNTH0708250009" at bounding box center [79, 9] width 82 height 8
paste input "091440495"
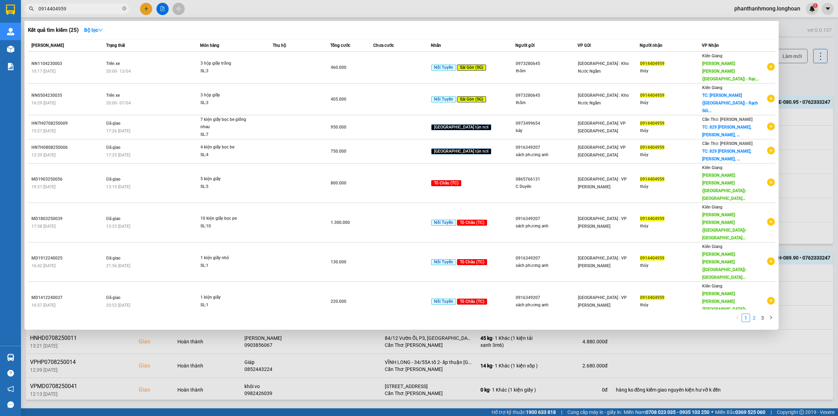
type input "0914404959"
click at [751, 314] on link "2" at bounding box center [754, 318] width 8 height 8
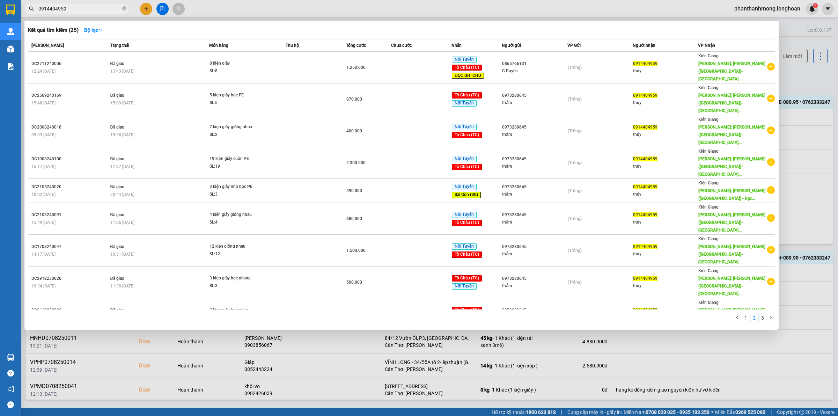
click at [744, 313] on ul "1 2 3" at bounding box center [754, 317] width 42 height 8
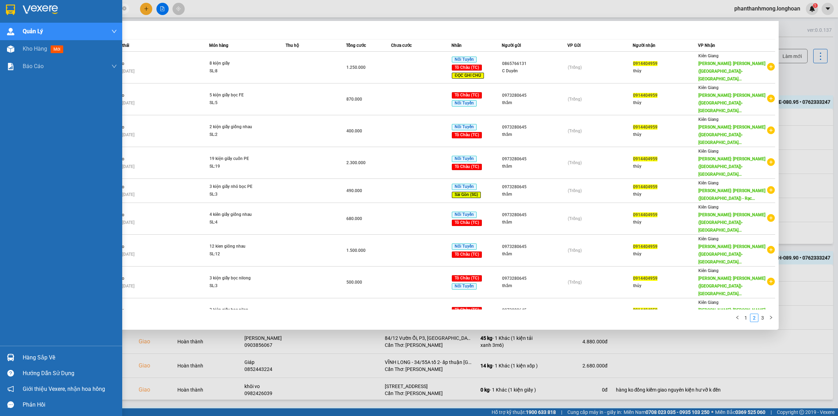
click at [4, 11] on div at bounding box center [61, 11] width 122 height 23
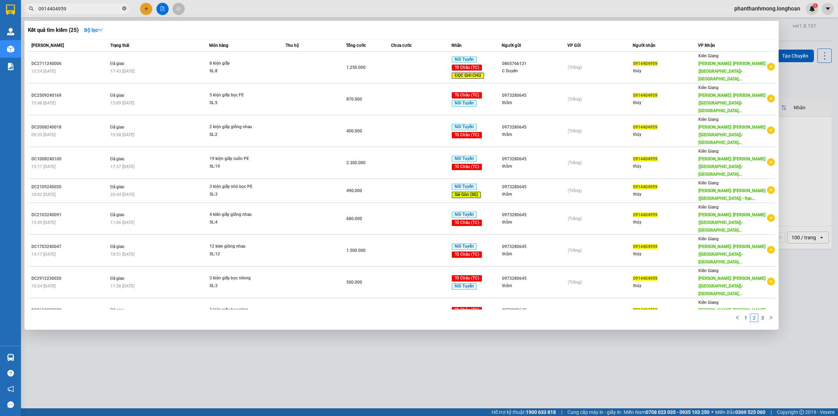
click at [125, 9] on icon "close-circle" at bounding box center [124, 8] width 4 height 4
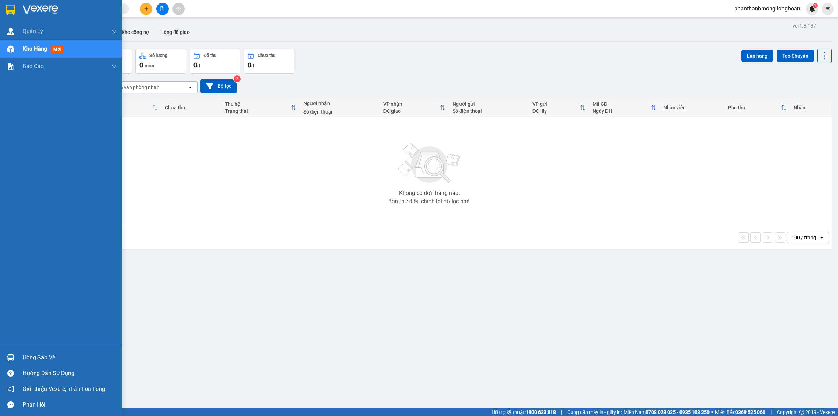
click at [11, 9] on img at bounding box center [10, 10] width 9 height 10
click at [13, 8] on img at bounding box center [10, 10] width 9 height 10
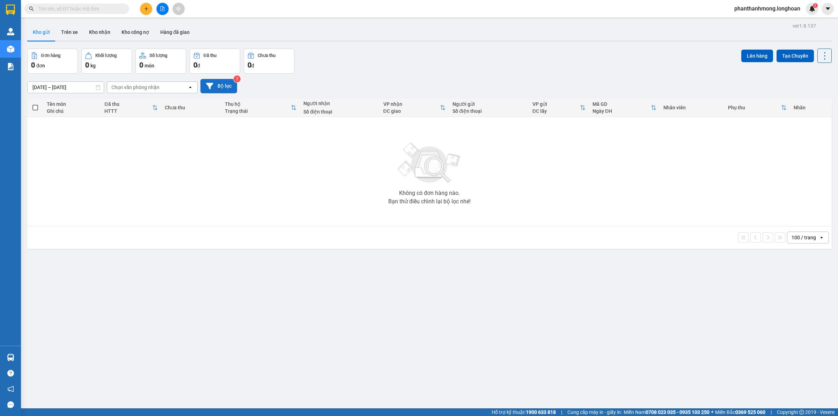
click at [216, 91] on button "Bộ lọc" at bounding box center [218, 86] width 37 height 14
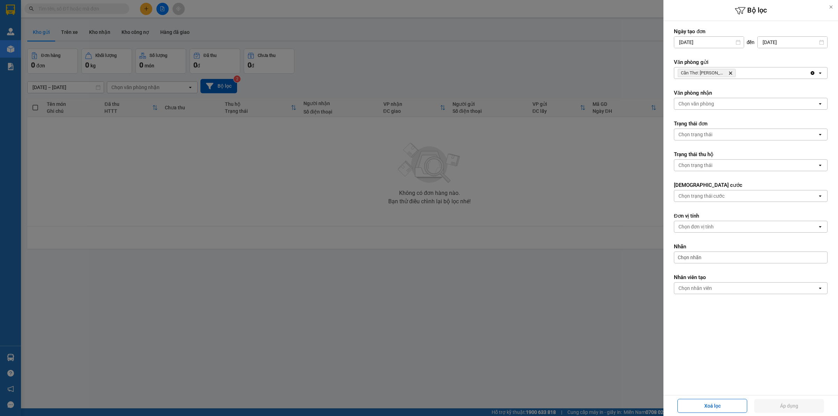
click at [831, 8] on icon at bounding box center [830, 7] width 5 height 5
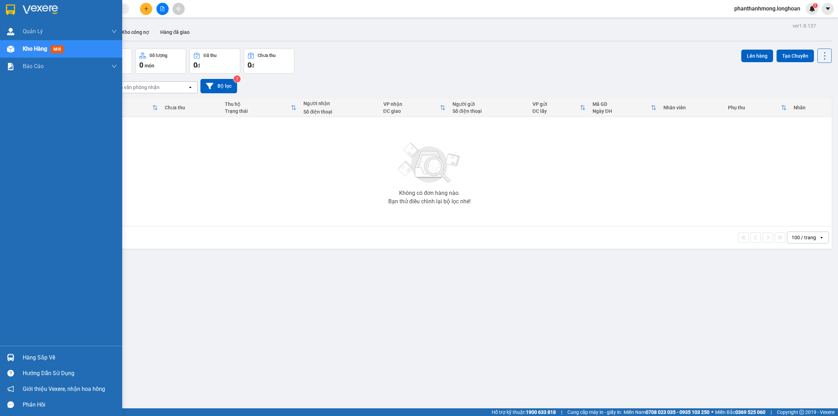
drag, startPoint x: 16, startPoint y: 10, endPoint x: 34, endPoint y: 0, distance: 20.5
click at [16, 10] on div at bounding box center [61, 11] width 122 height 23
click at [11, 10] on img at bounding box center [10, 10] width 9 height 10
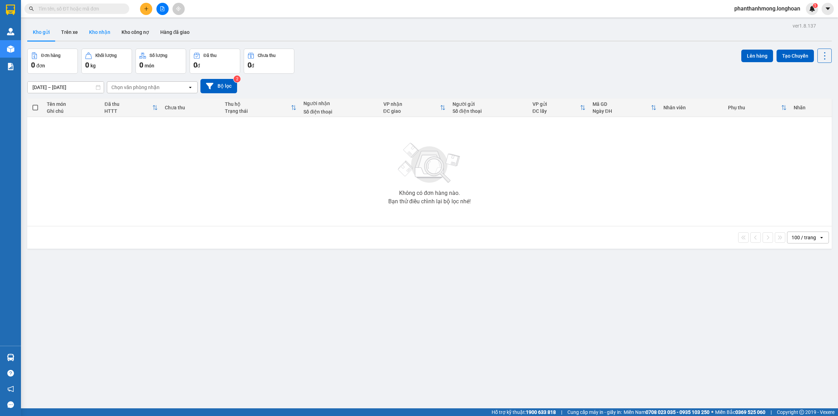
click at [112, 35] on button "Kho nhận" at bounding box center [99, 32] width 32 height 17
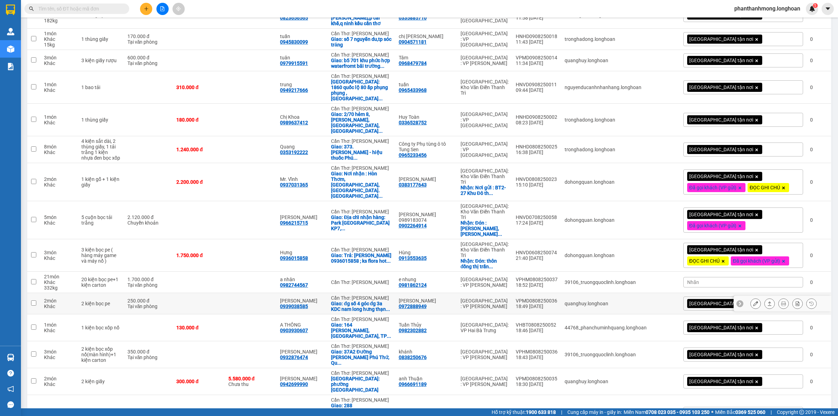
scroll to position [654, 0]
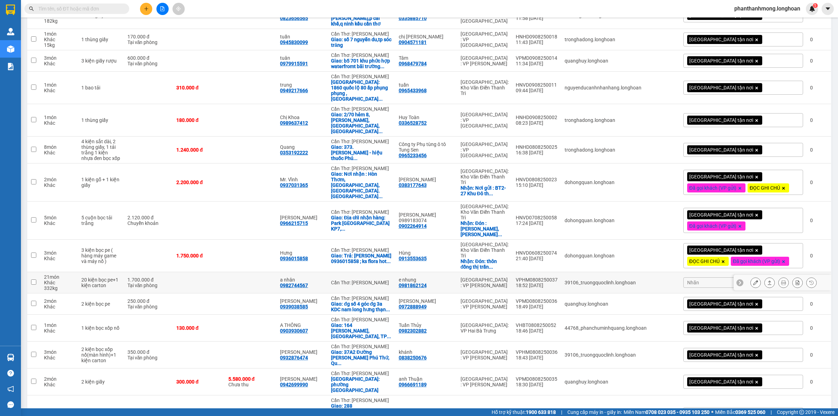
click at [308, 282] on div "0982744567" at bounding box center [294, 285] width 28 height 6
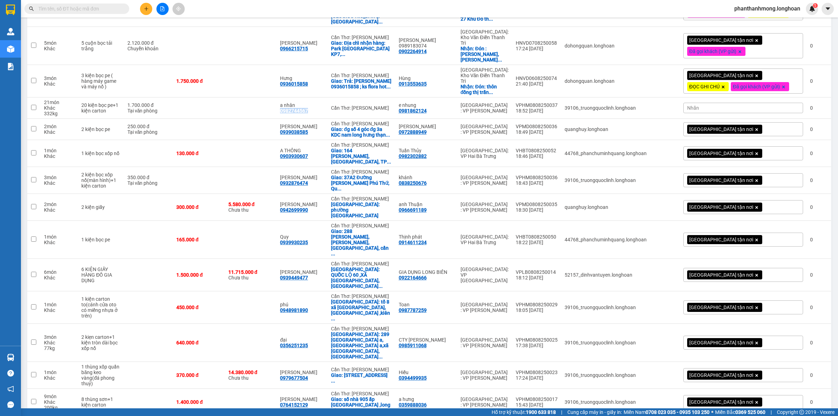
scroll to position [1045, 0]
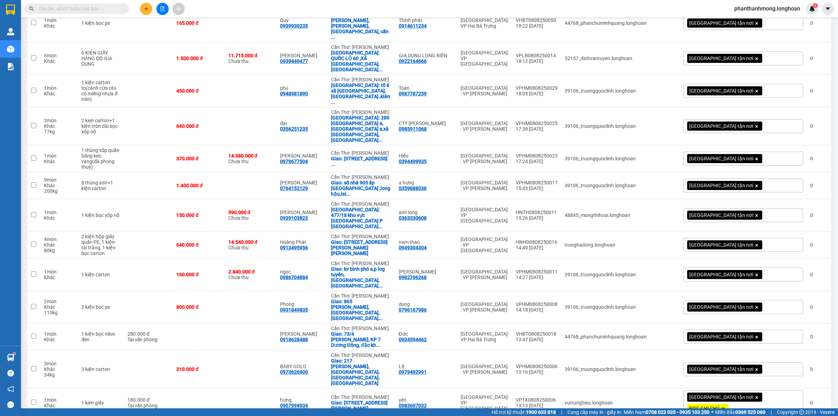
click at [6, 9] on img at bounding box center [10, 10] width 9 height 10
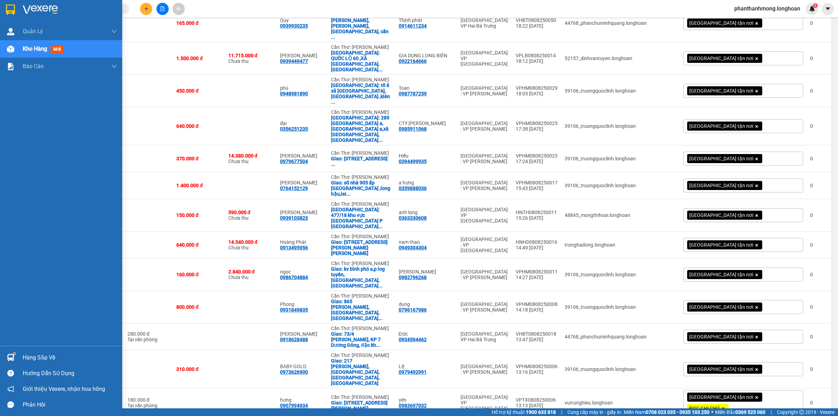
click at [8, 10] on img at bounding box center [10, 10] width 9 height 10
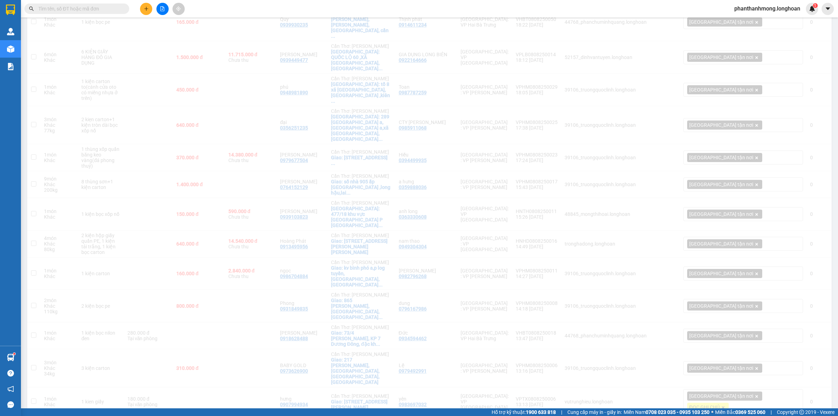
click at [244, 8] on div "Kết quả tìm kiếm ( 25 ) Bộ lọc Mã ĐH Trạng thái Món hàng Thu hộ Tổng cước Chưa …" at bounding box center [419, 8] width 838 height 17
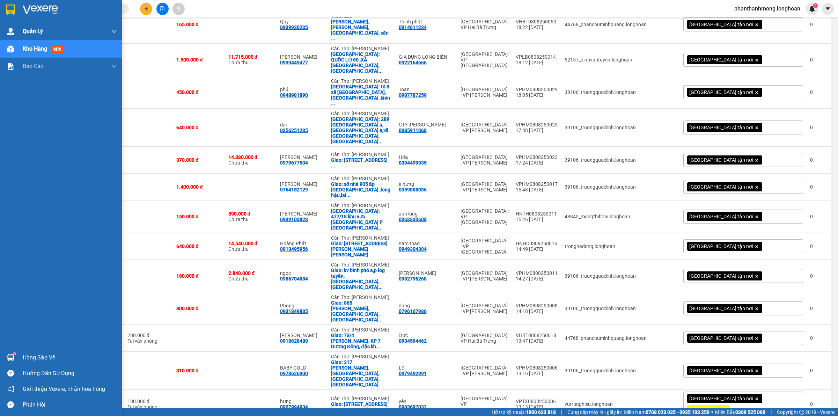
scroll to position [1045, 0]
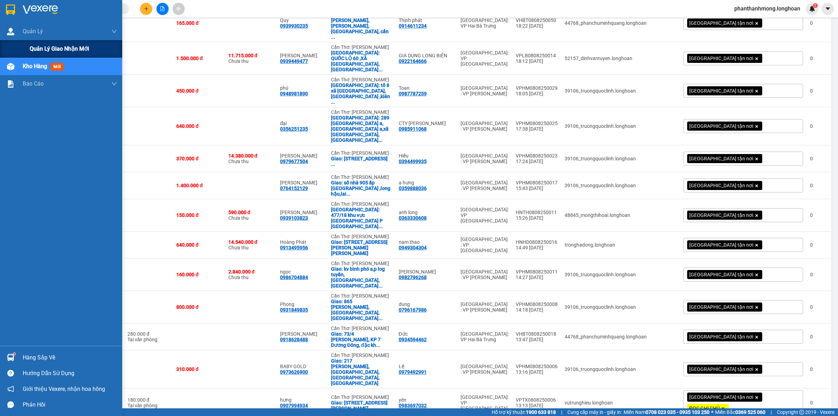
drag, startPoint x: 43, startPoint y: 49, endPoint x: 87, endPoint y: 47, distance: 44.7
click at [42, 50] on span "Quản lý giao nhận mới" at bounding box center [59, 48] width 59 height 9
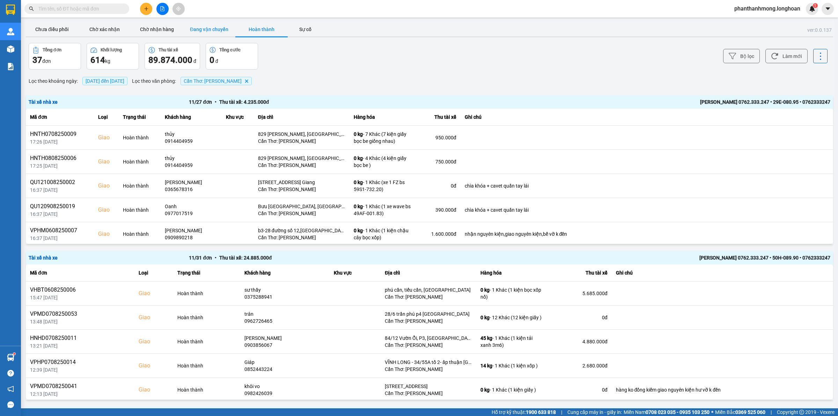
click at [191, 28] on button "Đang vận chuyển" at bounding box center [209, 29] width 52 height 14
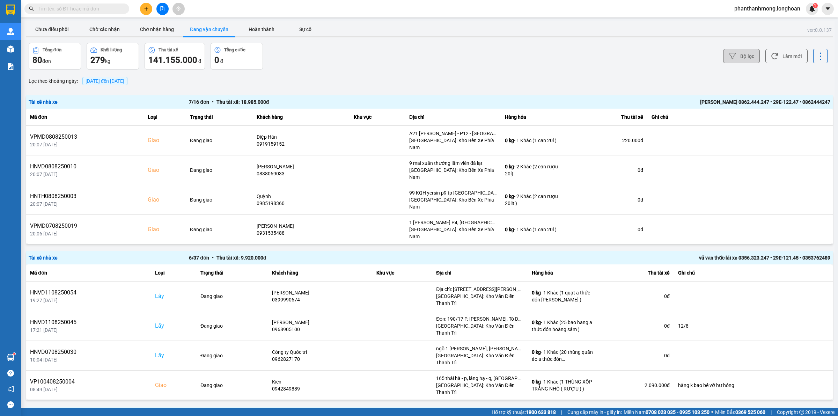
click at [732, 51] on button "Bộ lọc" at bounding box center [741, 56] width 37 height 14
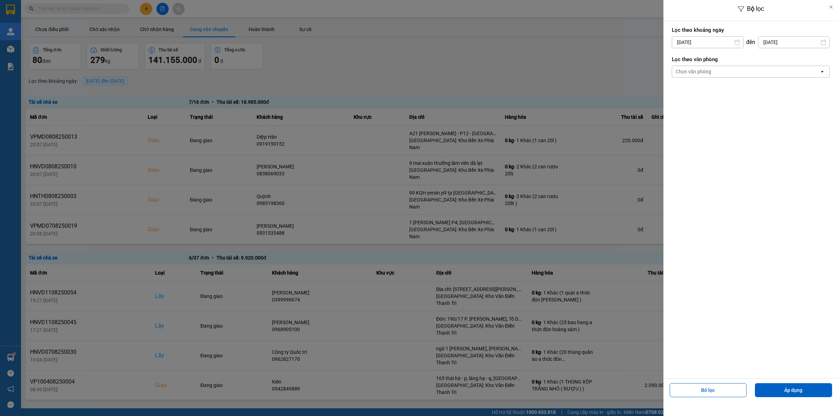
click at [720, 44] on input "[DATE]" at bounding box center [707, 42] width 71 height 11
click at [728, 92] on div "1" at bounding box center [732, 93] width 10 height 8
type input "01/08/2025"
click at [721, 73] on div "Chọn văn phòng" at bounding box center [745, 71] width 147 height 11
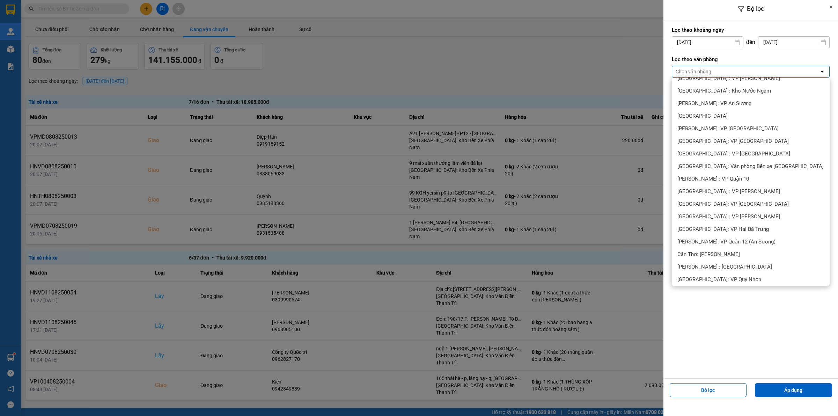
scroll to position [175, 0]
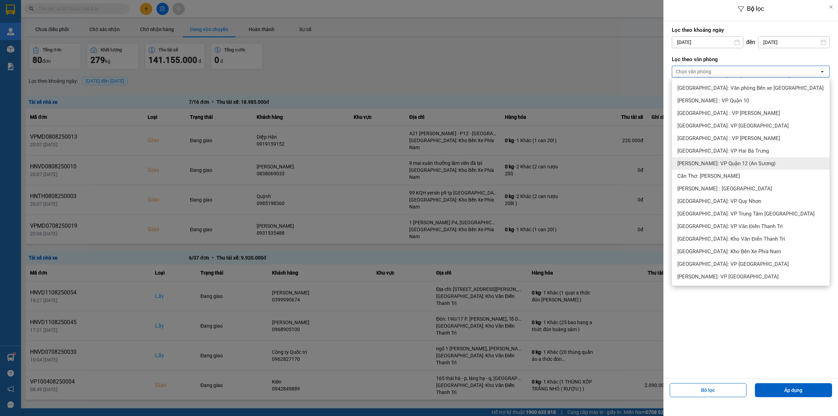
click at [725, 172] on span "Cần Thơ: [PERSON_NAME]" at bounding box center [708, 175] width 62 height 7
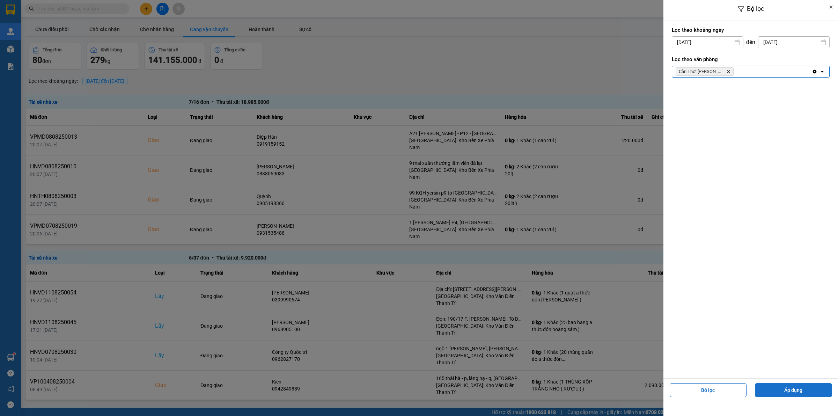
click at [781, 386] on button "Áp dụng" at bounding box center [793, 390] width 77 height 14
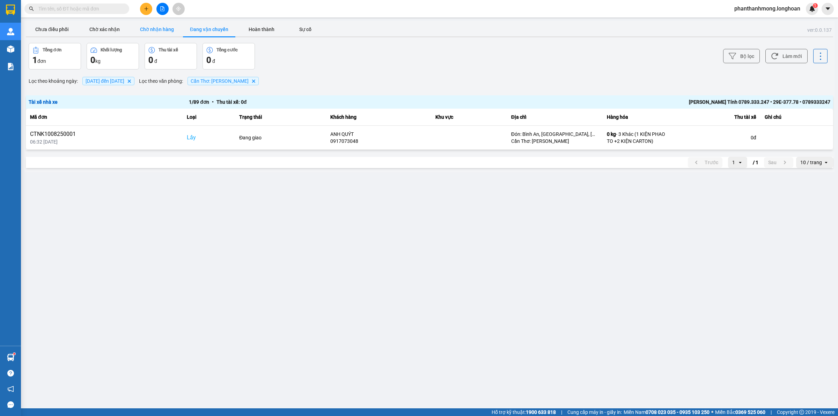
click at [156, 34] on button "Chờ nhận hàng" at bounding box center [157, 29] width 52 height 14
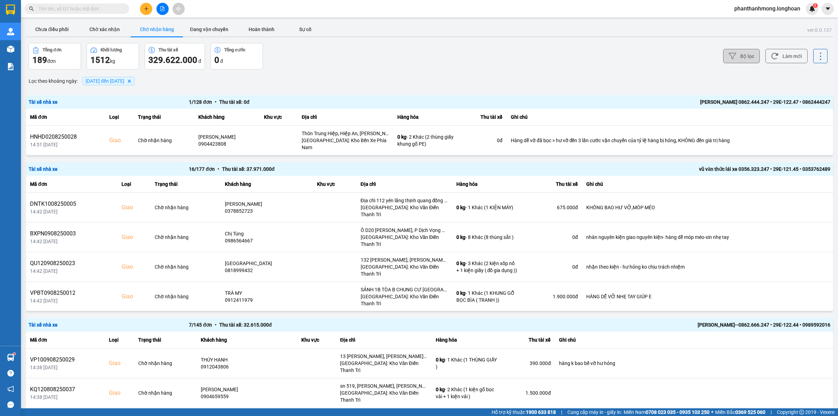
click at [736, 58] on button "Bộ lọc" at bounding box center [741, 56] width 37 height 14
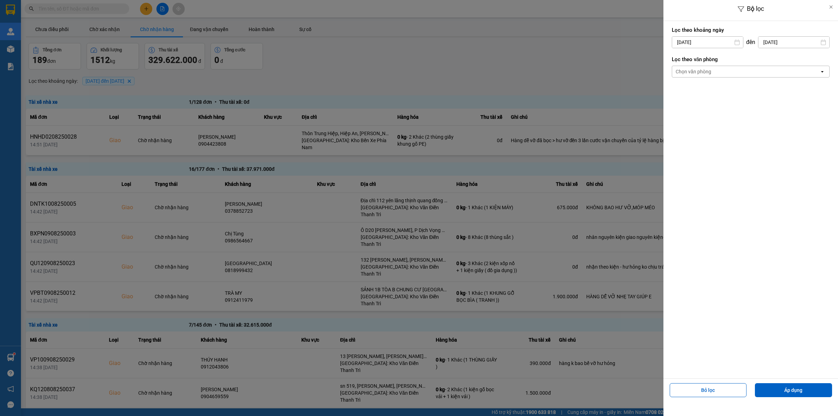
click at [714, 44] on input "01/08/2025" at bounding box center [707, 42] width 71 height 11
click at [554, 52] on div at bounding box center [419, 208] width 838 height 416
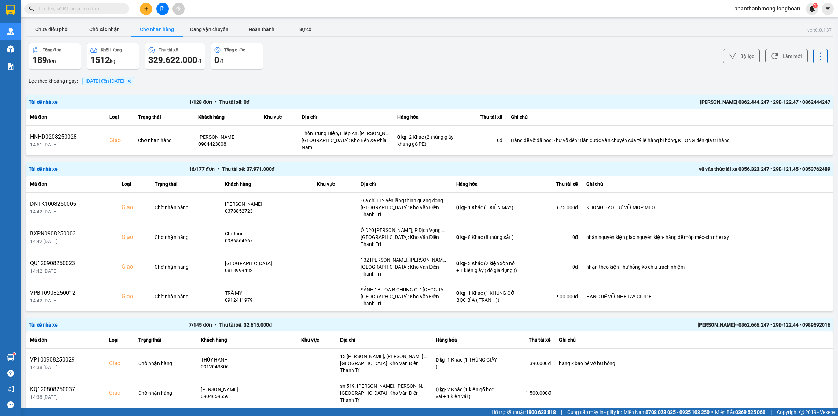
click at [694, 75] on div "Chọn văn phòng" at bounding box center [693, 71] width 36 height 7
click at [723, 55] on button "Bộ lọc" at bounding box center [741, 56] width 37 height 14
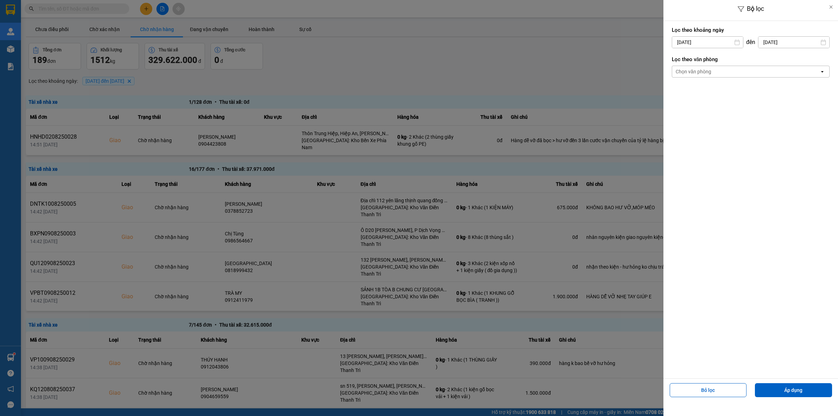
click at [725, 82] on form "Lọc theo khoảng ngày 01/08/2025 Press the down arrow key to interact with the c…" at bounding box center [751, 53] width 158 height 59
click at [725, 74] on div "Chọn văn phòng" at bounding box center [745, 71] width 147 height 11
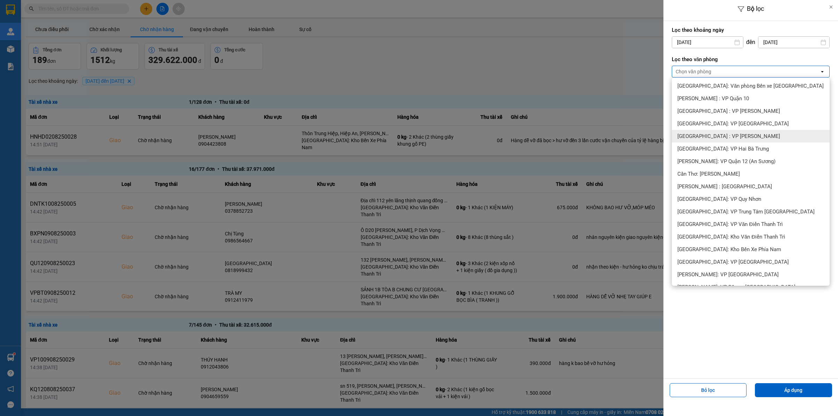
scroll to position [175, 0]
click at [728, 178] on span "Cần Thơ: [PERSON_NAME]" at bounding box center [708, 175] width 62 height 7
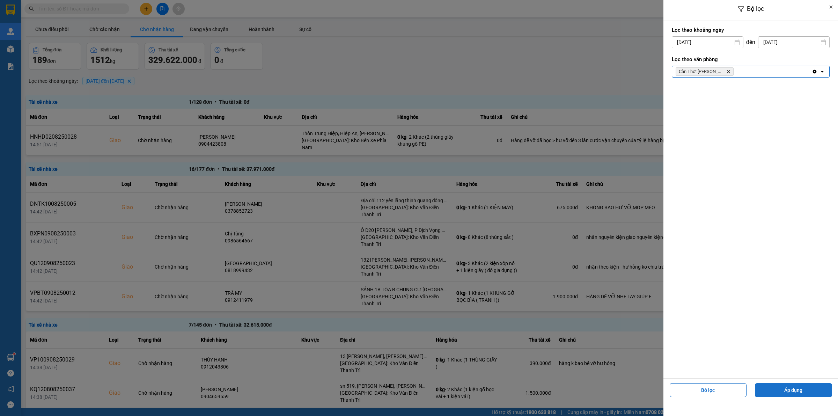
click at [772, 387] on button "Áp dụng" at bounding box center [793, 390] width 77 height 14
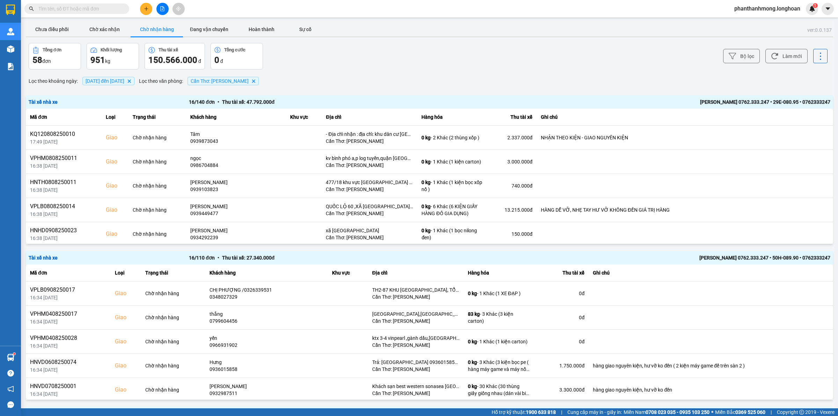
scroll to position [6, 0]
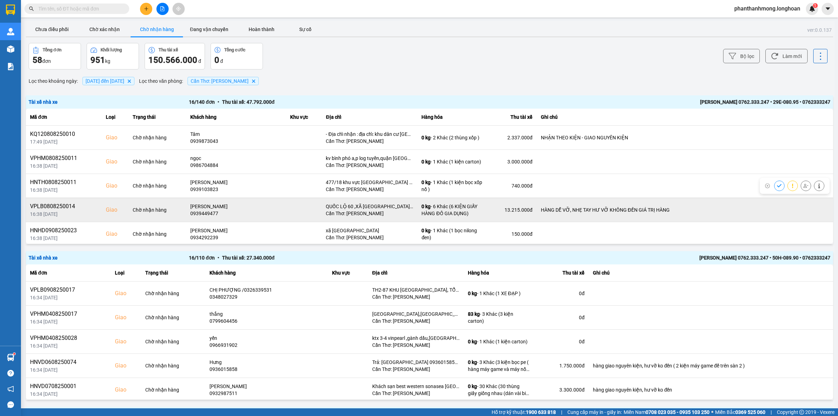
scroll to position [6, 0]
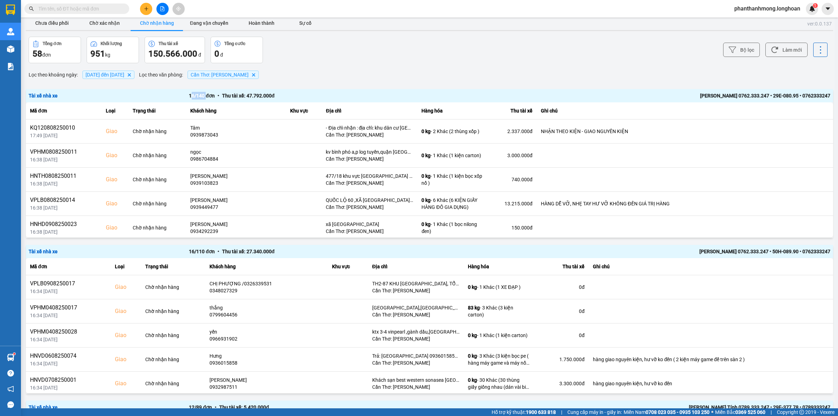
drag, startPoint x: 190, startPoint y: 94, endPoint x: 205, endPoint y: 96, distance: 15.1
click at [205, 96] on div "16 / 140 đơn • Thu tài xế: 47.792.000 đ" at bounding box center [349, 96] width 320 height 8
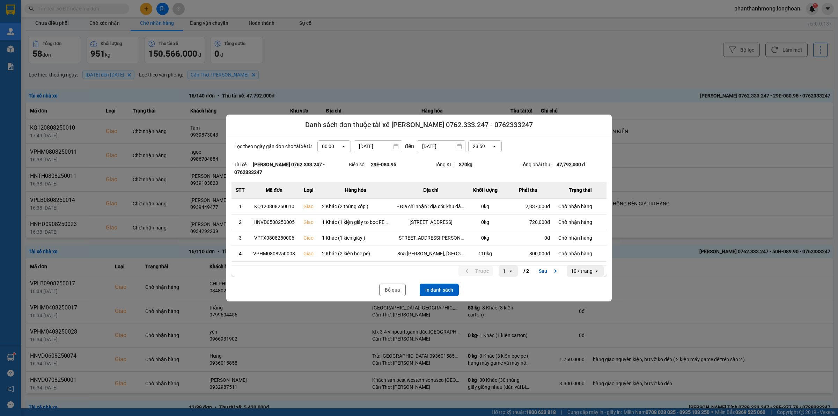
click at [590, 153] on div "Lọc theo ngày gán đơn cho tài xế từ 00:00 open [DATE] Press the down arrow key …" at bounding box center [418, 218] width 385 height 166
click at [599, 114] on div "Danh sách đơn thuộc tài xế [PERSON_NAME] 0762.333.247 - 0762333247" at bounding box center [418, 124] width 385 height 21
click at [399, 290] on button "Bỏ qua" at bounding box center [392, 289] width 27 height 13
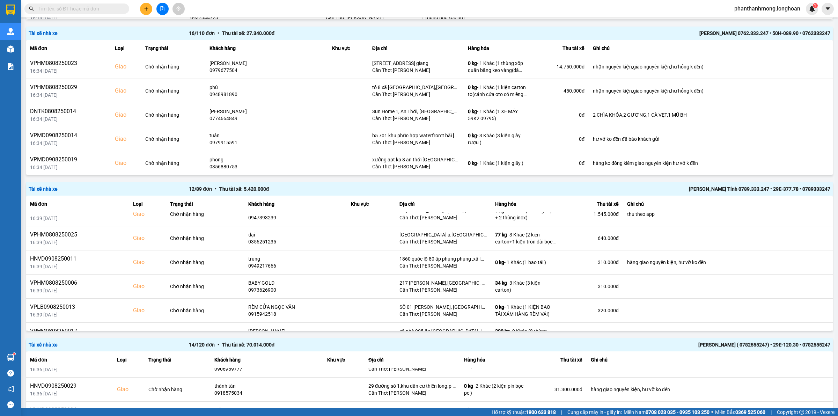
scroll to position [312, 0]
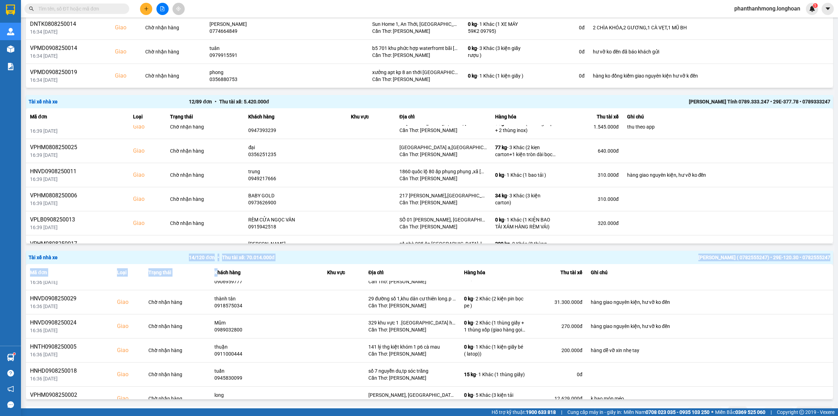
drag, startPoint x: 186, startPoint y: 259, endPoint x: 217, endPoint y: 267, distance: 32.0
click at [217, 266] on div "Tài xế nhà xe 14 / 120 đơn • Thu tài xế: 70.014.000 đ NGUYỄN VĂN THANH ( 078255…" at bounding box center [429, 325] width 807 height 149
click at [175, 254] on div "Tài xế nhà xe" at bounding box center [109, 257] width 160 height 8
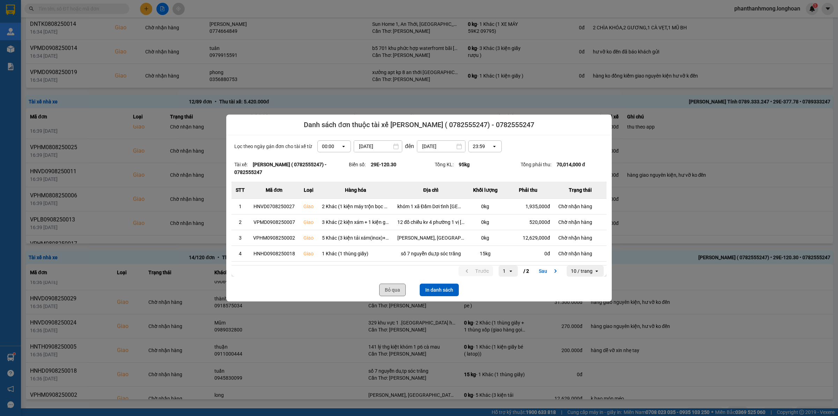
click at [402, 291] on button "Bỏ qua" at bounding box center [392, 289] width 27 height 13
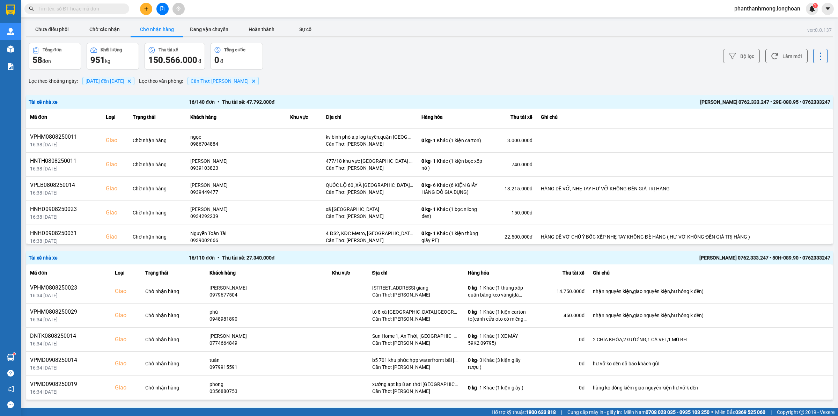
scroll to position [0, 0]
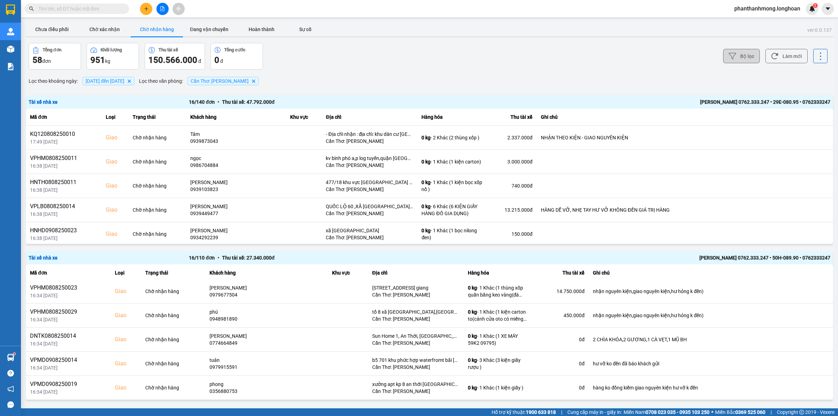
click at [723, 58] on button "Bộ lọc" at bounding box center [741, 56] width 37 height 14
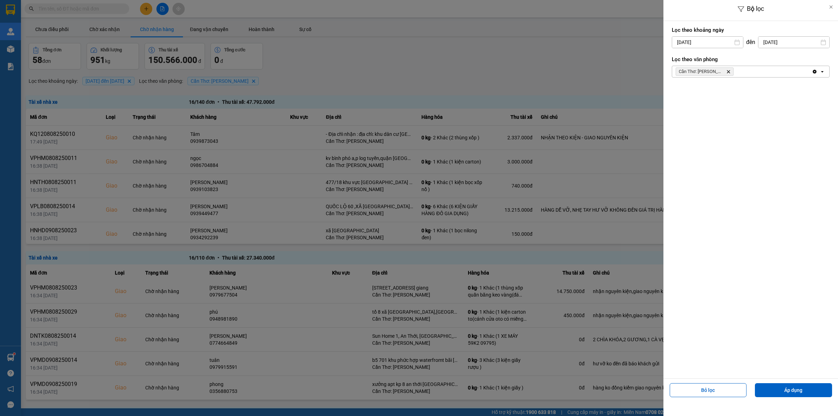
click at [273, 28] on div at bounding box center [419, 208] width 838 height 416
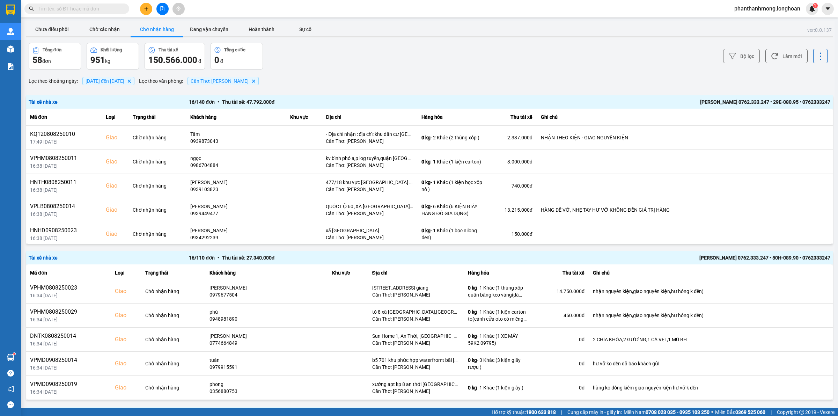
click at [271, 28] on div at bounding box center [419, 208] width 838 height 416
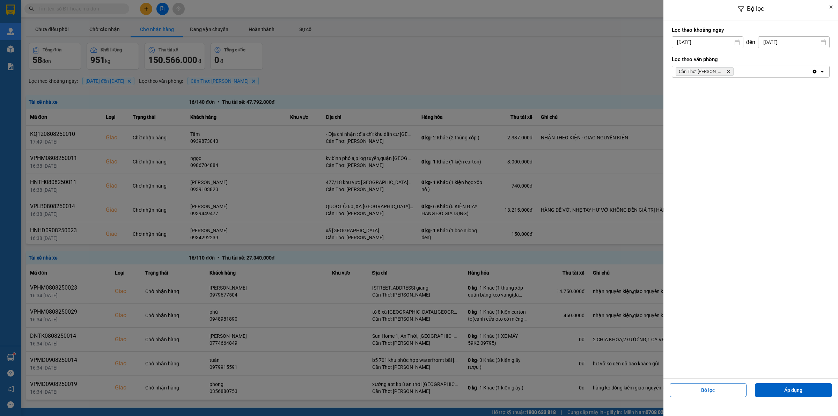
click at [482, 81] on div at bounding box center [419, 208] width 838 height 416
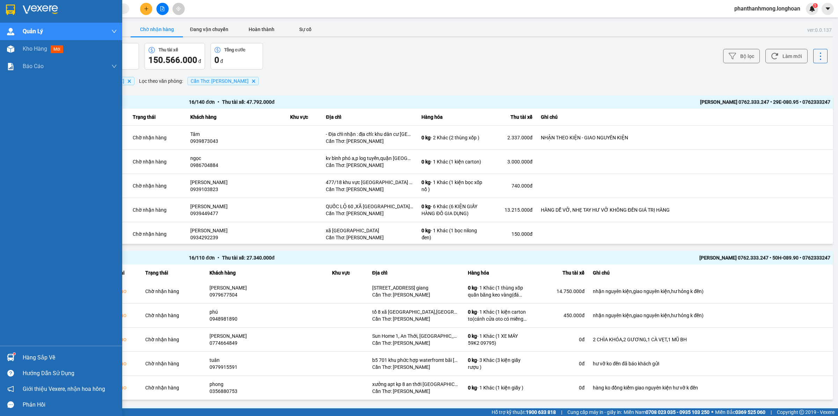
click at [7, 12] on img at bounding box center [10, 10] width 9 height 10
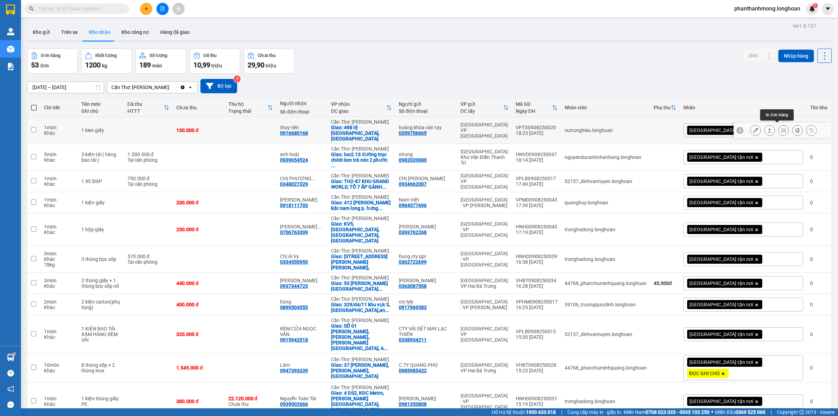
click at [778, 130] on button at bounding box center [783, 130] width 10 height 12
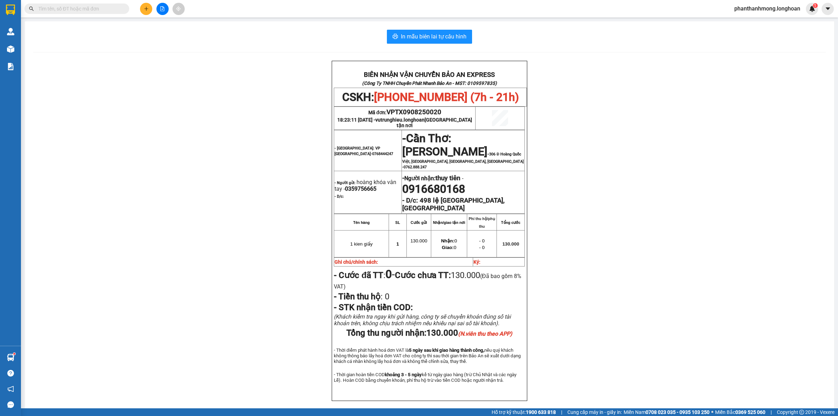
scroll to position [39, 0]
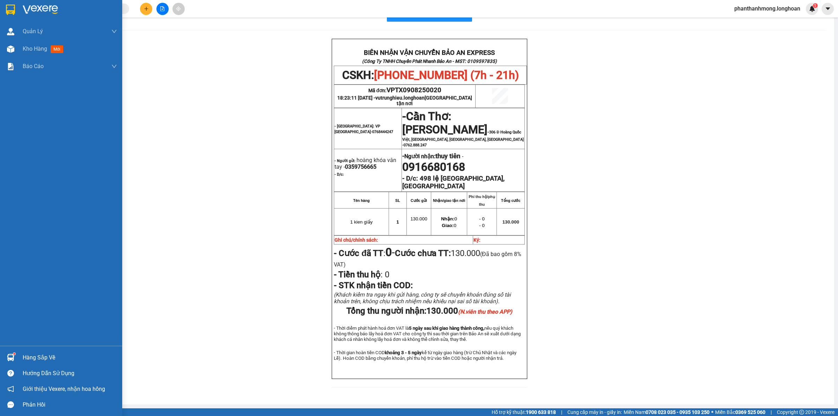
click at [18, 9] on div at bounding box center [61, 11] width 122 height 23
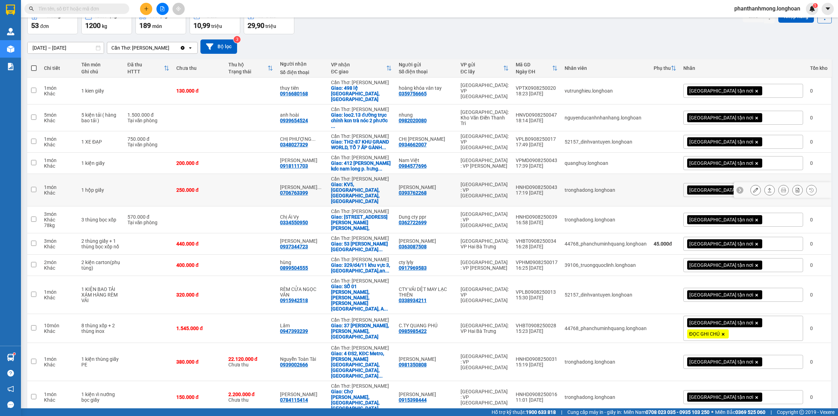
click at [781, 187] on icon at bounding box center [783, 189] width 5 height 5
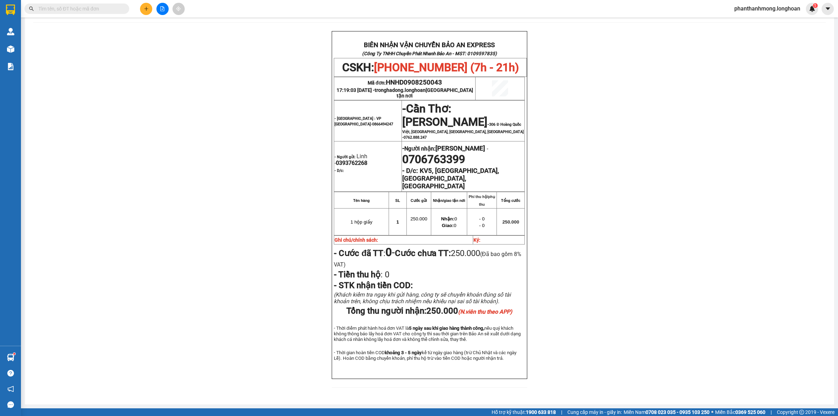
scroll to position [24, 0]
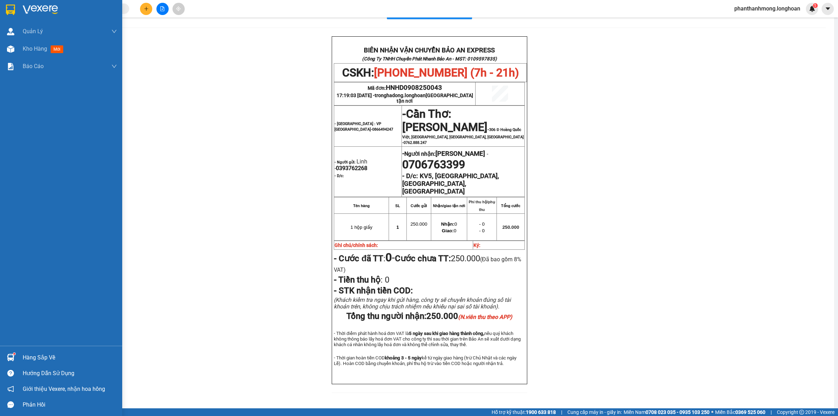
click at [8, 11] on img at bounding box center [10, 10] width 9 height 10
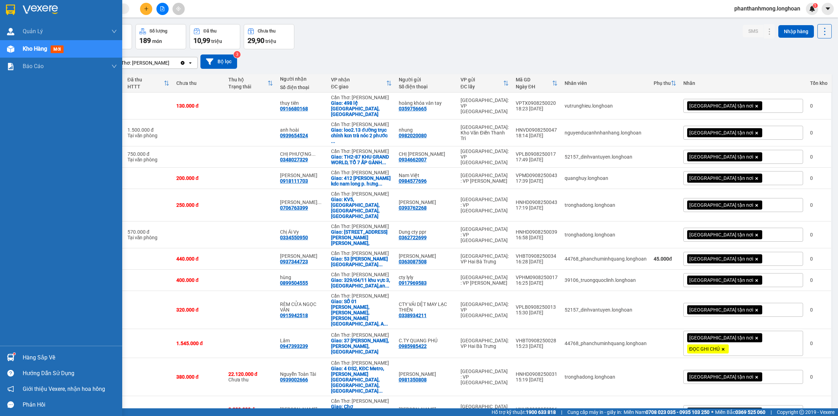
click at [12, 11] on img at bounding box center [10, 10] width 9 height 10
click at [9, 11] on img at bounding box center [10, 10] width 9 height 10
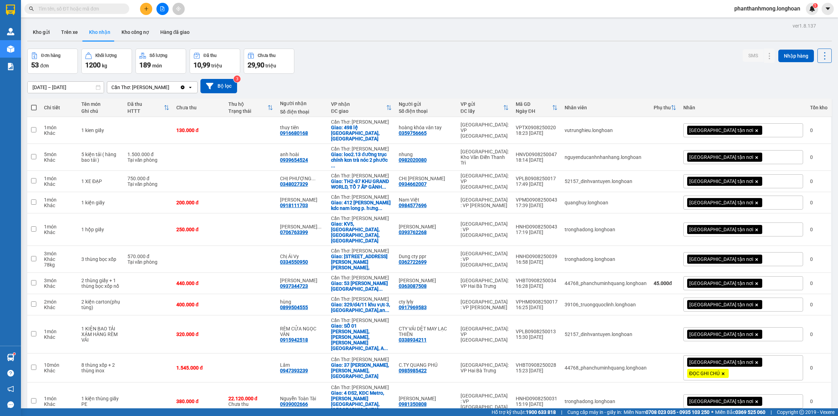
scroll to position [24, 0]
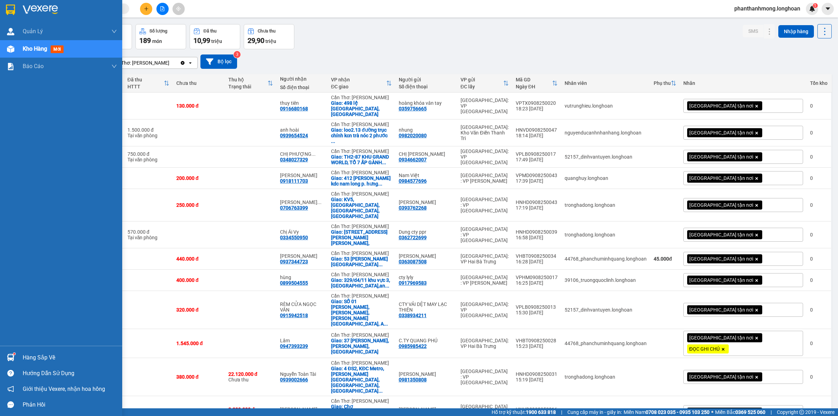
click at [13, 9] on img at bounding box center [10, 10] width 9 height 10
click at [5, 7] on div at bounding box center [11, 9] width 12 height 12
click at [6, 9] on img at bounding box center [10, 10] width 9 height 10
click at [6, 10] on img at bounding box center [10, 10] width 9 height 10
